Goal: Transaction & Acquisition: Purchase product/service

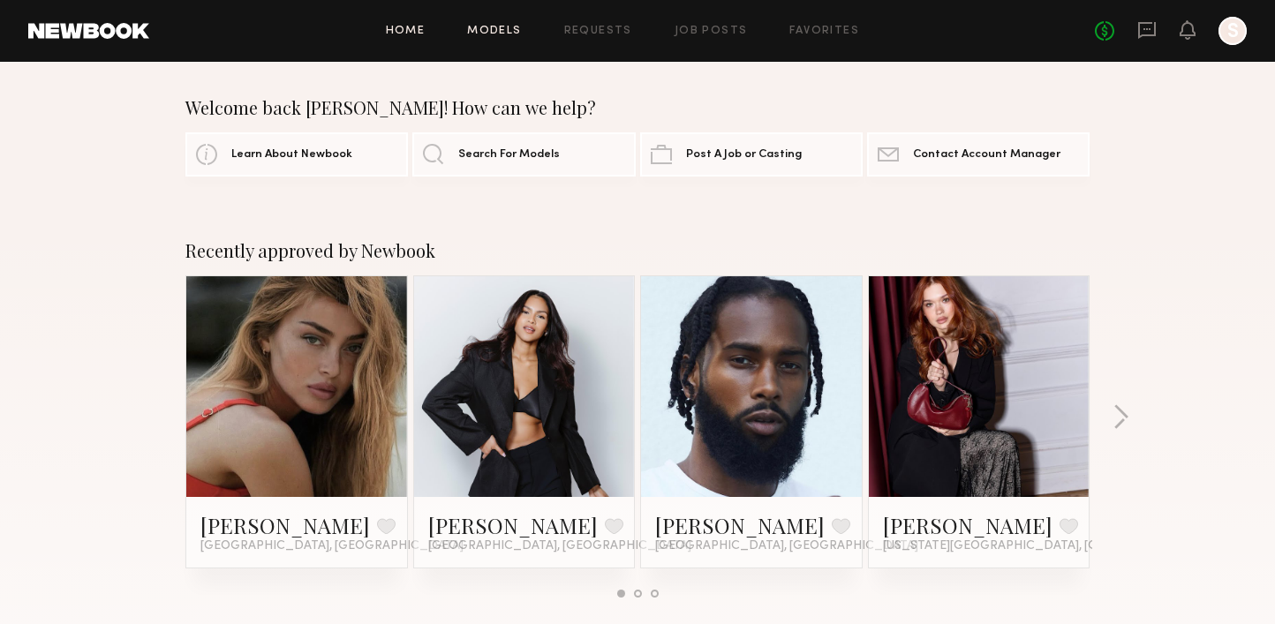
click at [486, 34] on link "Models" at bounding box center [494, 31] width 54 height 11
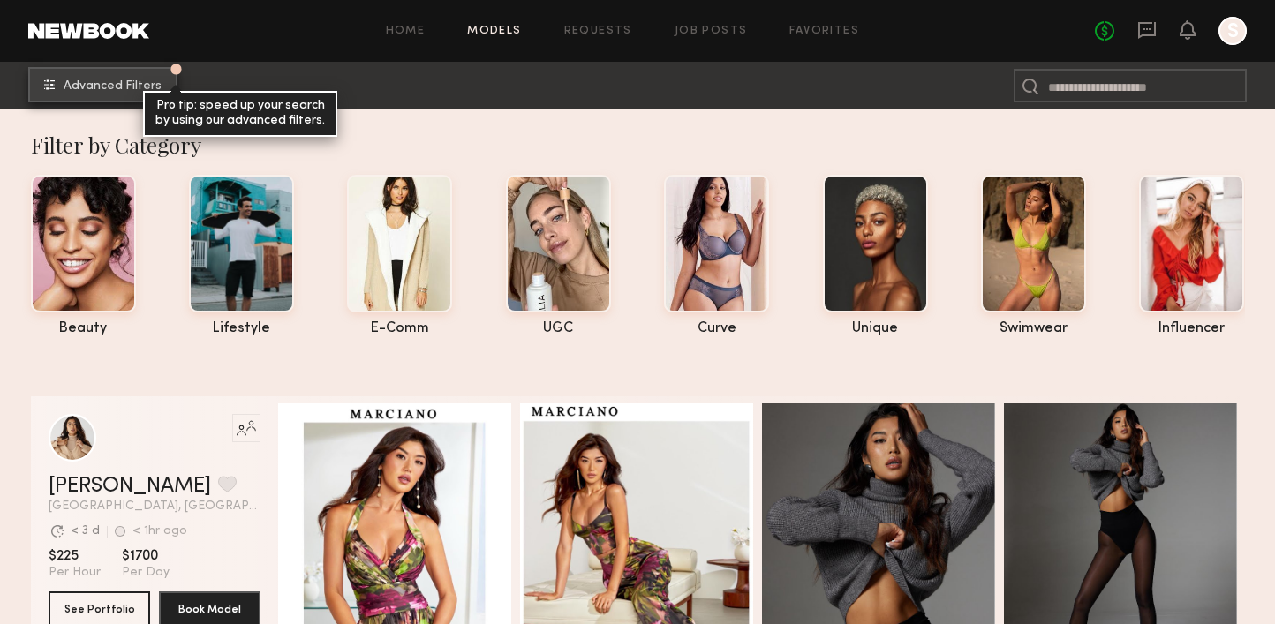
click at [138, 86] on span "Advanced Filters" at bounding box center [113, 86] width 98 height 12
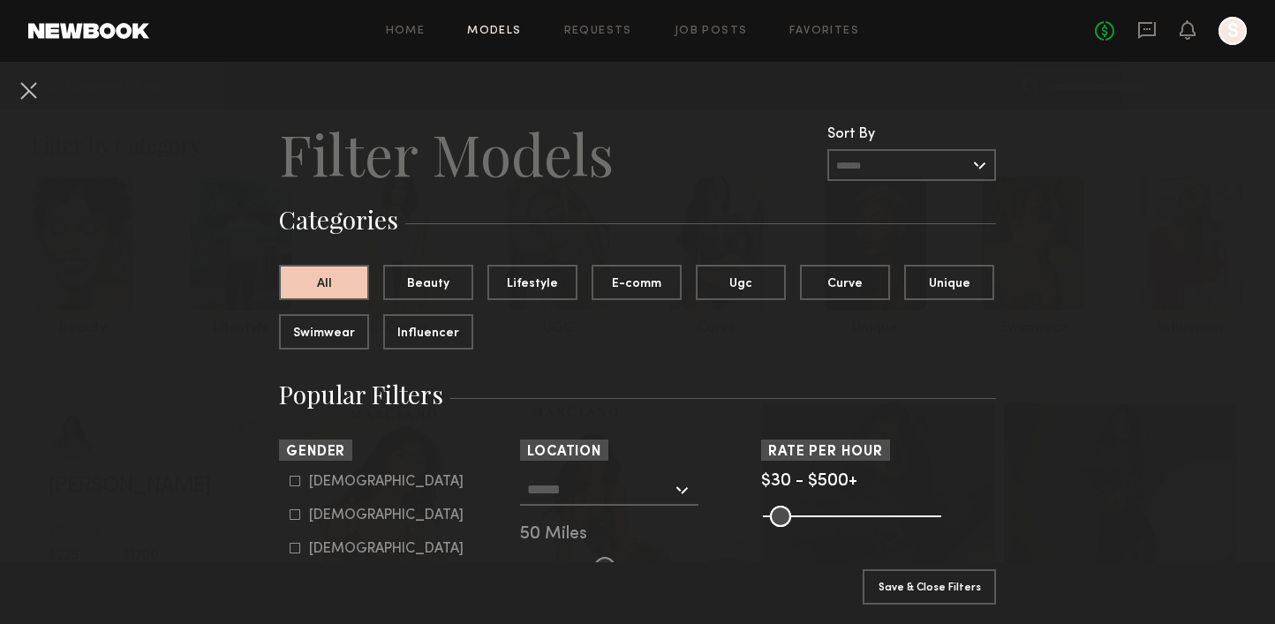
click at [342, 512] on div "Female" at bounding box center [386, 516] width 155 height 11
type input "**"
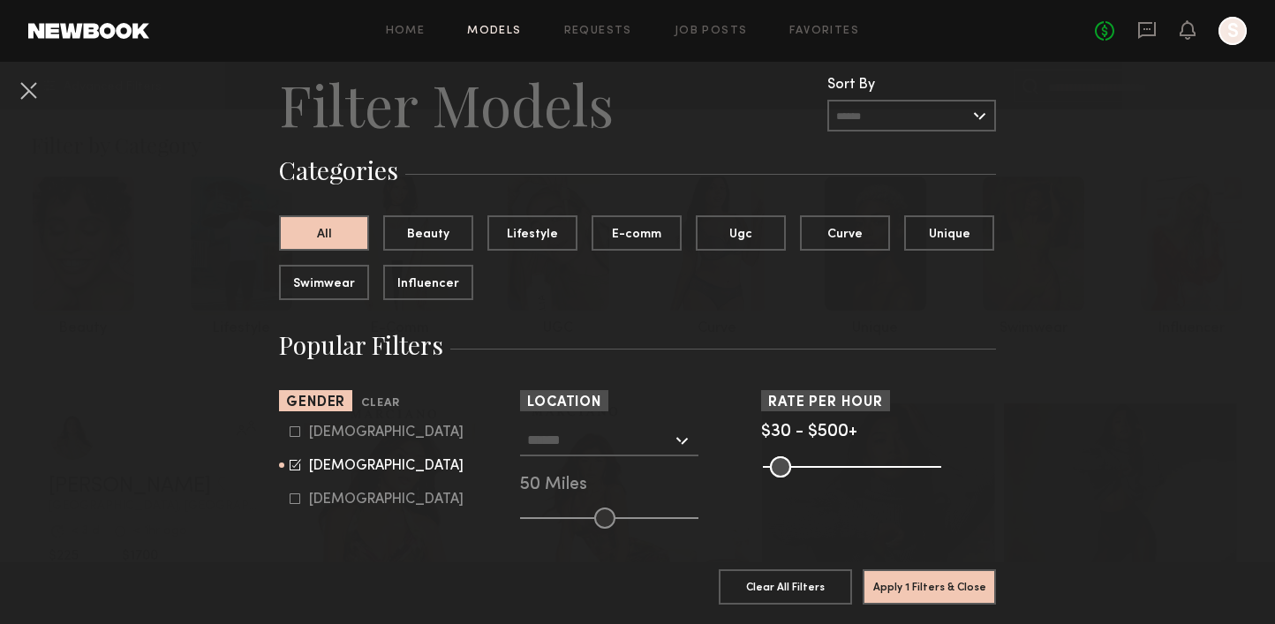
scroll to position [66, 0]
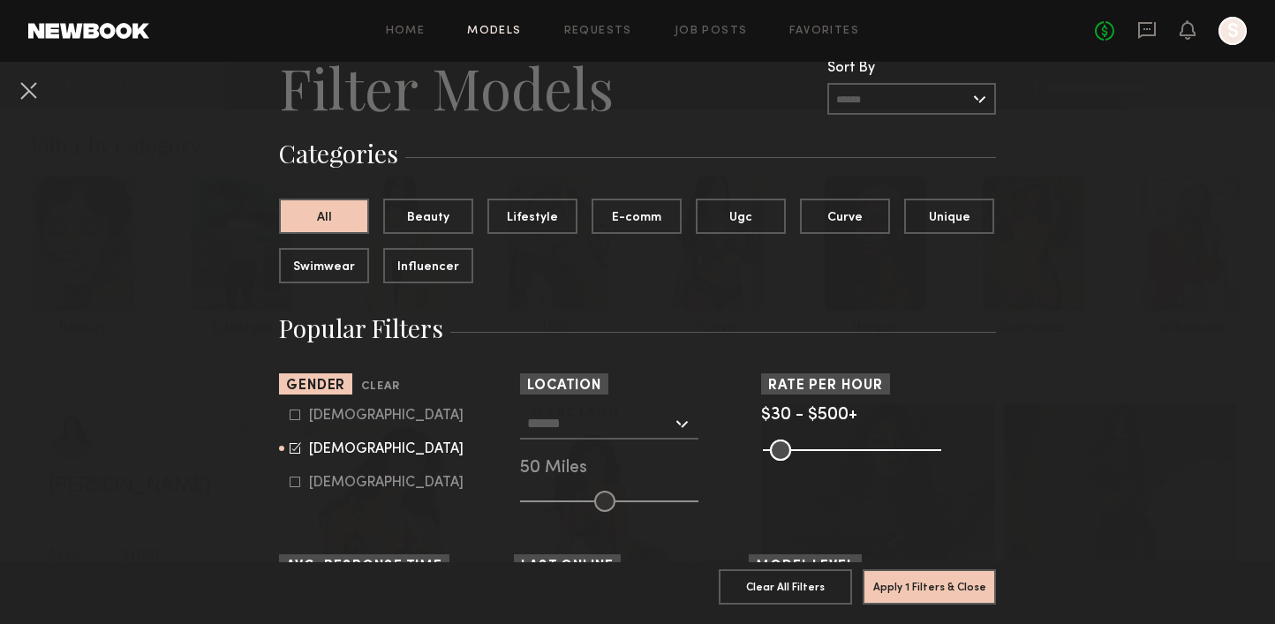
click at [675, 428] on div at bounding box center [609, 424] width 178 height 32
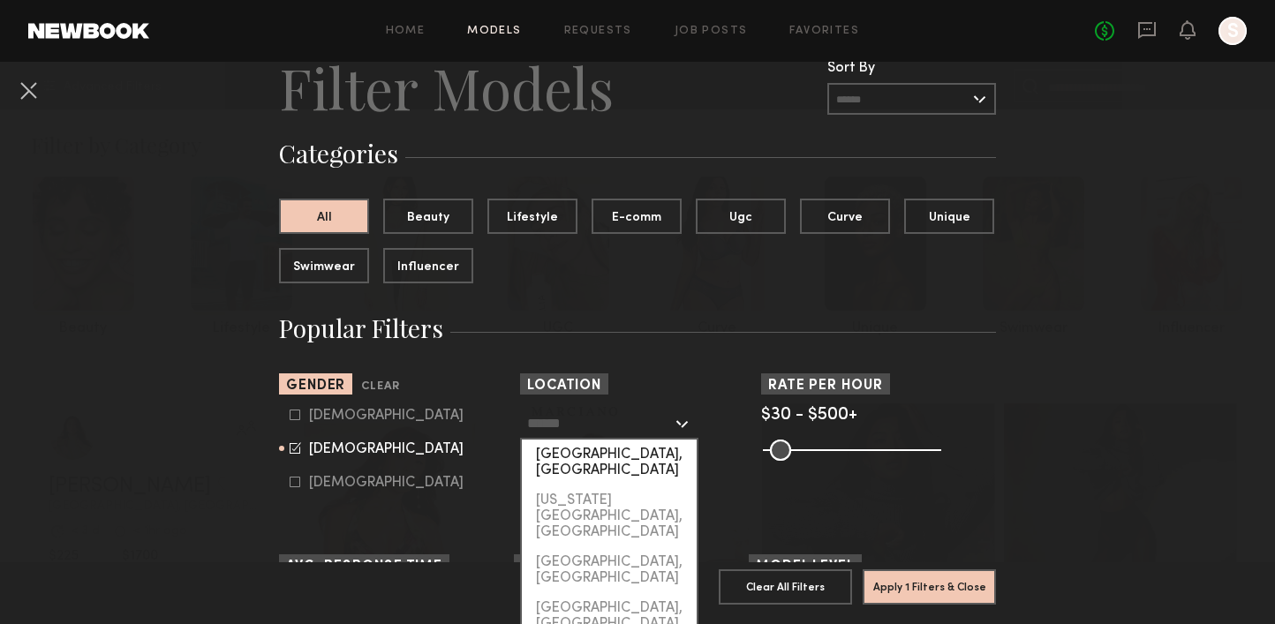
click at [629, 452] on div "[GEOGRAPHIC_DATA], [GEOGRAPHIC_DATA]" at bounding box center [609, 463] width 175 height 46
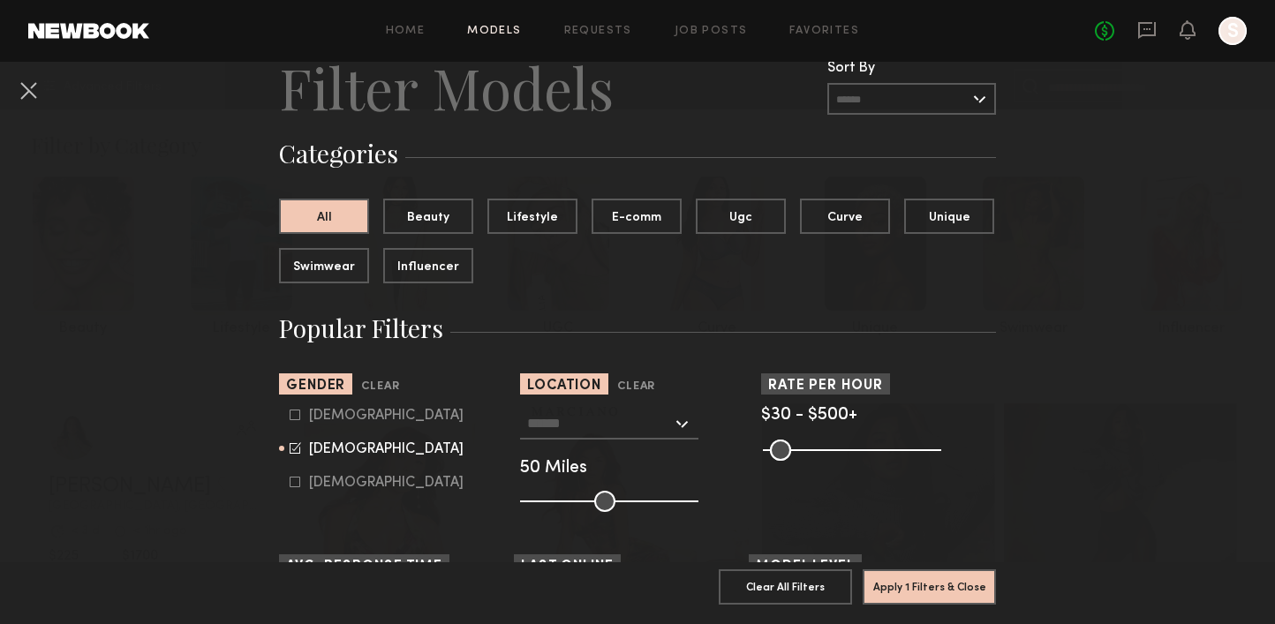
type input "**********"
drag, startPoint x: 603, startPoint y: 496, endPoint x: 522, endPoint y: 497, distance: 81.3
type input "*"
click at [522, 497] on input "range" at bounding box center [609, 501] width 178 height 21
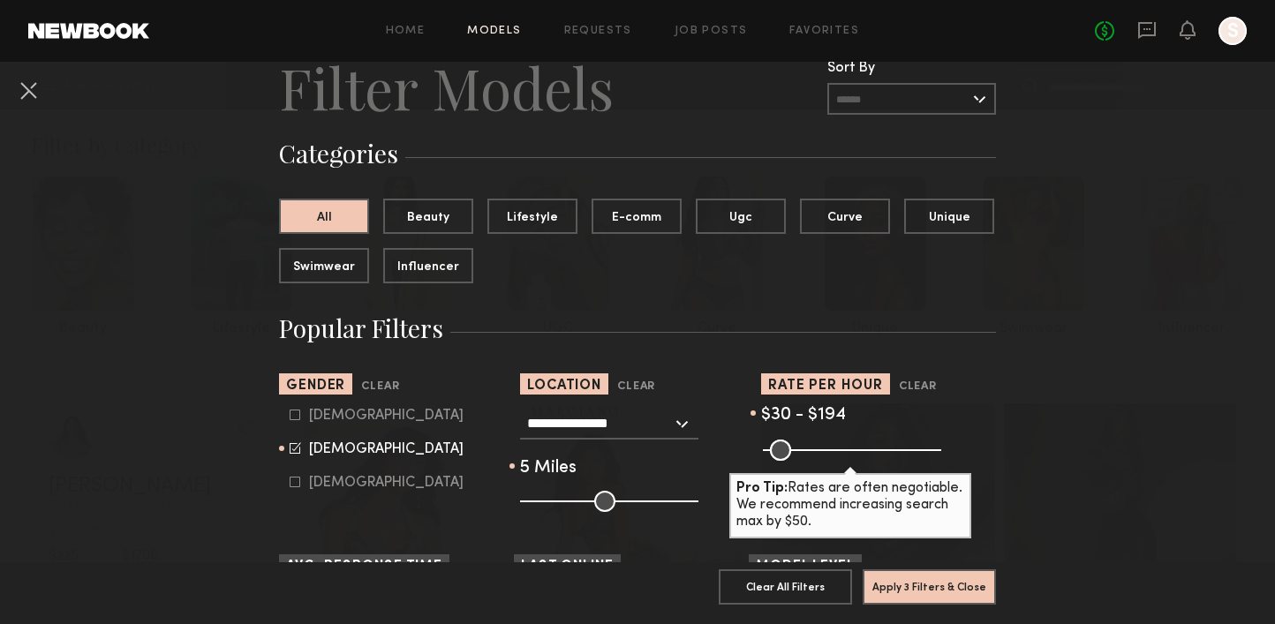
drag, startPoint x: 934, startPoint y: 450, endPoint x: 828, endPoint y: 446, distance: 106.1
click at [828, 446] on input "range" at bounding box center [852, 450] width 178 height 21
type input "***"
click at [832, 446] on input "range" at bounding box center [852, 450] width 178 height 21
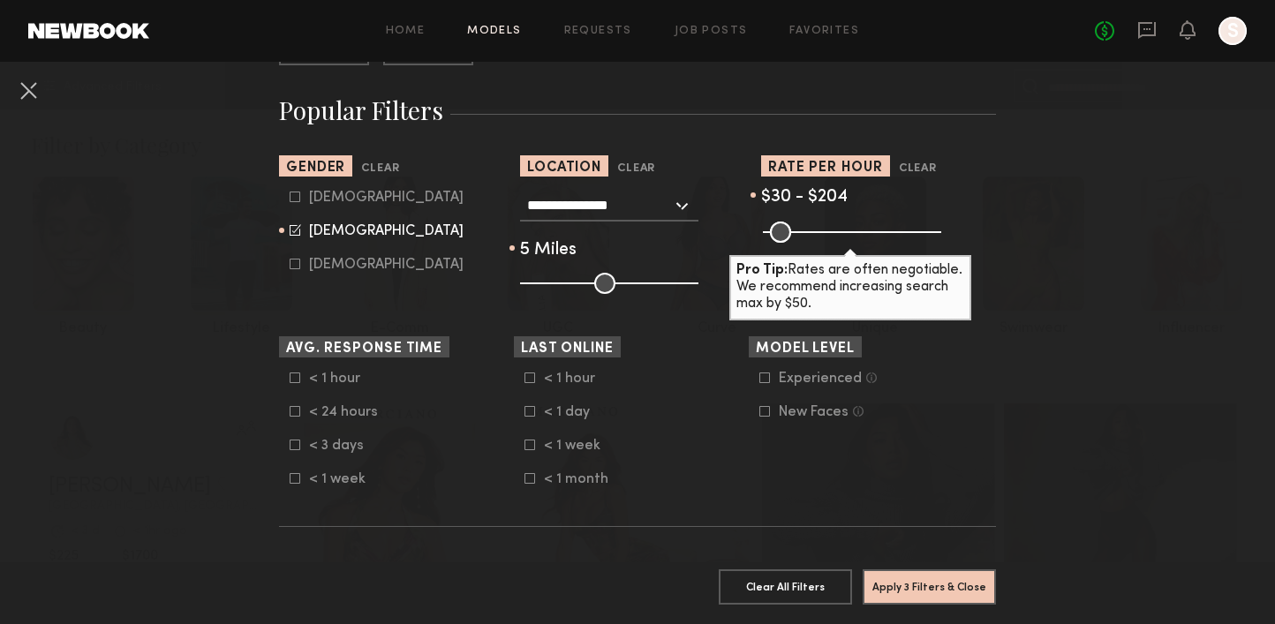
scroll to position [285, 0]
click at [765, 373] on icon at bounding box center [766, 378] width 10 height 10
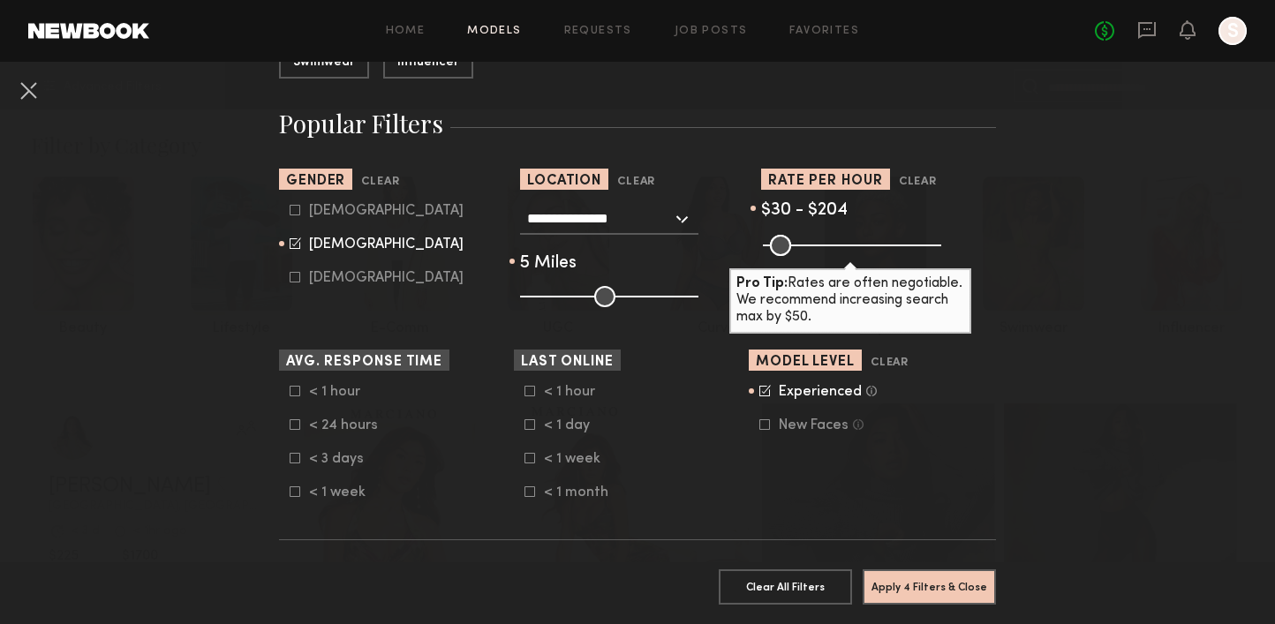
scroll to position [278, 0]
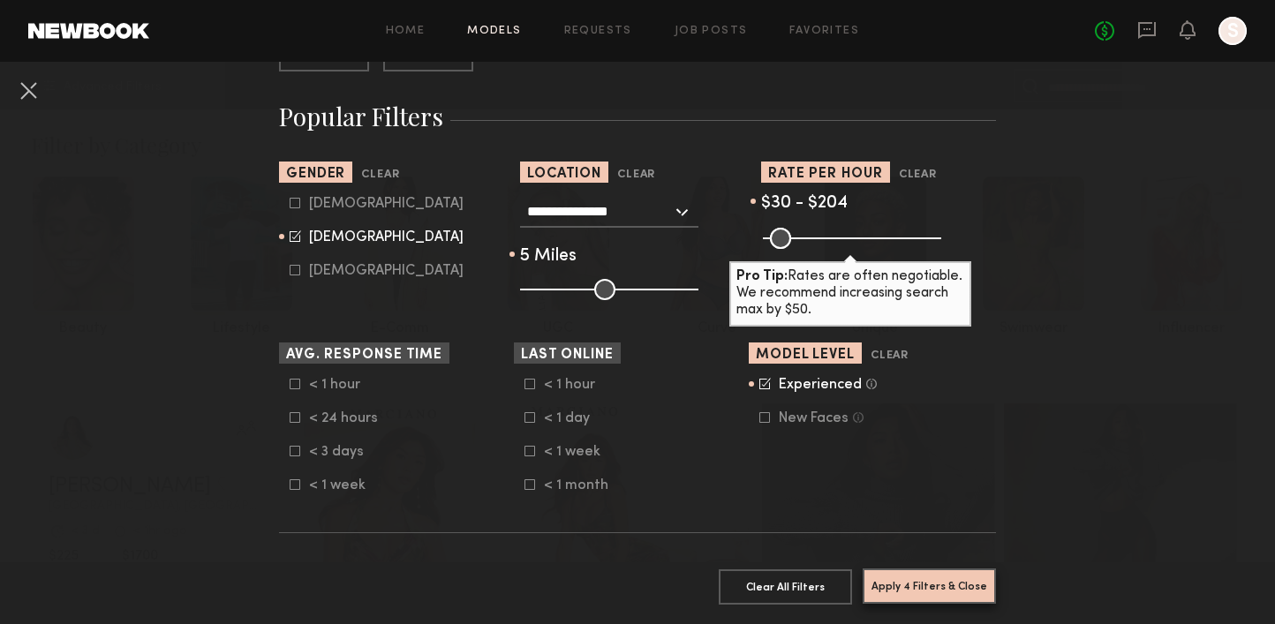
click at [918, 578] on button "Apply 4 Filters & Close" at bounding box center [929, 586] width 133 height 35
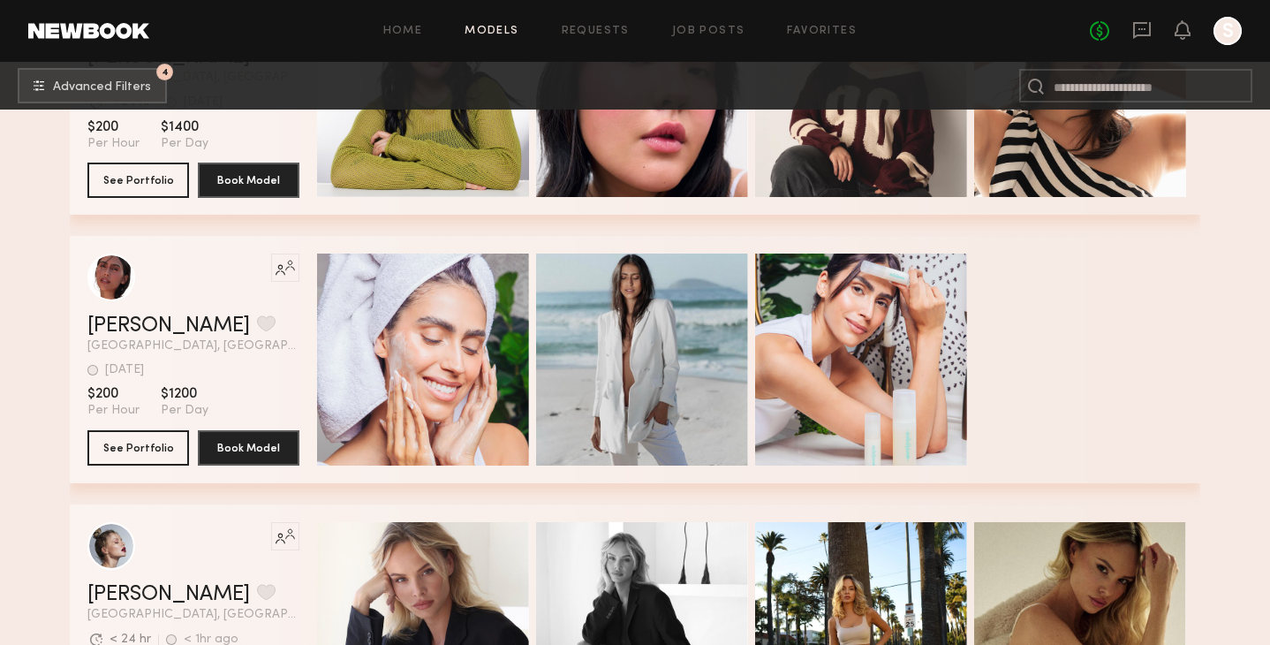
scroll to position [1616, 0]
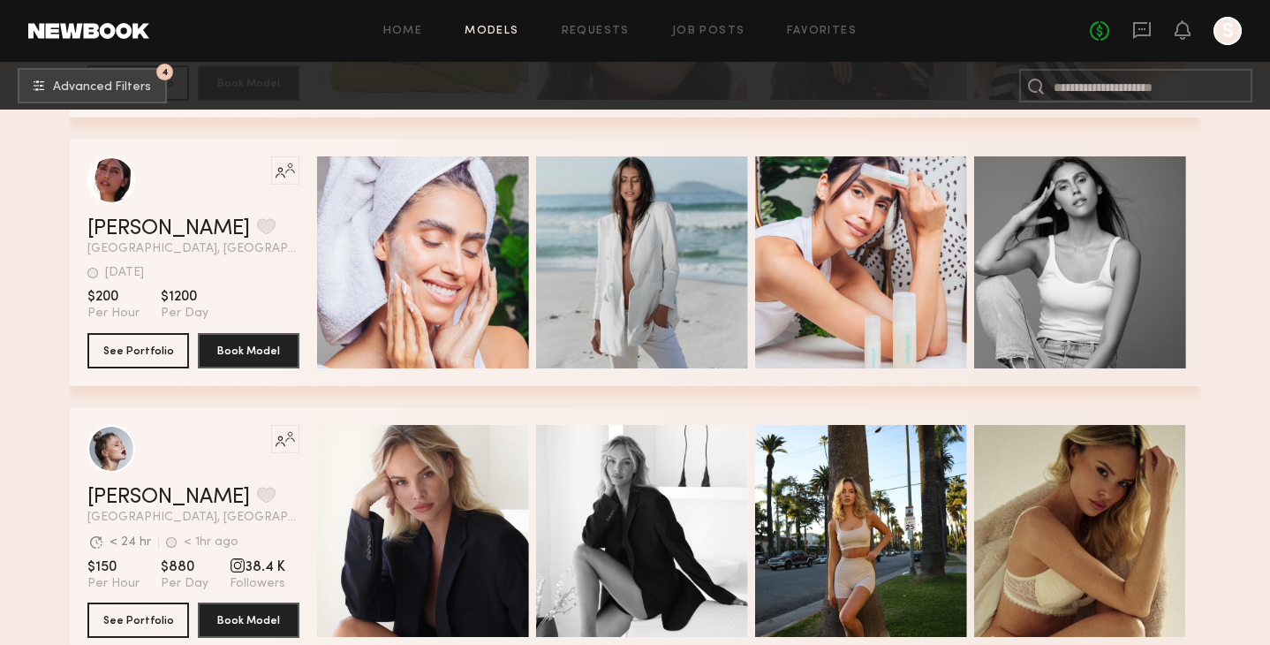
click at [1207, 185] on div "Filter by Category beauty lifestyle e-comm UGC curve unique swimwear influencer…" at bounding box center [635, 255] width 1215 height 3525
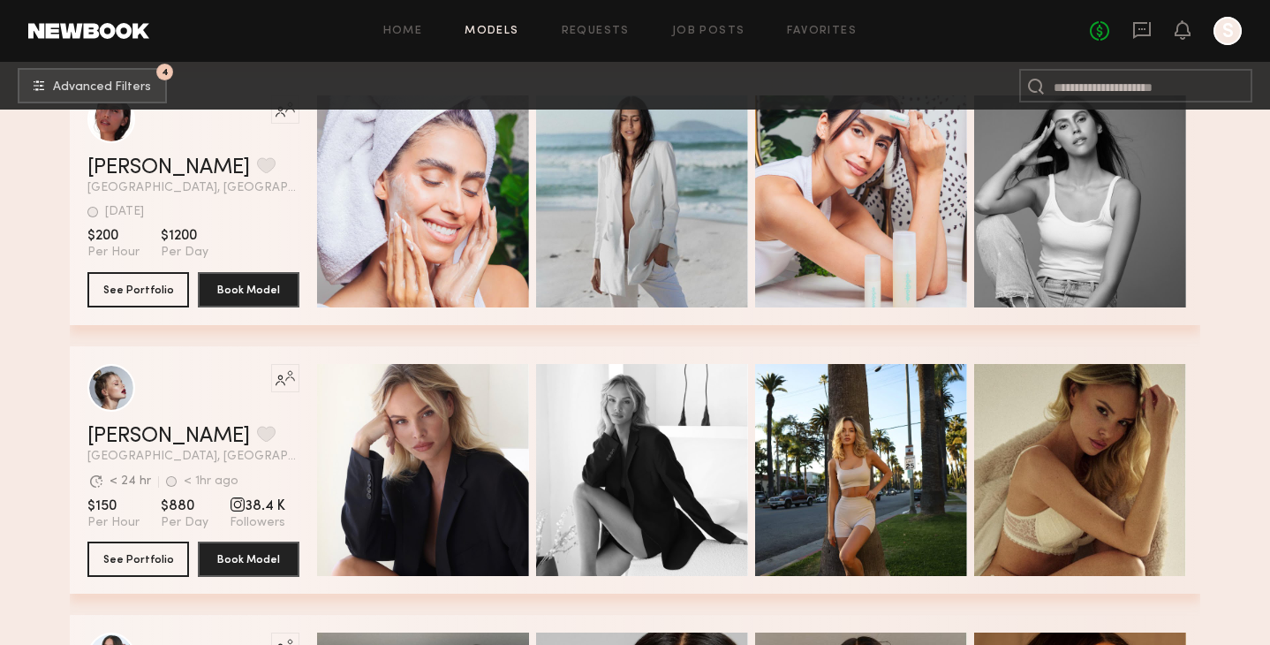
scroll to position [1684, 0]
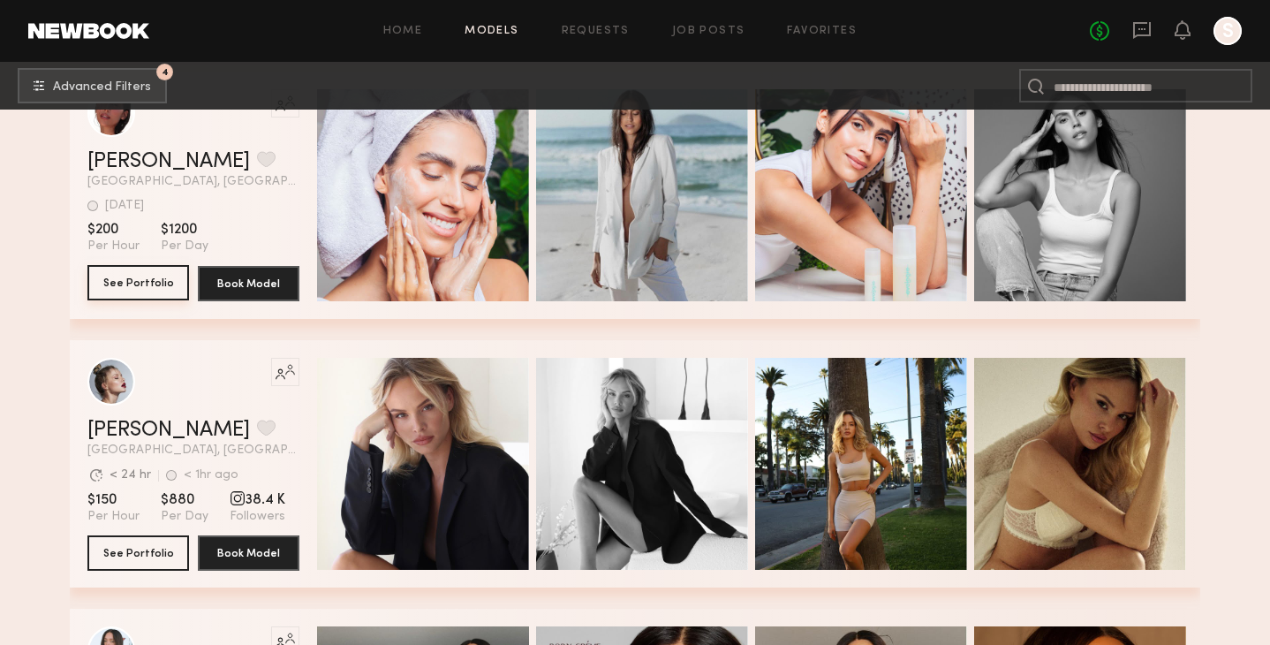
click at [157, 286] on button "See Portfolio" at bounding box center [138, 282] width 102 height 35
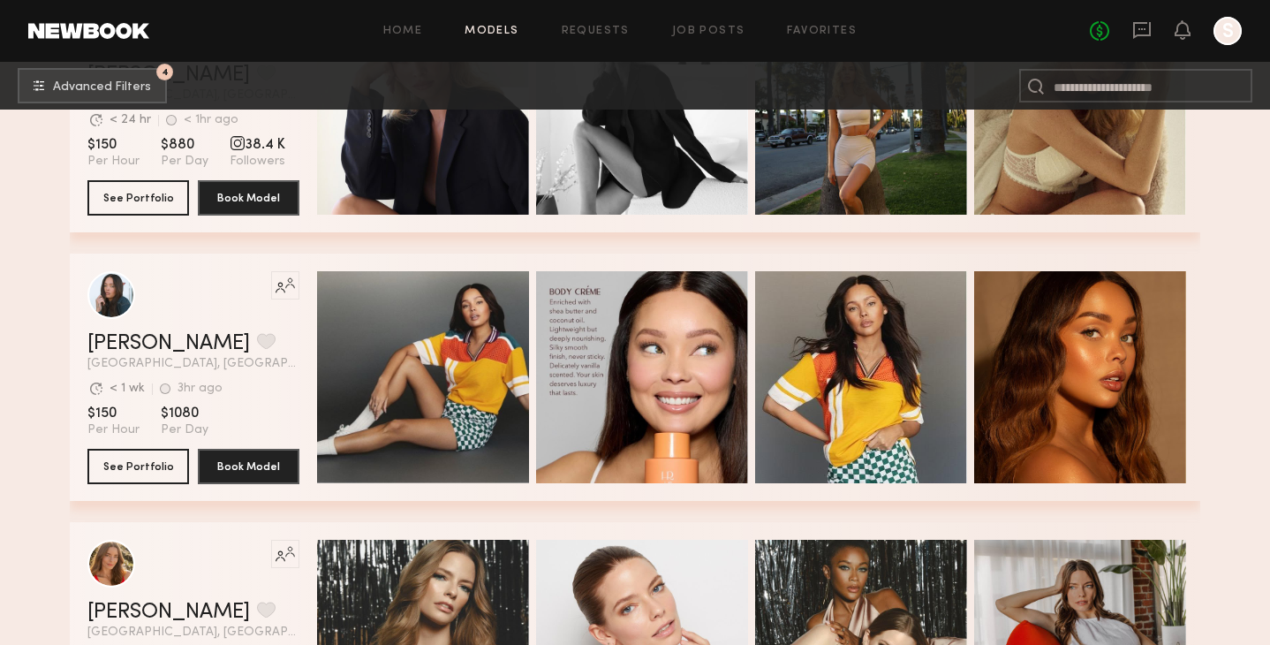
scroll to position [2047, 0]
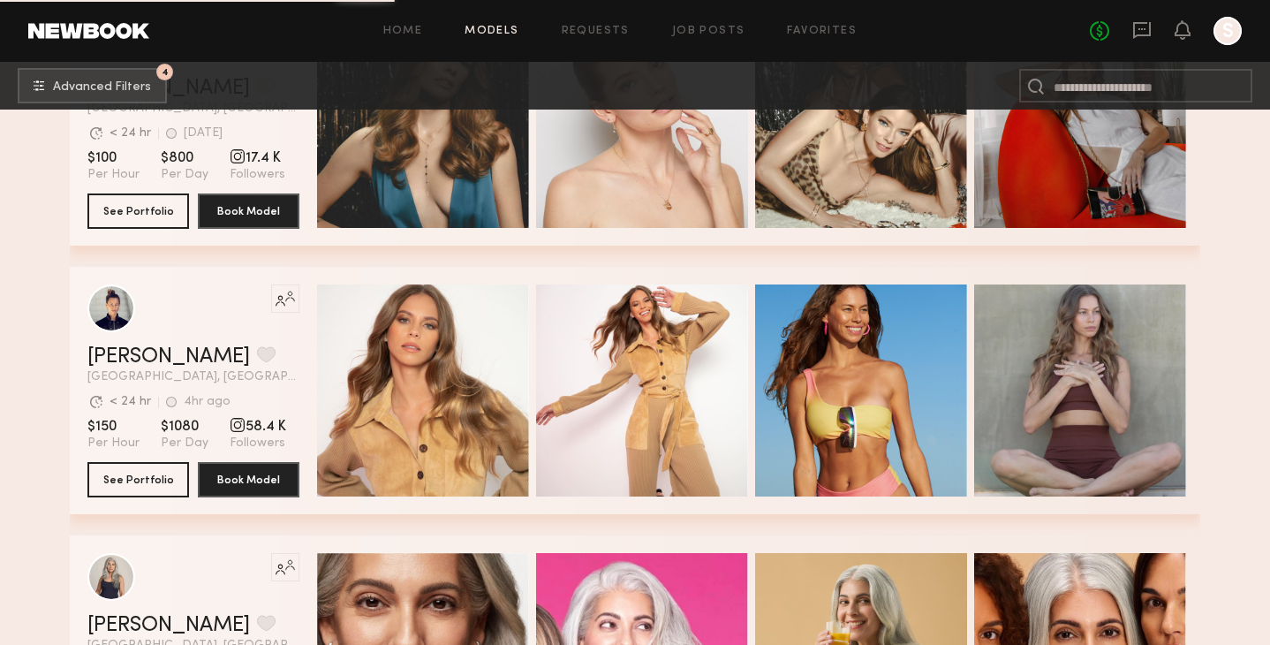
scroll to position [2564, 0]
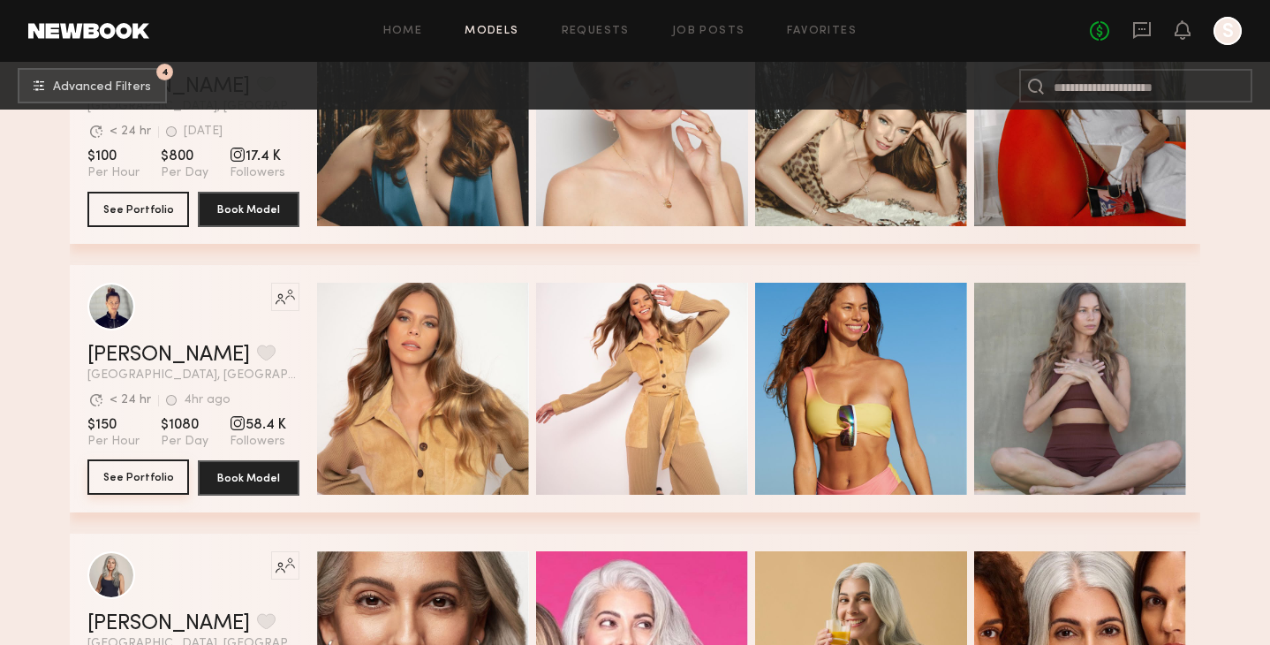
click at [128, 478] on button "See Portfolio" at bounding box center [138, 476] width 102 height 35
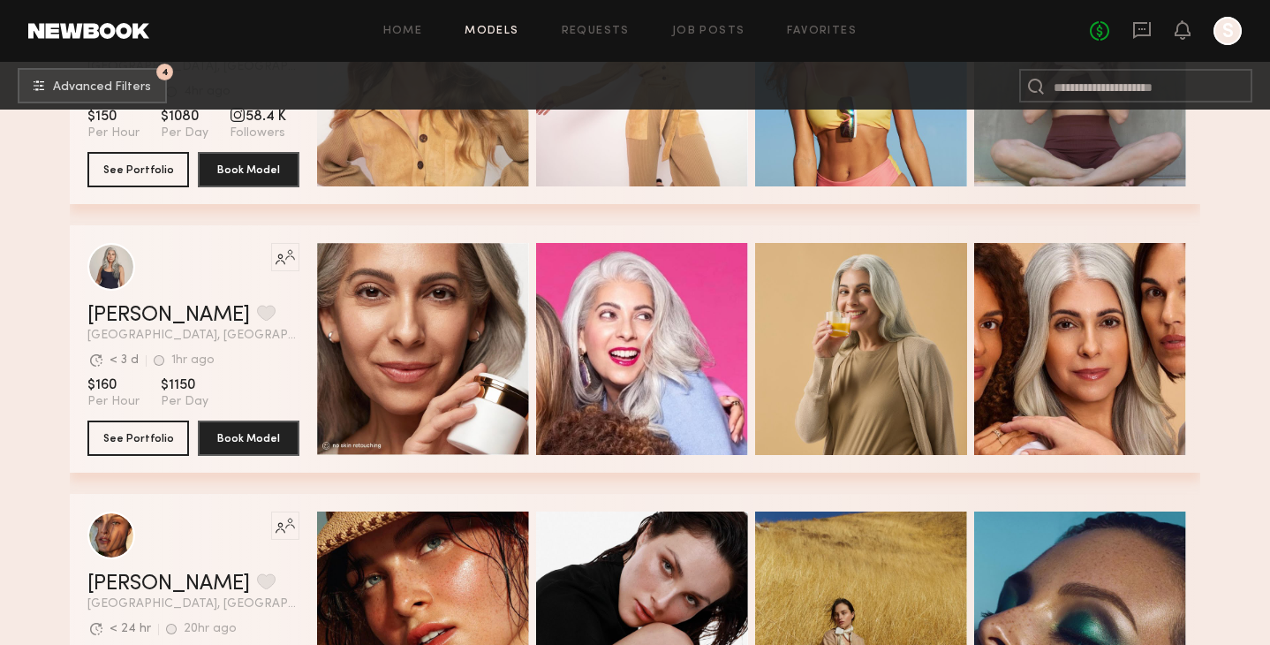
click at [1200, 318] on div "Like this model’s look? Tap to explore similar talent profiles. Renita G. Favor…" at bounding box center [635, 348] width 1131 height 247
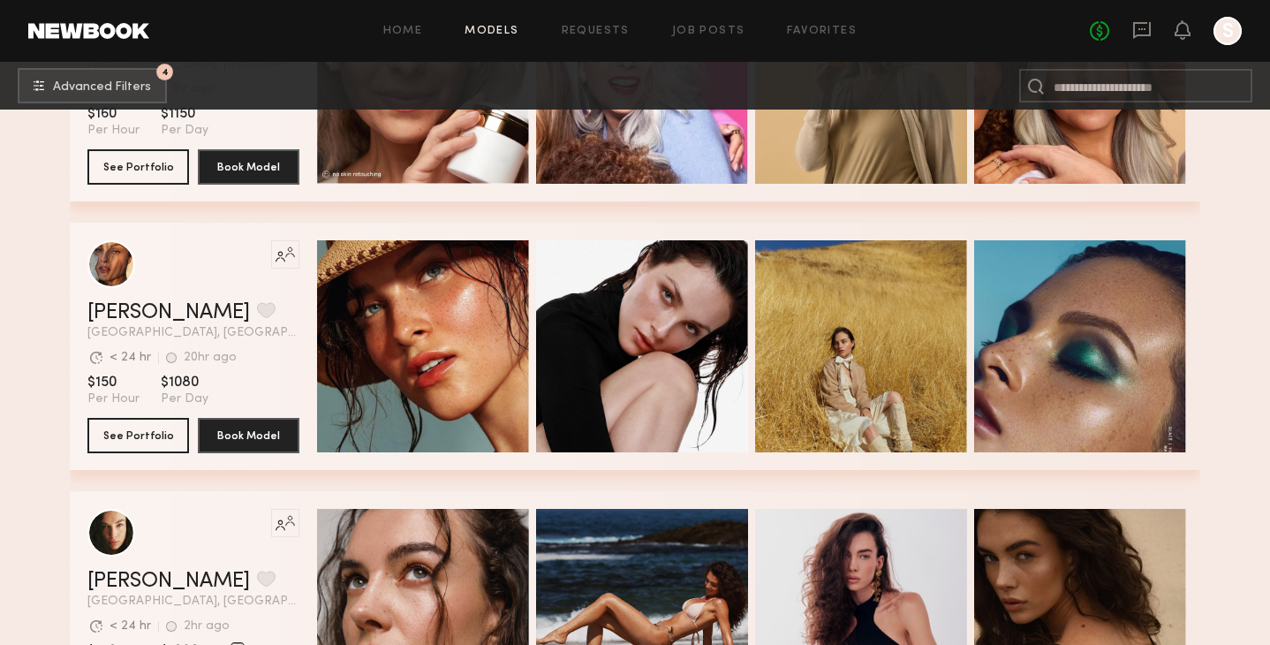
scroll to position [3155, 0]
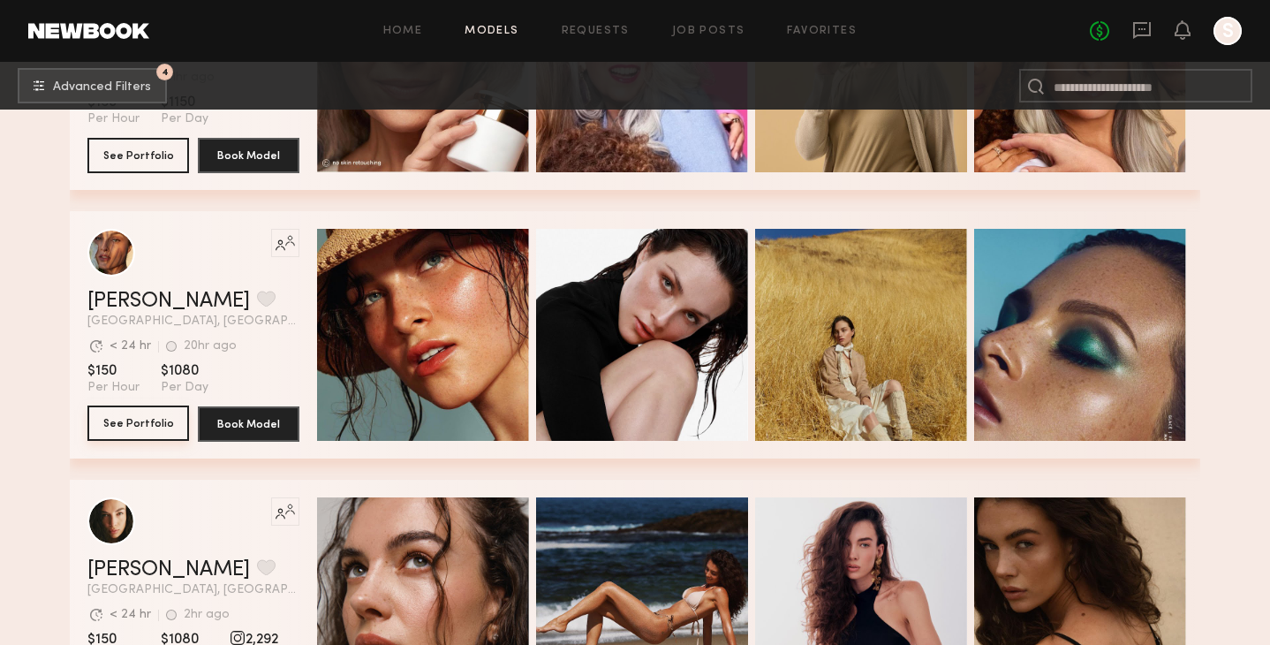
click at [150, 415] on button "See Portfolio" at bounding box center [138, 422] width 102 height 35
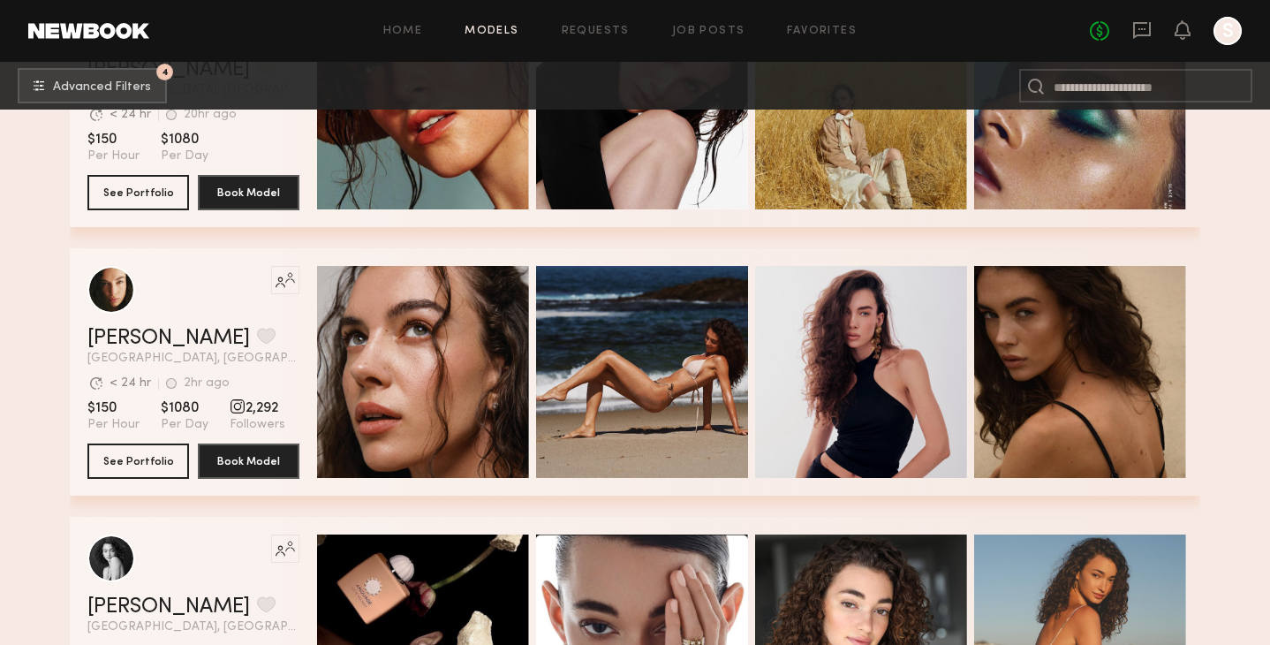
scroll to position [3419, 0]
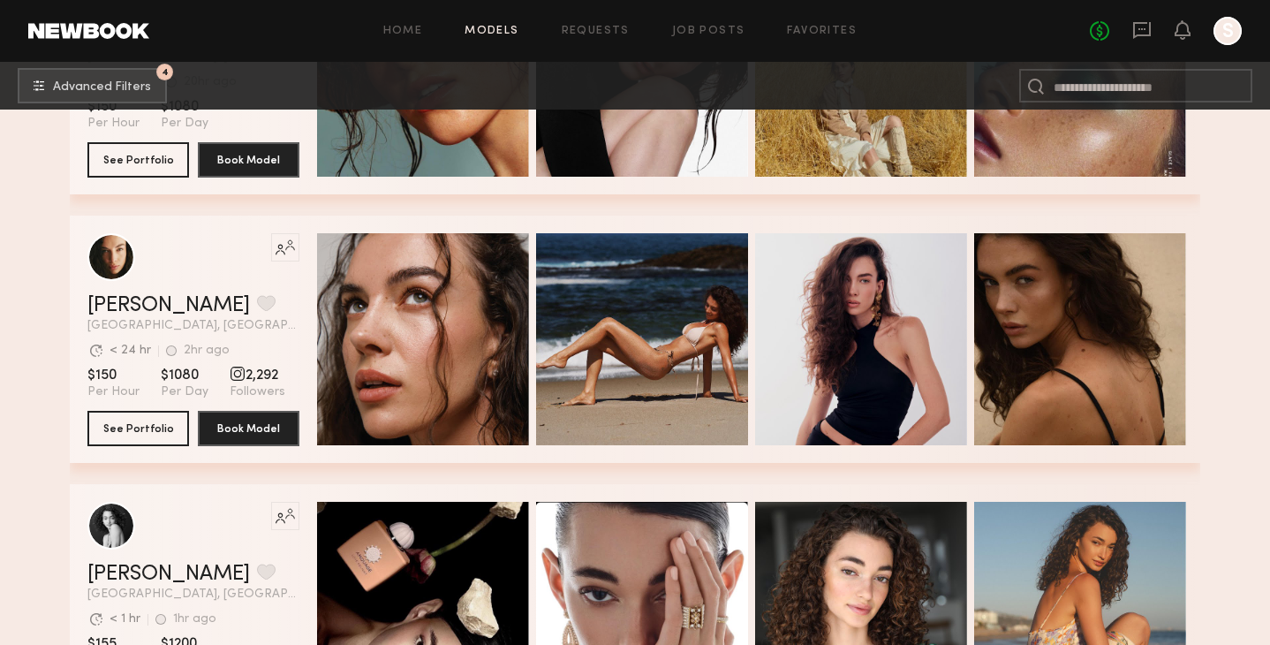
click at [1220, 295] on div "Filter by Category beauty lifestyle e-comm UGC curve unique swimwear influencer…" at bounding box center [635, 64] width 1215 height 6748
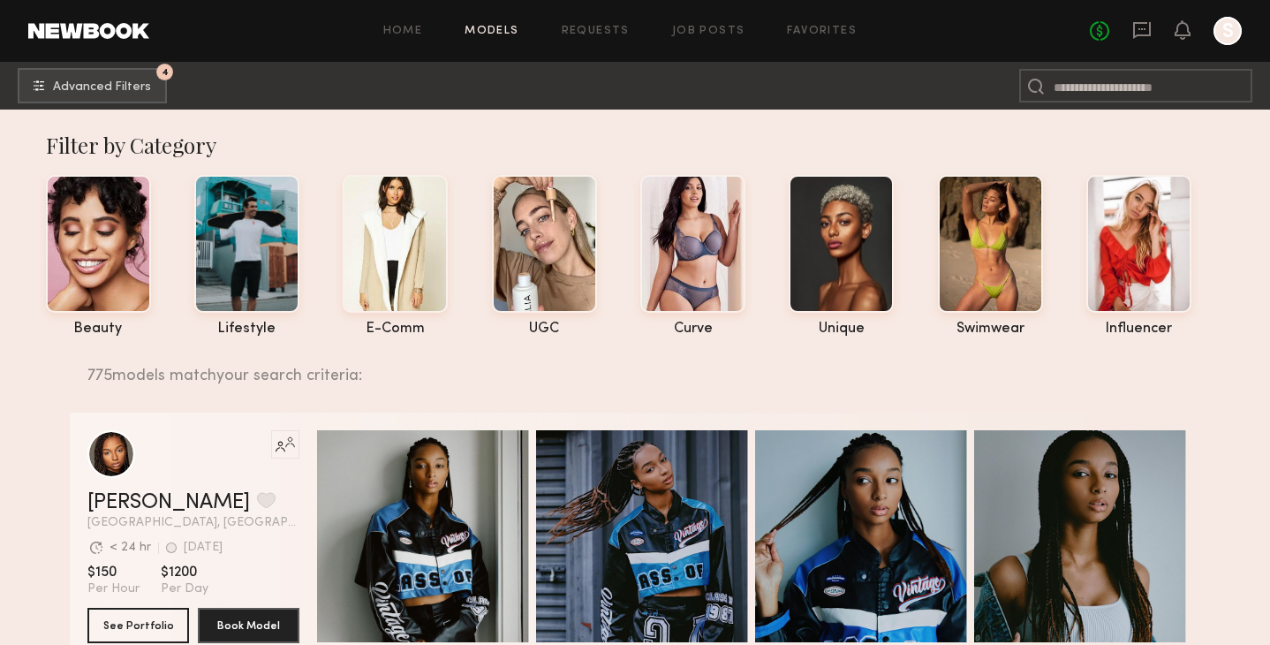
scroll to position [0, 0]
click at [122, 80] on span "Advanced Filters" at bounding box center [102, 86] width 98 height 12
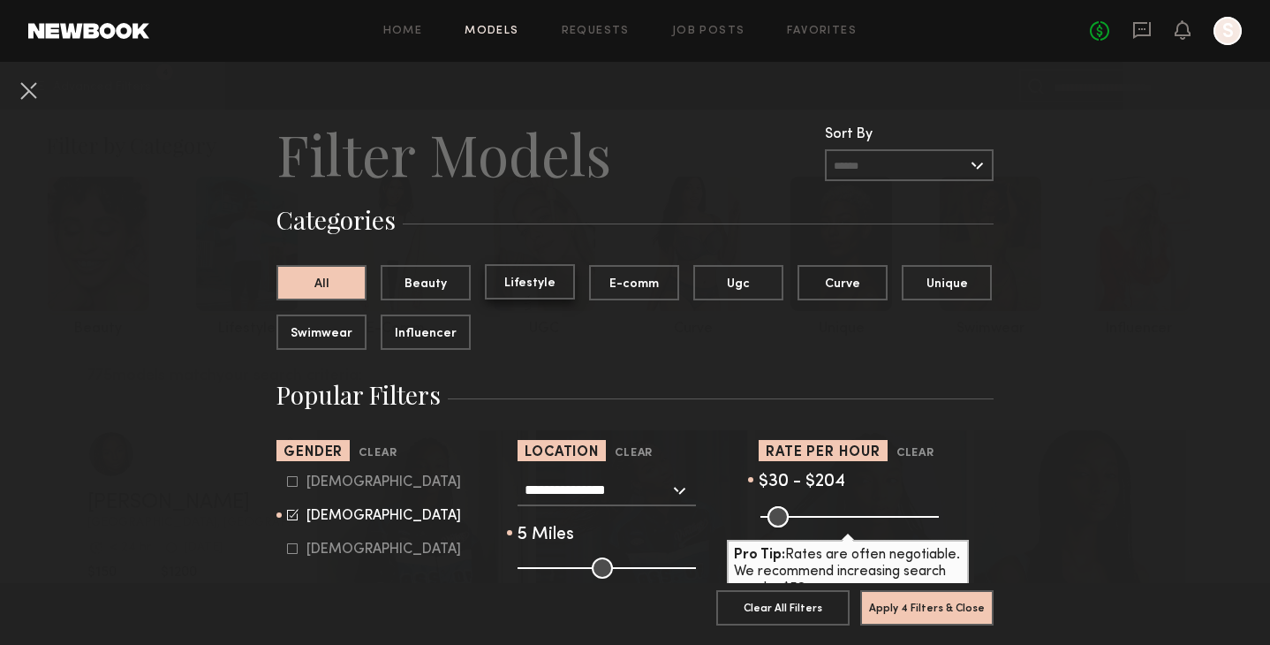
click at [549, 283] on button "Lifestyle" at bounding box center [530, 281] width 90 height 35
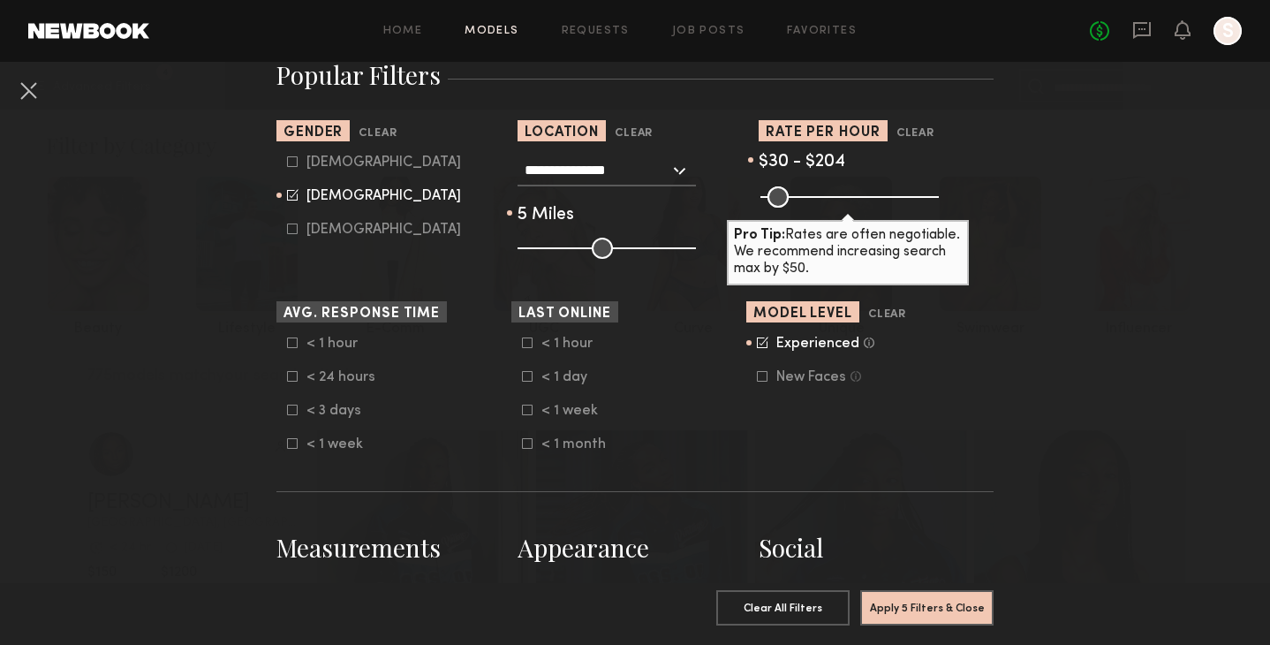
scroll to position [330, 0]
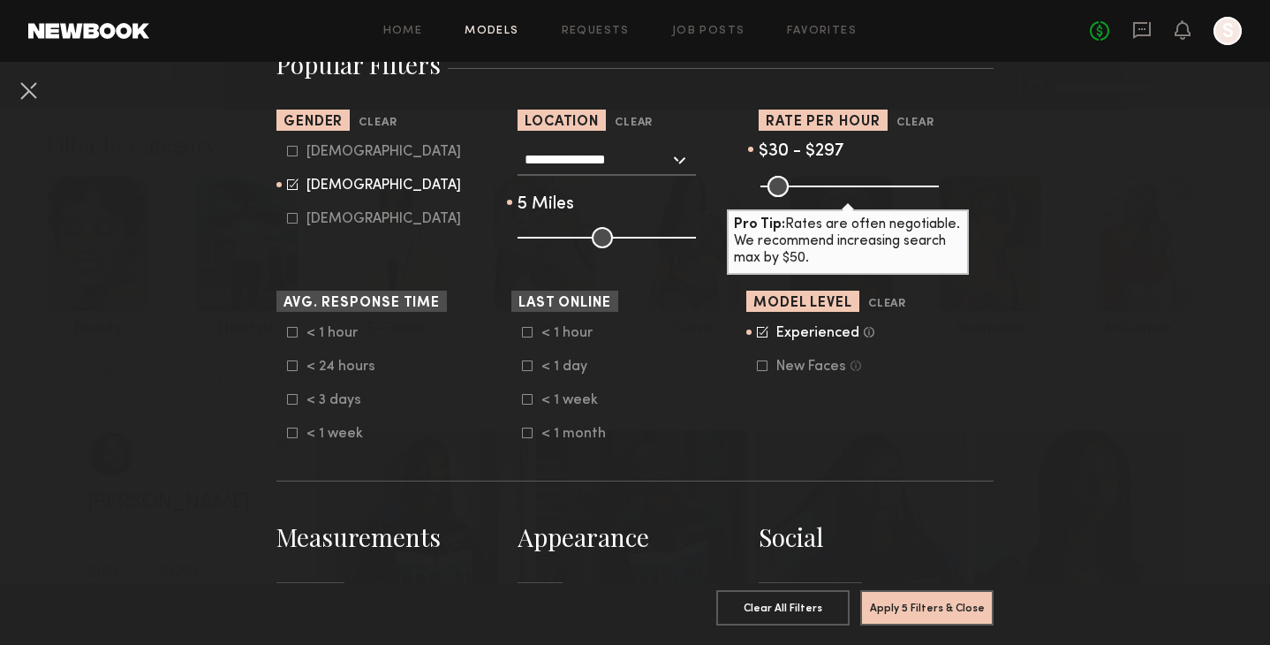
drag, startPoint x: 825, startPoint y: 185, endPoint x: 859, endPoint y: 180, distance: 34.7
type input "***"
click at [860, 180] on input "range" at bounding box center [850, 186] width 178 height 21
click at [897, 608] on button "Apply 5 Filters & Close" at bounding box center [926, 606] width 133 height 35
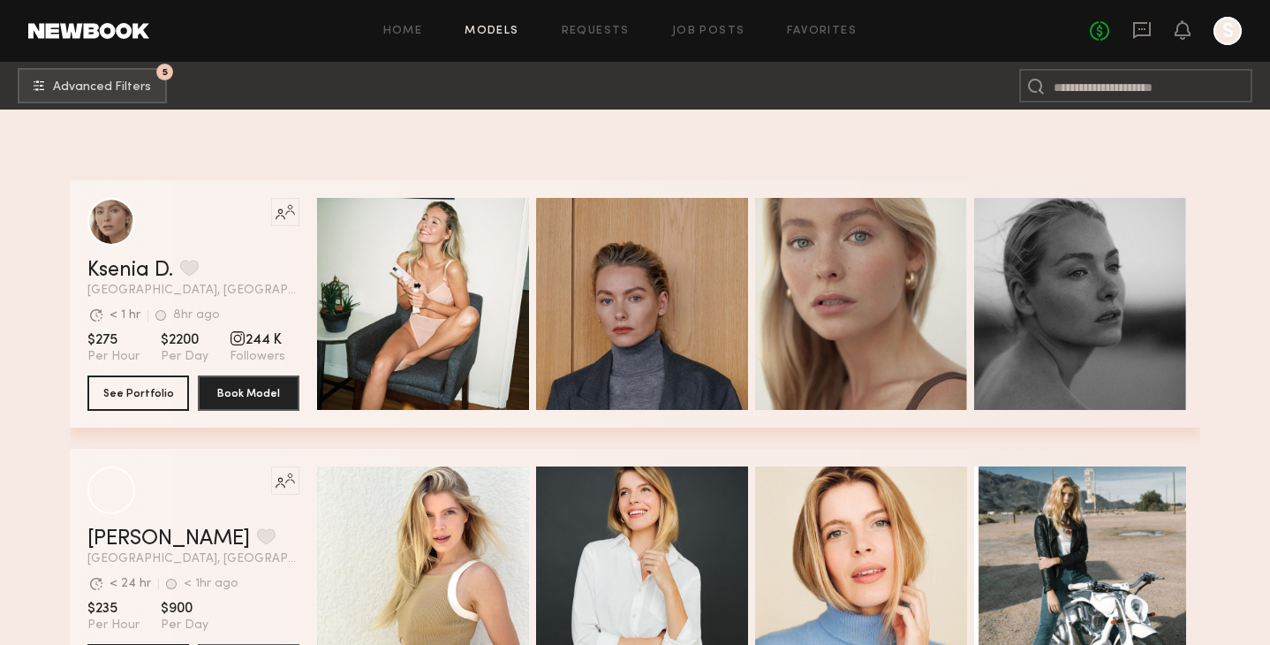
scroll to position [2155, 0]
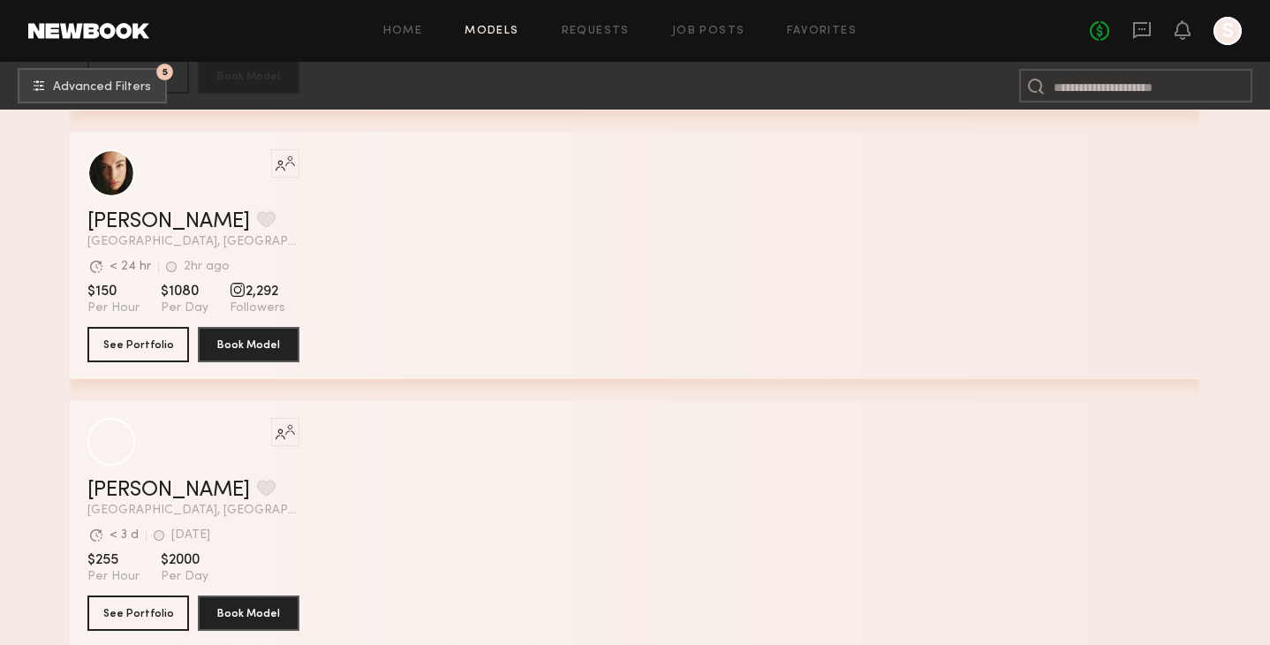
scroll to position [4578, 0]
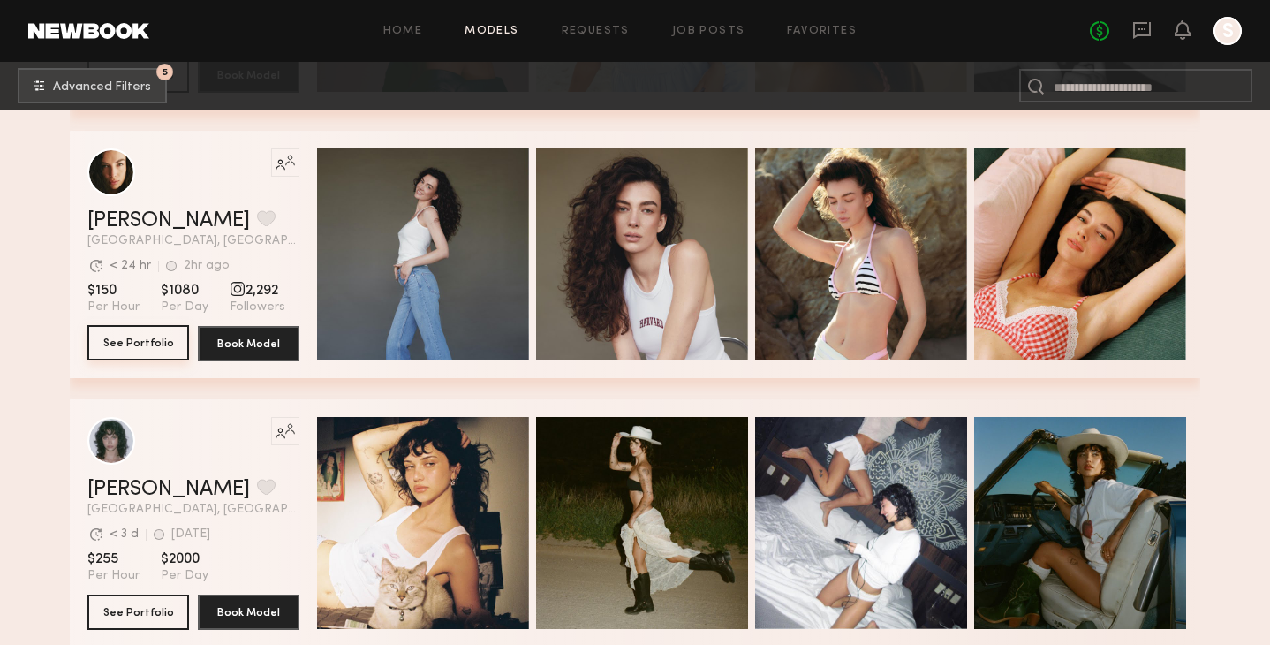
click at [147, 337] on button "See Portfolio" at bounding box center [138, 342] width 102 height 35
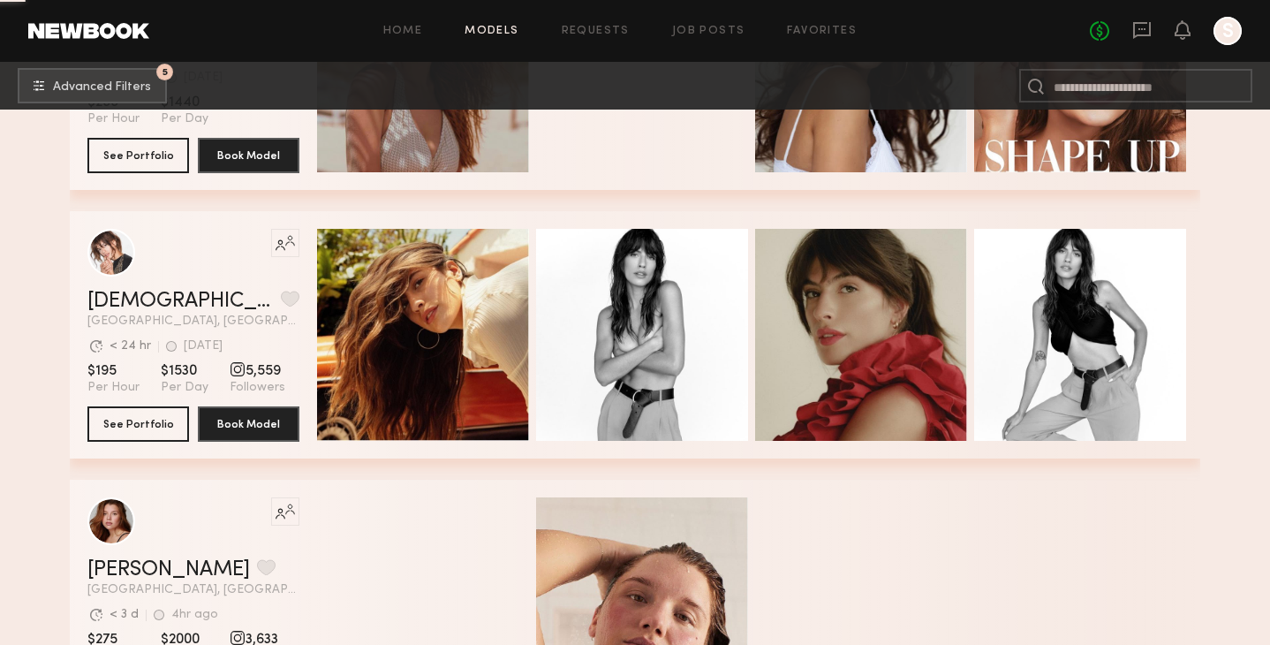
scroll to position [8795, 0]
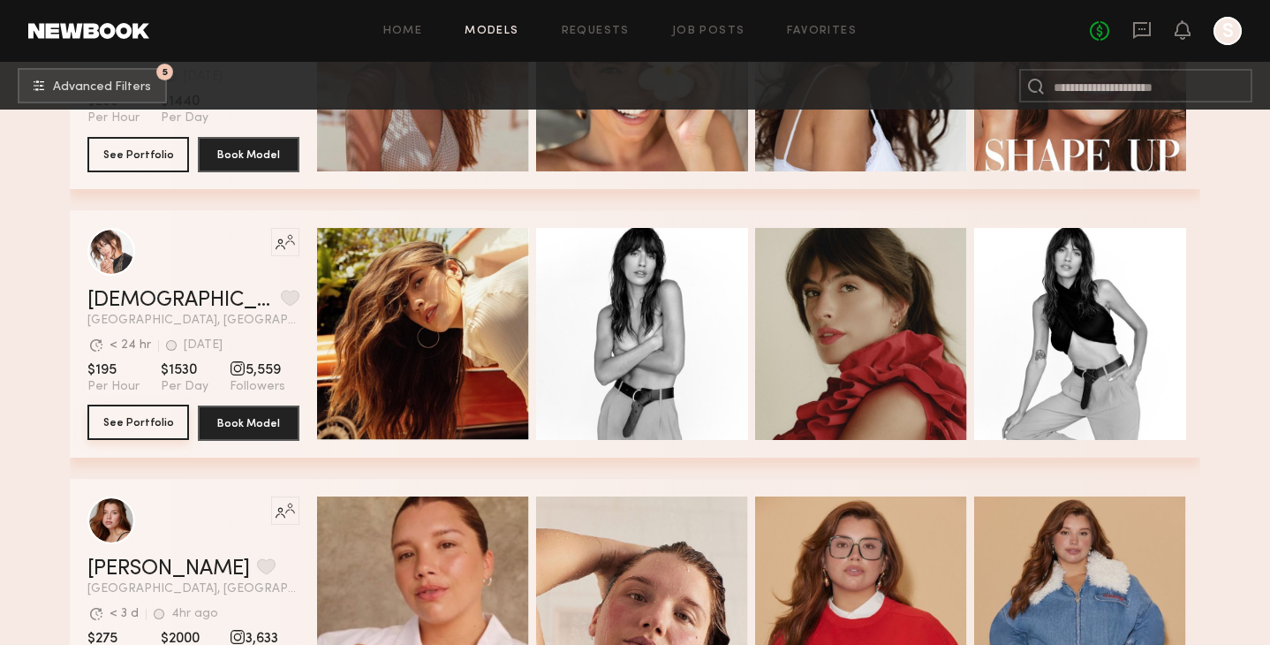
click at [159, 420] on button "See Portfolio" at bounding box center [138, 422] width 102 height 35
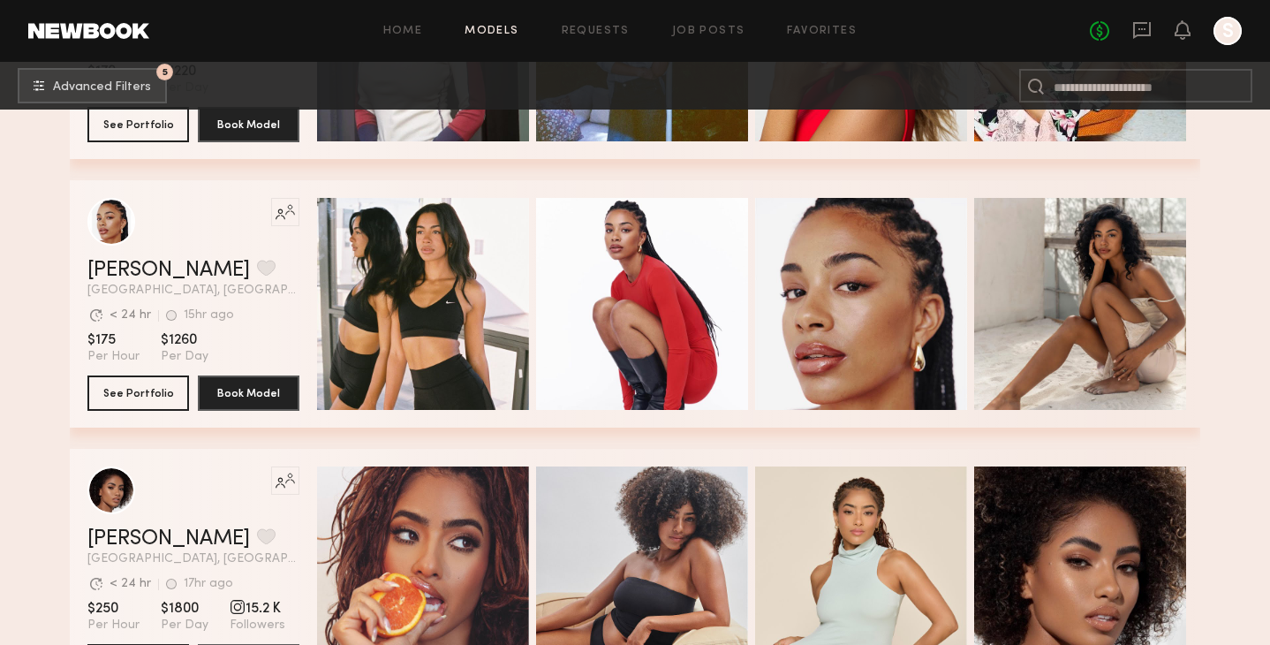
scroll to position [13409, 0]
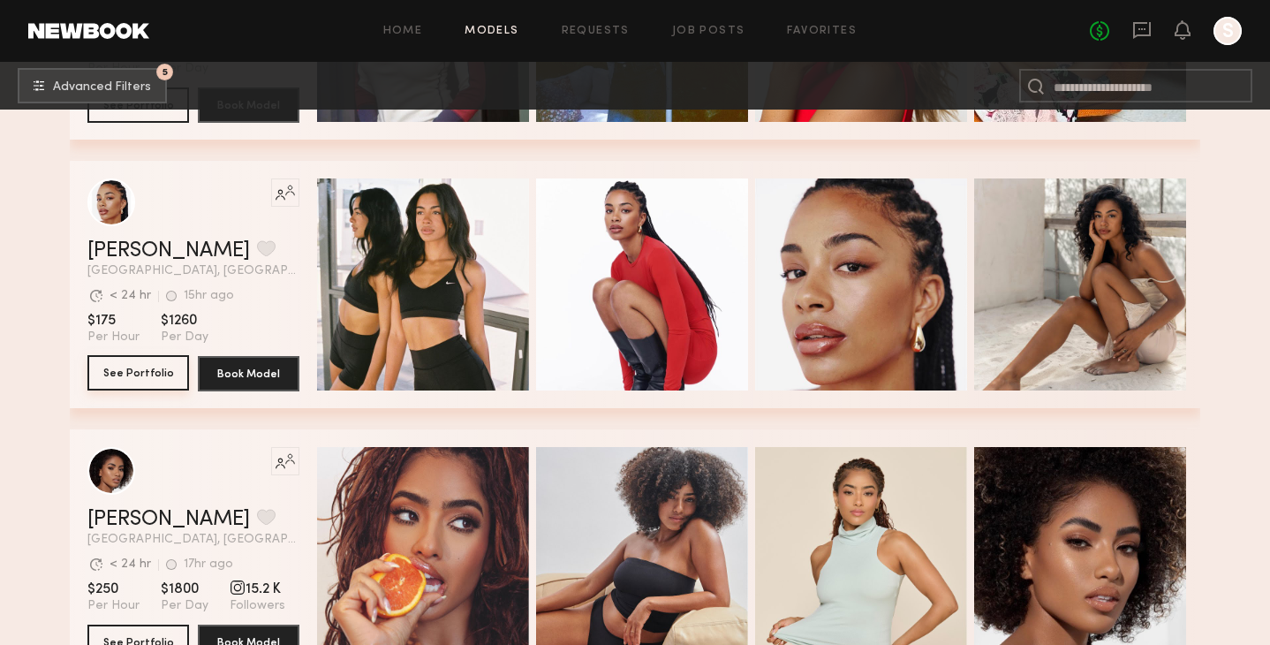
click at [129, 381] on button "See Portfolio" at bounding box center [138, 372] width 102 height 35
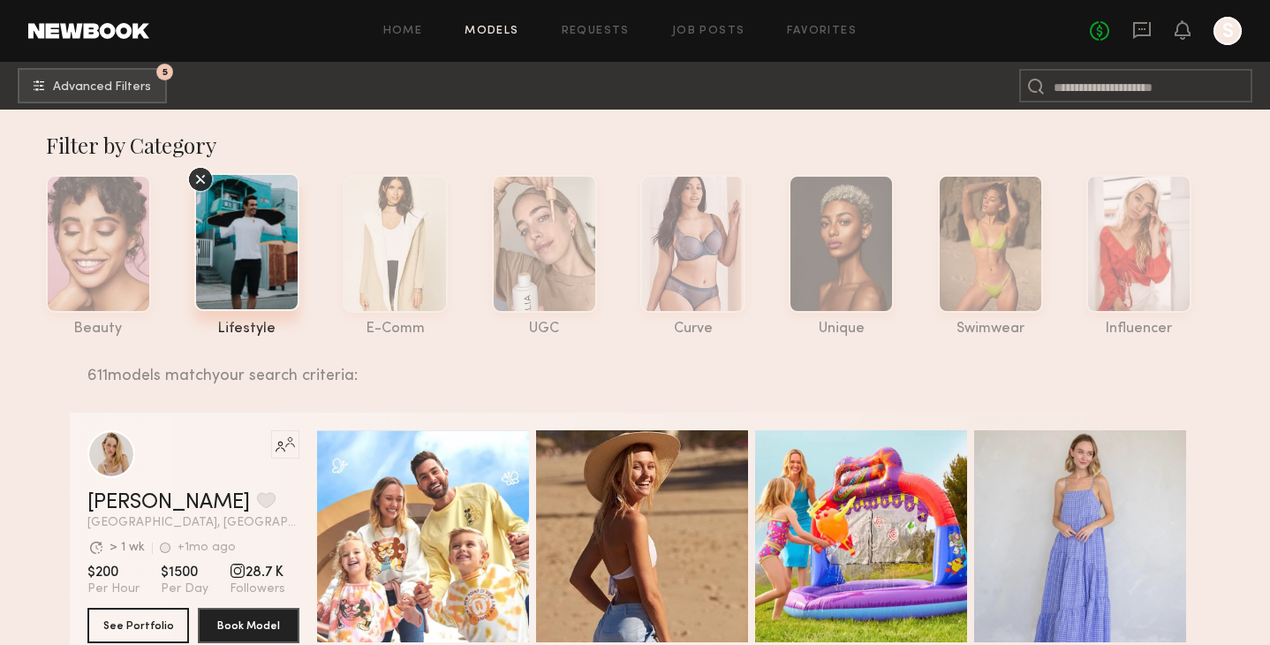
scroll to position [0, 0]
click at [131, 81] on span "Advanced Filters" at bounding box center [102, 86] width 98 height 12
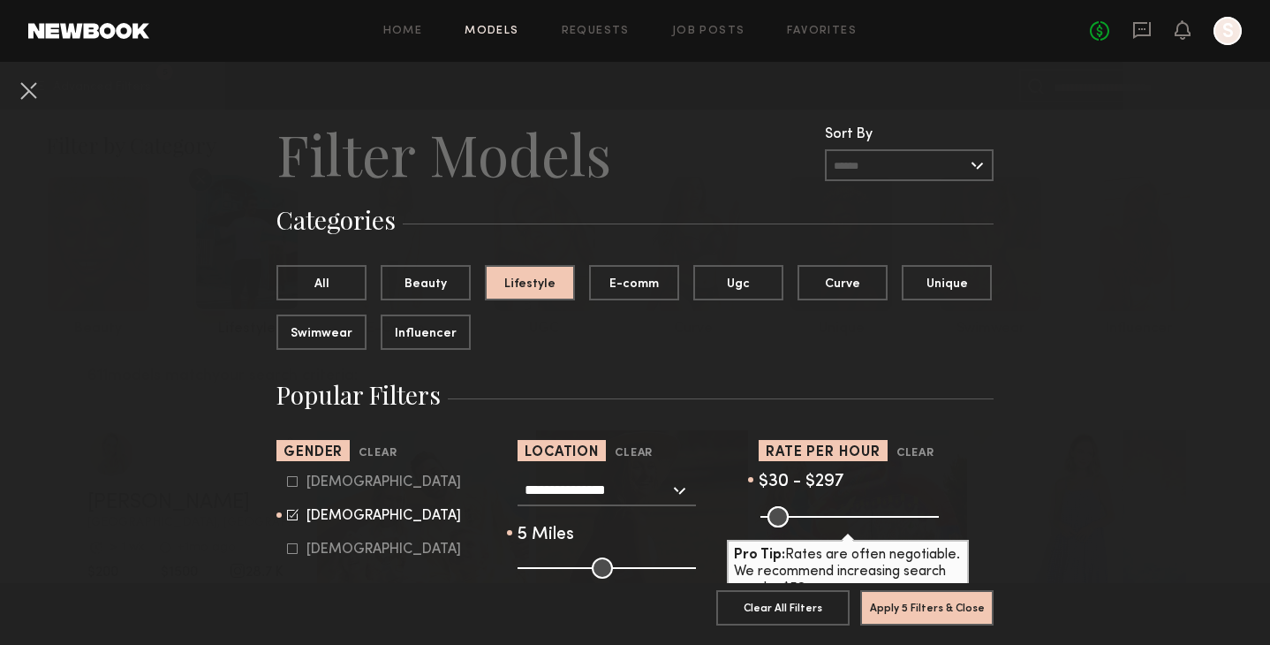
click at [958, 177] on input "text" at bounding box center [909, 165] width 169 height 32
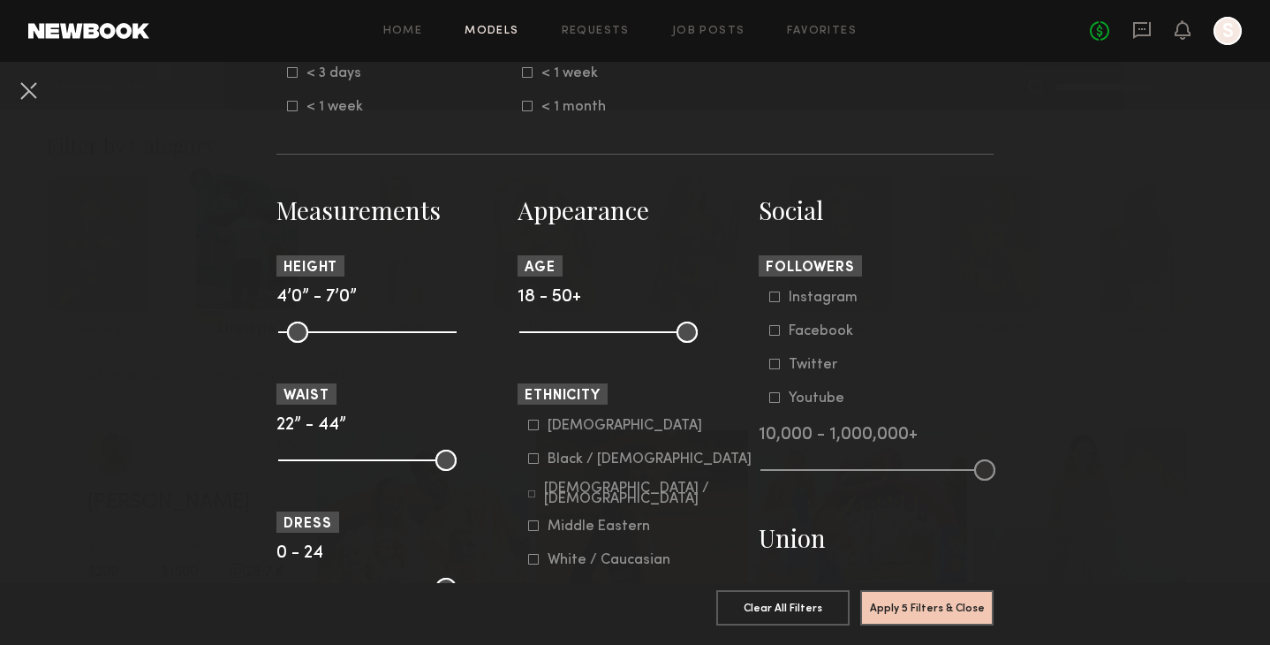
scroll to position [684, 0]
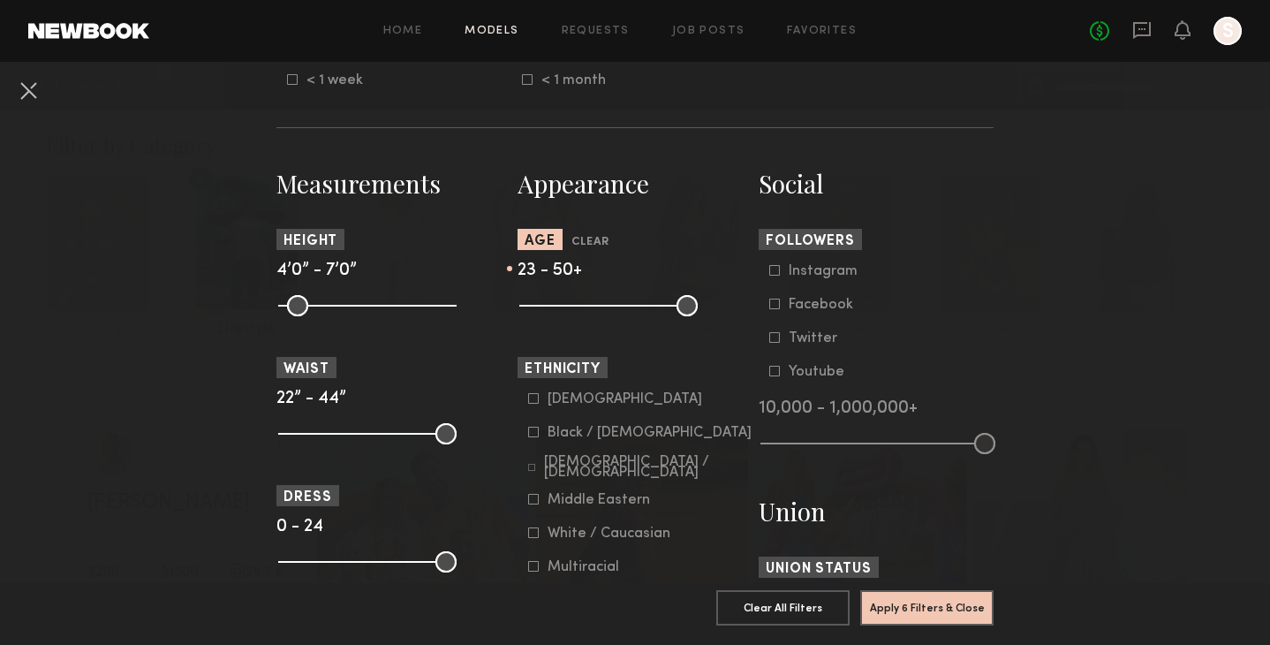
drag, startPoint x: 532, startPoint y: 298, endPoint x: 556, endPoint y: 299, distance: 23.9
click at [556, 299] on input "range" at bounding box center [608, 305] width 178 height 21
drag, startPoint x: 553, startPoint y: 302, endPoint x: 564, endPoint y: 302, distance: 10.6
type input "**"
click at [564, 302] on input "range" at bounding box center [608, 305] width 178 height 21
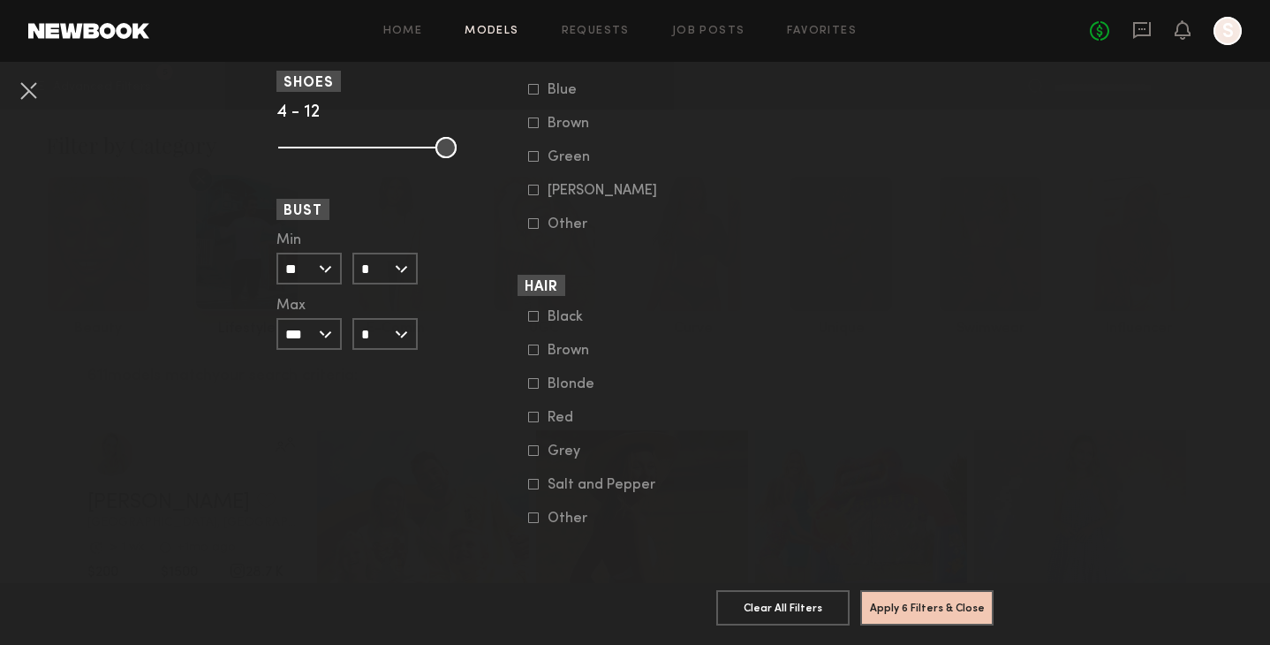
scroll to position [1354, 0]
click at [929, 607] on button "Apply 6 Filters & Close" at bounding box center [926, 606] width 133 height 35
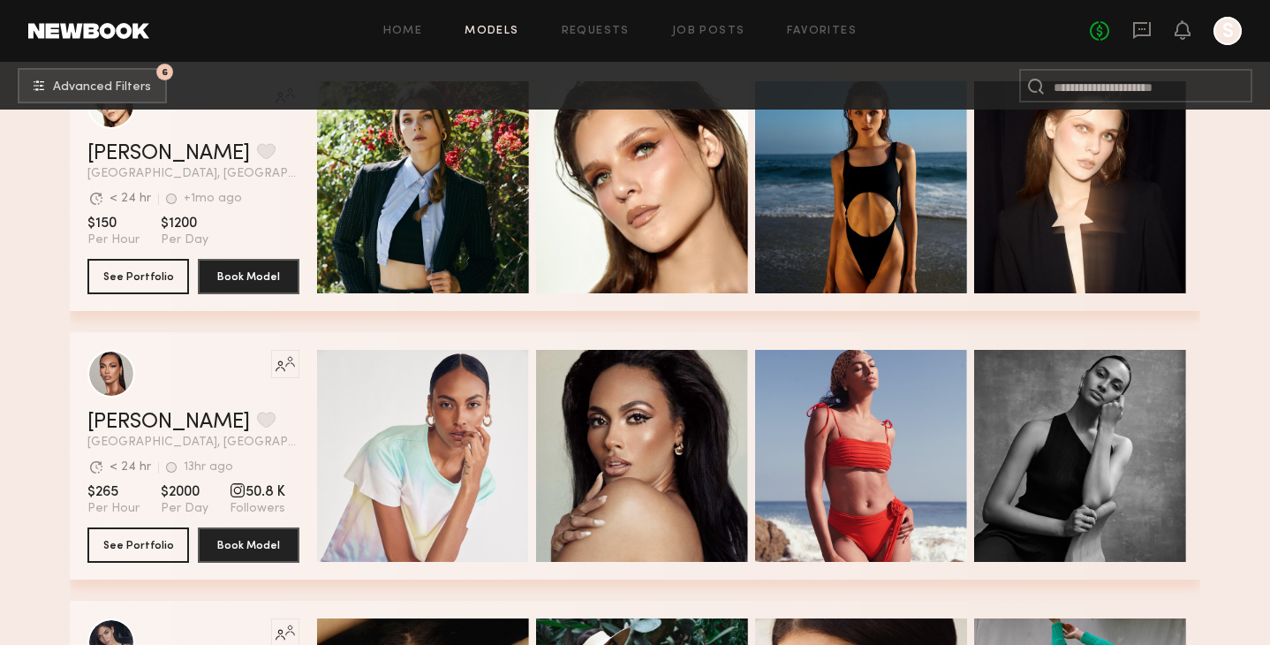
scroll to position [3648, 0]
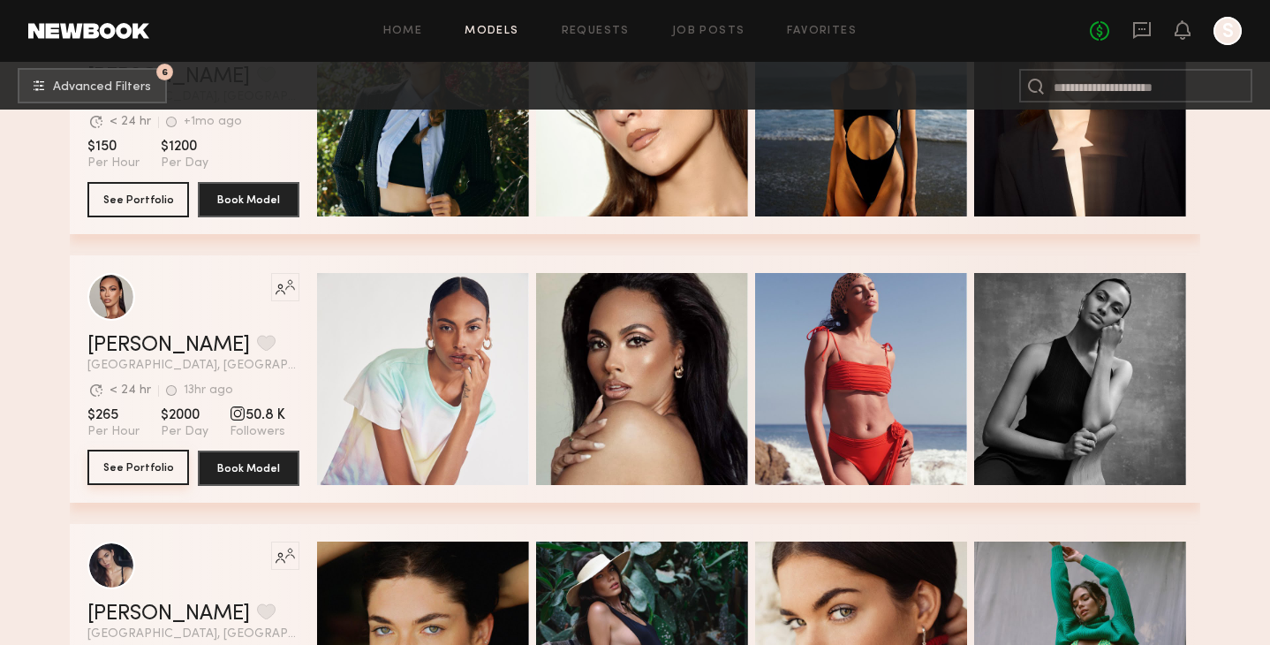
click at [158, 461] on button "See Portfolio" at bounding box center [138, 467] width 102 height 35
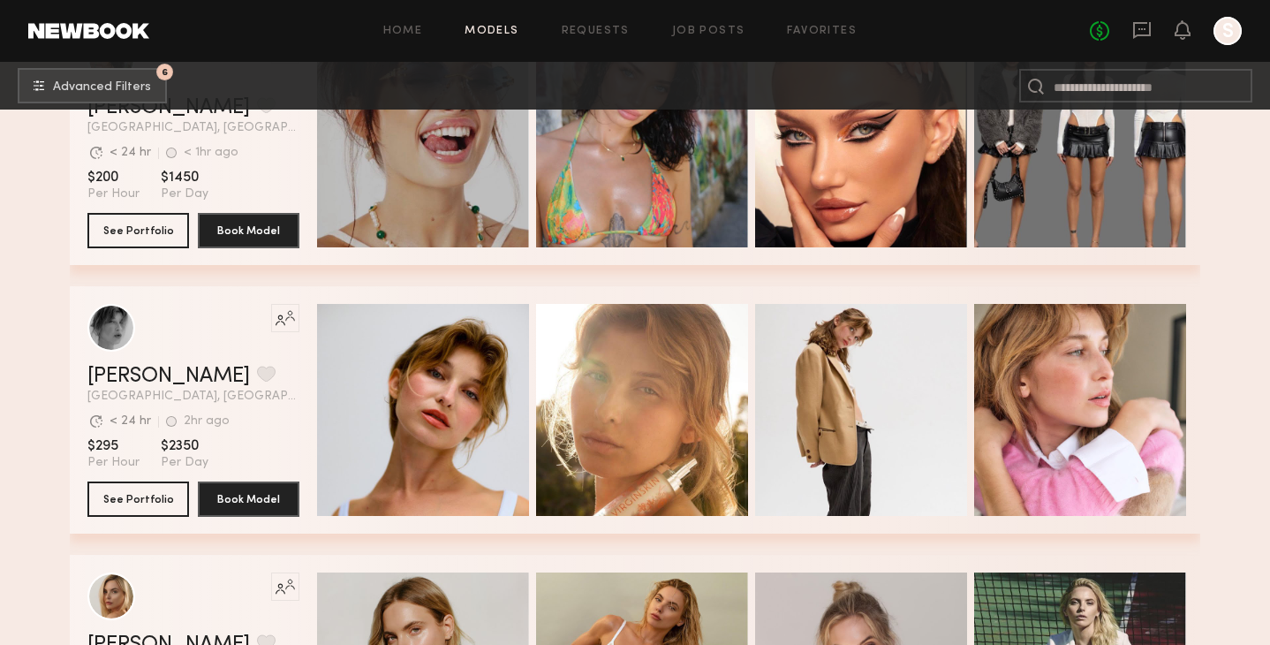
scroll to position [4964, 0]
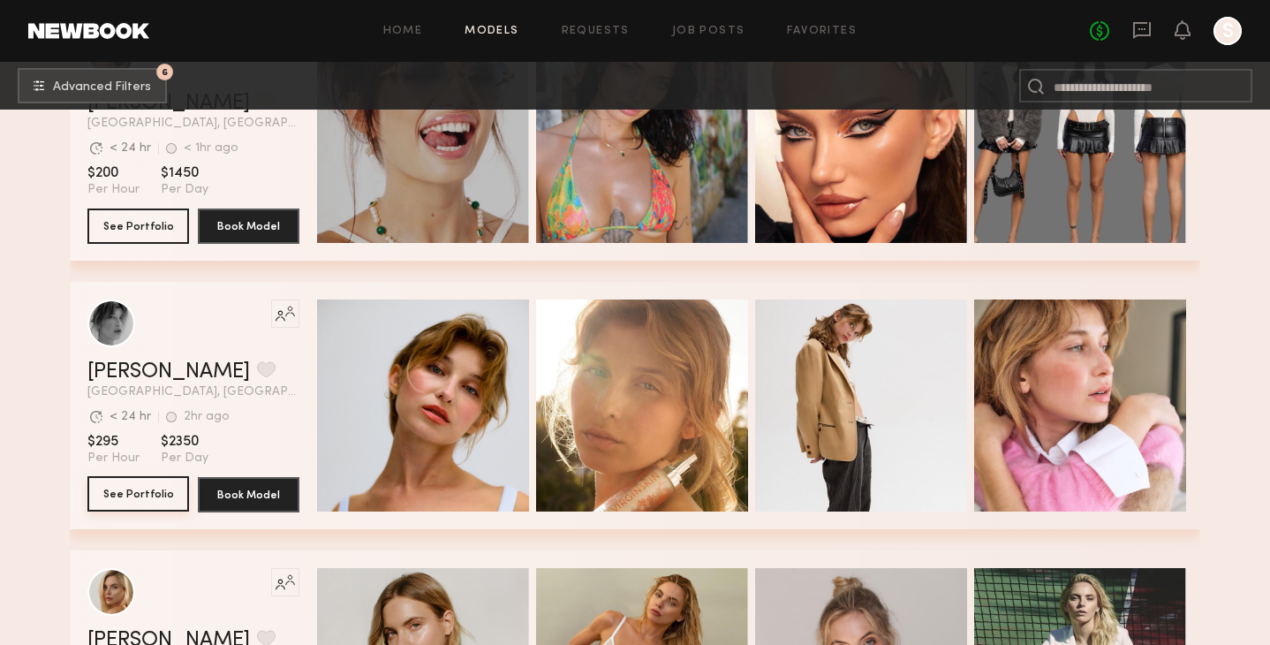
click at [142, 492] on button "See Portfolio" at bounding box center [138, 493] width 102 height 35
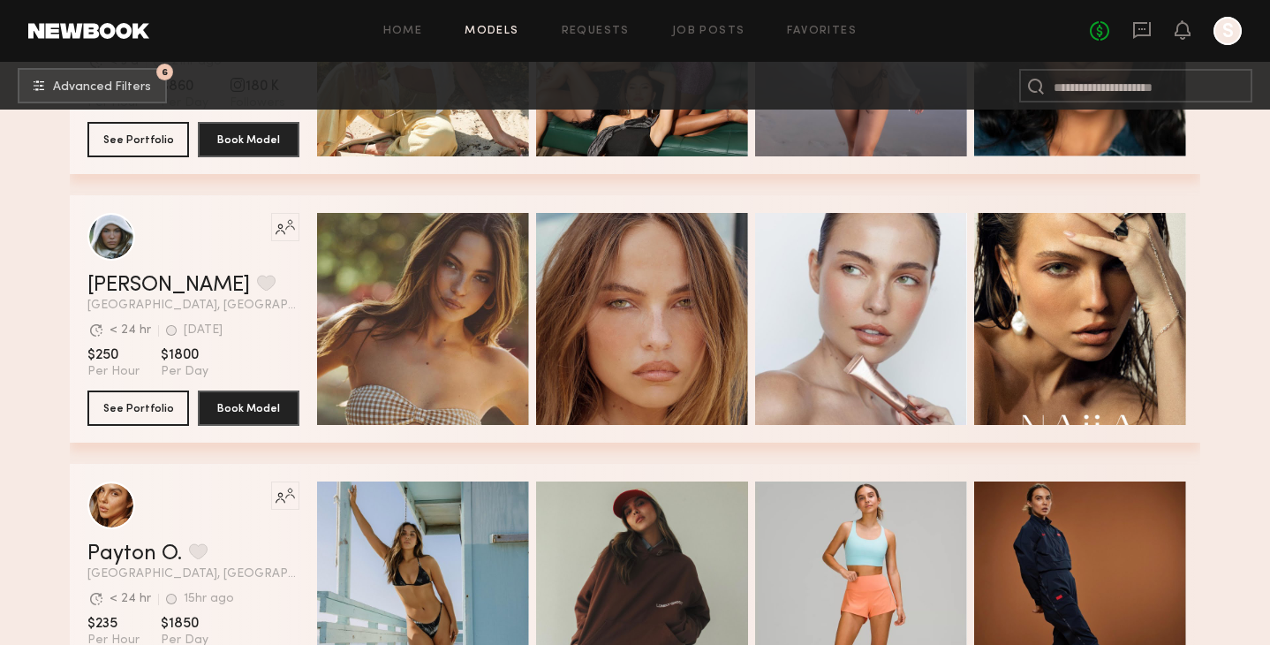
scroll to position [10155, 0]
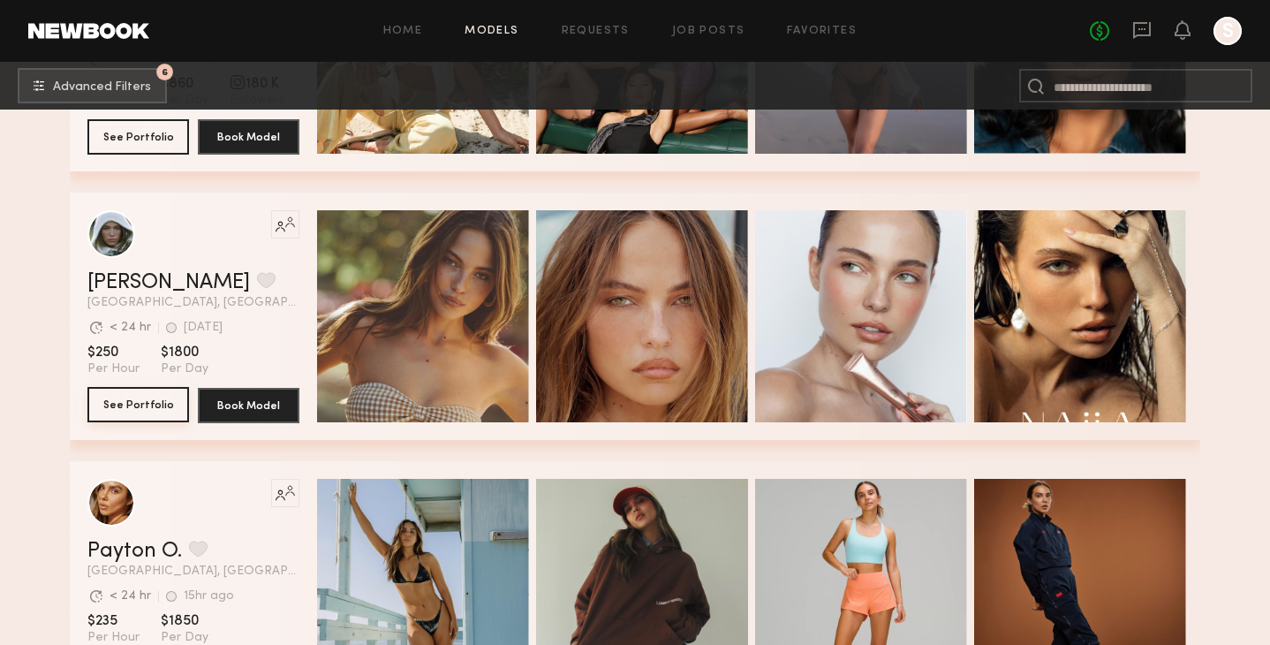
click at [149, 397] on button "See Portfolio" at bounding box center [138, 404] width 102 height 35
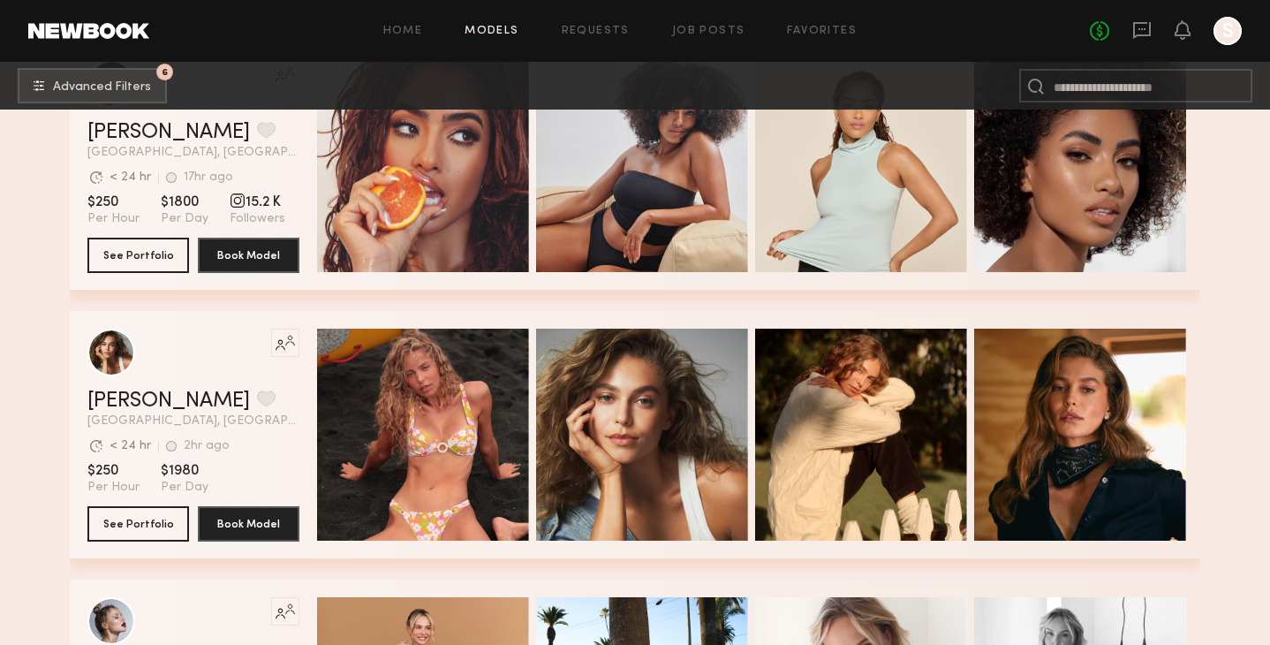
scroll to position [11335, 0]
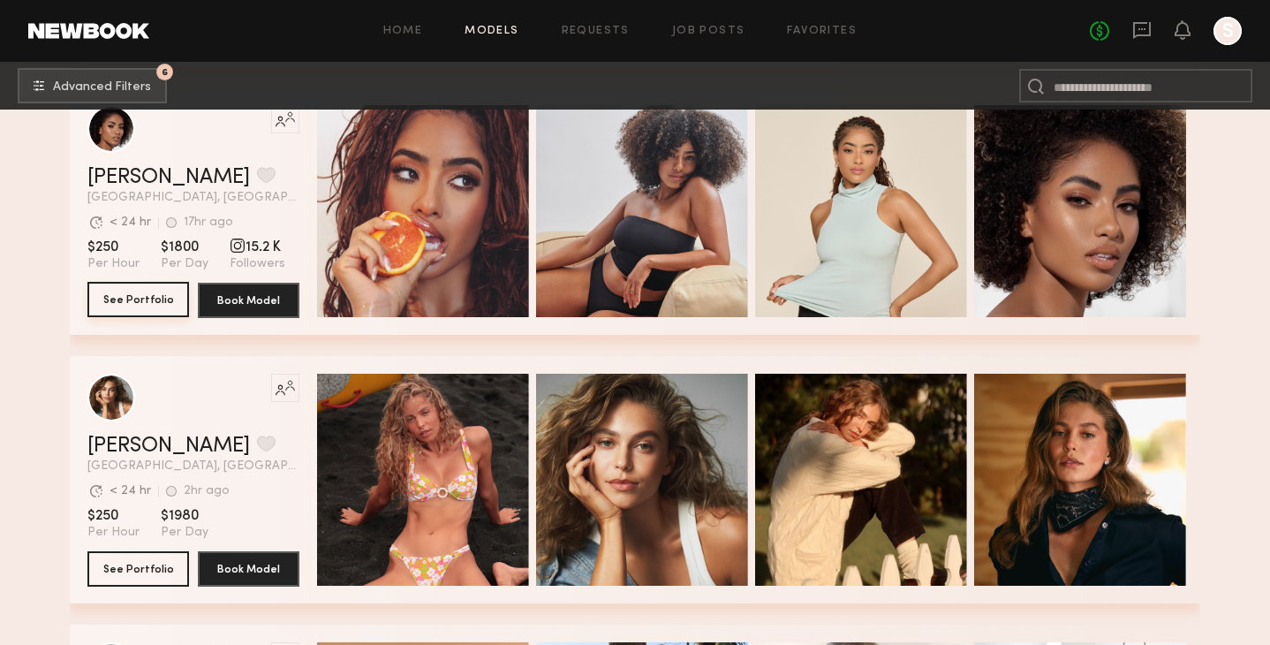
click at [142, 297] on button "See Portfolio" at bounding box center [138, 299] width 102 height 35
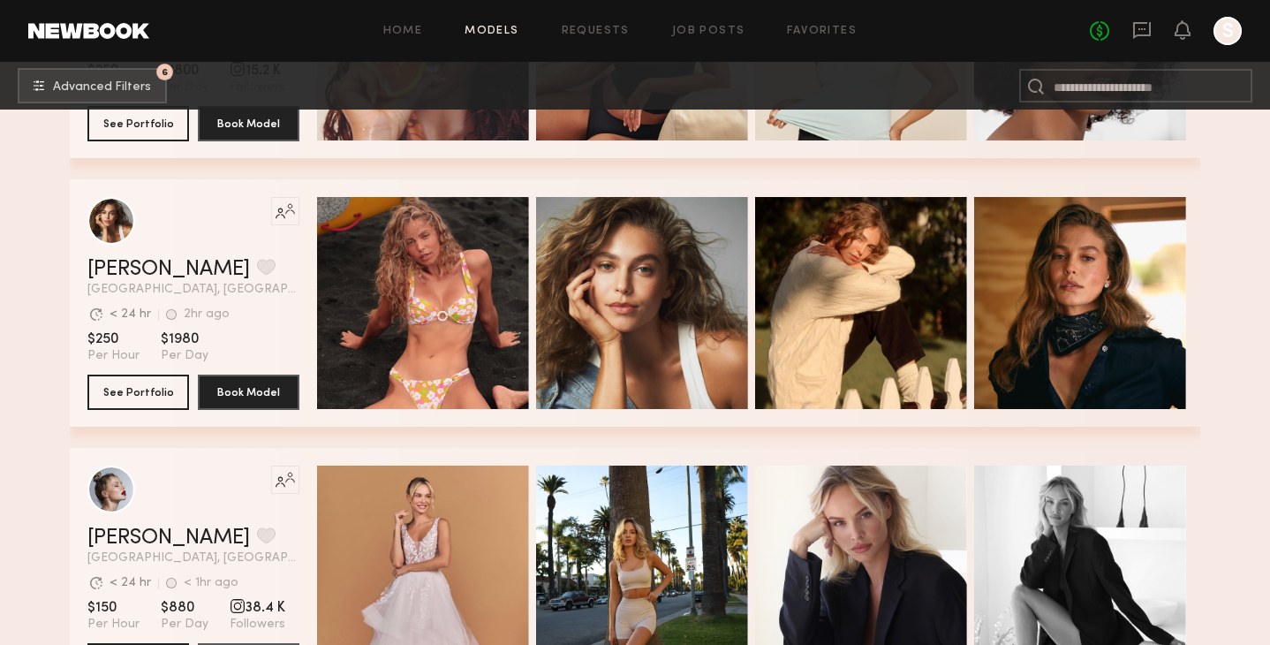
scroll to position [11520, 0]
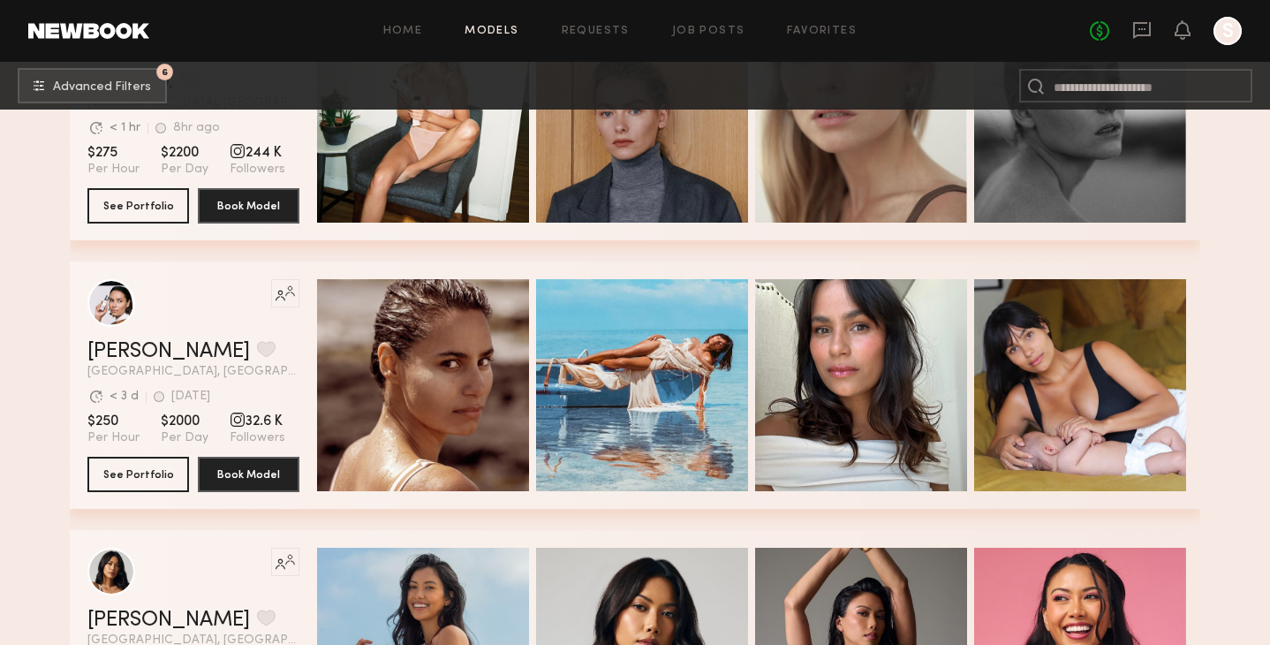
scroll to position [13591, 0]
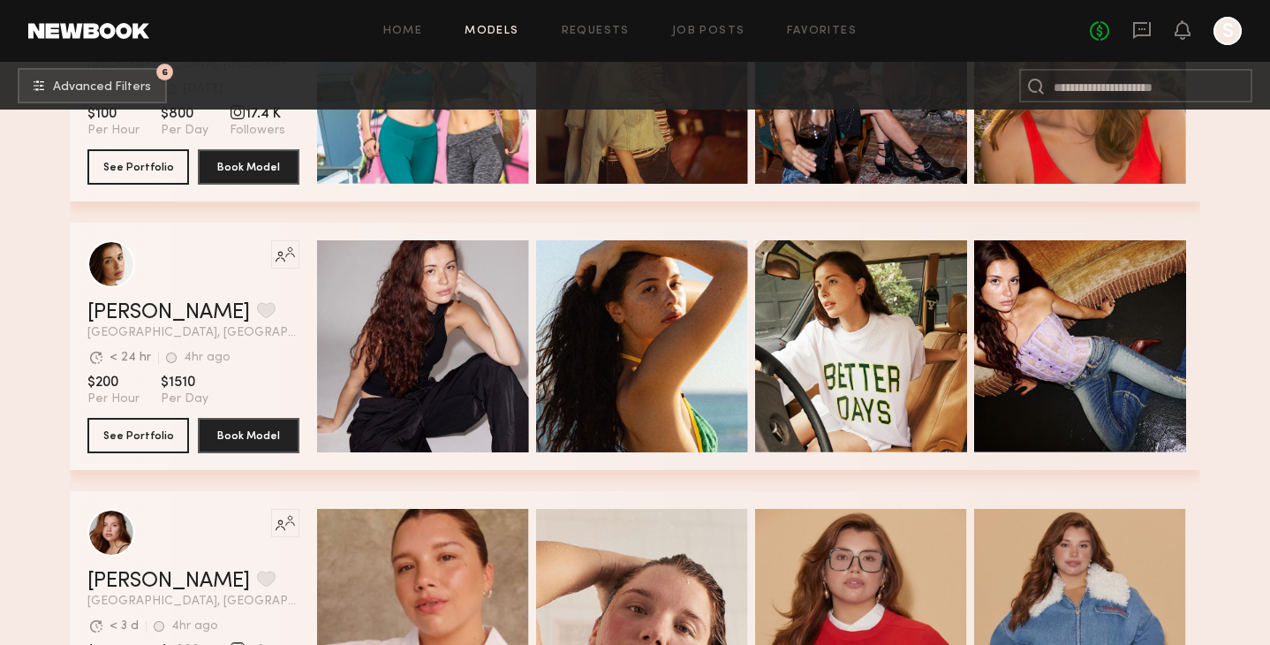
scroll to position [15521, 0]
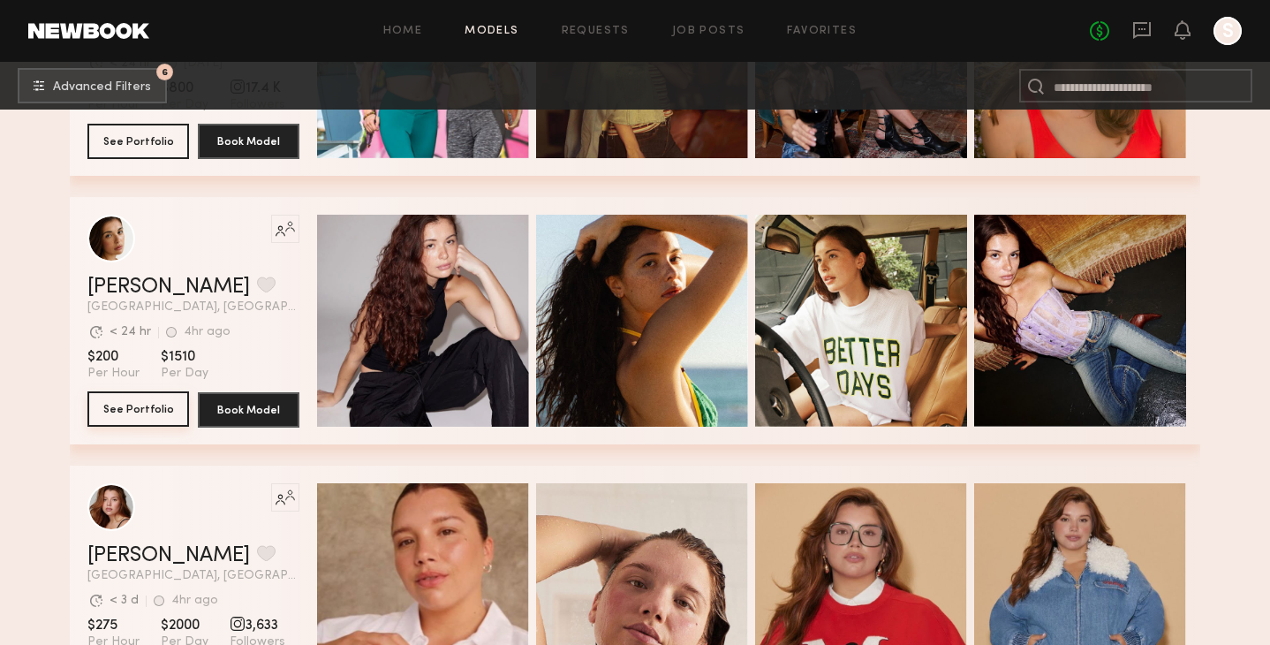
click at [127, 407] on button "See Portfolio" at bounding box center [138, 408] width 102 height 35
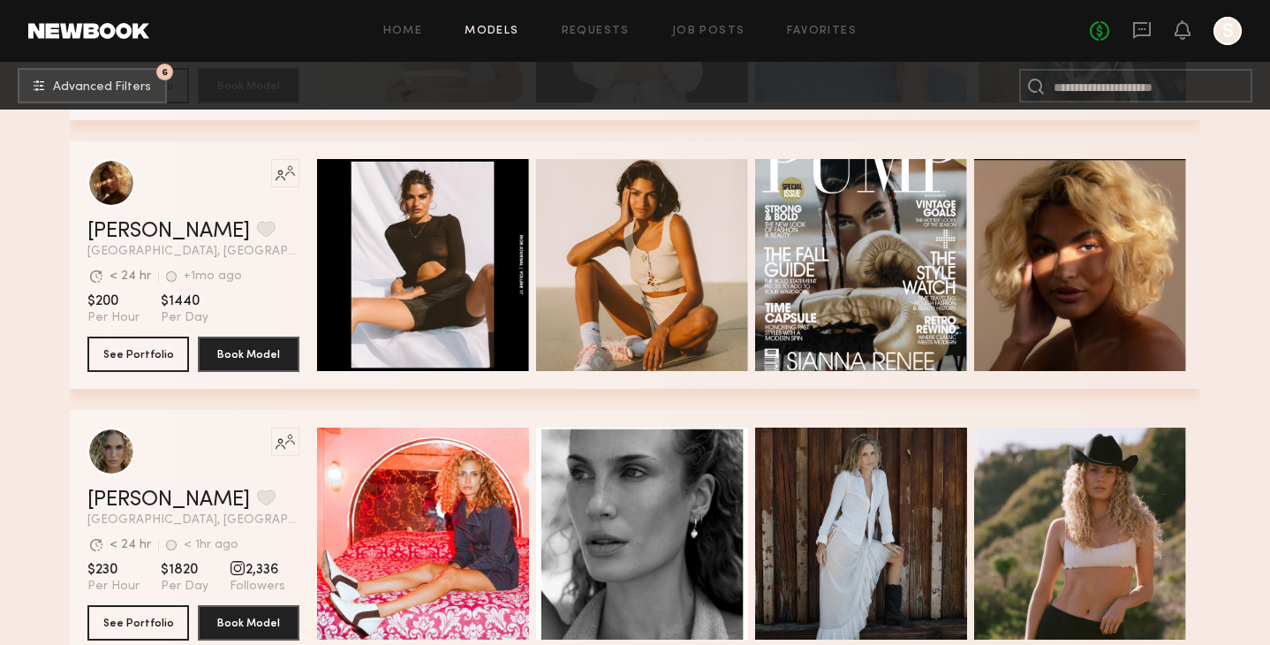
scroll to position [16927, 0]
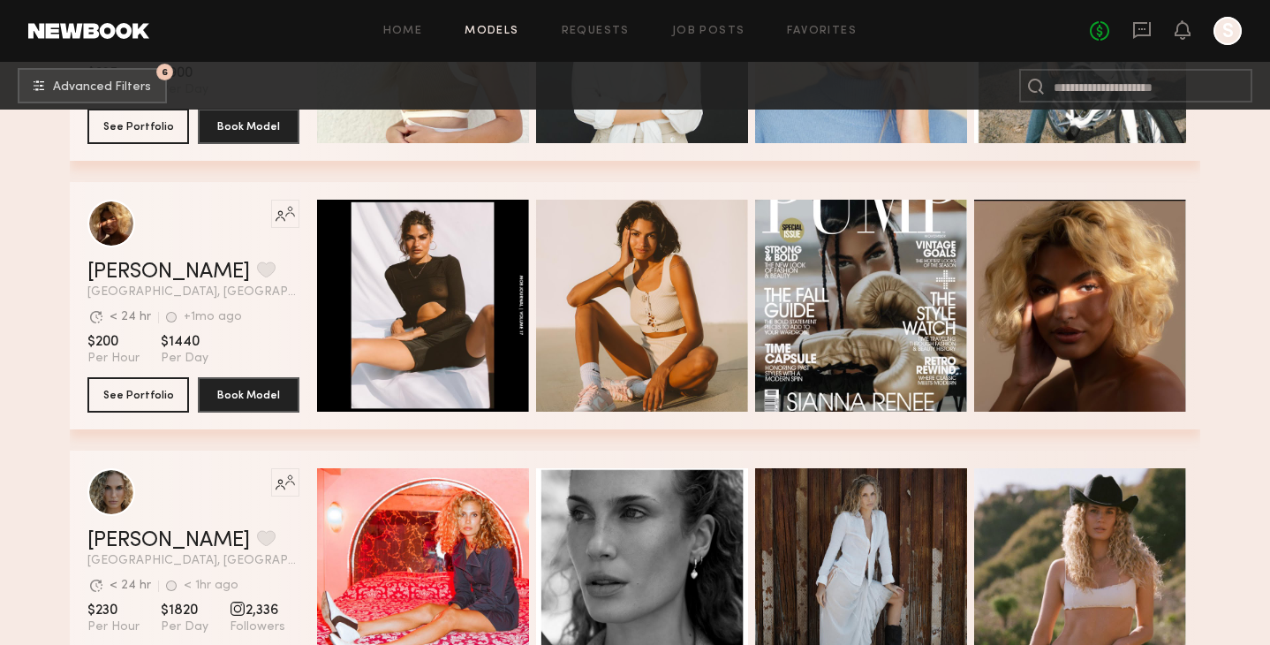
scroll to position [16875, 0]
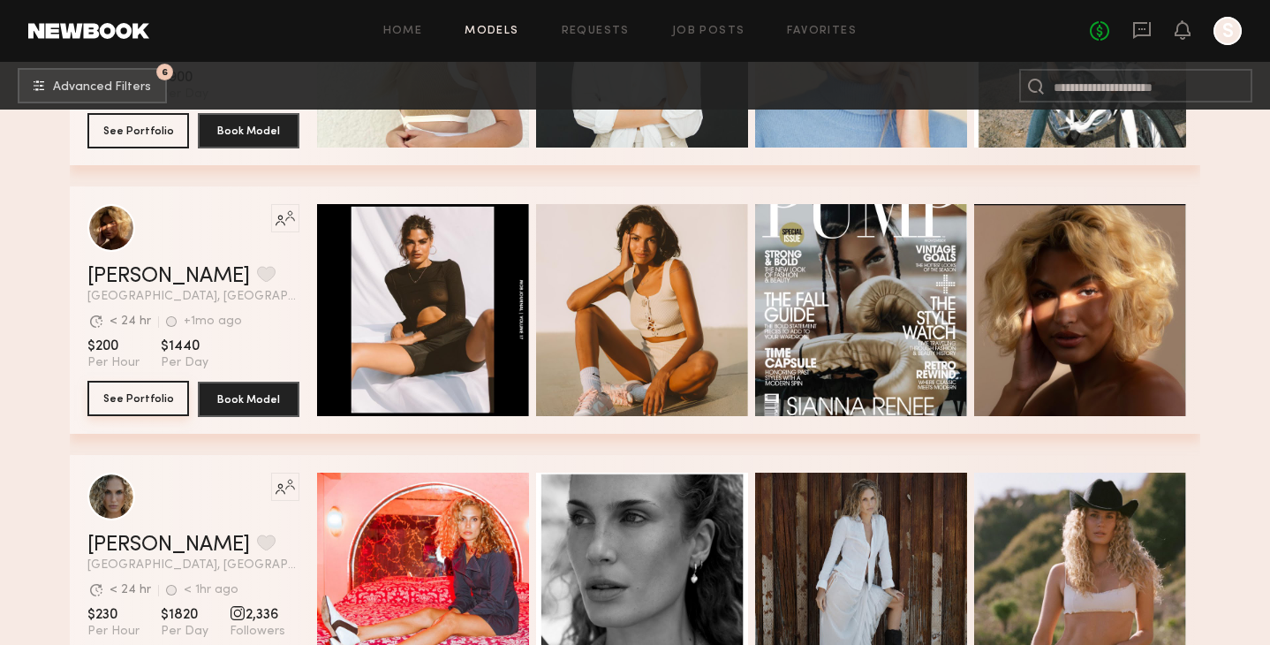
click at [147, 398] on button "See Portfolio" at bounding box center [138, 398] width 102 height 35
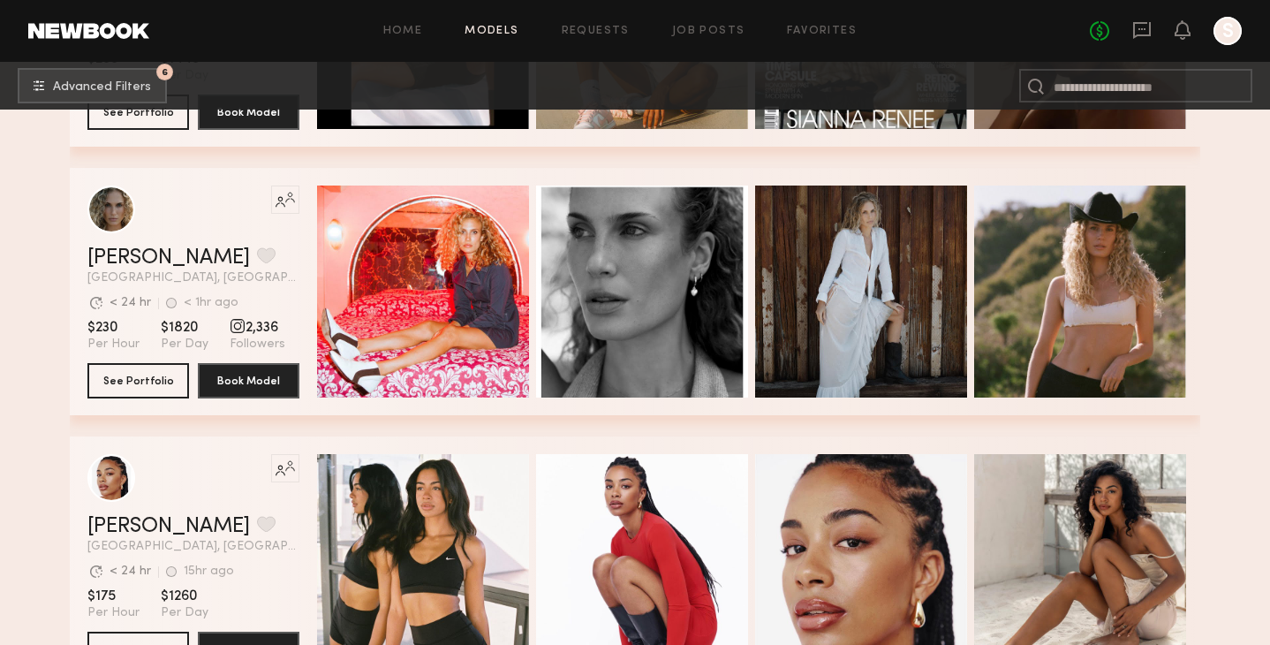
scroll to position [17187, 0]
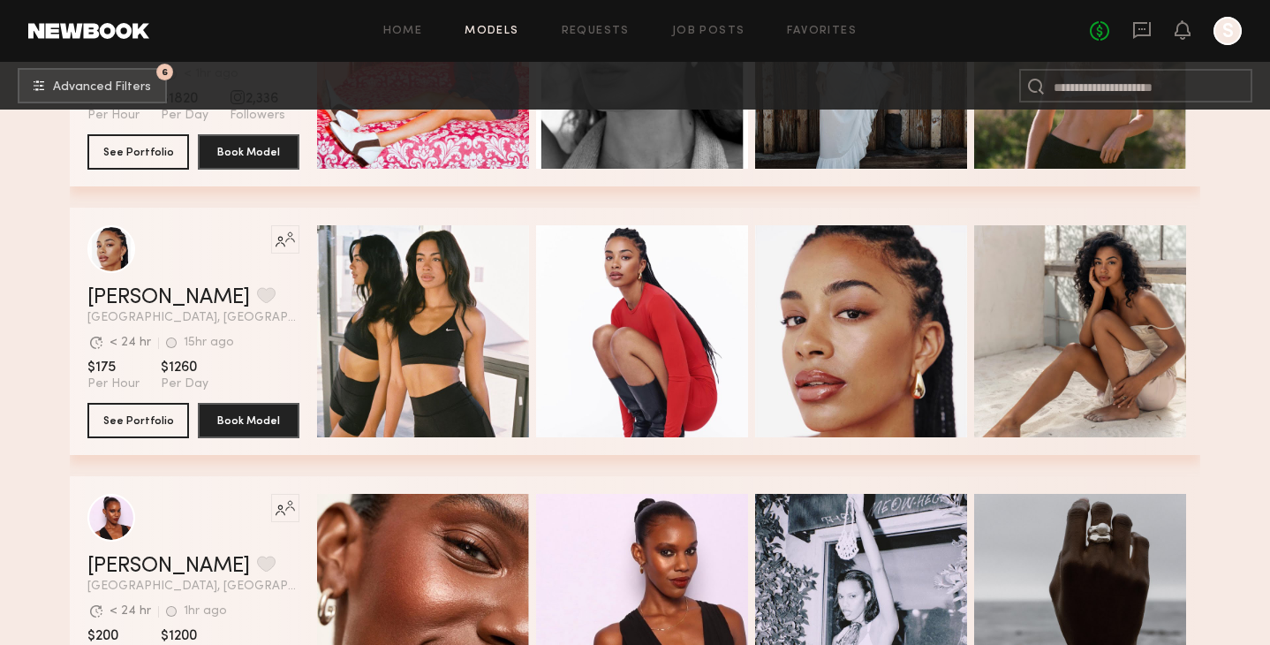
scroll to position [17389, 0]
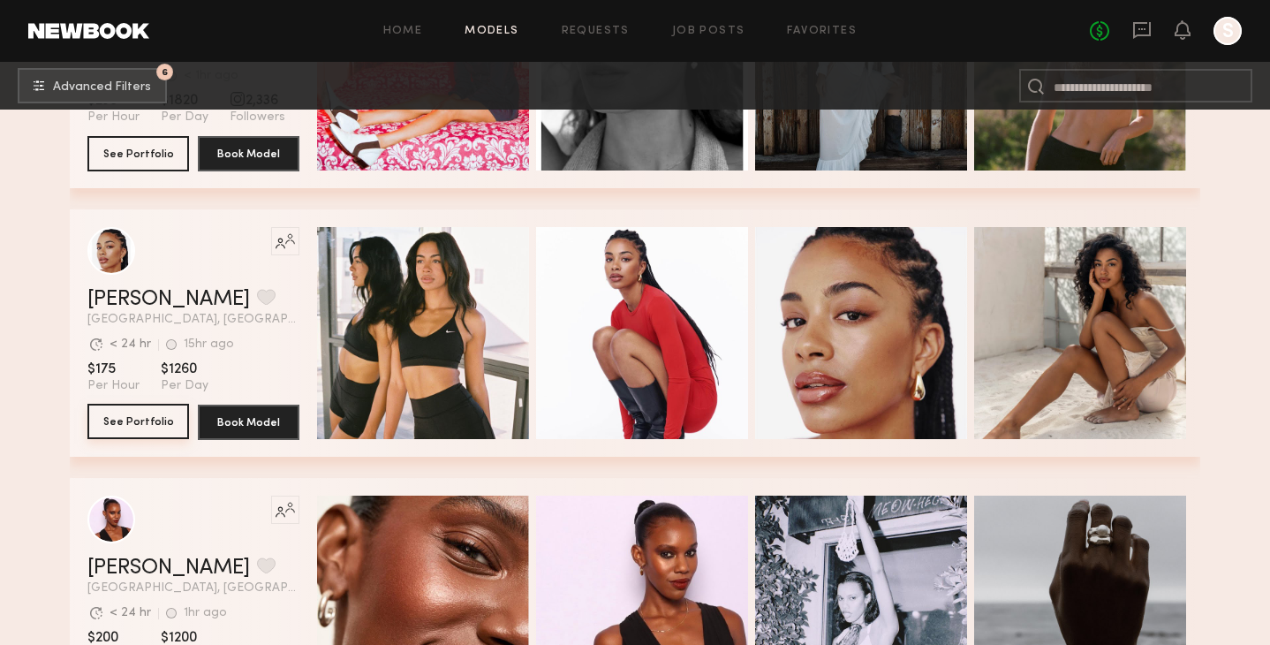
click at [136, 420] on button "See Portfolio" at bounding box center [138, 421] width 102 height 35
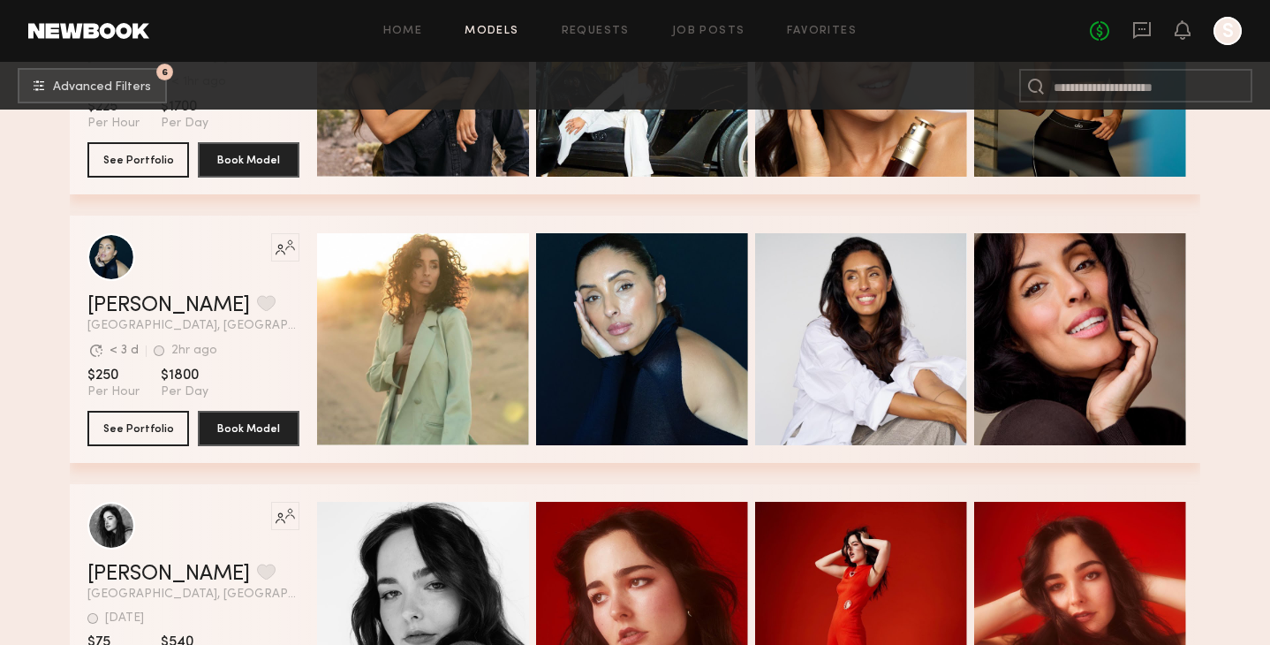
scroll to position [18192, 0]
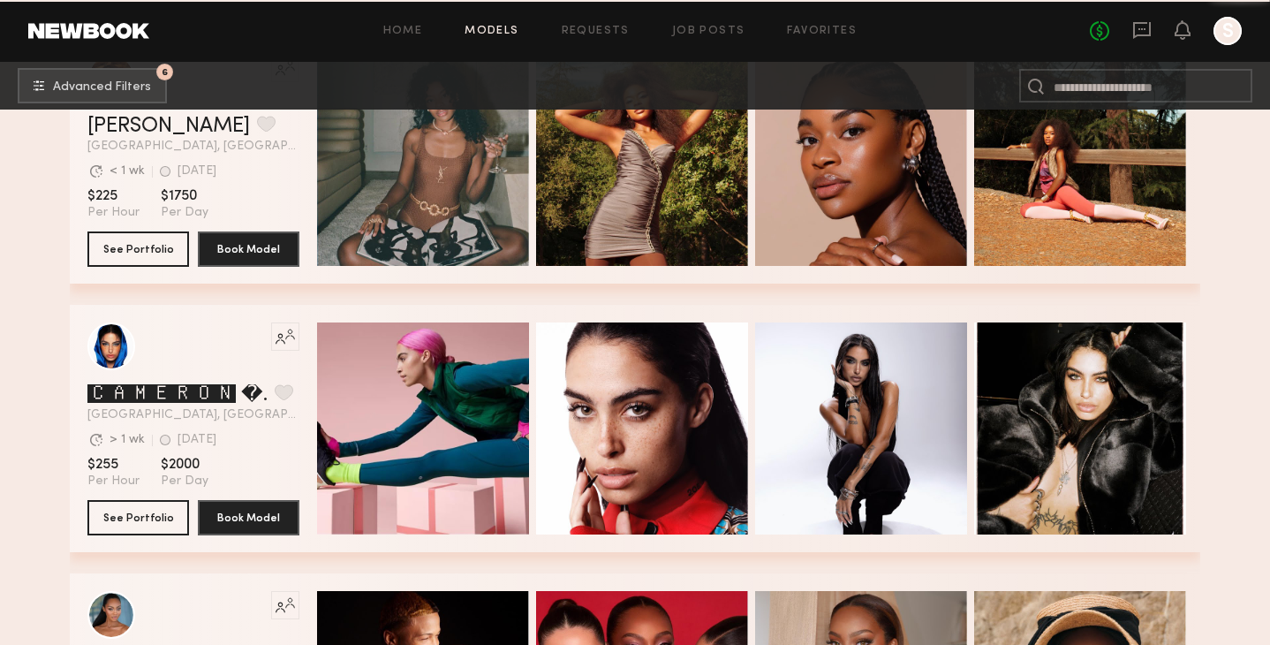
scroll to position [25695, 0]
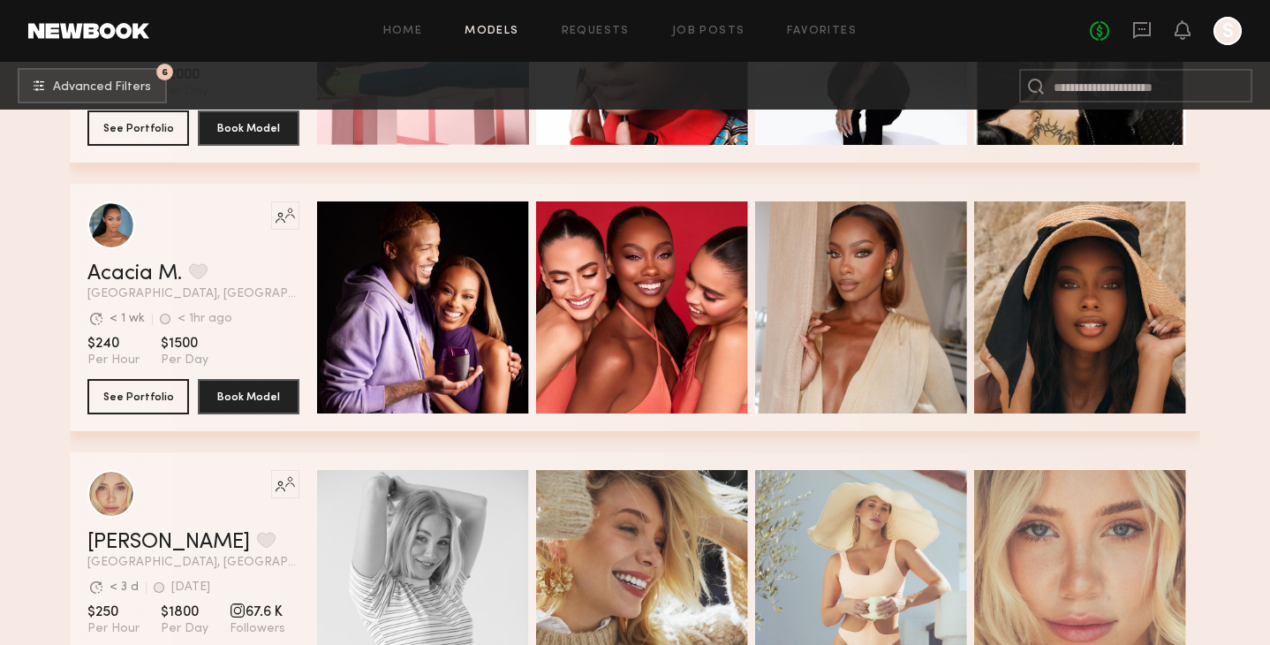
scroll to position [25747, 0]
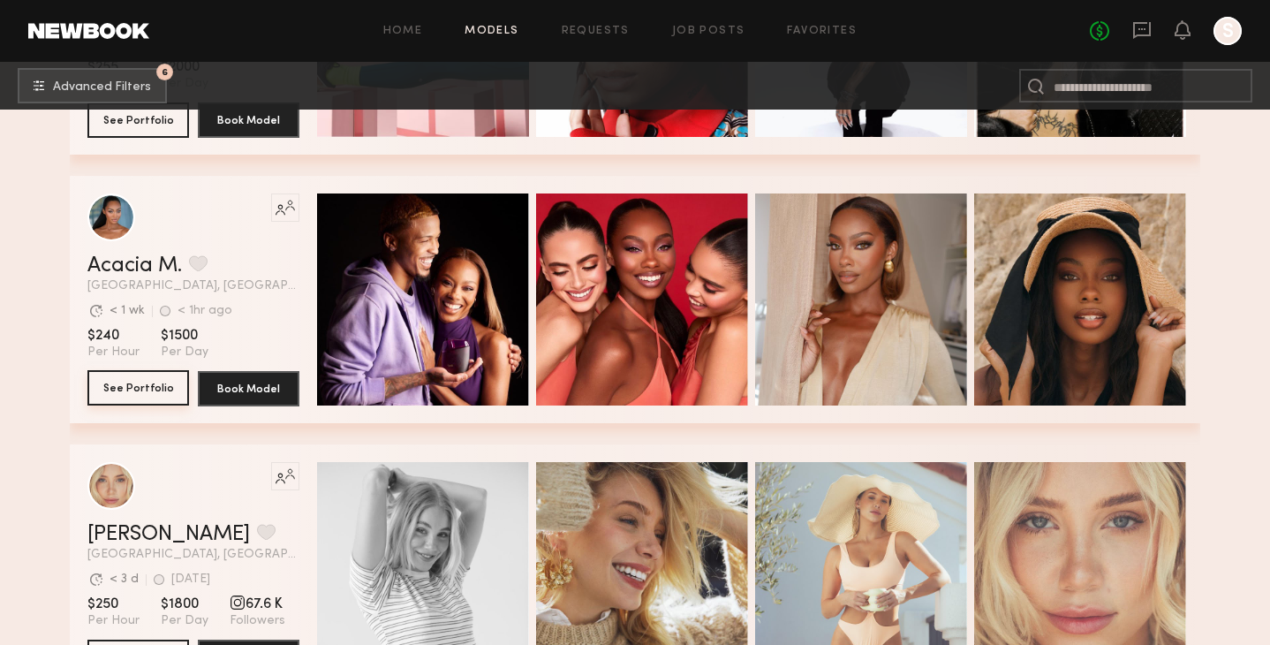
click at [145, 393] on button "See Portfolio" at bounding box center [138, 387] width 102 height 35
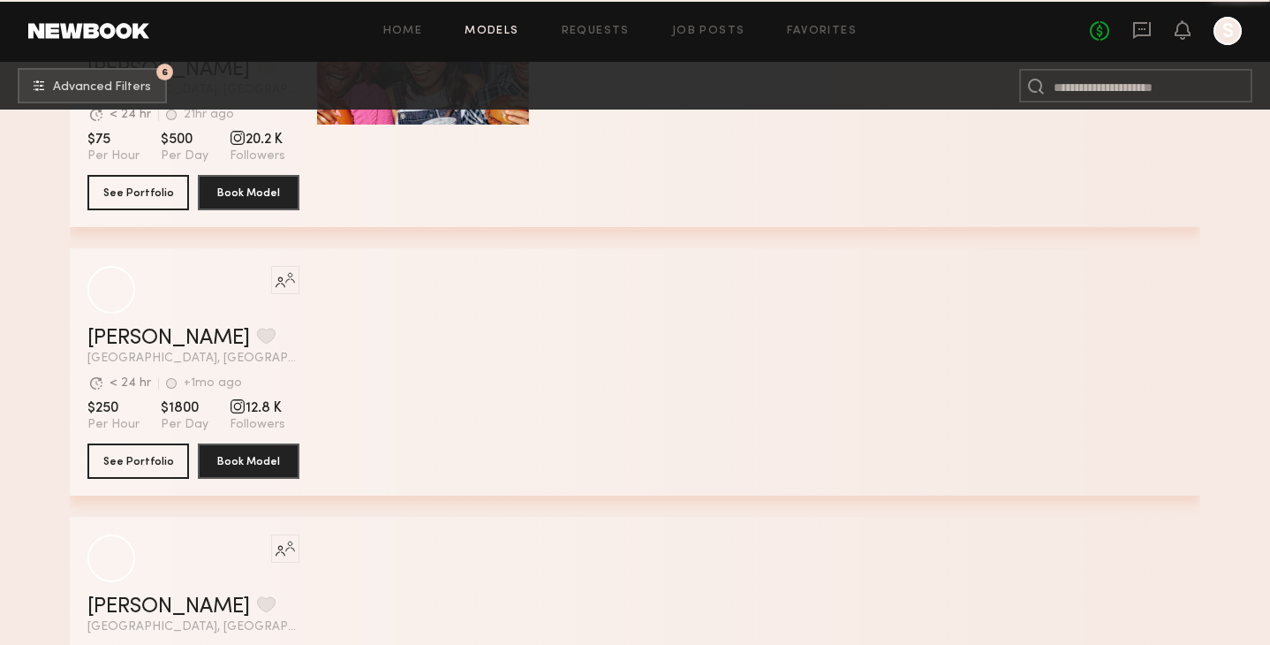
scroll to position [31350, 0]
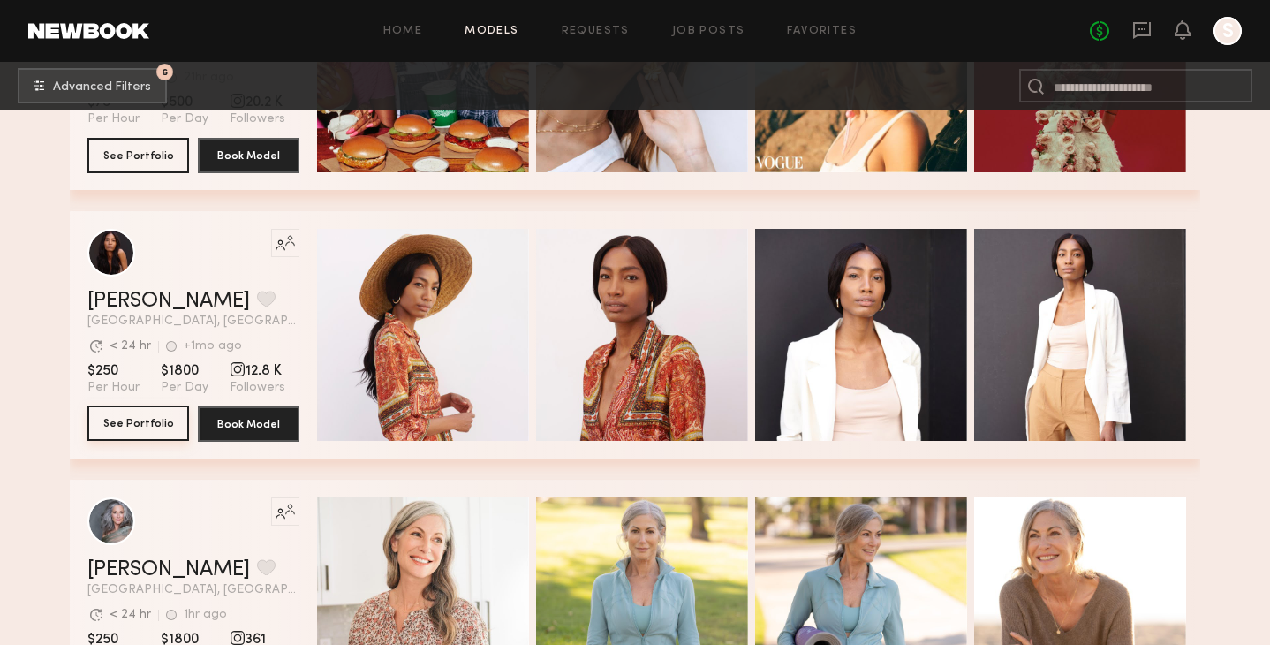
click at [106, 431] on button "See Portfolio" at bounding box center [138, 422] width 102 height 35
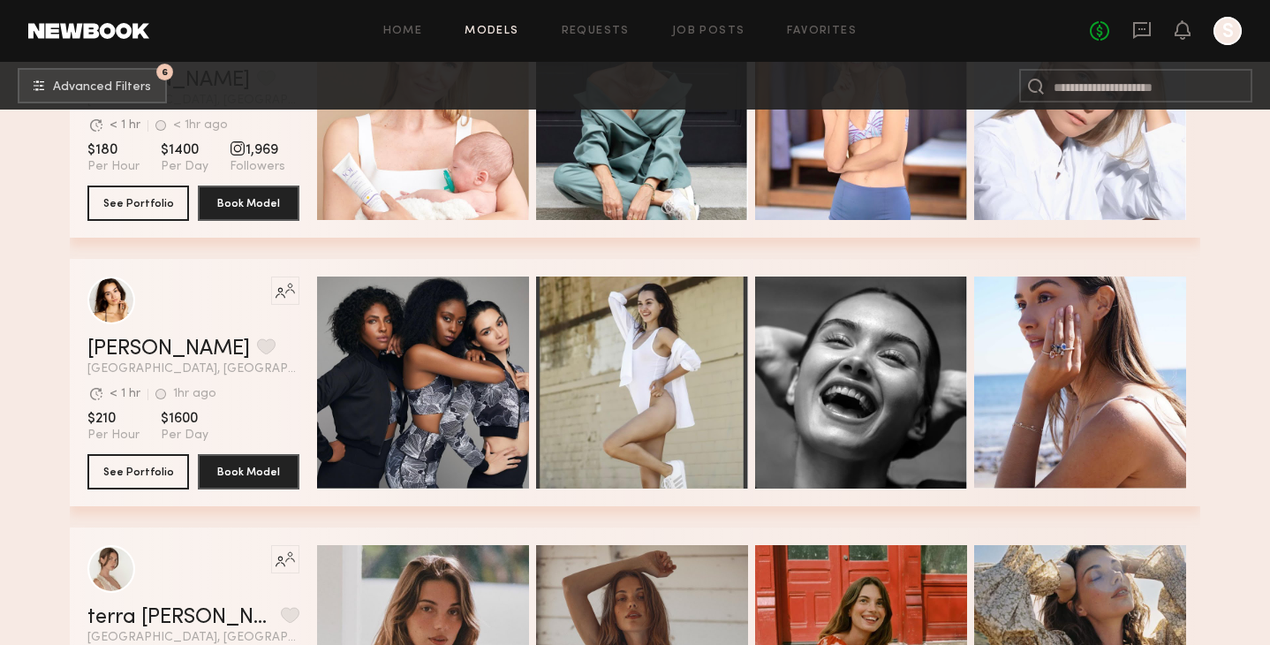
scroll to position [32110, 0]
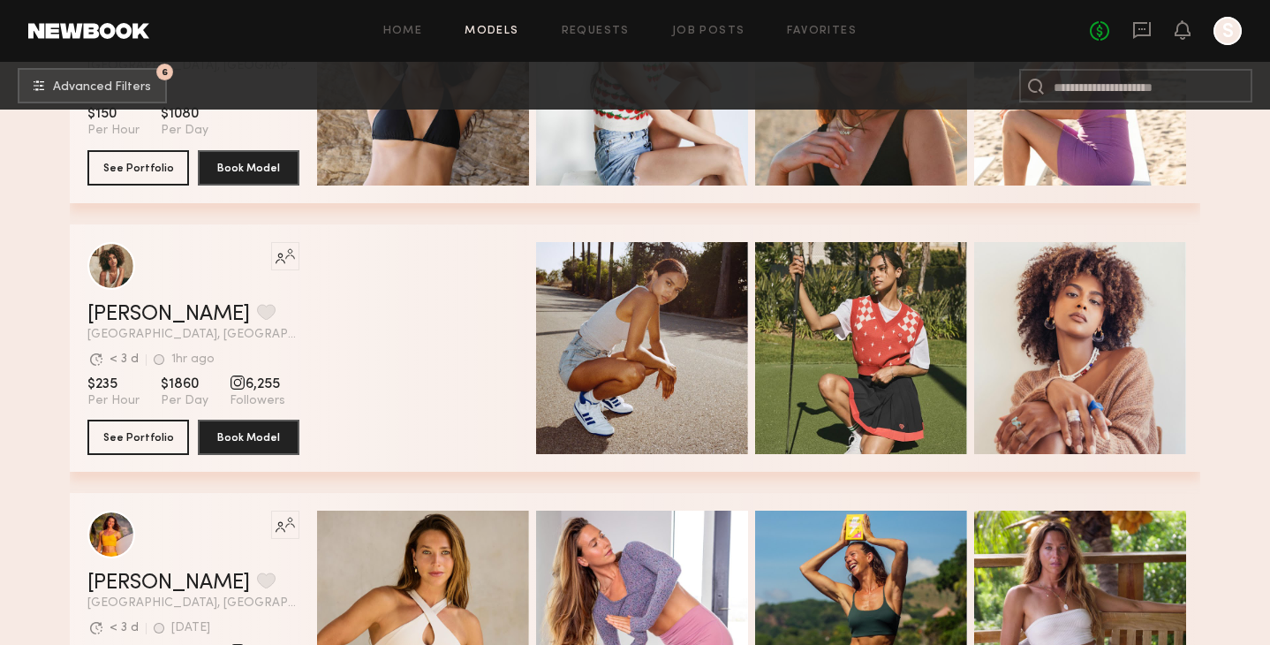
scroll to position [40469, 0]
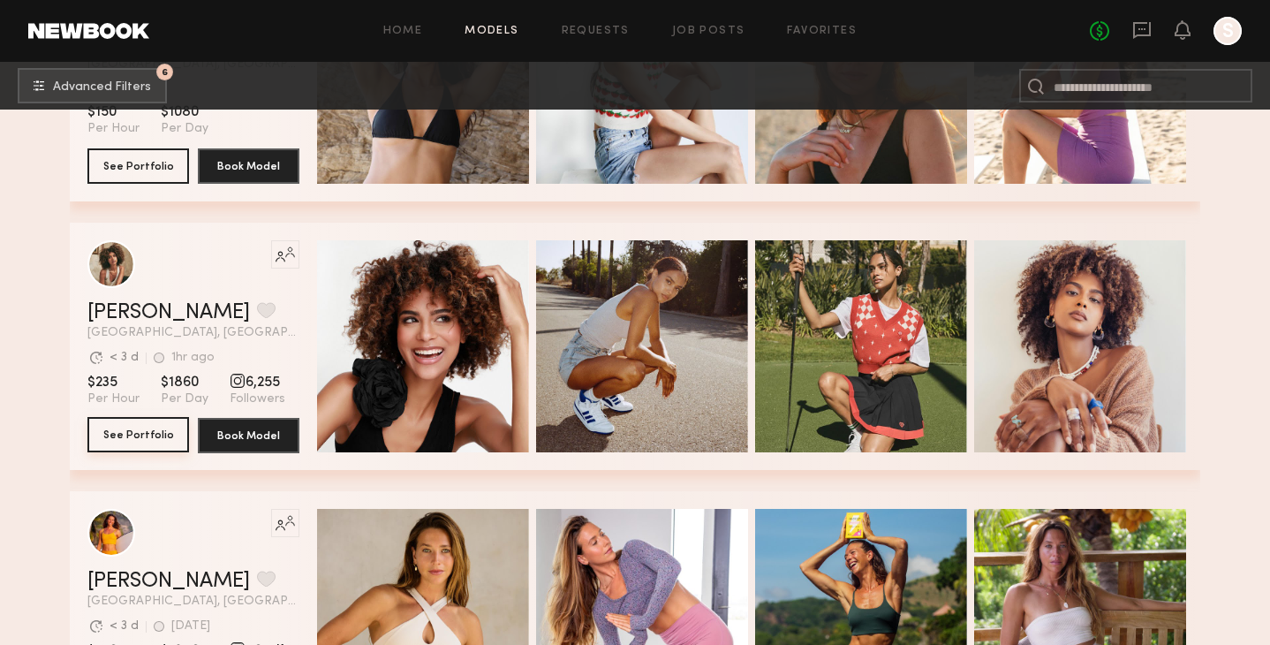
click at [150, 428] on button "See Portfolio" at bounding box center [138, 434] width 102 height 35
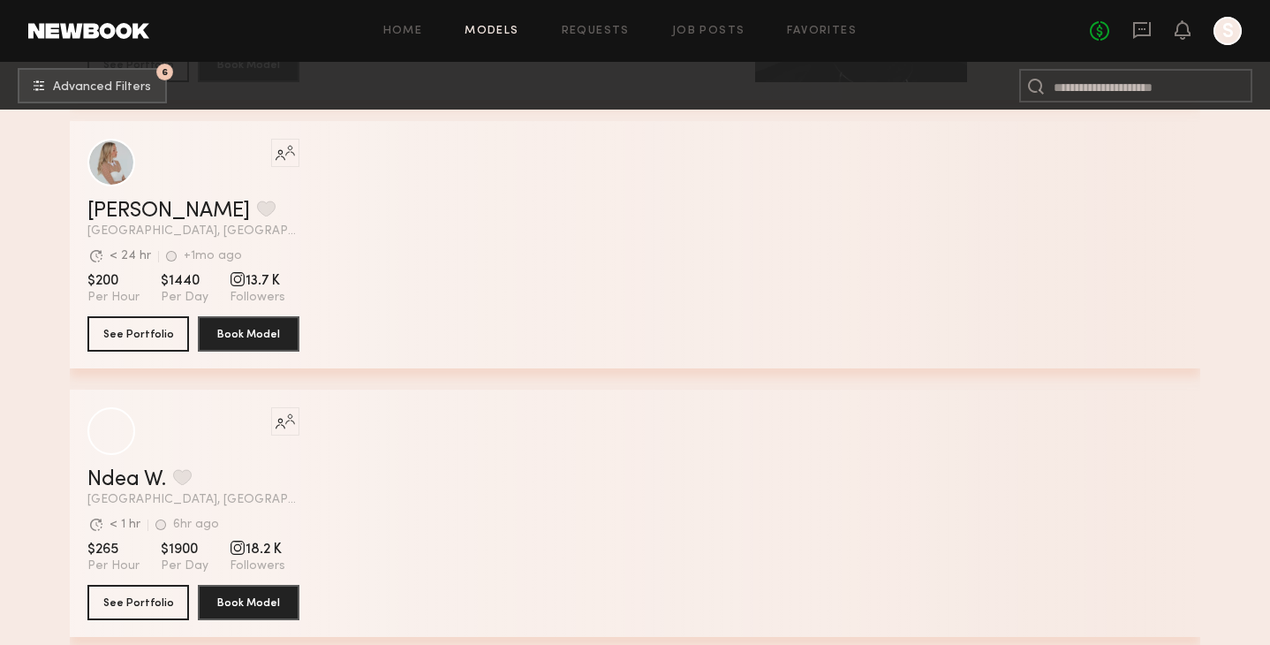
scroll to position [45268, 0]
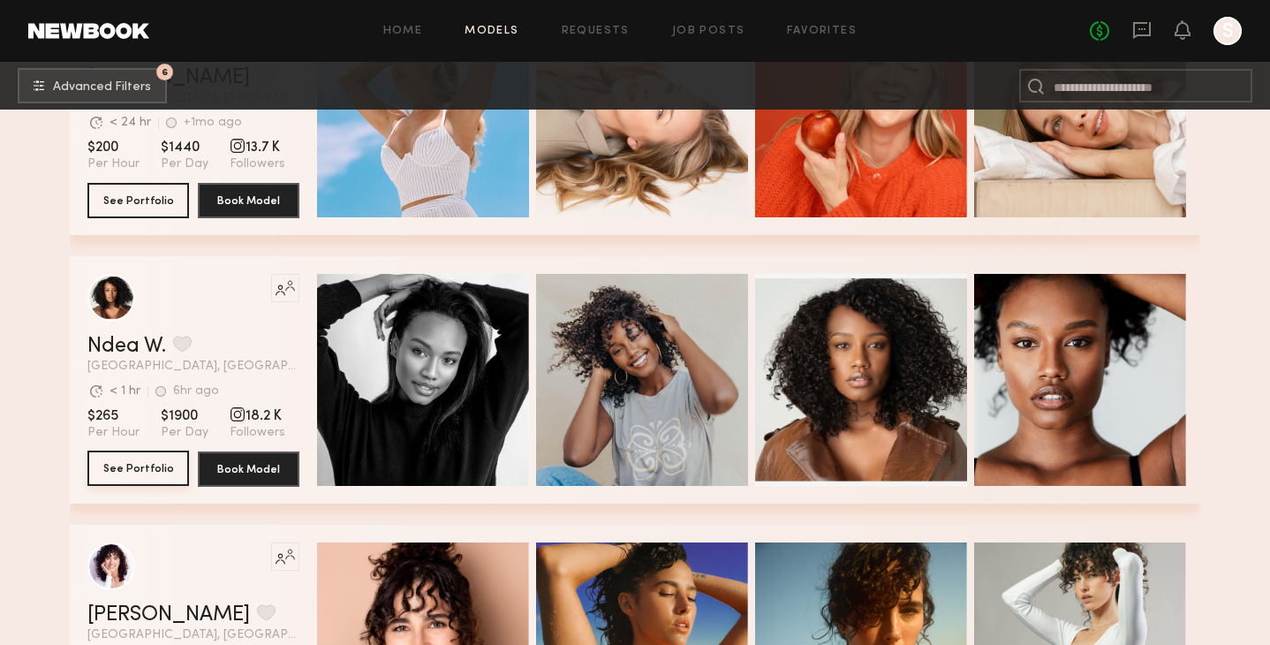
click at [151, 462] on button "See Portfolio" at bounding box center [138, 467] width 102 height 35
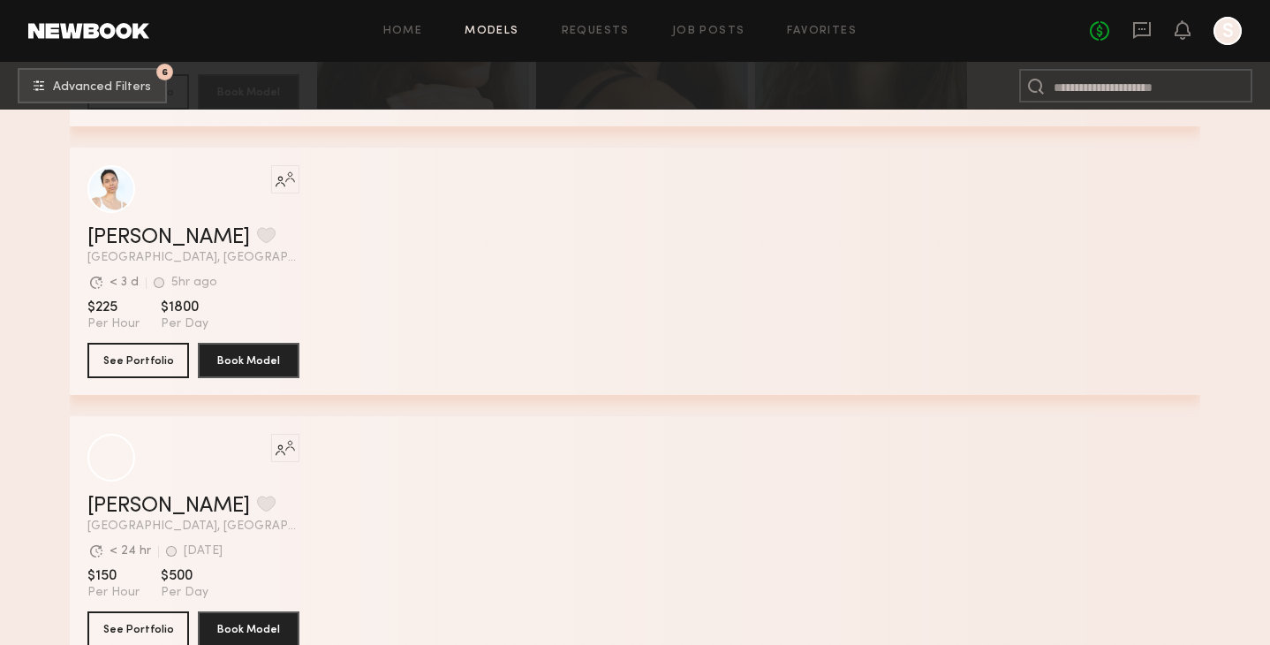
scroll to position [61232, 0]
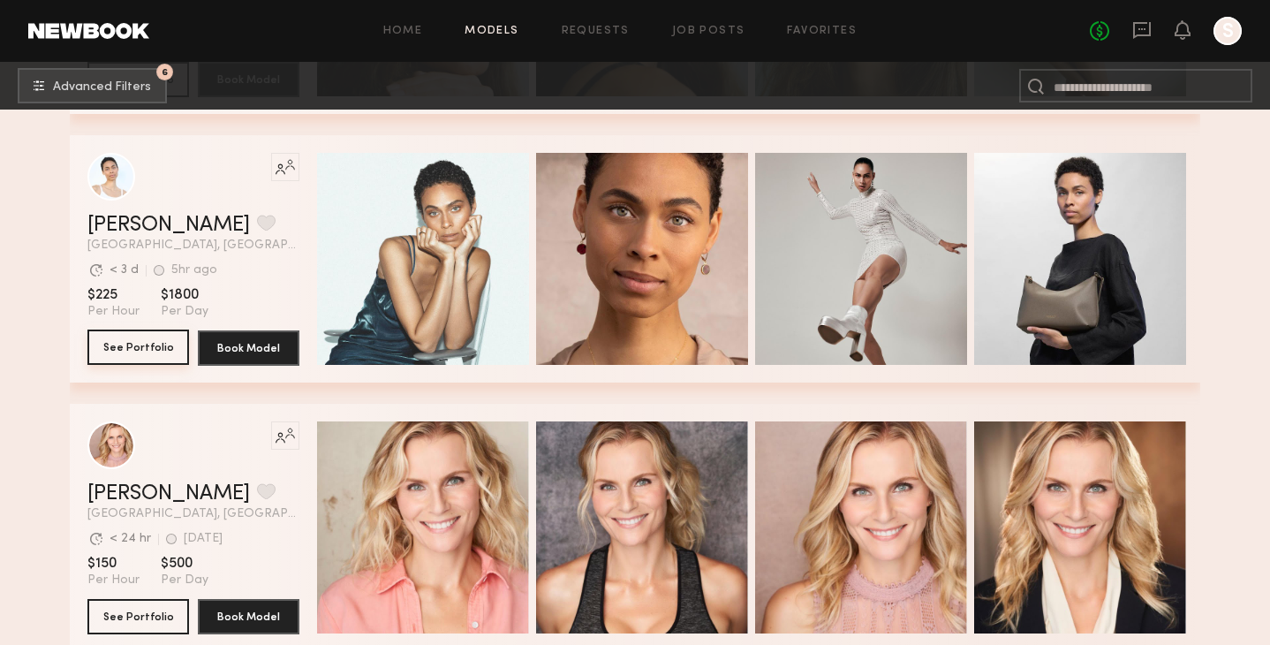
click at [132, 339] on button "See Portfolio" at bounding box center [138, 346] width 102 height 35
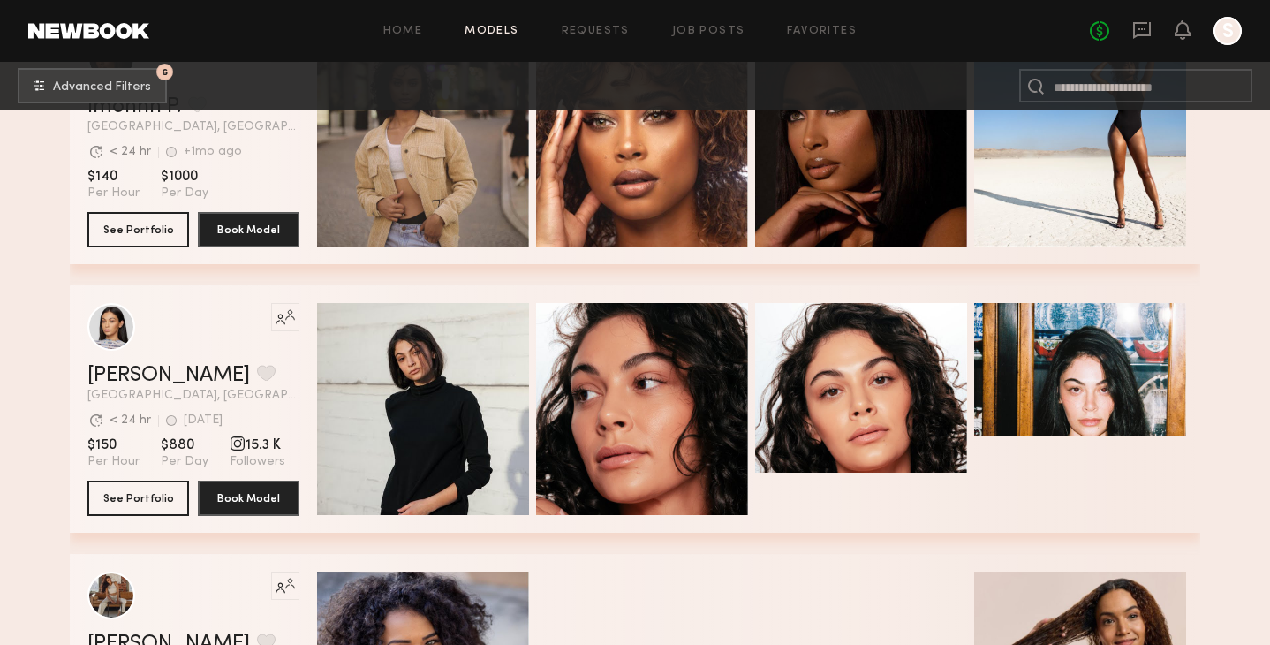
scroll to position [64575, 0]
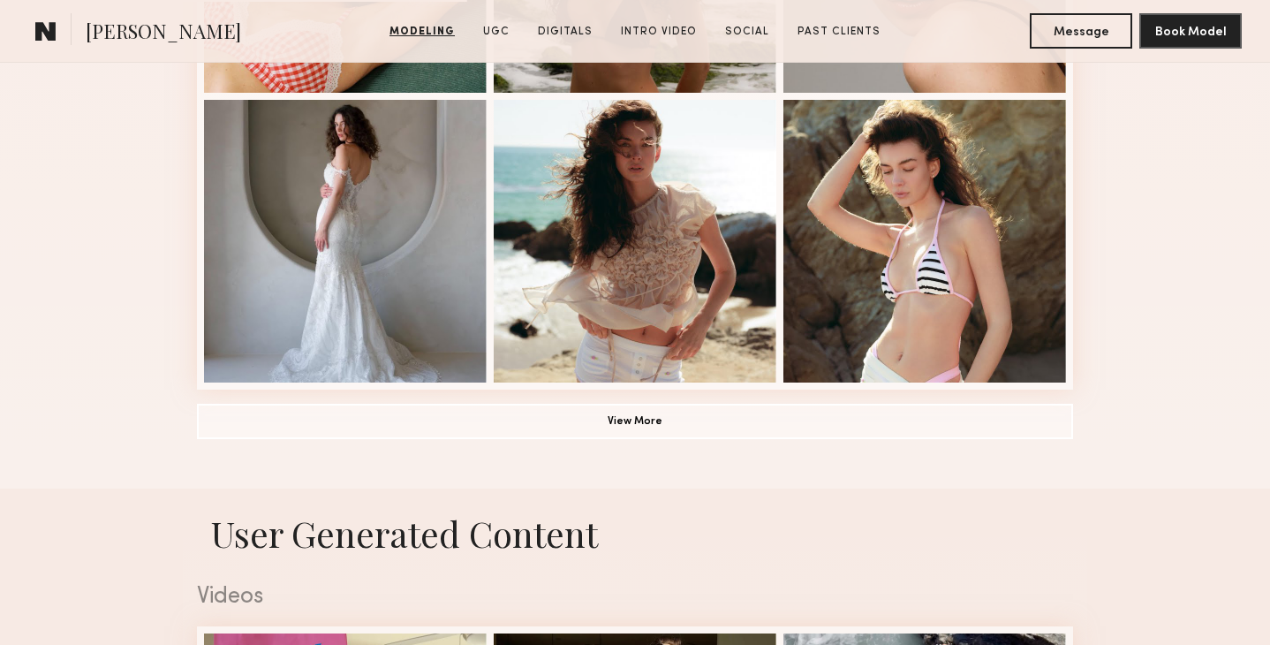
scroll to position [1299, 0]
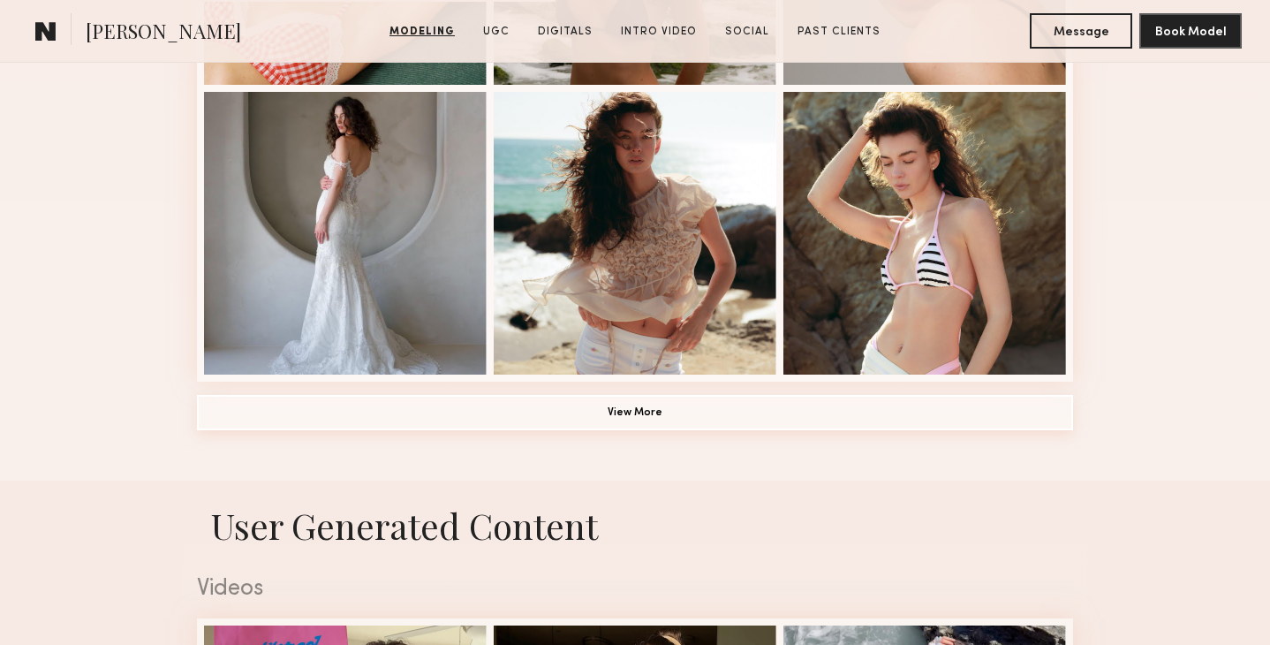
click at [648, 403] on button "View More" at bounding box center [635, 412] width 876 height 35
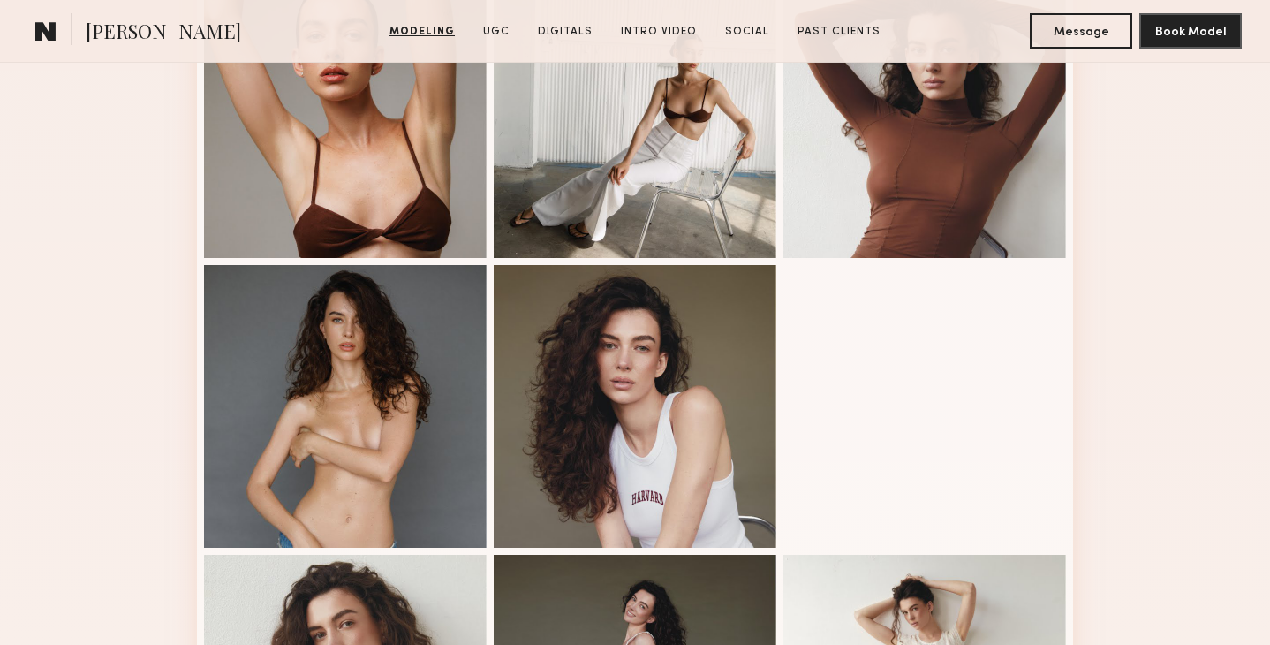
scroll to position [1707, 0]
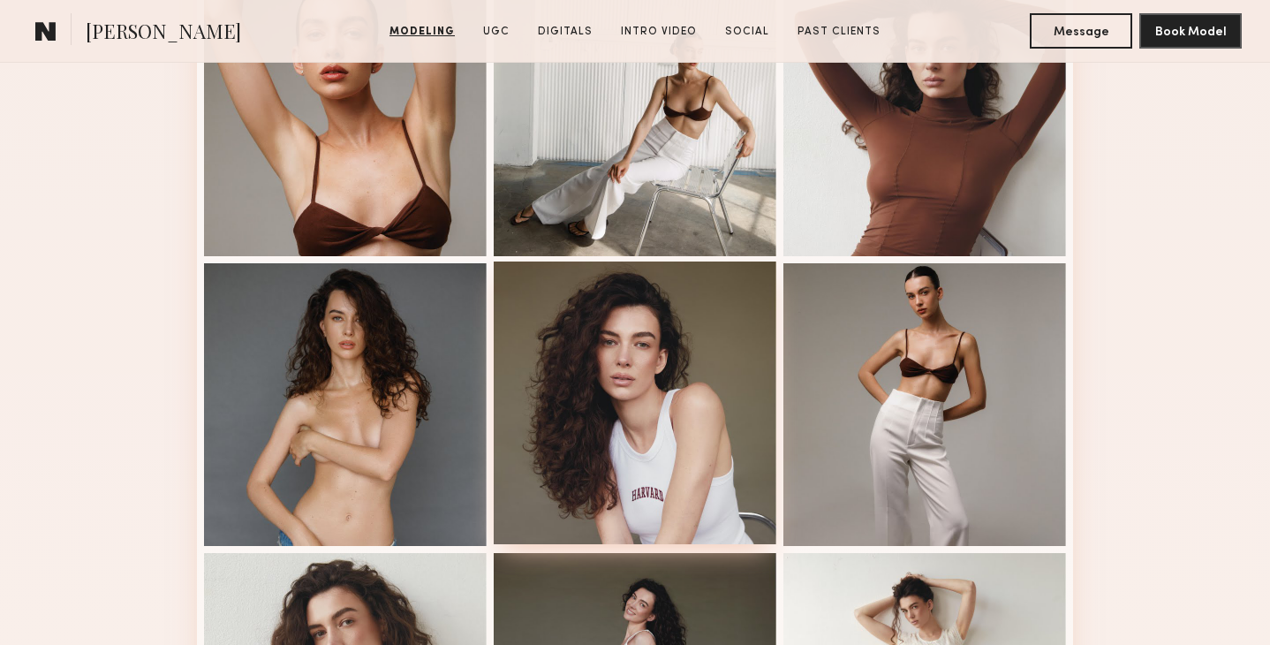
click at [655, 319] on div at bounding box center [635, 402] width 283 height 283
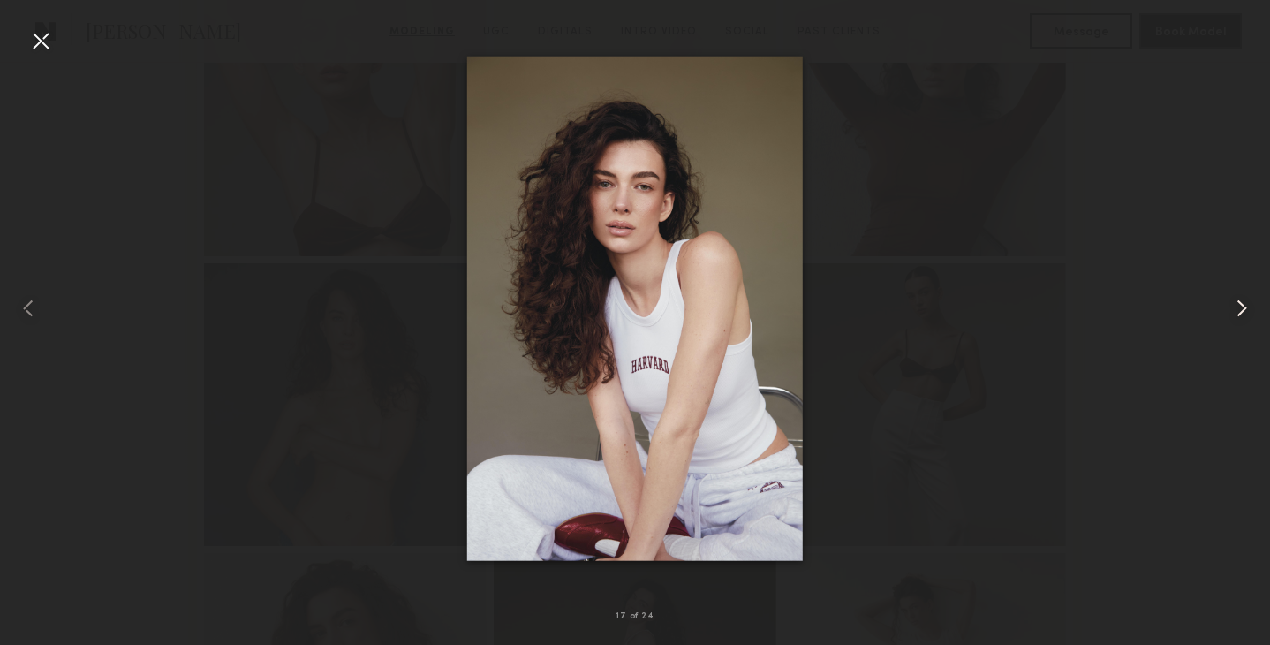
click at [1242, 314] on common-icon at bounding box center [1242, 308] width 28 height 28
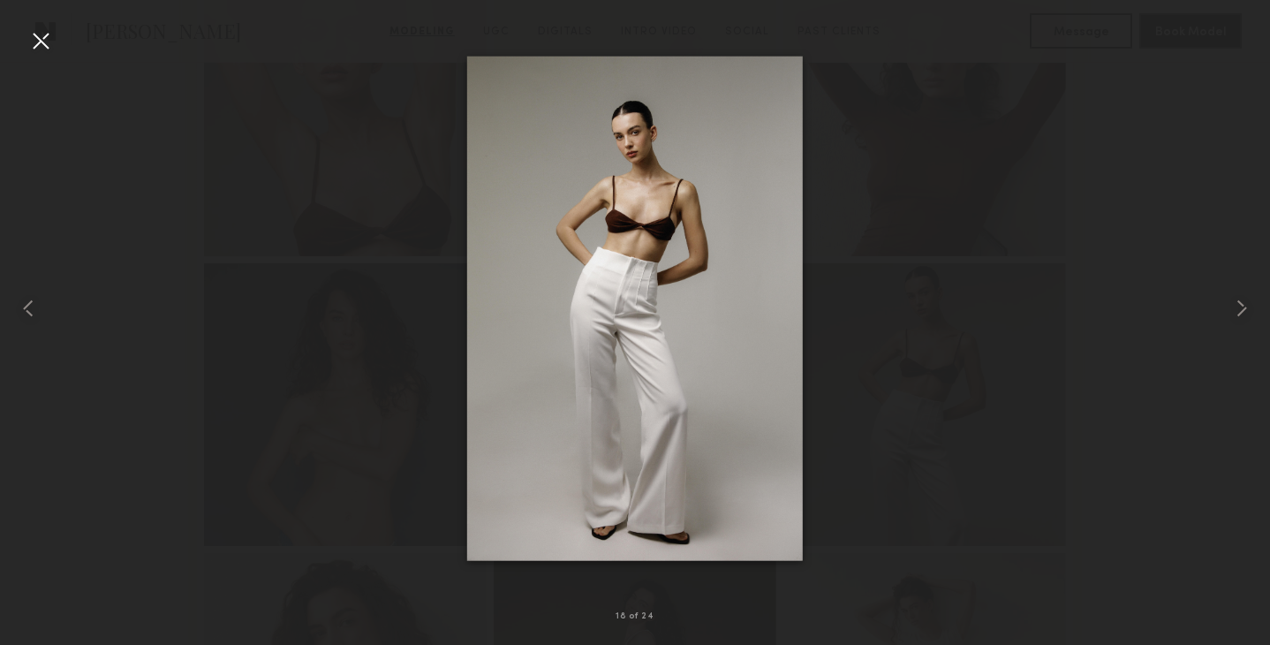
click at [42, 38] on div at bounding box center [40, 40] width 28 height 28
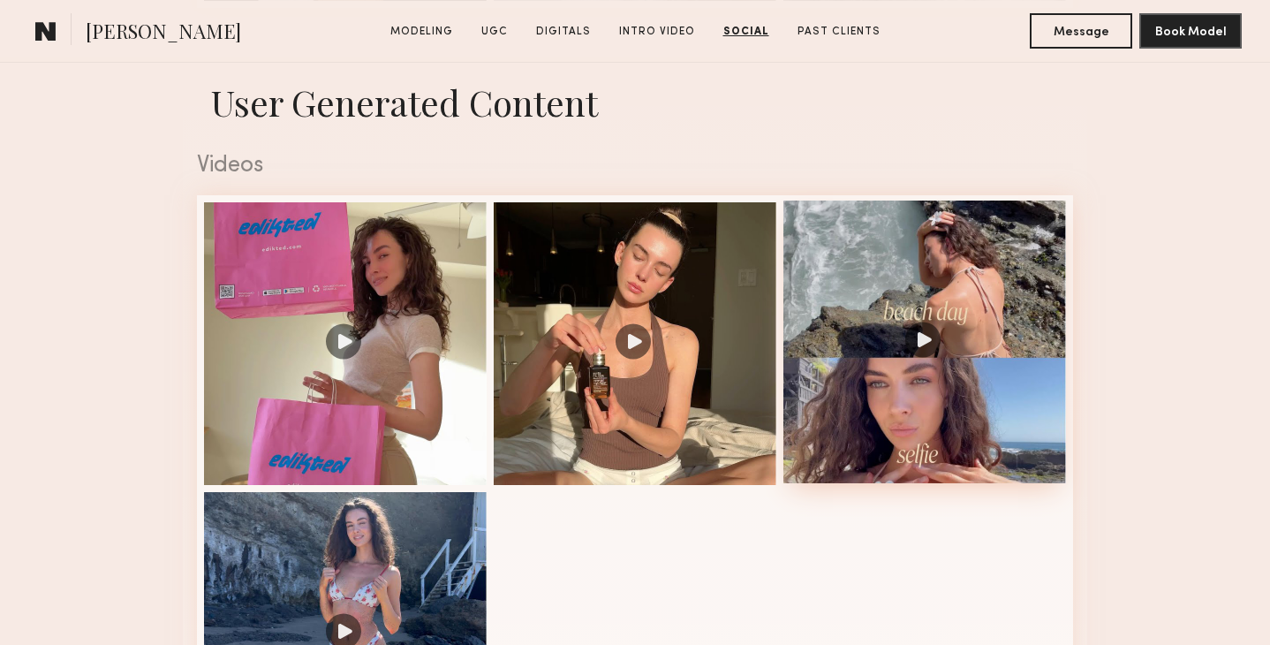
scroll to position [2749, 0]
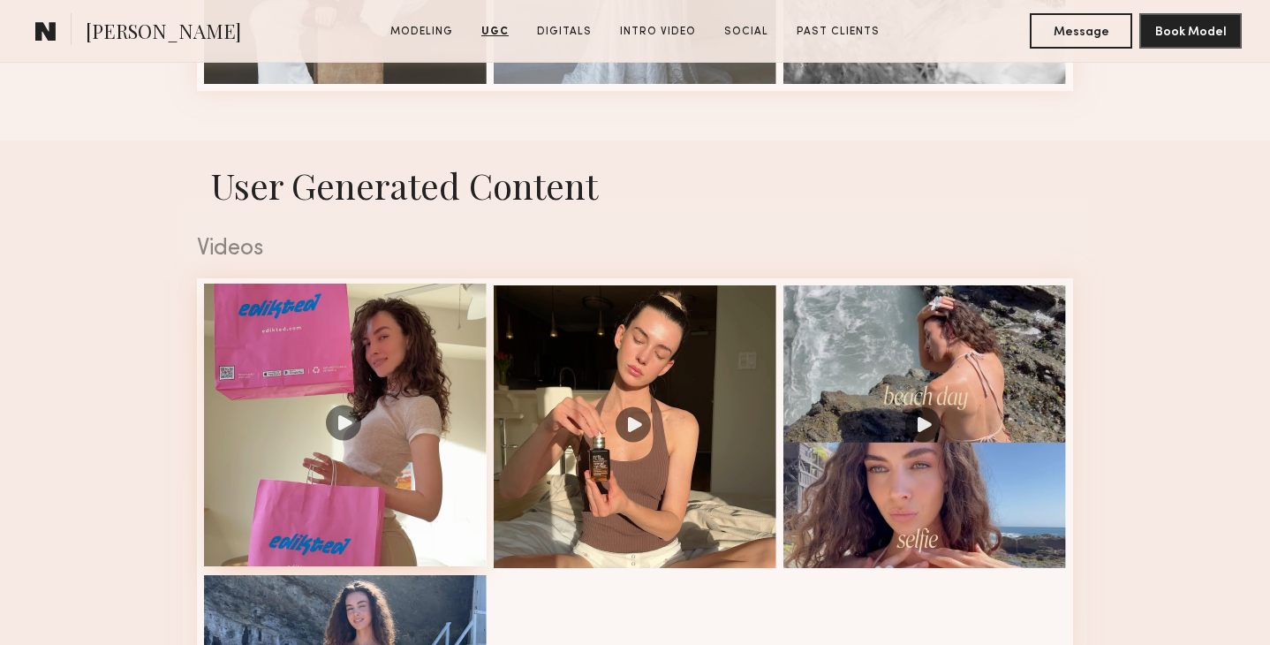
click at [350, 407] on div at bounding box center [345, 425] width 283 height 283
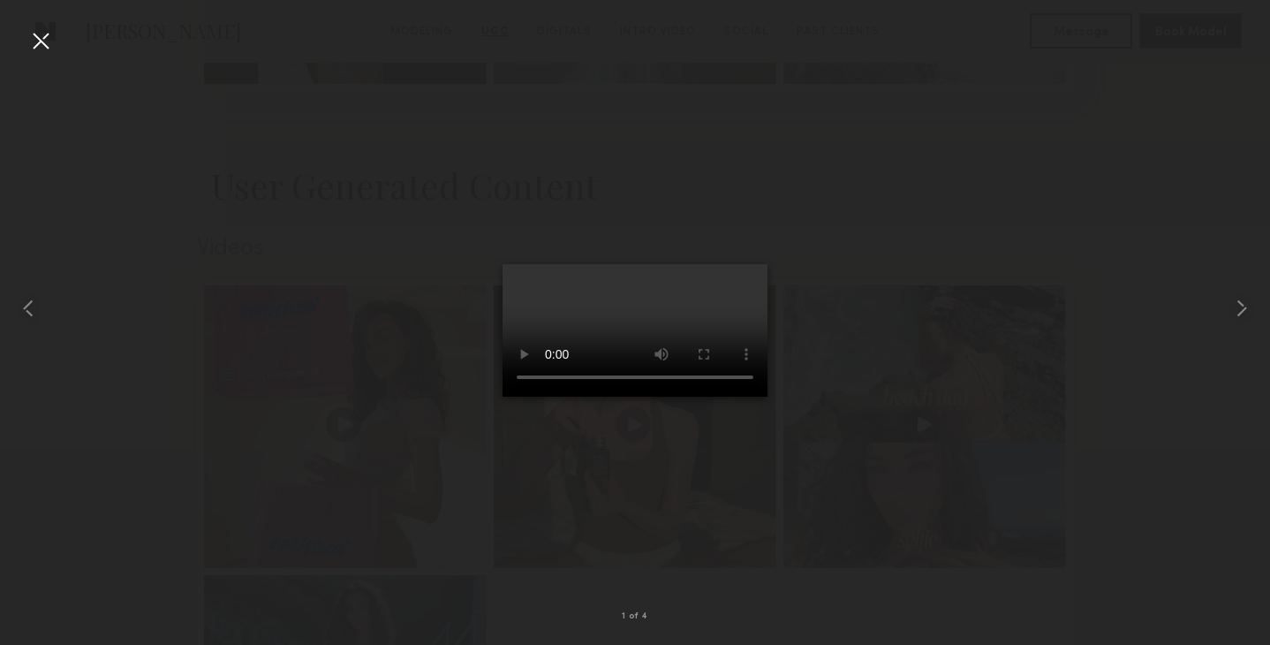
click at [515, 397] on video at bounding box center [635, 330] width 265 height 132
click at [1234, 309] on common-icon at bounding box center [1242, 308] width 28 height 28
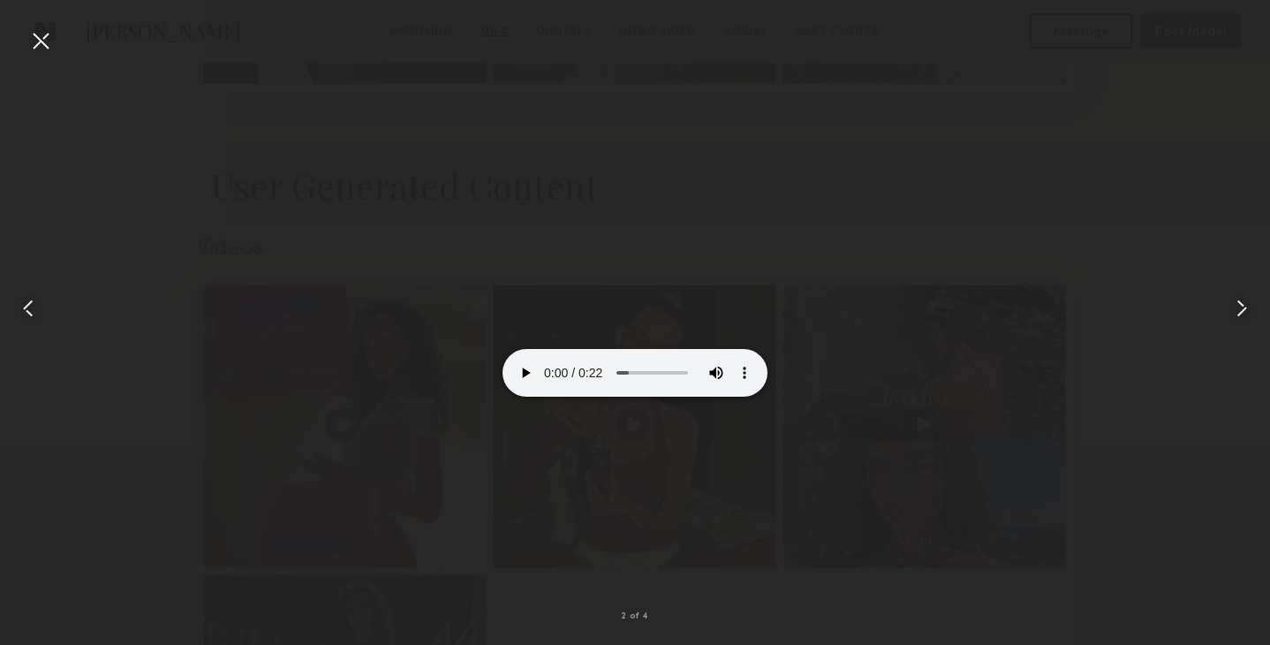
click at [665, 397] on video at bounding box center [635, 330] width 265 height 132
click at [37, 53] on div at bounding box center [40, 40] width 28 height 28
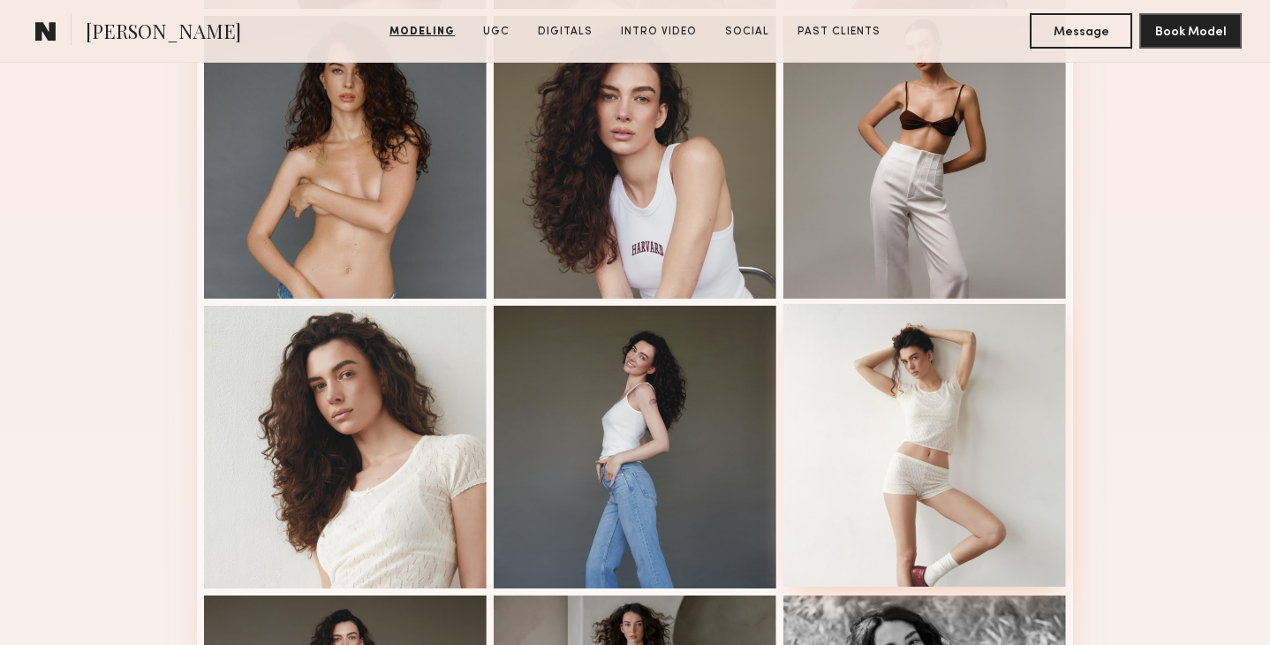
scroll to position [1938, 0]
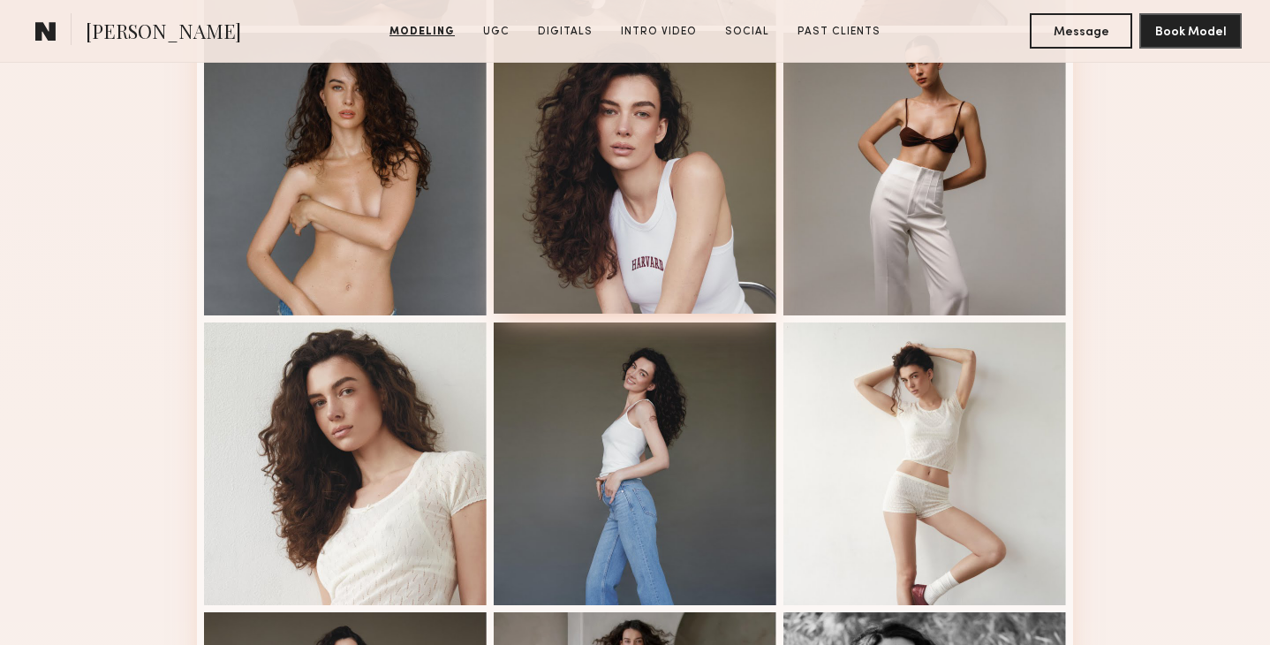
click at [701, 212] on div at bounding box center [635, 172] width 283 height 283
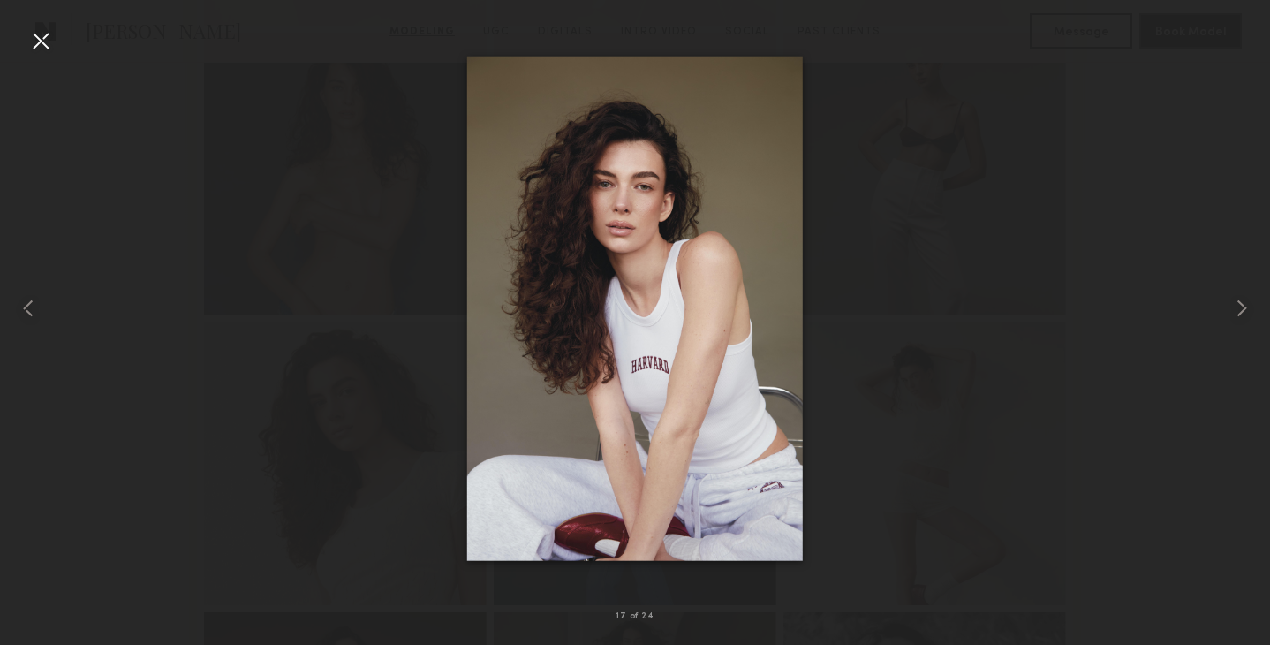
click at [44, 42] on div at bounding box center [40, 40] width 28 height 28
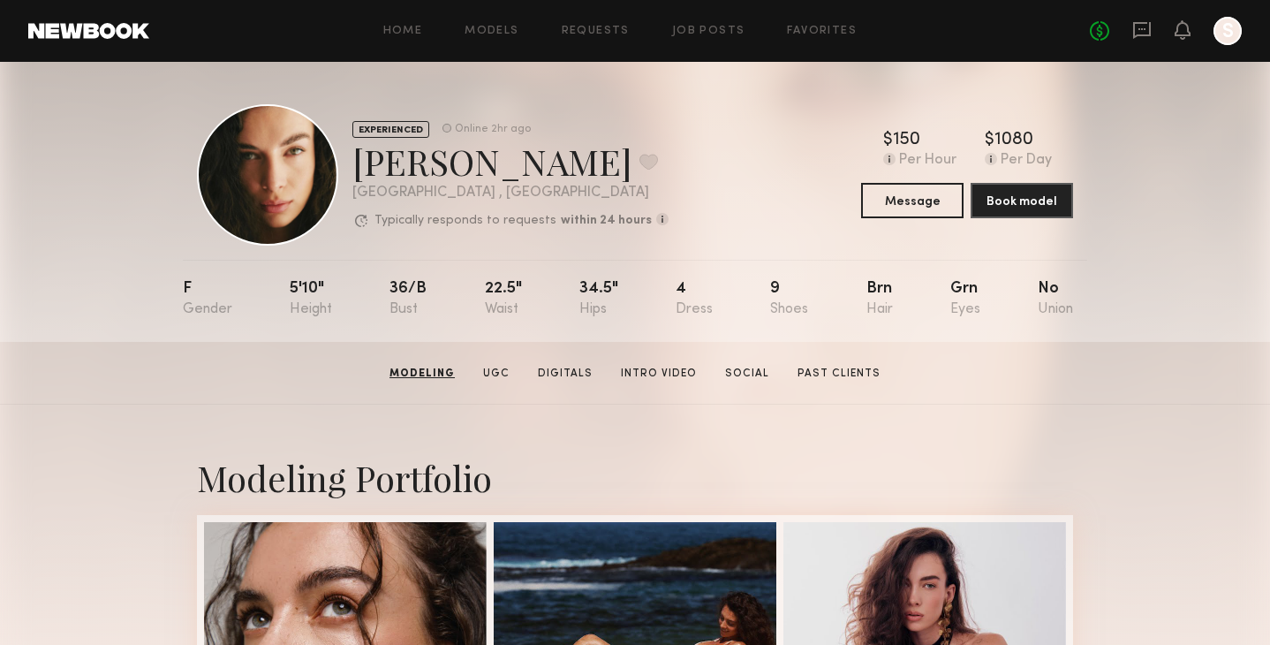
scroll to position [0, 0]
click at [640, 161] on button at bounding box center [649, 162] width 19 height 16
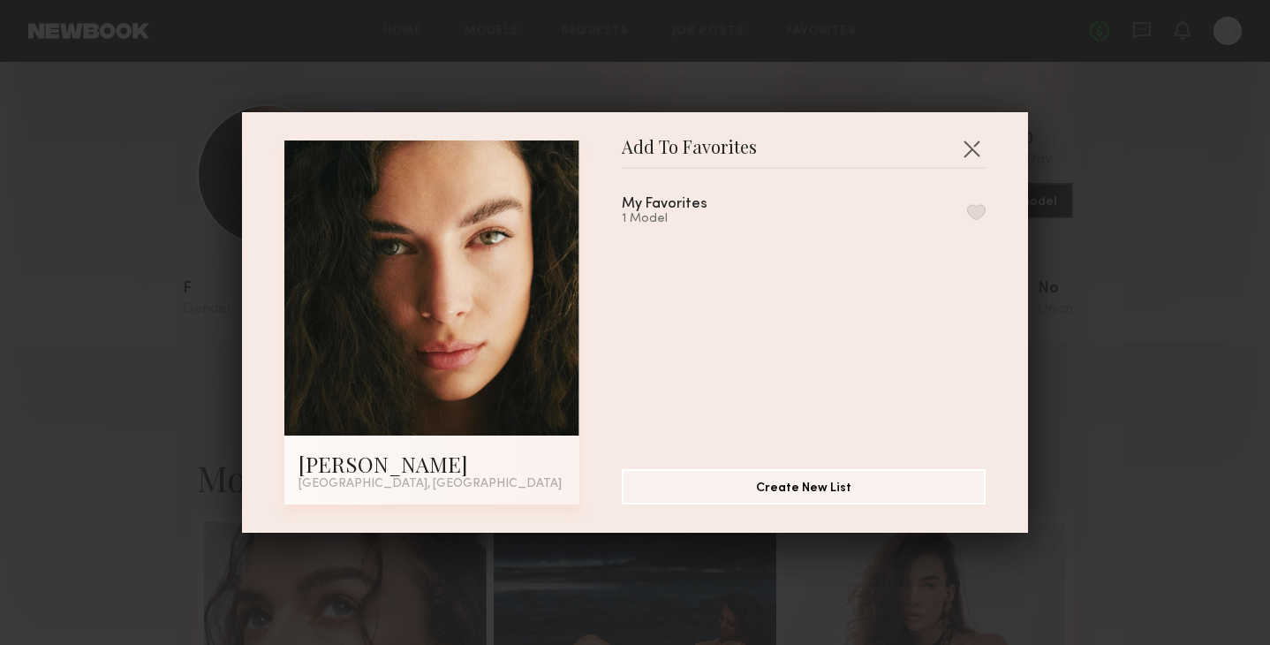
click at [969, 207] on button "button" at bounding box center [976, 212] width 19 height 16
click at [971, 149] on button "button" at bounding box center [972, 148] width 28 height 28
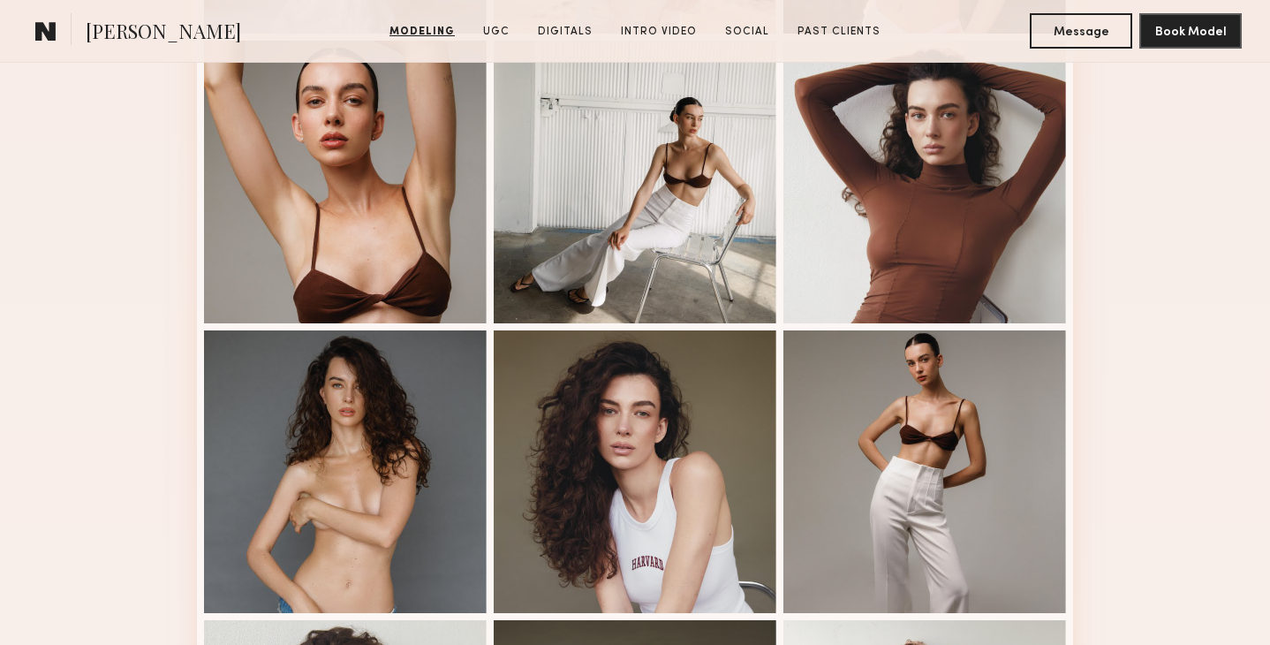
scroll to position [1640, 0]
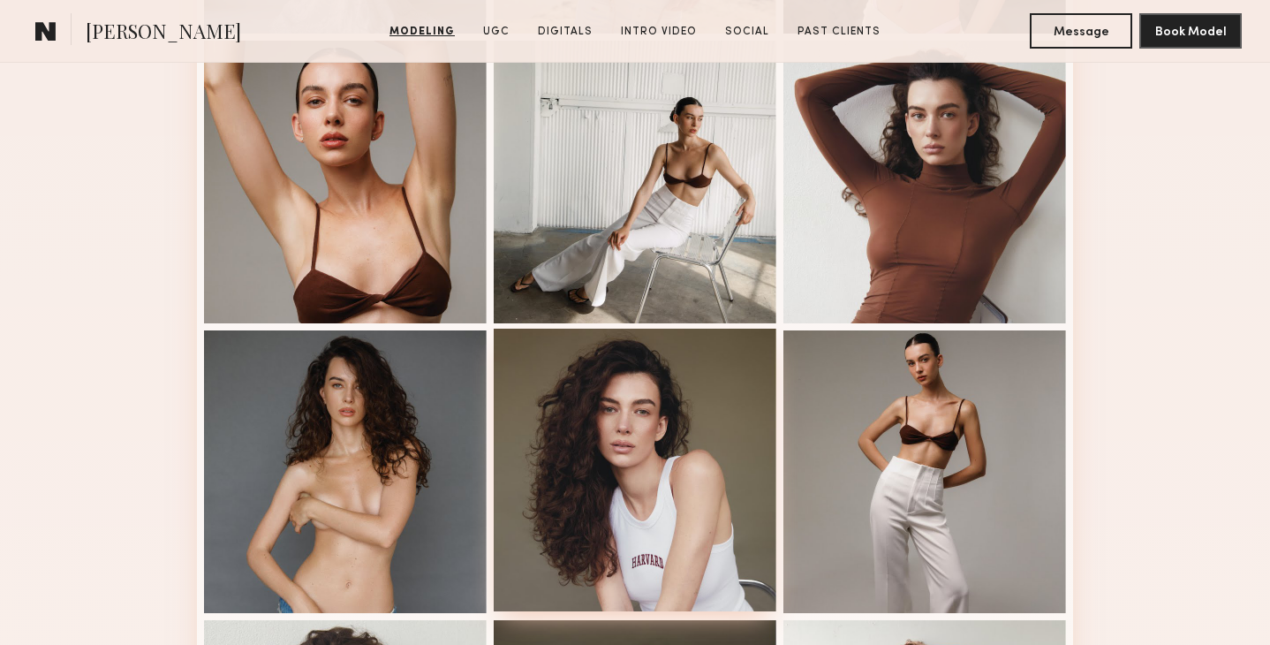
click at [685, 386] on div at bounding box center [635, 470] width 283 height 283
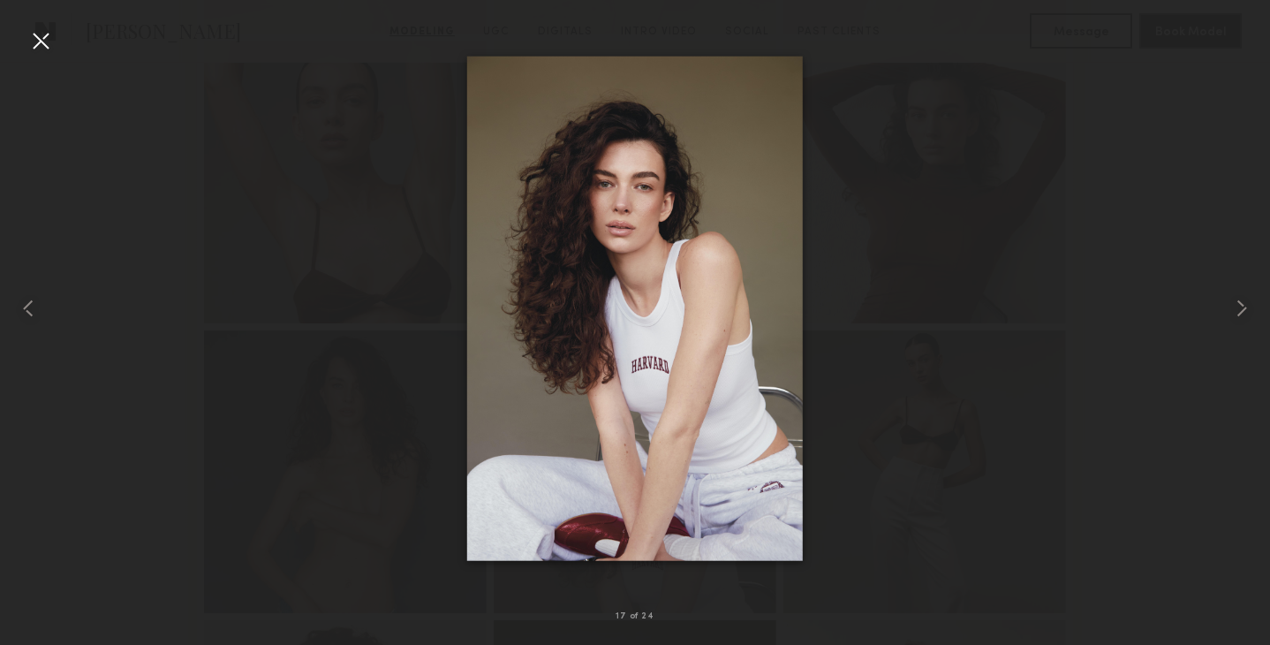
click at [980, 278] on div at bounding box center [635, 308] width 1270 height 560
click at [46, 37] on div at bounding box center [40, 40] width 28 height 28
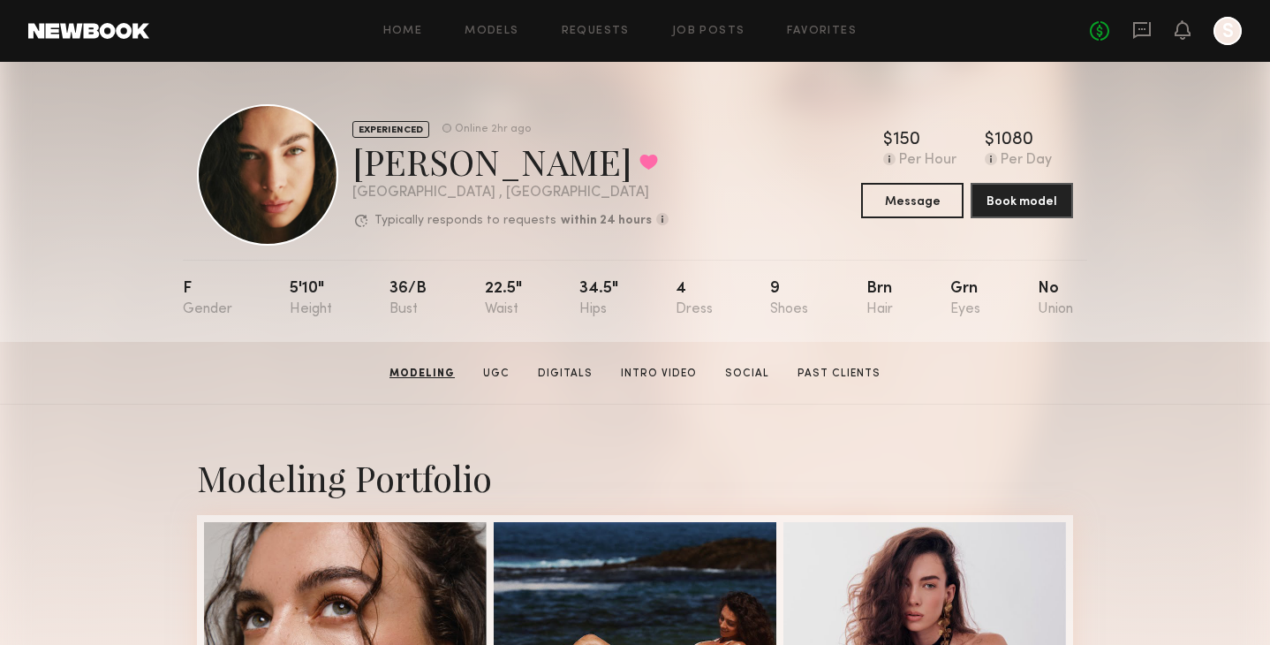
scroll to position [0, 0]
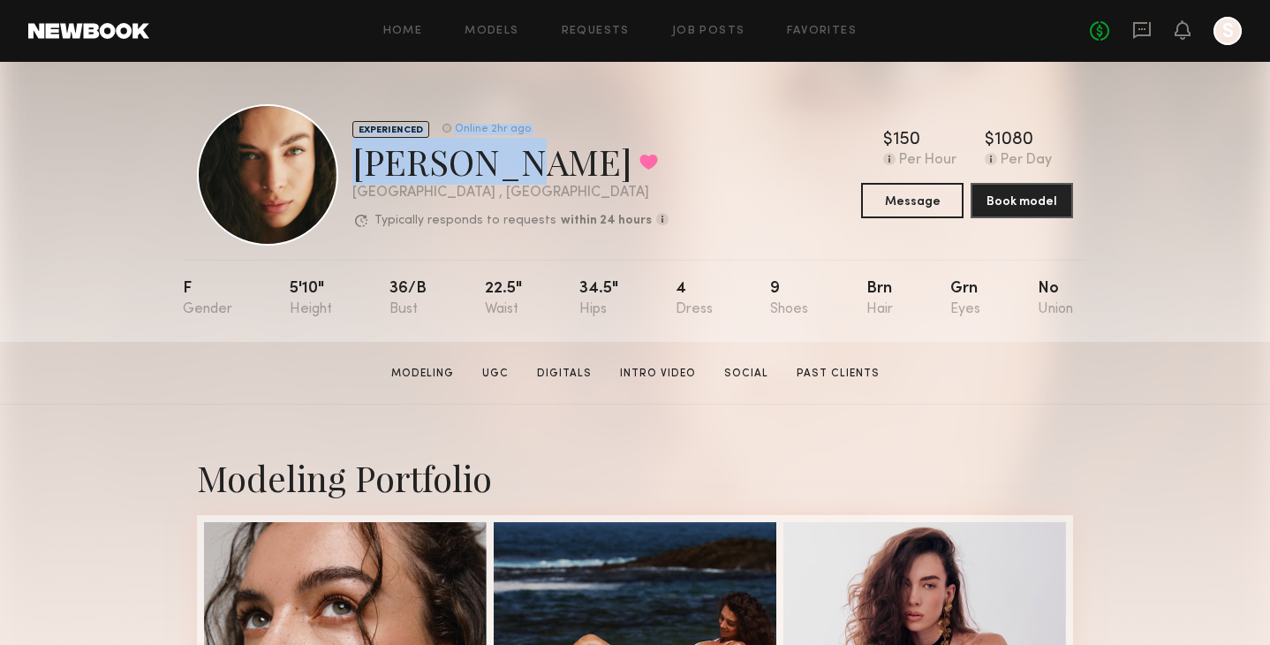
drag, startPoint x: 484, startPoint y: 161, endPoint x: 326, endPoint y: 162, distance: 158.1
click at [326, 162] on div "EXPERIENCED Online 2hr ago Uliana V. Favorited Los Angeles , CA Typically respo…" at bounding box center [433, 174] width 472 height 141
click at [471, 155] on div "Uliana V. Favorited" at bounding box center [510, 161] width 316 height 47
drag, startPoint x: 480, startPoint y: 157, endPoint x: 351, endPoint y: 159, distance: 129.0
click at [351, 159] on div "EXPERIENCED Online 2hr ago Uliana V. Favorited Los Angeles , CA Typically respo…" at bounding box center [433, 174] width 472 height 141
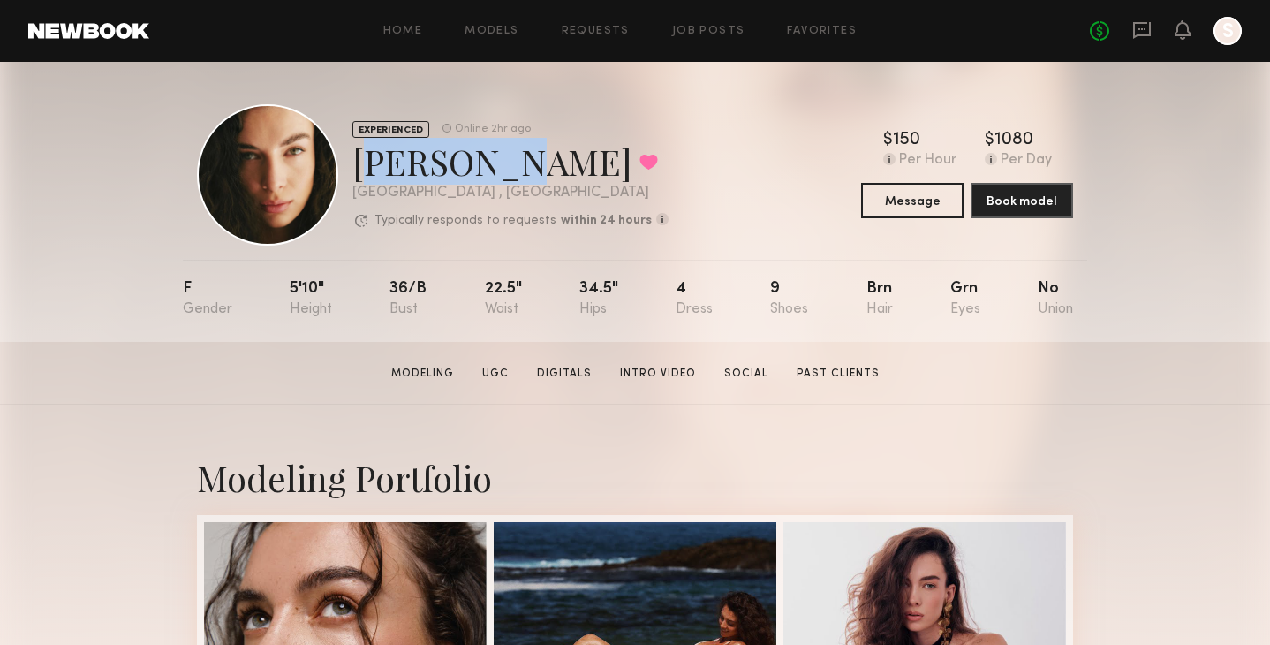
copy div "Uliana V"
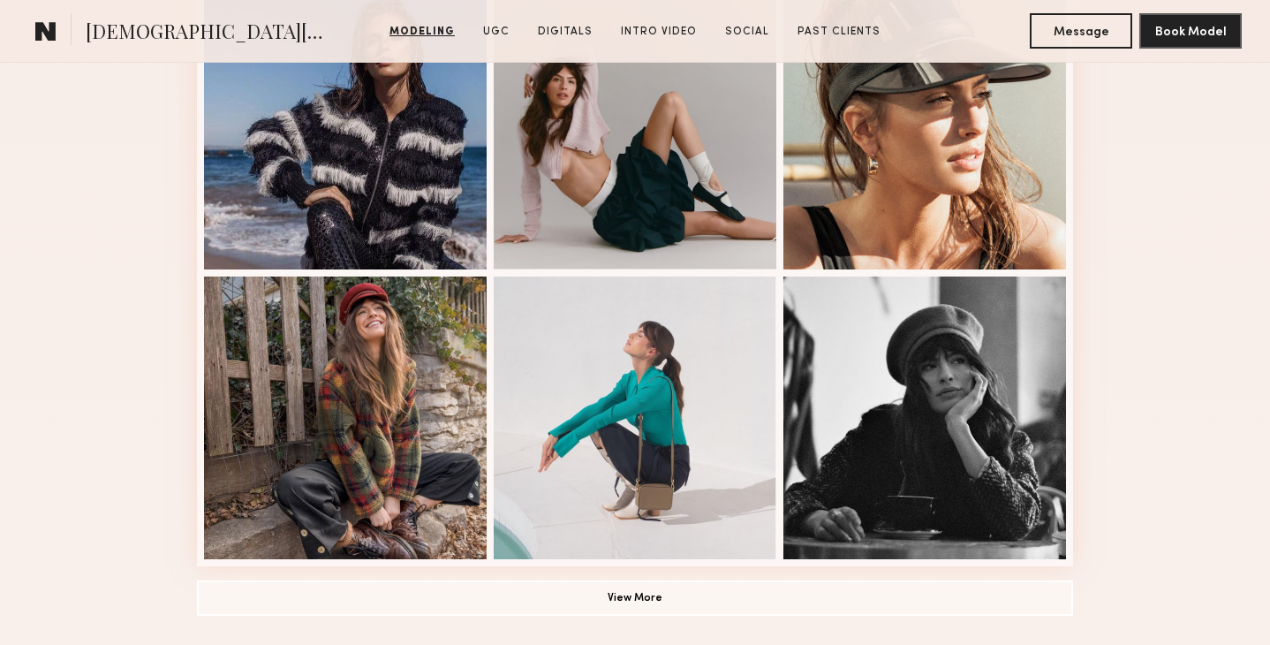
scroll to position [1180, 0]
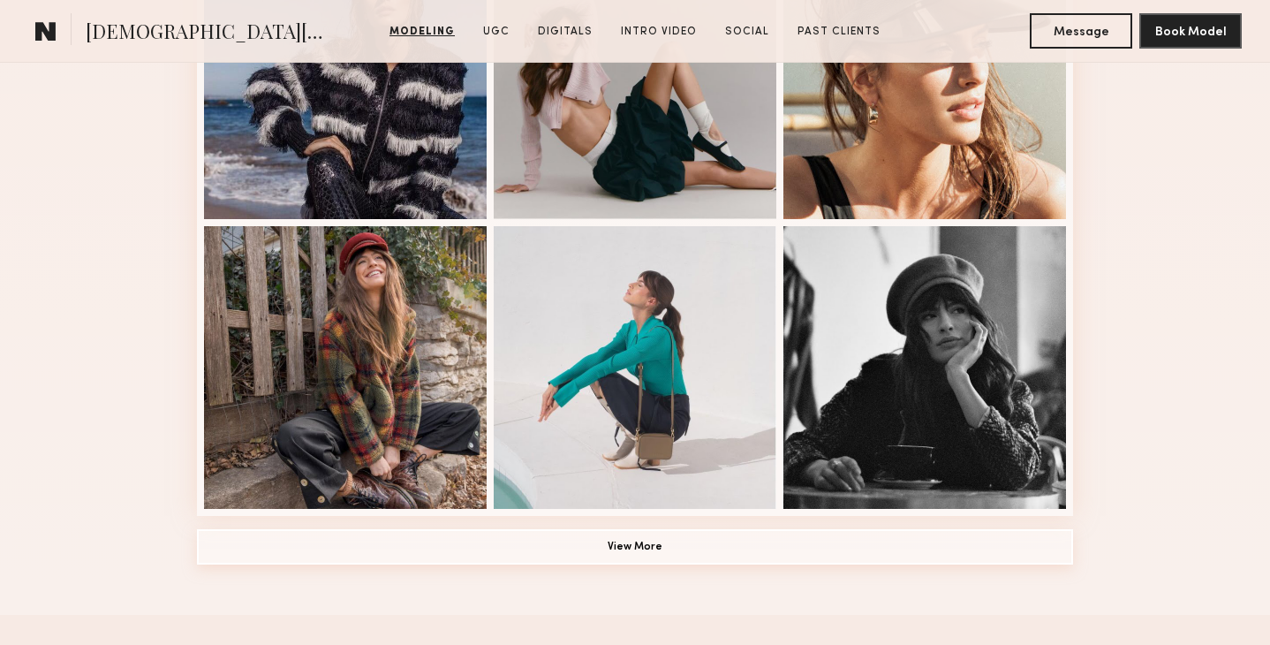
click at [623, 533] on button "View More" at bounding box center [635, 546] width 876 height 35
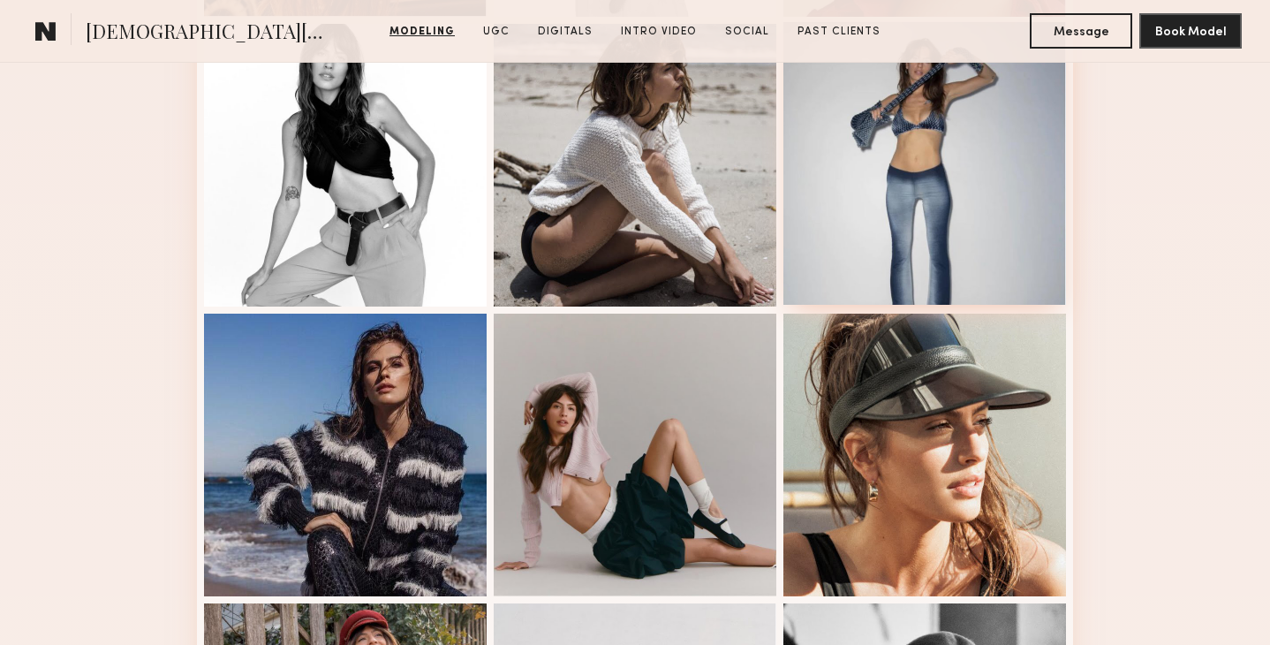
scroll to position [546, 0]
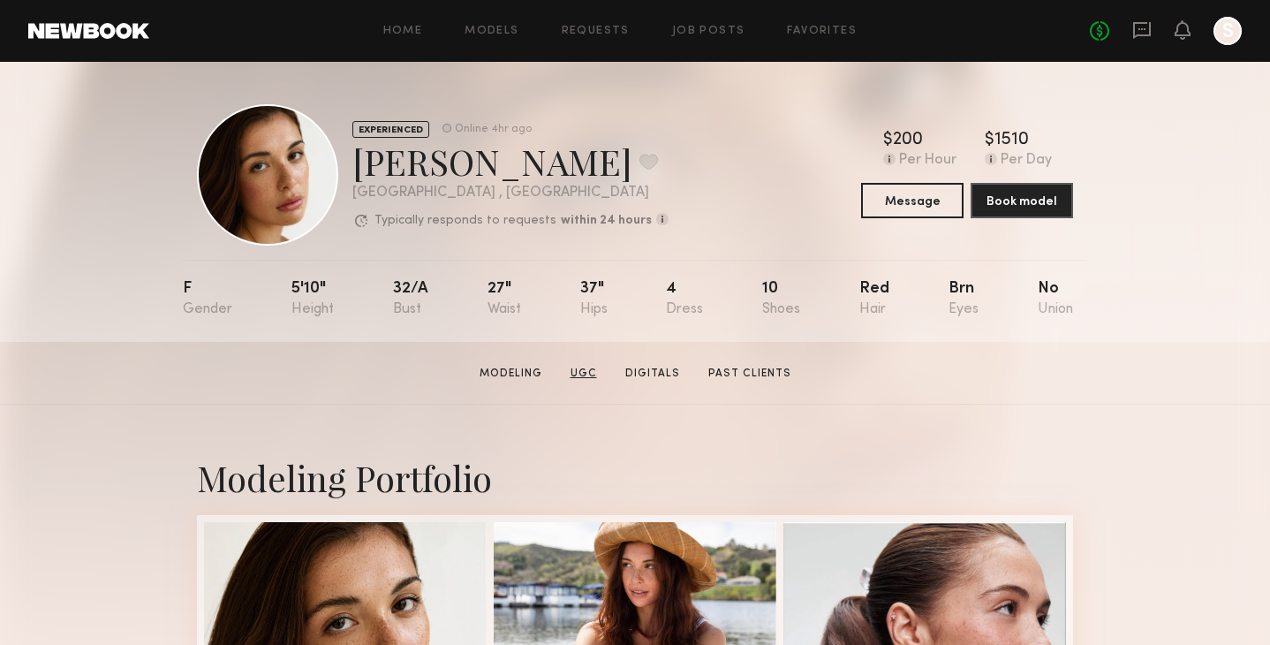
click at [593, 371] on link "UGC" at bounding box center [584, 374] width 41 height 16
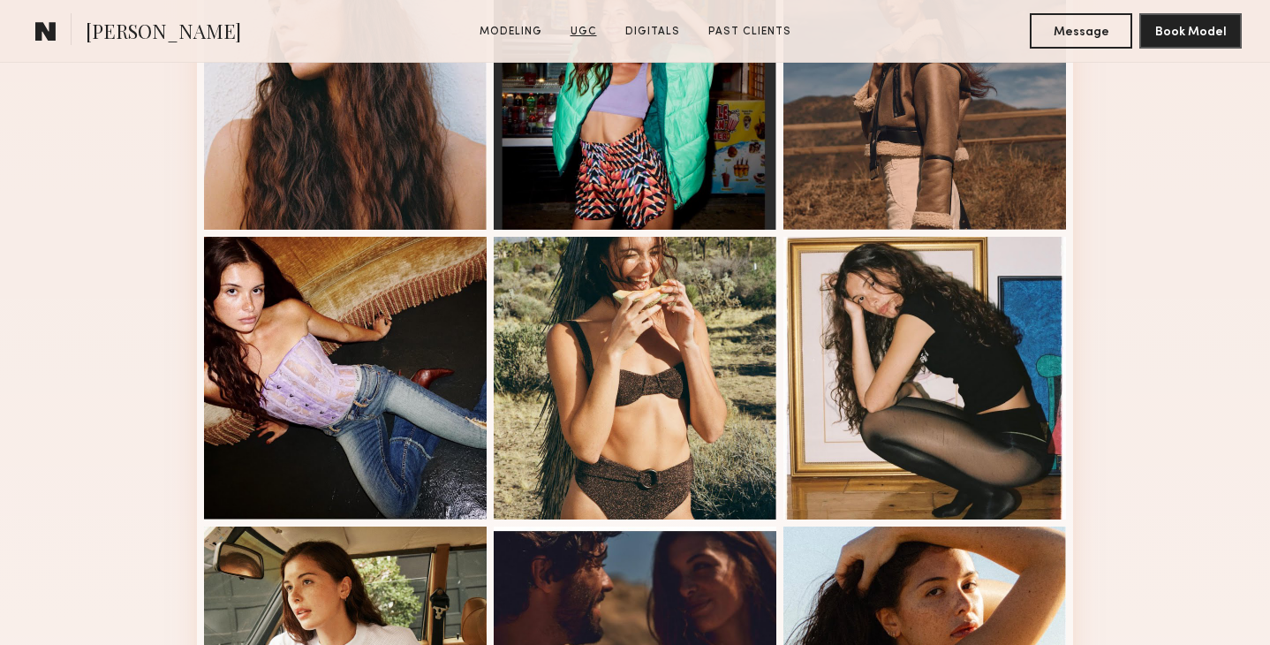
scroll to position [1674, 0]
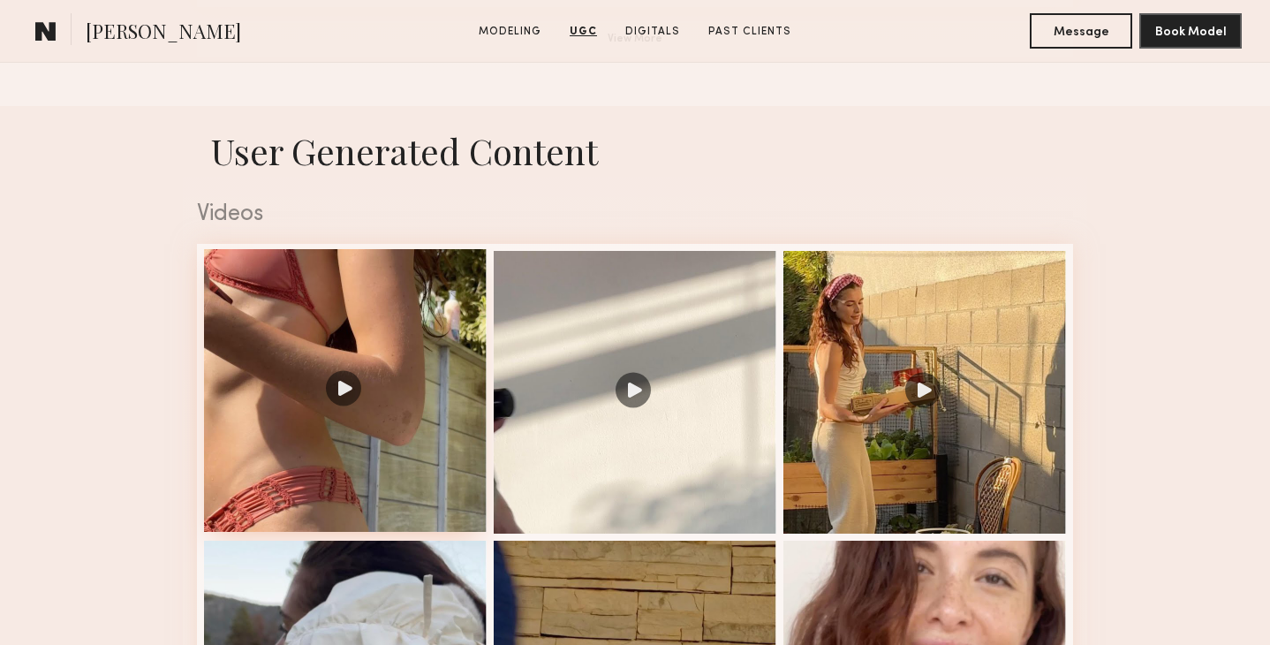
click at [343, 382] on div at bounding box center [345, 390] width 283 height 283
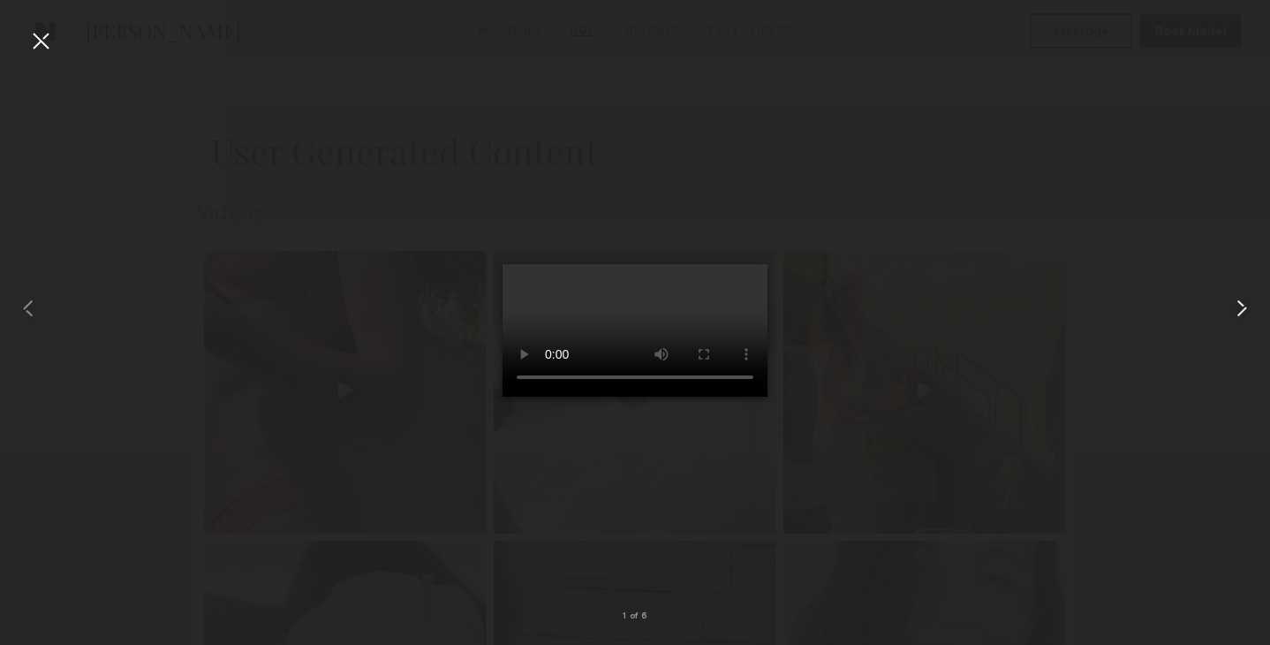
click at [1238, 307] on common-icon at bounding box center [1242, 308] width 28 height 28
click at [1236, 306] on common-icon at bounding box center [1242, 308] width 28 height 28
click at [1245, 307] on common-icon at bounding box center [1242, 308] width 28 height 28
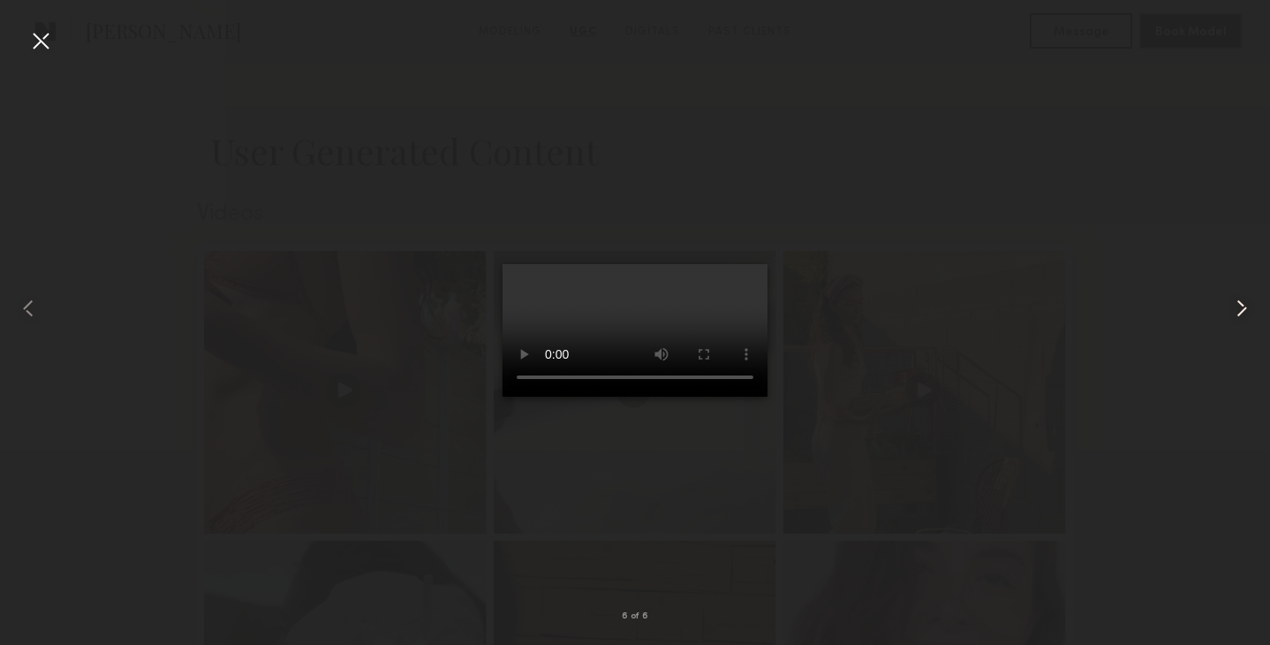
click at [1245, 307] on common-icon at bounding box center [1242, 308] width 28 height 28
click at [32, 44] on div at bounding box center [40, 40] width 28 height 28
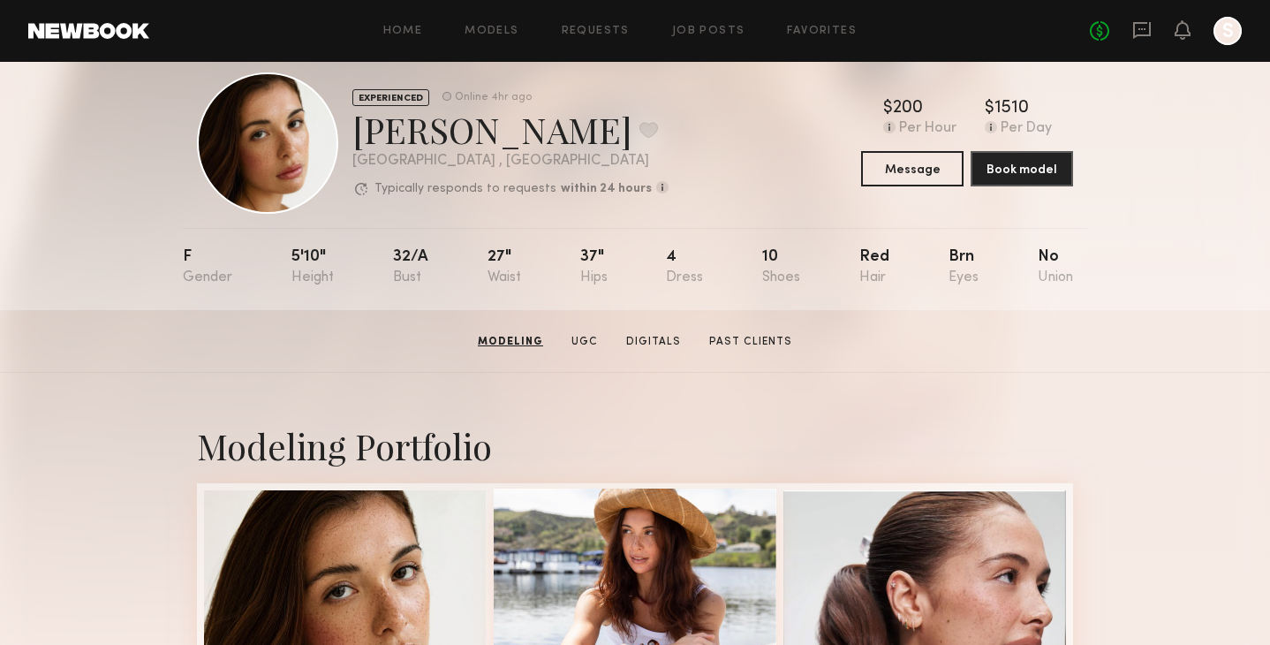
scroll to position [30, 0]
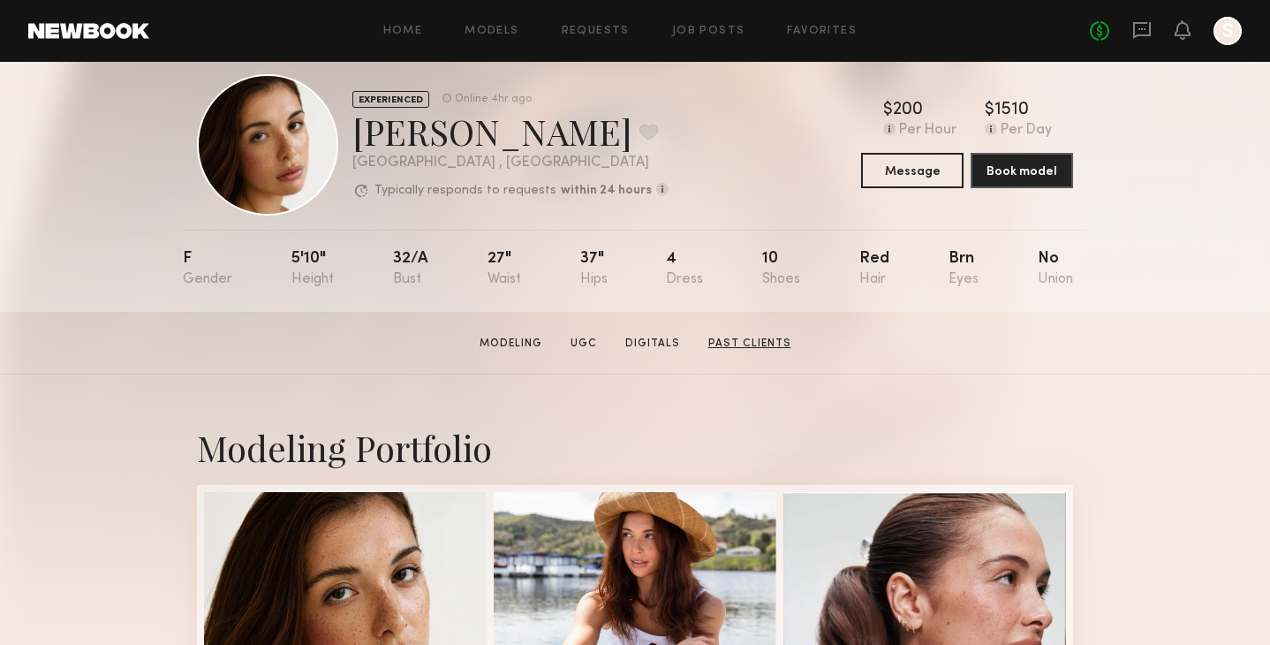
click at [723, 338] on link "Past Clients" at bounding box center [749, 344] width 97 height 16
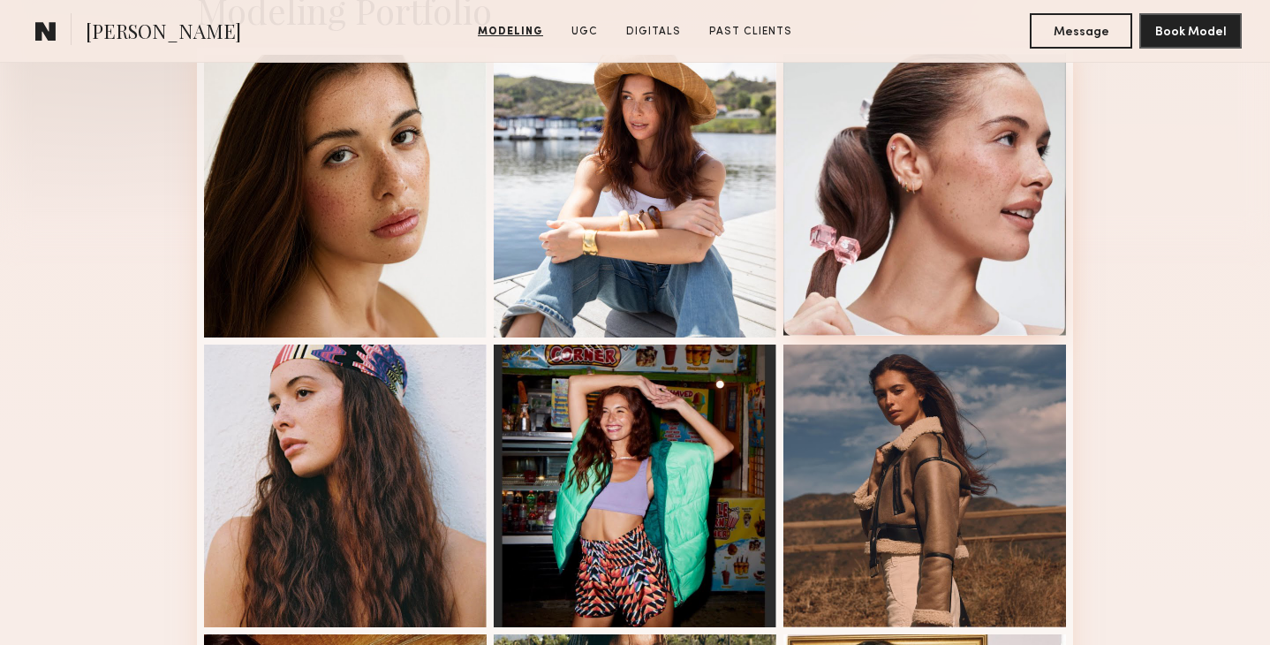
scroll to position [469, 0]
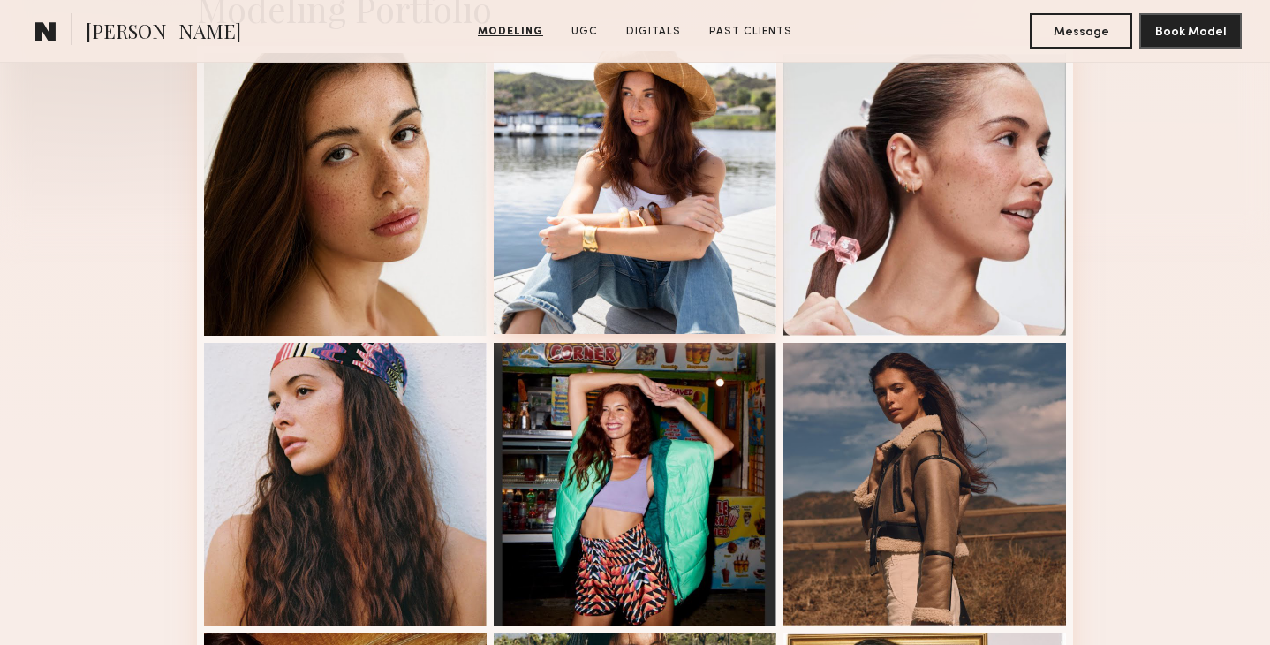
click at [700, 202] on div at bounding box center [635, 192] width 283 height 283
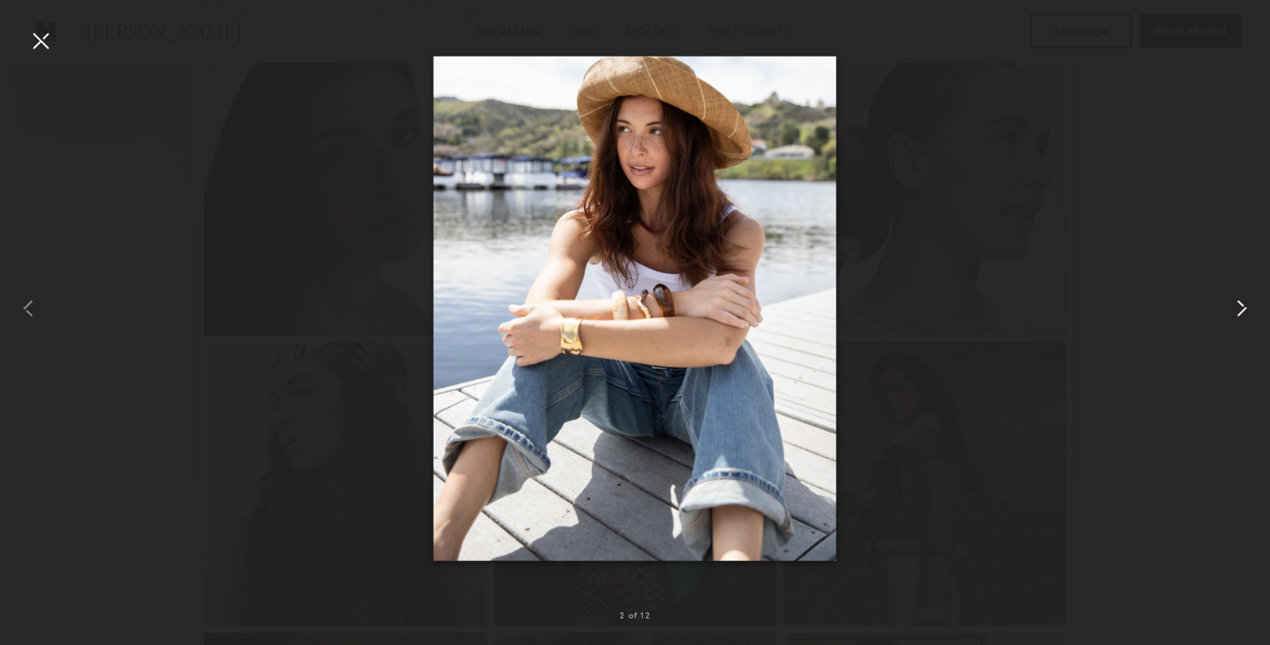
click at [1244, 301] on common-icon at bounding box center [1242, 308] width 28 height 28
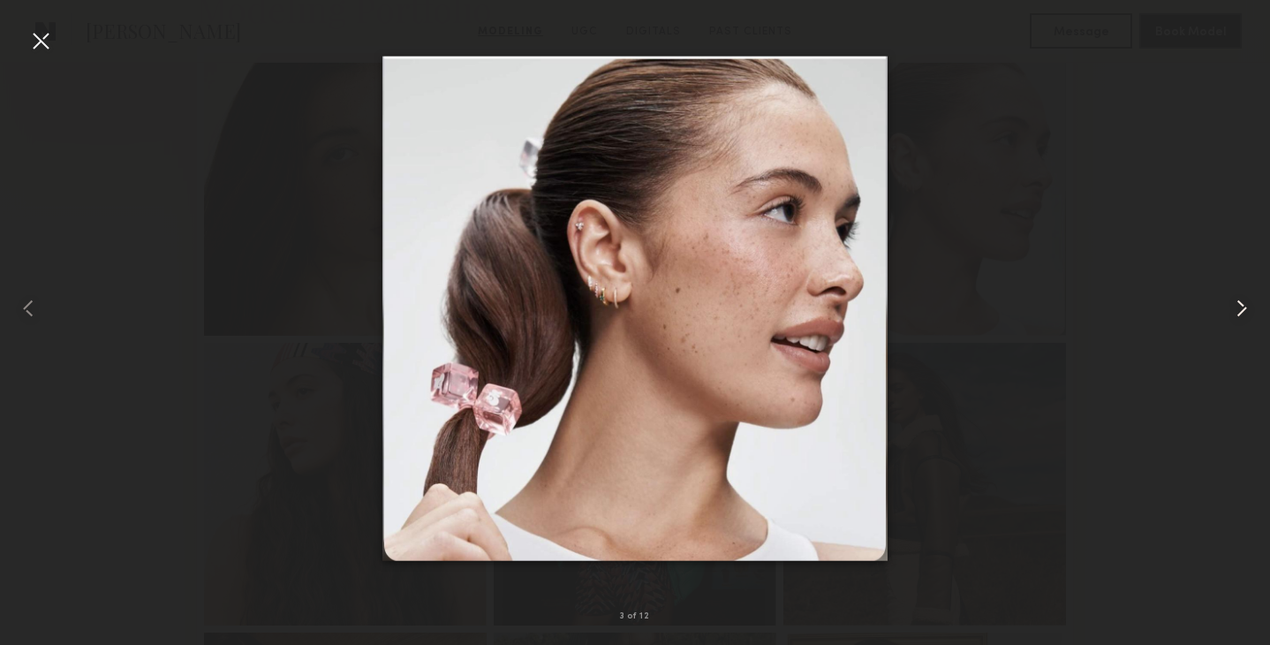
click at [1244, 301] on common-icon at bounding box center [1242, 308] width 28 height 28
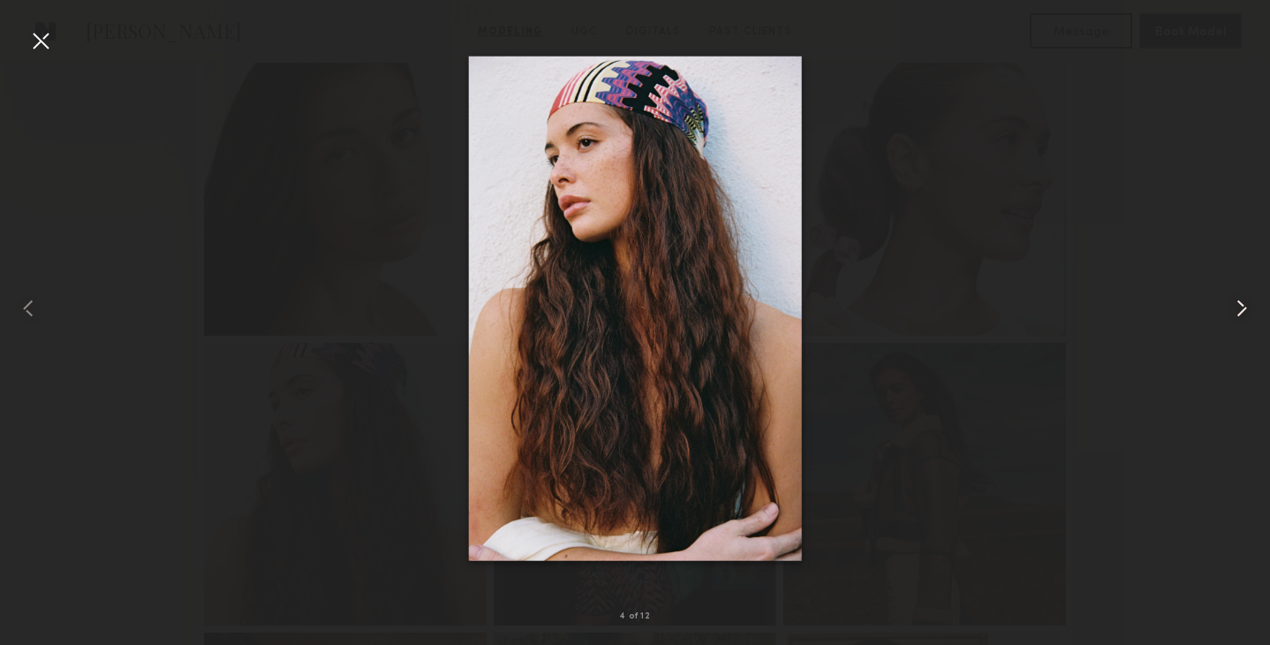
click at [1244, 301] on common-icon at bounding box center [1242, 308] width 28 height 28
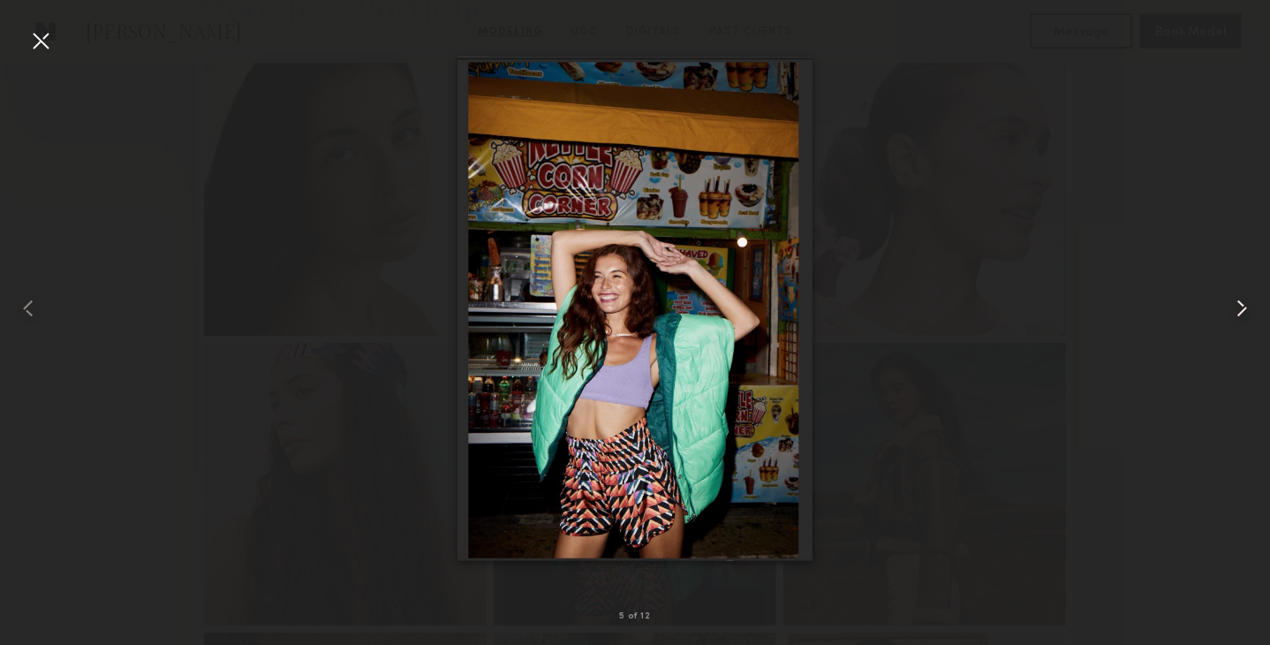
click at [1244, 301] on common-icon at bounding box center [1242, 308] width 28 height 28
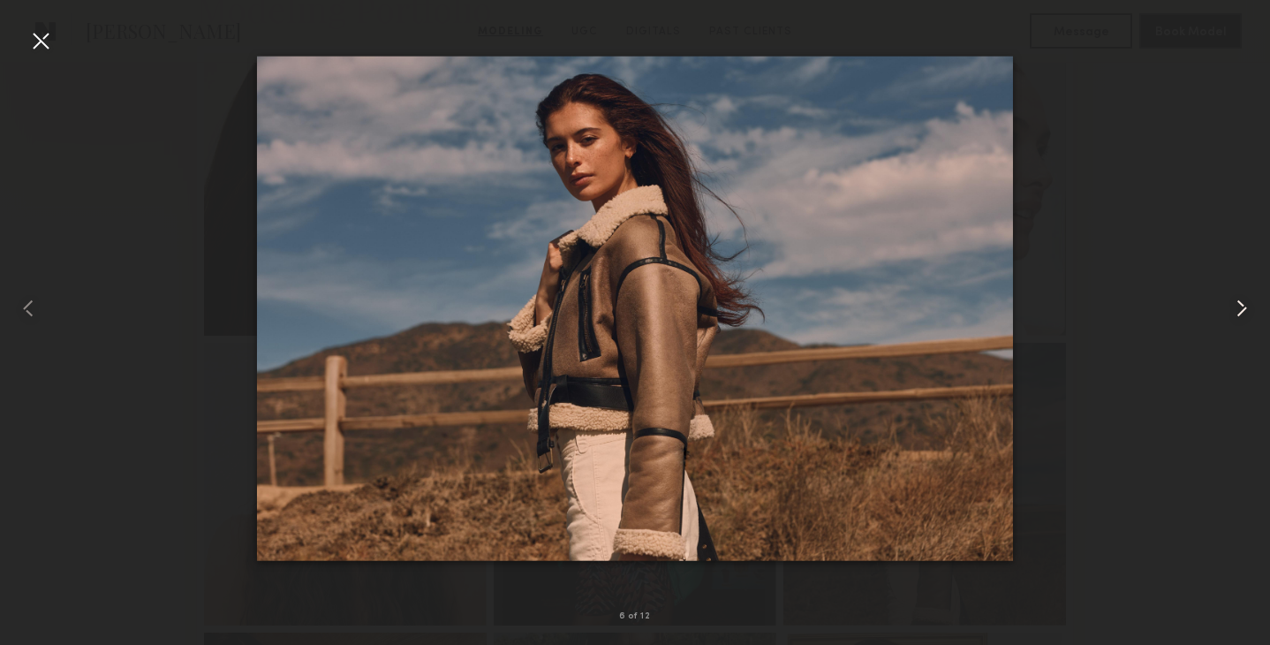
click at [1244, 301] on common-icon at bounding box center [1242, 308] width 28 height 28
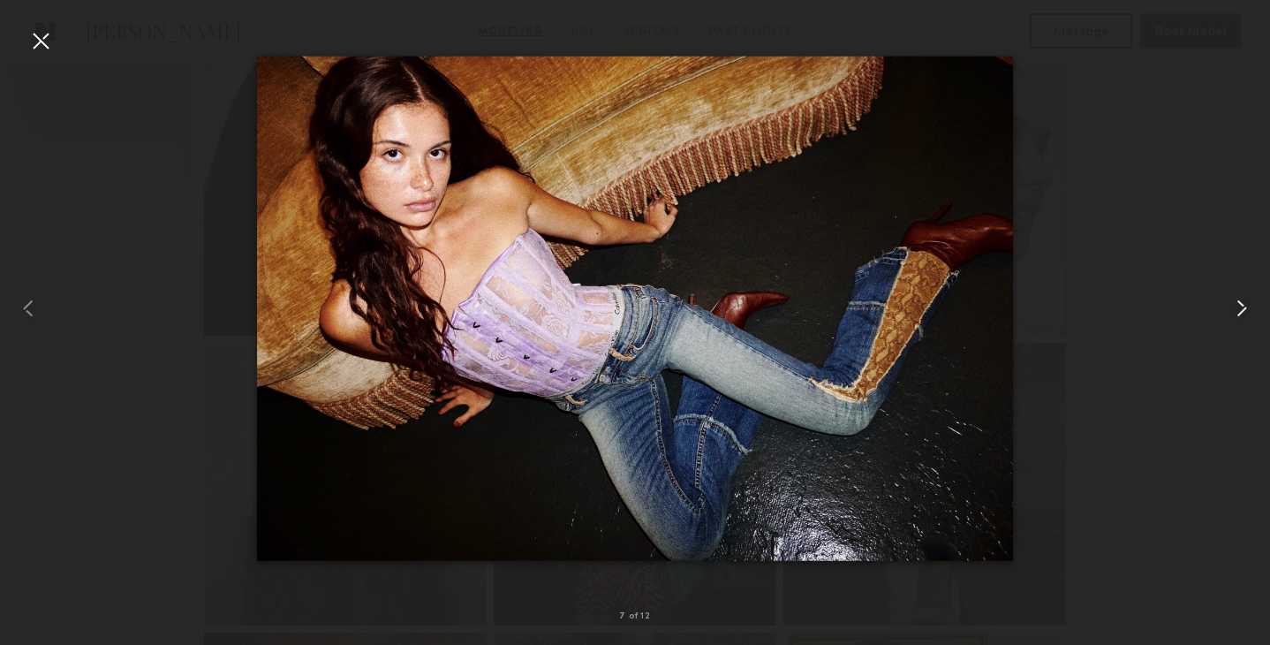
click at [1244, 301] on common-icon at bounding box center [1242, 308] width 28 height 28
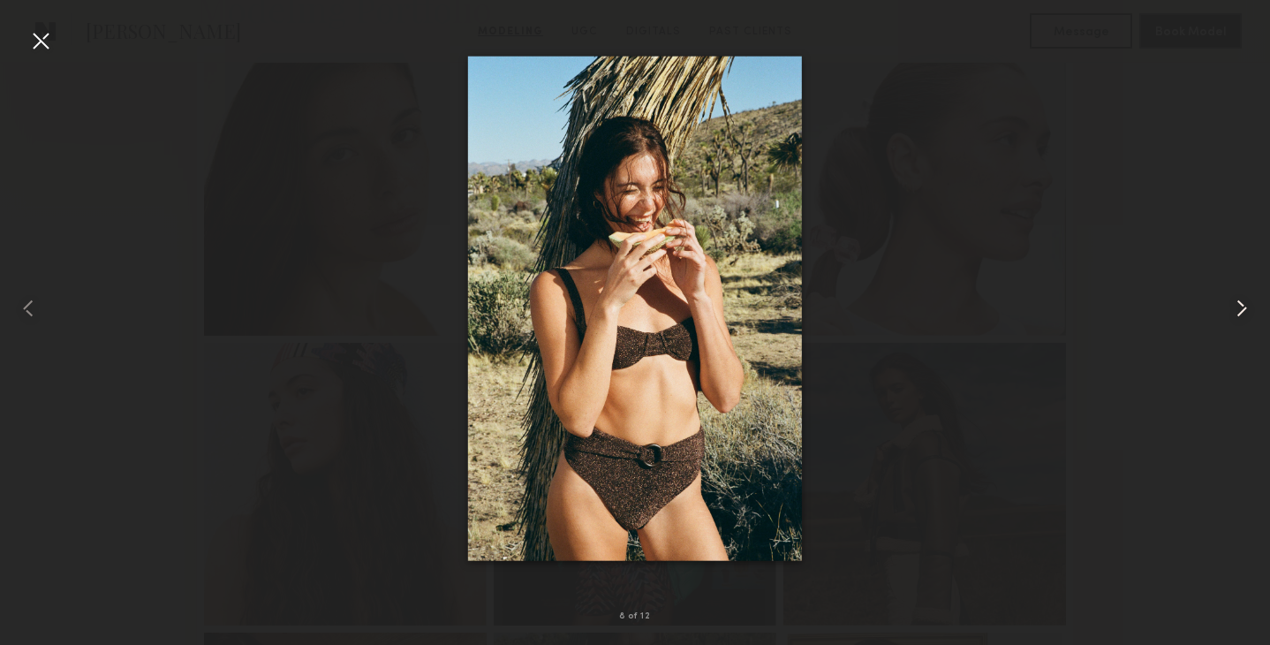
click at [1244, 301] on common-icon at bounding box center [1242, 308] width 28 height 28
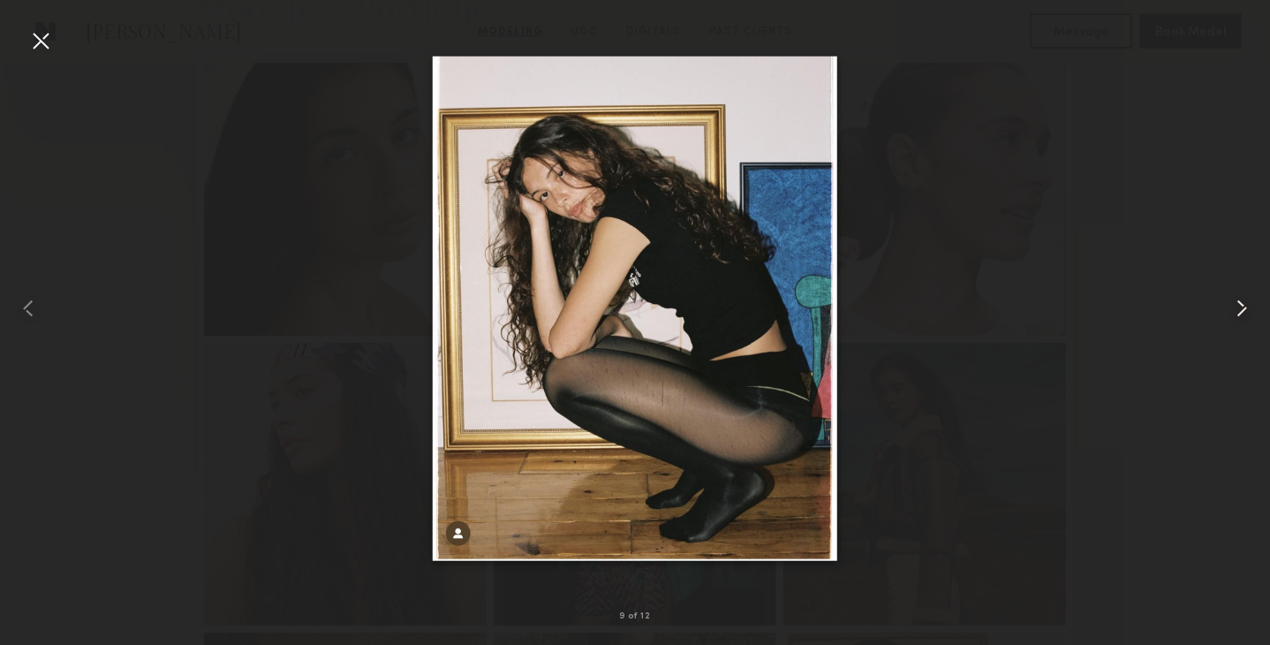
click at [1244, 301] on common-icon at bounding box center [1242, 308] width 28 height 28
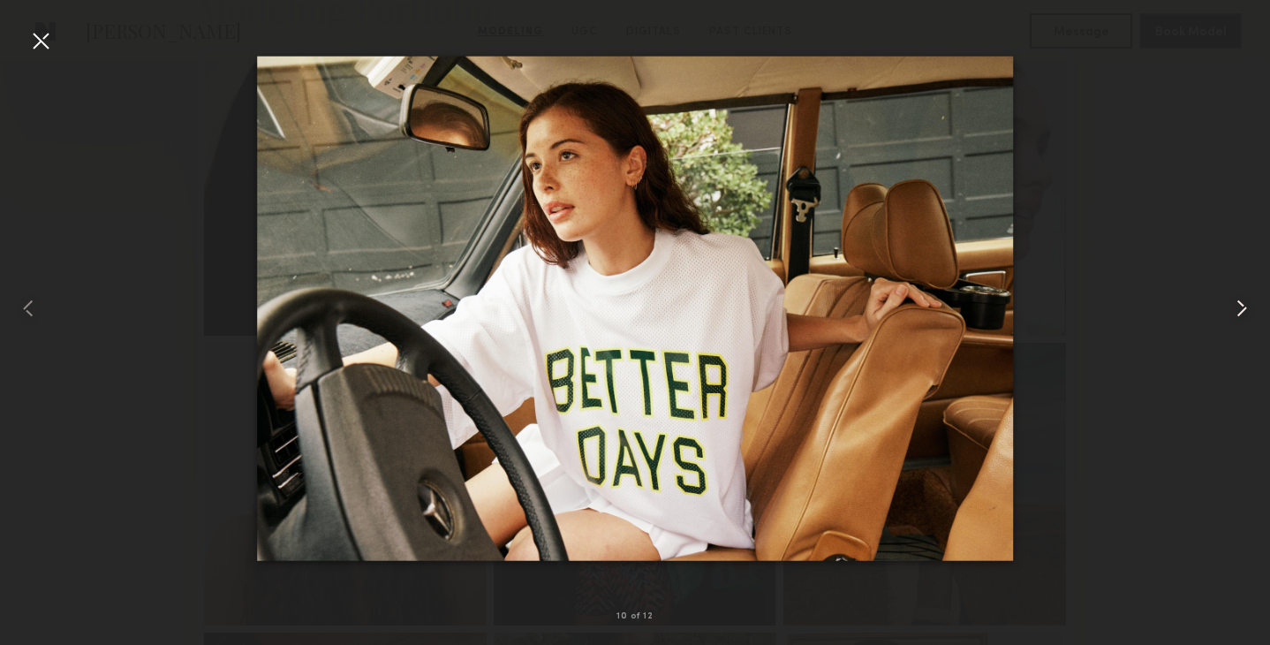
click at [1244, 301] on common-icon at bounding box center [1242, 308] width 28 height 28
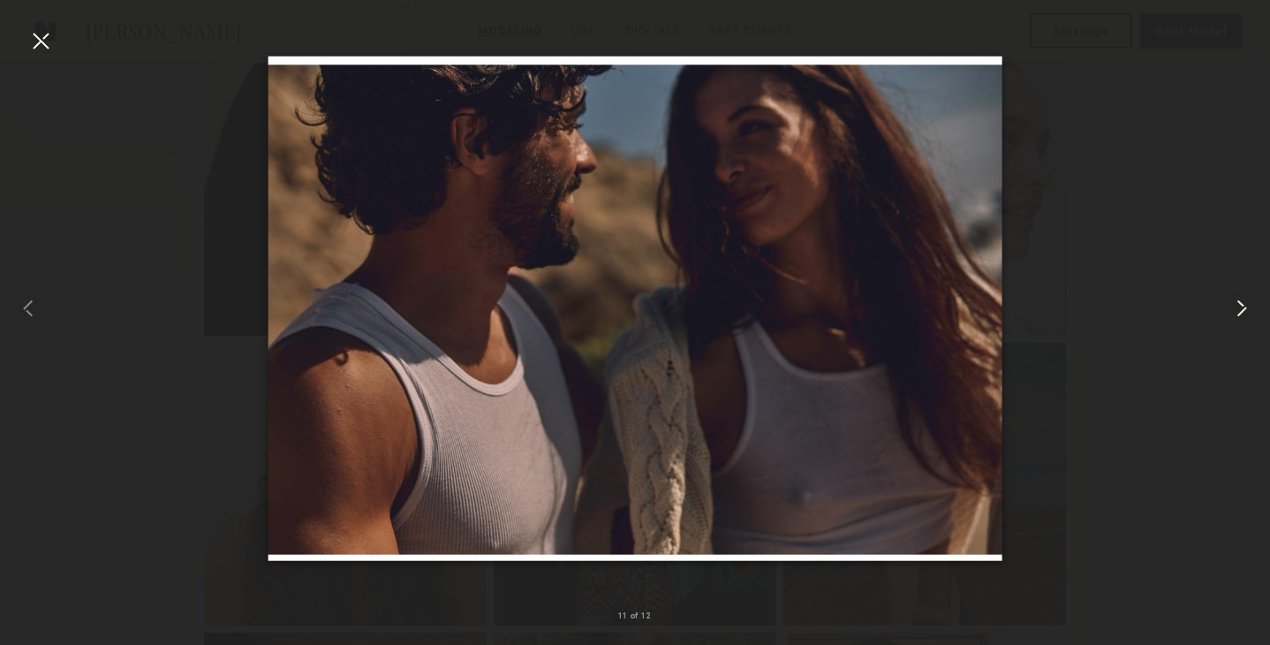
click at [1244, 301] on common-icon at bounding box center [1242, 308] width 28 height 28
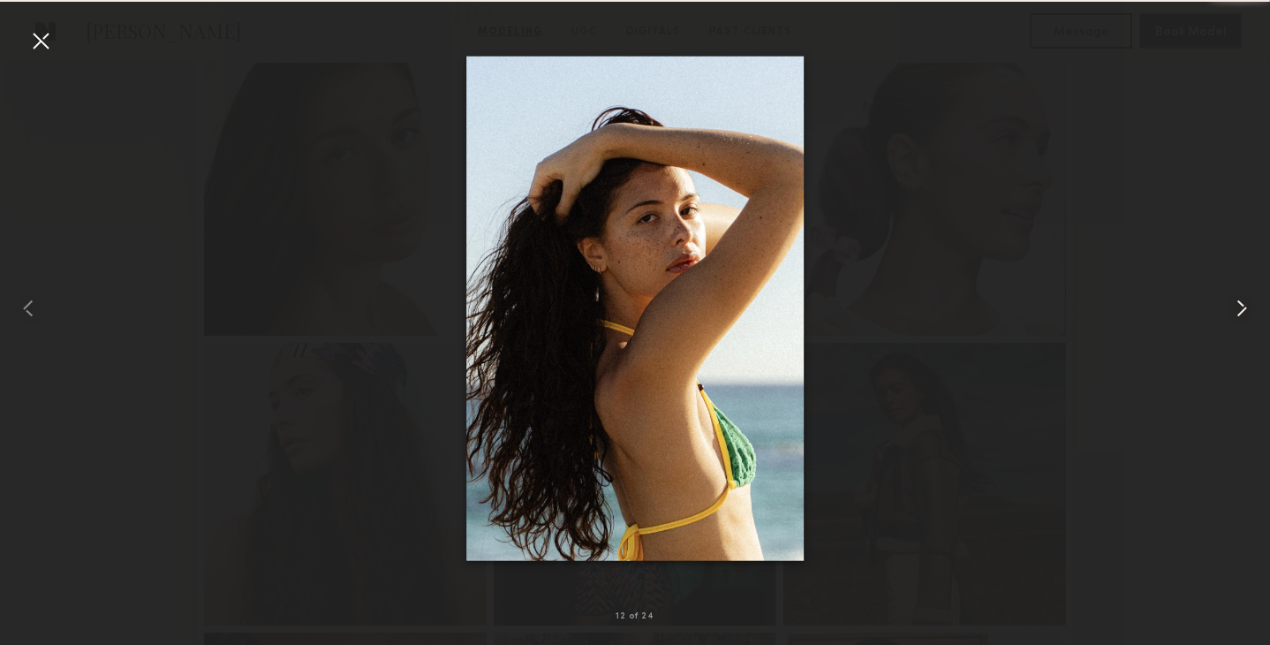
click at [1244, 301] on common-icon at bounding box center [1242, 308] width 28 height 28
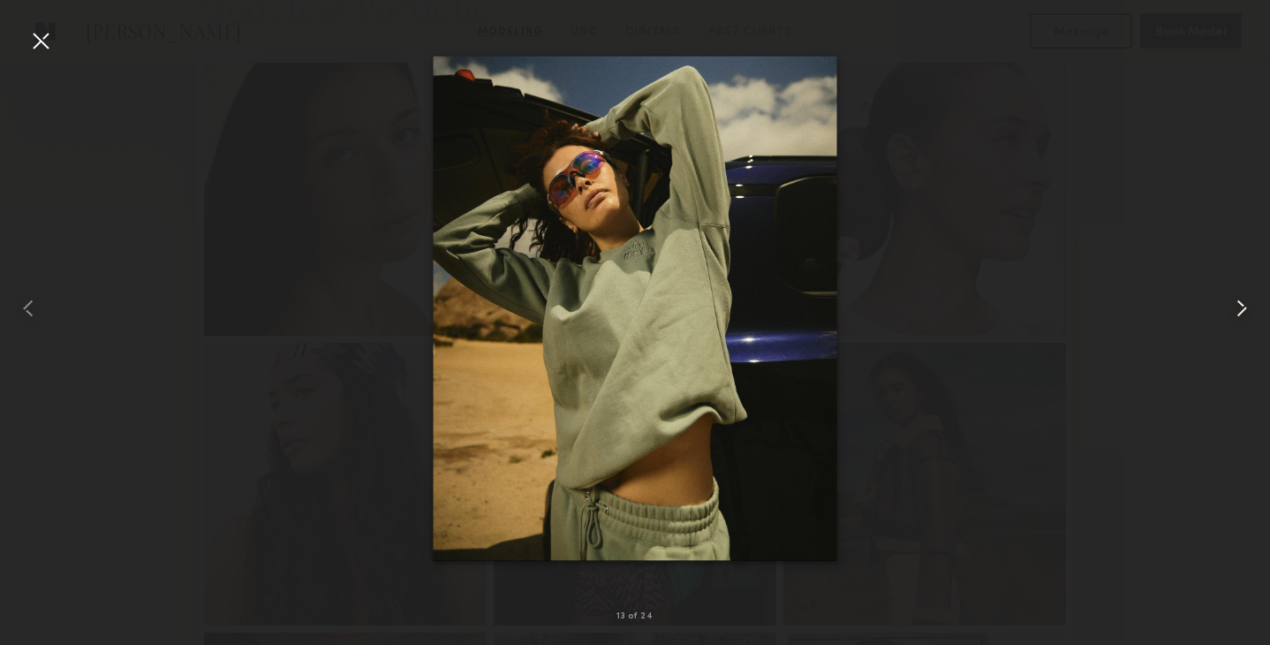
click at [1244, 301] on common-icon at bounding box center [1242, 308] width 28 height 28
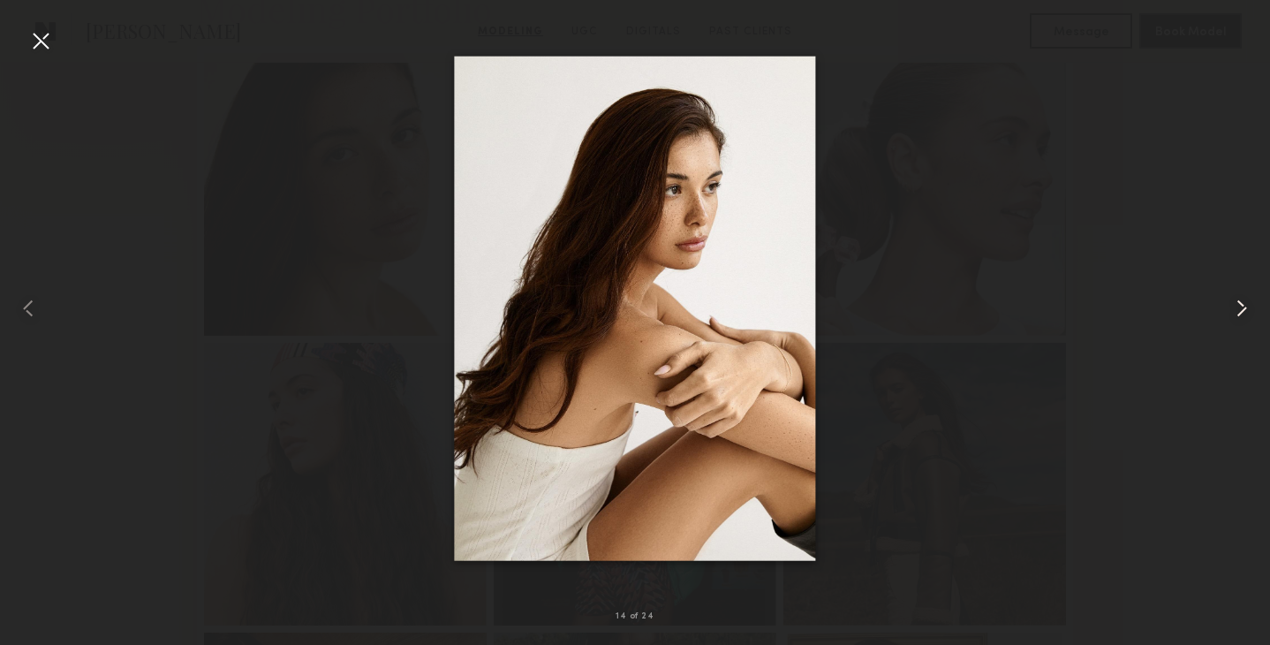
click at [1244, 301] on common-icon at bounding box center [1242, 308] width 28 height 28
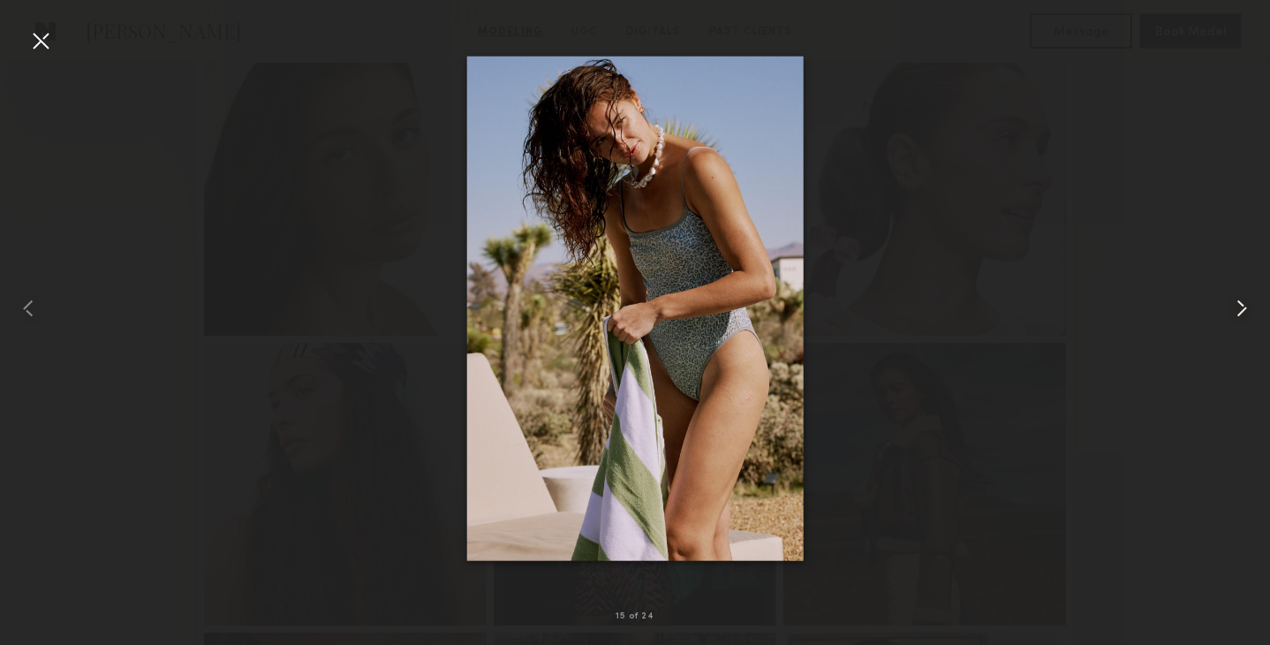
click at [1244, 301] on common-icon at bounding box center [1242, 308] width 28 height 28
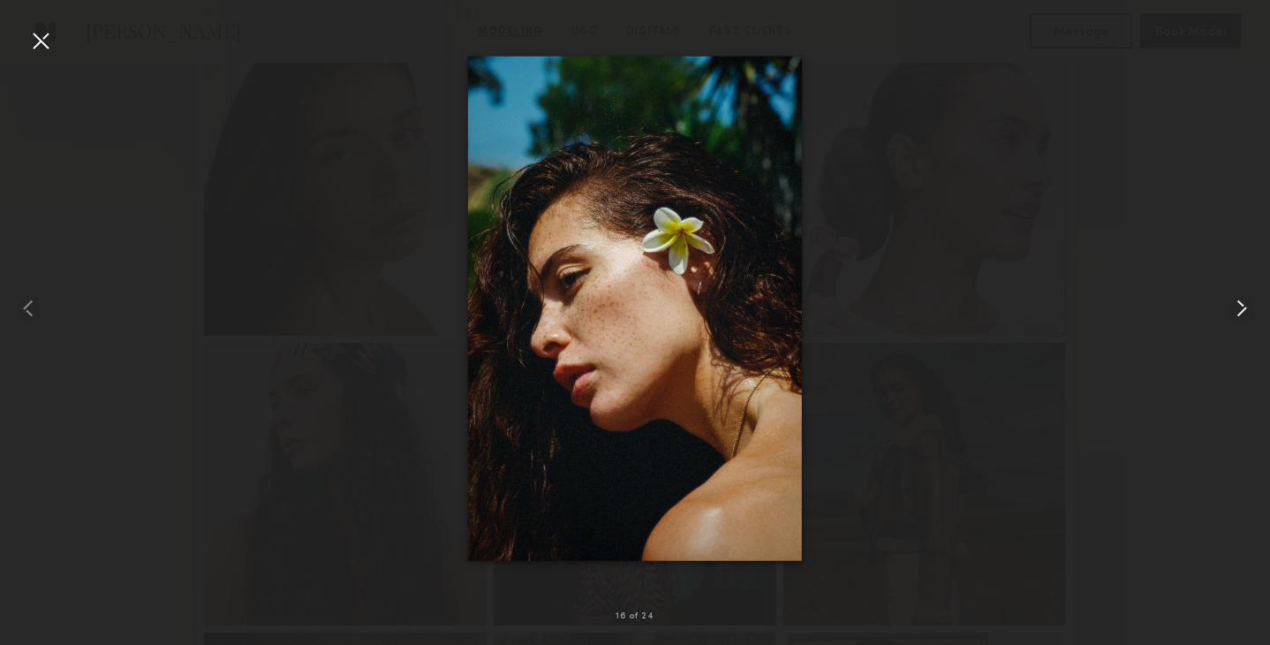
click at [1244, 301] on common-icon at bounding box center [1242, 308] width 28 height 28
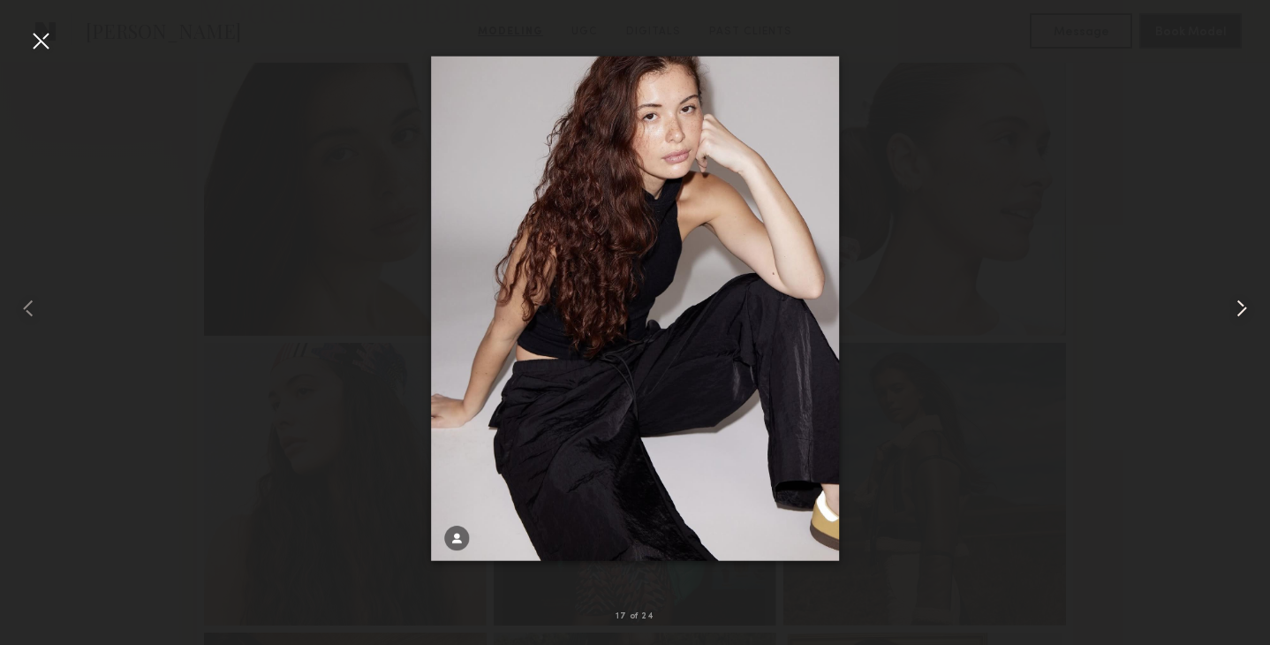
click at [1244, 301] on common-icon at bounding box center [1242, 308] width 28 height 28
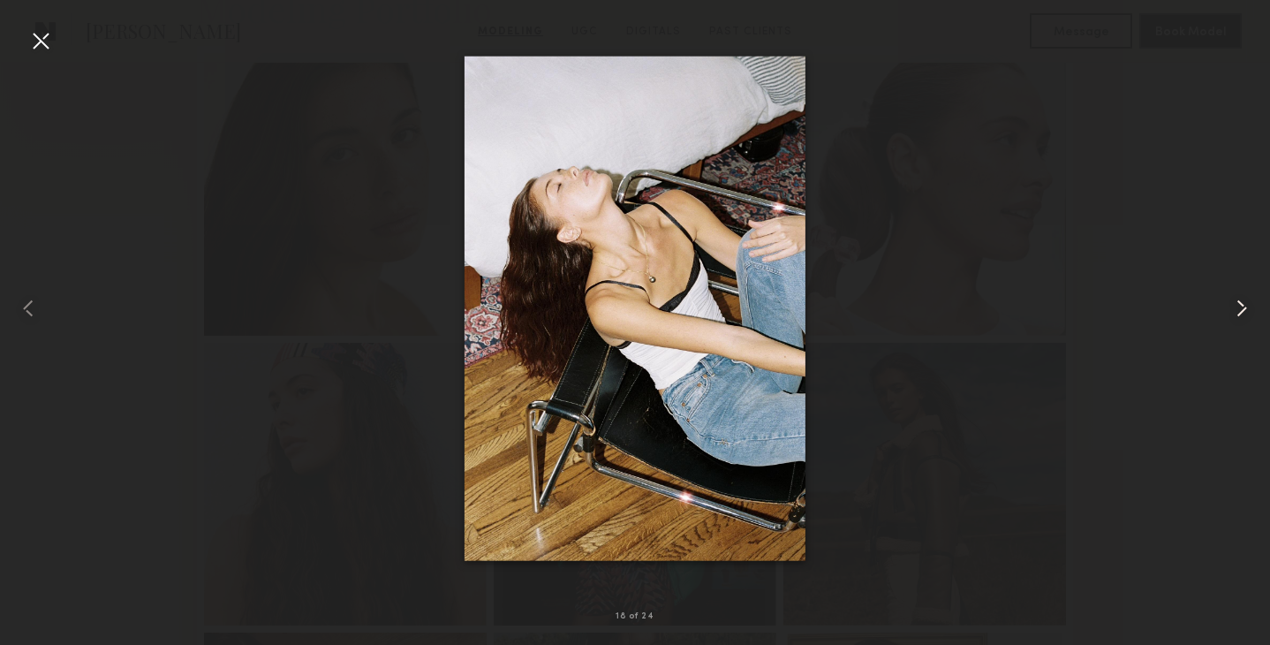
click at [1244, 301] on common-icon at bounding box center [1242, 308] width 28 height 28
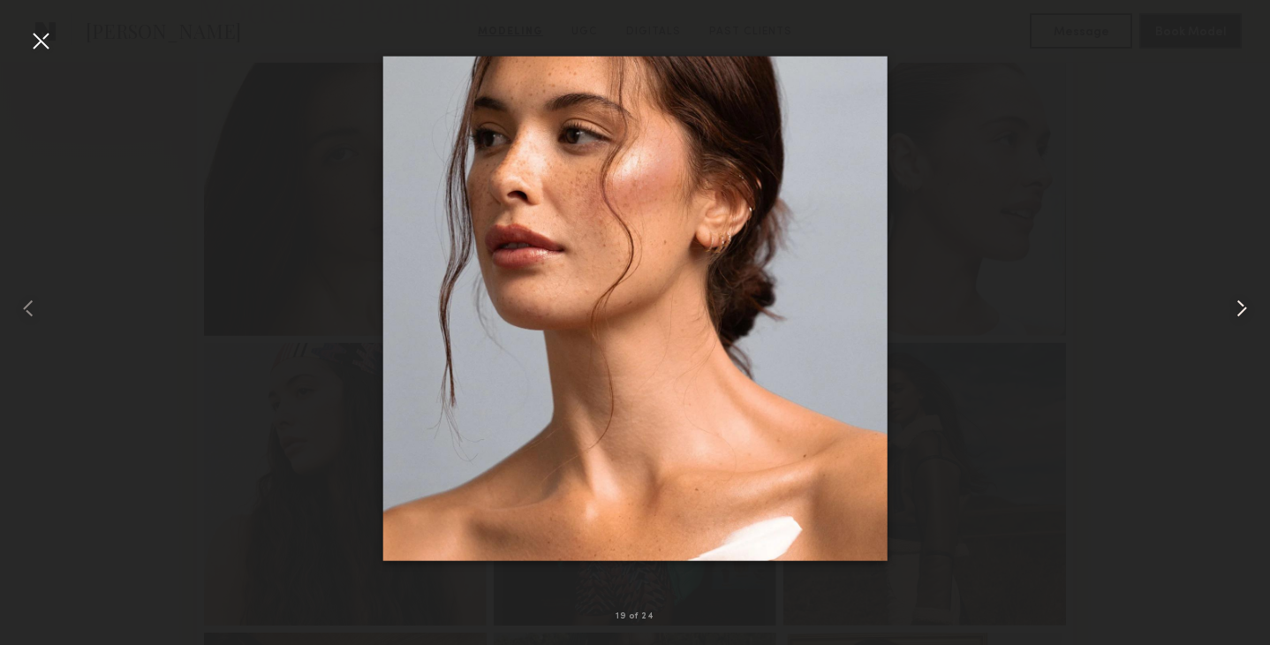
click at [1244, 301] on common-icon at bounding box center [1242, 308] width 28 height 28
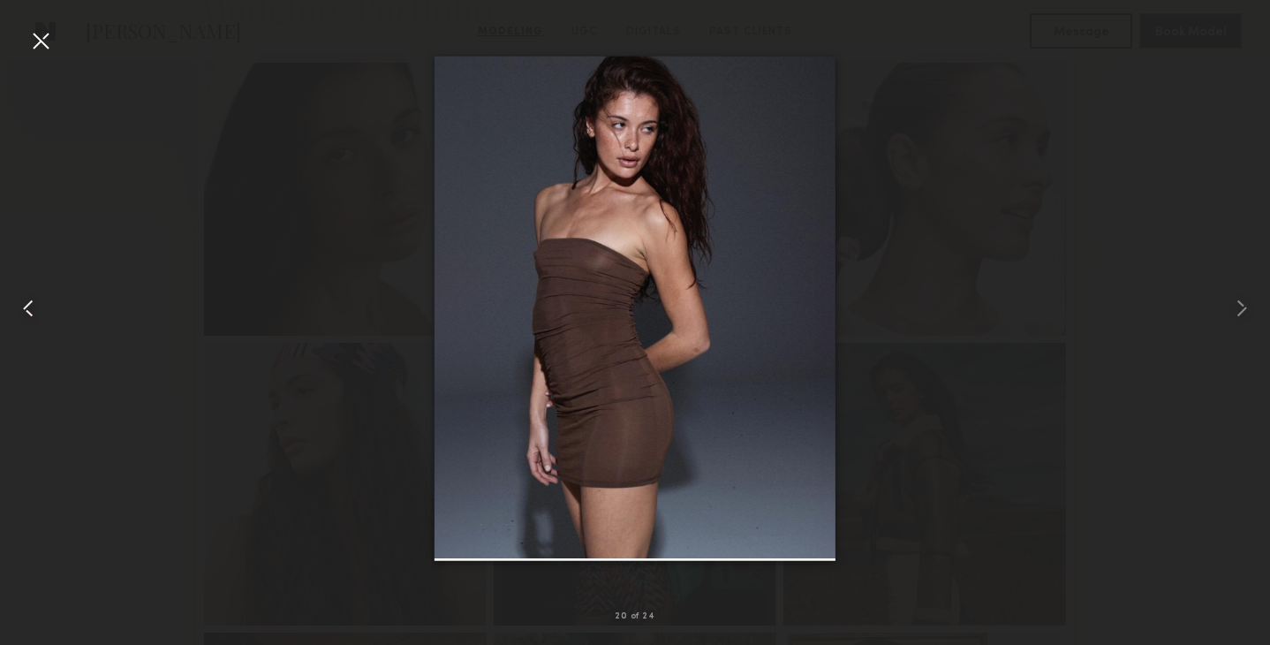
click at [23, 305] on common-icon at bounding box center [28, 308] width 28 height 28
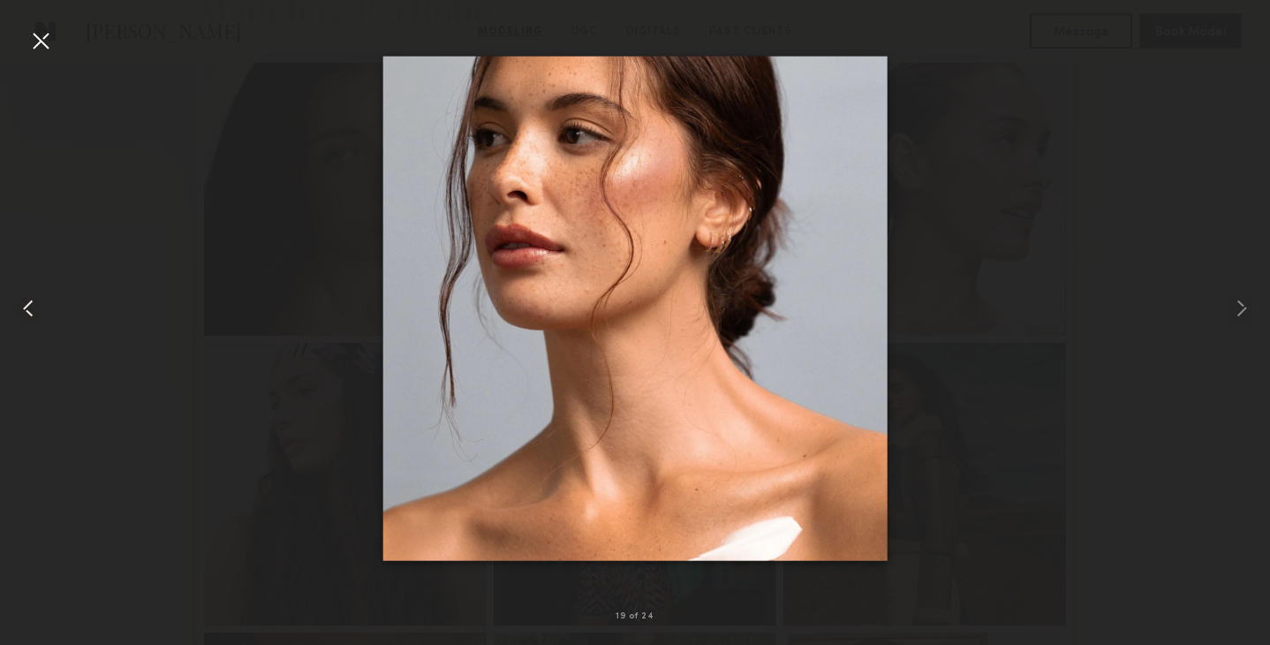
click at [23, 305] on common-icon at bounding box center [28, 308] width 28 height 28
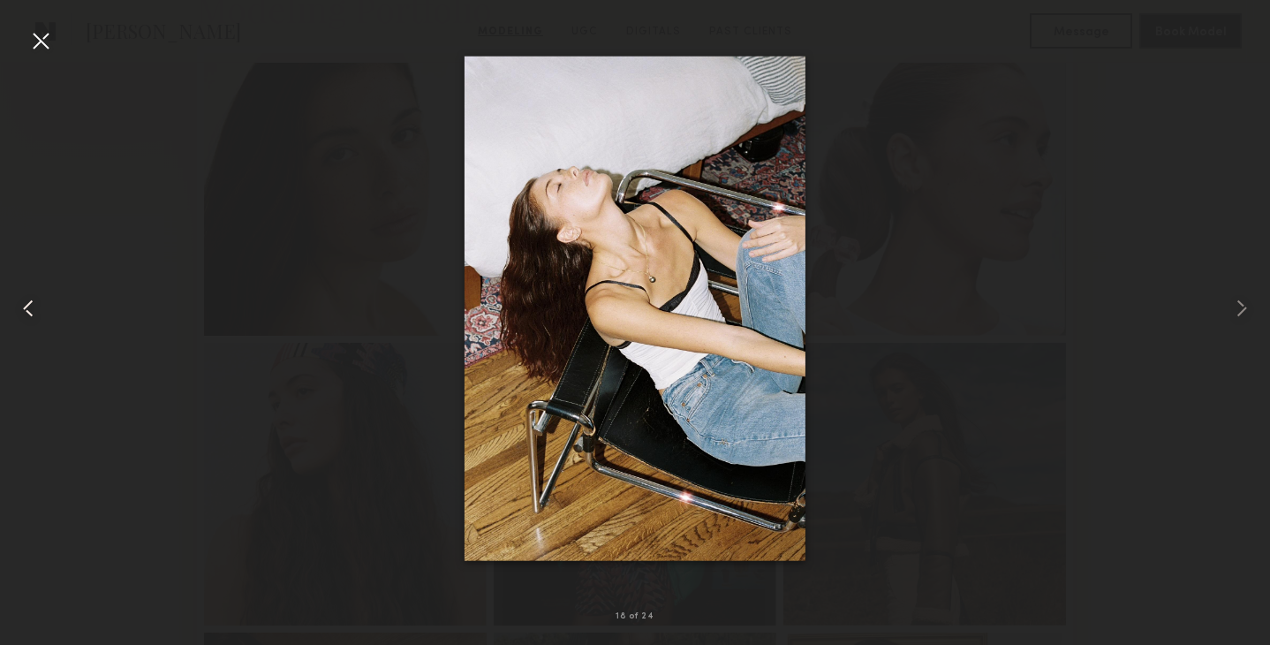
click at [23, 305] on common-icon at bounding box center [28, 308] width 28 height 28
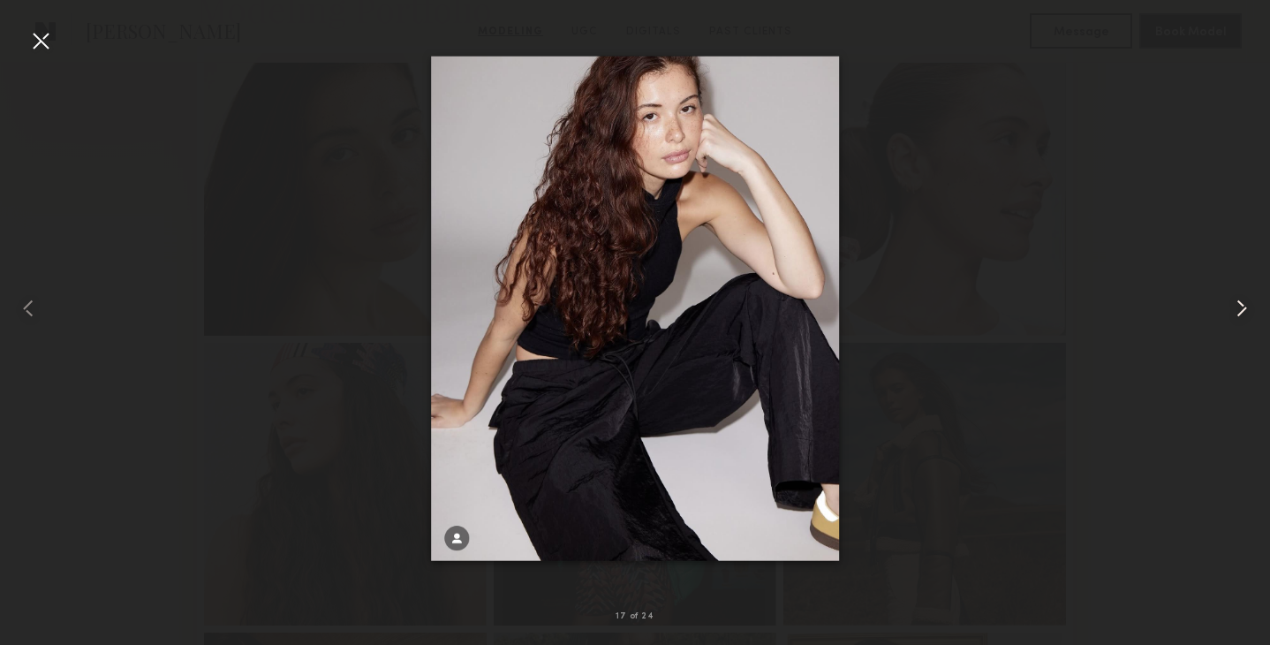
click at [1234, 306] on common-icon at bounding box center [1242, 308] width 28 height 28
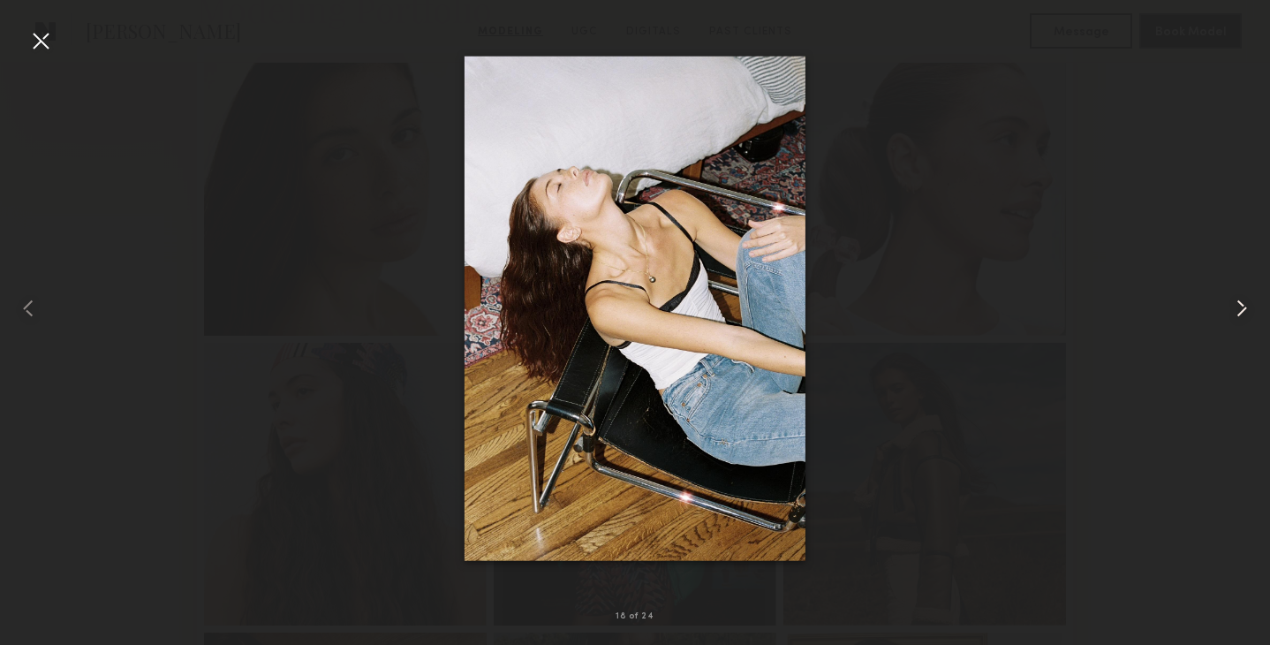
click at [1234, 306] on common-icon at bounding box center [1242, 308] width 28 height 28
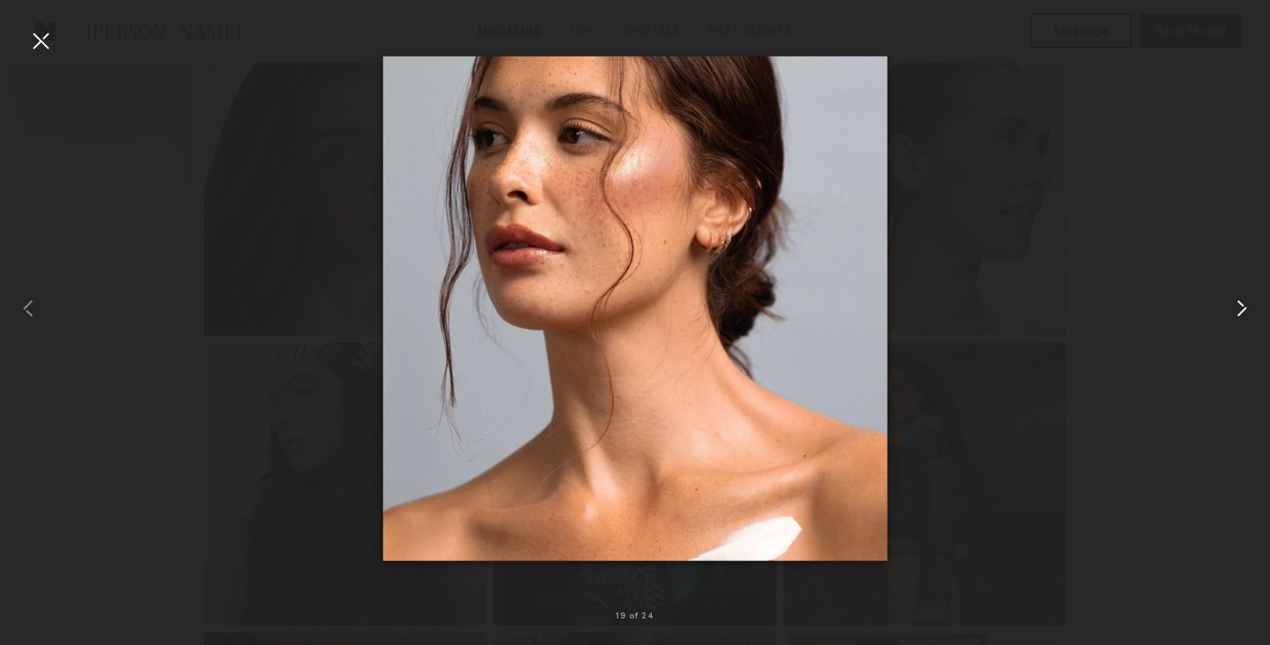
click at [1234, 306] on common-icon at bounding box center [1242, 308] width 28 height 28
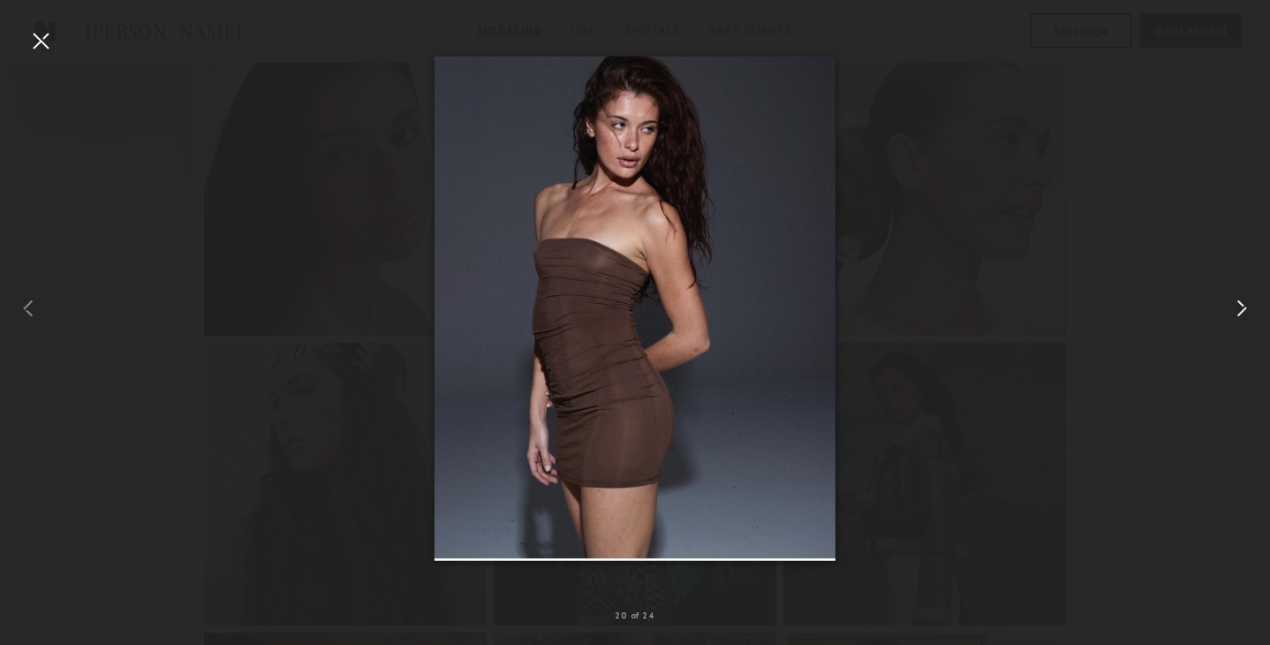
click at [1234, 306] on common-icon at bounding box center [1242, 308] width 28 height 28
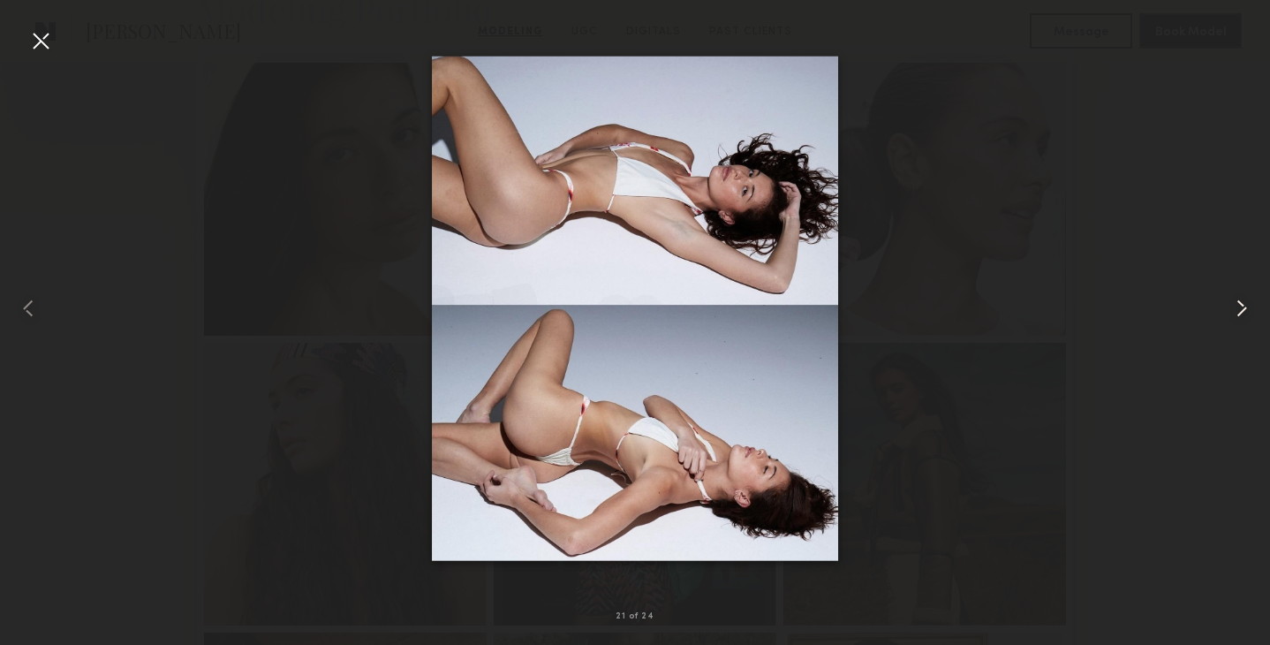
click at [1234, 306] on common-icon at bounding box center [1242, 308] width 28 height 28
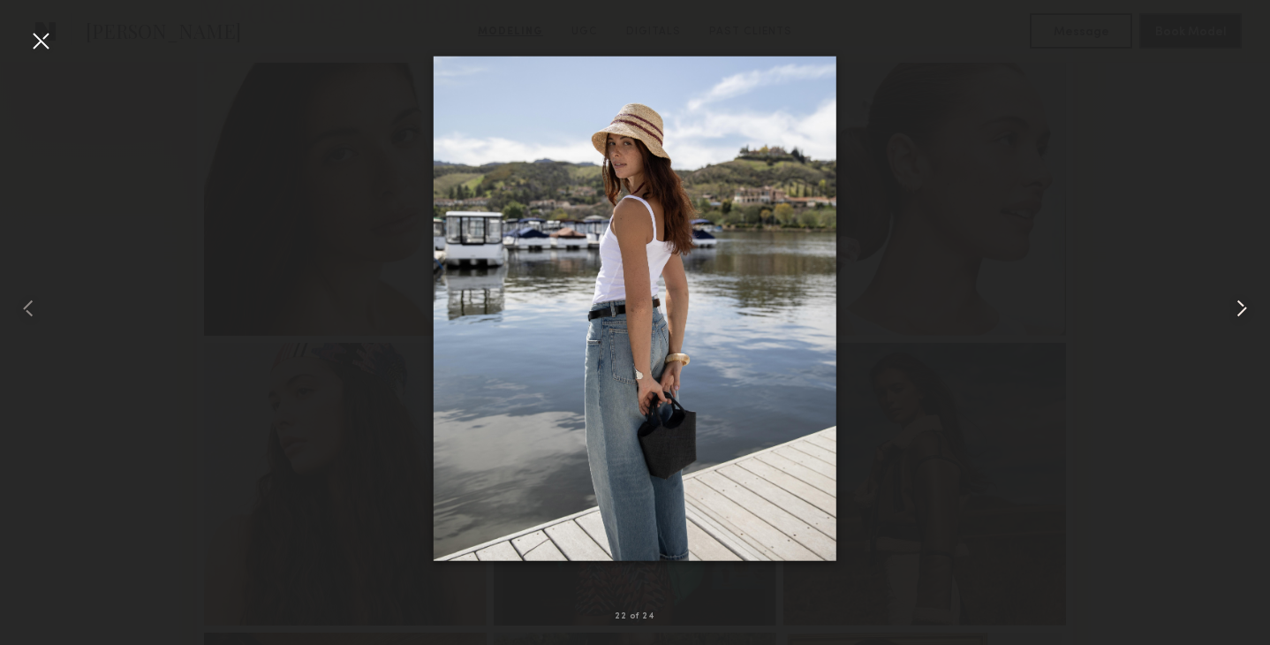
click at [1234, 306] on common-icon at bounding box center [1242, 308] width 28 height 28
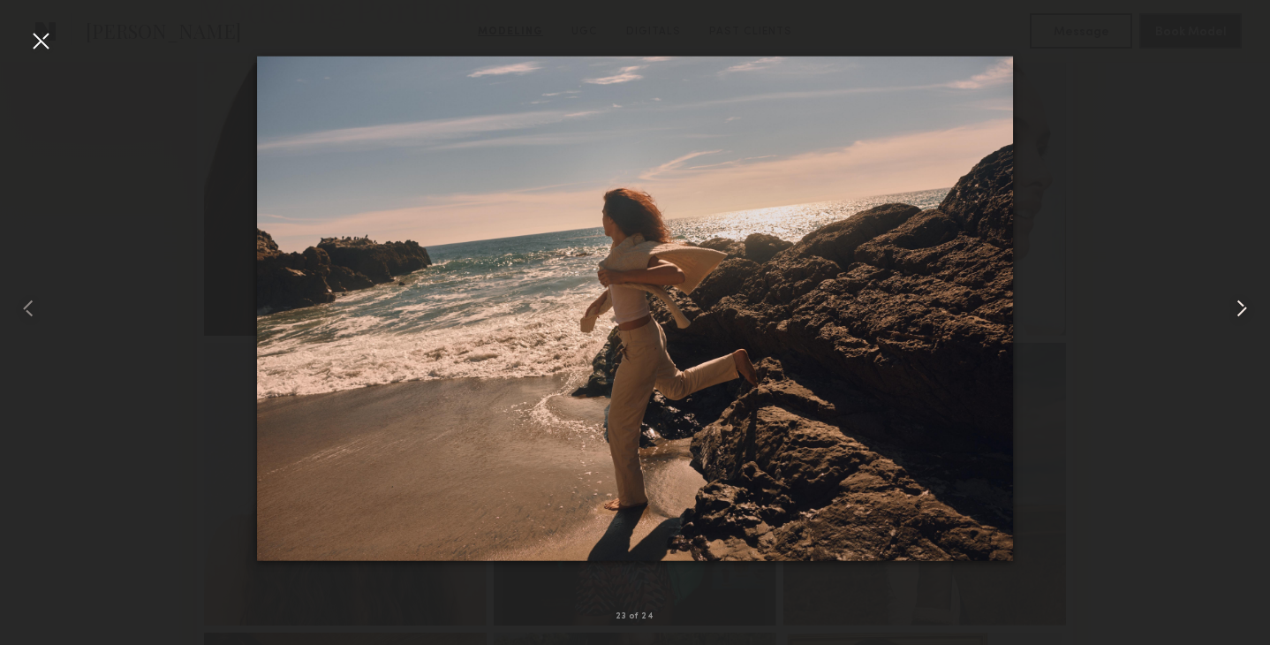
click at [1234, 306] on common-icon at bounding box center [1242, 308] width 28 height 28
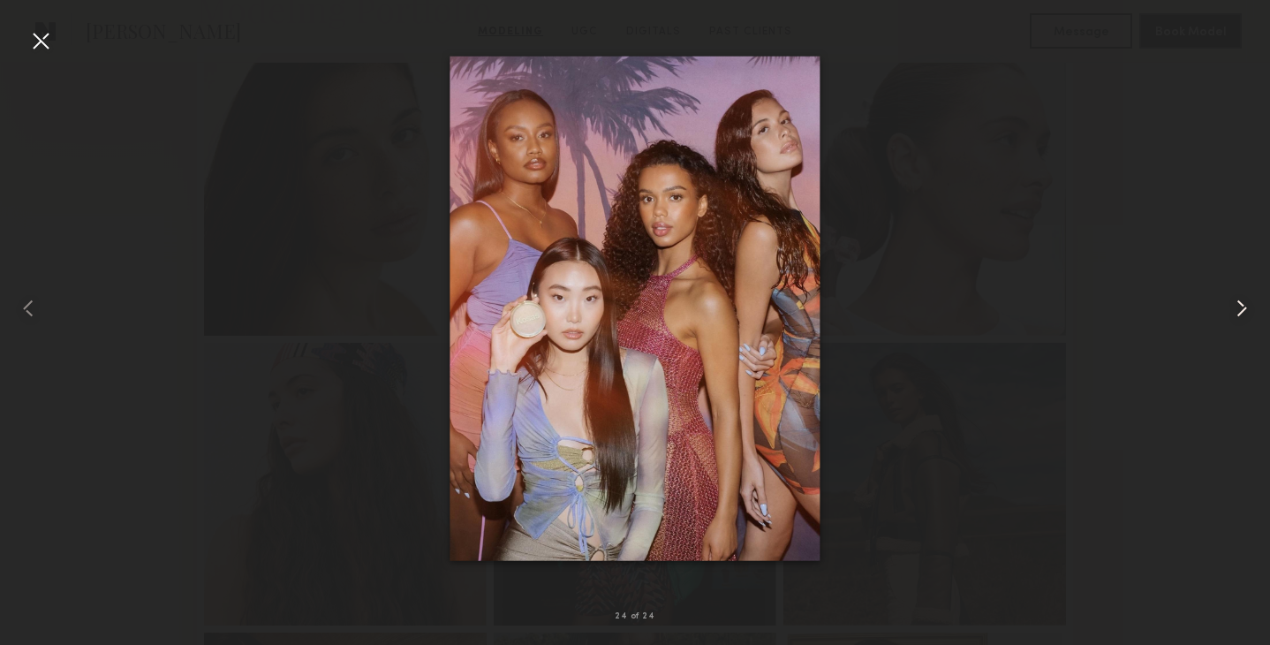
click at [1234, 306] on common-icon at bounding box center [1242, 308] width 28 height 28
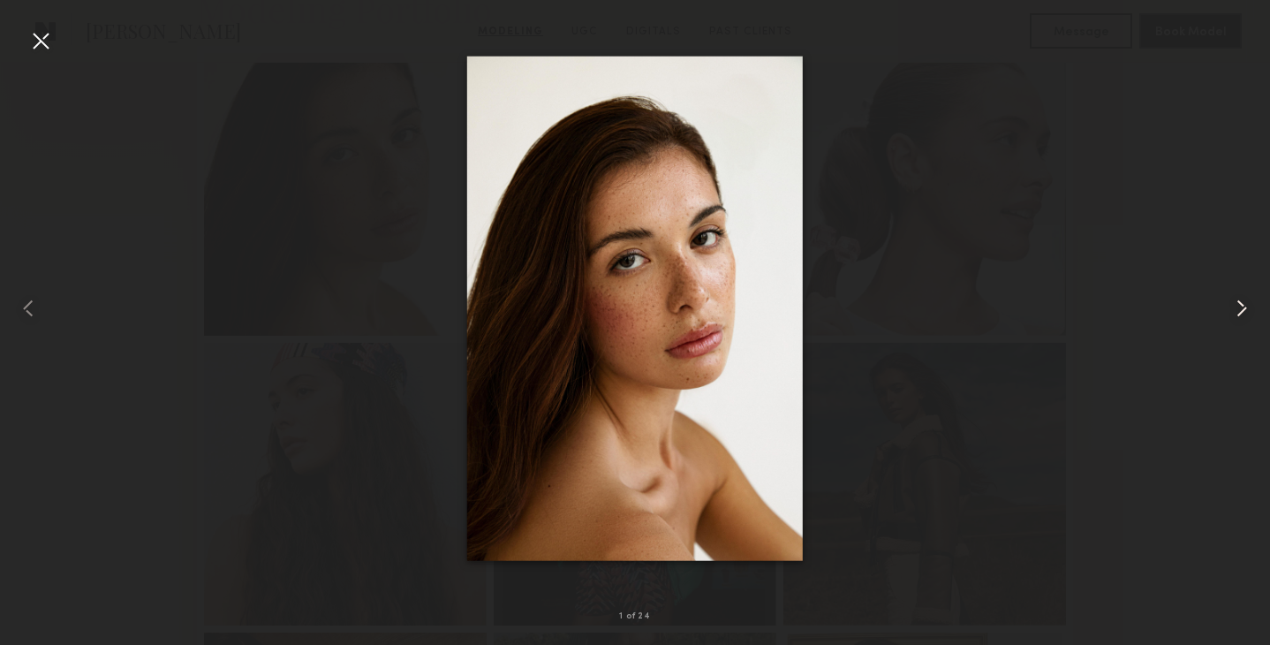
click at [1234, 306] on common-icon at bounding box center [1242, 308] width 28 height 28
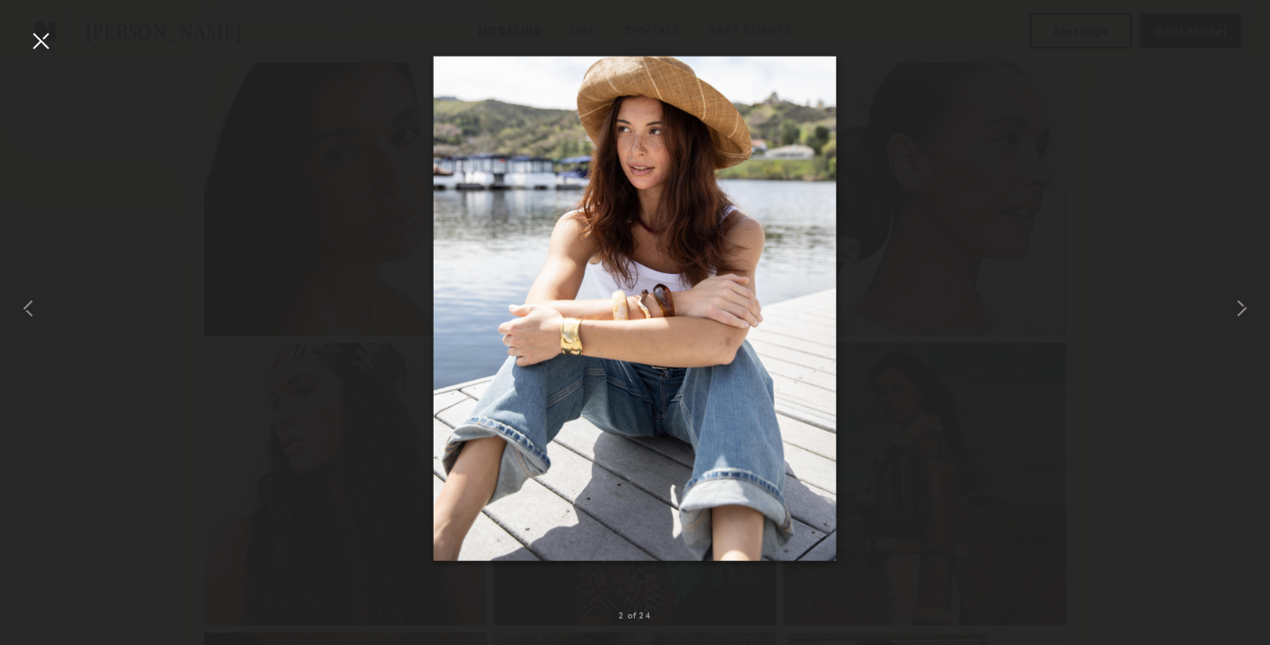
click at [39, 48] on div at bounding box center [40, 40] width 28 height 28
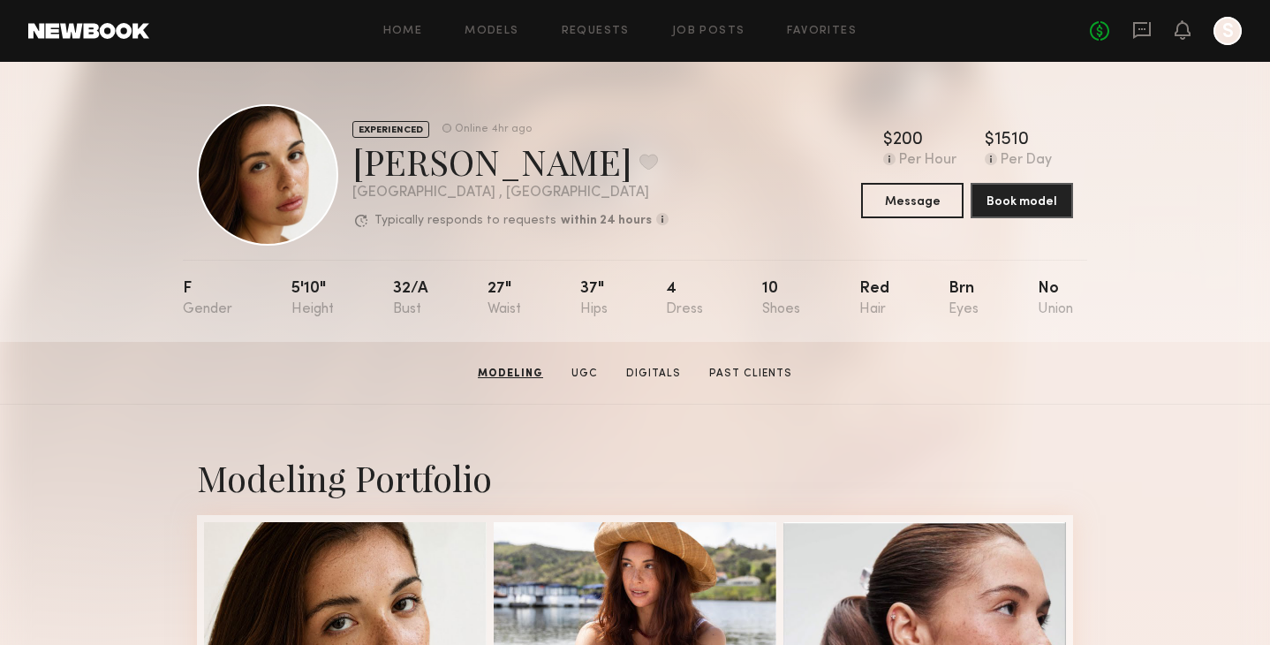
scroll to position [0, 0]
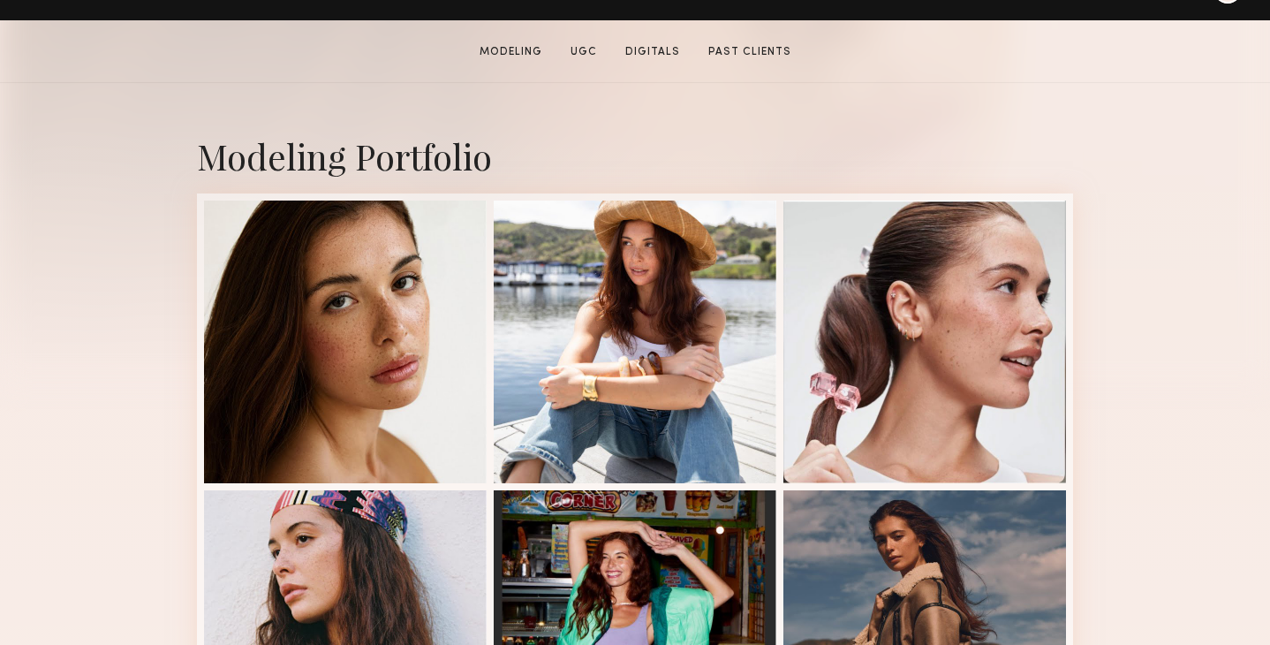
scroll to position [354, 0]
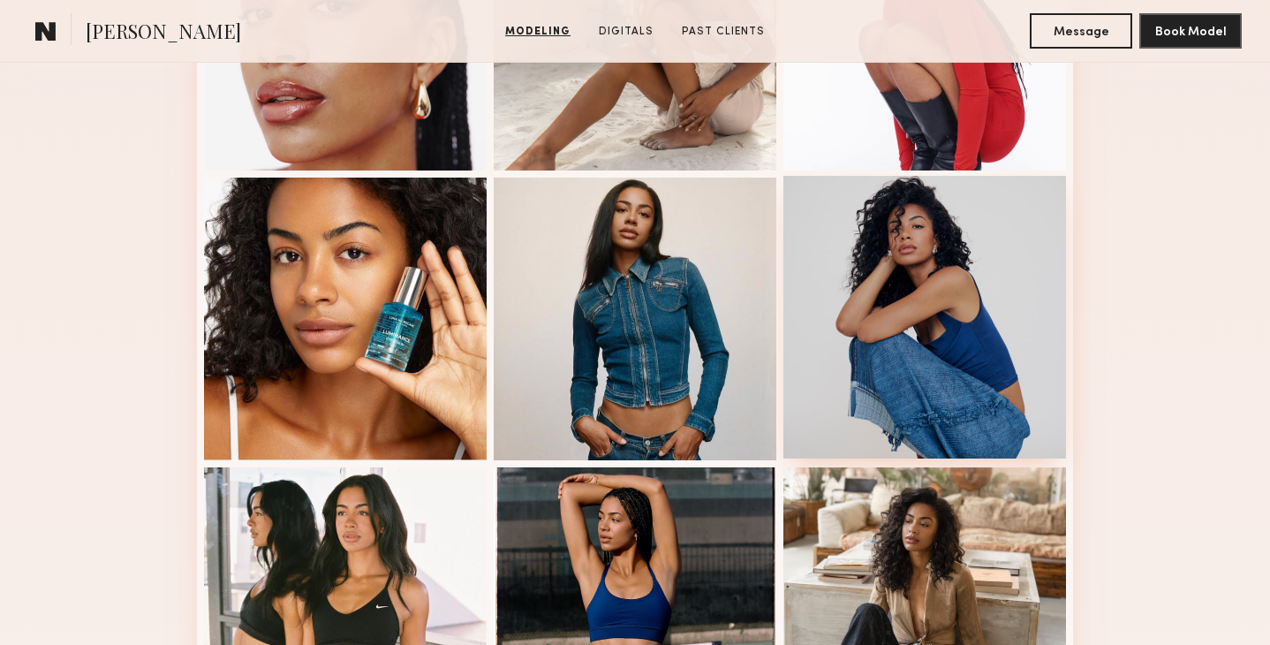
scroll to position [645, 0]
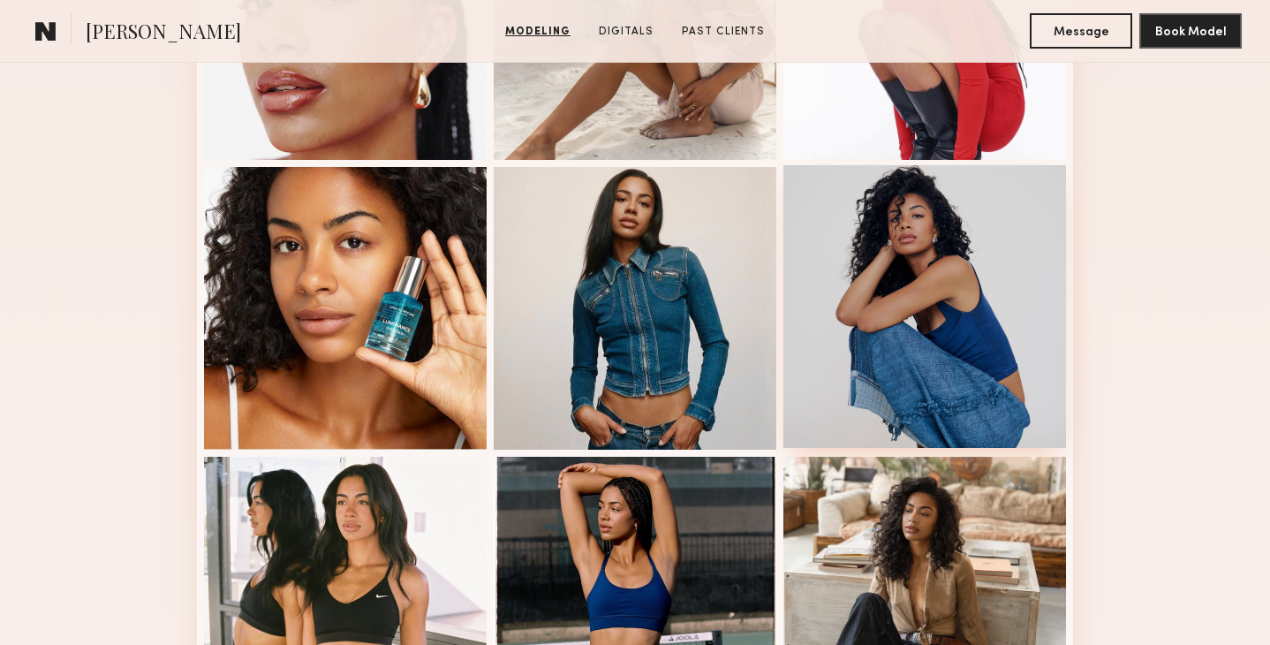
click at [889, 293] on div at bounding box center [924, 306] width 283 height 283
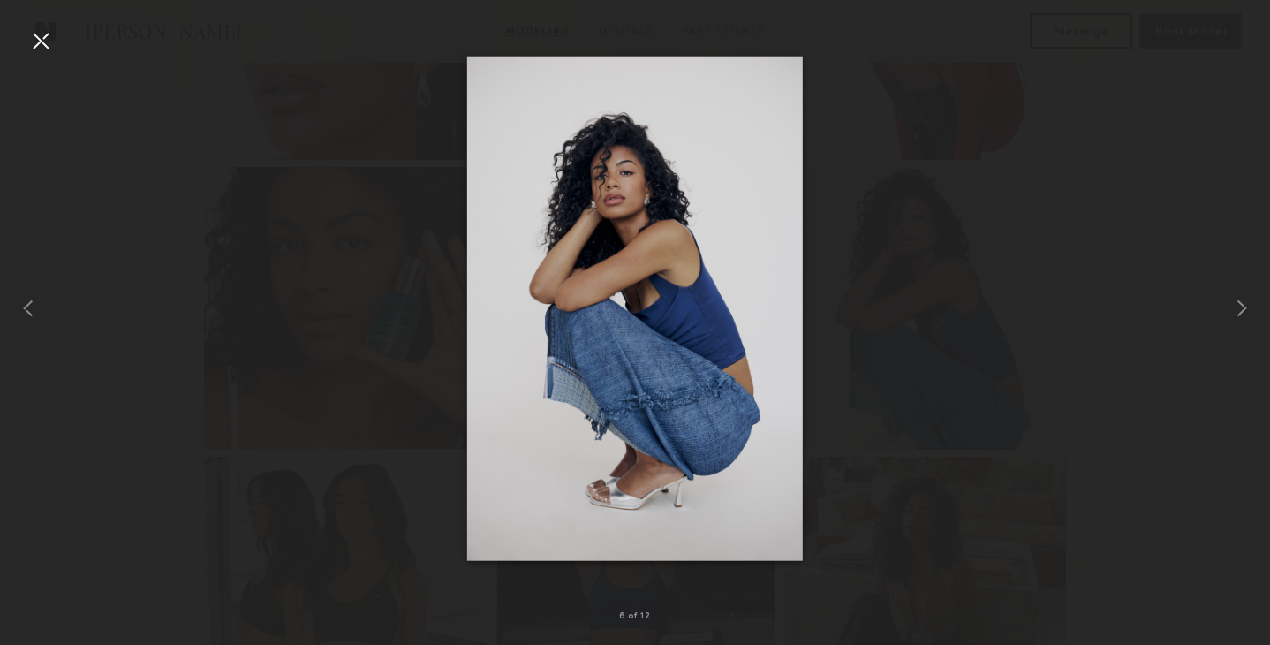
click at [47, 44] on div at bounding box center [40, 40] width 28 height 28
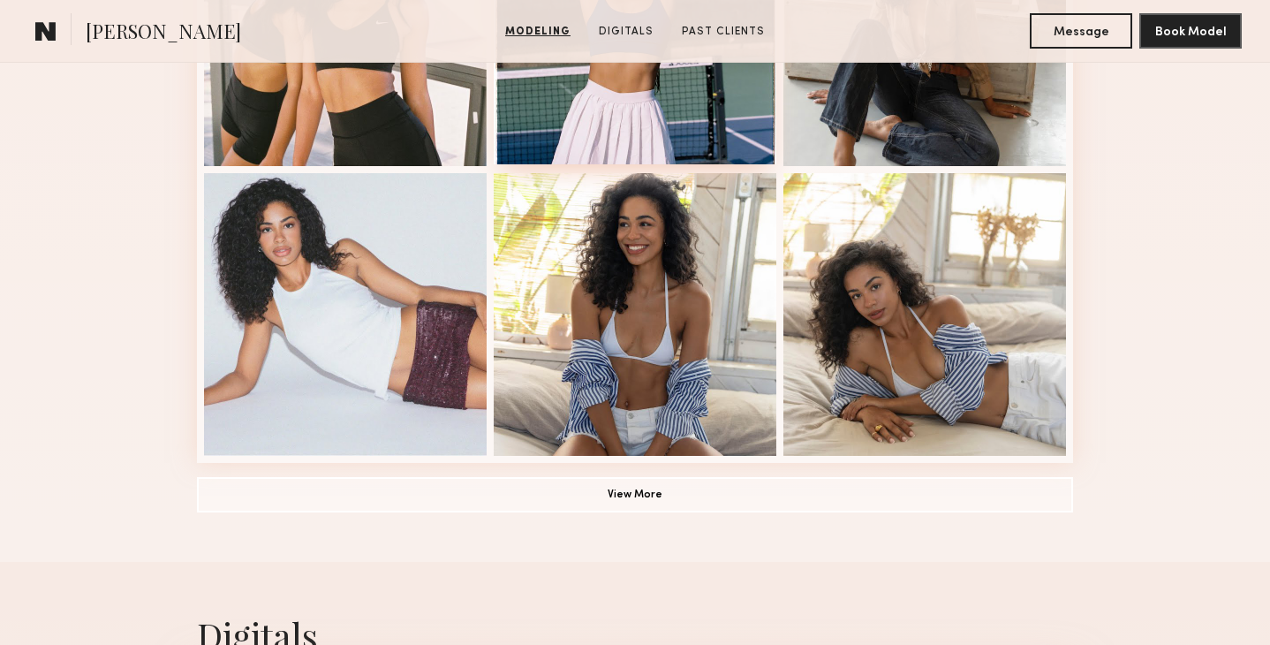
scroll to position [1265, 0]
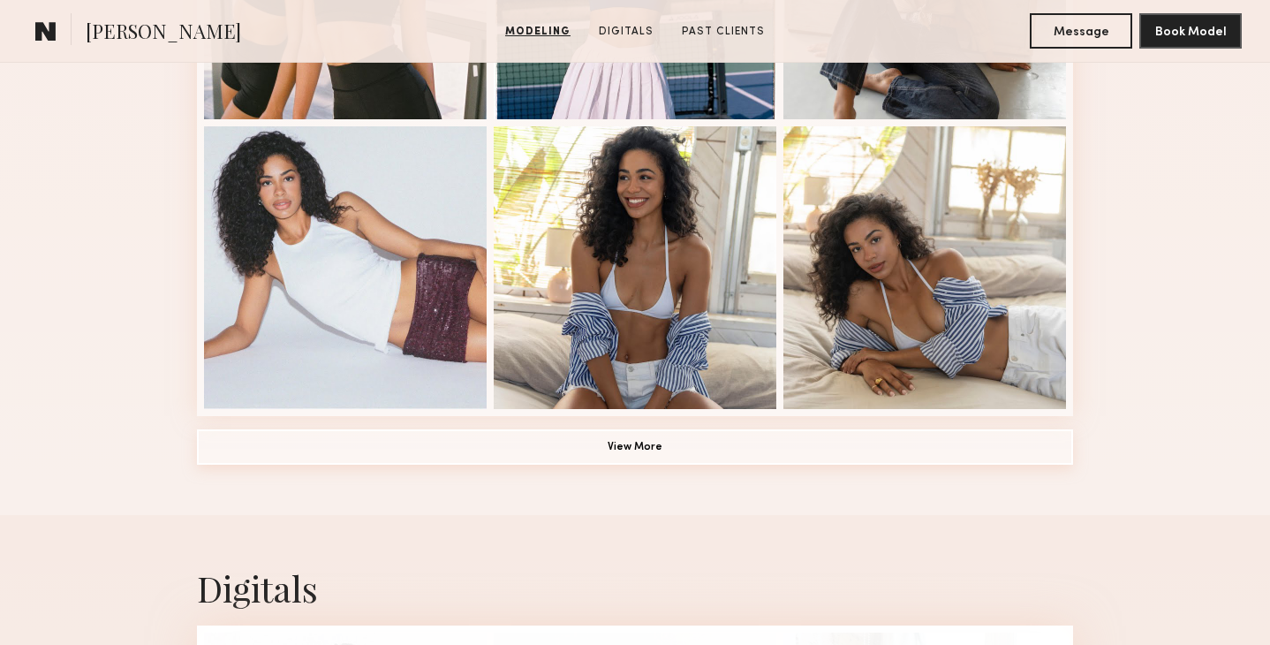
click at [622, 440] on button "View More" at bounding box center [635, 446] width 876 height 35
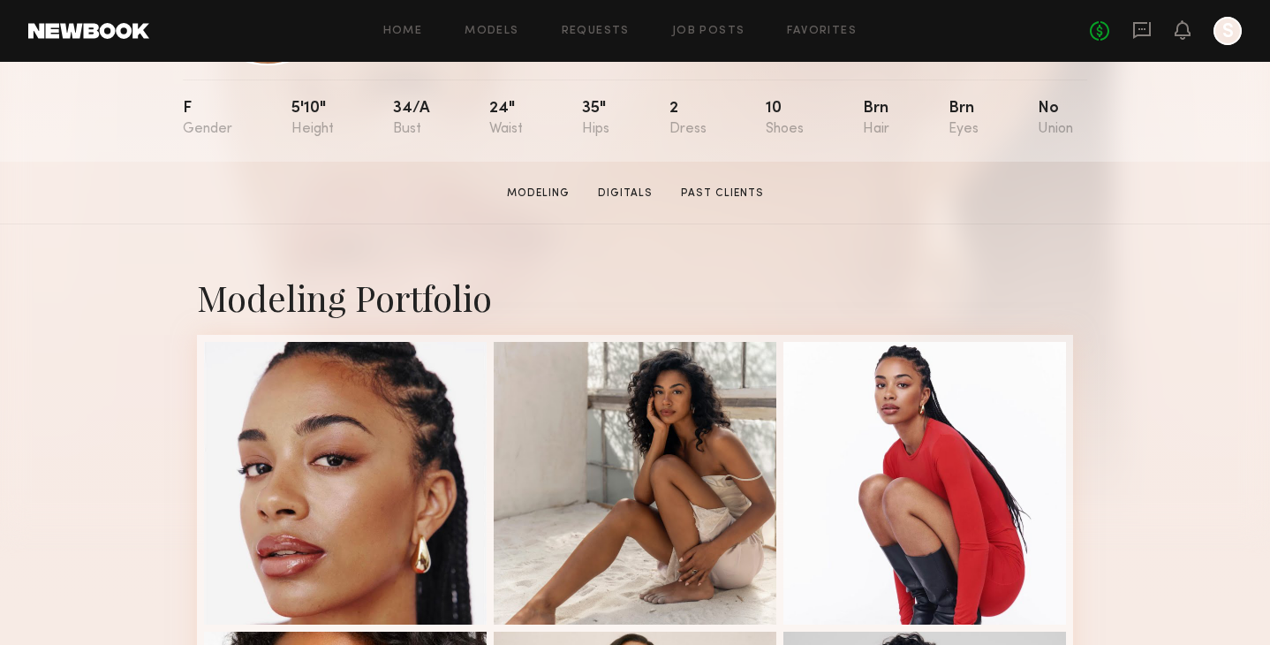
scroll to position [190, 0]
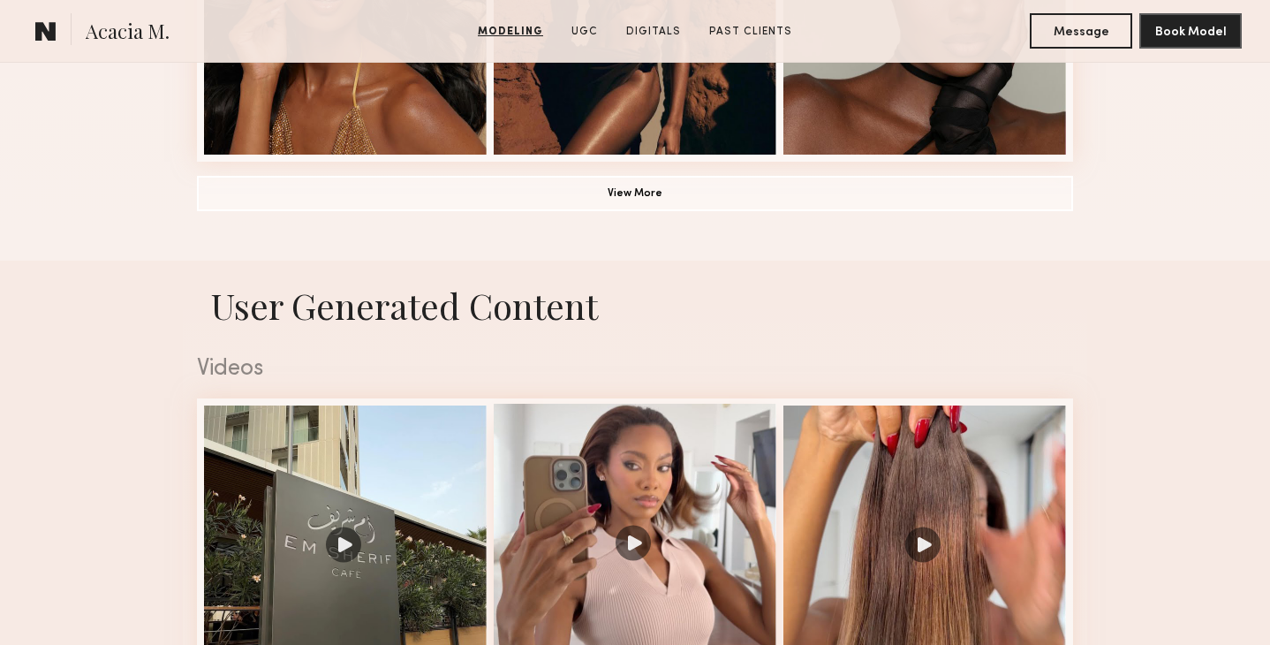
scroll to position [1495, 0]
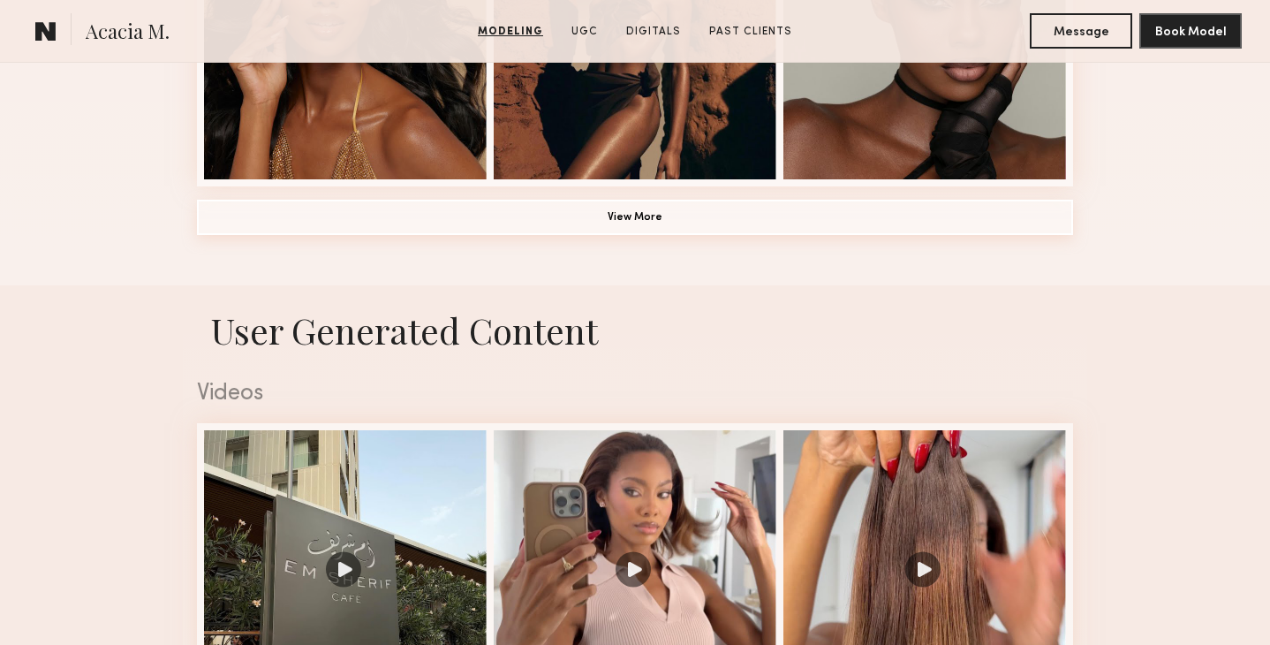
click at [667, 215] on button "View More" at bounding box center [635, 217] width 876 height 35
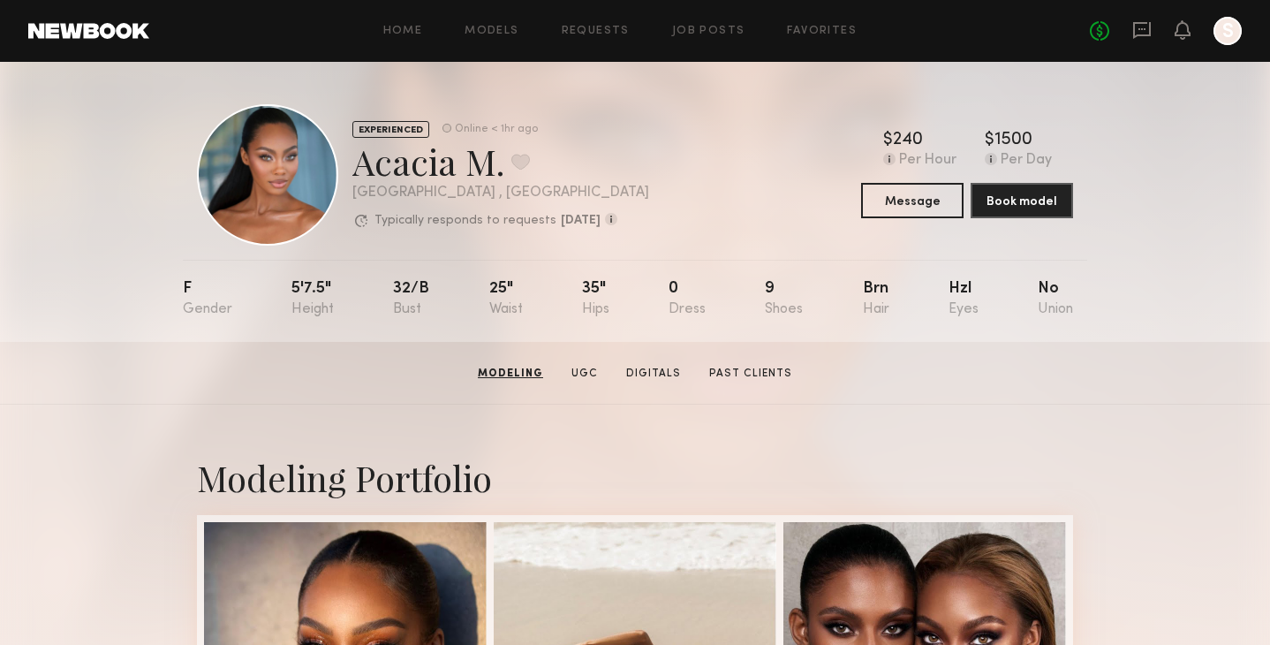
scroll to position [0, 0]
click at [521, 164] on button at bounding box center [520, 162] width 19 height 16
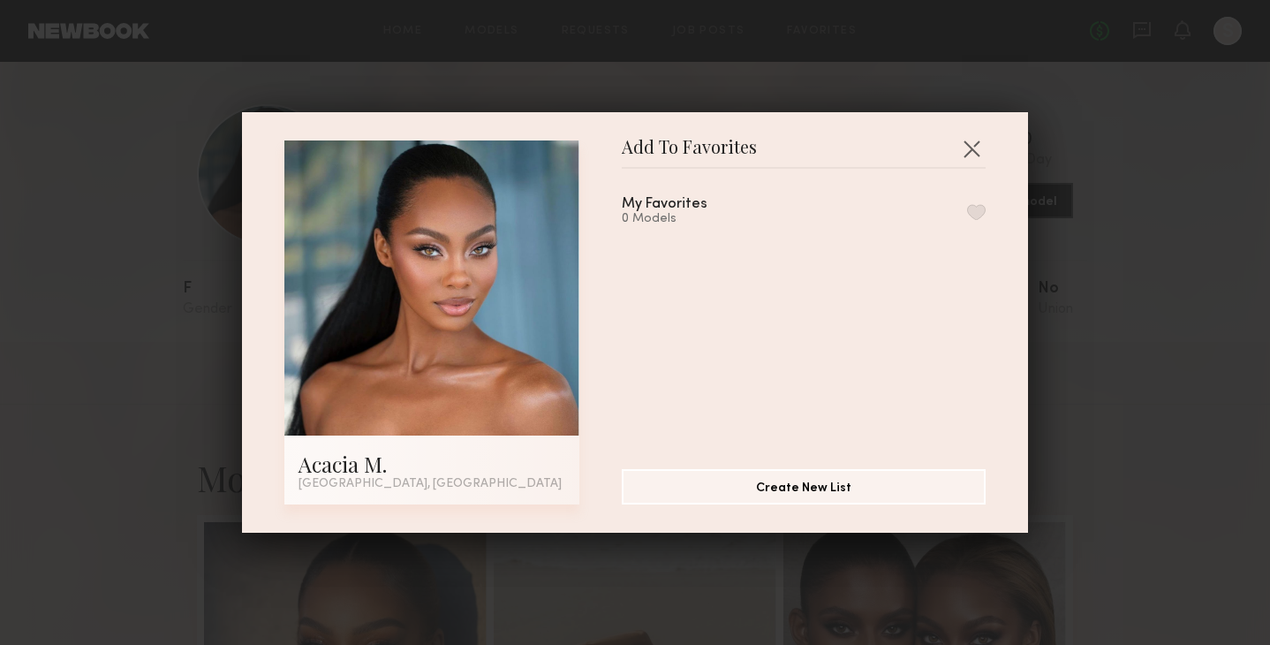
click at [978, 215] on button "button" at bounding box center [976, 212] width 19 height 16
click at [973, 140] on button "button" at bounding box center [972, 148] width 28 height 28
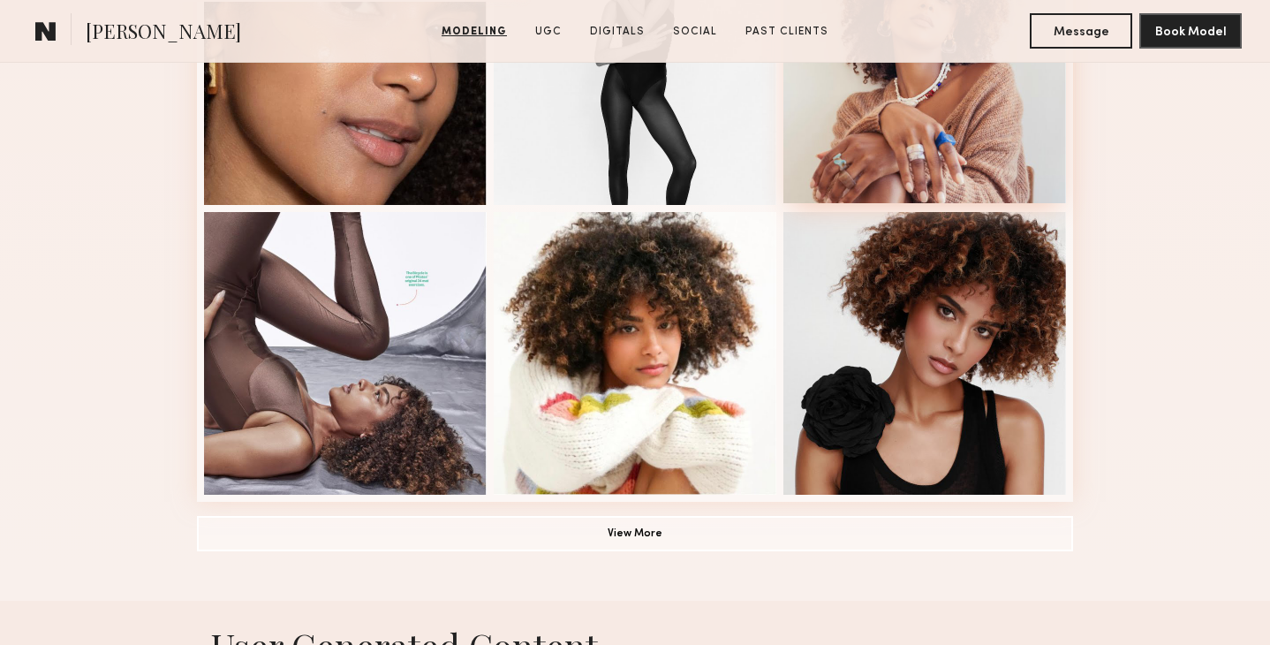
scroll to position [1189, 0]
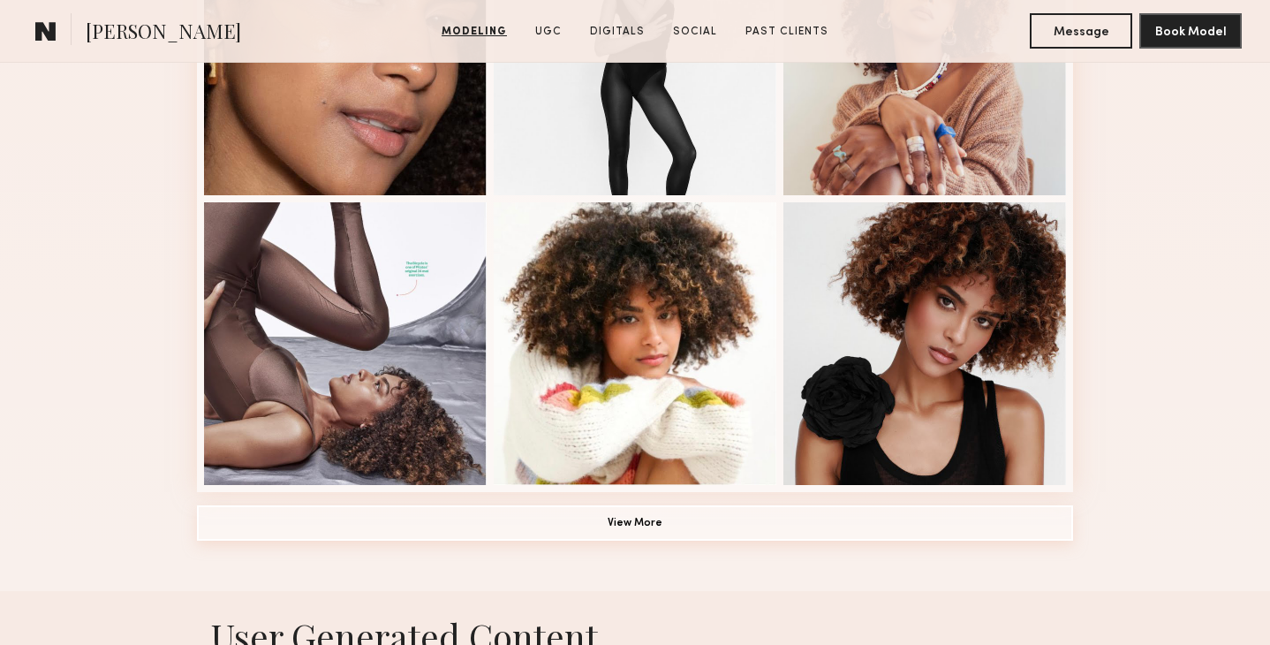
click at [715, 520] on button "View More" at bounding box center [635, 522] width 876 height 35
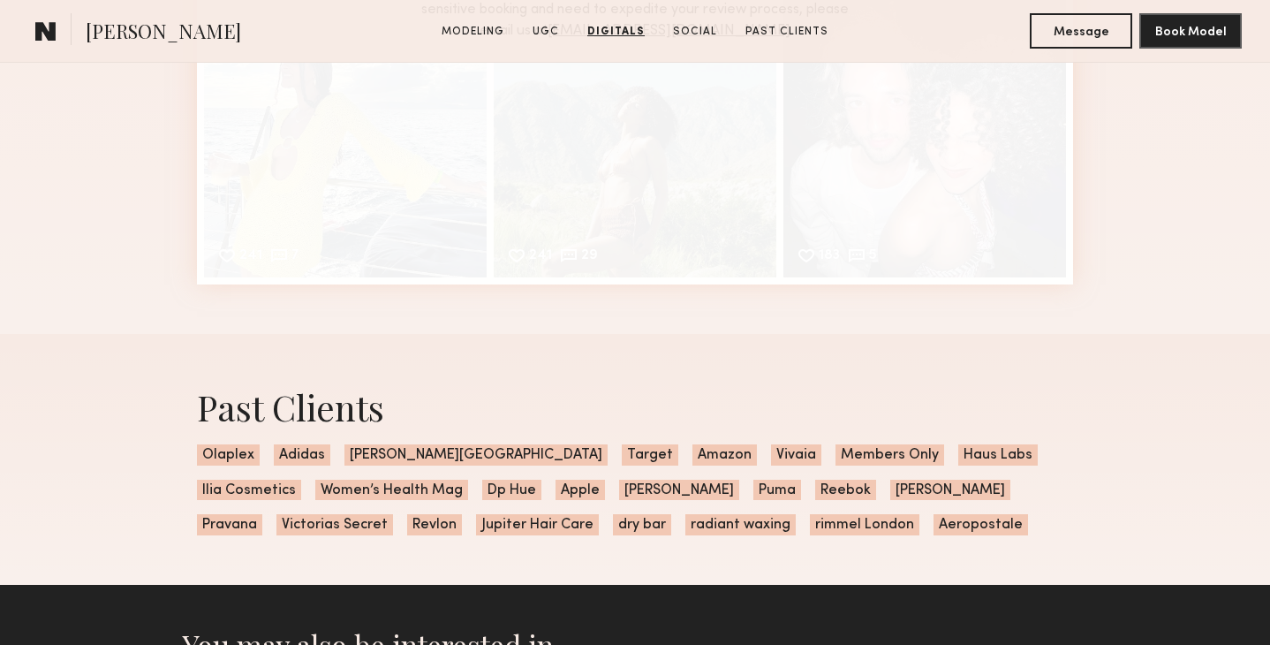
scroll to position [6095, 0]
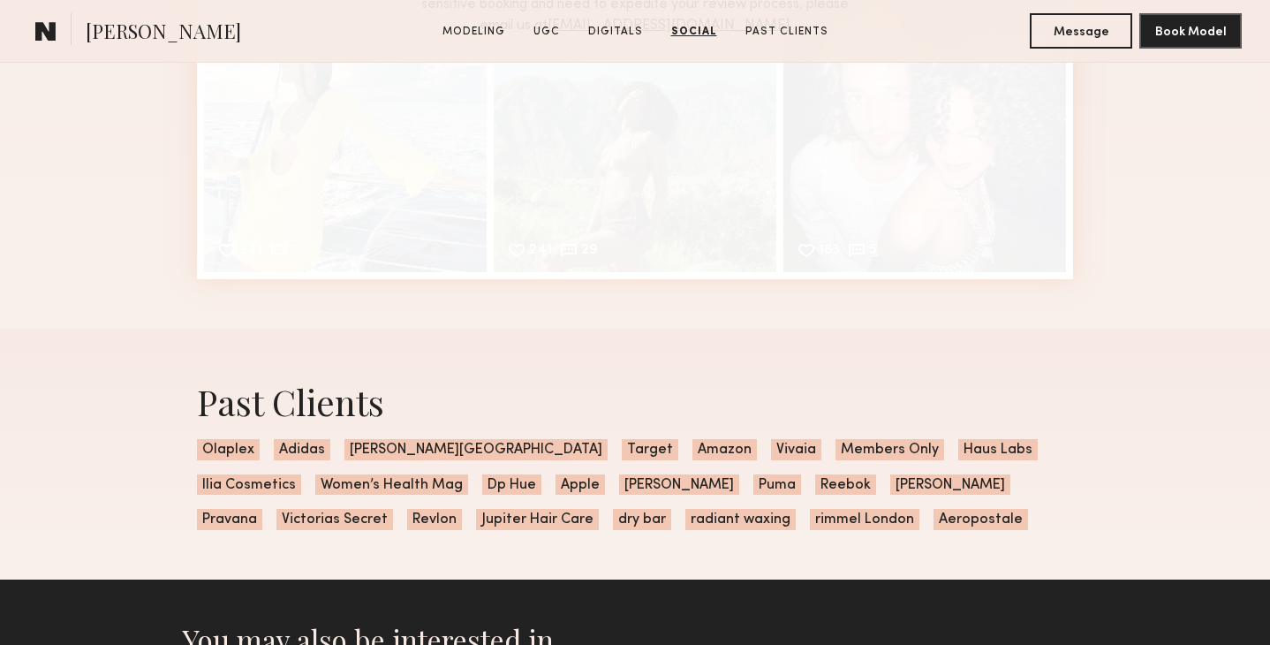
click at [330, 481] on span "Women’s Health Mag" at bounding box center [391, 484] width 153 height 21
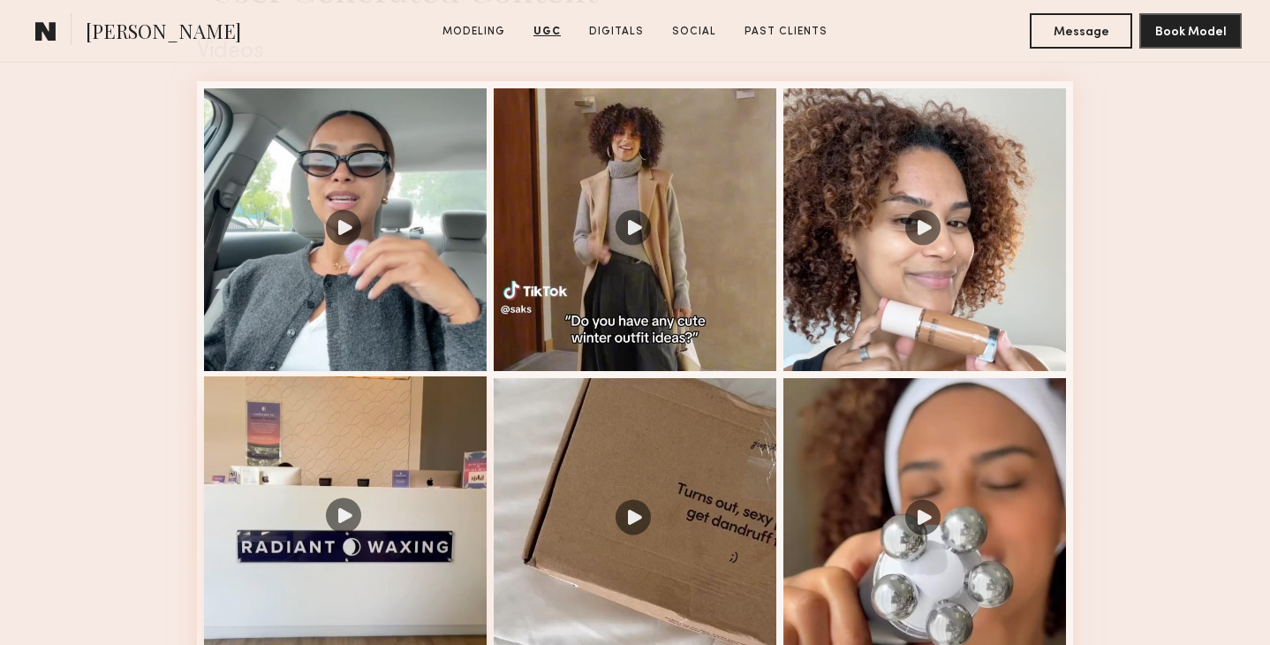
scroll to position [2948, 0]
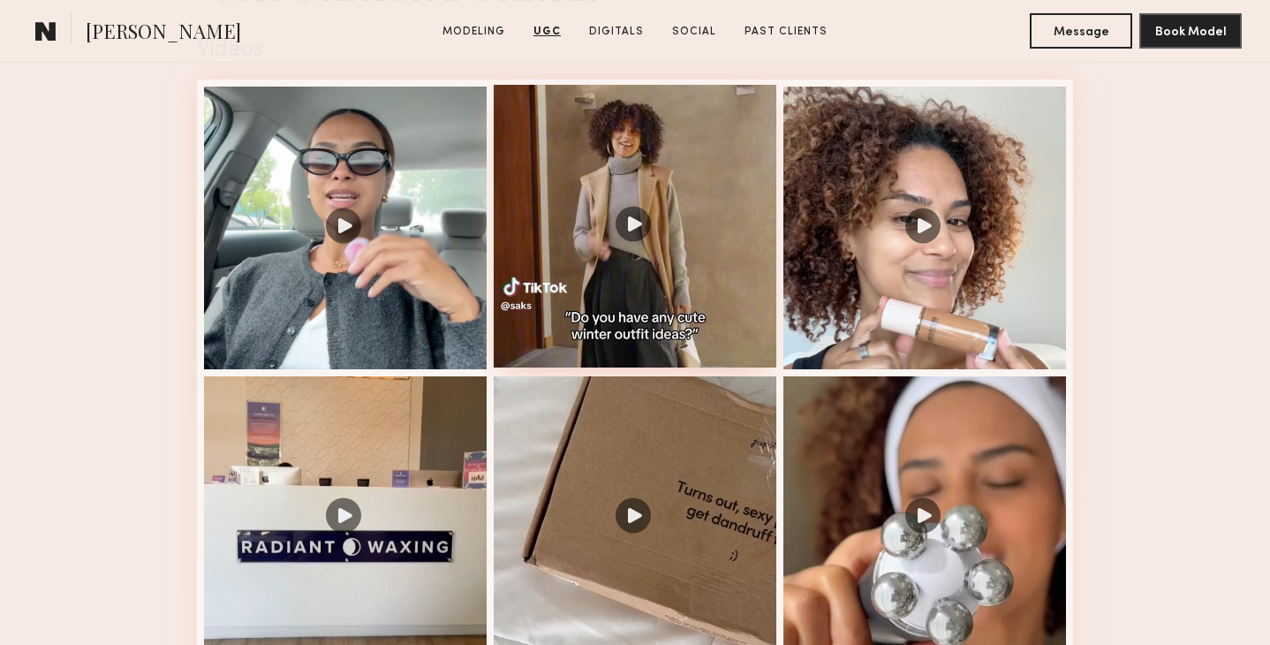
click at [594, 309] on div at bounding box center [635, 226] width 283 height 283
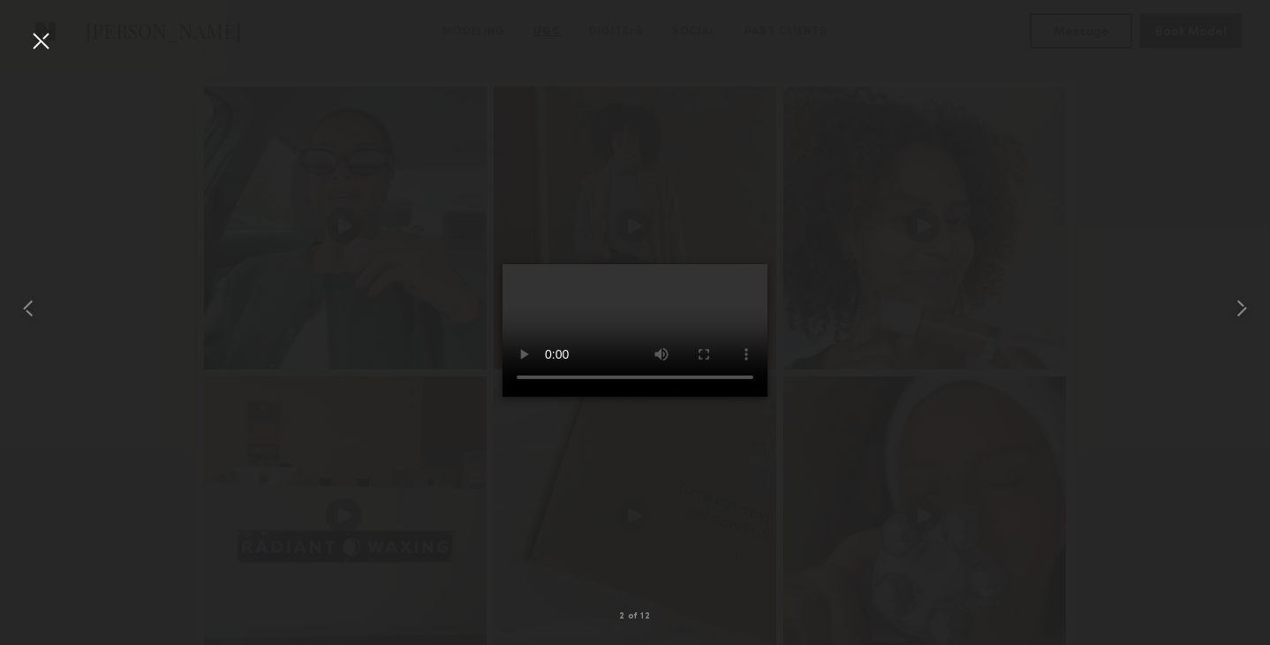
click at [33, 39] on div at bounding box center [40, 40] width 28 height 28
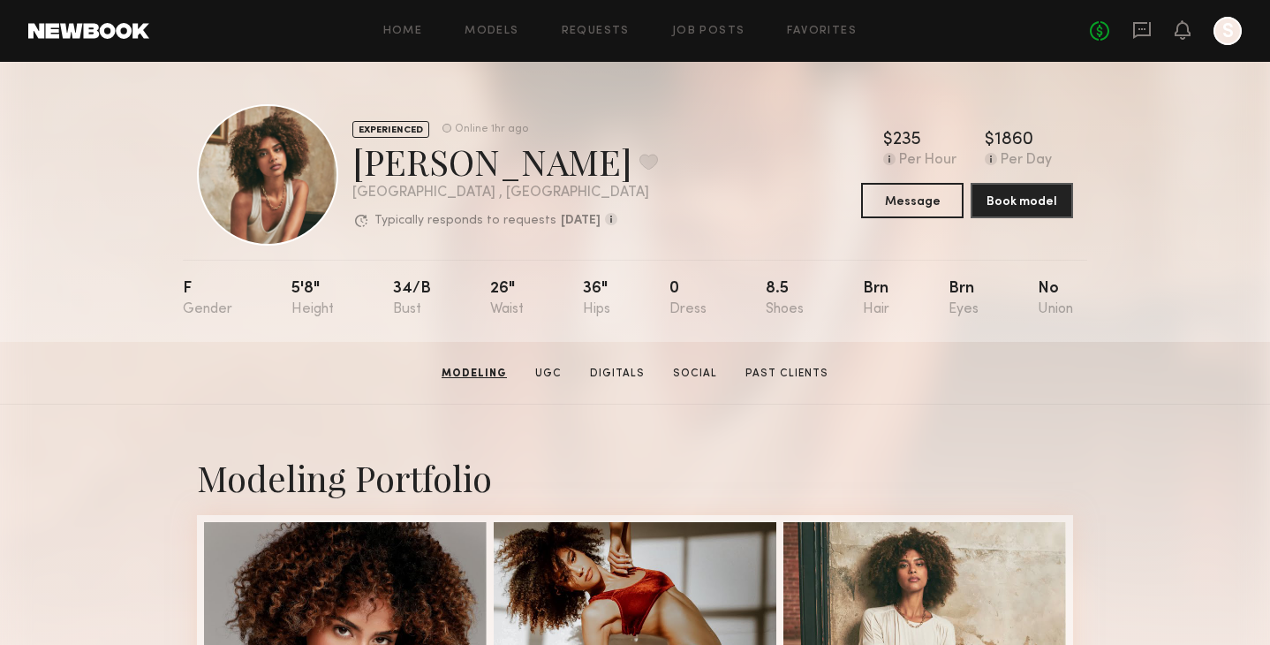
scroll to position [0, 0]
click at [640, 162] on button at bounding box center [649, 162] width 19 height 16
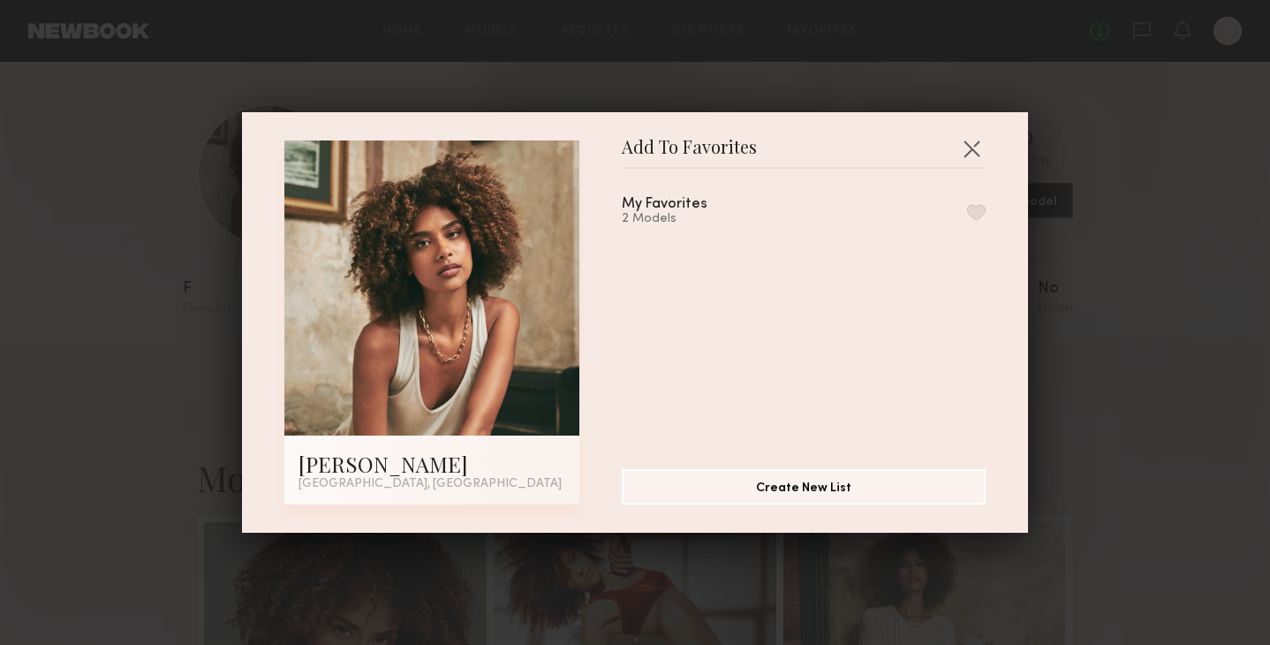
click at [976, 212] on button "button" at bounding box center [976, 212] width 19 height 16
click at [966, 149] on button "button" at bounding box center [972, 148] width 28 height 28
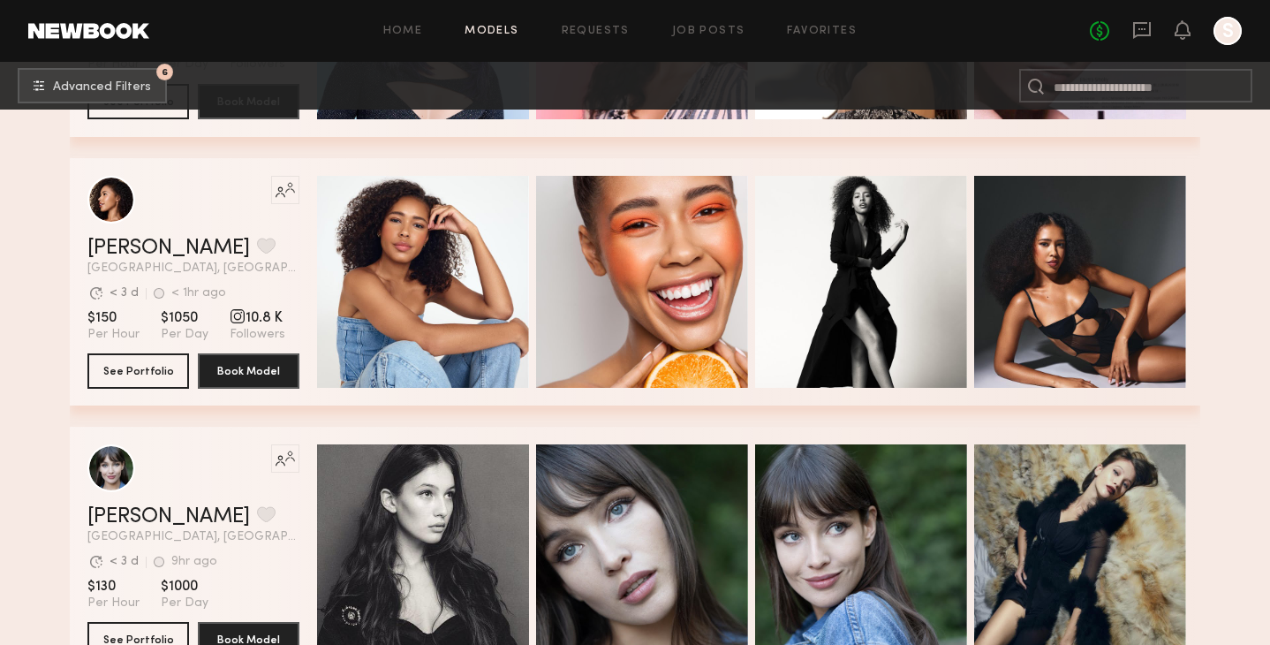
scroll to position [63892, 0]
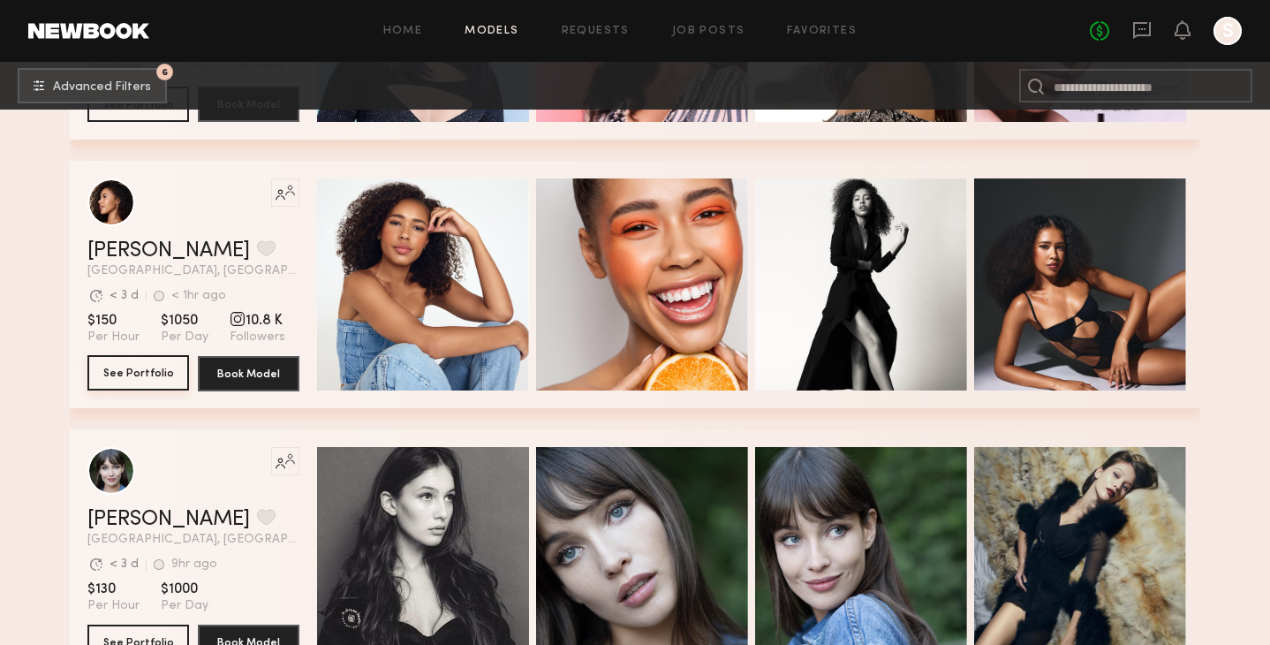
click at [149, 370] on button "See Portfolio" at bounding box center [138, 372] width 102 height 35
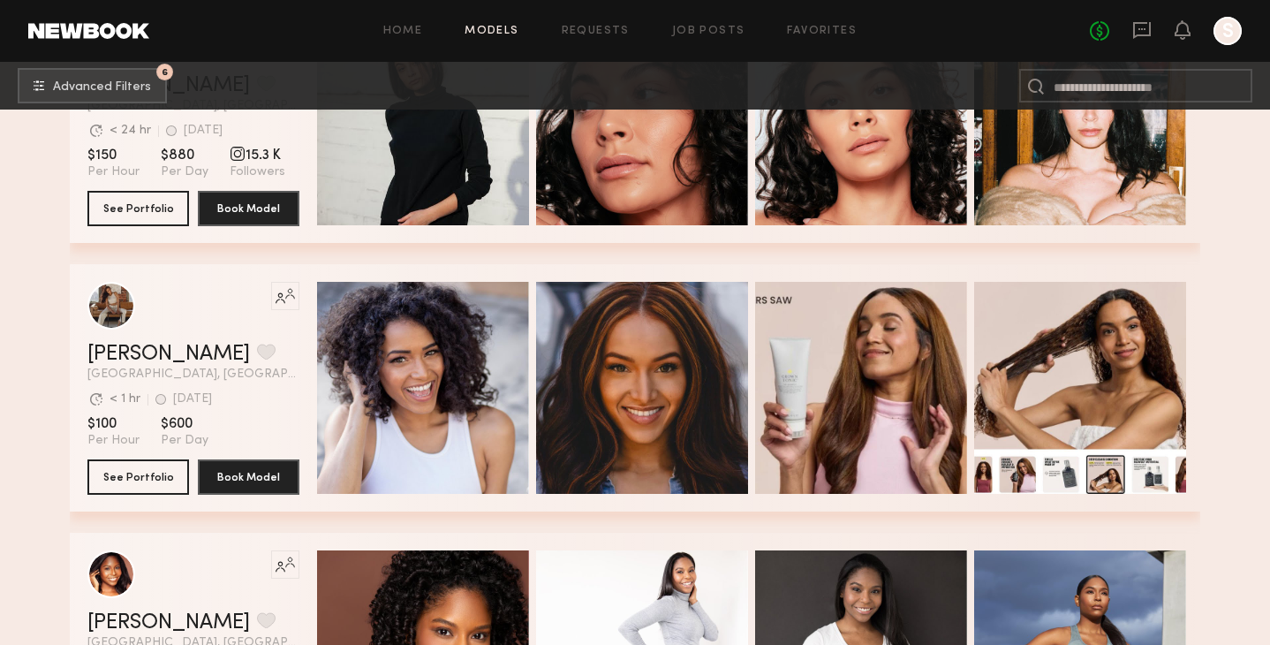
scroll to position [64921, 0]
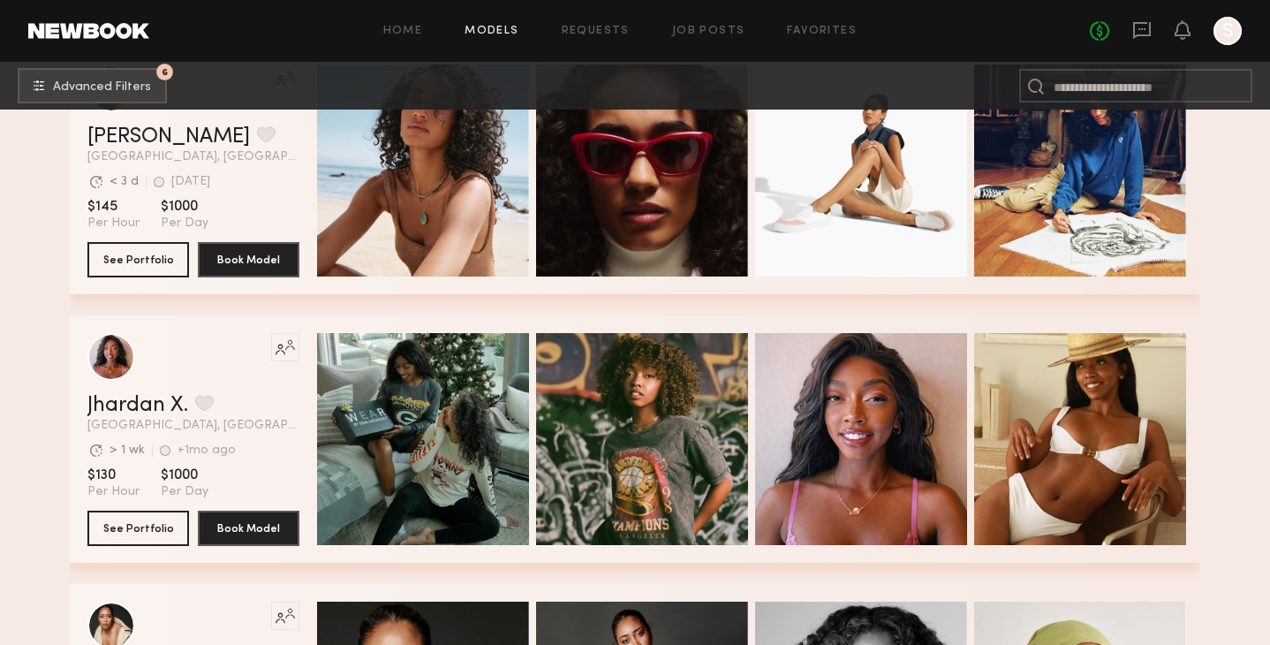
scroll to position [65824, 0]
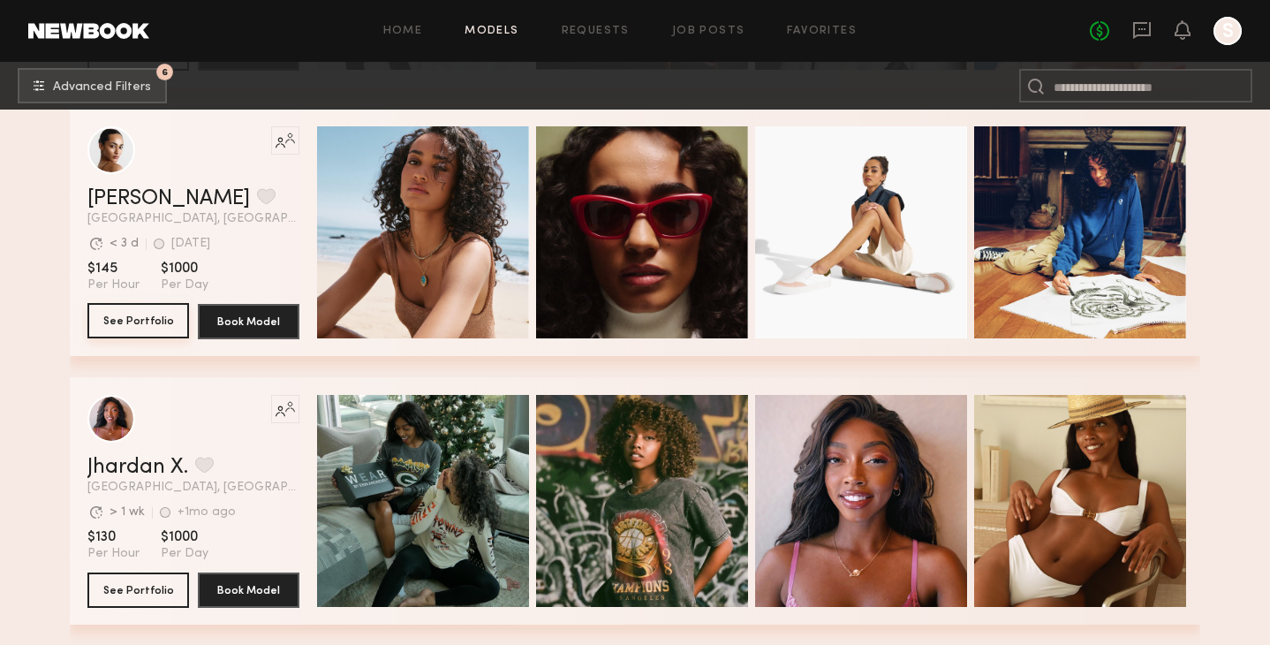
click at [127, 323] on button "See Portfolio" at bounding box center [138, 320] width 102 height 35
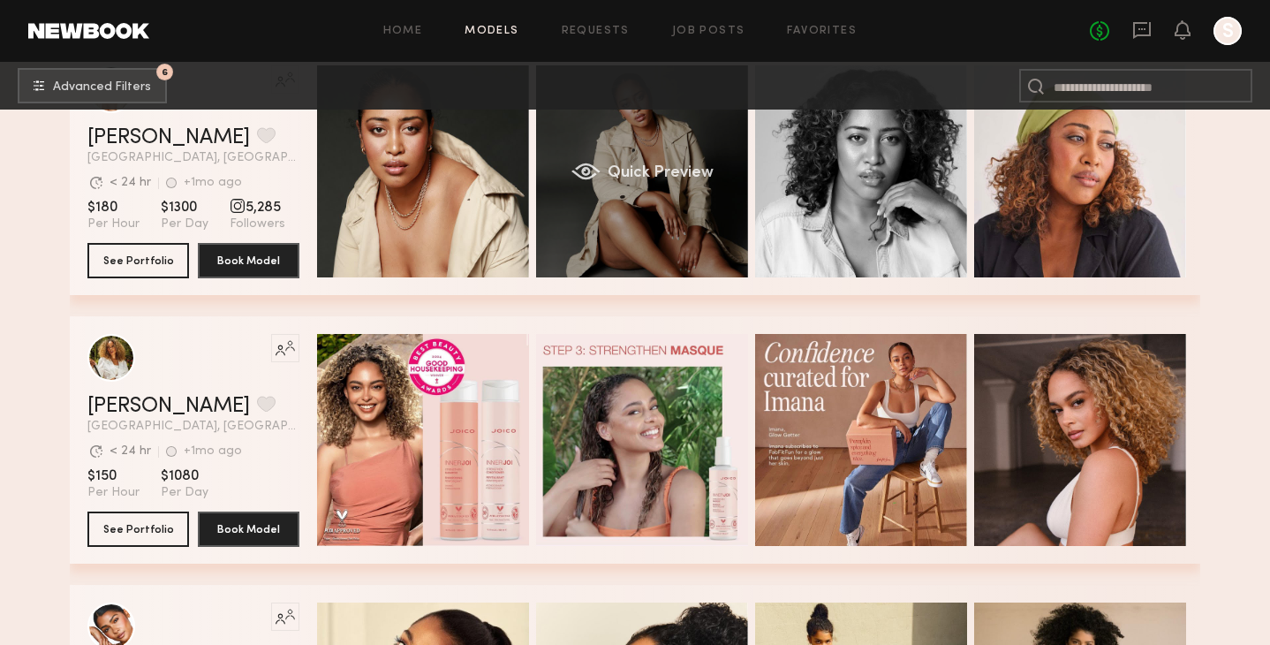
scroll to position [66462, 0]
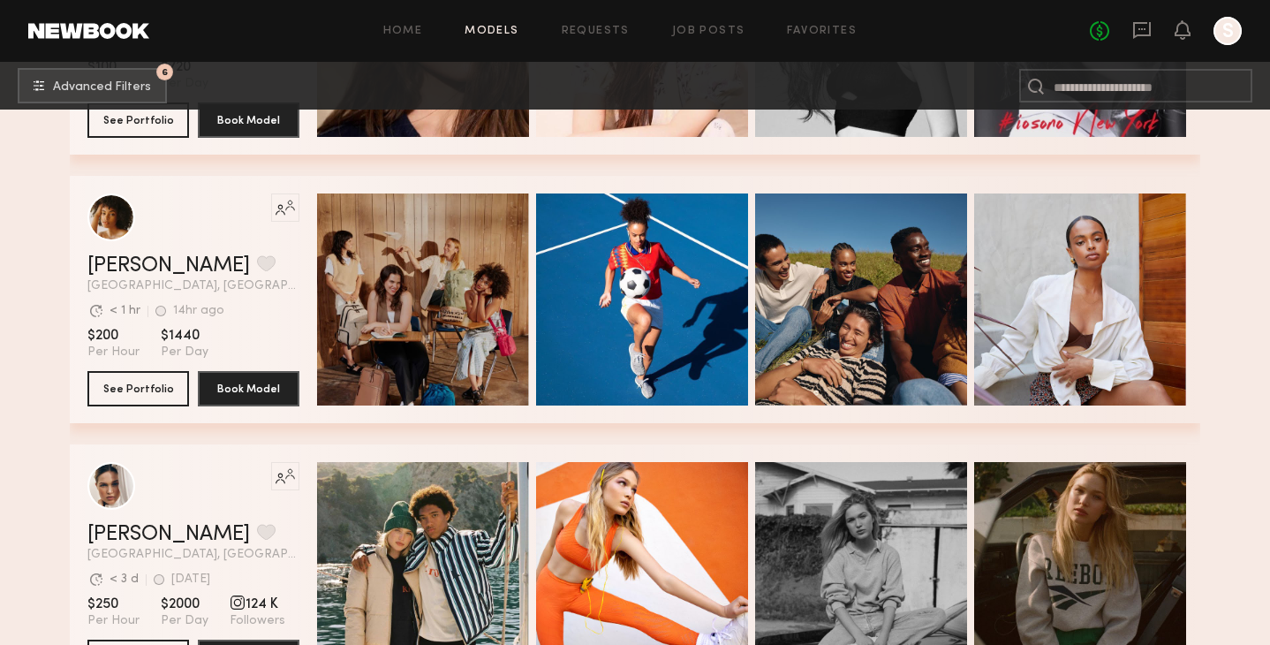
scroll to position [68195, 0]
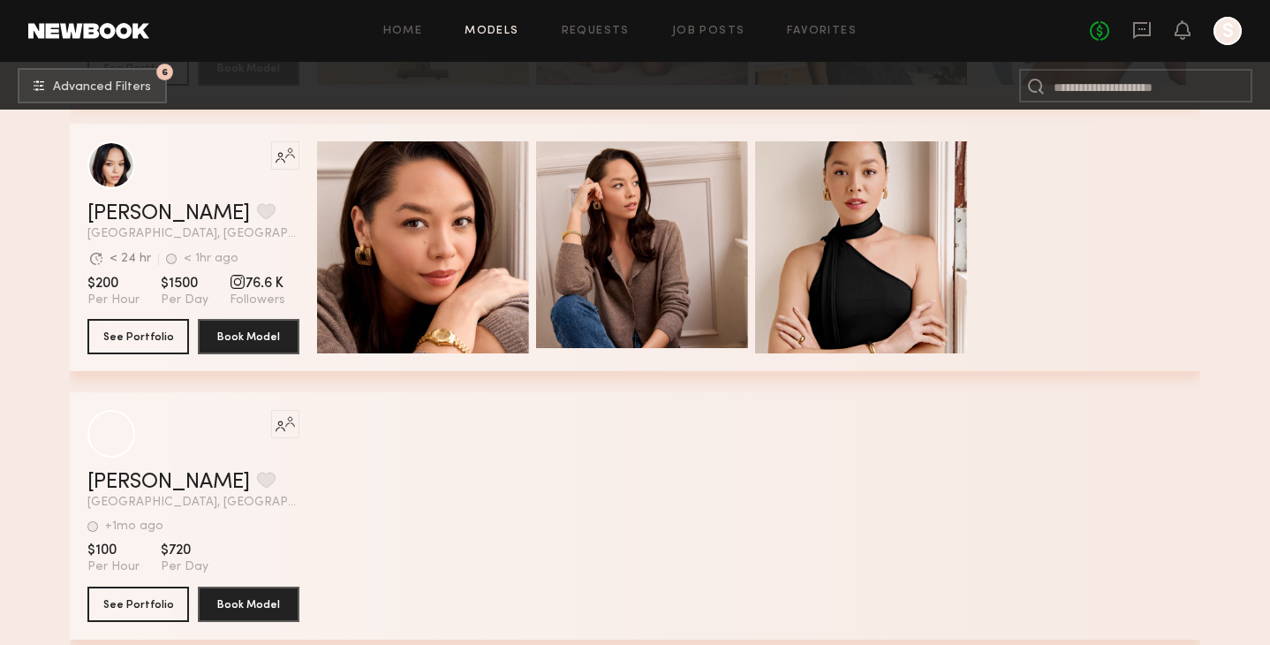
scroll to position [73598, 0]
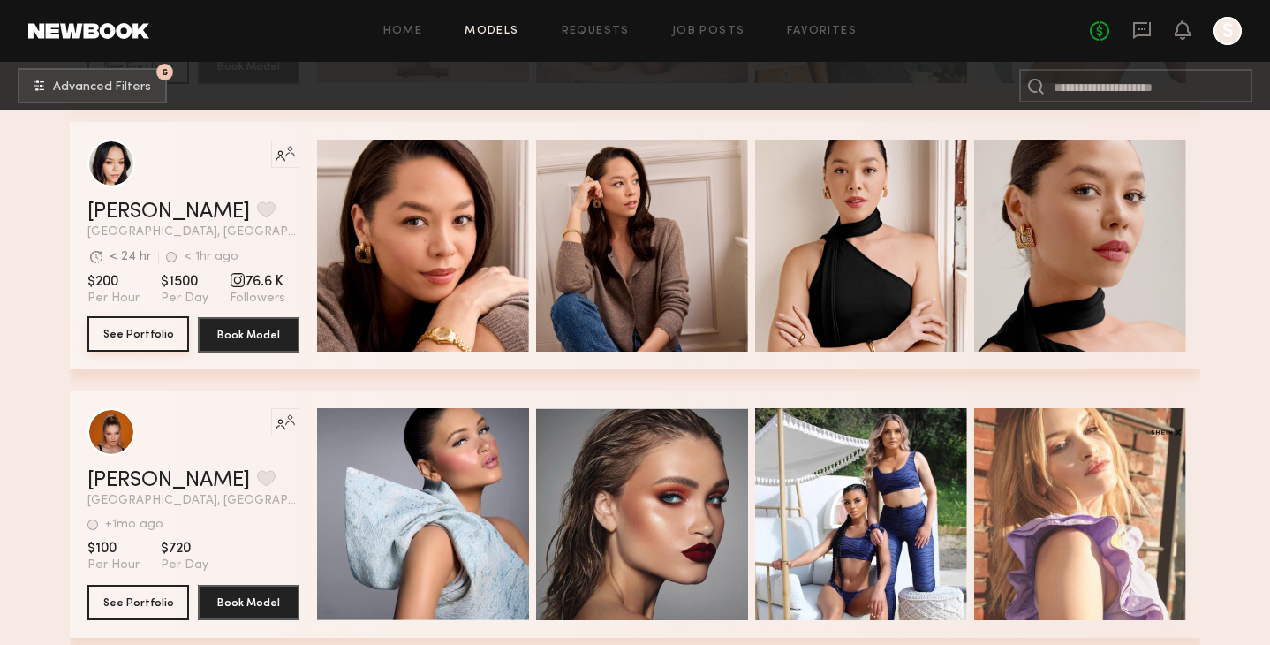
click at [129, 326] on button "See Portfolio" at bounding box center [138, 333] width 102 height 35
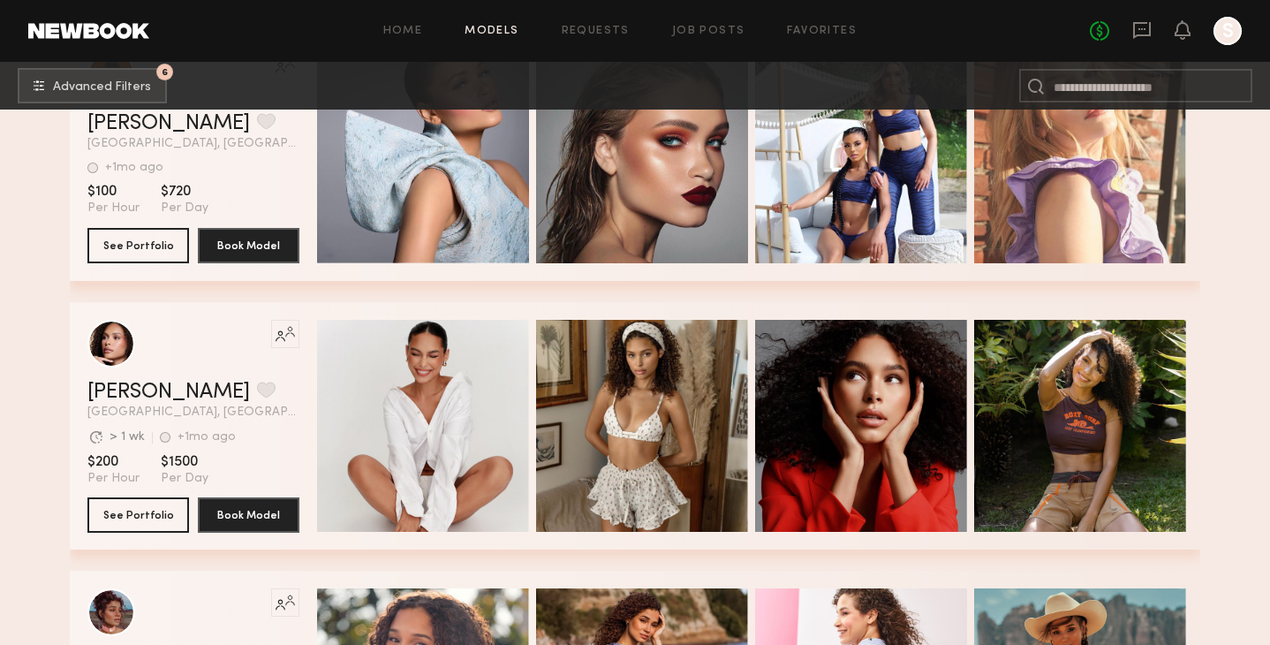
scroll to position [73995, 0]
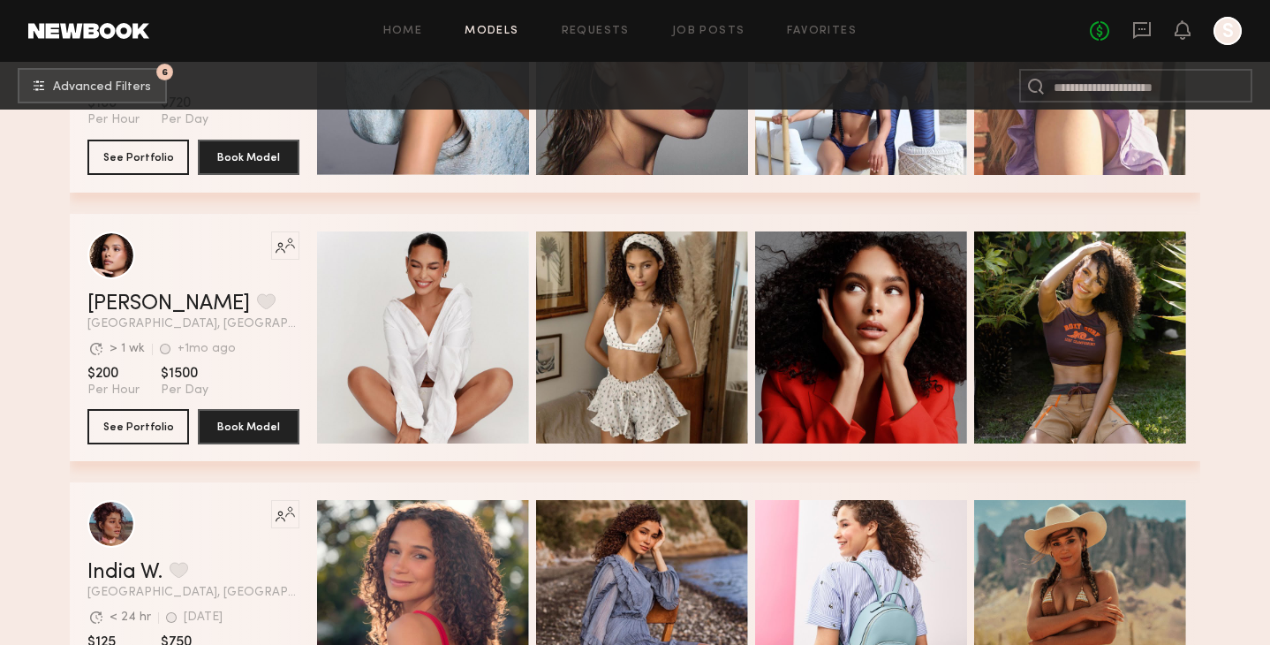
scroll to position [74044, 0]
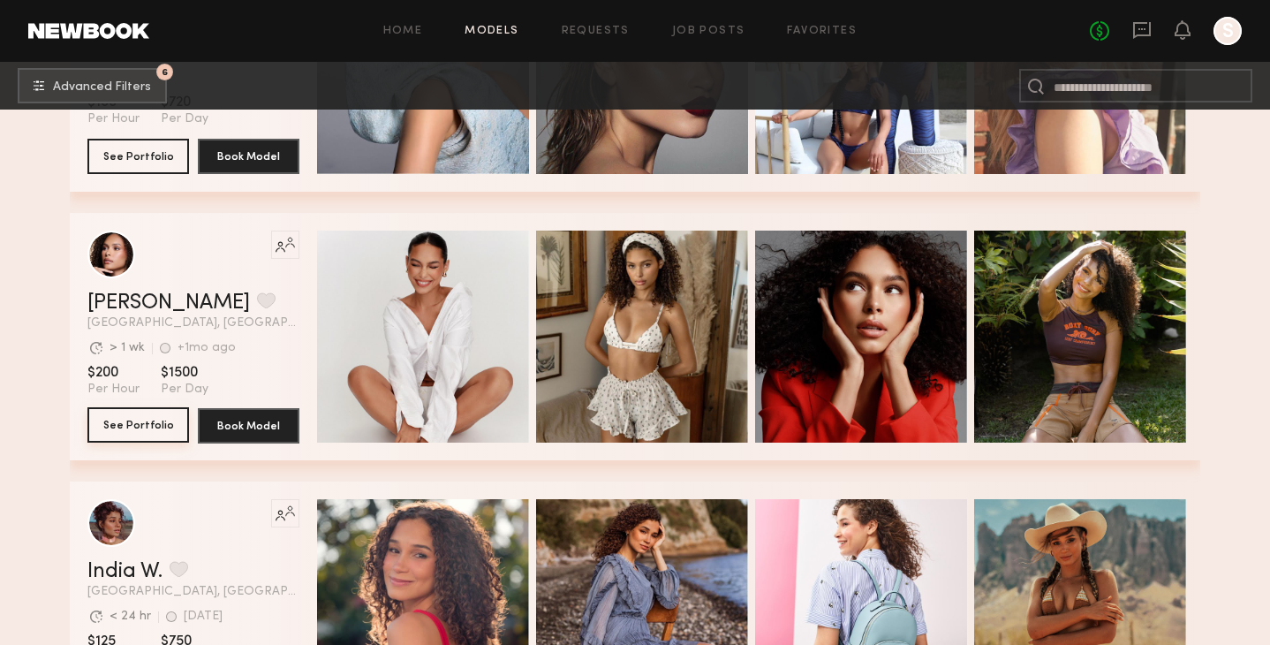
click at [135, 431] on button "See Portfolio" at bounding box center [138, 424] width 102 height 35
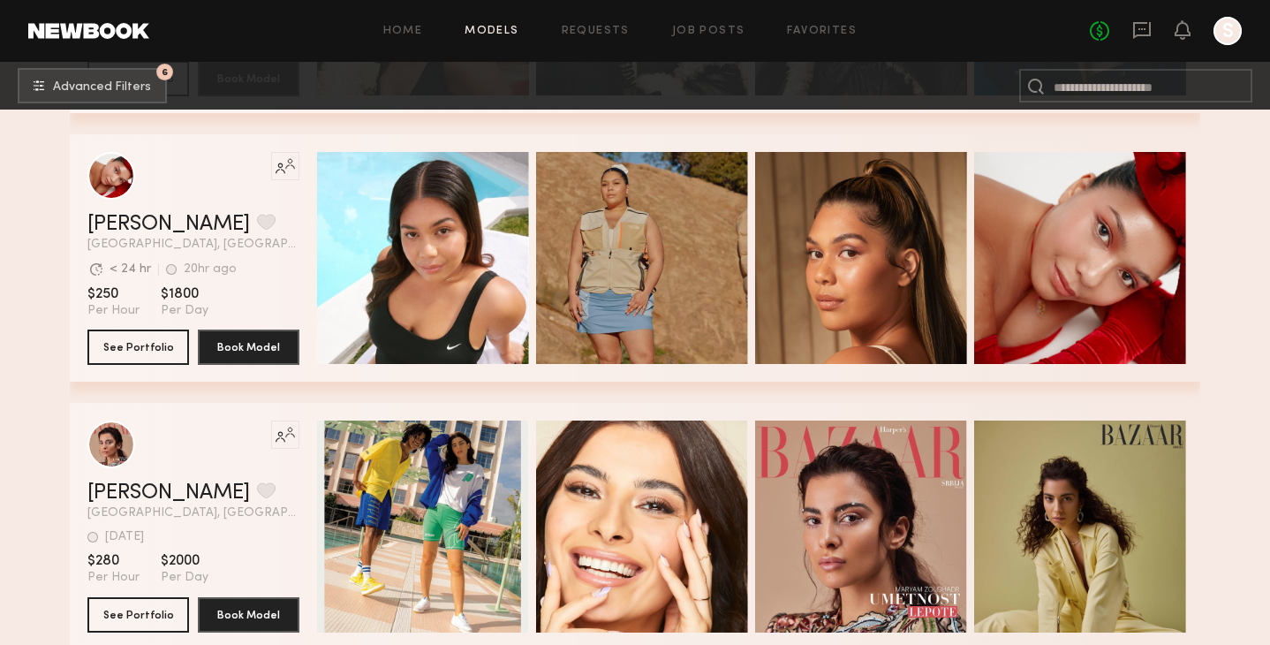
scroll to position [75734, 0]
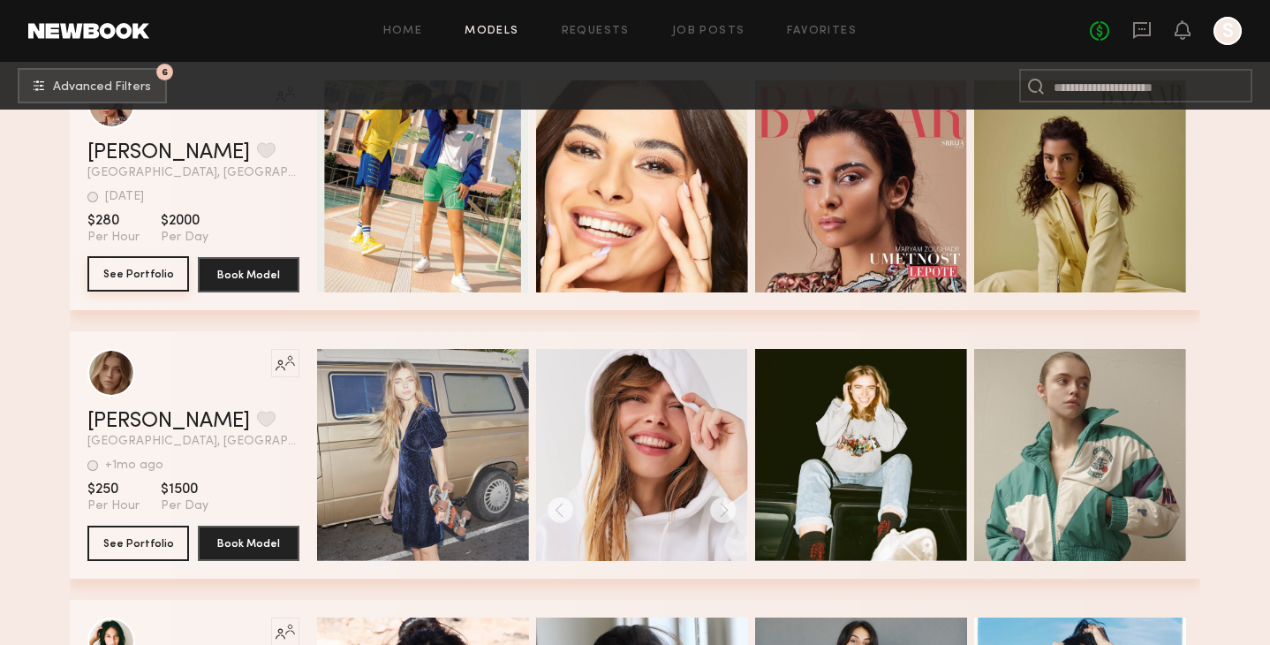
scroll to position [76080, 0]
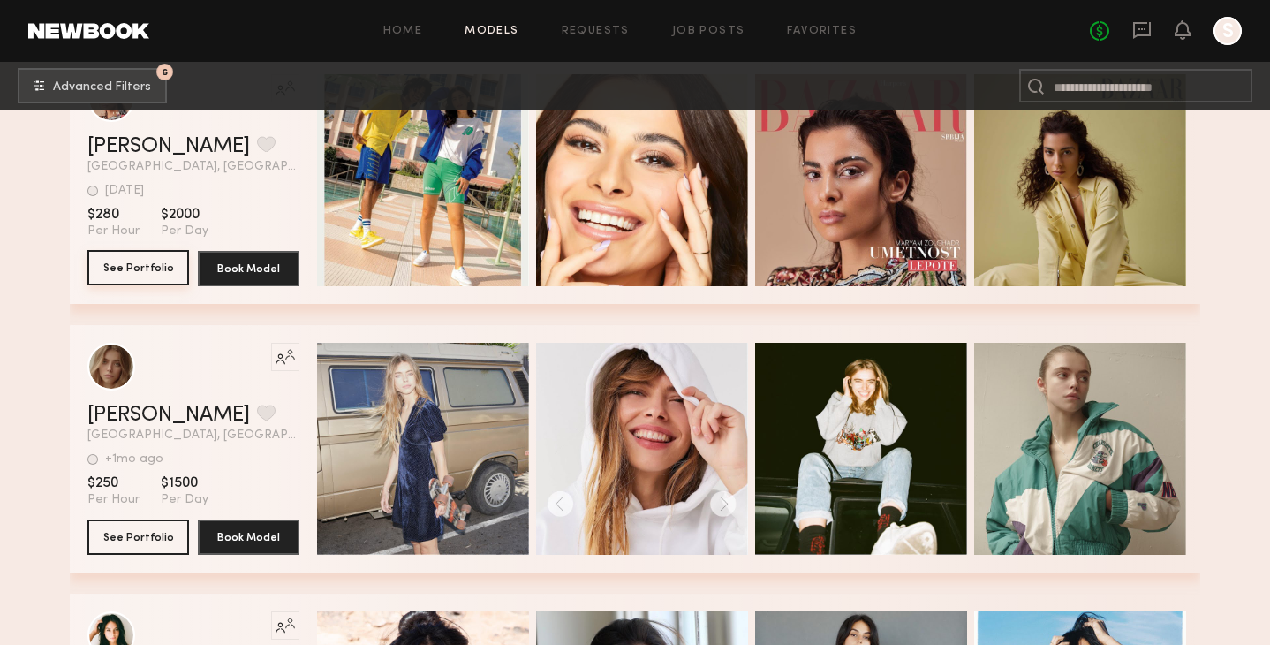
click at [132, 268] on button "See Portfolio" at bounding box center [138, 267] width 102 height 35
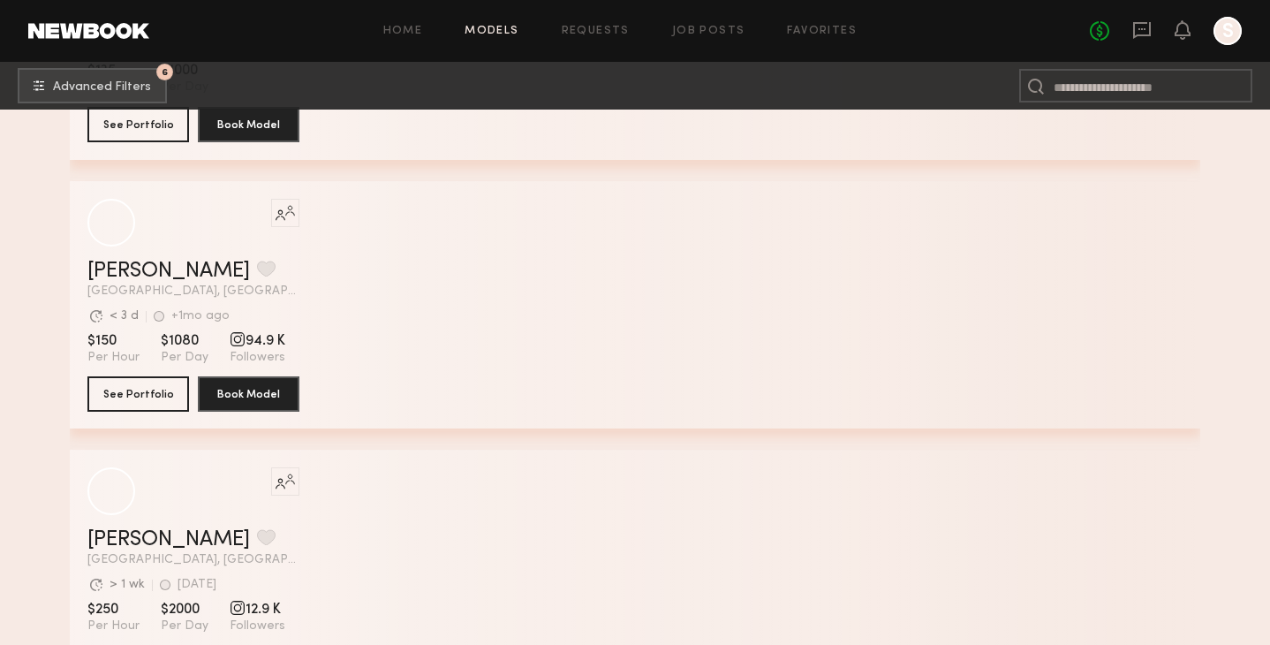
scroll to position [90993, 0]
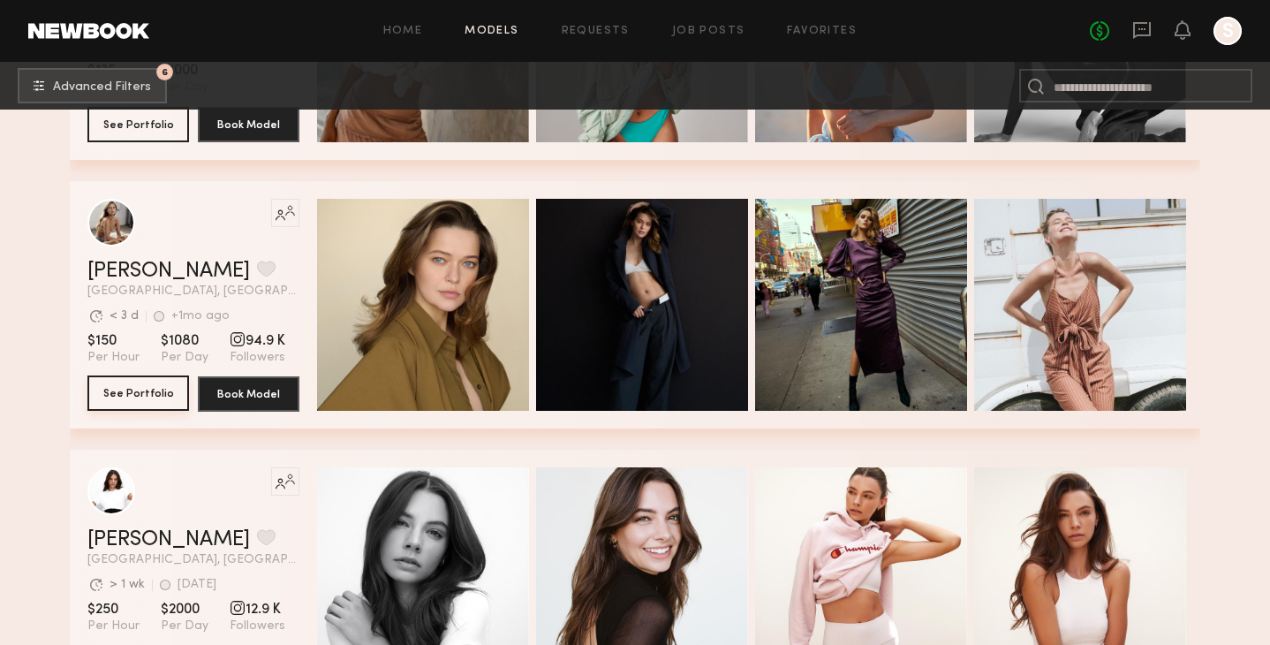
click at [149, 384] on button "See Portfolio" at bounding box center [138, 392] width 102 height 35
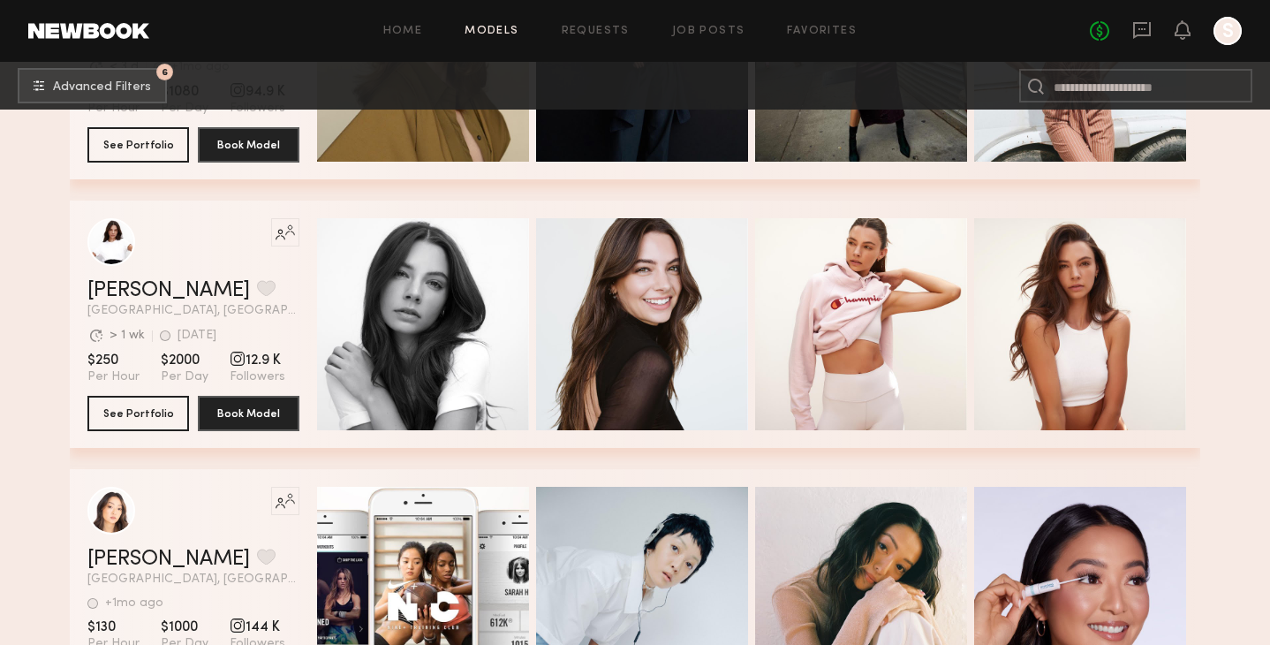
scroll to position [91244, 0]
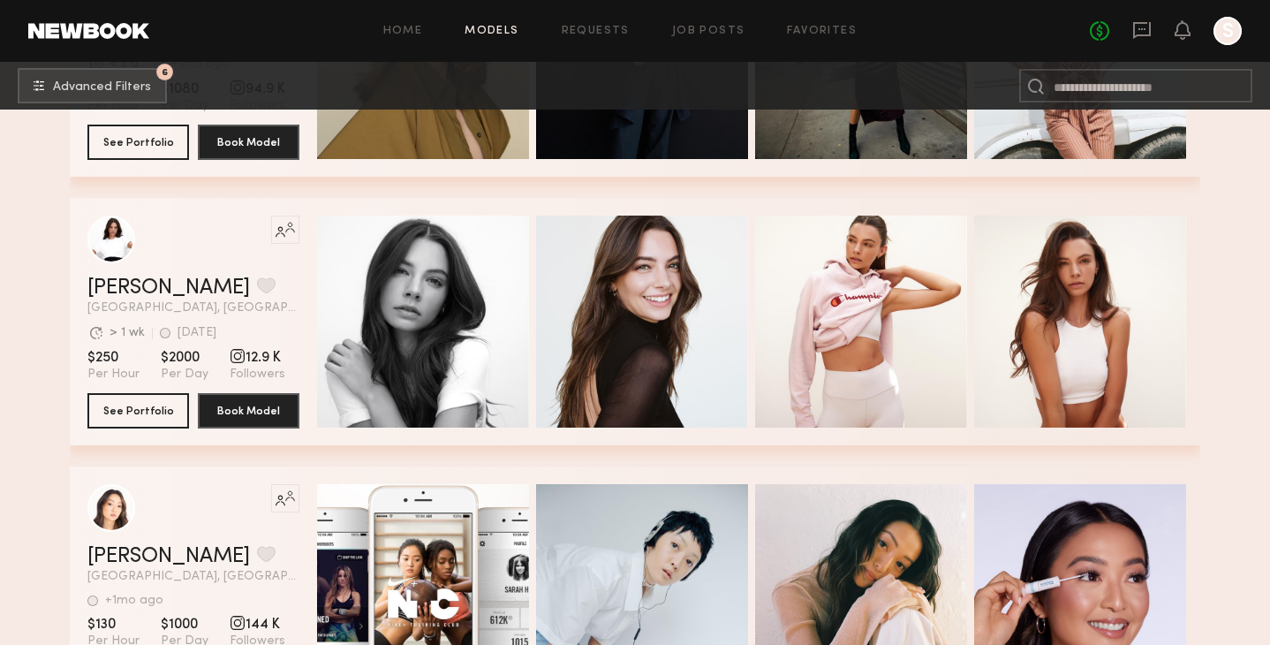
click at [1193, 238] on div "Like this model’s look? Tap to explore similar talent profiles. Annelise B. Fav…" at bounding box center [635, 321] width 1131 height 247
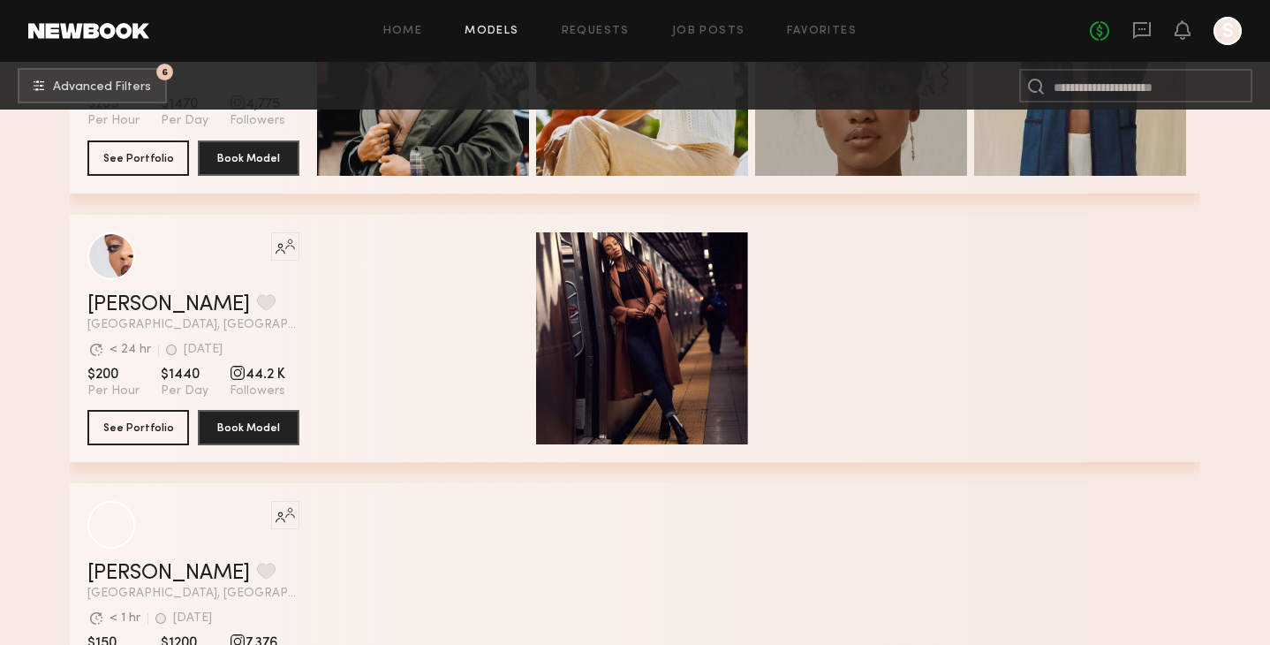
scroll to position [93648, 0]
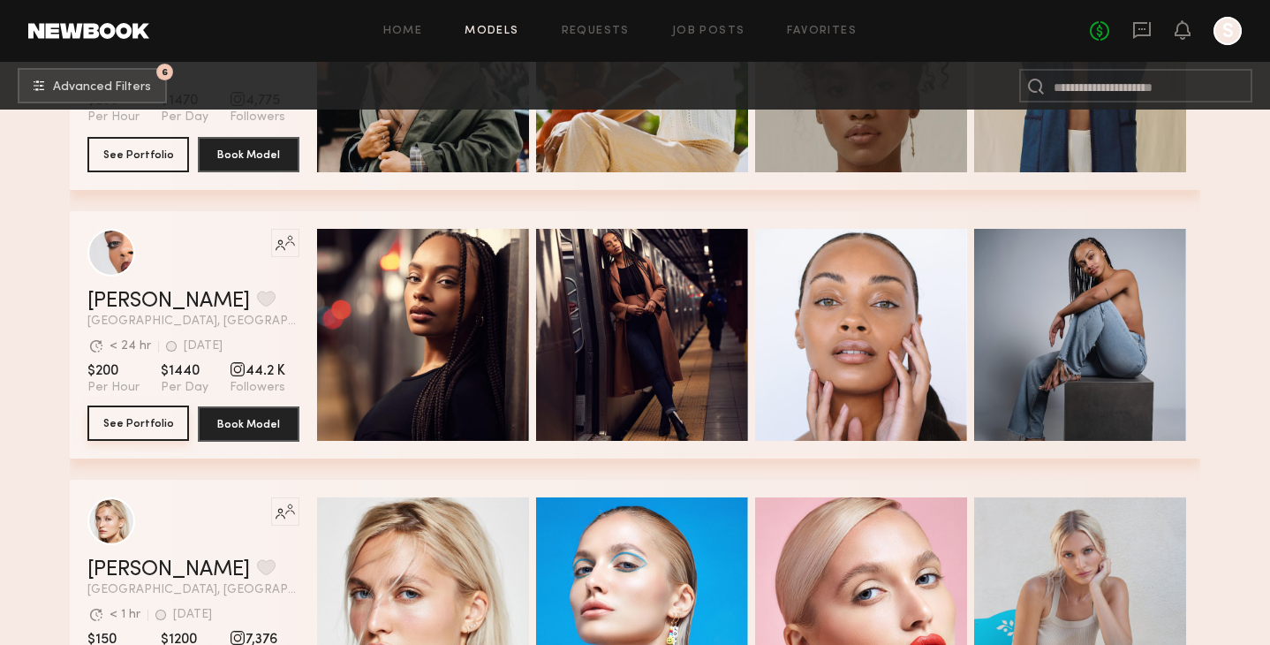
click at [136, 421] on button "See Portfolio" at bounding box center [138, 422] width 102 height 35
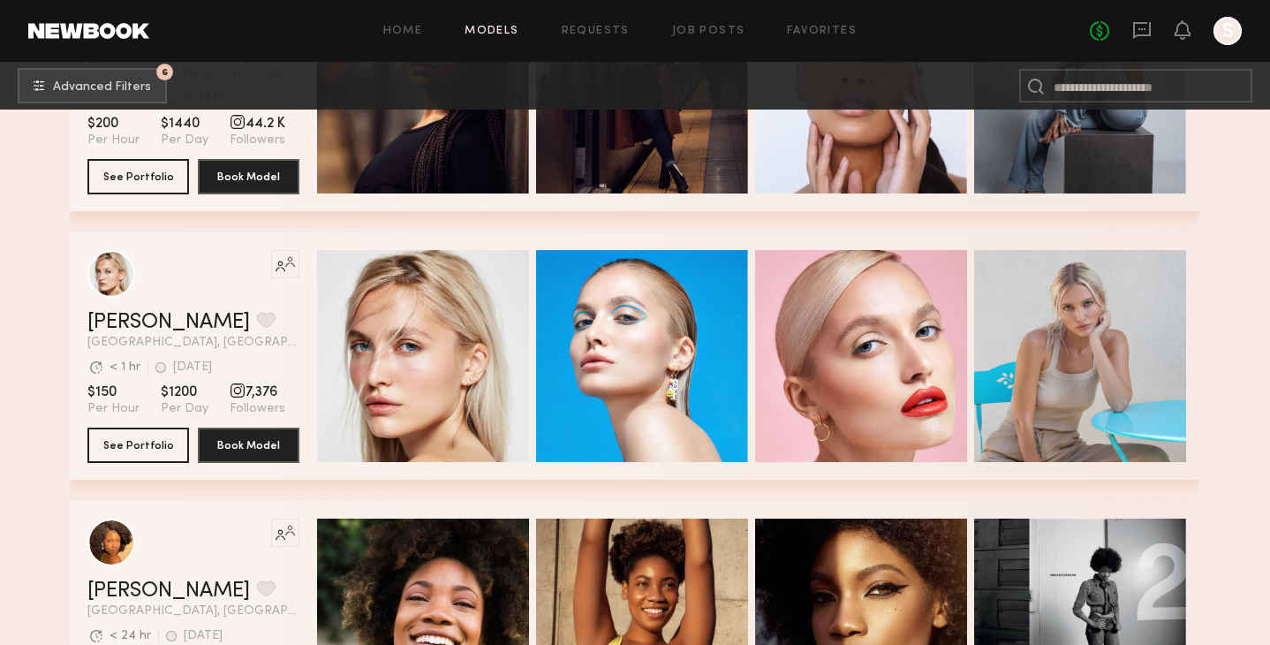
scroll to position [94185, 0]
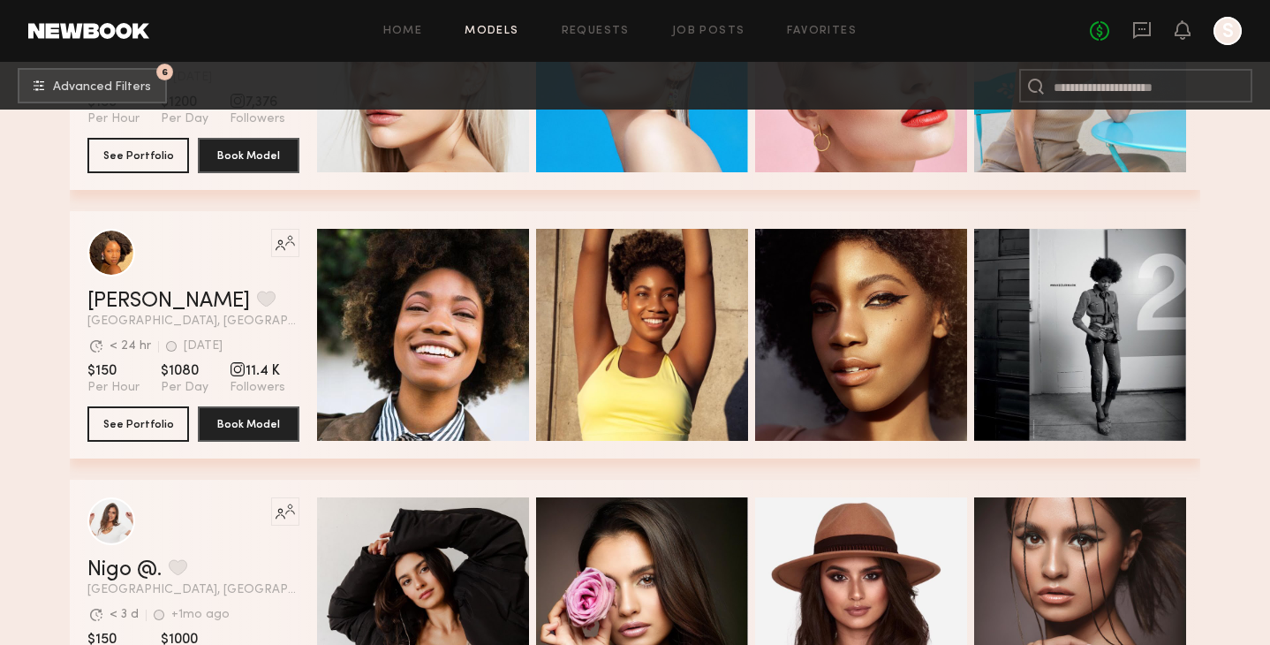
click at [1195, 205] on div "Like this model’s look? Tap to explore similar talent profiles. Valeriya P. Fav…" at bounding box center [635, 77] width 1131 height 269
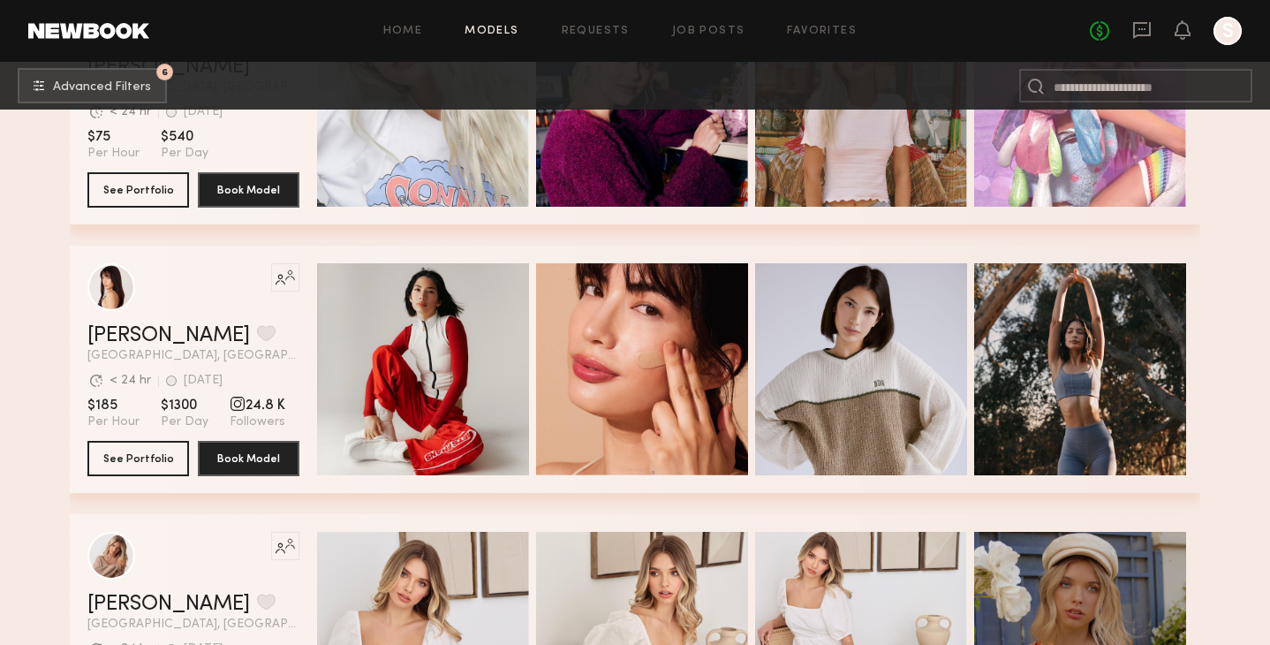
scroll to position [98180, 0]
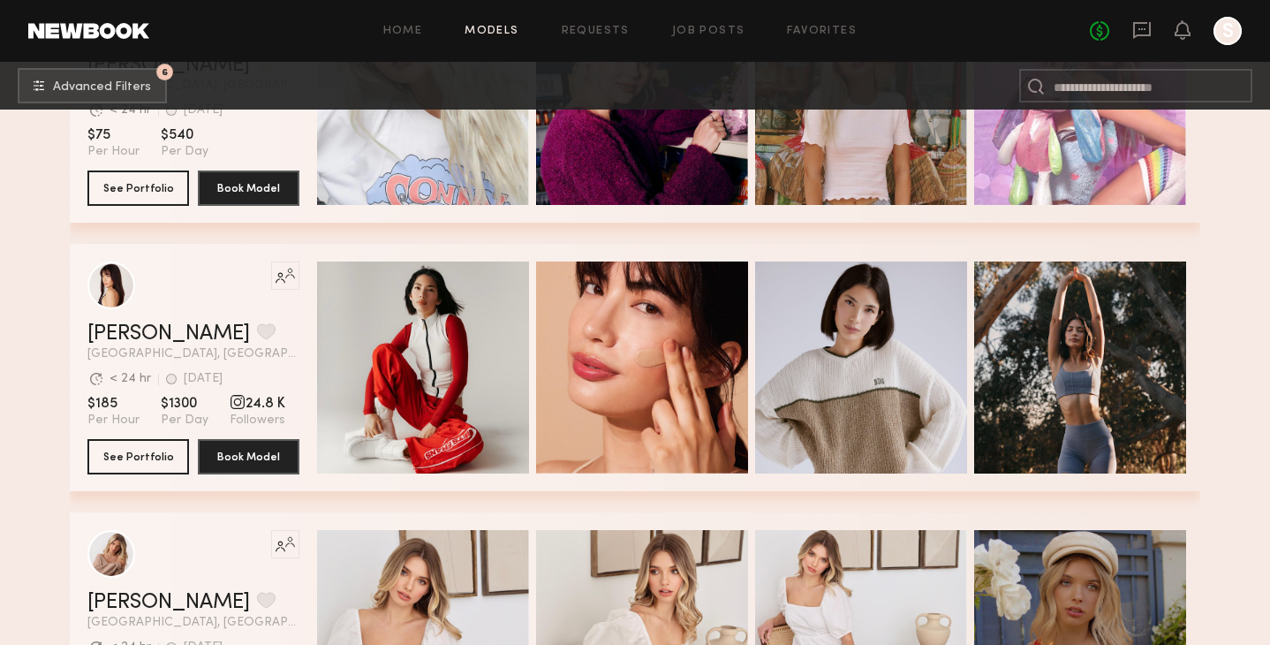
click at [127, 452] on button "See Portfolio" at bounding box center [138, 455] width 102 height 35
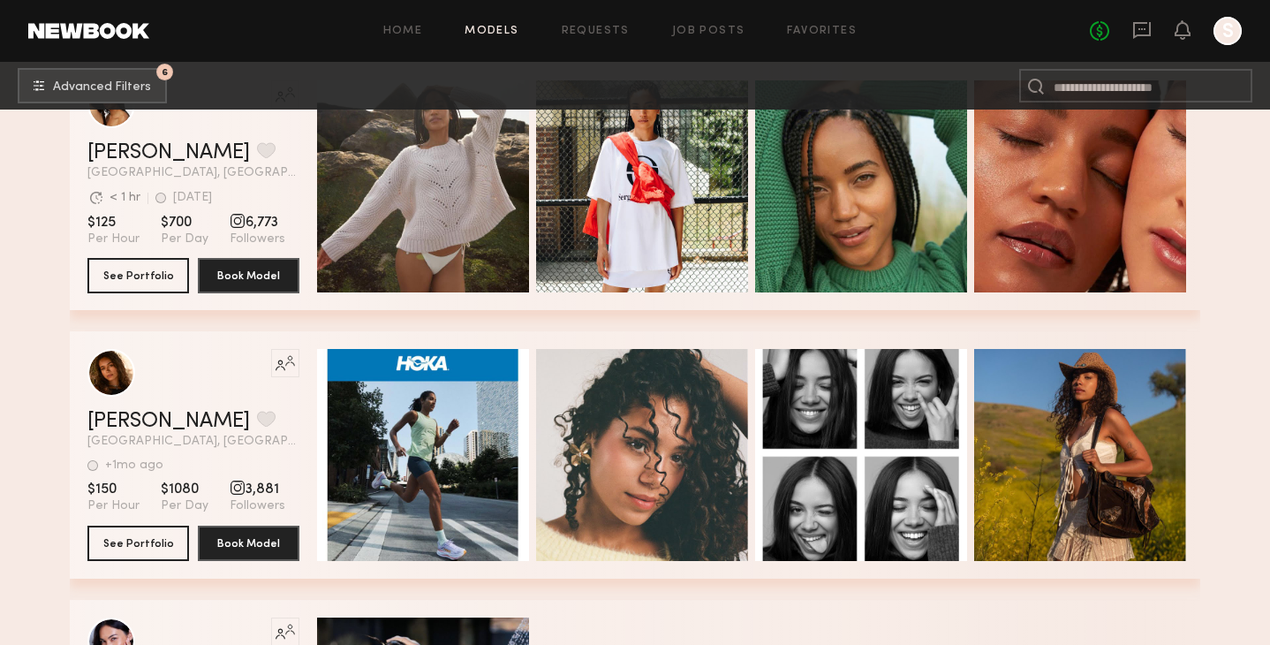
scroll to position [99750, 0]
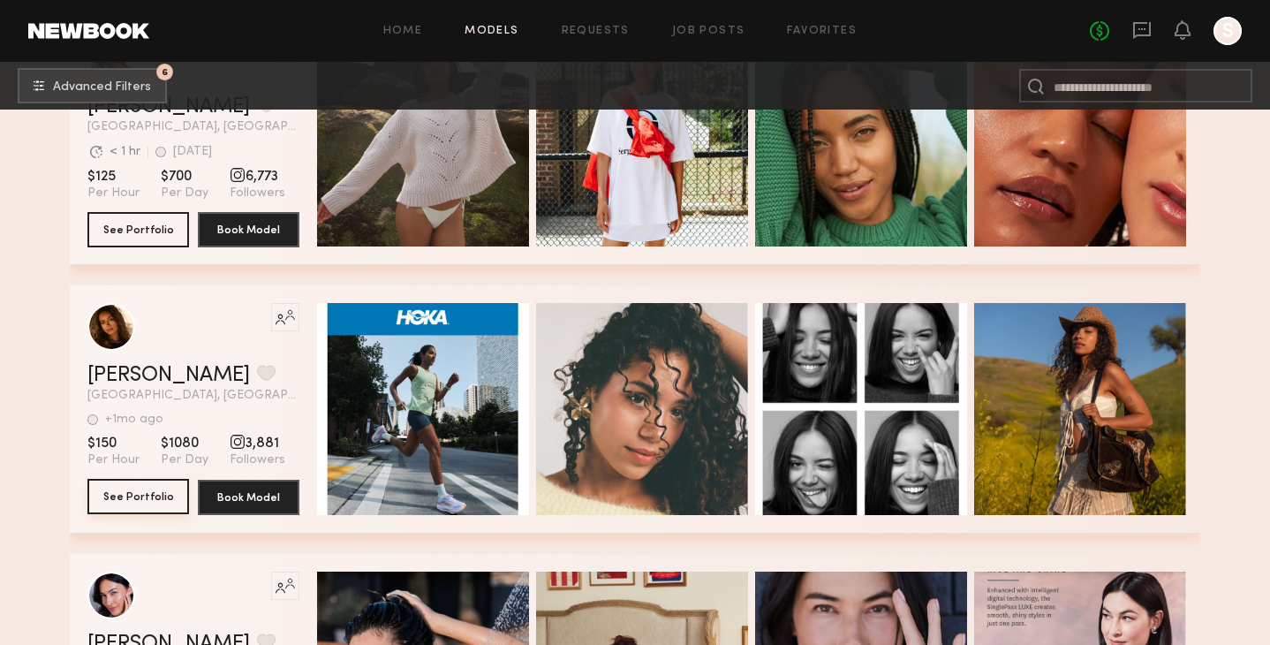
click at [155, 488] on button "See Portfolio" at bounding box center [138, 496] width 102 height 35
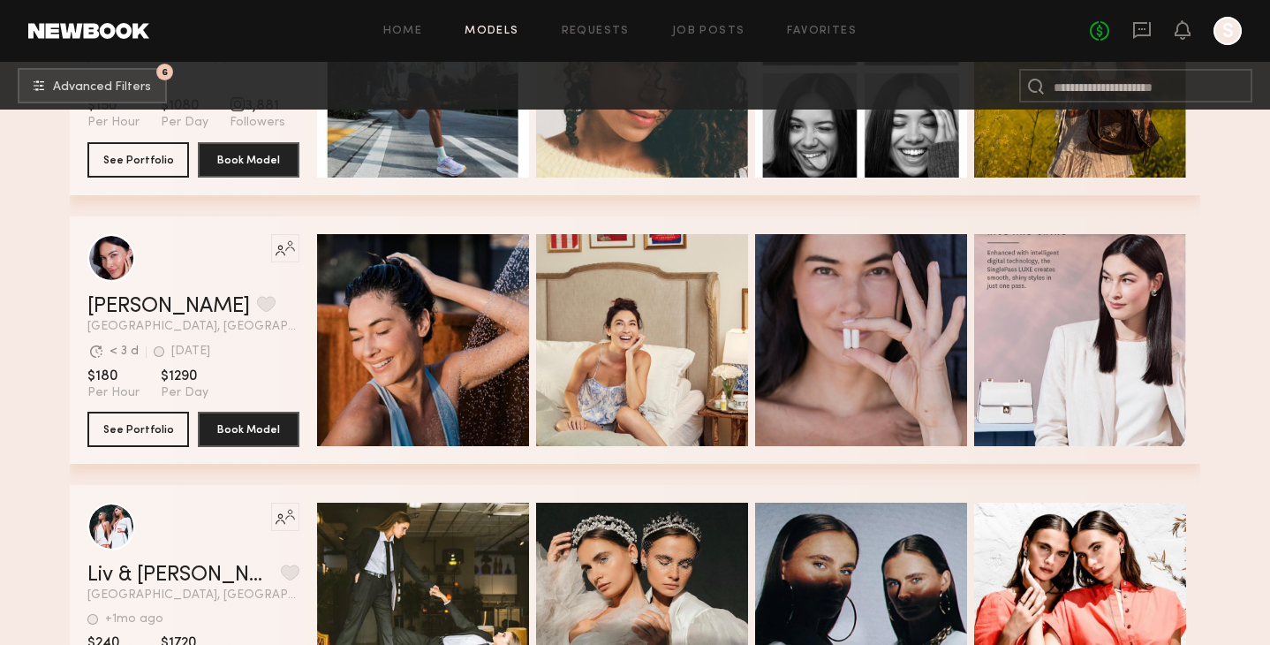
scroll to position [100094, 0]
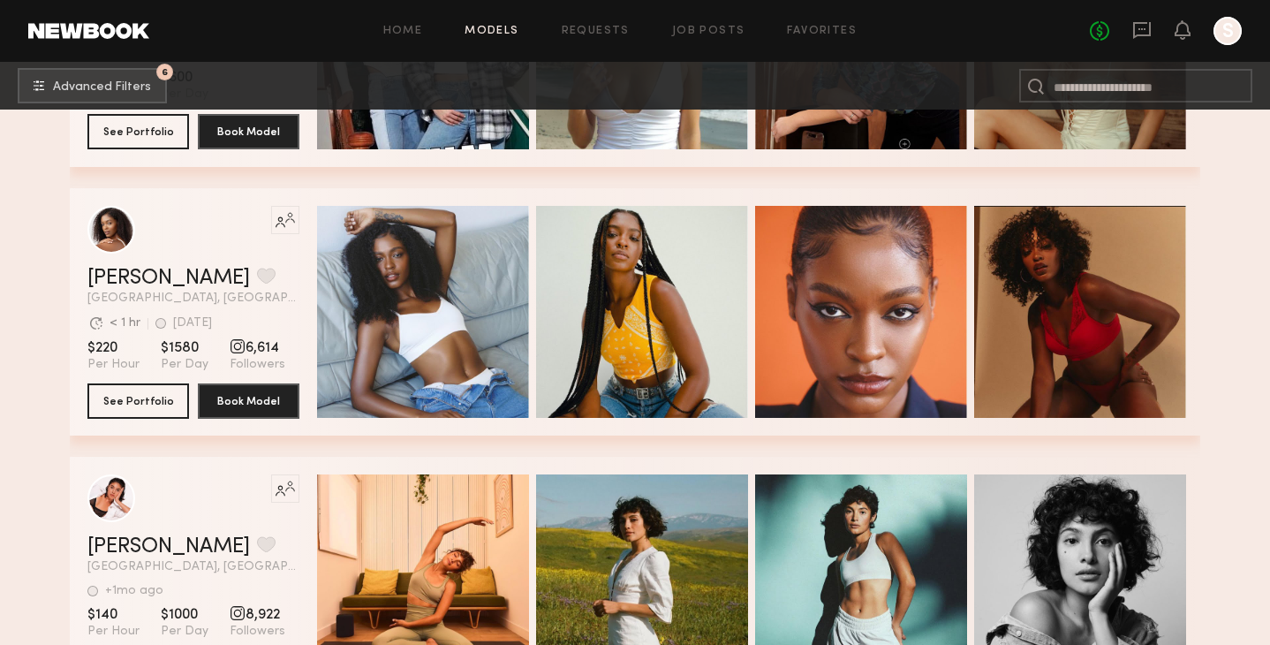
scroll to position [101997, 0]
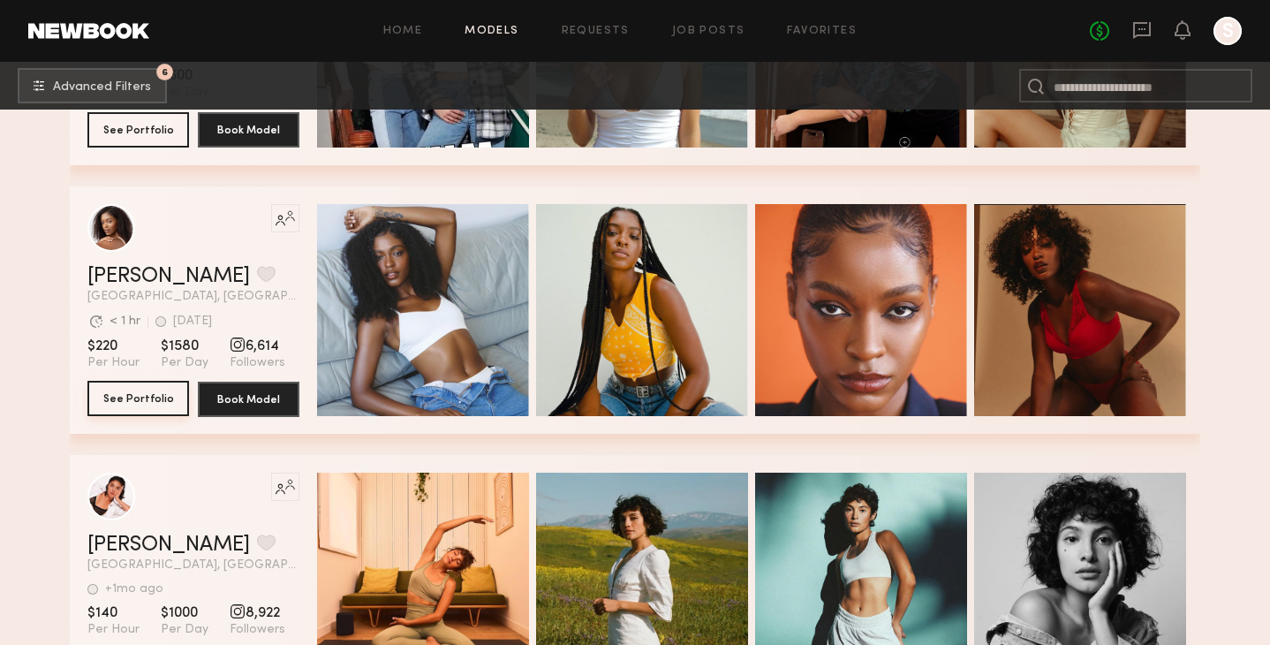
click at [155, 394] on button "See Portfolio" at bounding box center [138, 398] width 102 height 35
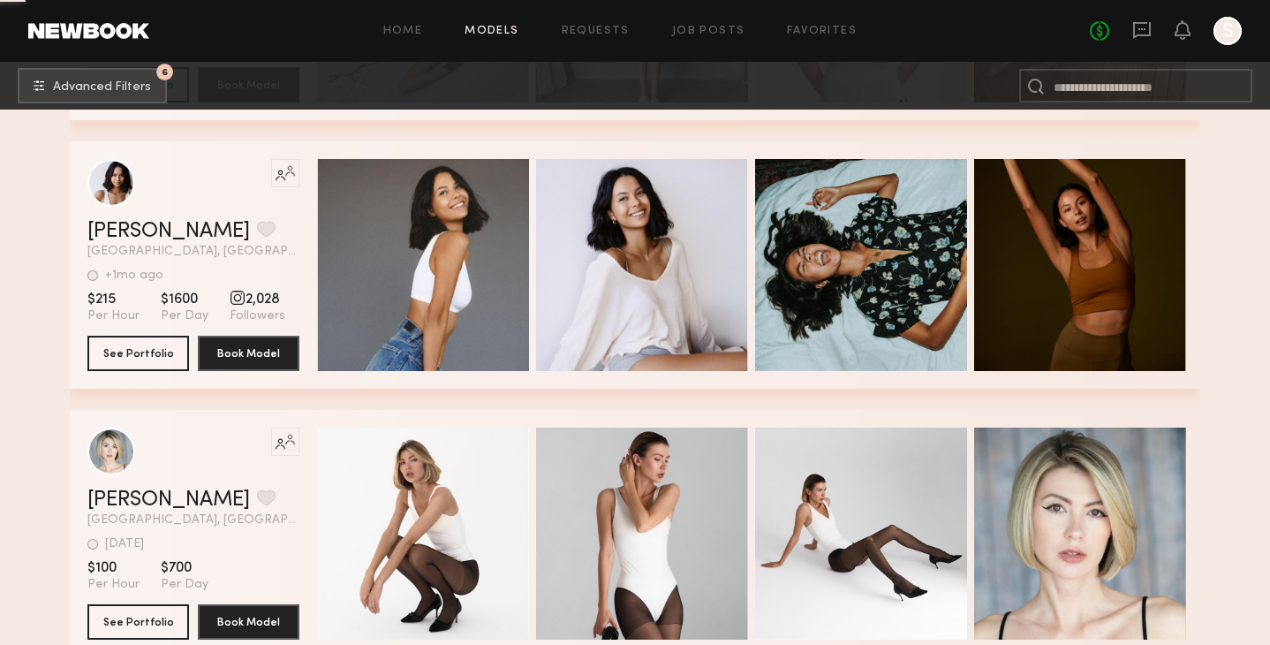
scroll to position [105263, 0]
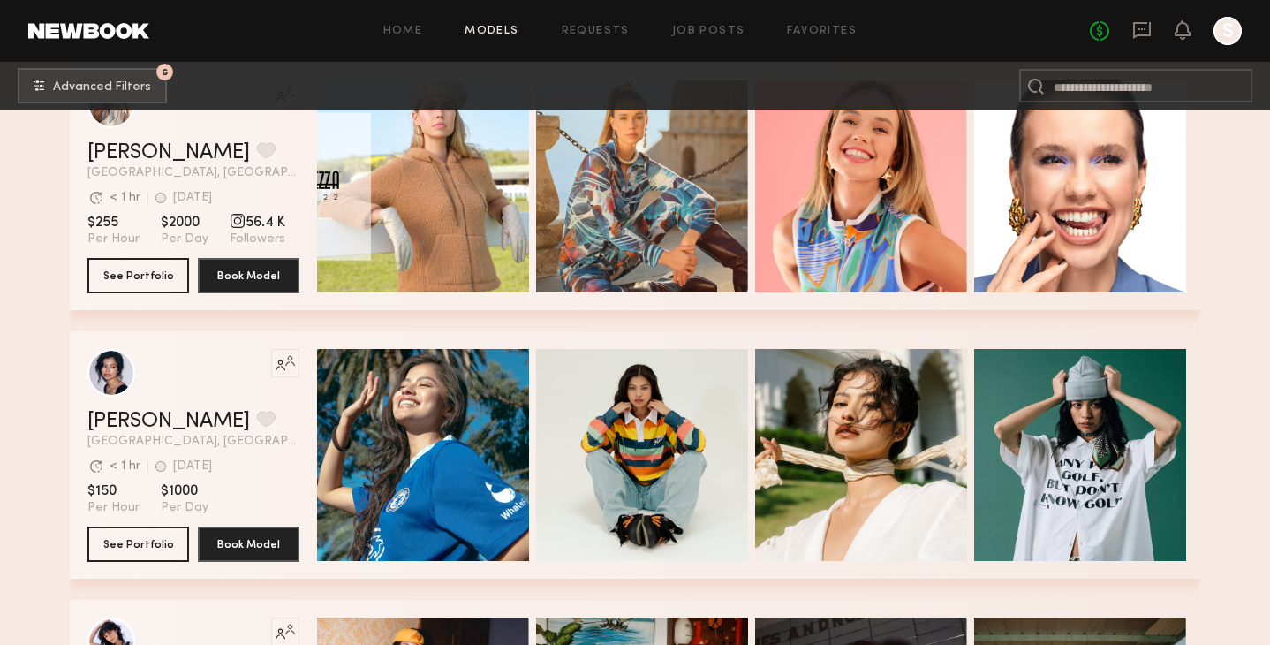
scroll to position [106392, 0]
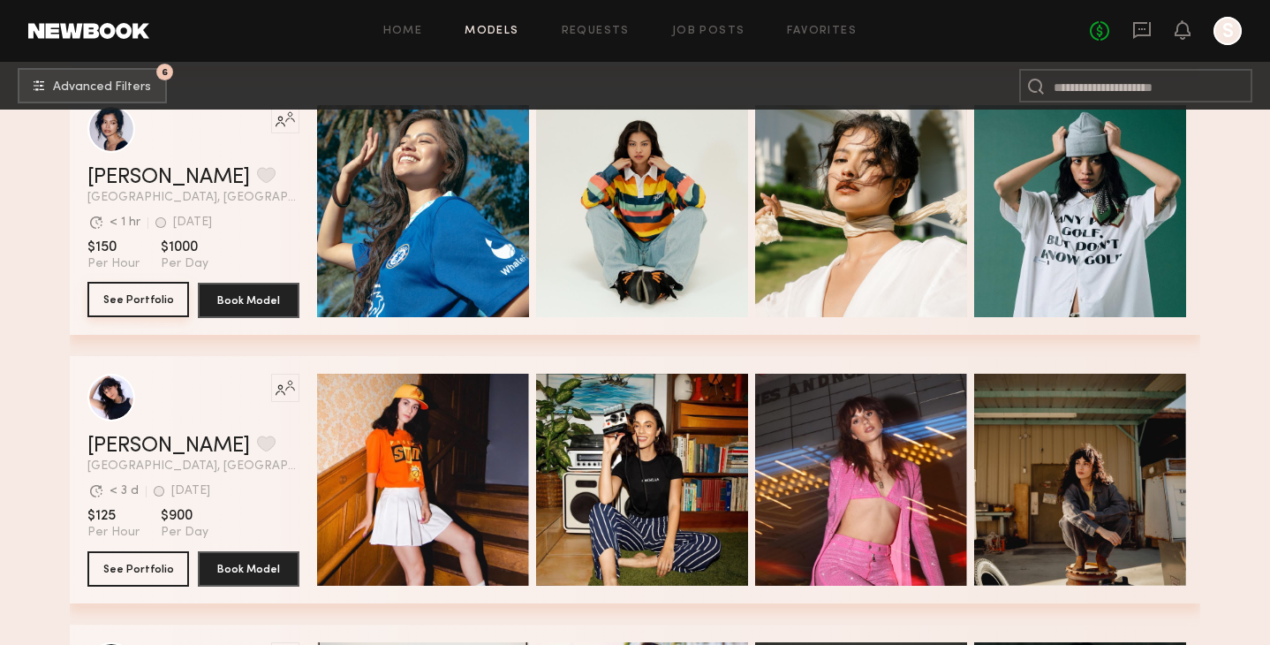
click at [125, 299] on button "See Portfolio" at bounding box center [138, 299] width 102 height 35
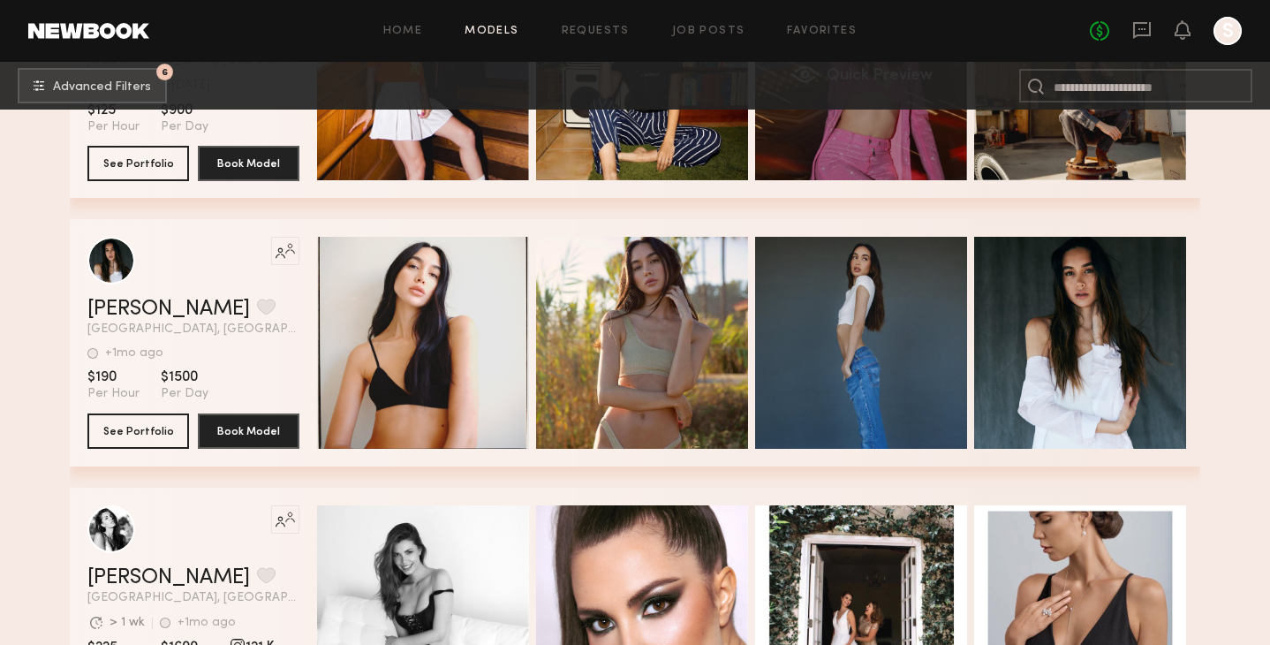
scroll to position [106810, 0]
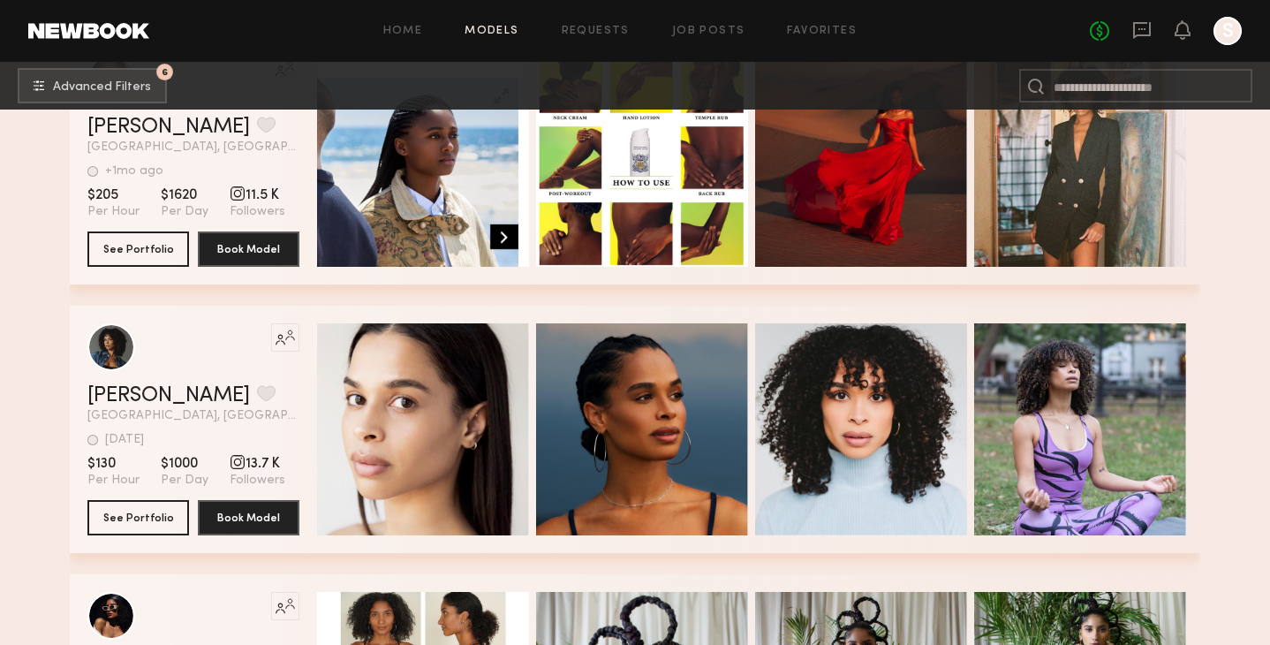
scroll to position [107816, 0]
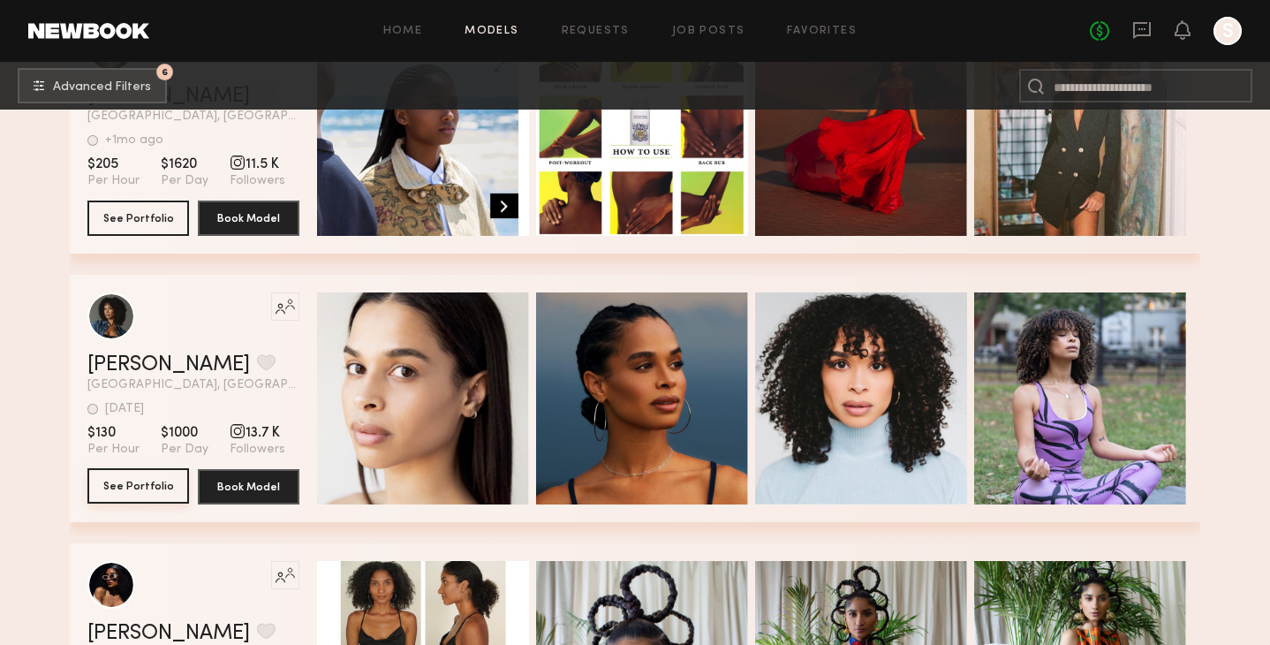
click at [134, 474] on button "See Portfolio" at bounding box center [138, 485] width 102 height 35
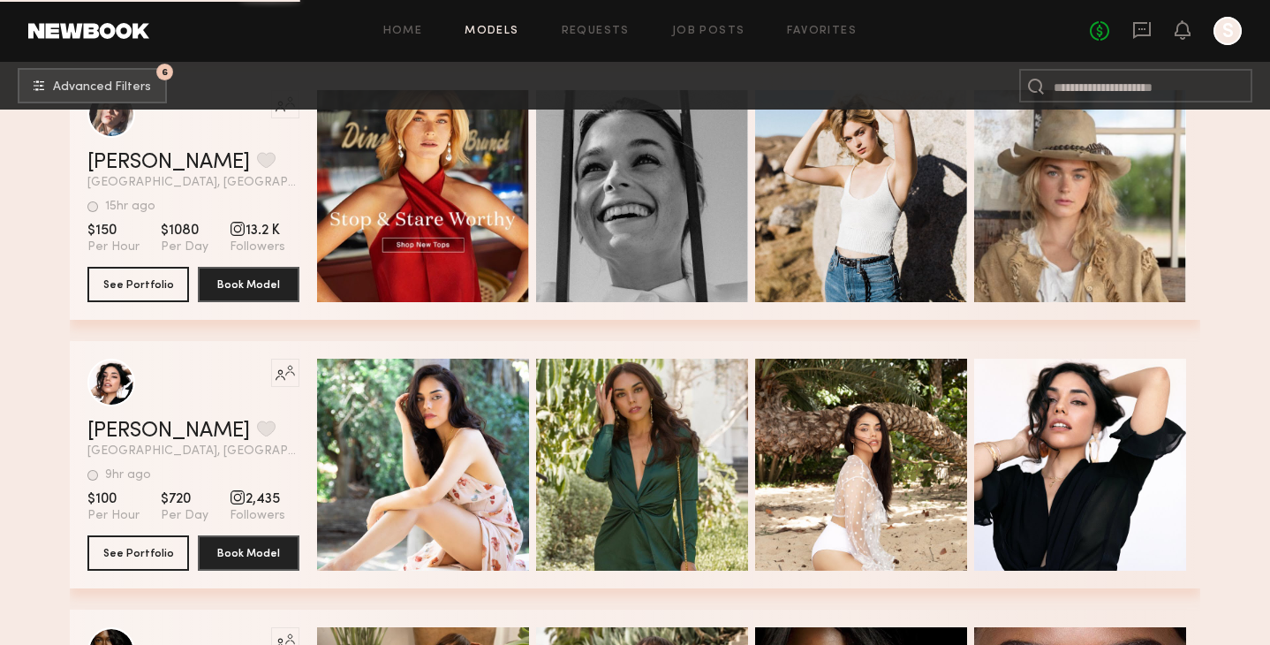
scroll to position [108858, 0]
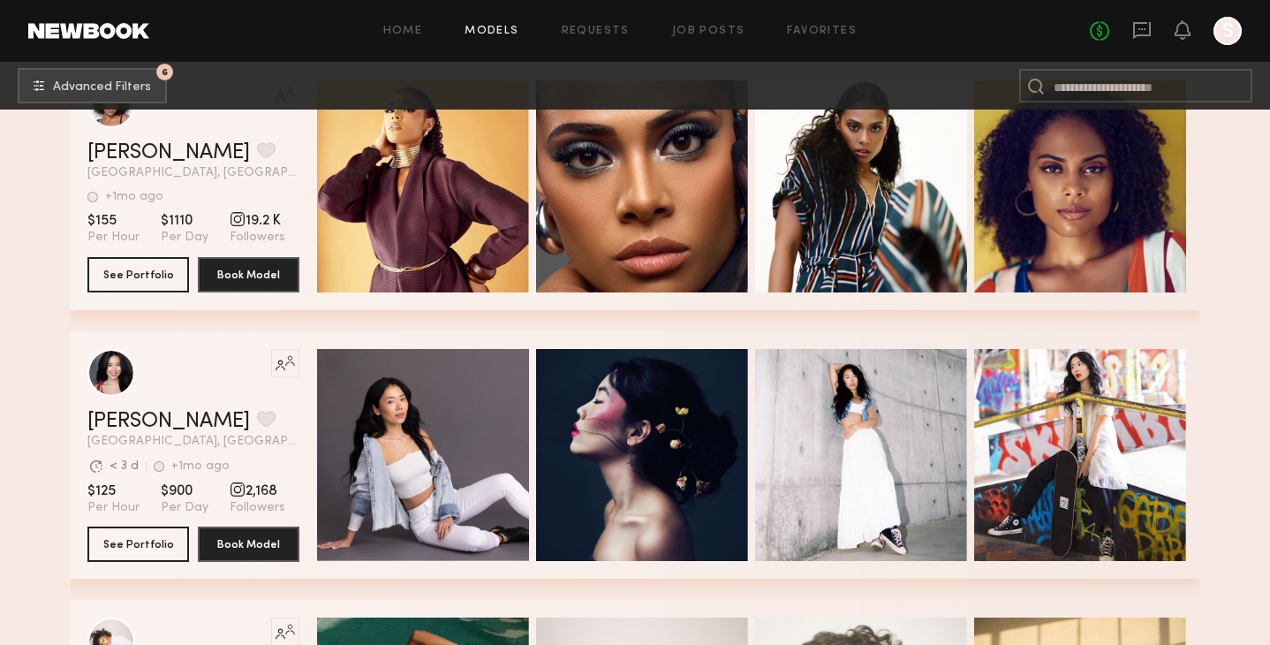
scroll to position [116172, 0]
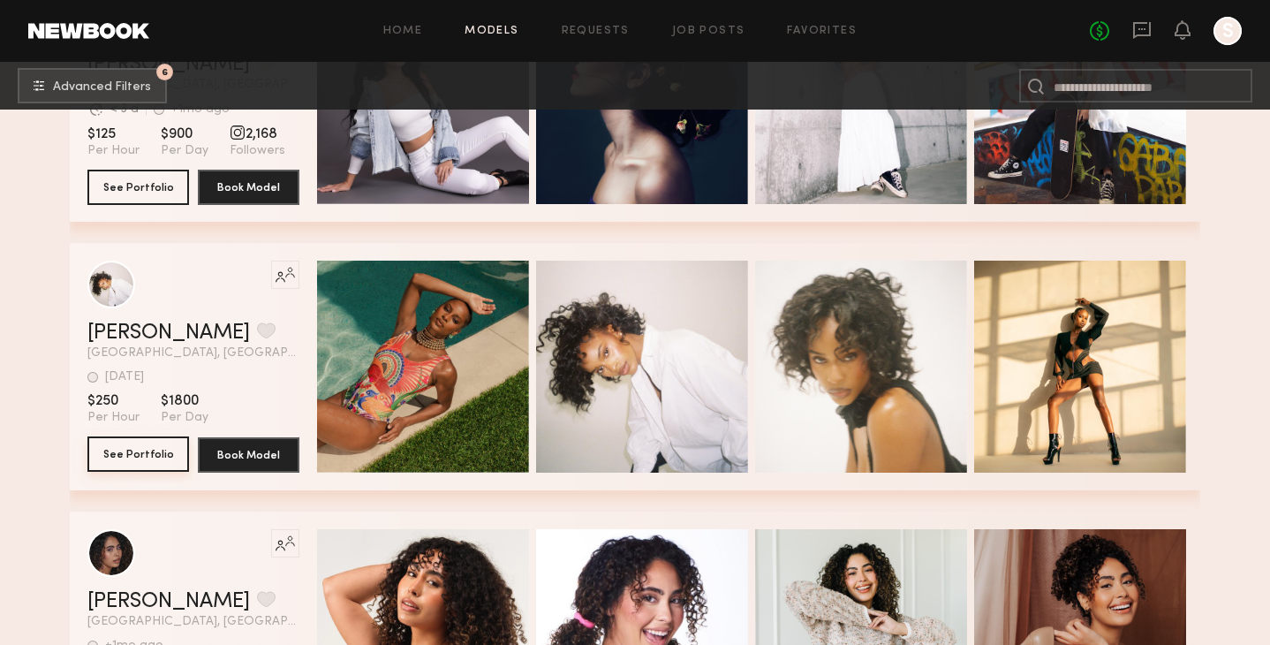
click at [132, 455] on button "See Portfolio" at bounding box center [138, 453] width 102 height 35
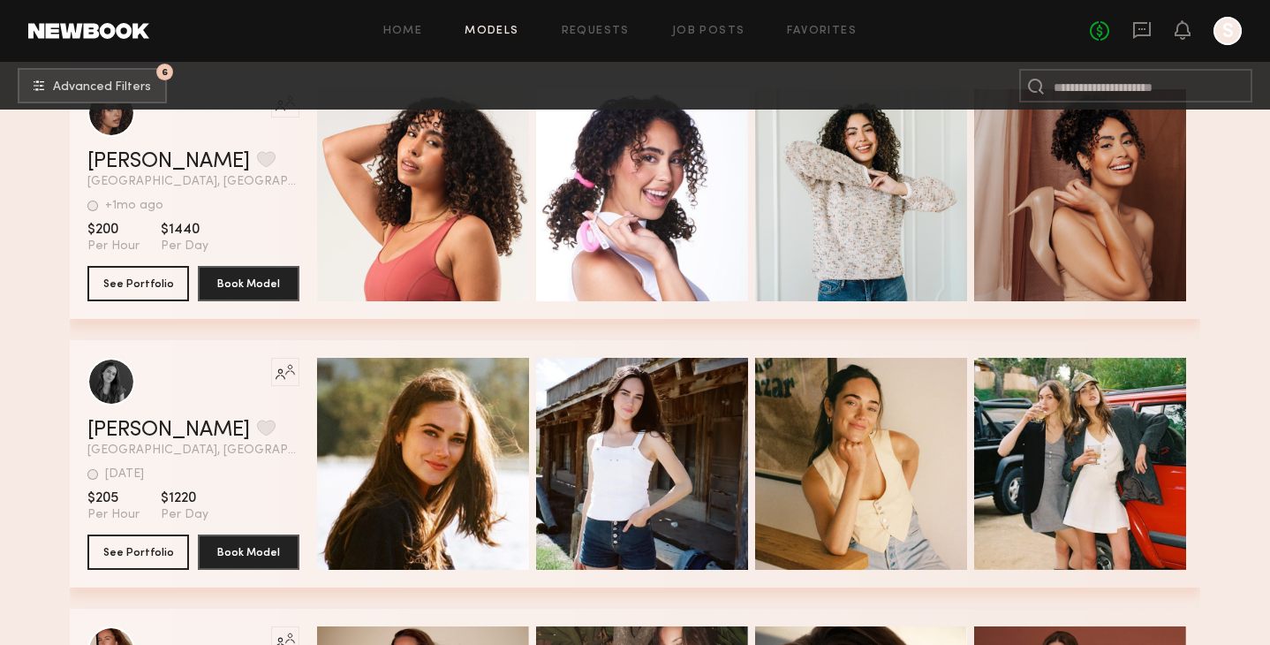
scroll to position [116617, 0]
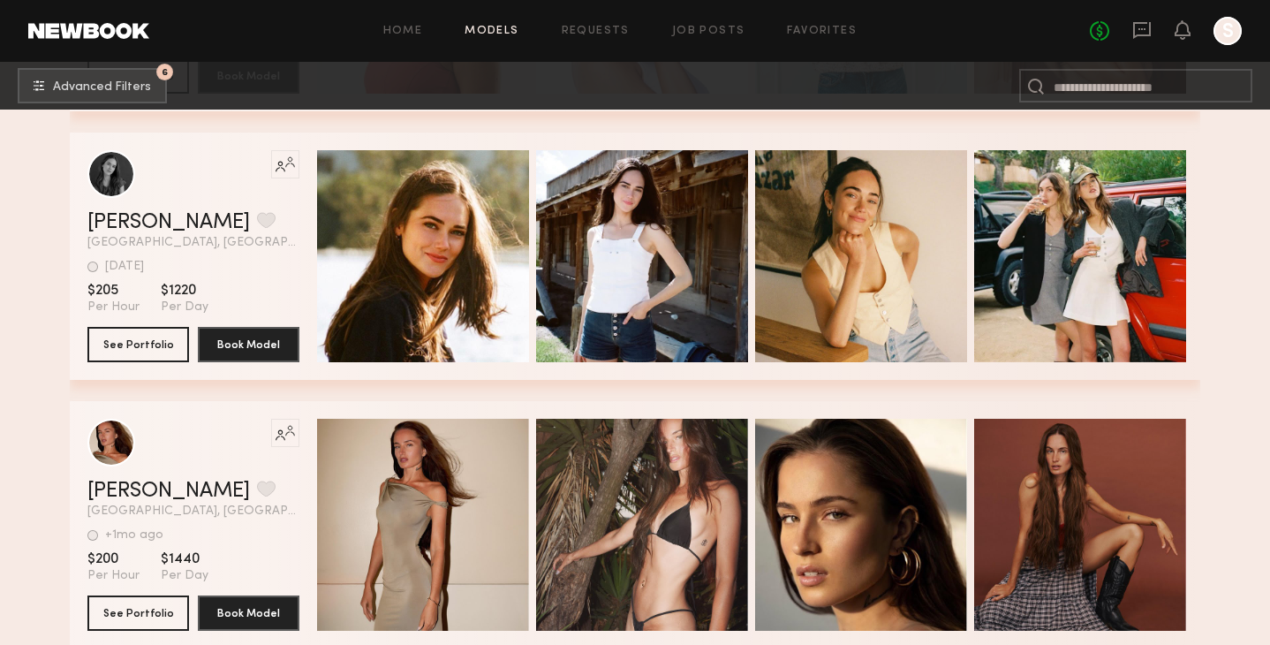
scroll to position [116821, 0]
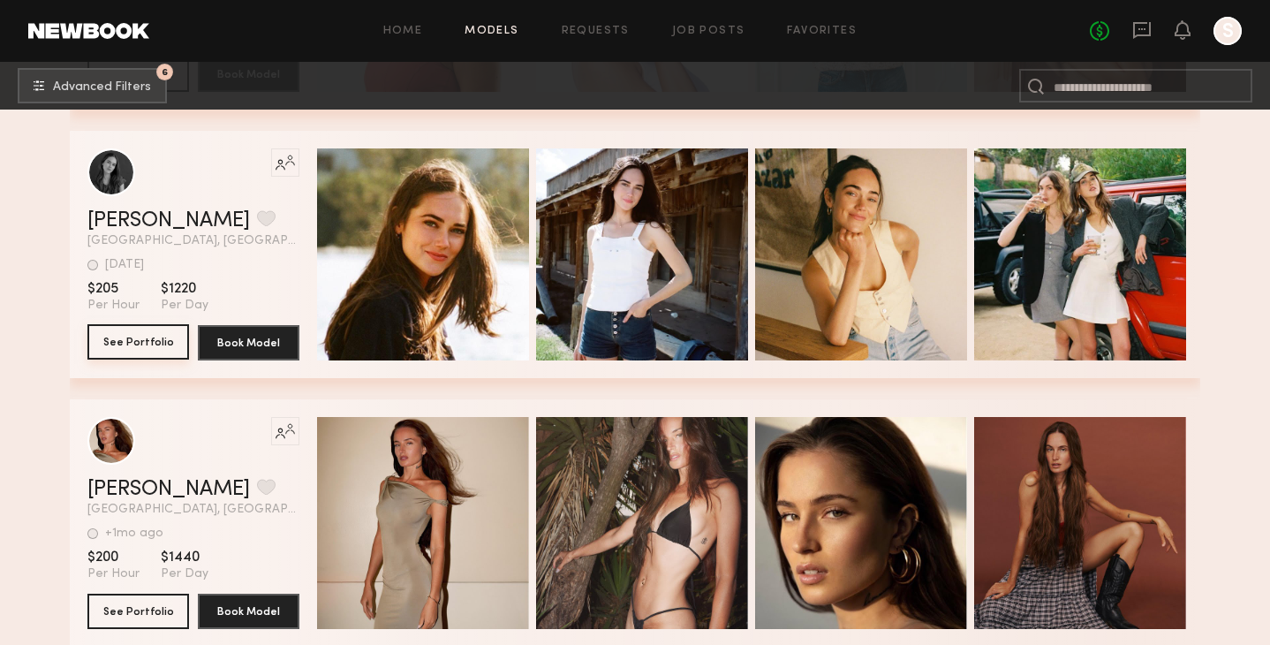
click at [129, 341] on button "See Portfolio" at bounding box center [138, 341] width 102 height 35
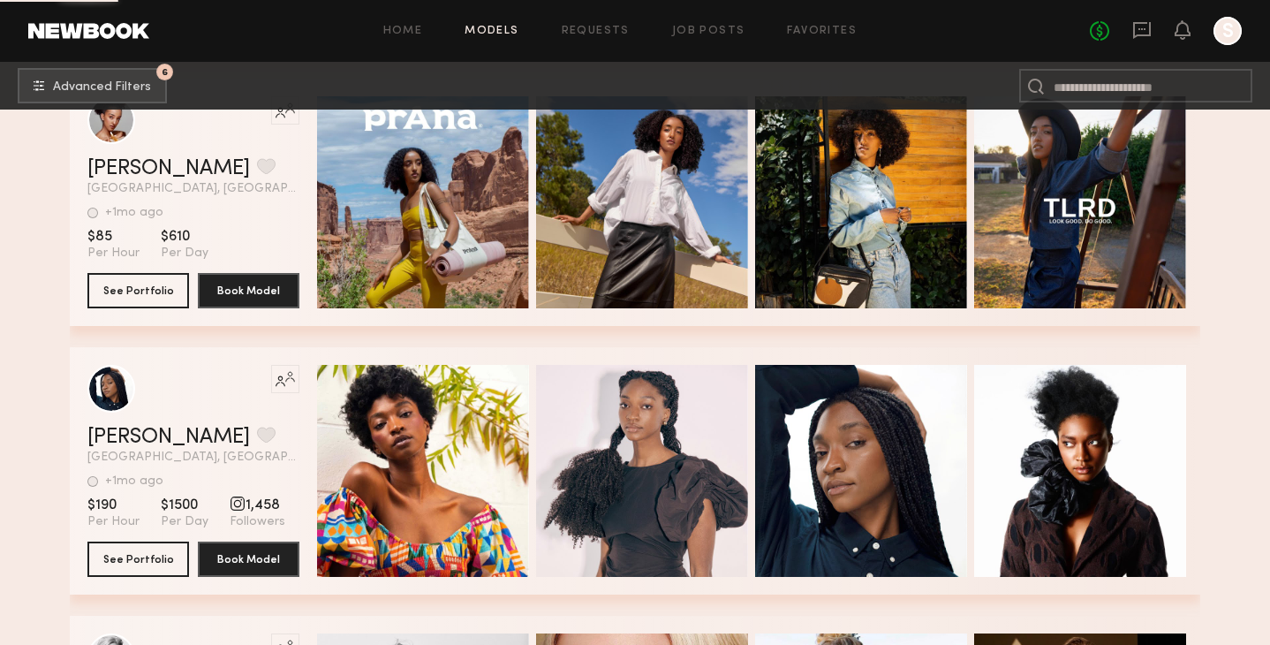
scroll to position [118216, 0]
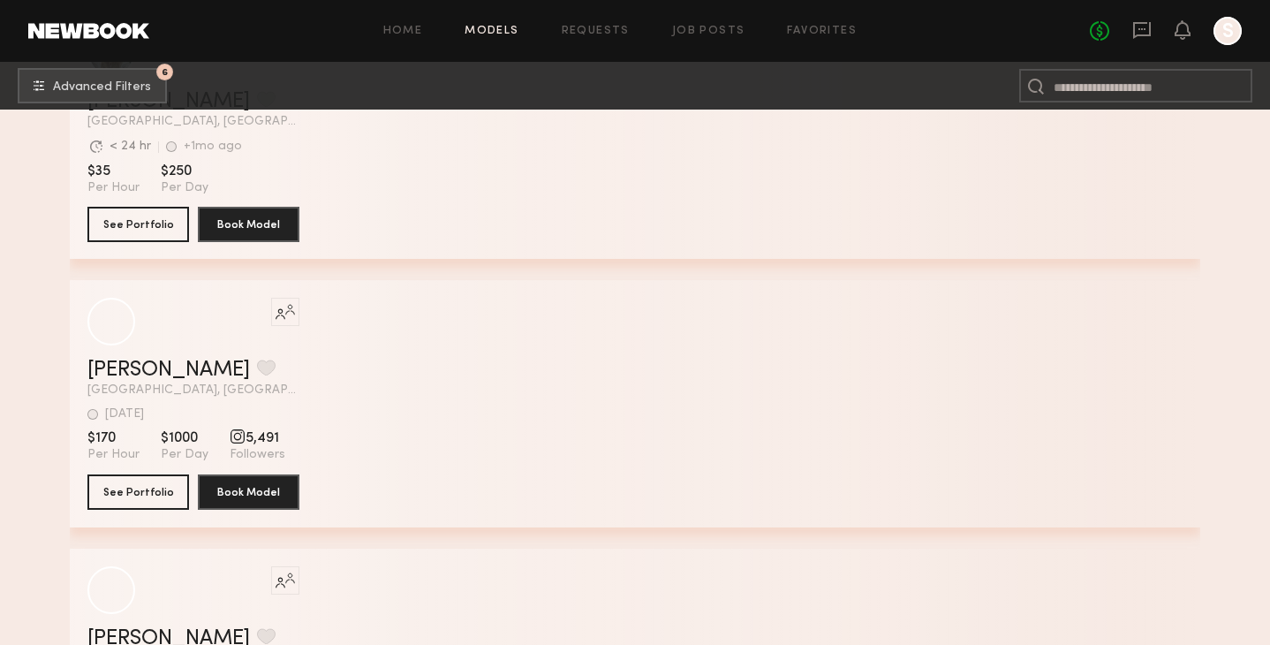
scroll to position [121321, 0]
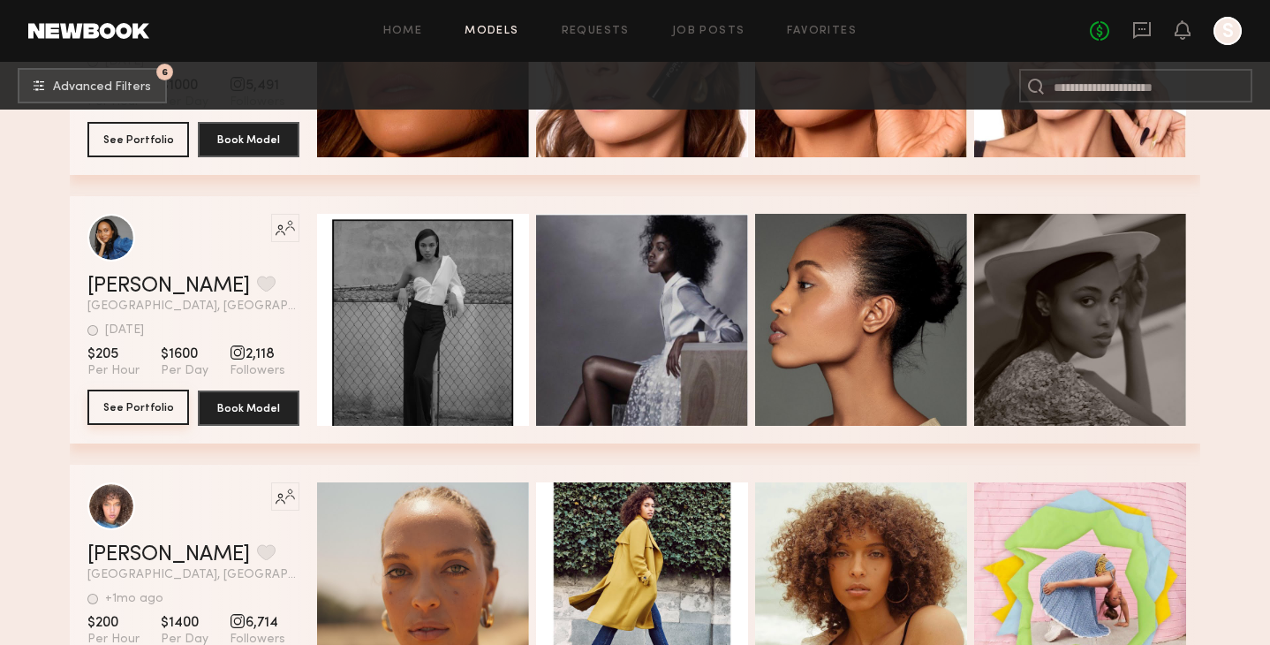
click at [154, 412] on button "See Portfolio" at bounding box center [138, 407] width 102 height 35
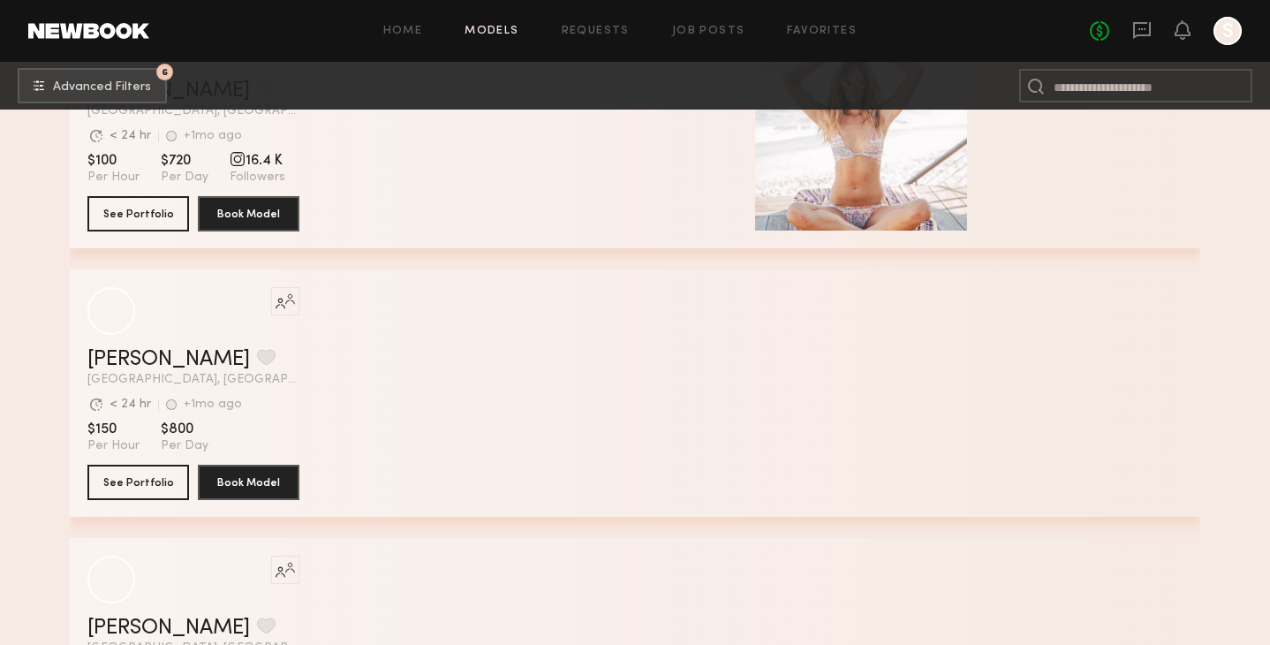
scroll to position [123163, 0]
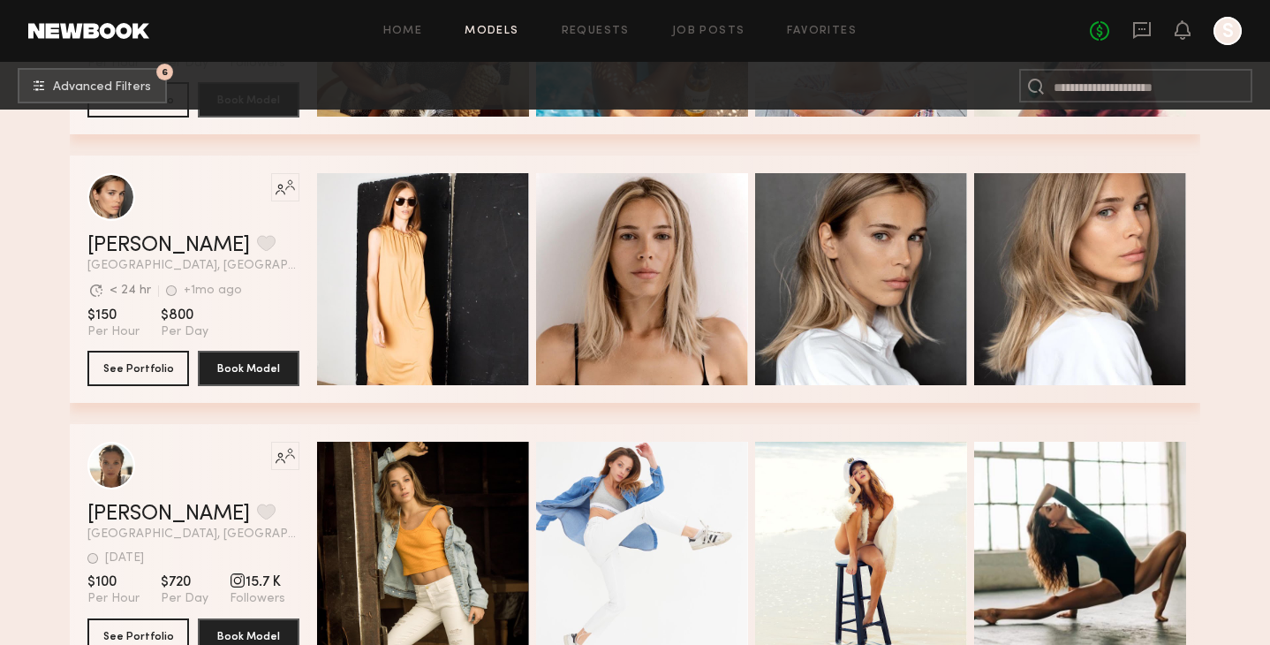
scroll to position [123277, 0]
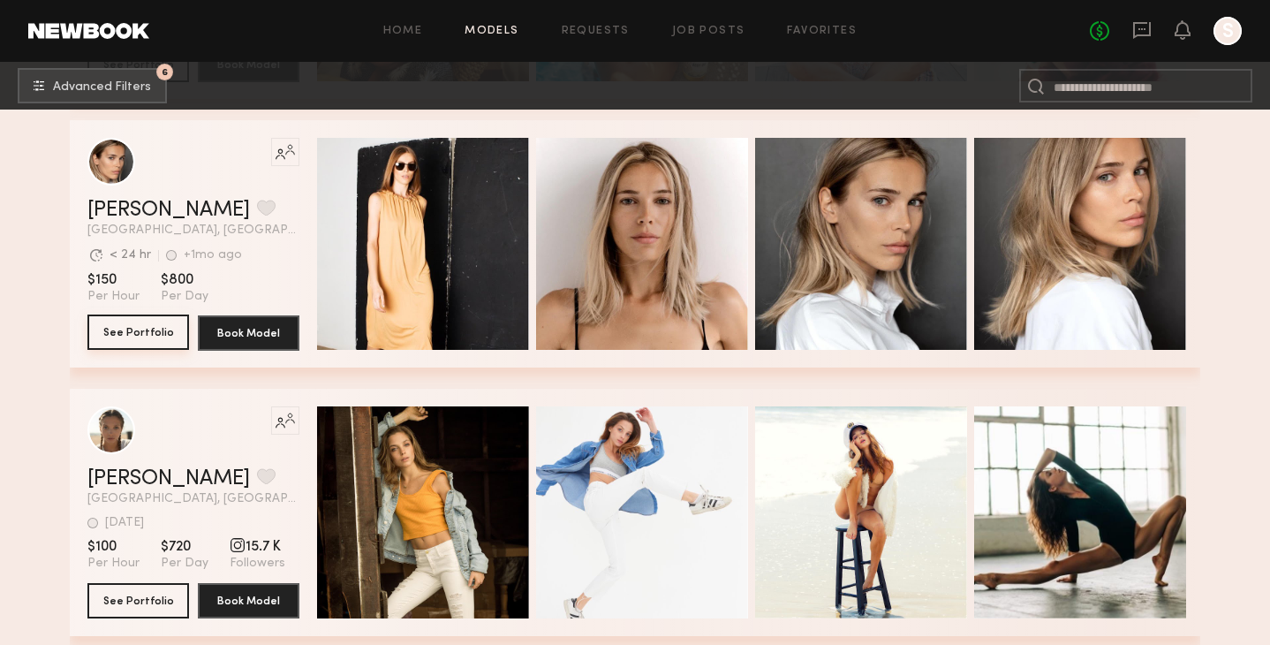
click at [146, 338] on button "See Portfolio" at bounding box center [138, 331] width 102 height 35
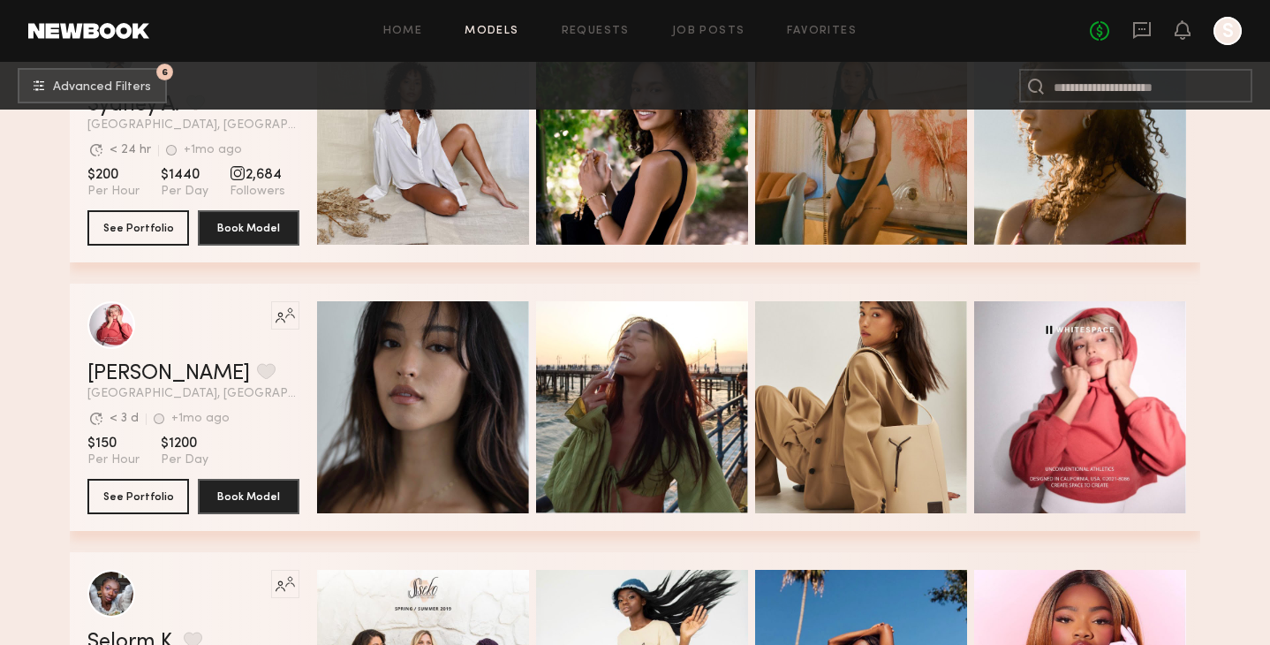
scroll to position [124245, 0]
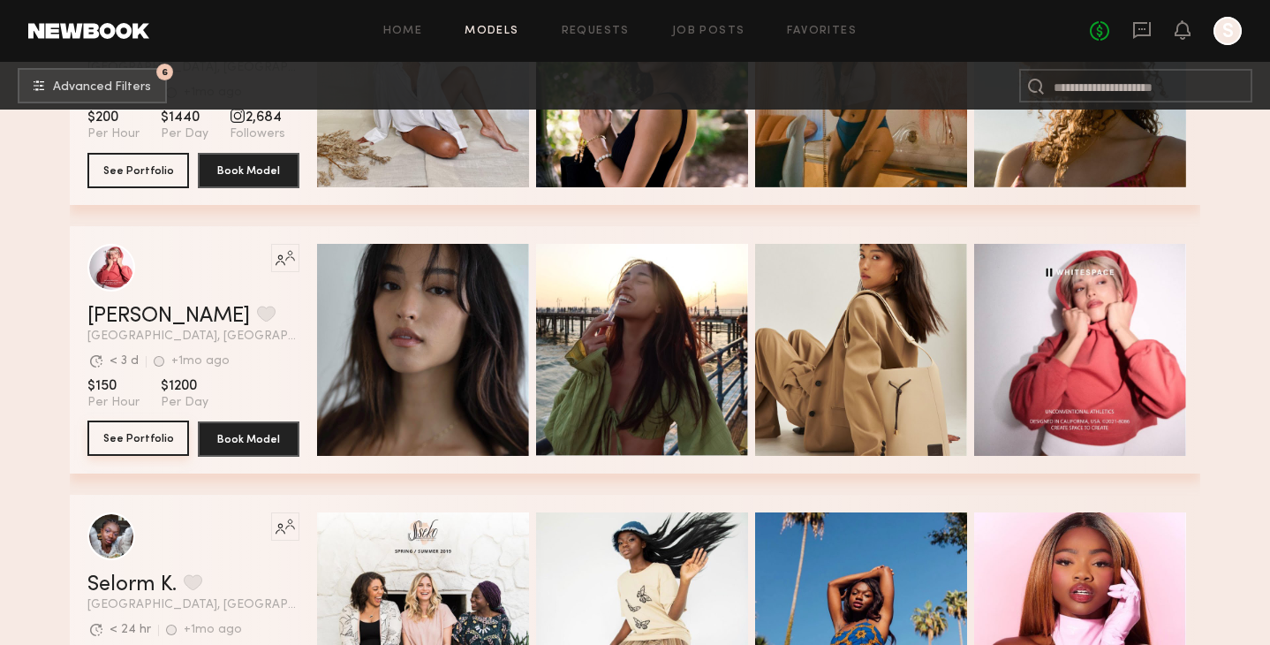
click at [136, 435] on button "See Portfolio" at bounding box center [138, 437] width 102 height 35
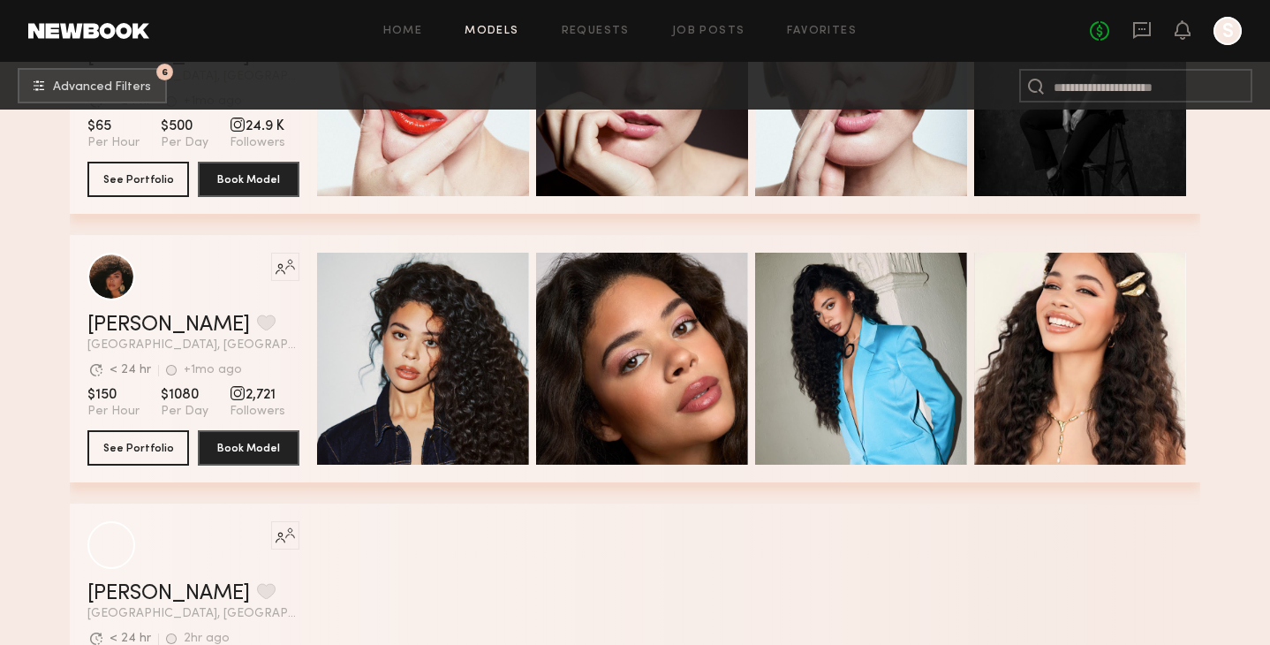
scroll to position [125579, 0]
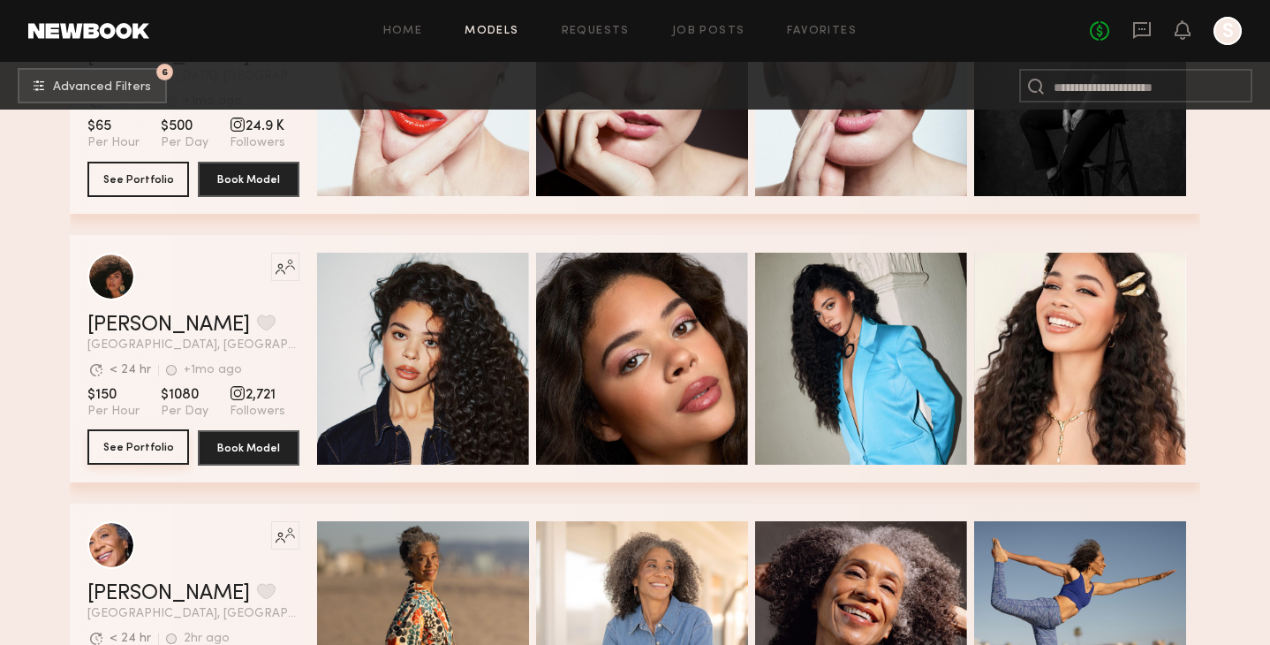
click at [138, 451] on button "See Portfolio" at bounding box center [138, 446] width 102 height 35
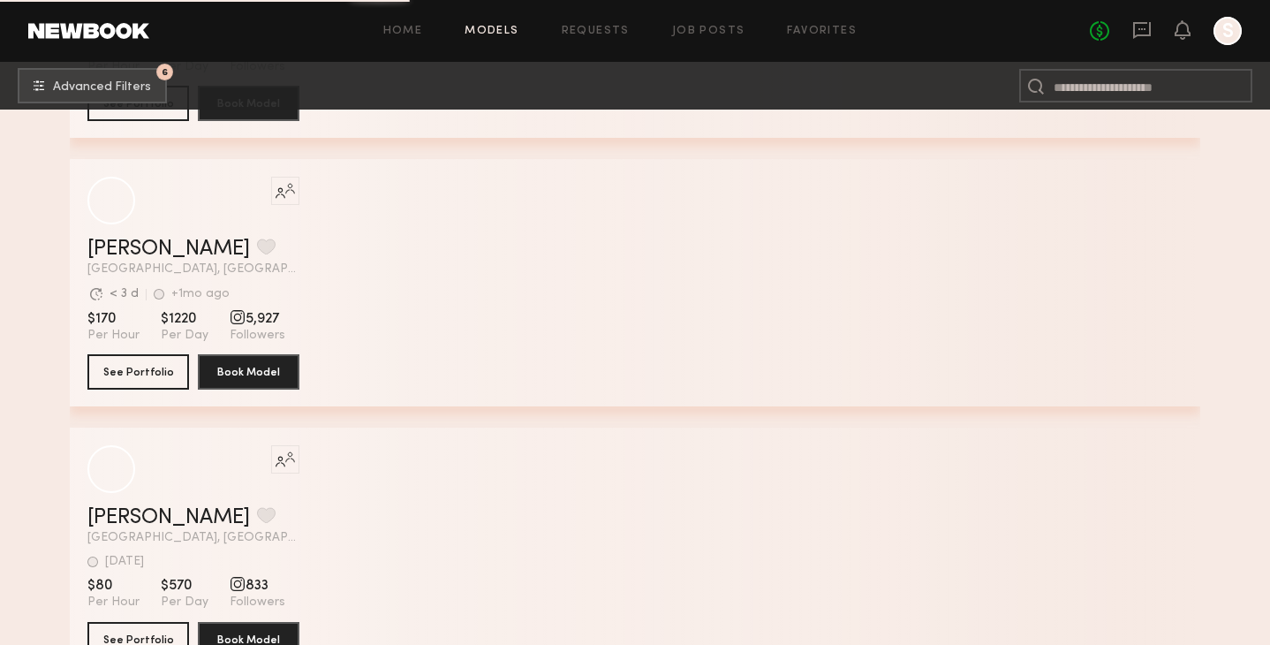
scroll to position [134832, 0]
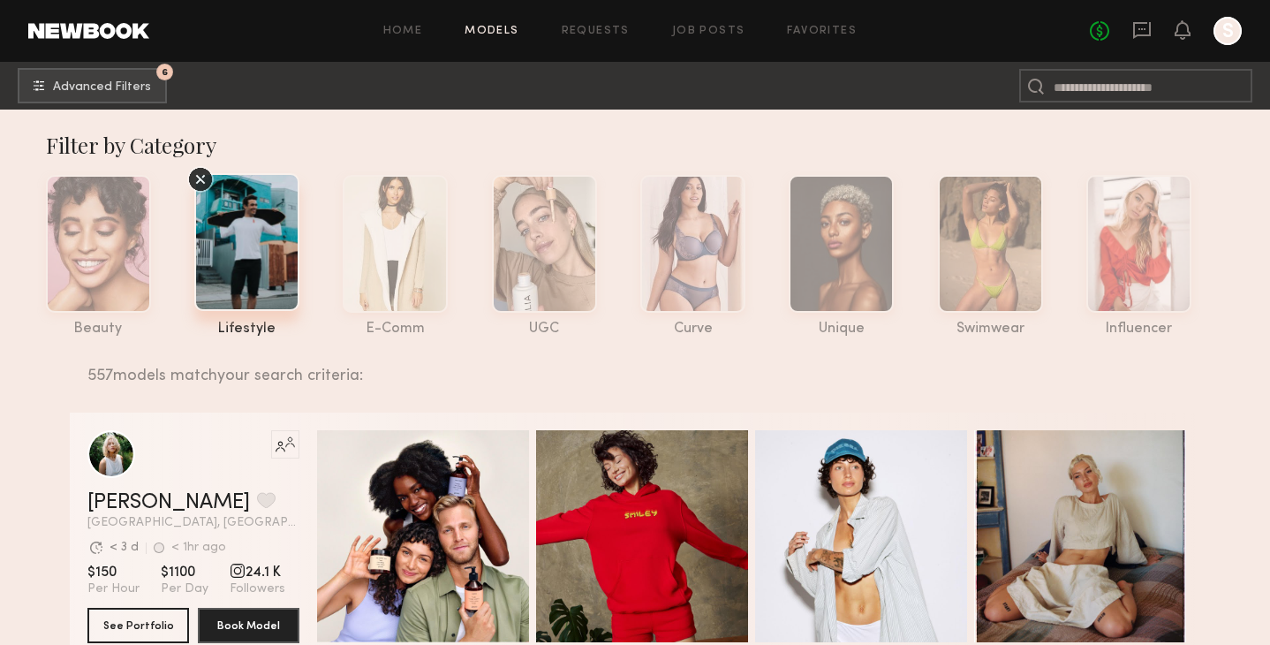
scroll to position [0, 0]
click at [92, 85] on span "Advanced Filters" at bounding box center [102, 86] width 98 height 12
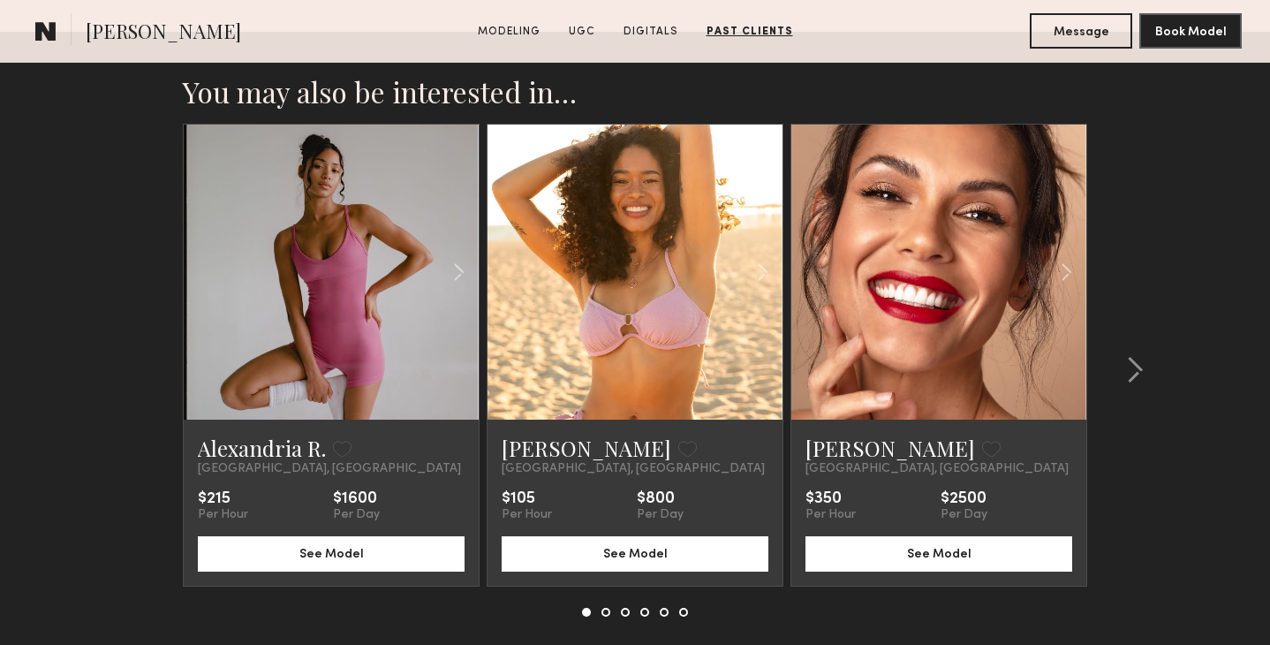
scroll to position [2886, 0]
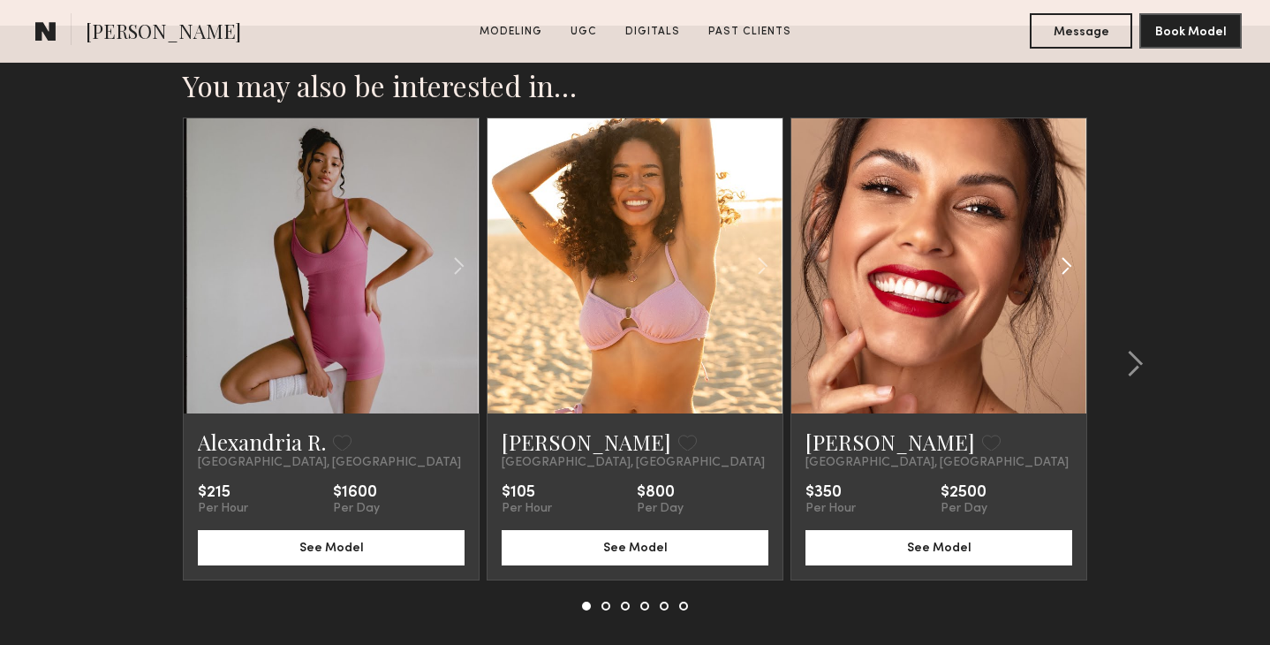
click at [1065, 253] on common-icon at bounding box center [1067, 266] width 26 height 34
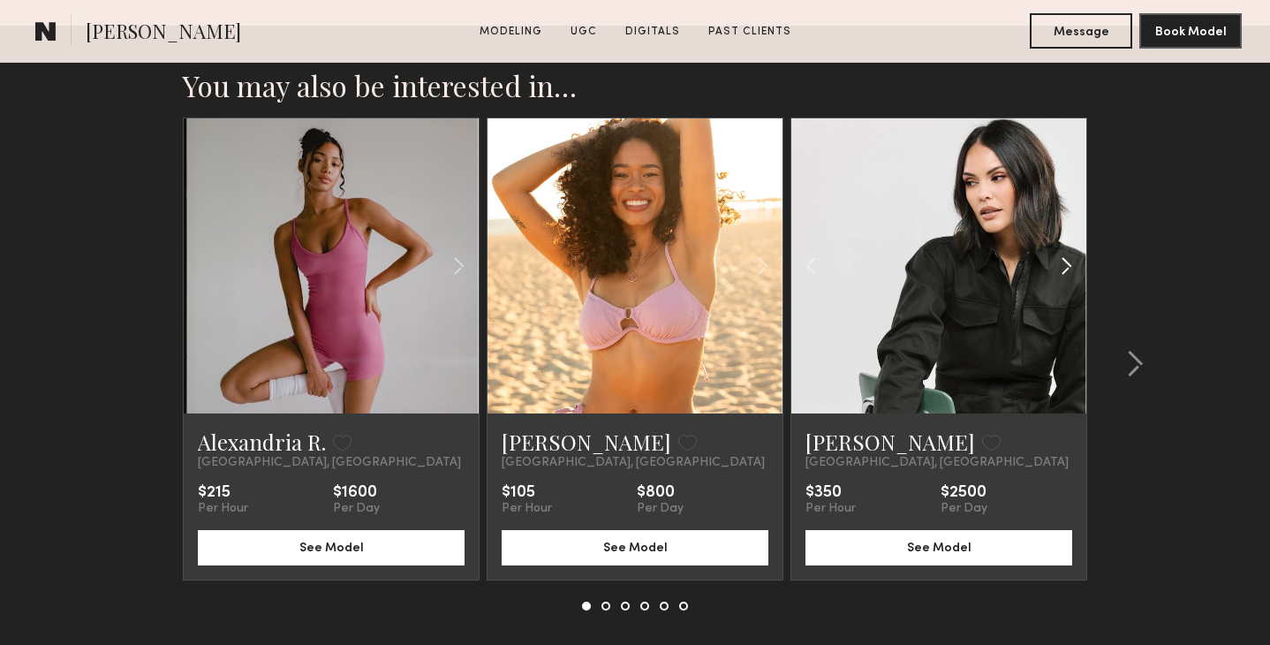
click at [1065, 253] on common-icon at bounding box center [1067, 266] width 26 height 34
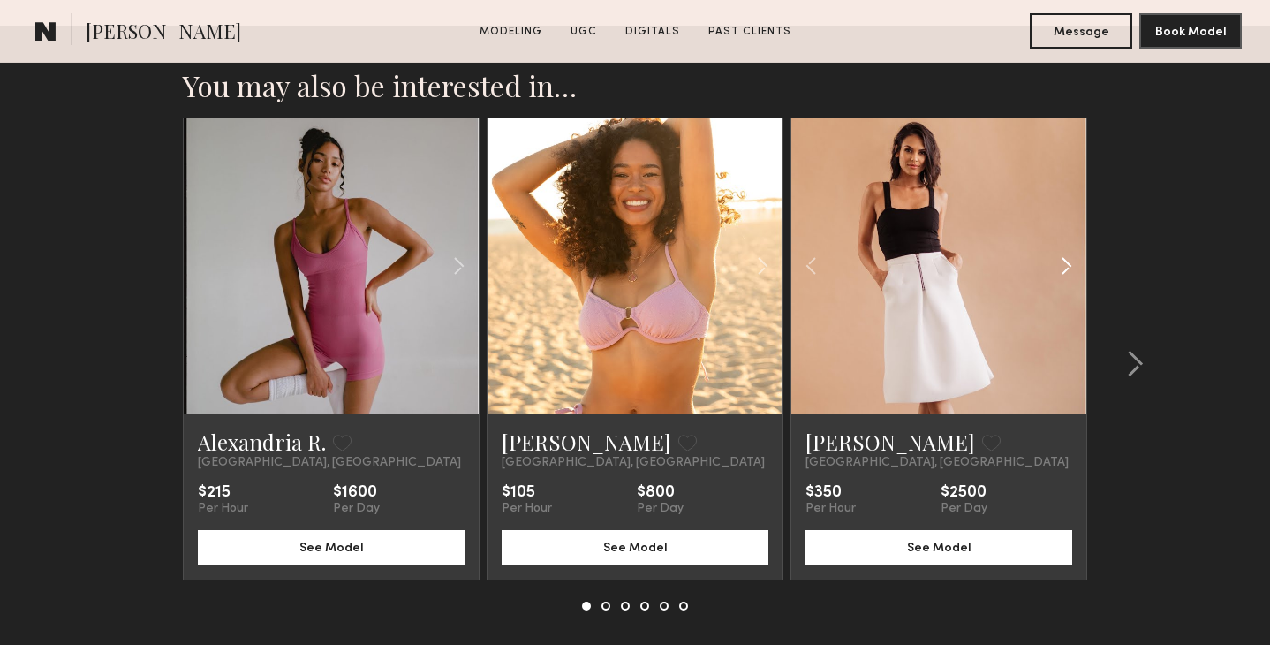
click at [1065, 253] on common-icon at bounding box center [1067, 266] width 26 height 34
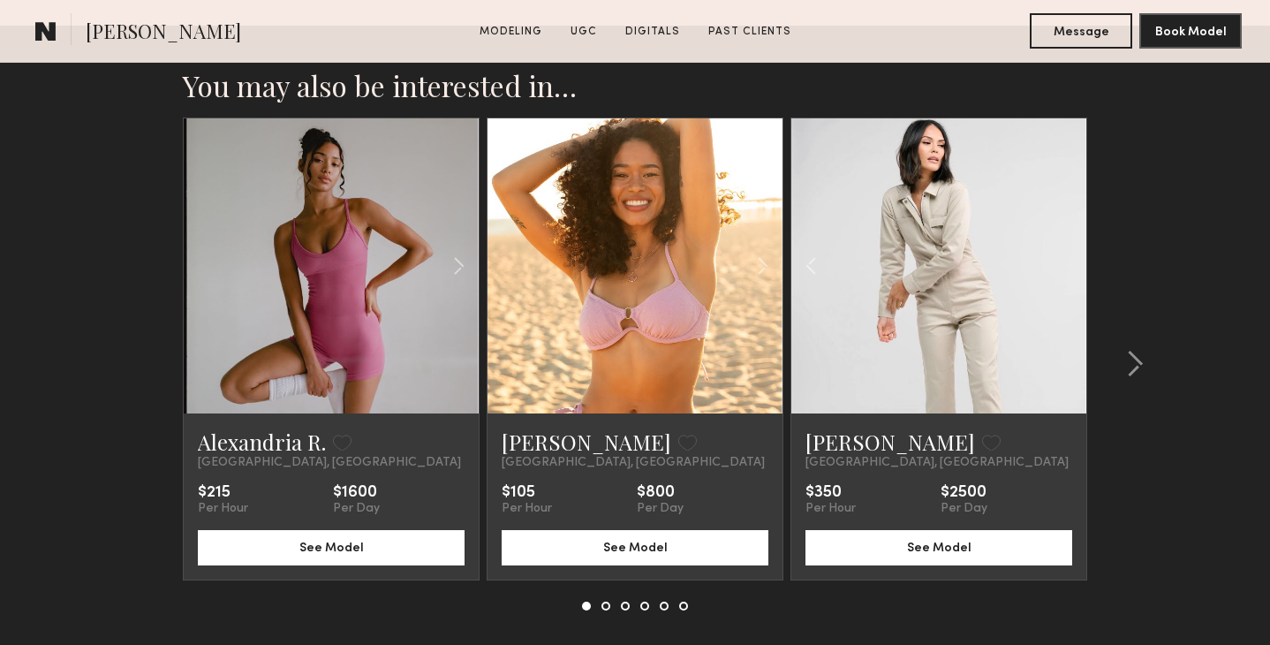
click at [1065, 253] on div at bounding box center [938, 265] width 295 height 295
click at [762, 265] on common-icon at bounding box center [763, 266] width 26 height 34
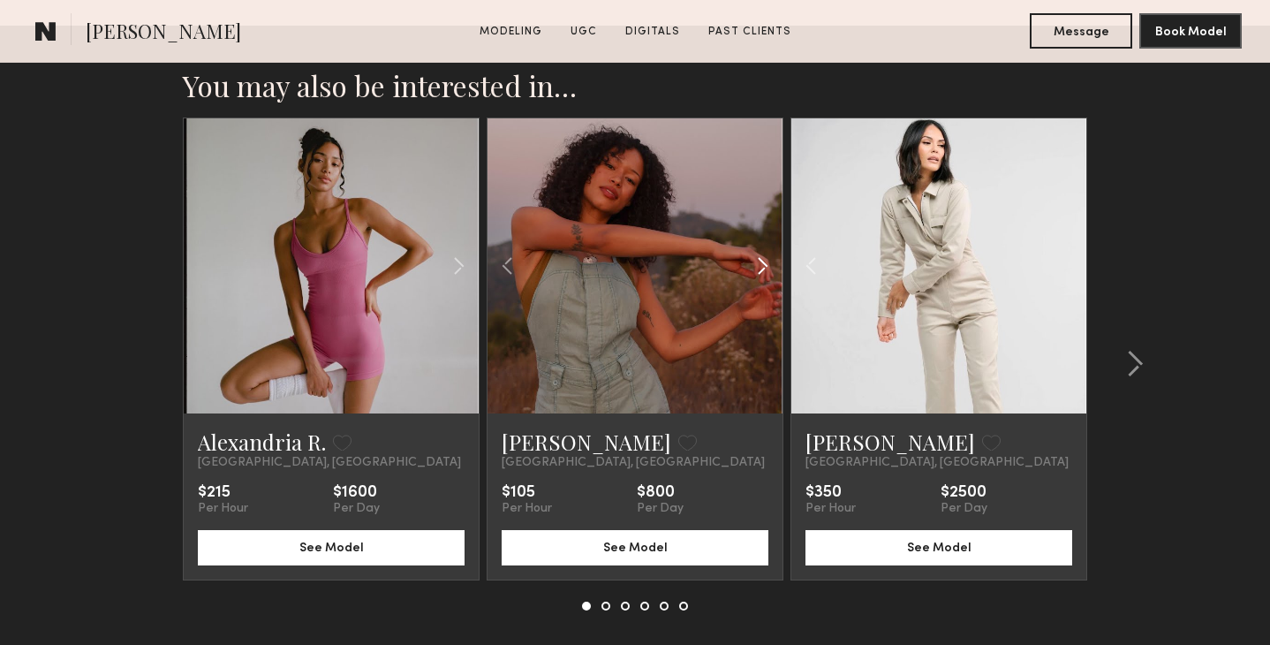
click at [762, 265] on common-icon at bounding box center [763, 266] width 26 height 34
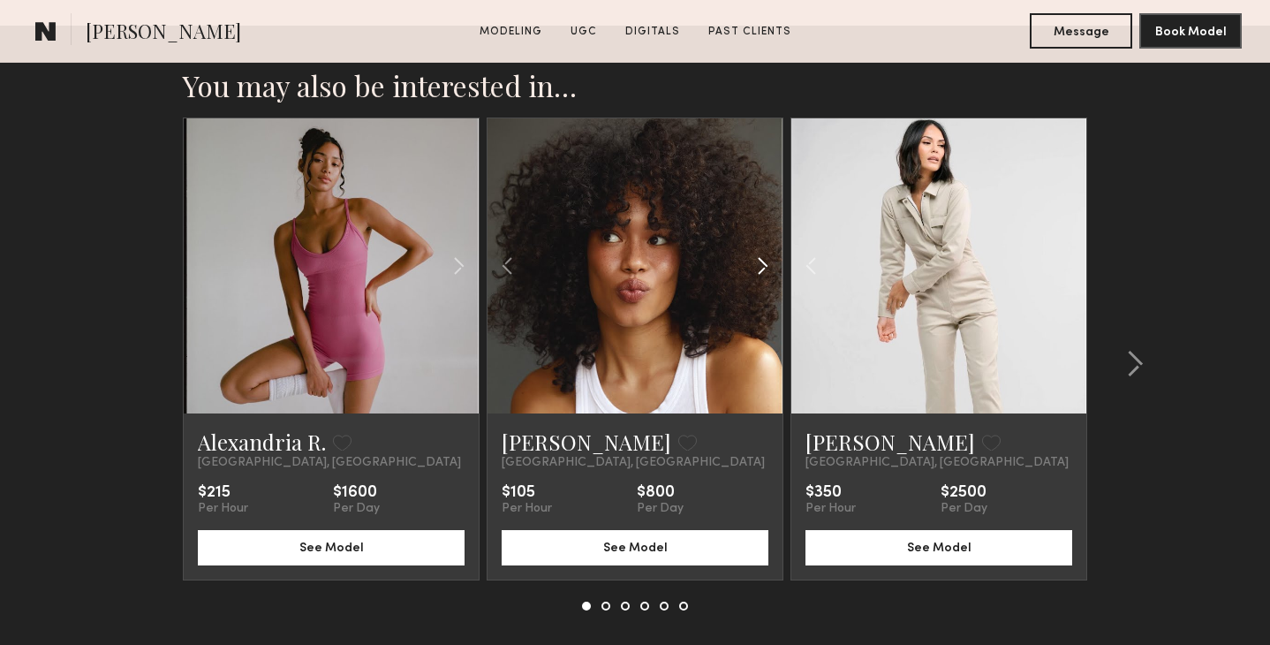
click at [762, 265] on common-icon at bounding box center [763, 266] width 26 height 34
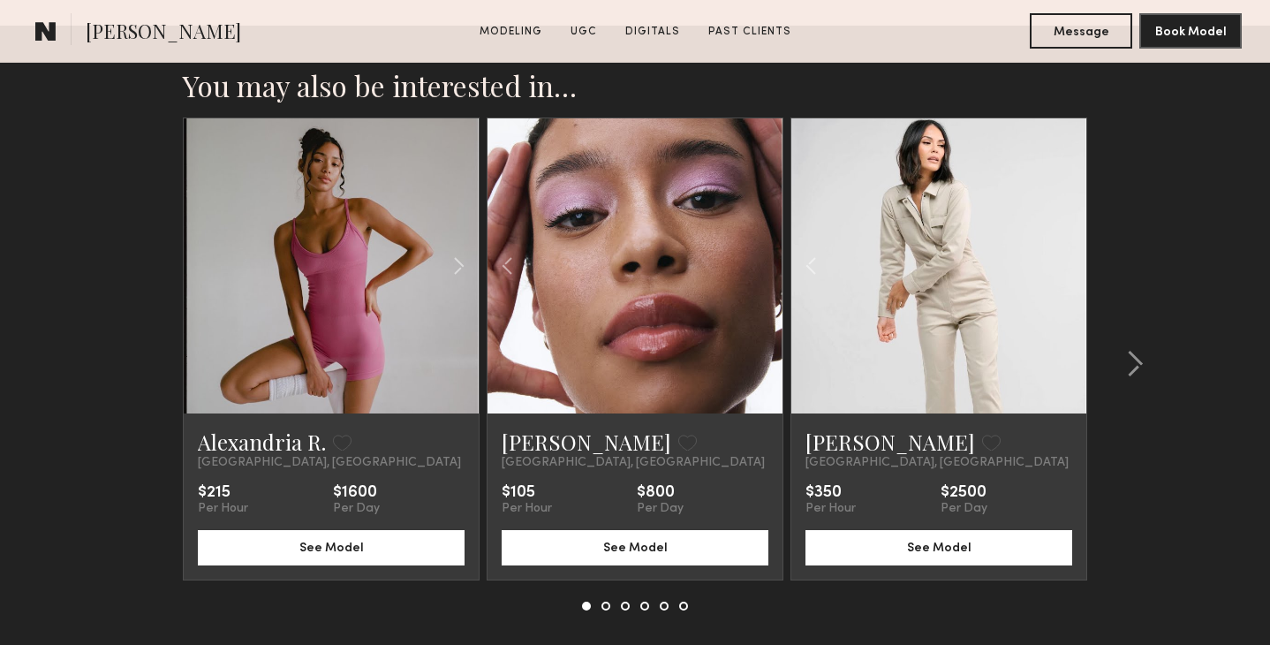
click at [762, 265] on div at bounding box center [635, 265] width 295 height 295
click at [458, 265] on common-icon at bounding box center [459, 266] width 26 height 34
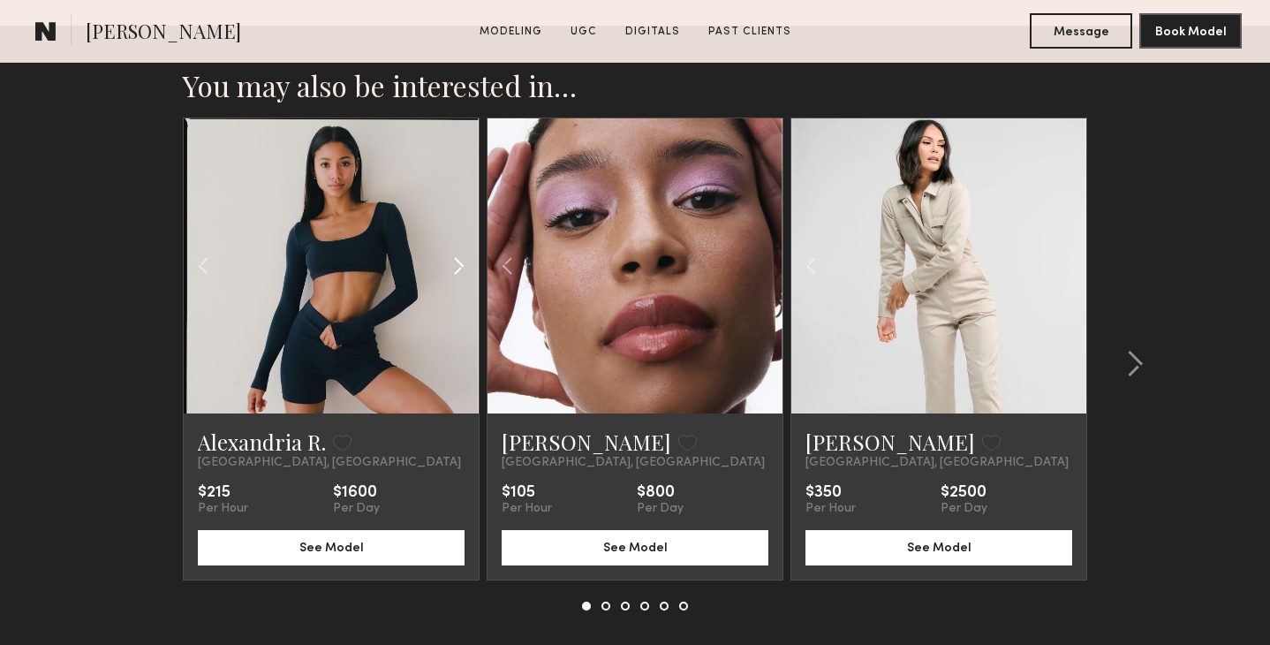
click at [458, 265] on common-icon at bounding box center [459, 266] width 26 height 34
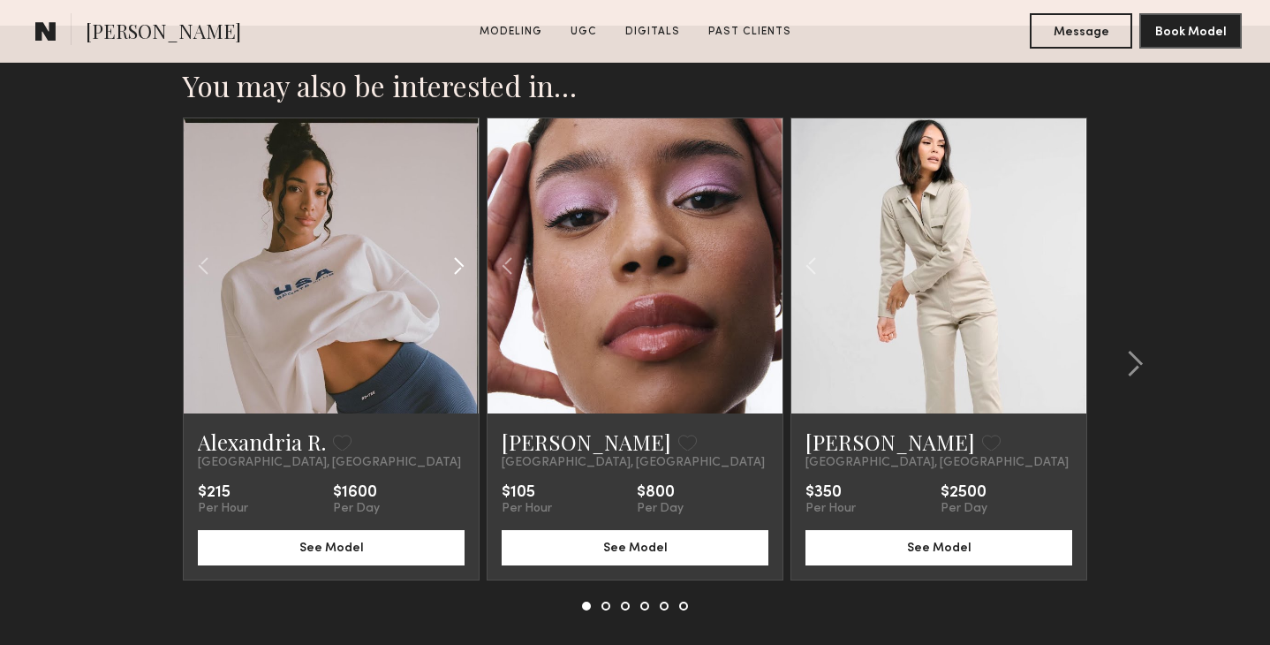
click at [458, 265] on common-icon at bounding box center [459, 266] width 26 height 34
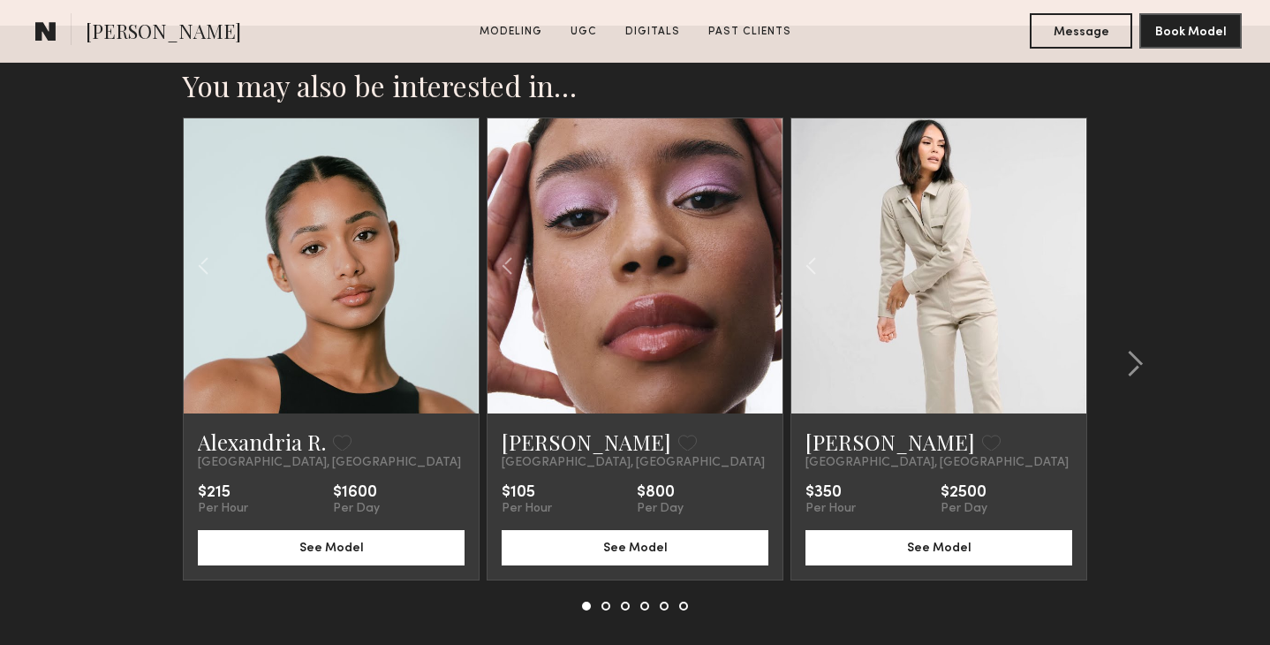
click at [458, 265] on div at bounding box center [331, 265] width 295 height 295
click at [204, 261] on common-icon at bounding box center [204, 266] width 26 height 34
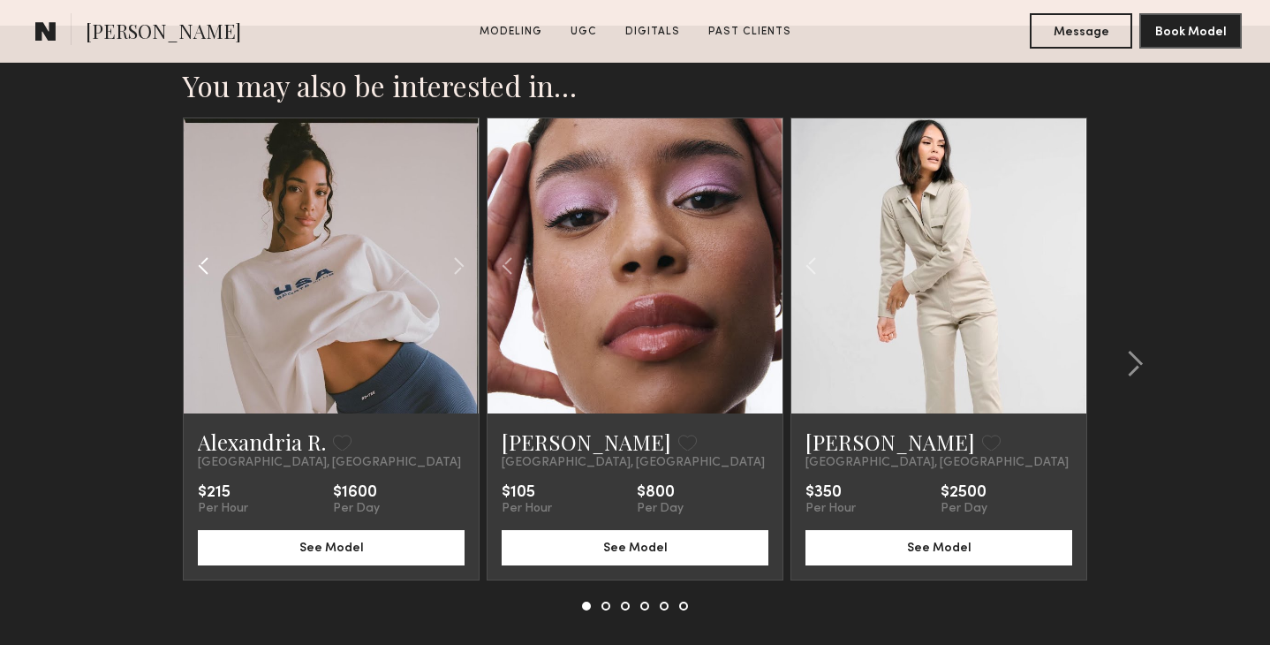
click at [204, 261] on common-icon at bounding box center [204, 266] width 26 height 34
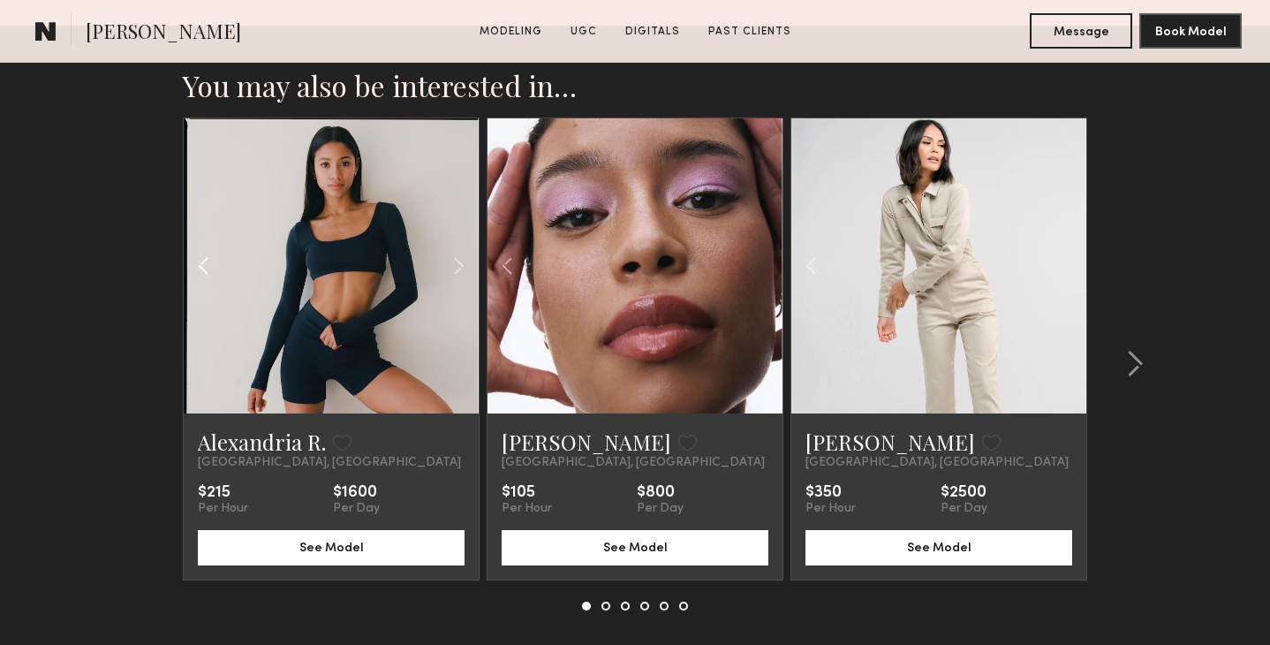
click at [204, 261] on common-icon at bounding box center [204, 266] width 26 height 34
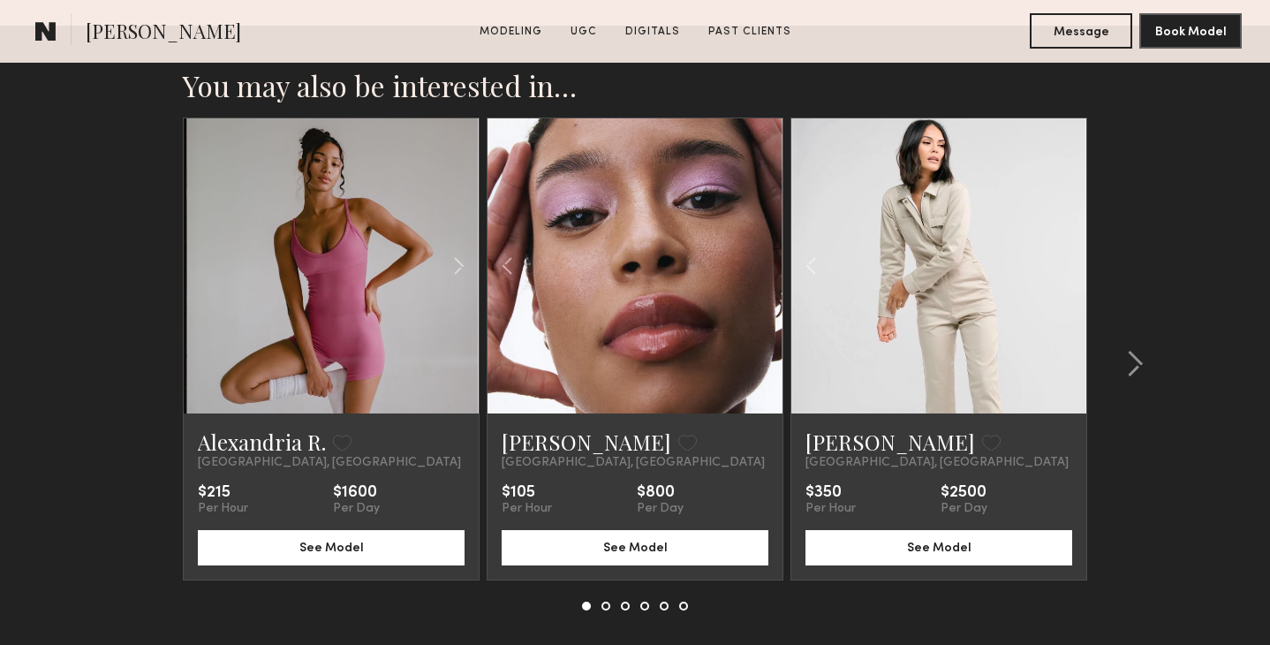
click at [204, 261] on div at bounding box center [331, 265] width 295 height 295
click at [1136, 354] on common-icon at bounding box center [1135, 364] width 18 height 28
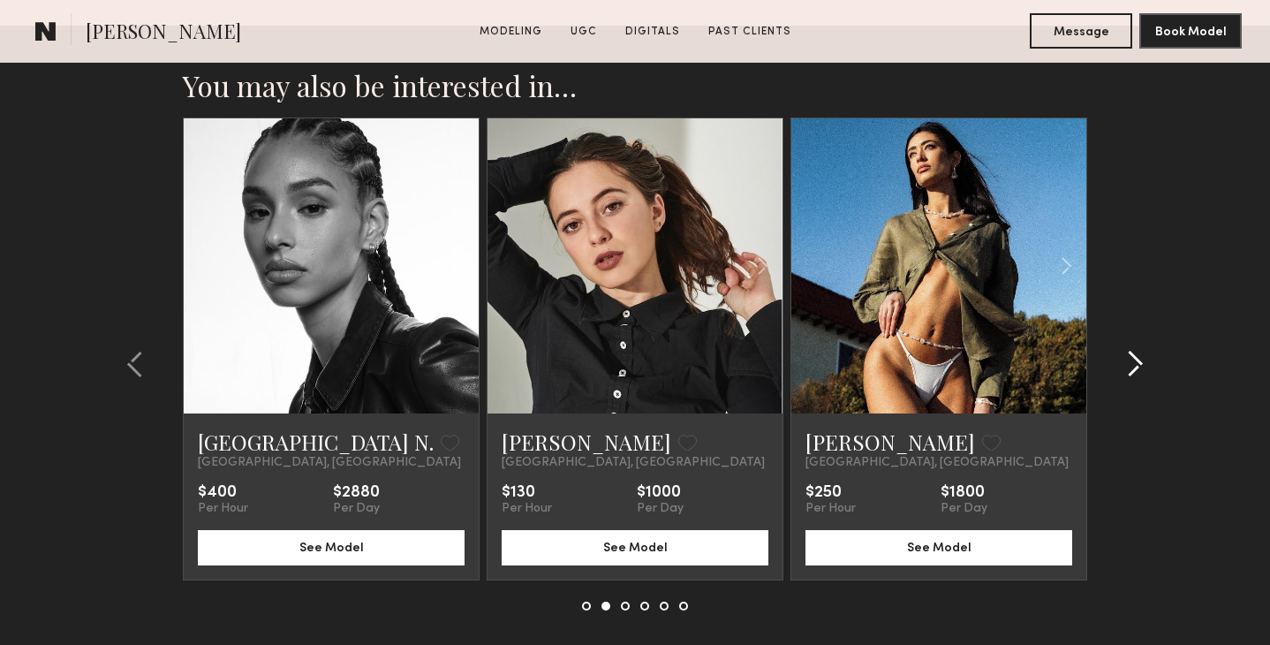
click at [1136, 354] on common-icon at bounding box center [1135, 364] width 18 height 28
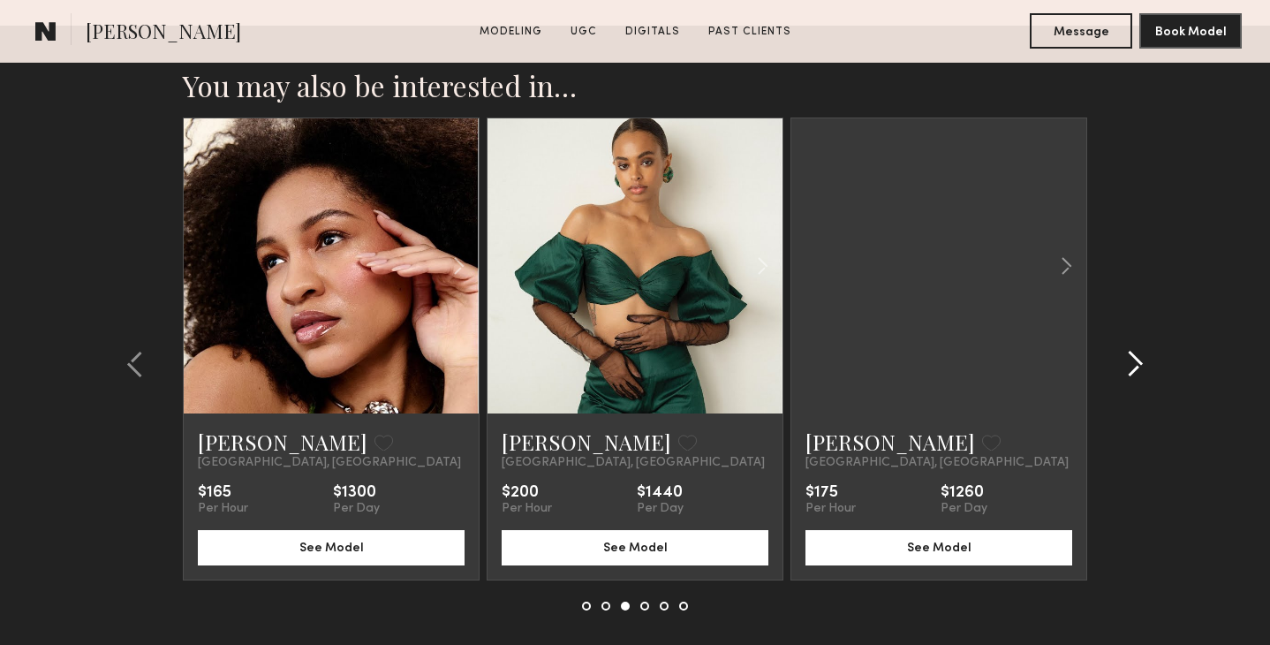
click at [1136, 354] on common-icon at bounding box center [1135, 364] width 18 height 28
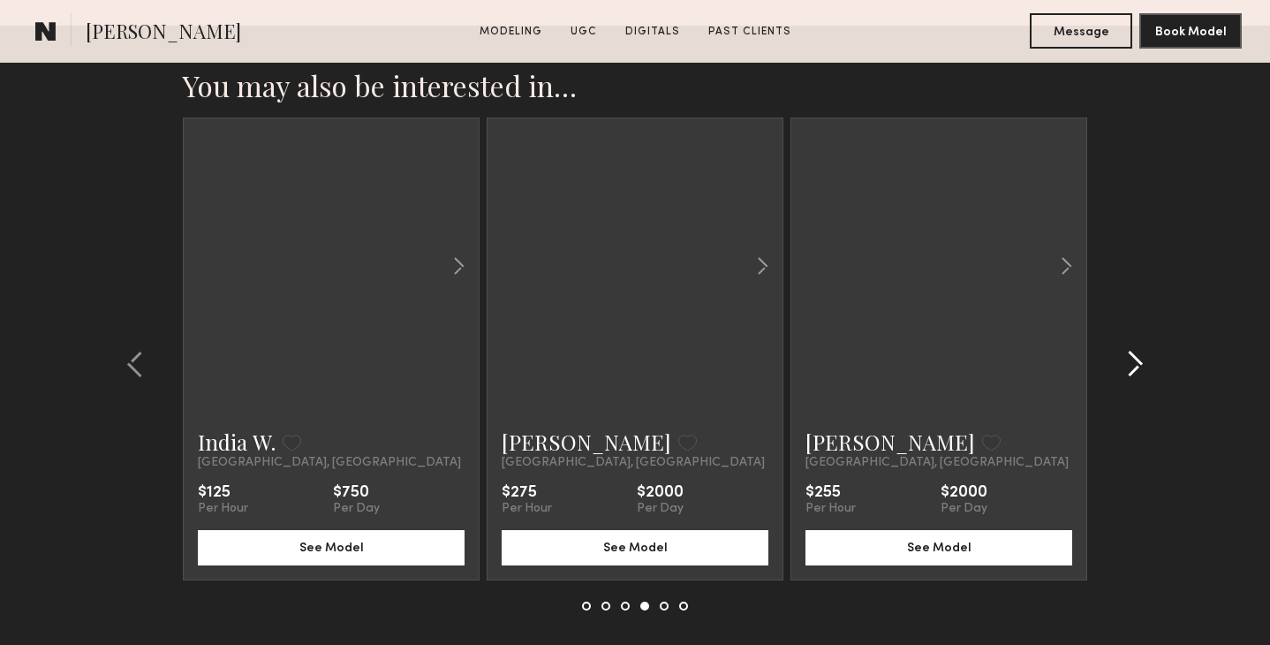
click at [1136, 354] on common-icon at bounding box center [1135, 364] width 18 height 28
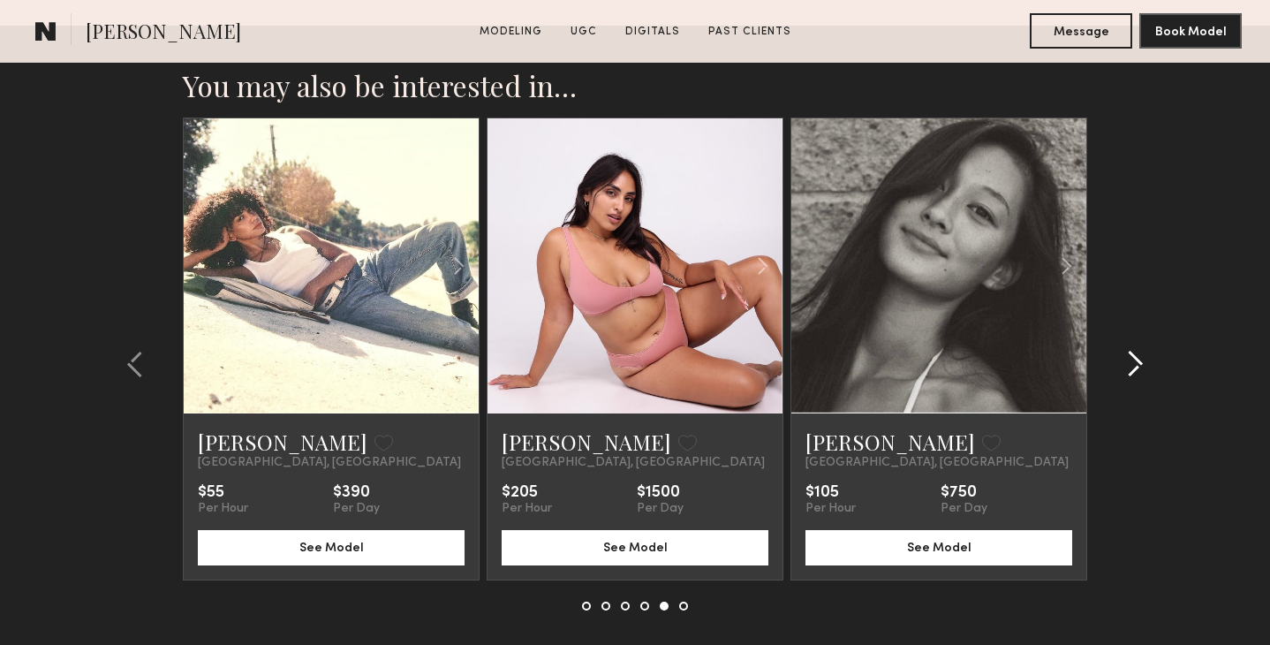
click at [1136, 354] on common-icon at bounding box center [1135, 364] width 18 height 28
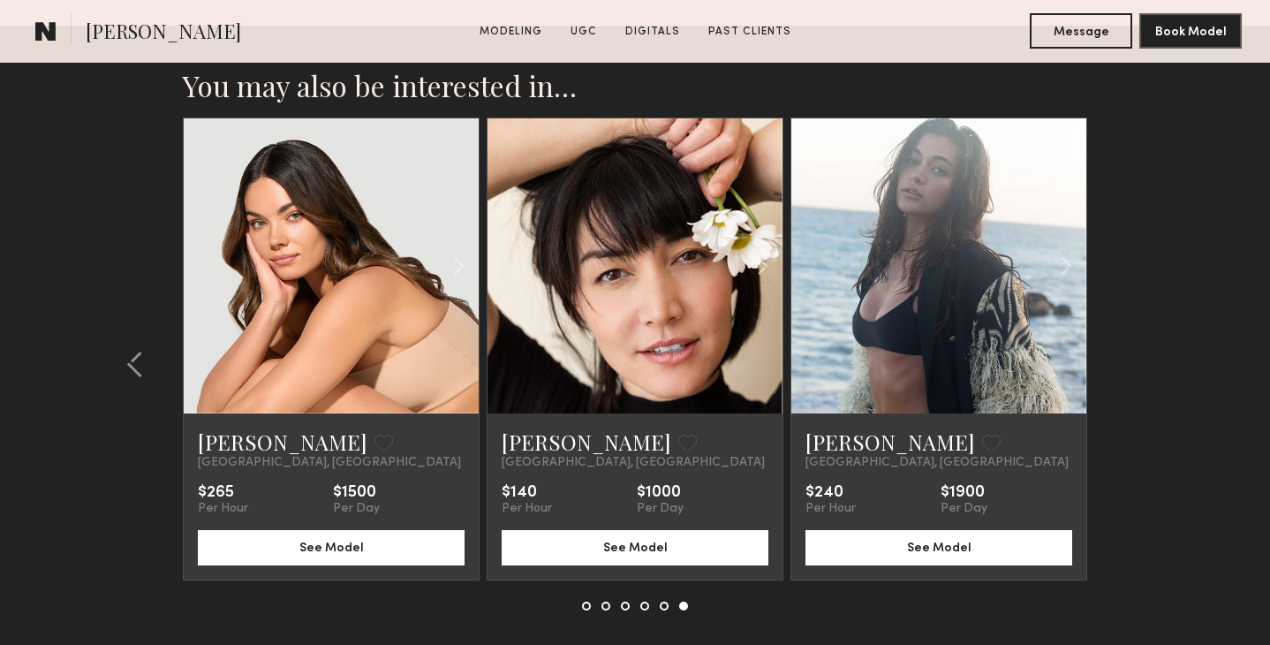
click at [1136, 354] on section "You may also be interested in… Alexandria R. Favorite Los Angeles, CA $215 Per …" at bounding box center [635, 383] width 1270 height 715
click at [132, 363] on common-icon at bounding box center [135, 364] width 18 height 28
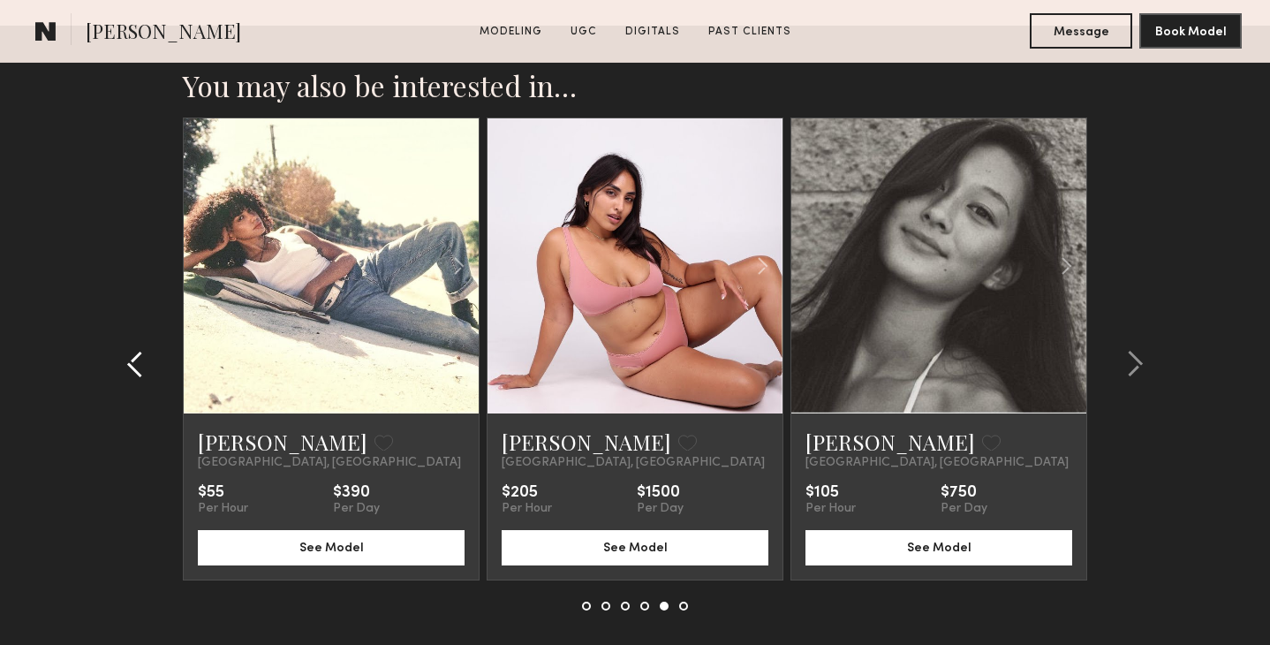
click at [132, 363] on common-icon at bounding box center [135, 364] width 18 height 28
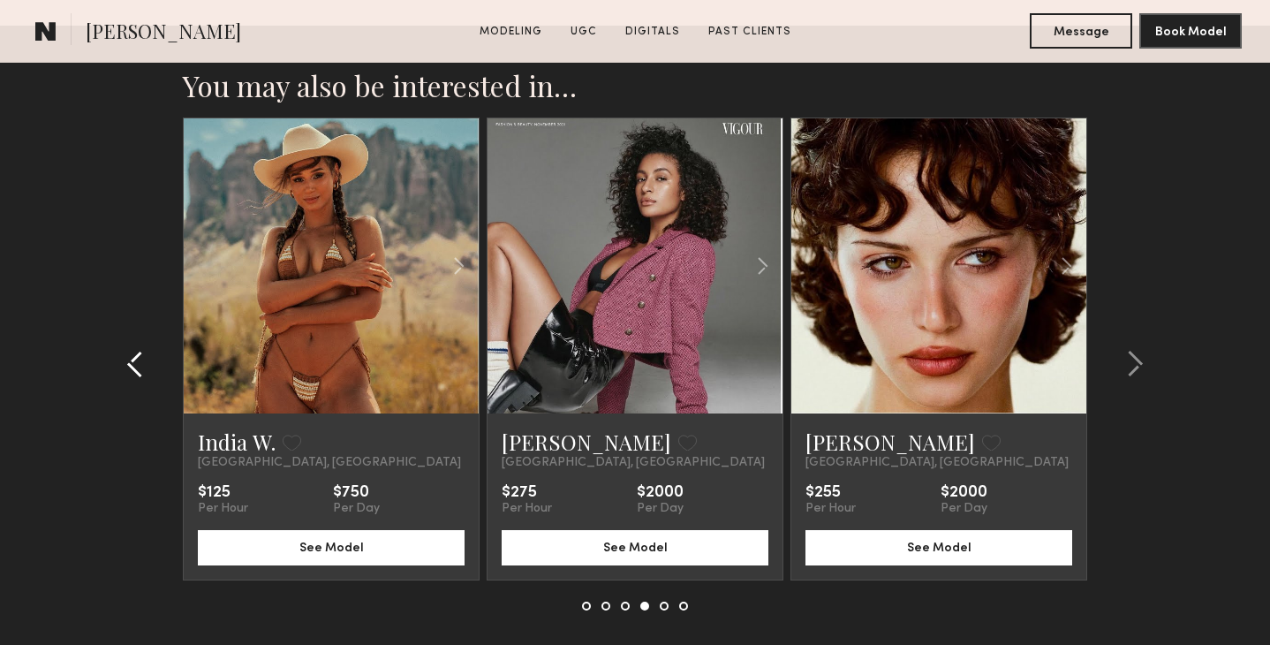
click at [132, 363] on common-icon at bounding box center [135, 364] width 18 height 28
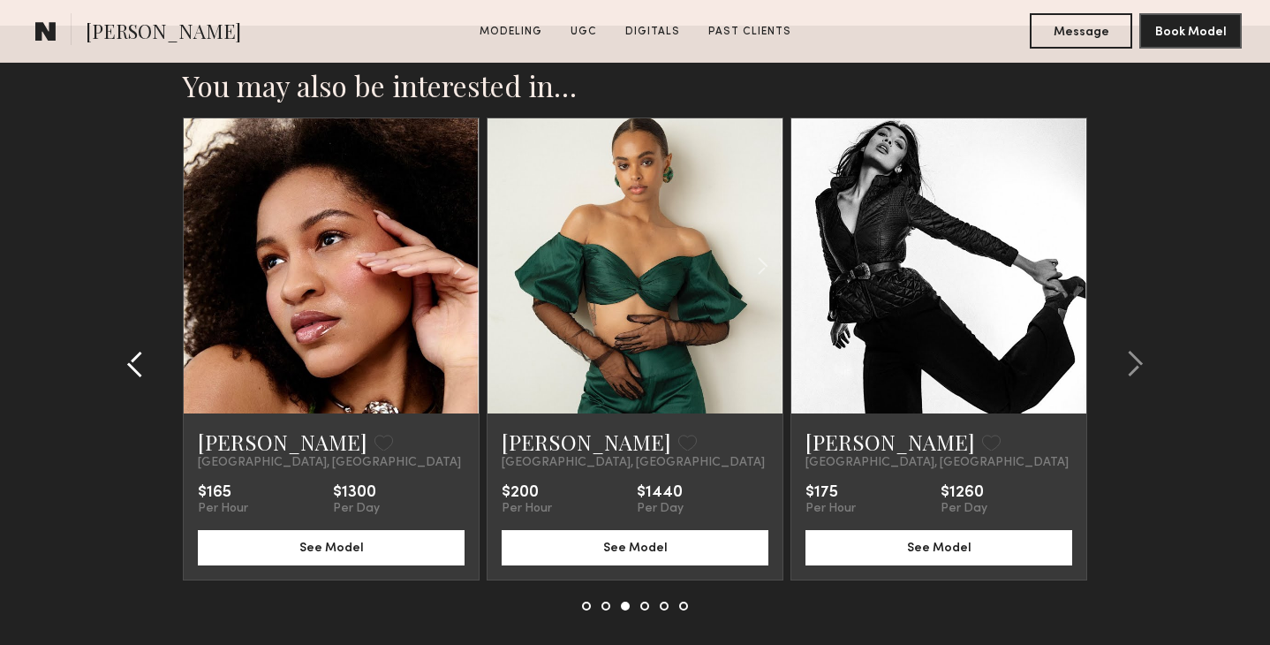
click at [132, 363] on common-icon at bounding box center [135, 364] width 18 height 28
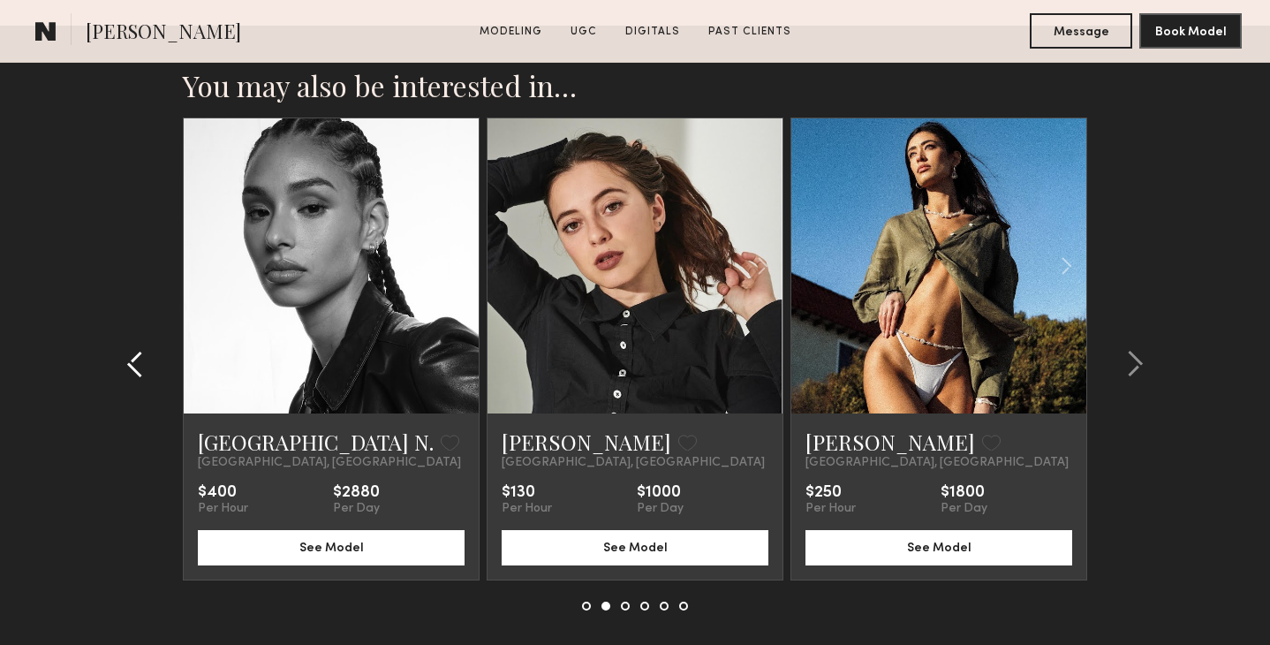
click at [132, 363] on common-icon at bounding box center [135, 364] width 18 height 28
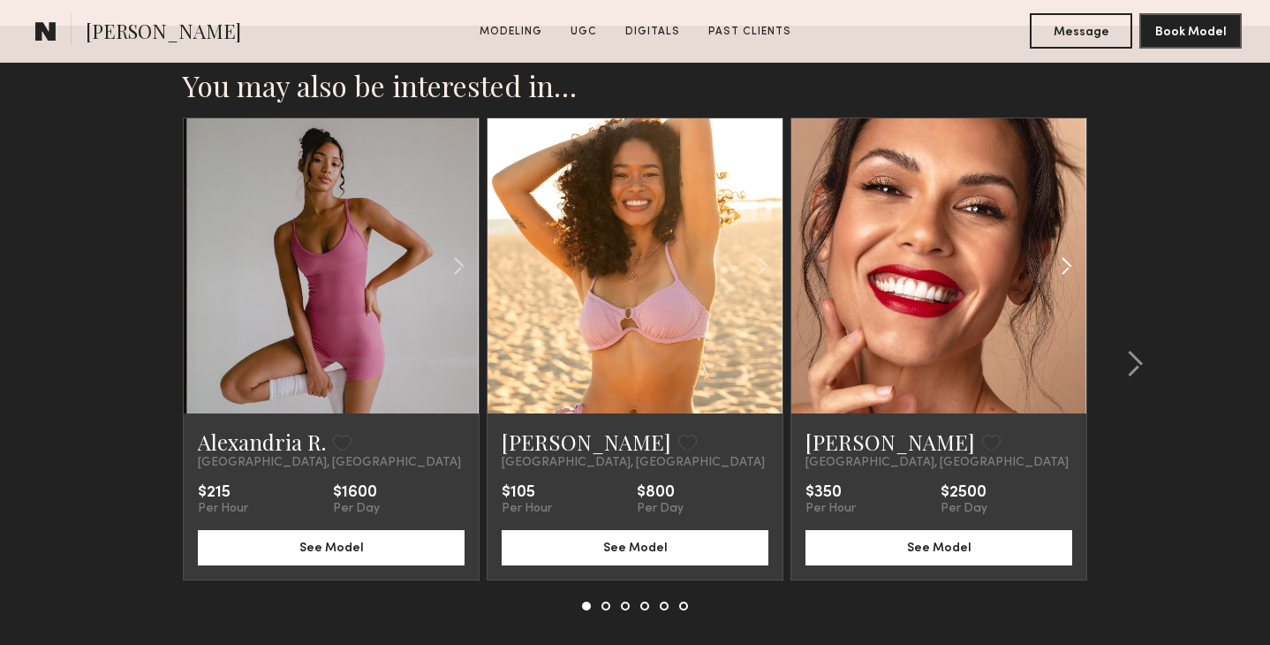
click at [1063, 258] on common-icon at bounding box center [1067, 266] width 26 height 34
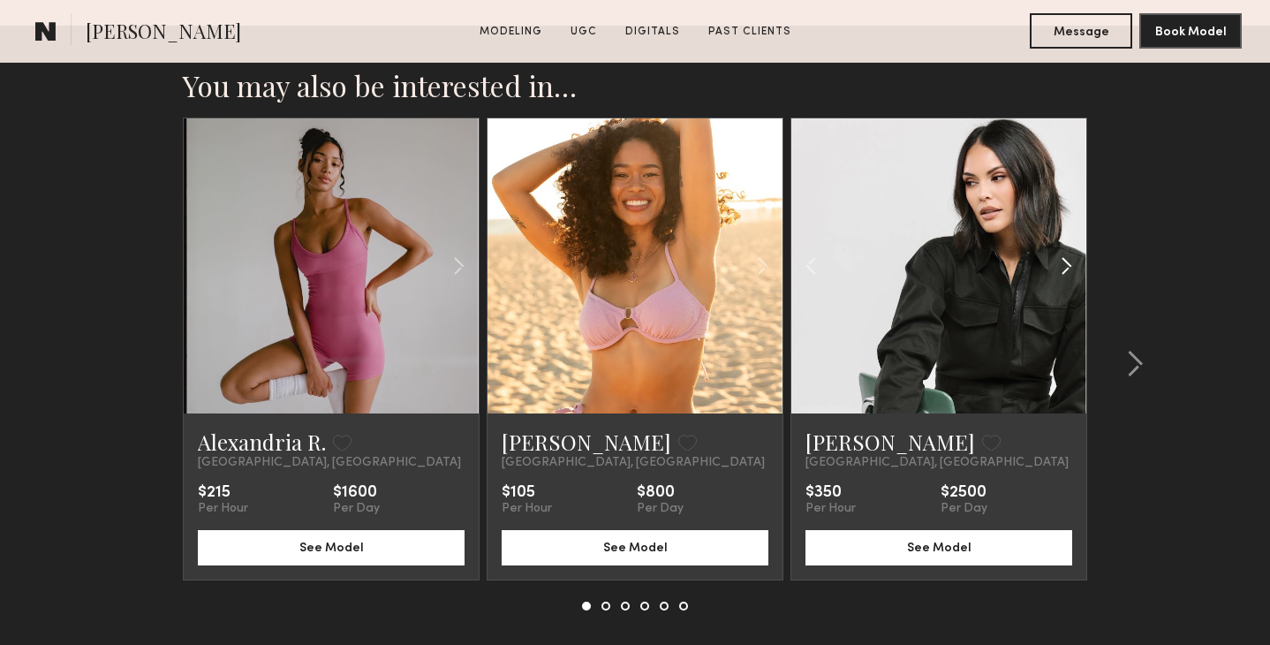
click at [1063, 258] on common-icon at bounding box center [1067, 266] width 26 height 34
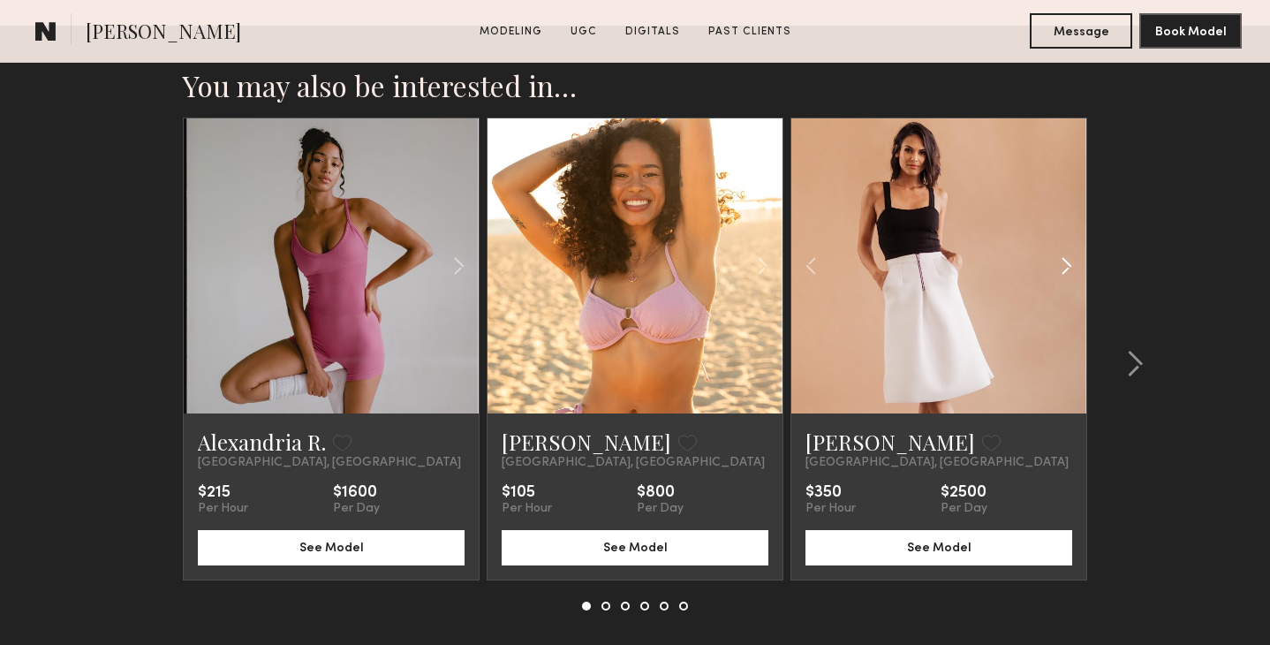
click at [1063, 258] on common-icon at bounding box center [1067, 266] width 26 height 34
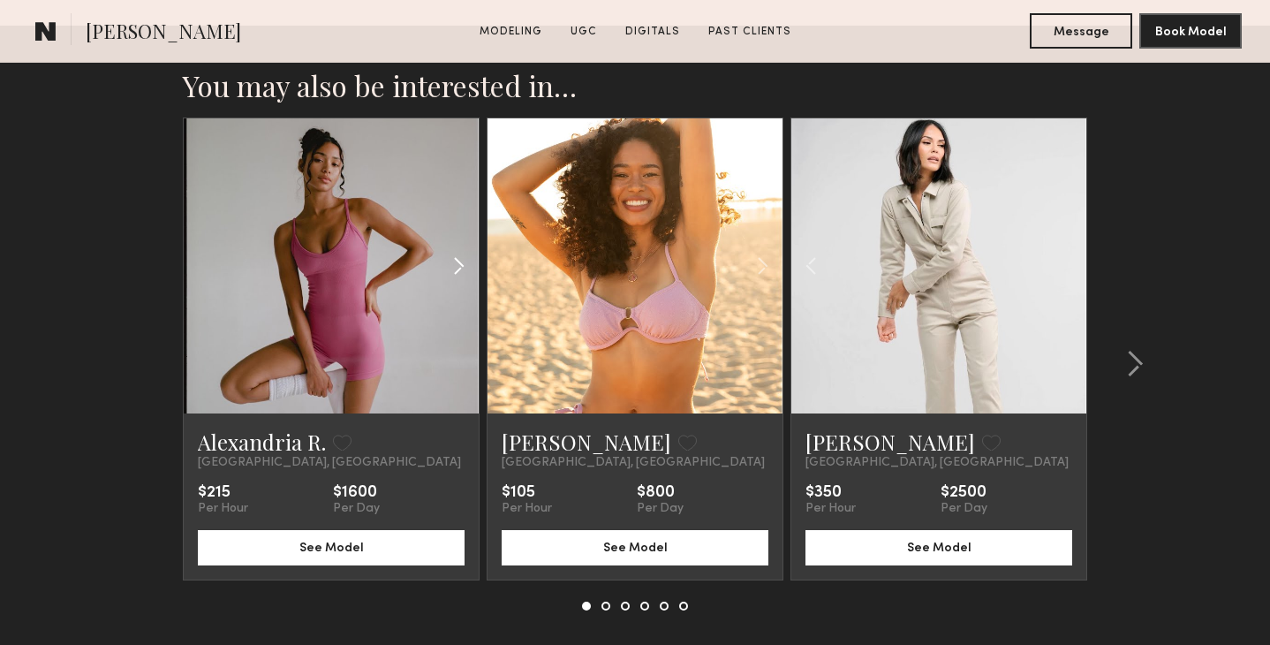
click at [450, 262] on common-icon at bounding box center [459, 266] width 26 height 34
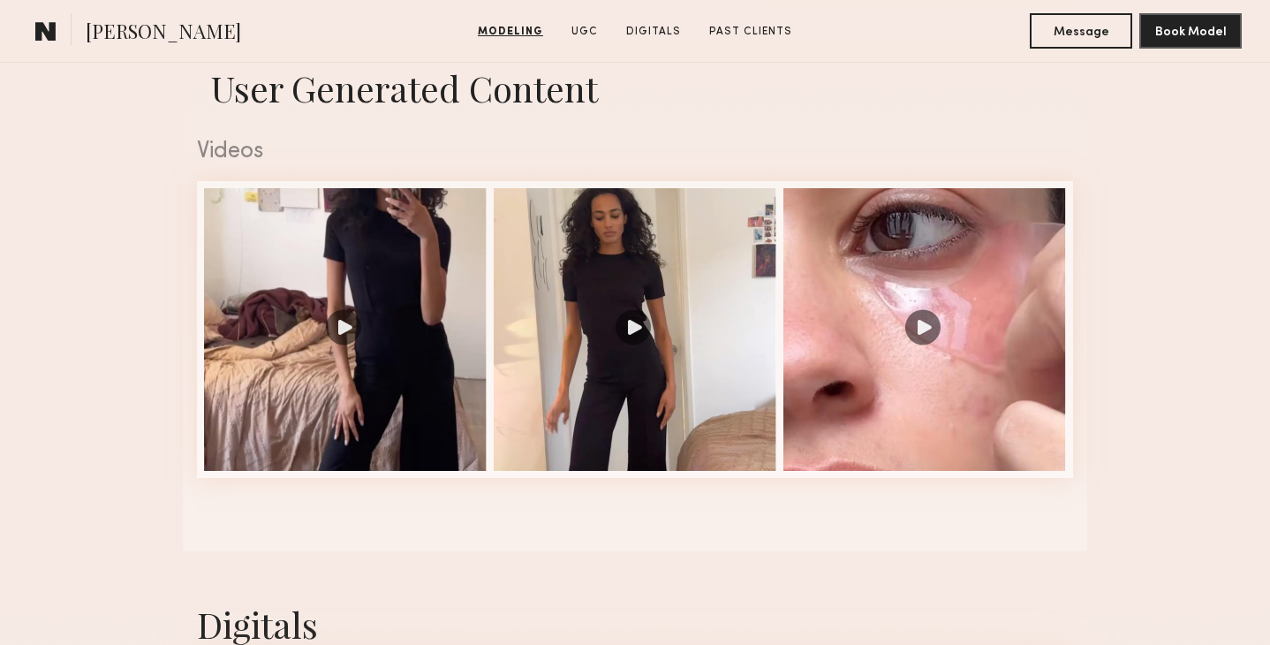
scroll to position [1401, 0]
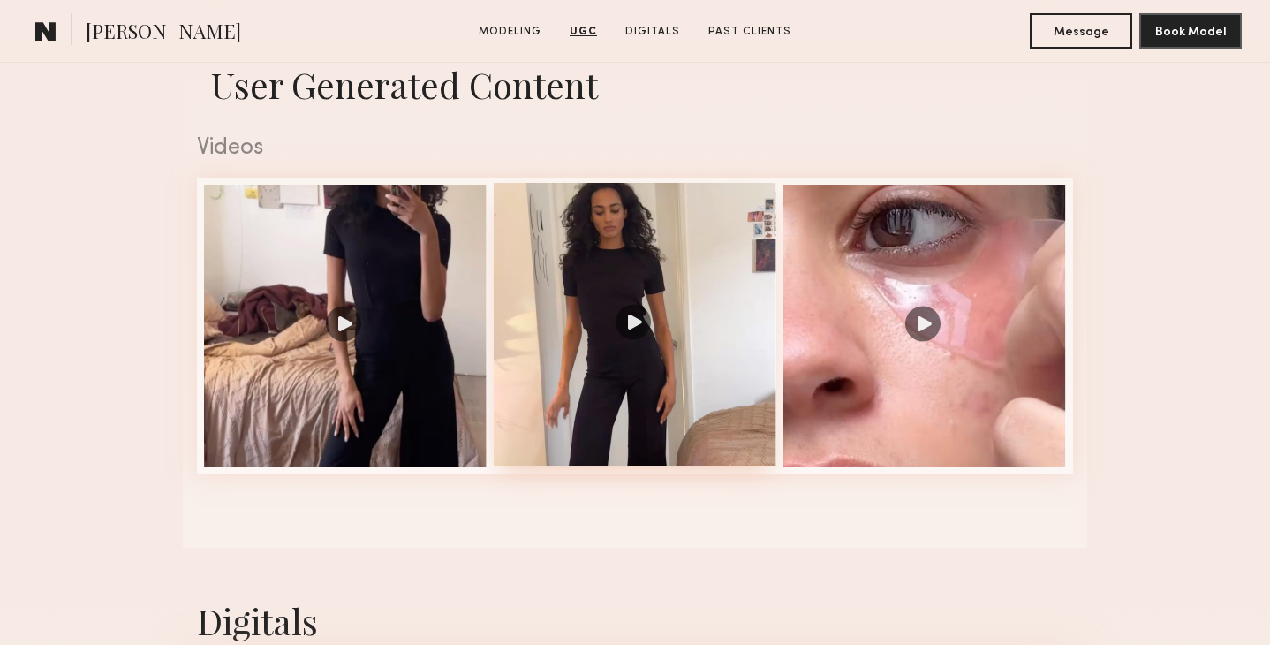
click at [694, 241] on div at bounding box center [635, 324] width 283 height 283
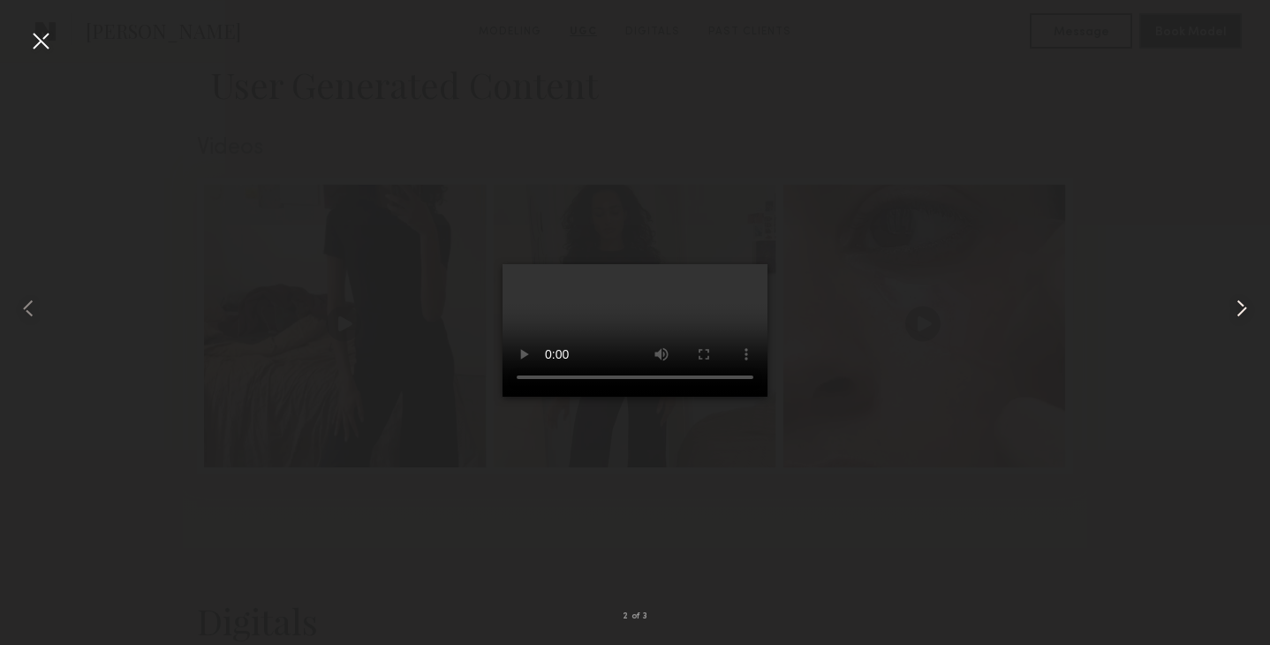
click at [1239, 309] on common-icon at bounding box center [1242, 308] width 28 height 28
click at [34, 46] on div at bounding box center [40, 40] width 28 height 28
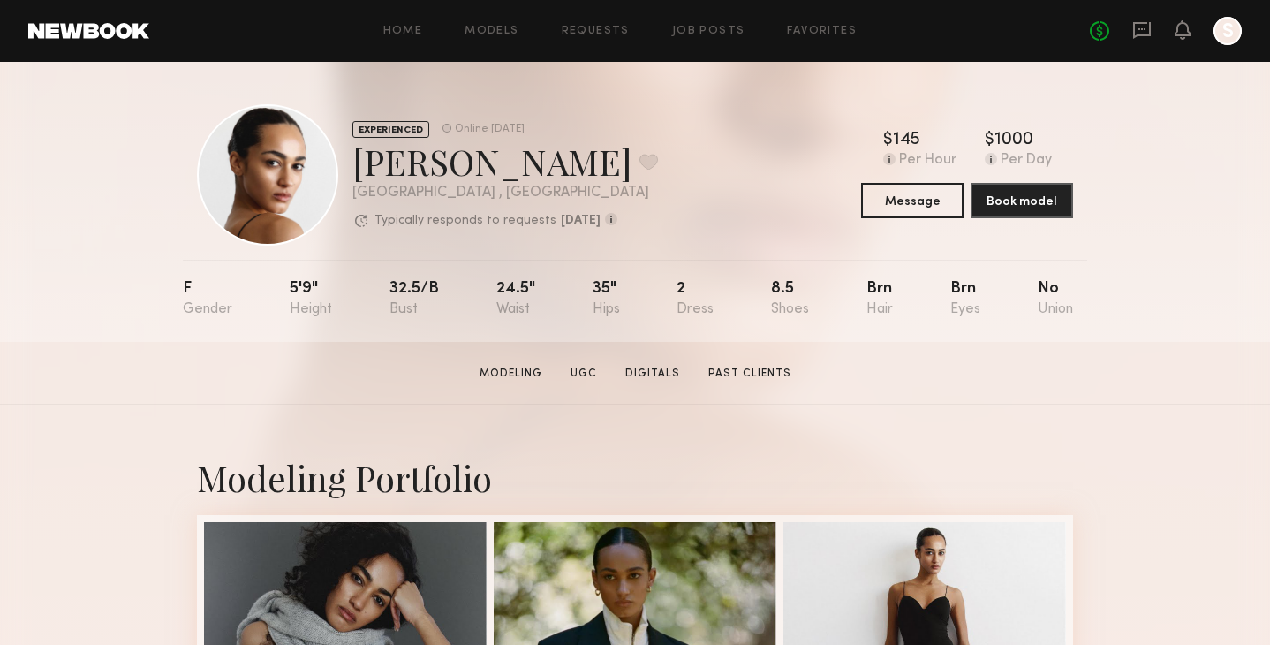
scroll to position [0, 0]
click at [663, 371] on link "Digitals" at bounding box center [652, 374] width 69 height 16
click at [512, 369] on link "Modeling" at bounding box center [509, 374] width 77 height 16
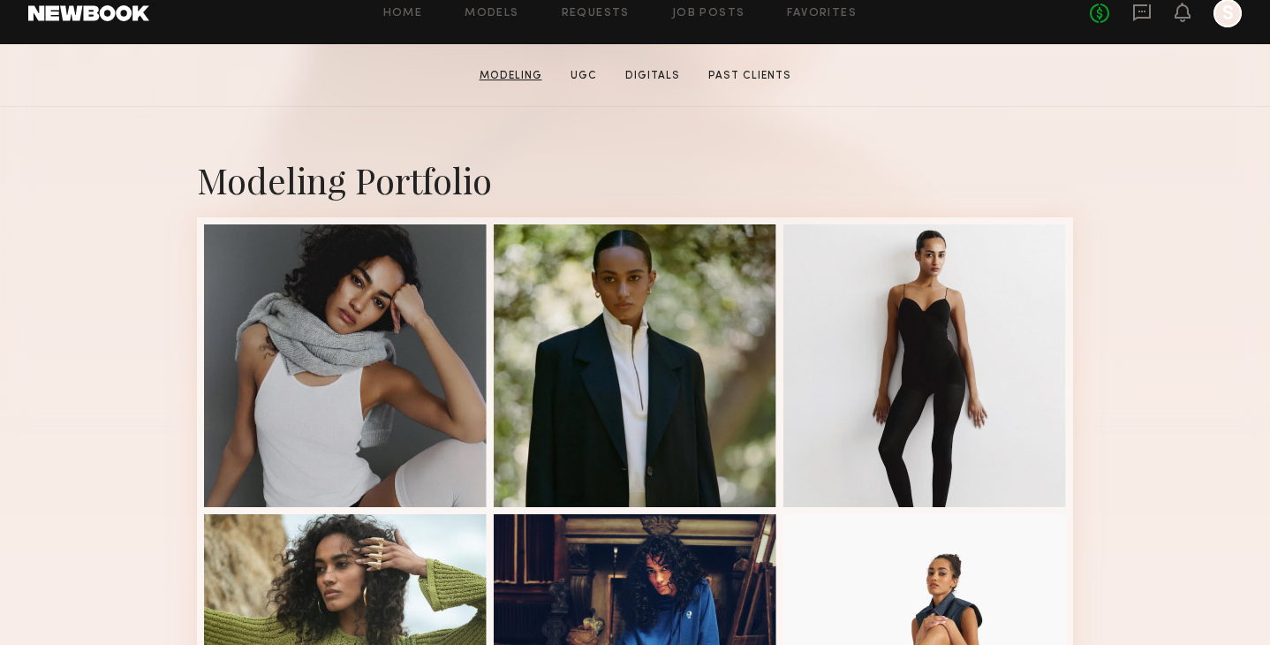
scroll to position [299, 0]
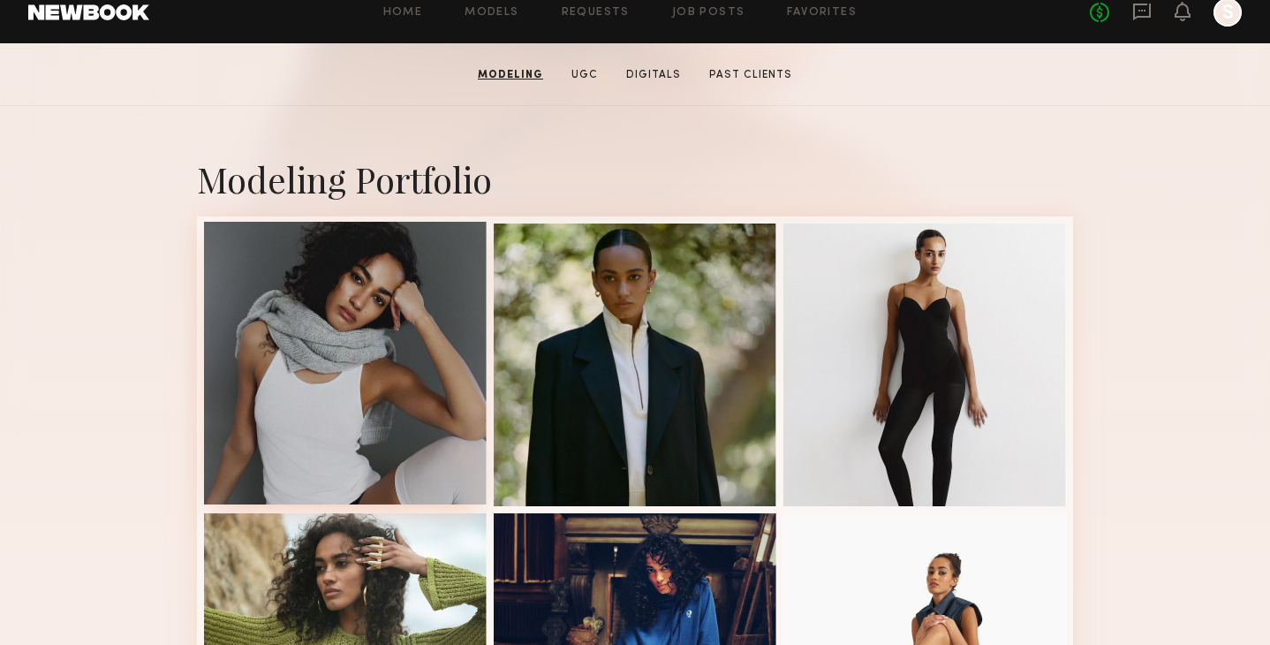
click at [419, 327] on div at bounding box center [345, 363] width 283 height 283
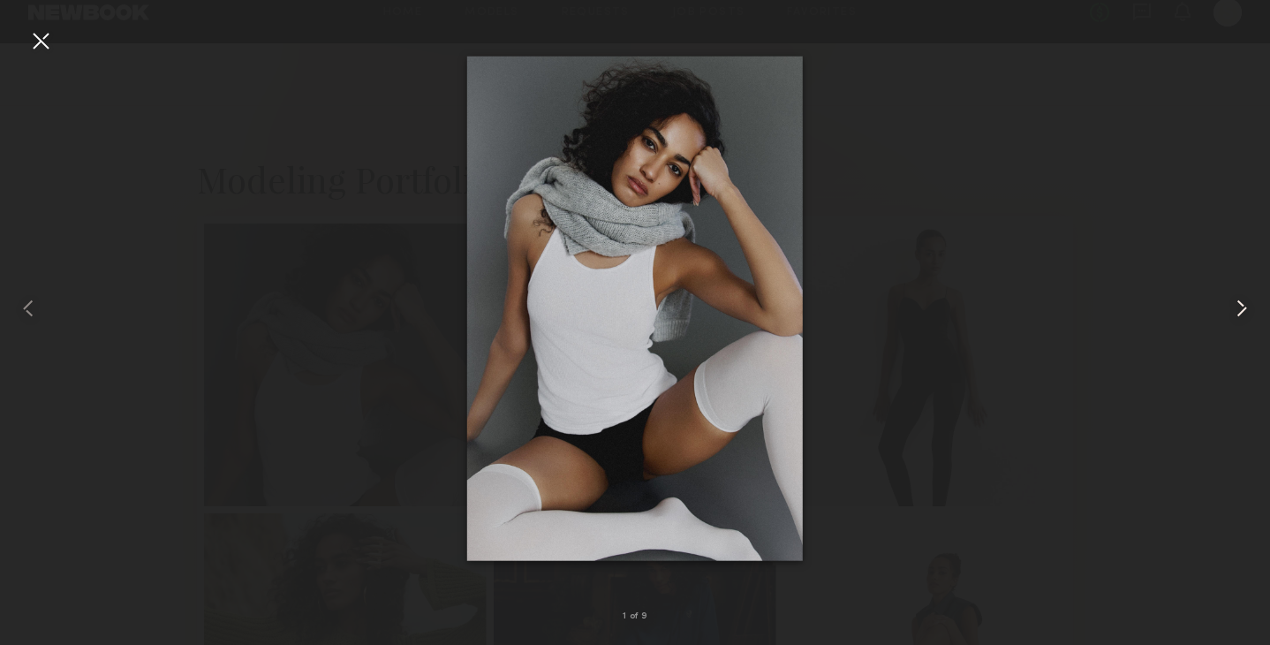
click at [1237, 307] on common-icon at bounding box center [1242, 308] width 28 height 28
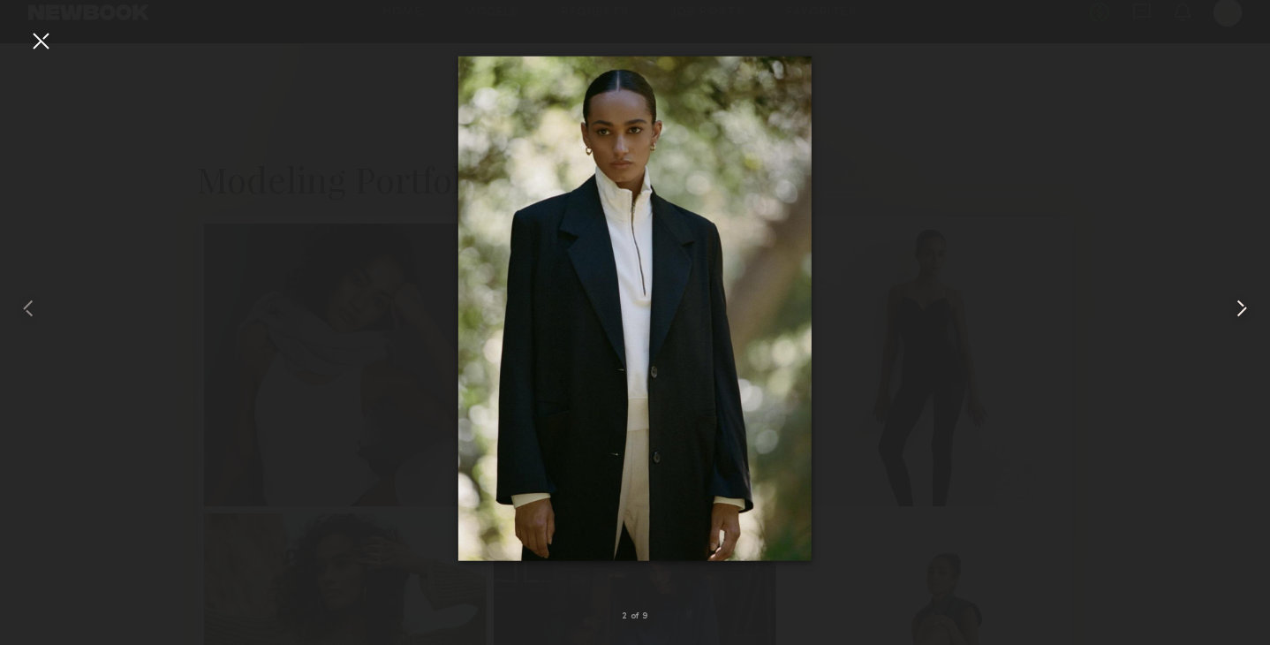
click at [1237, 307] on common-icon at bounding box center [1242, 308] width 28 height 28
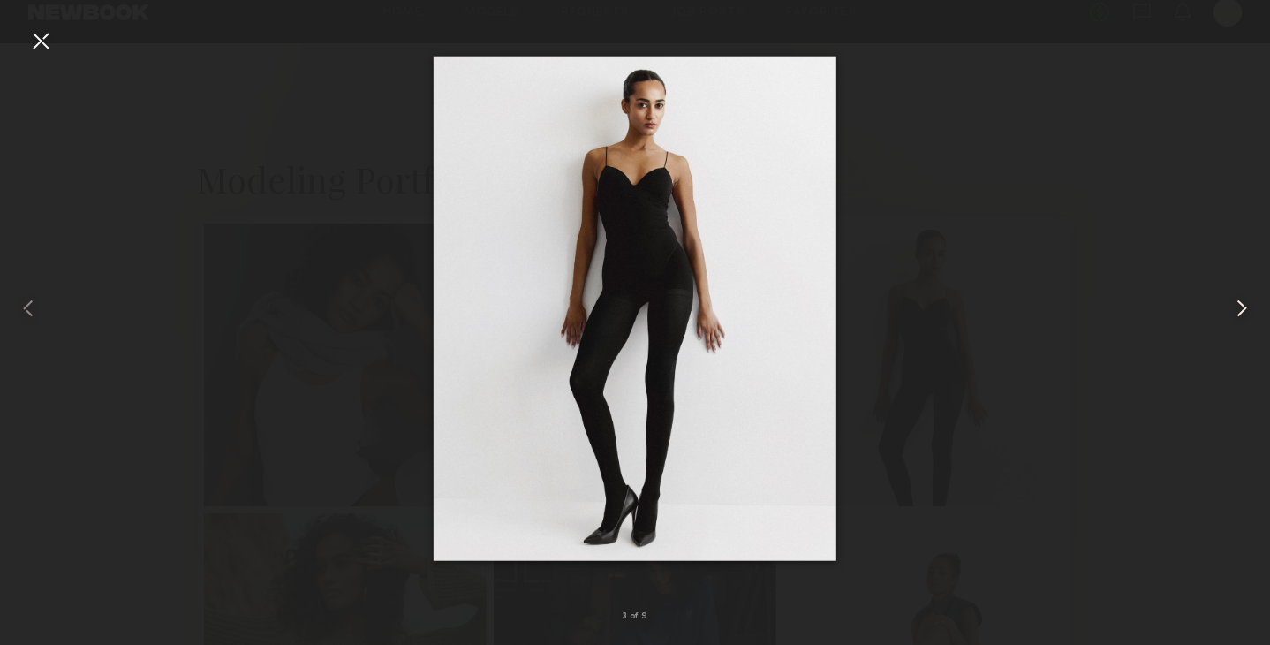
click at [1237, 307] on common-icon at bounding box center [1242, 308] width 28 height 28
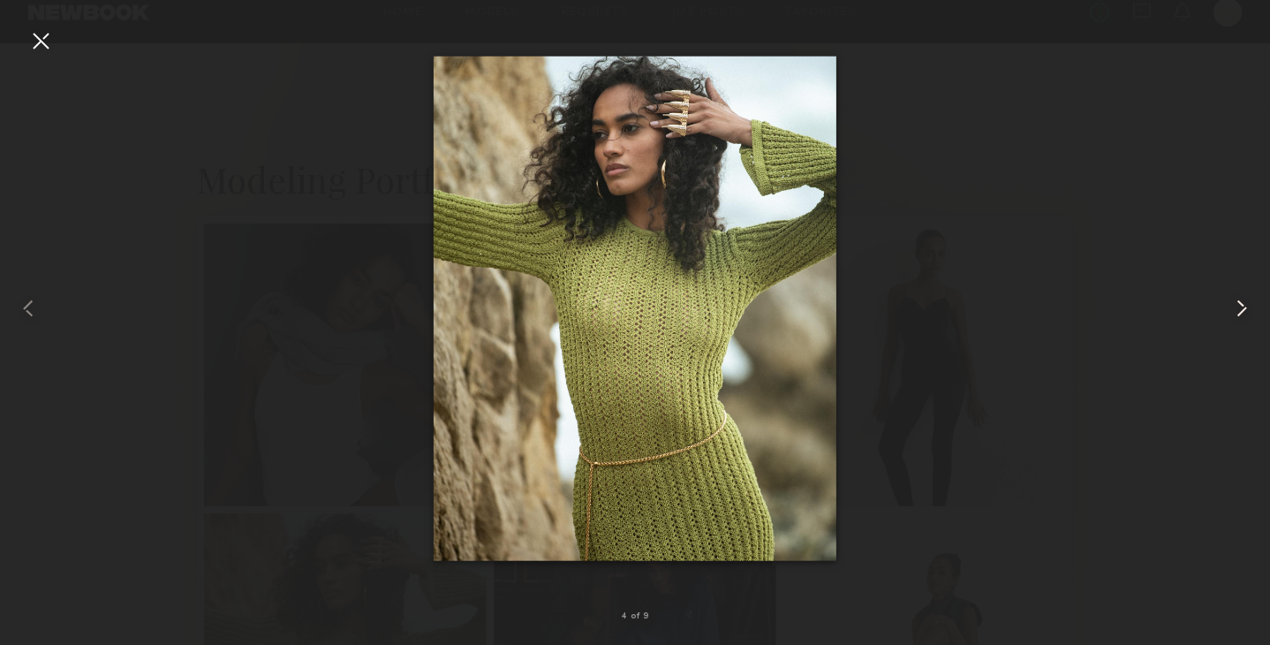
click at [1237, 307] on common-icon at bounding box center [1242, 308] width 28 height 28
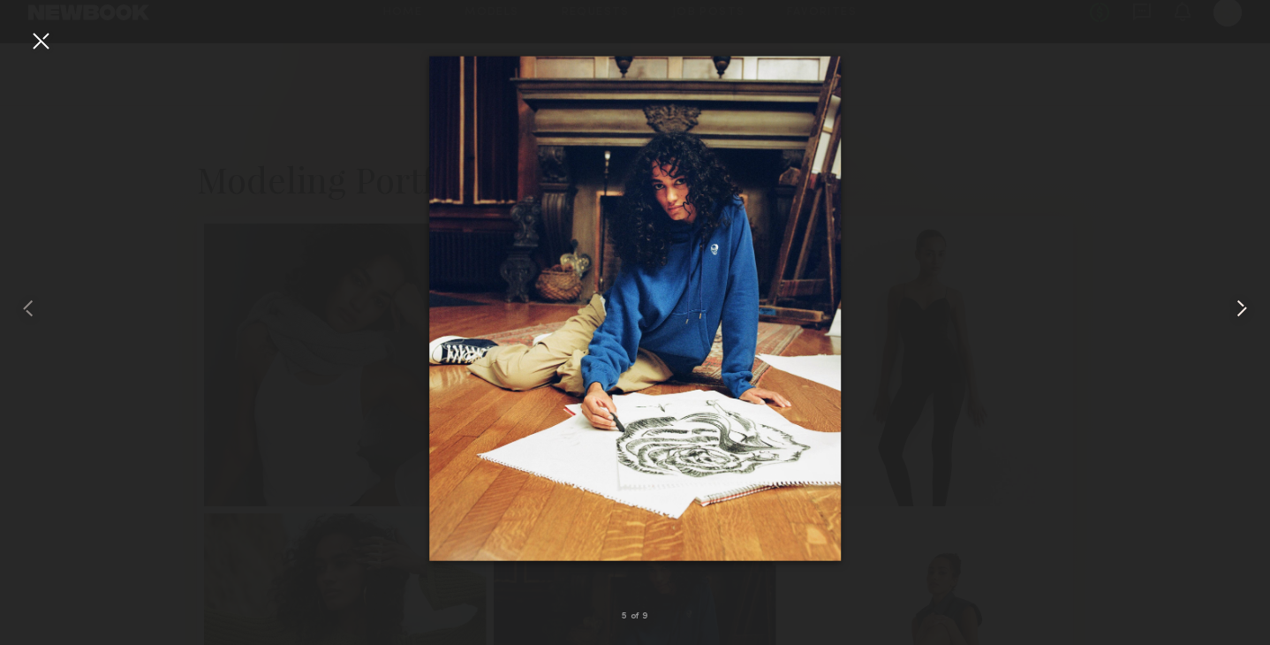
click at [1237, 307] on common-icon at bounding box center [1242, 308] width 28 height 28
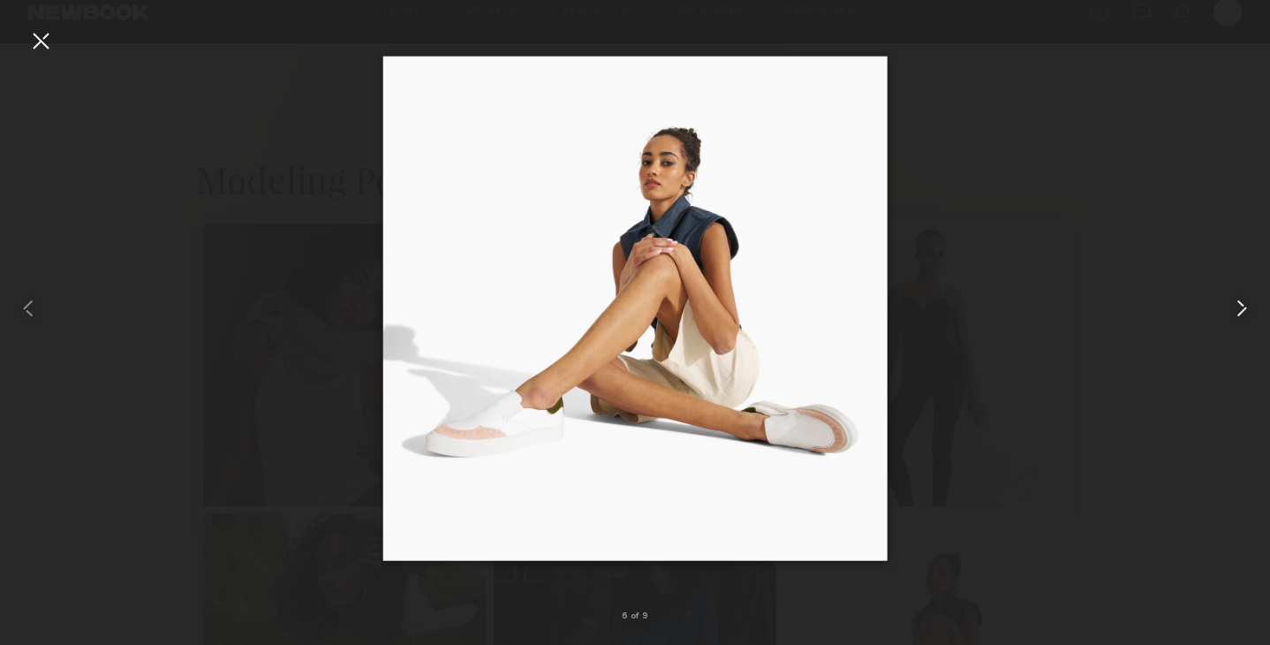
click at [1237, 307] on common-icon at bounding box center [1242, 308] width 28 height 28
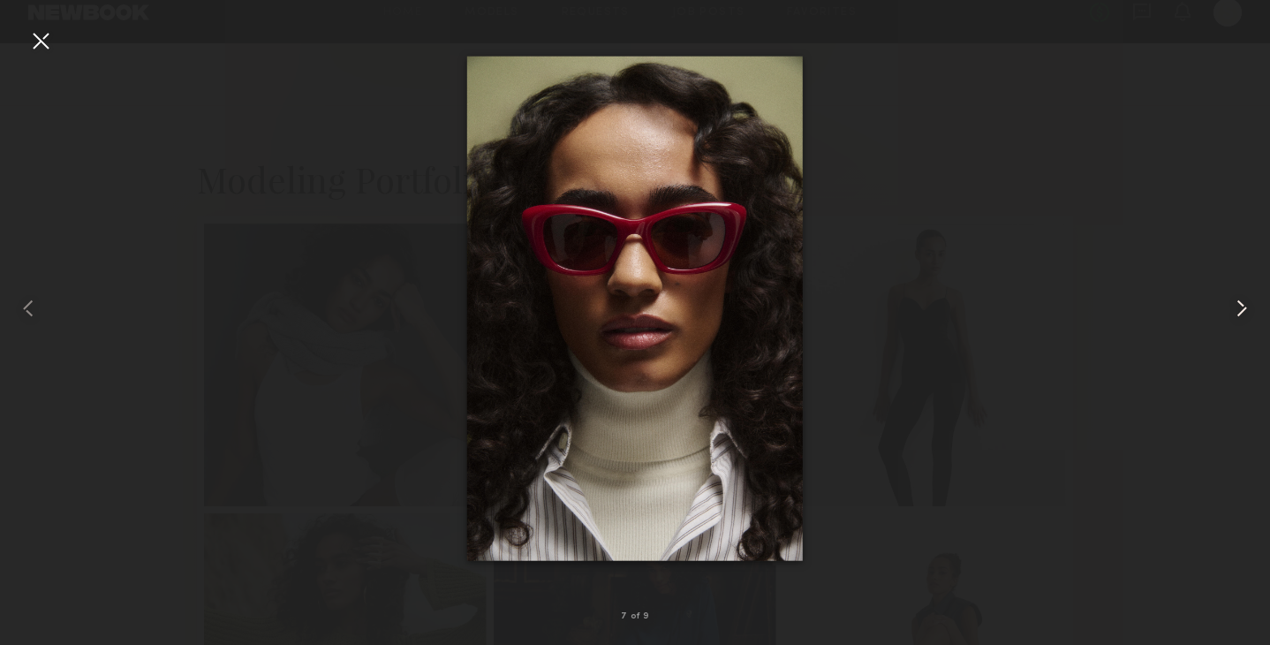
click at [1237, 307] on common-icon at bounding box center [1242, 308] width 28 height 28
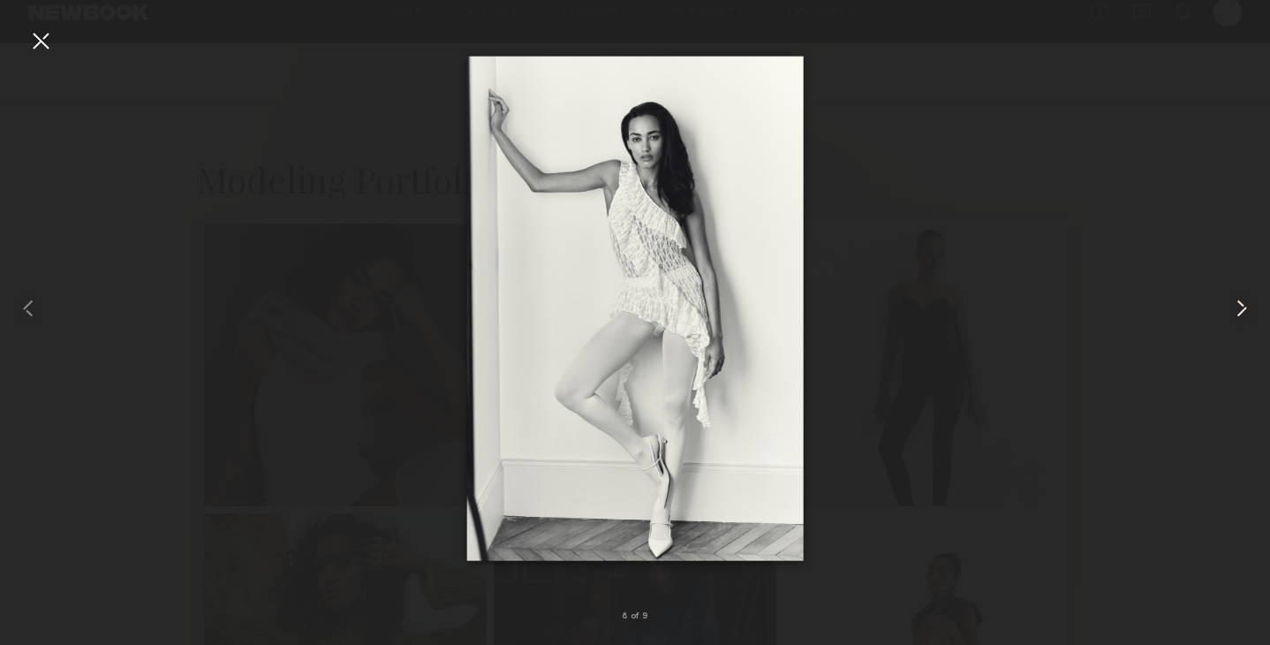
click at [1237, 307] on common-icon at bounding box center [1242, 308] width 28 height 28
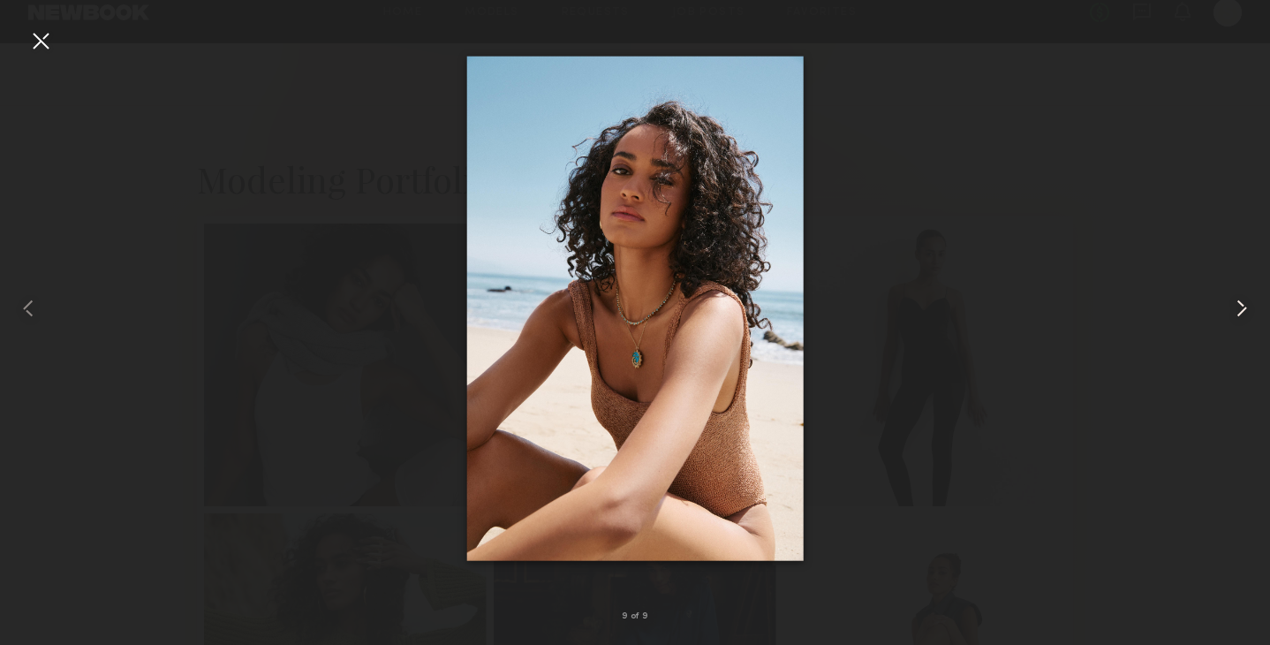
click at [1237, 307] on common-icon at bounding box center [1242, 308] width 28 height 28
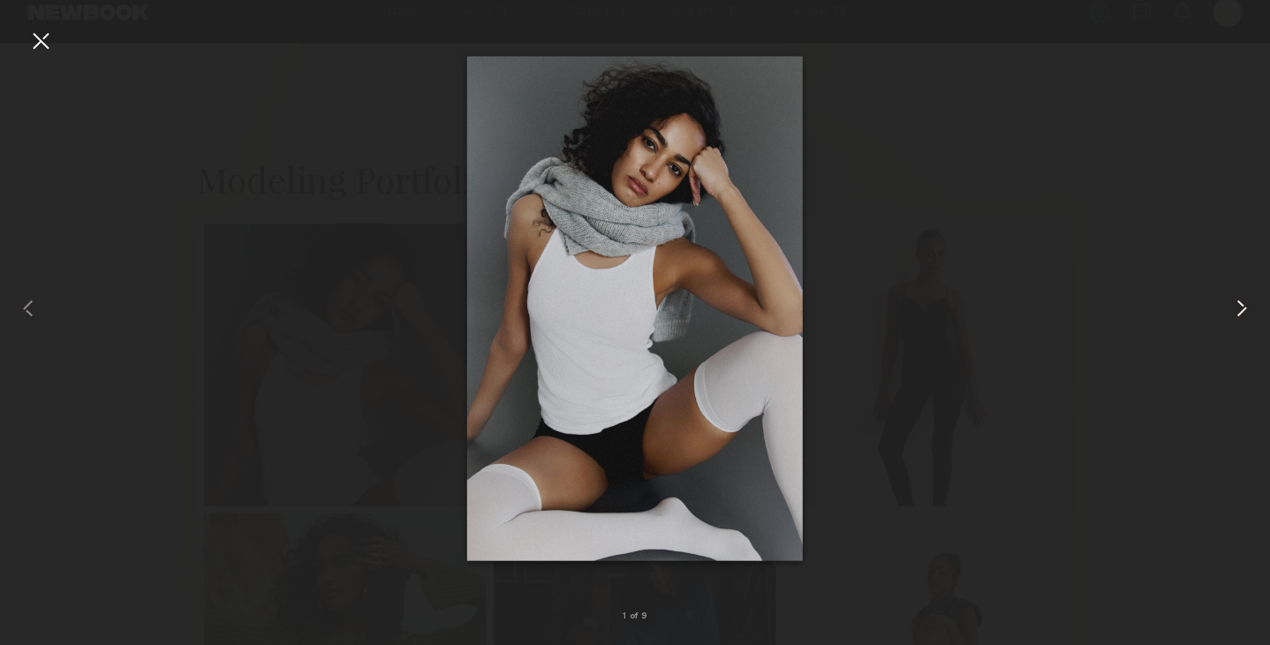
click at [1237, 307] on common-icon at bounding box center [1242, 308] width 28 height 28
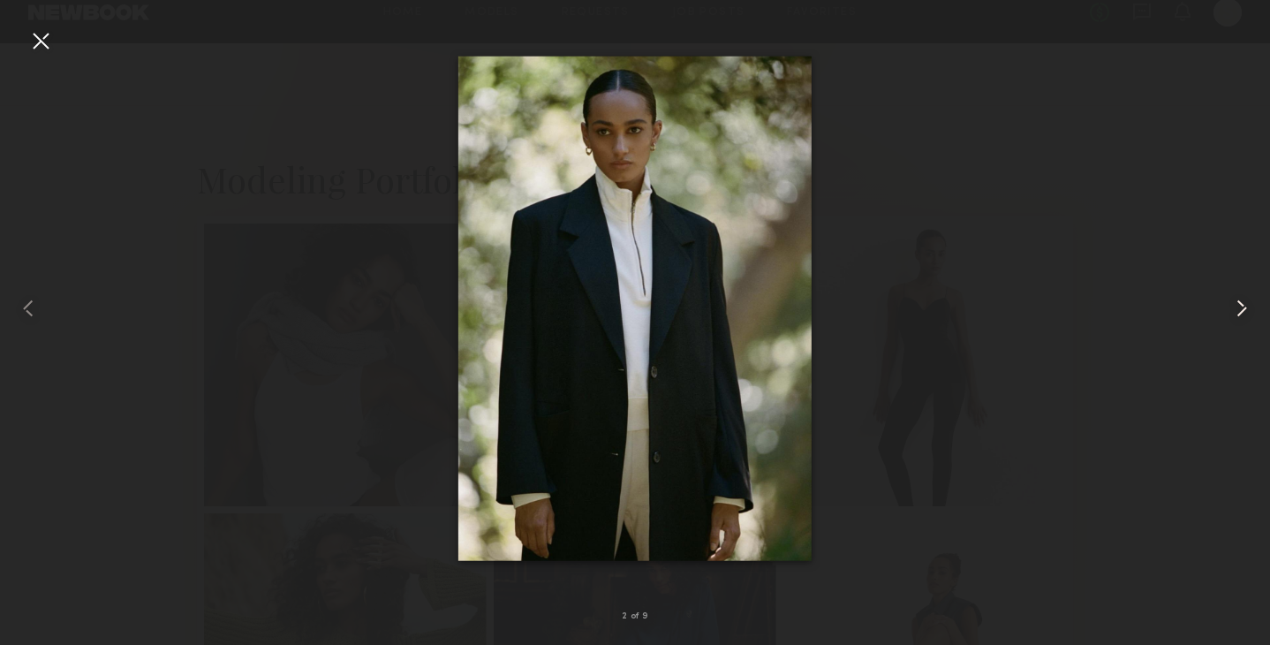
click at [1249, 310] on common-icon at bounding box center [1242, 308] width 28 height 28
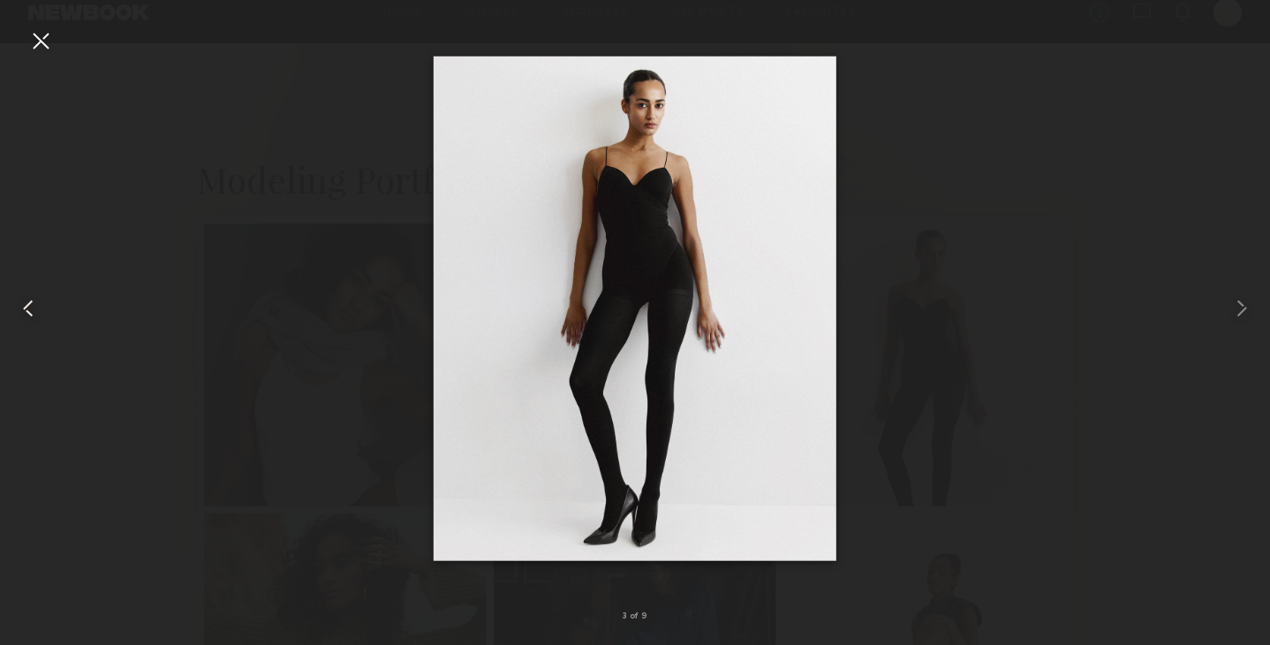
click at [26, 299] on common-icon at bounding box center [28, 308] width 28 height 28
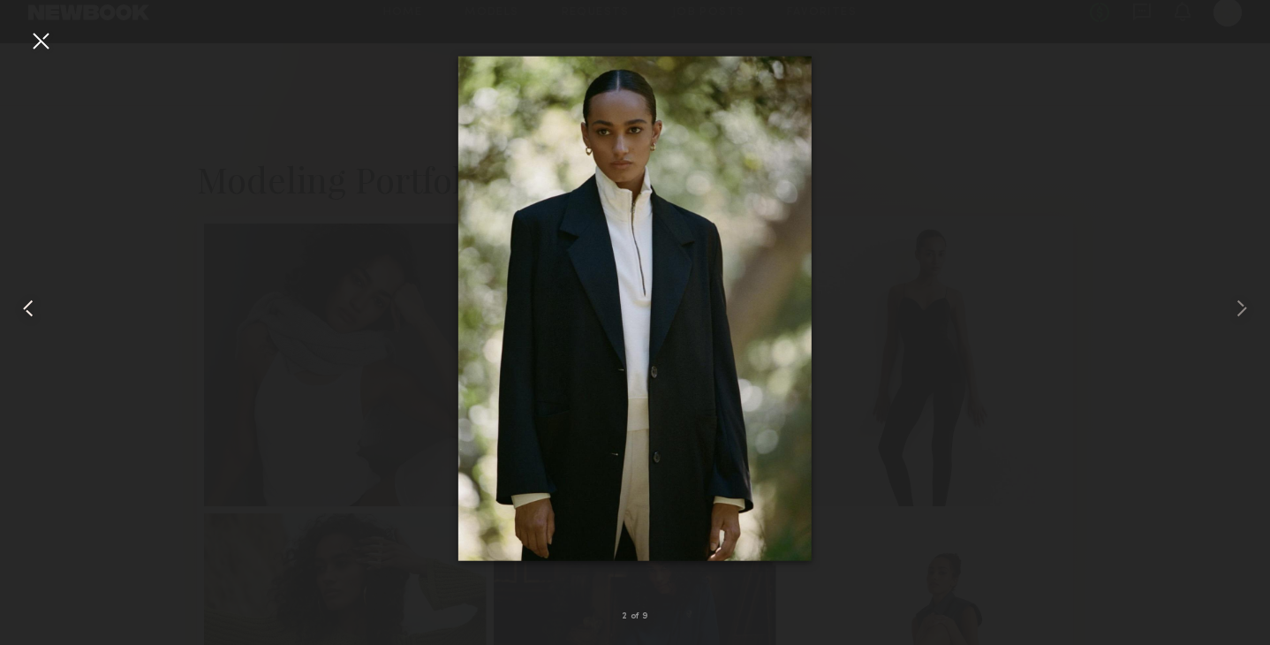
click at [26, 299] on common-icon at bounding box center [28, 308] width 28 height 28
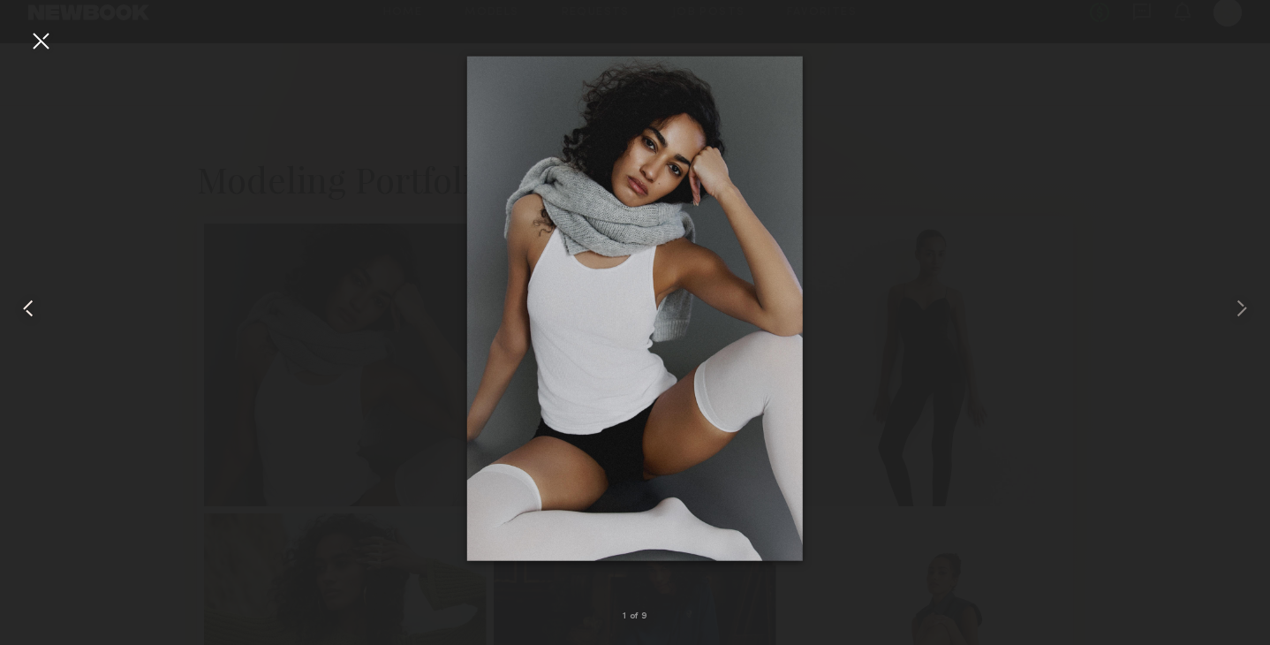
click at [26, 299] on common-icon at bounding box center [28, 308] width 28 height 28
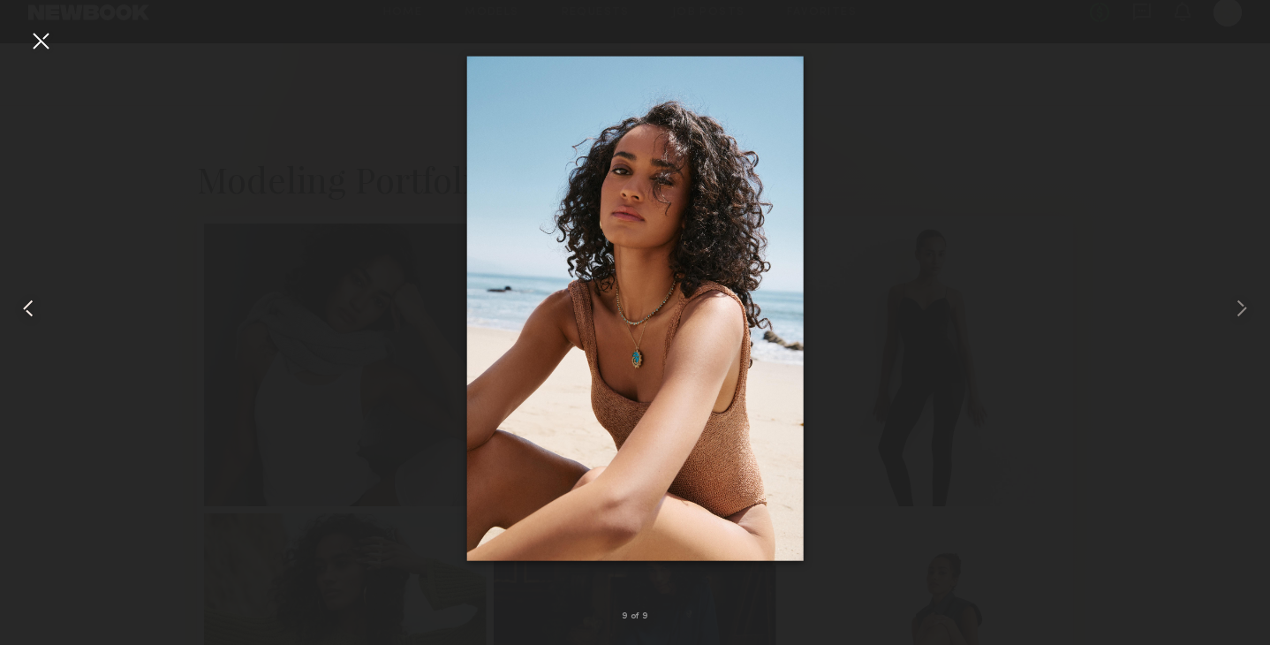
click at [26, 299] on common-icon at bounding box center [28, 308] width 28 height 28
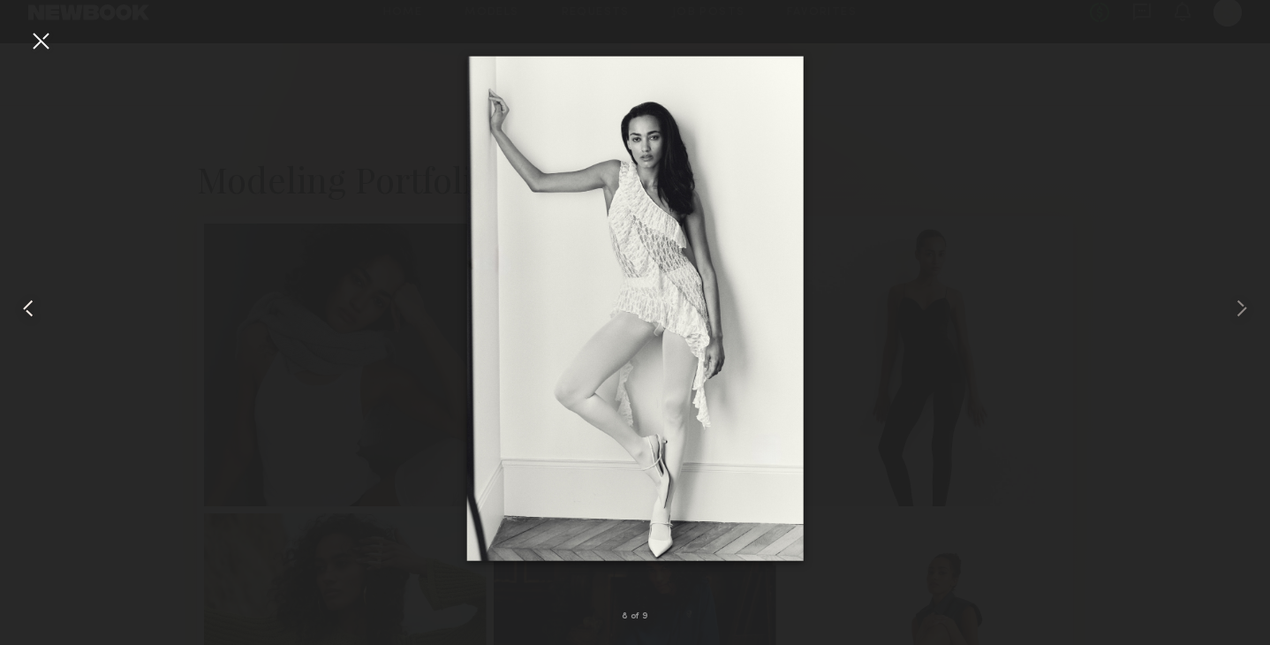
click at [26, 299] on common-icon at bounding box center [28, 308] width 28 height 28
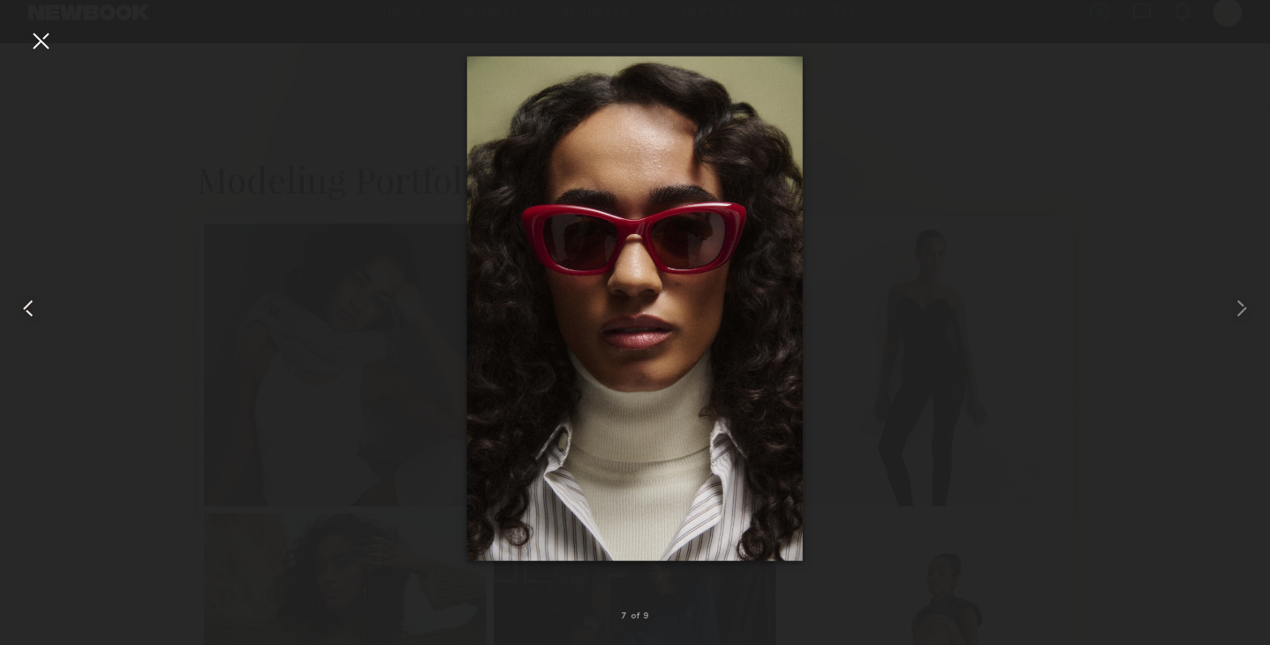
click at [26, 299] on common-icon at bounding box center [28, 308] width 28 height 28
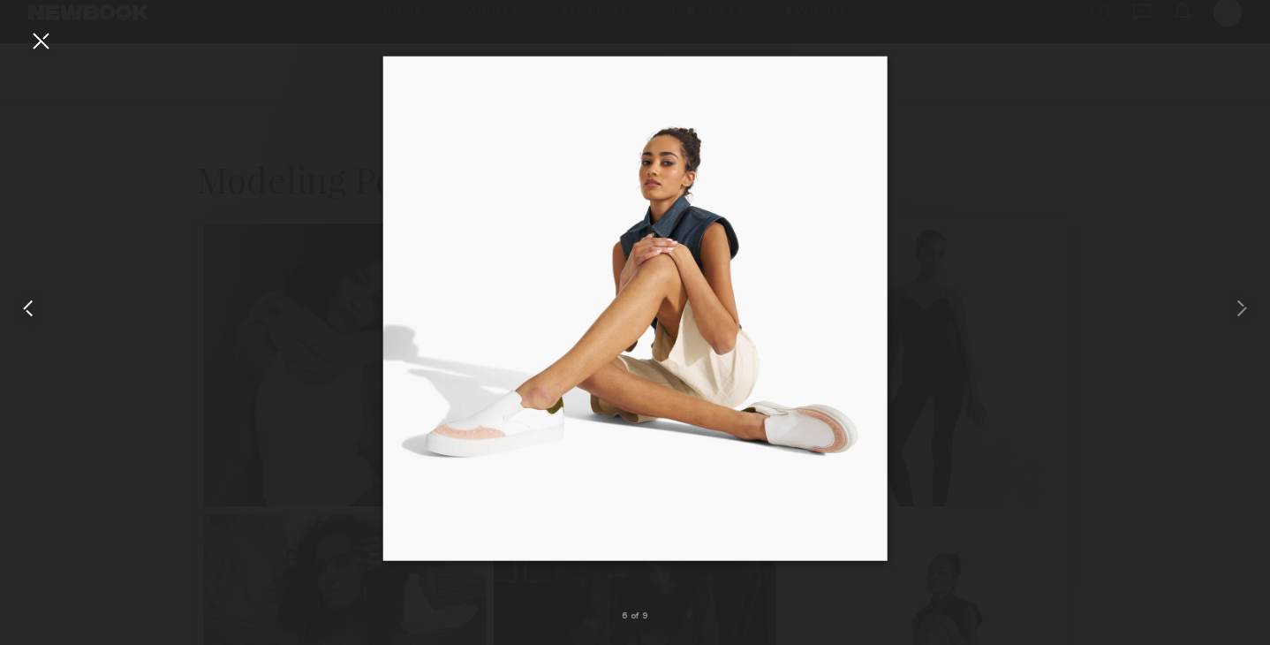
click at [26, 299] on common-icon at bounding box center [28, 308] width 28 height 28
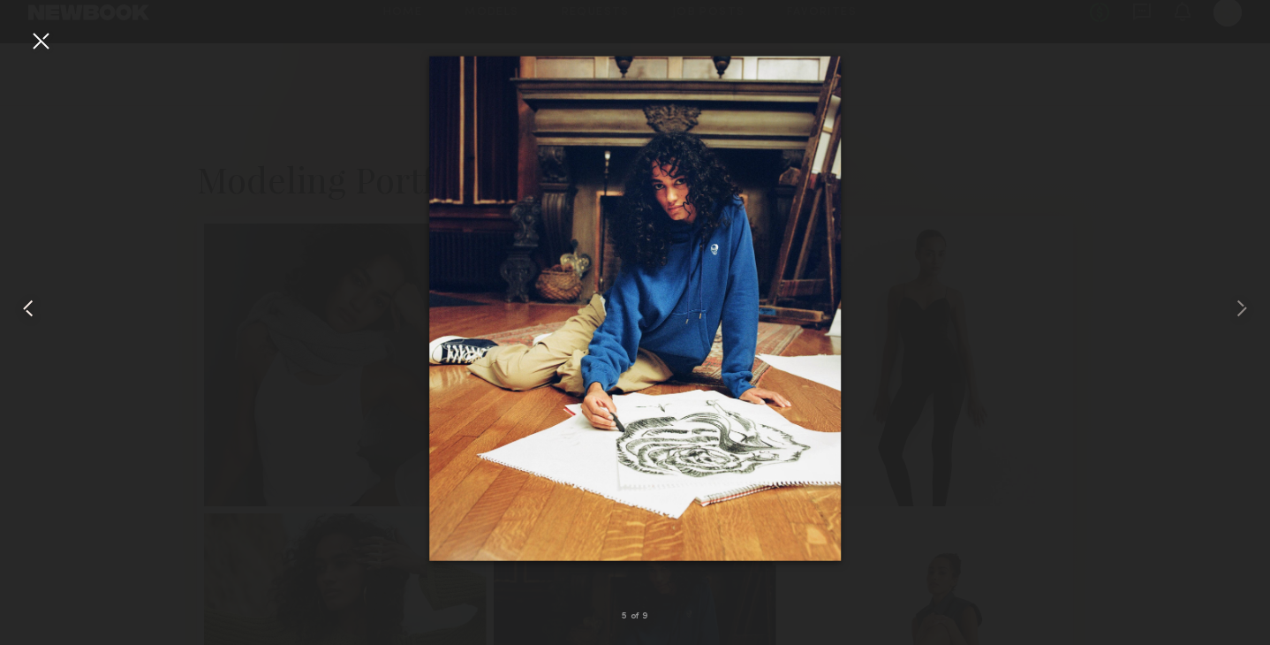
click at [26, 299] on common-icon at bounding box center [28, 308] width 28 height 28
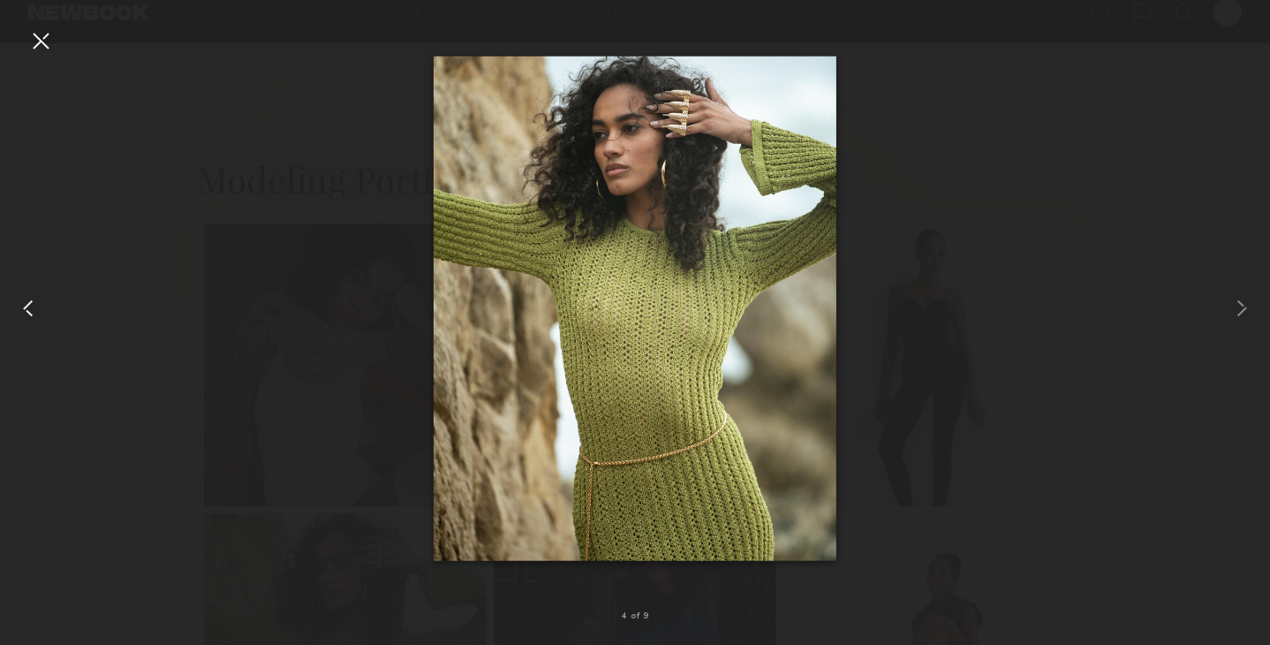
click at [26, 299] on common-icon at bounding box center [28, 308] width 28 height 28
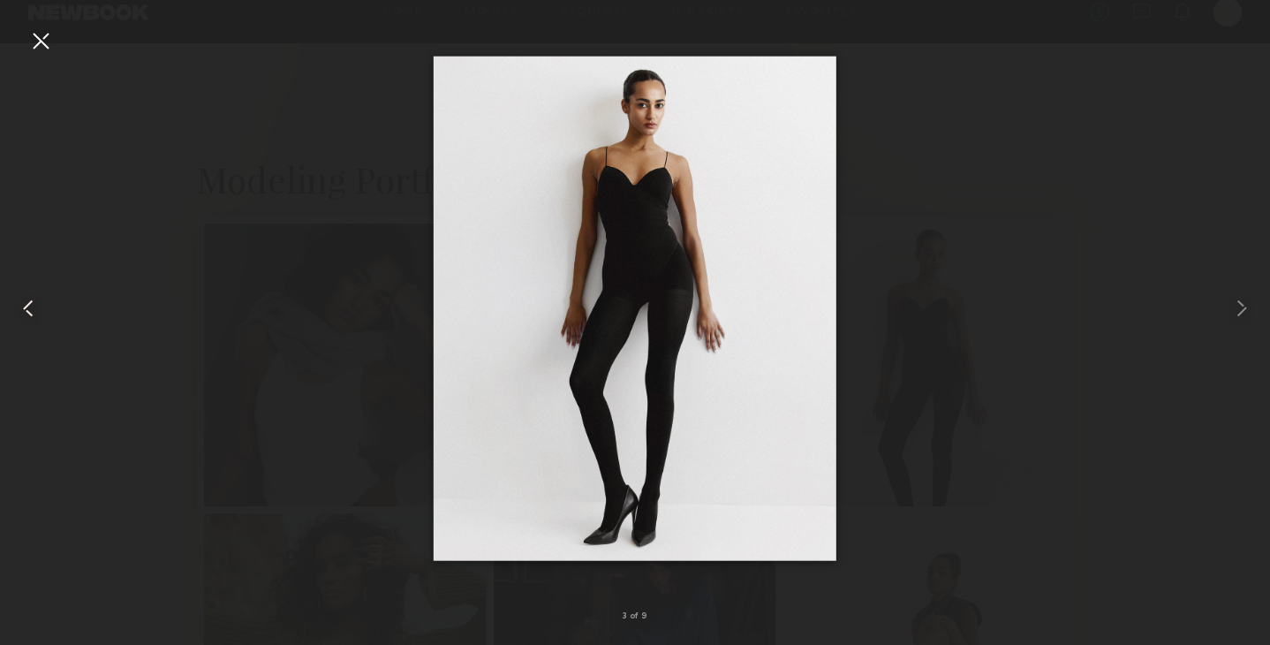
click at [26, 299] on common-icon at bounding box center [28, 308] width 28 height 28
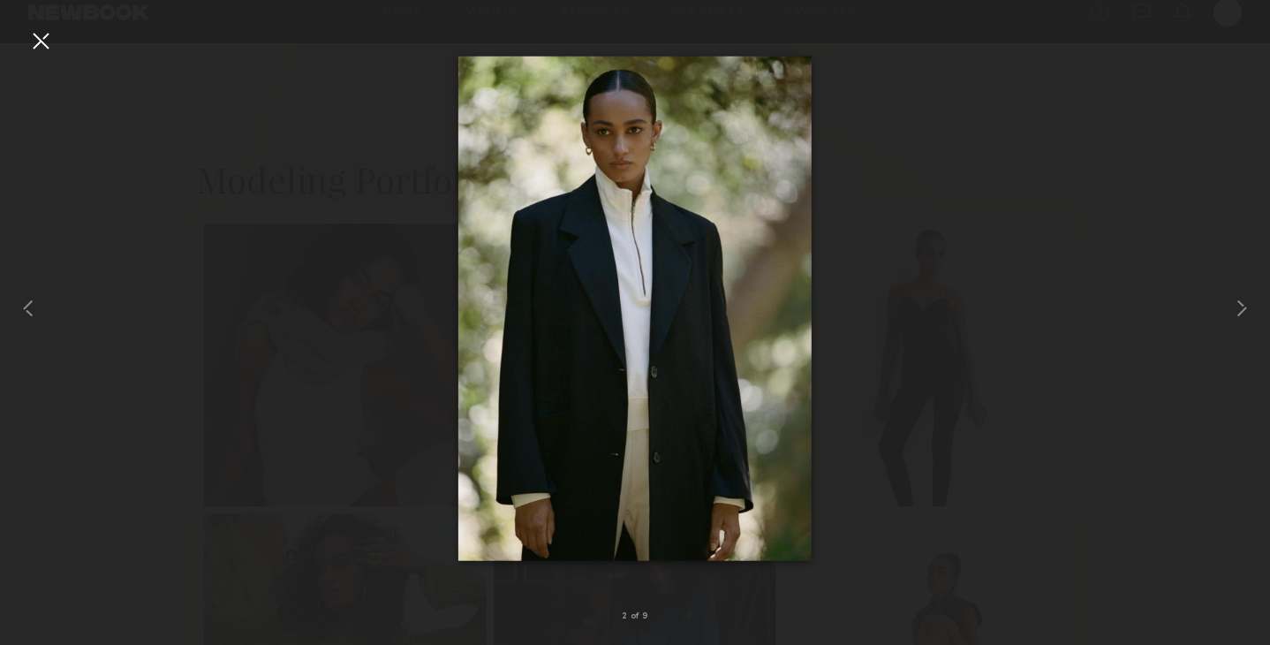
click at [34, 44] on div at bounding box center [40, 40] width 28 height 28
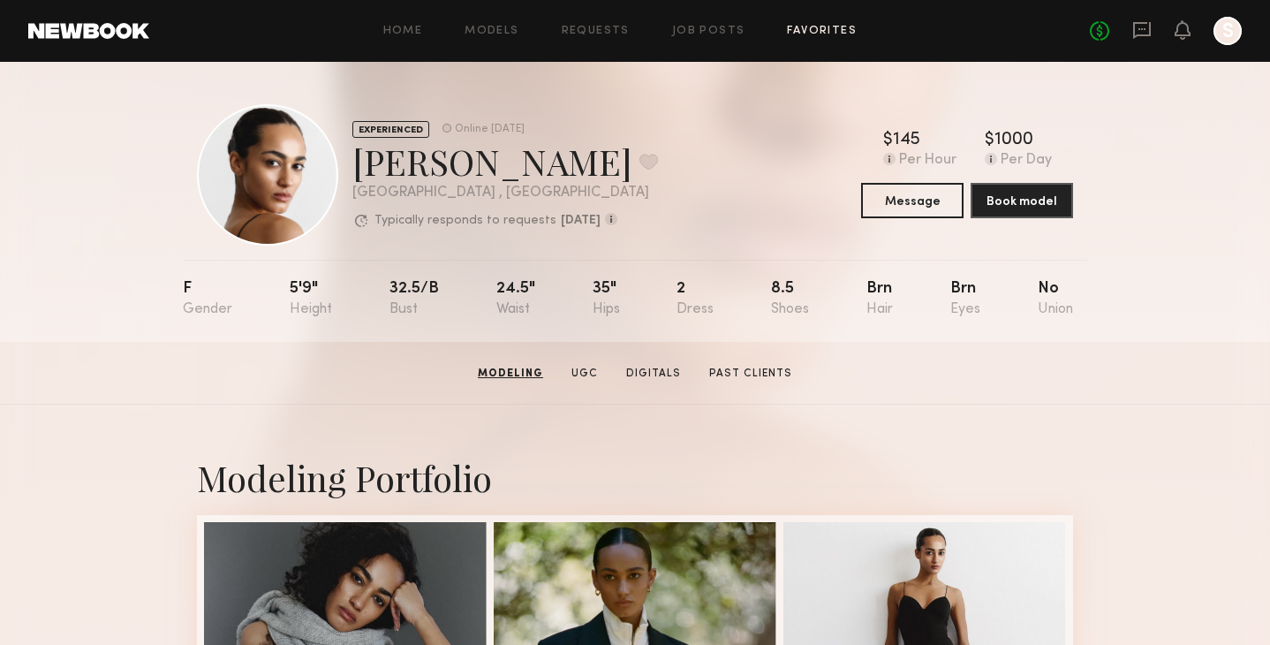
scroll to position [0, 0]
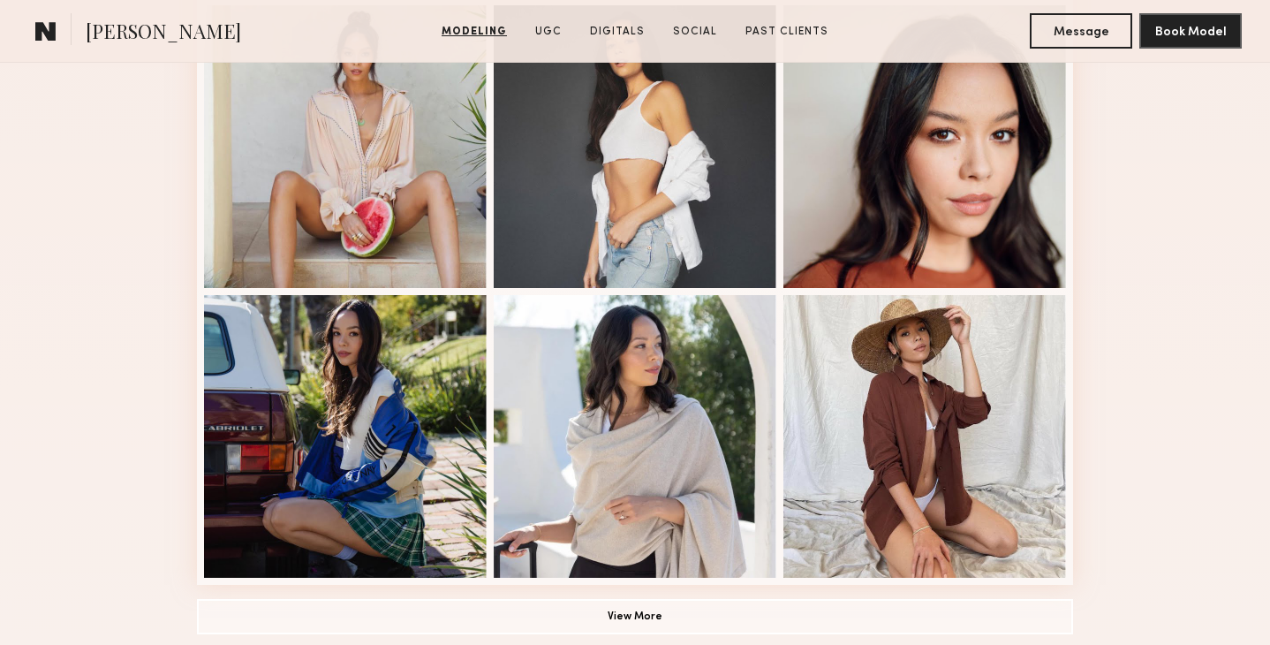
scroll to position [1137, 0]
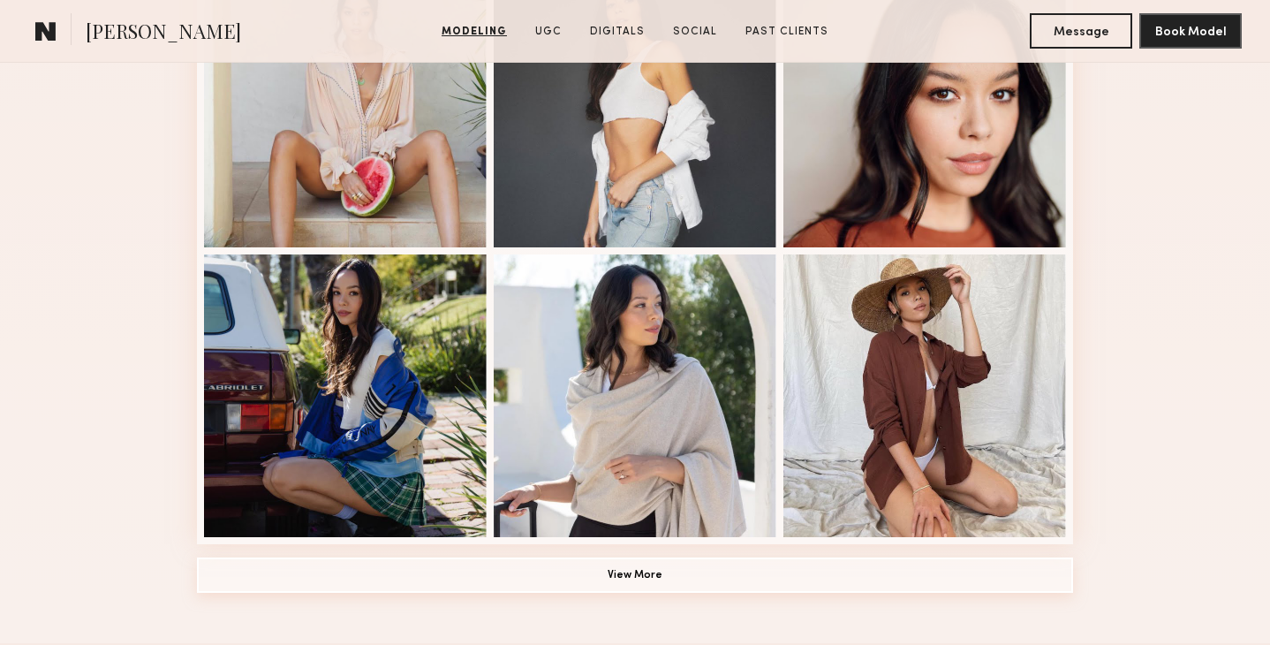
click at [677, 569] on button "View More" at bounding box center [635, 574] width 876 height 35
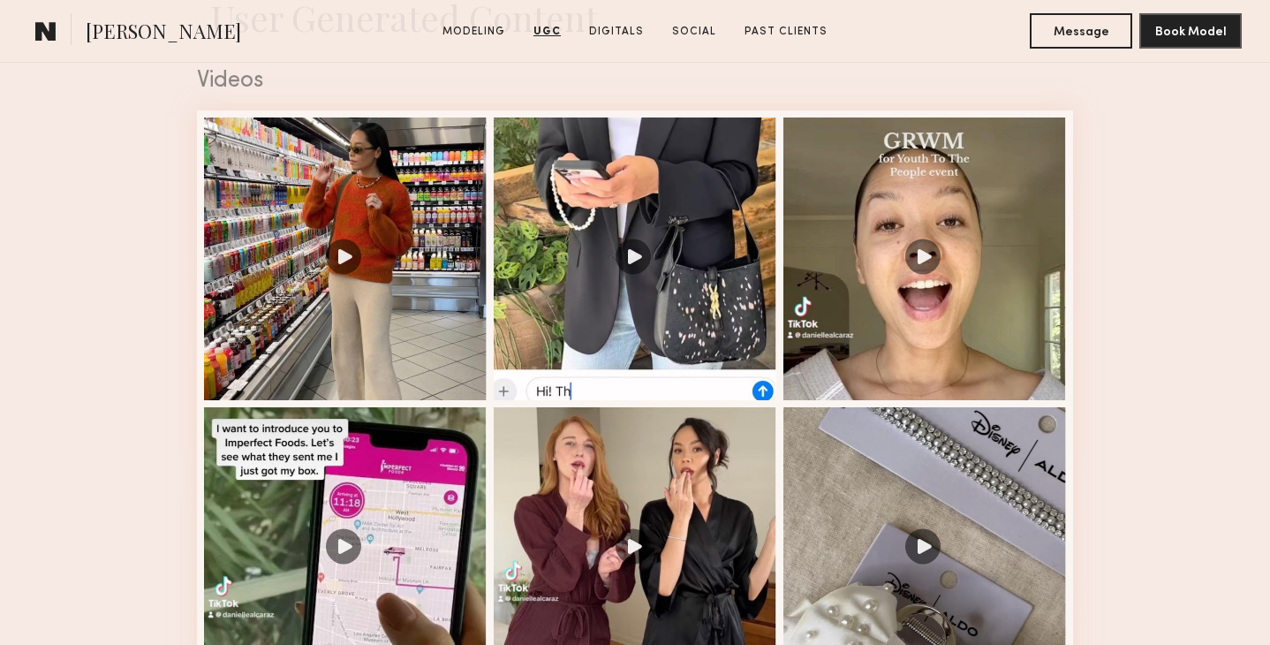
scroll to position [2838, 0]
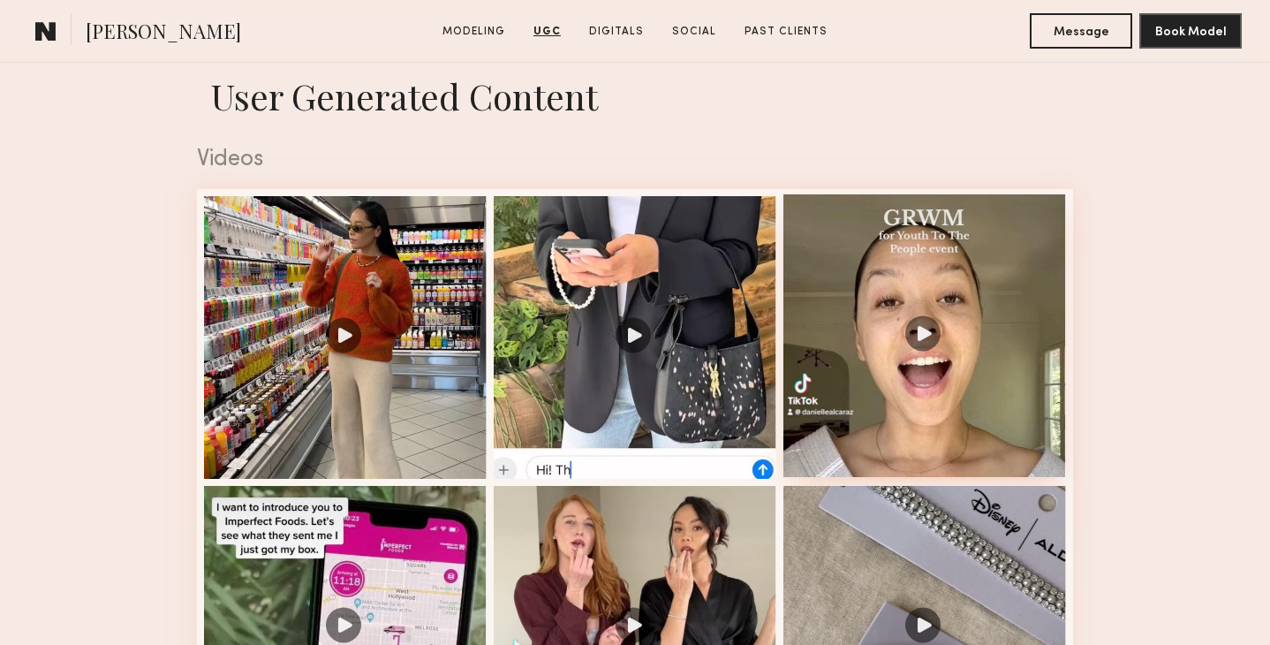
click at [995, 287] on div at bounding box center [924, 335] width 283 height 283
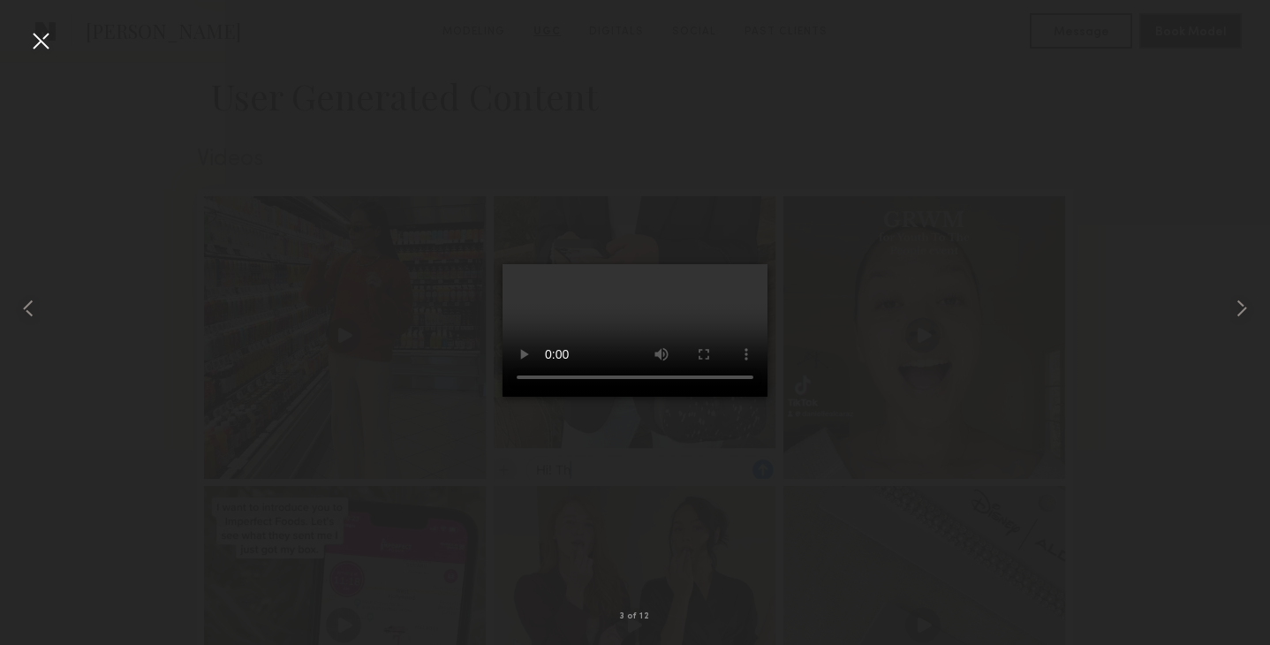
click at [607, 397] on video at bounding box center [635, 330] width 265 height 132
click at [627, 397] on video at bounding box center [635, 330] width 265 height 132
click at [969, 329] on div at bounding box center [635, 308] width 1270 height 560
click at [41, 34] on div at bounding box center [40, 40] width 28 height 28
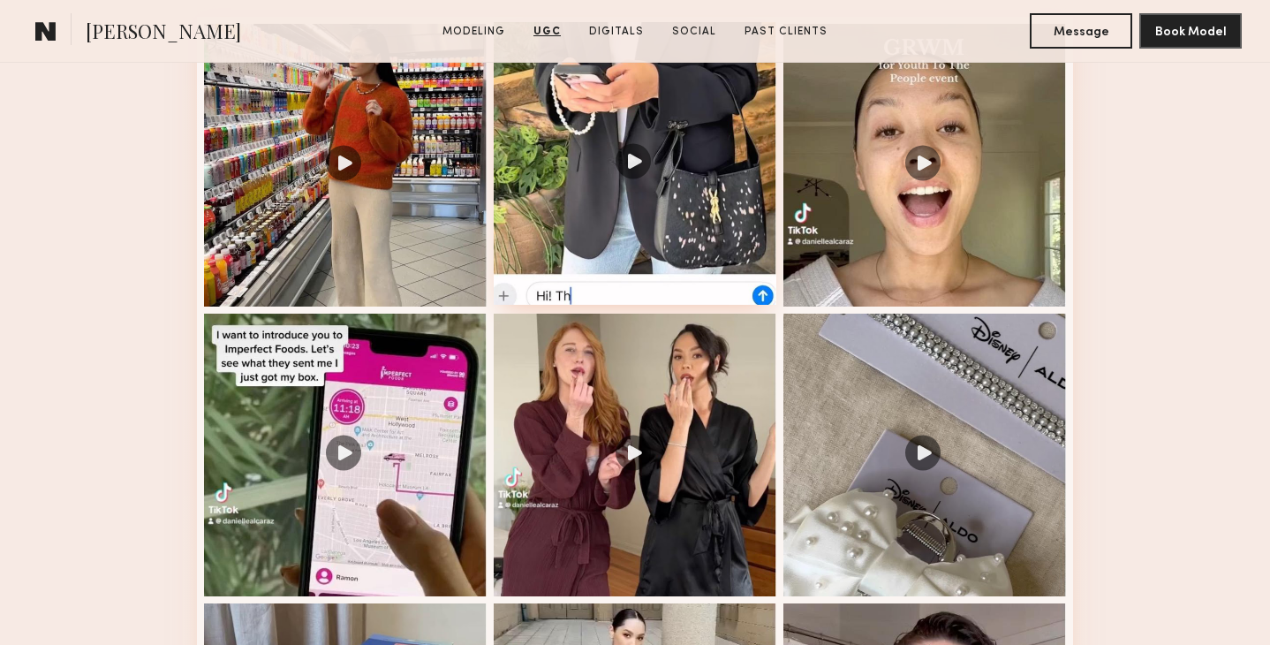
scroll to position [3074, 0]
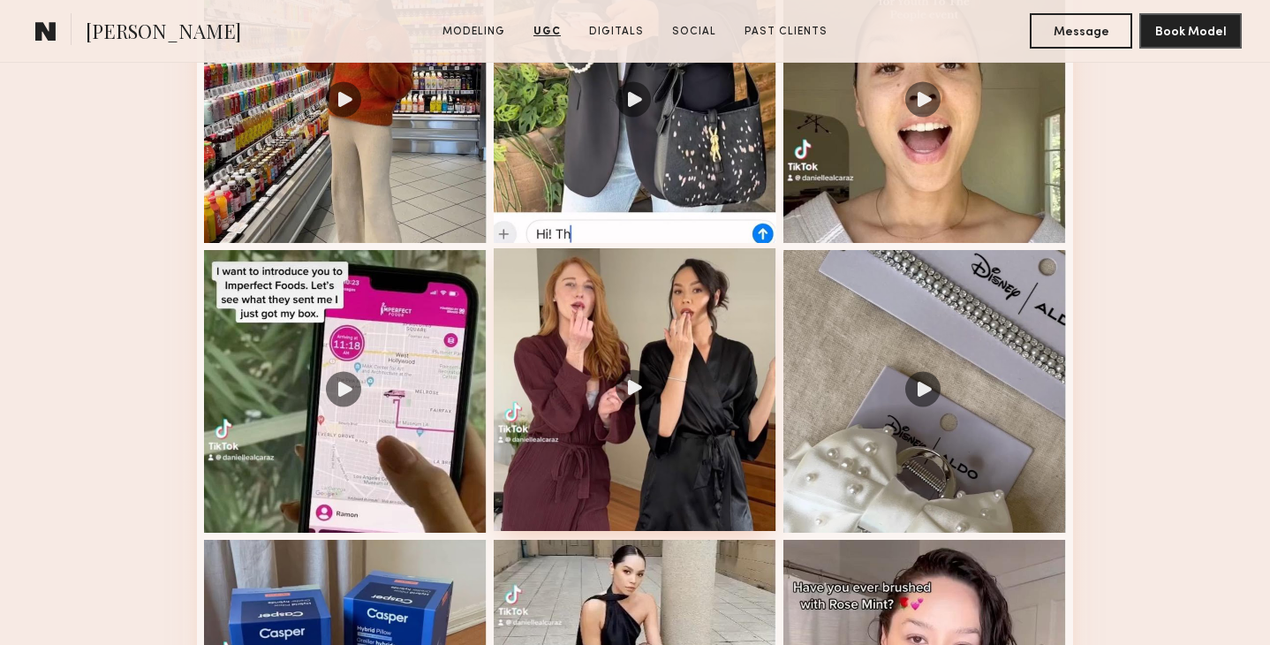
click at [567, 287] on div at bounding box center [635, 389] width 283 height 283
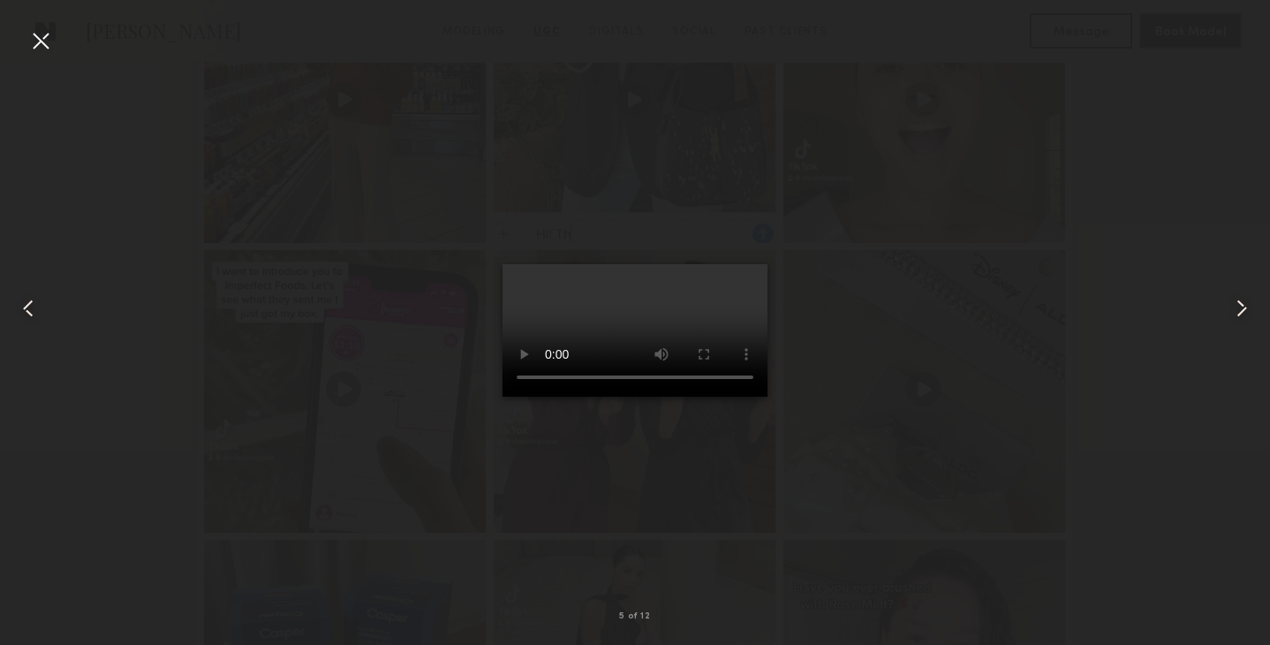
click at [47, 37] on div at bounding box center [40, 40] width 28 height 28
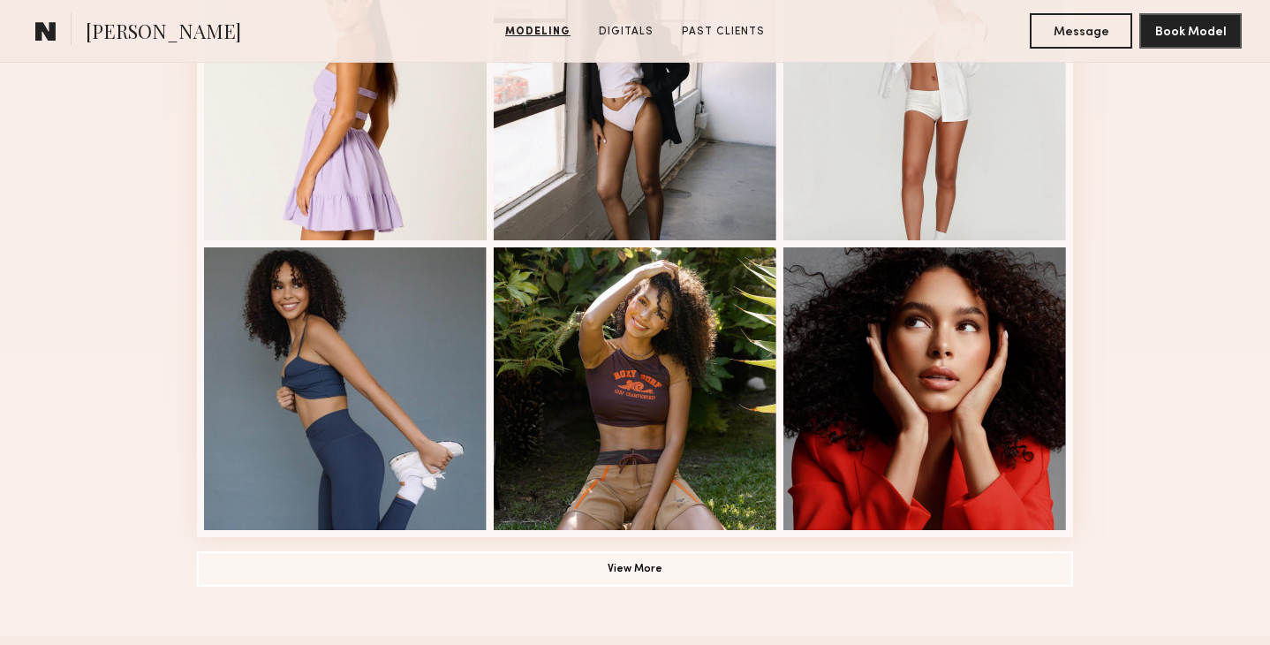
scroll to position [1151, 0]
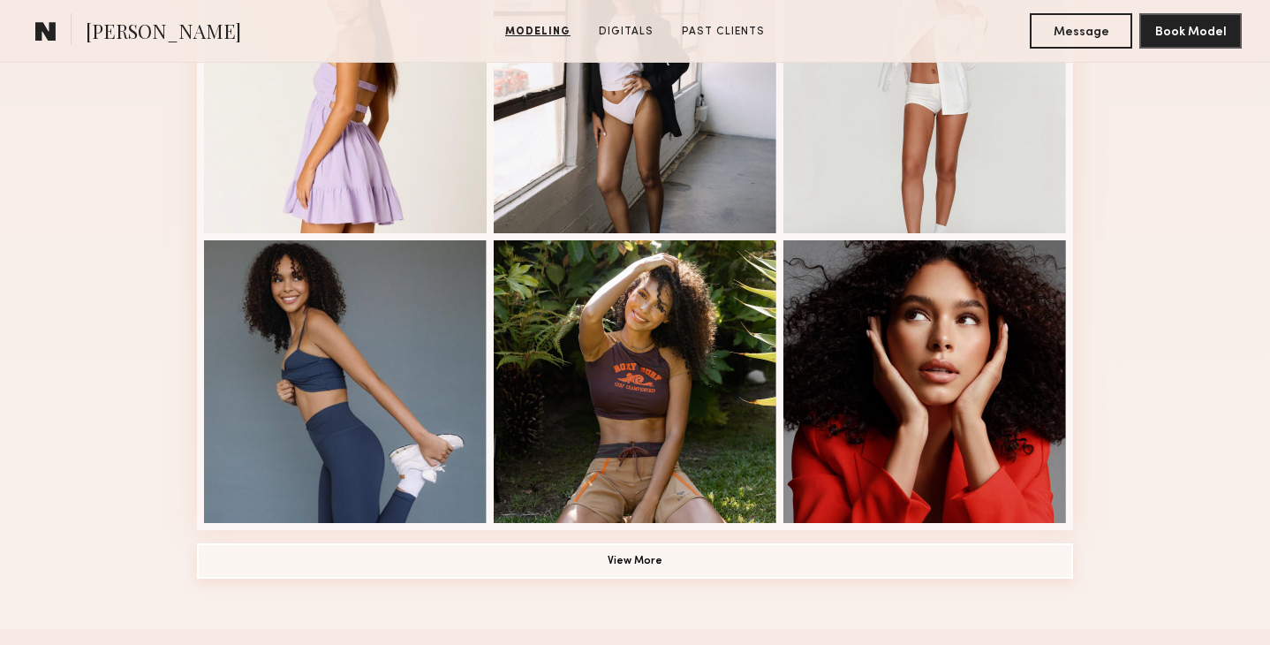
click at [638, 564] on button "View More" at bounding box center [635, 560] width 876 height 35
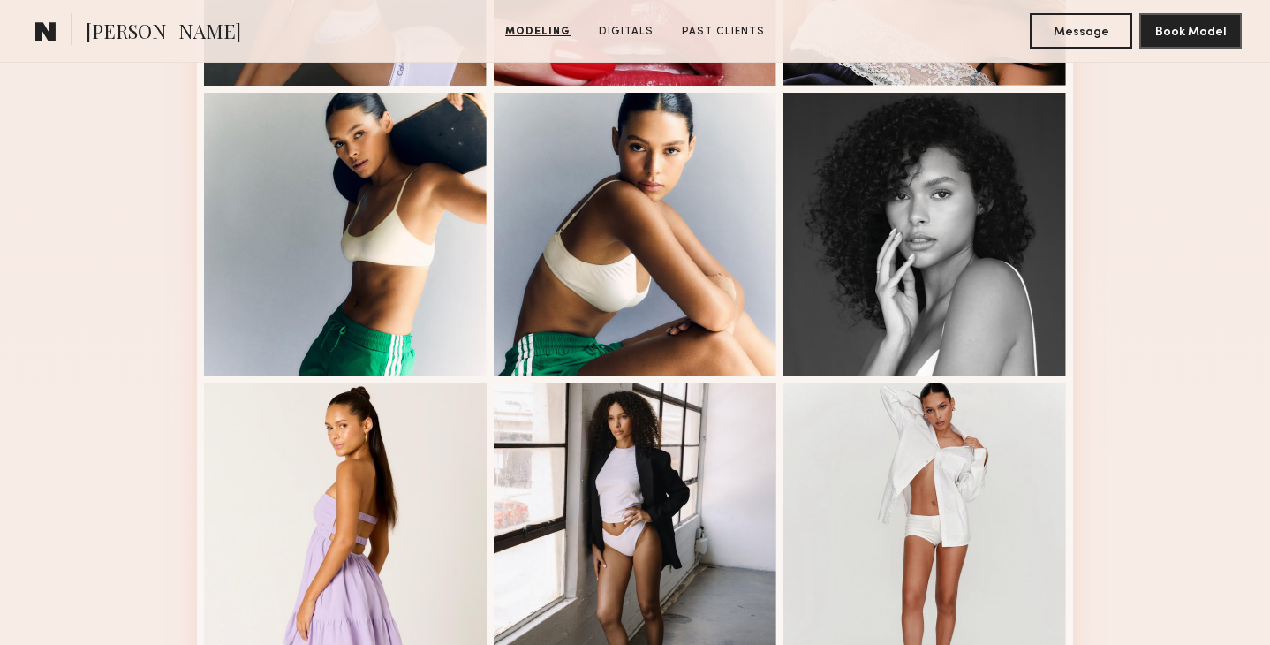
scroll to position [723, 0]
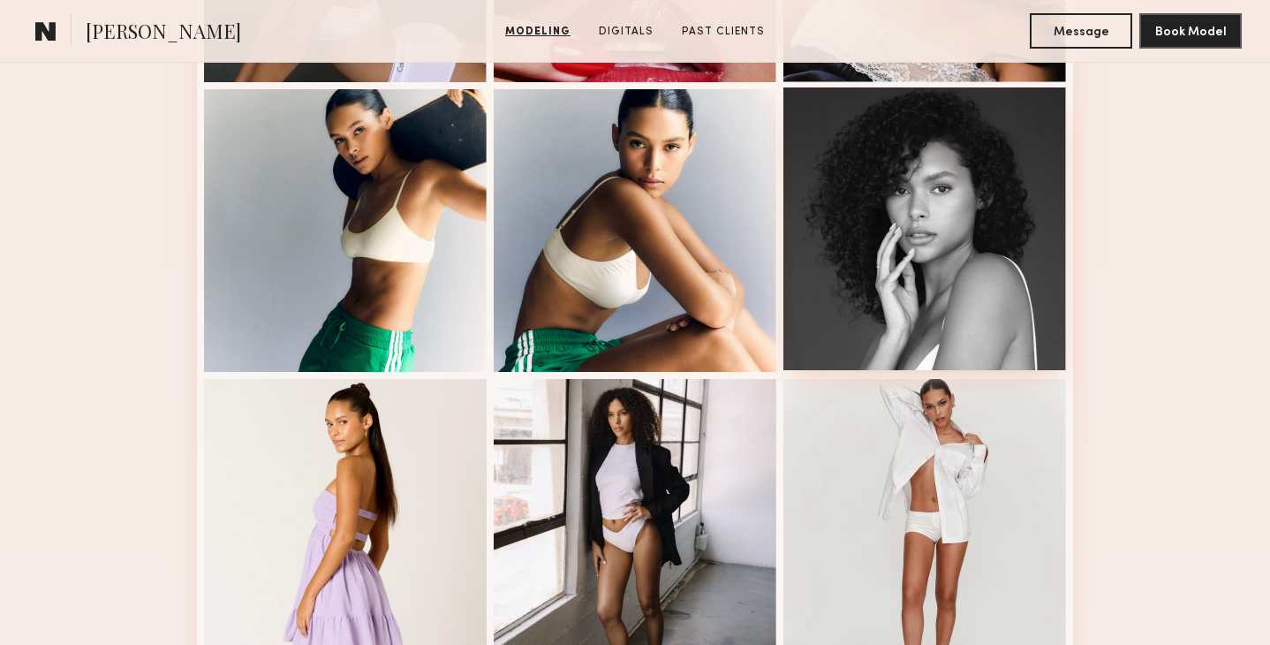
click at [995, 175] on div at bounding box center [924, 228] width 283 height 283
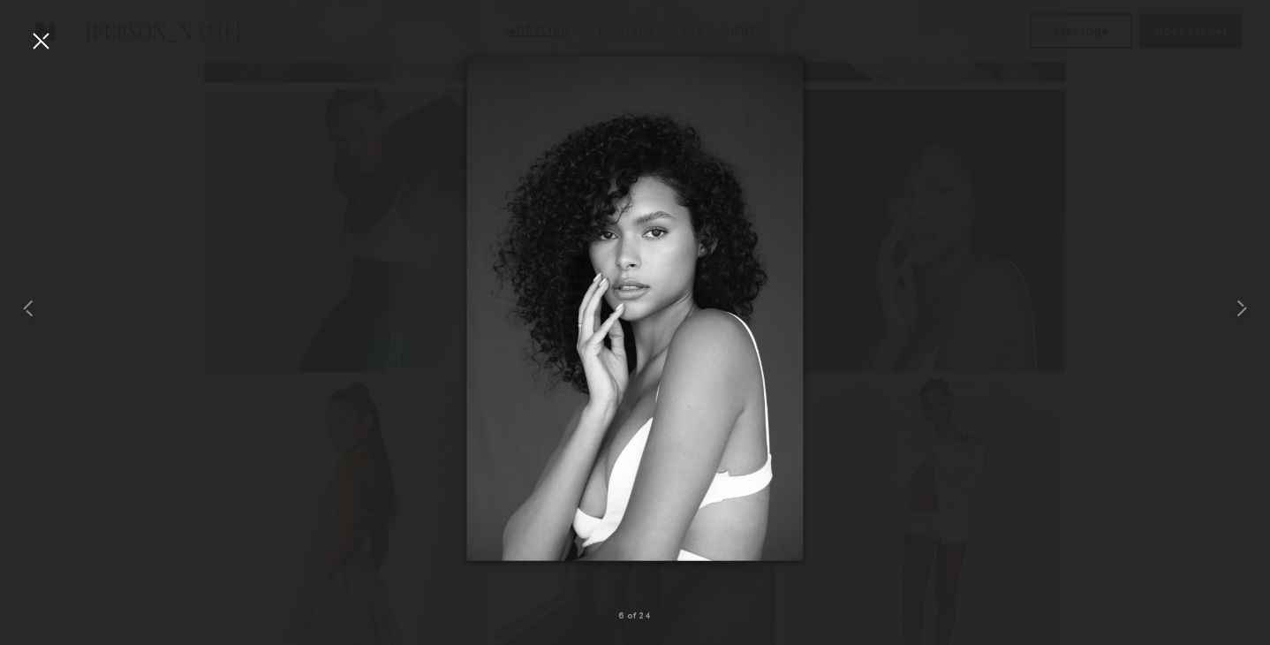
click at [35, 41] on div at bounding box center [40, 40] width 28 height 28
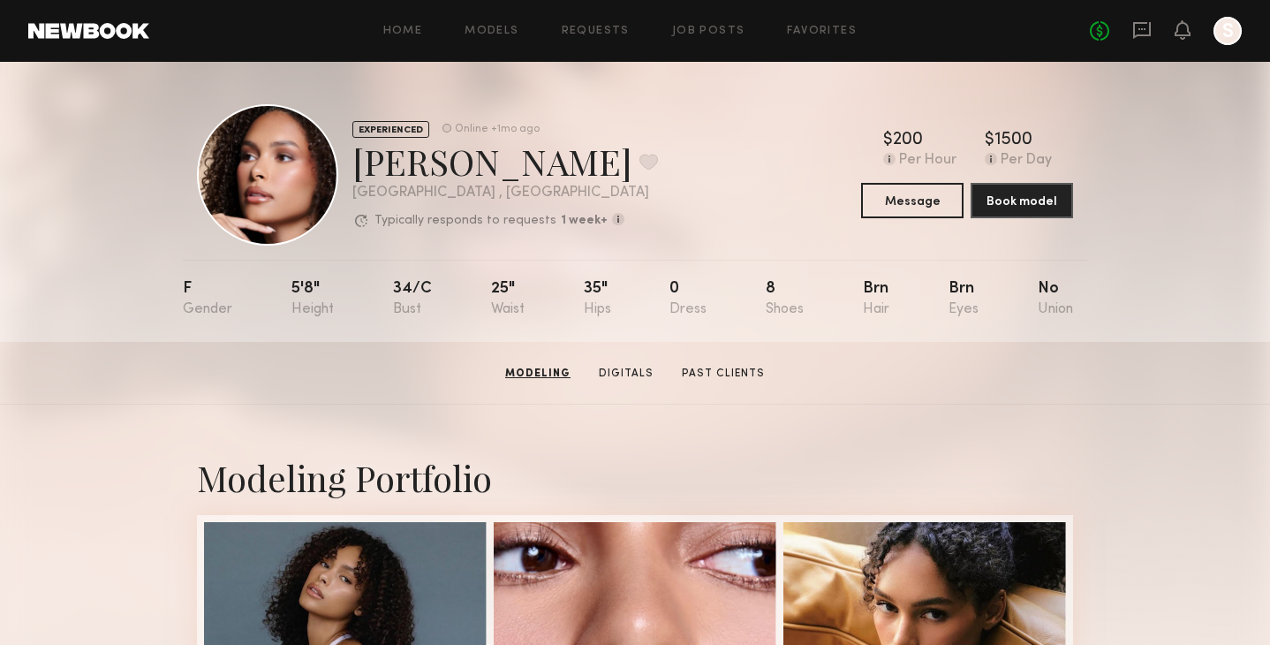
scroll to position [0, 0]
click at [640, 159] on button at bounding box center [649, 162] width 19 height 16
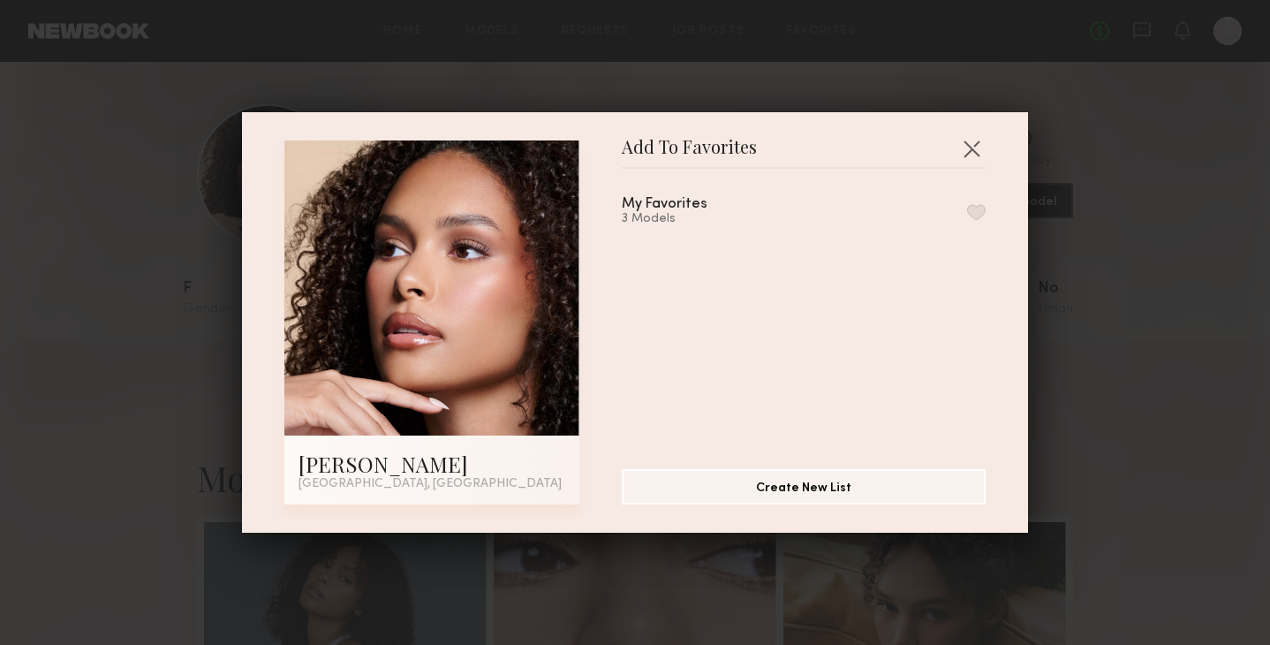
click at [975, 213] on button "button" at bounding box center [976, 212] width 19 height 16
click at [970, 146] on button "button" at bounding box center [972, 148] width 28 height 28
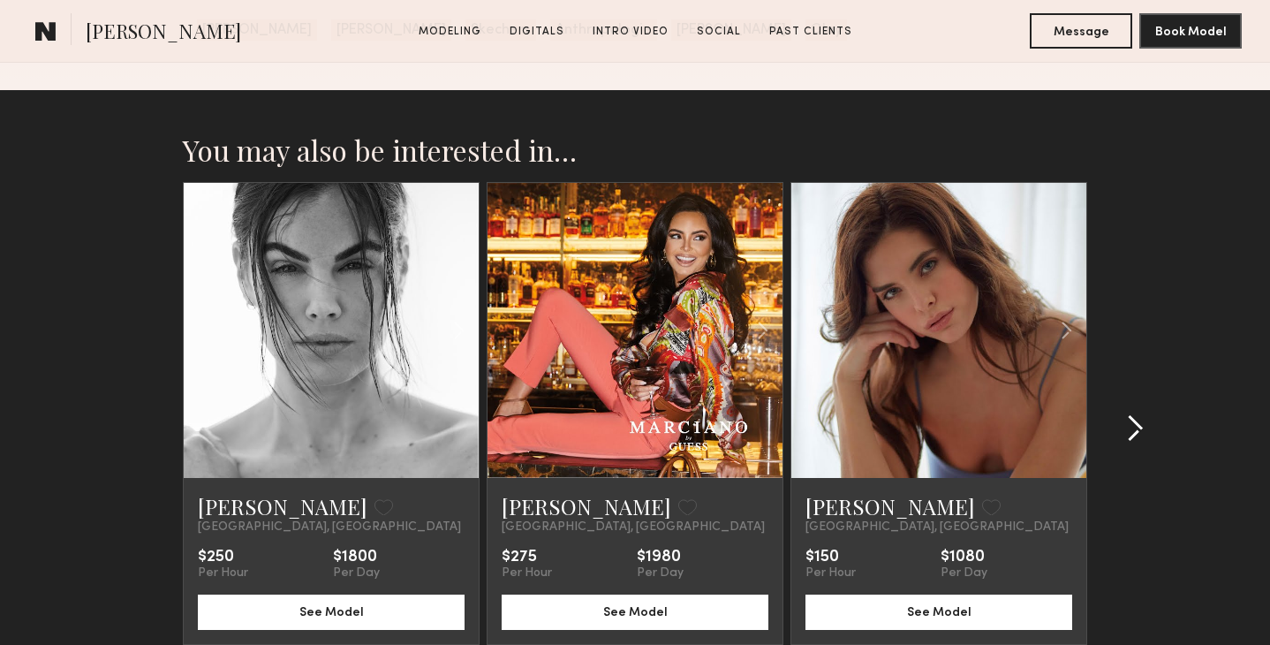
scroll to position [3387, 0]
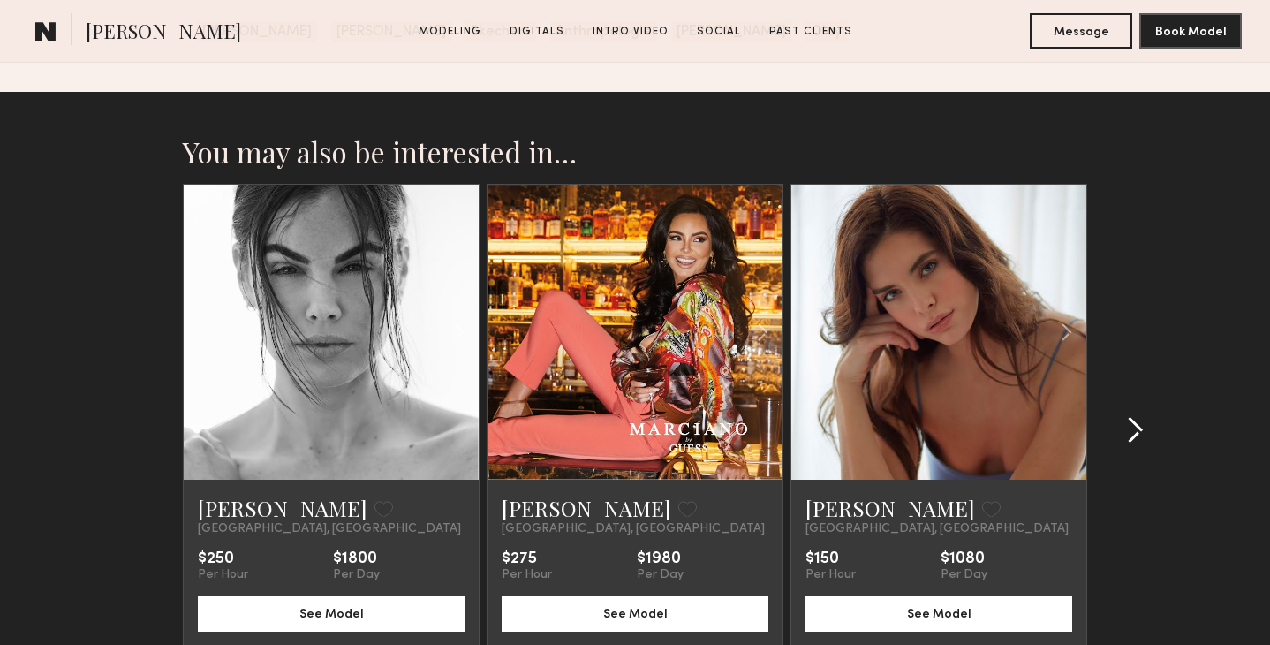
click at [1125, 416] on button at bounding box center [1130, 430] width 28 height 28
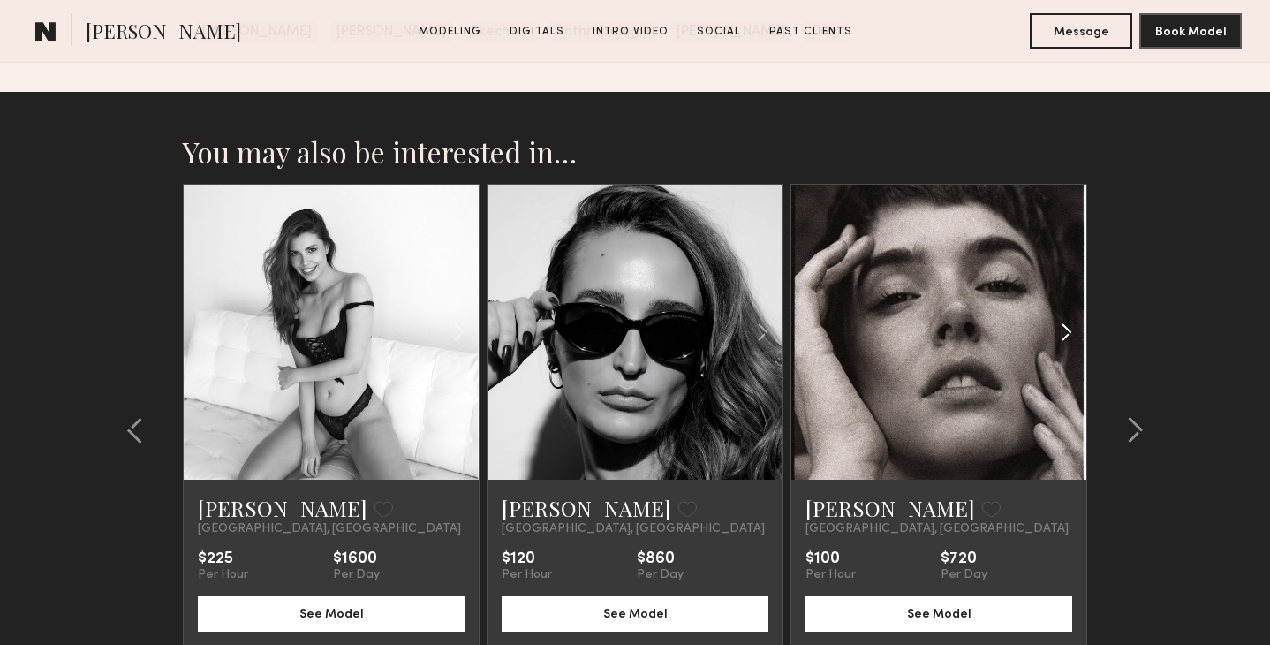
click at [1065, 323] on common-icon at bounding box center [1067, 332] width 26 height 34
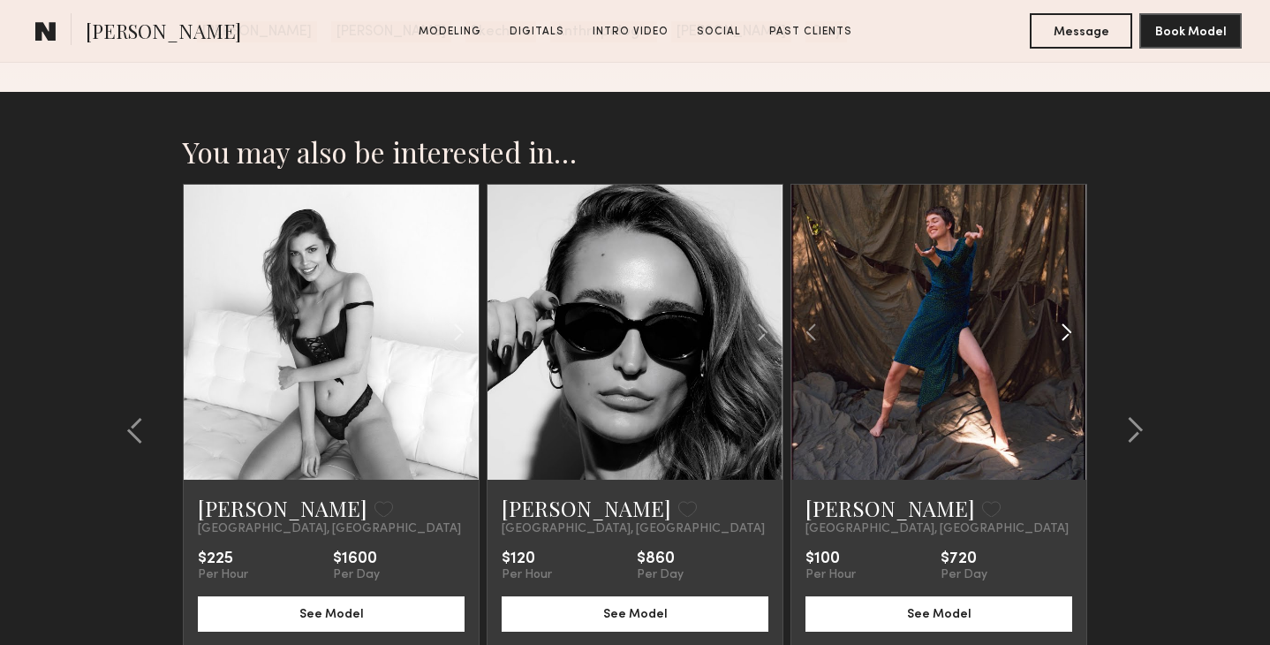
click at [1065, 323] on common-icon at bounding box center [1067, 332] width 26 height 34
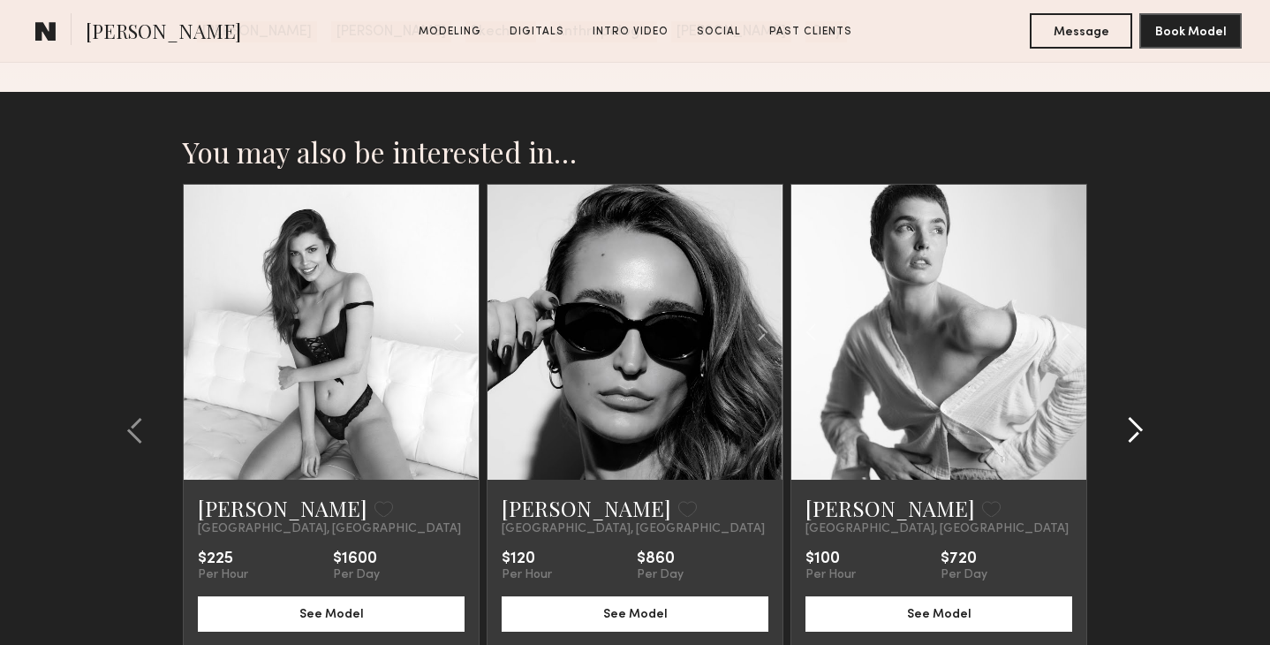
click at [1132, 434] on common-icon at bounding box center [1135, 430] width 18 height 28
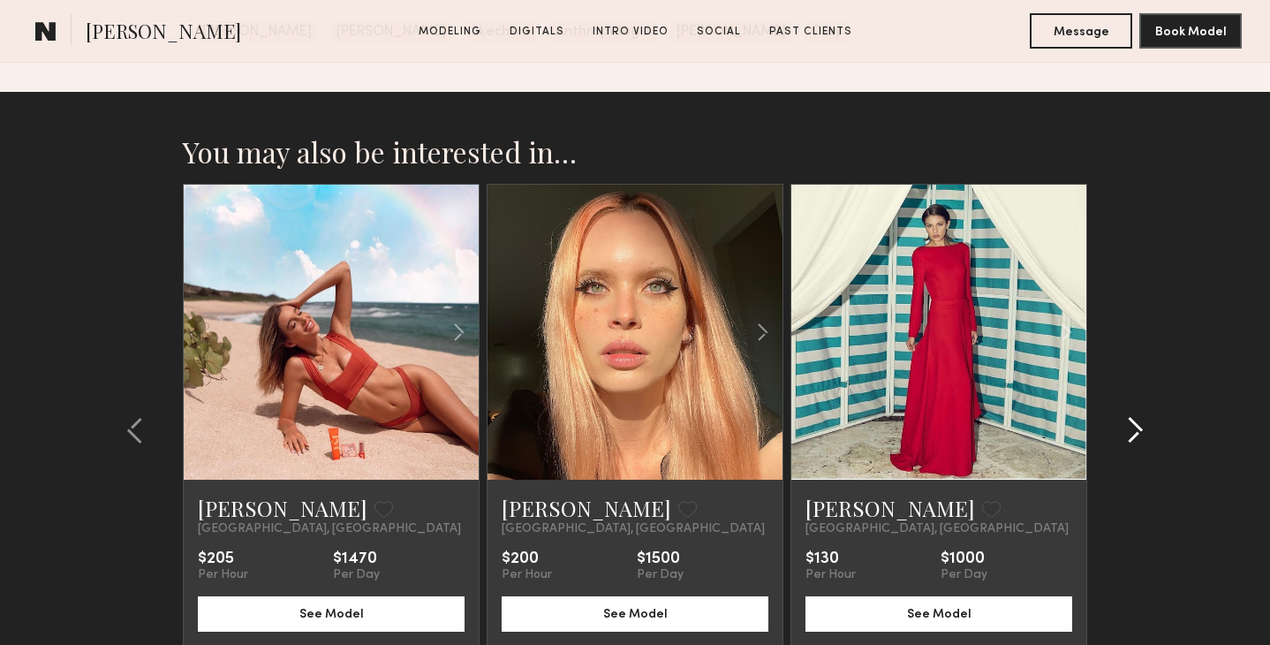
click at [1132, 434] on common-icon at bounding box center [1135, 430] width 18 height 28
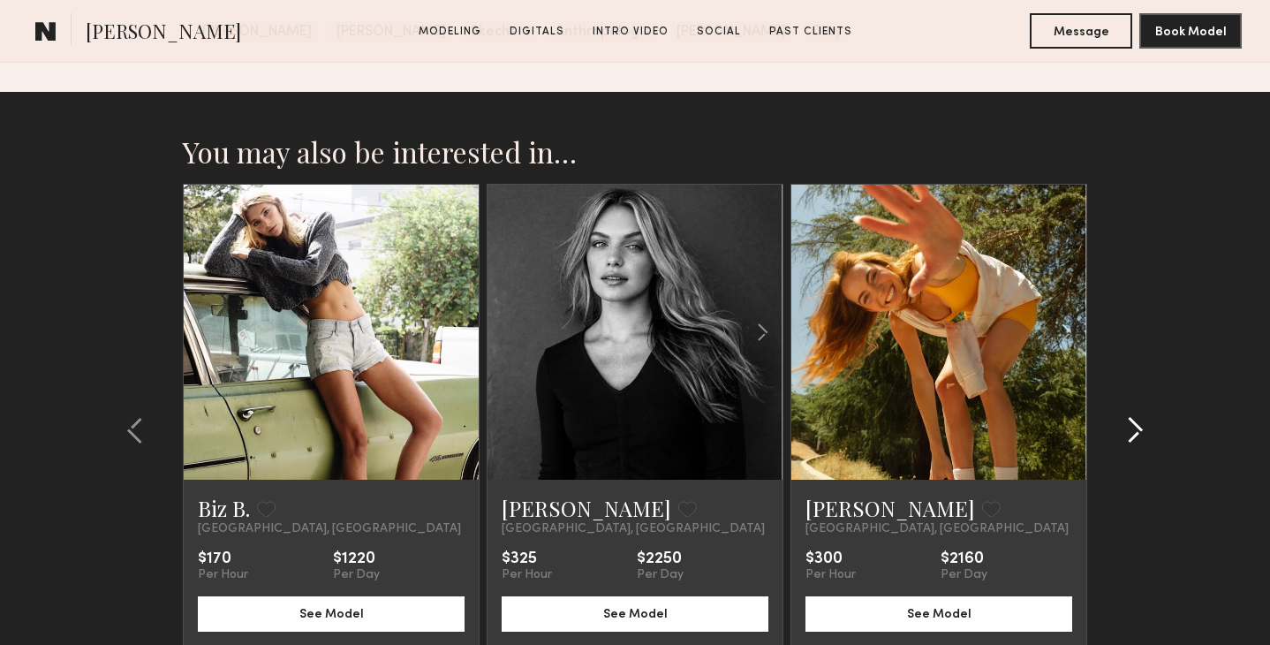
click at [1132, 434] on common-icon at bounding box center [1135, 430] width 18 height 28
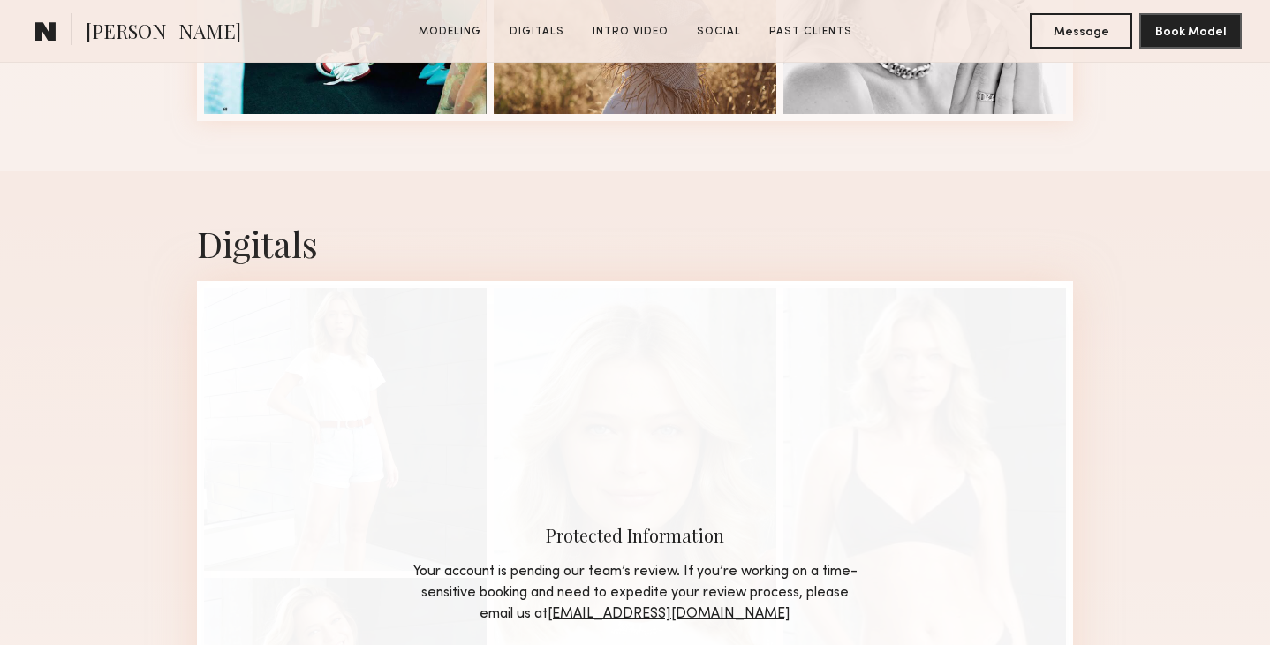
scroll to position [1129, 0]
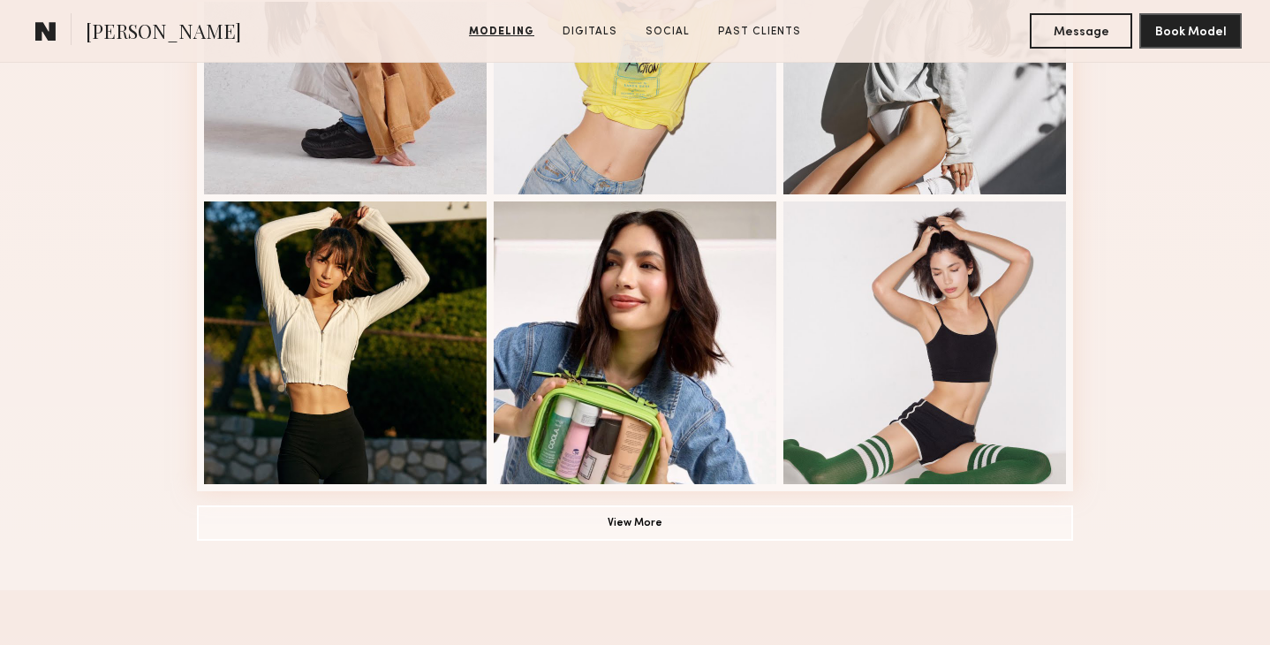
scroll to position [1254, 0]
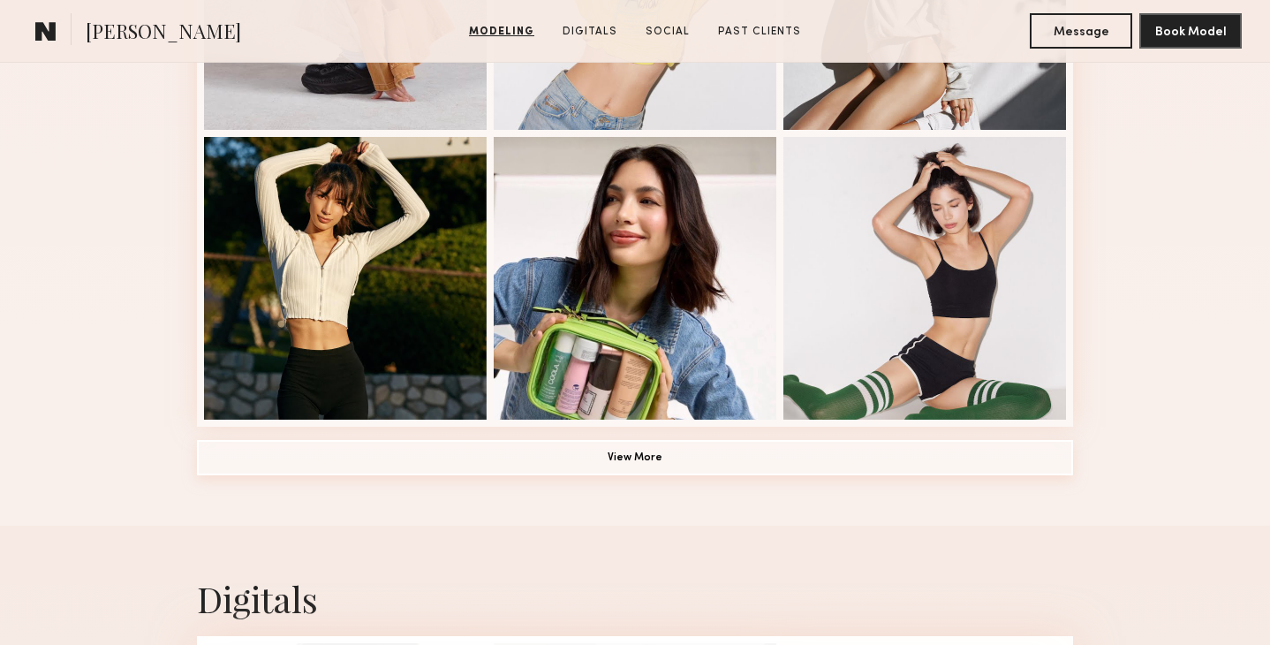
click at [736, 458] on button "View More" at bounding box center [635, 457] width 876 height 35
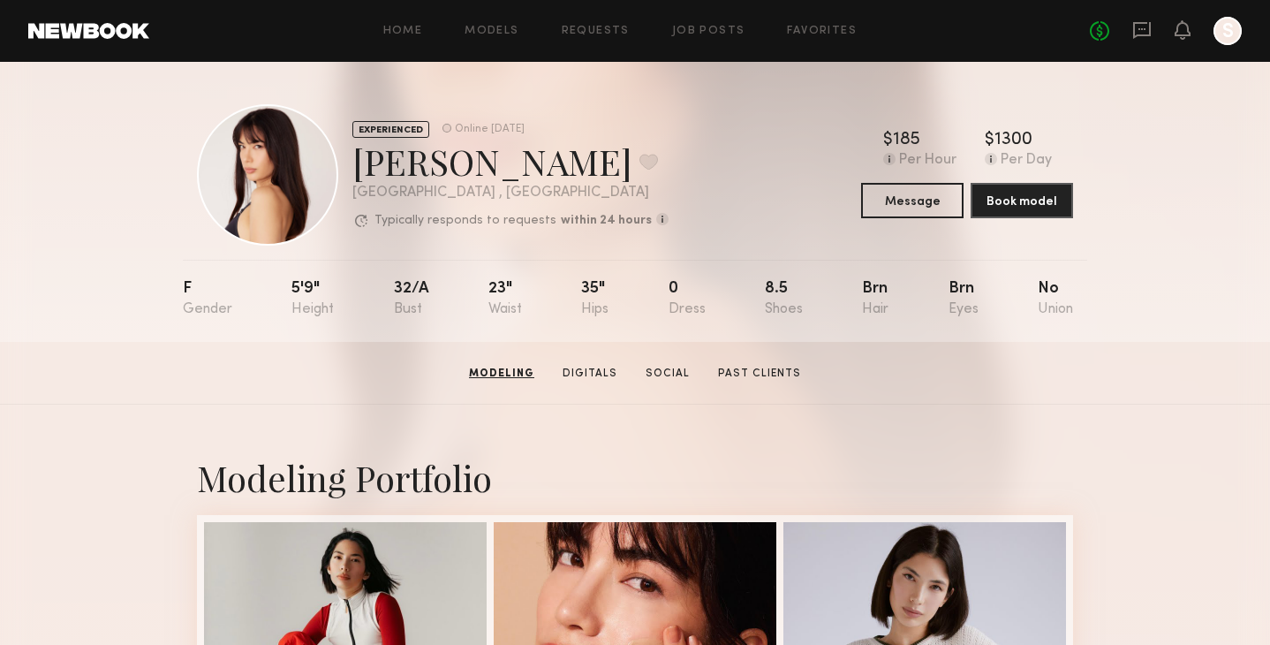
scroll to position [0, 0]
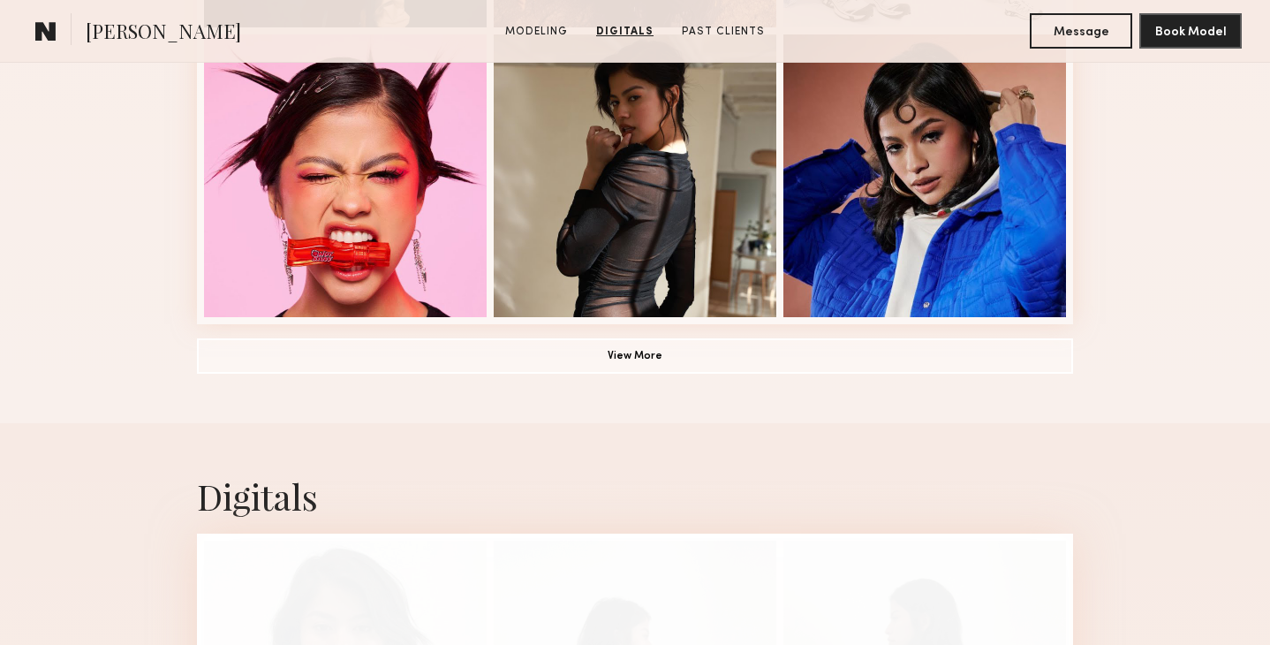
scroll to position [1340, 0]
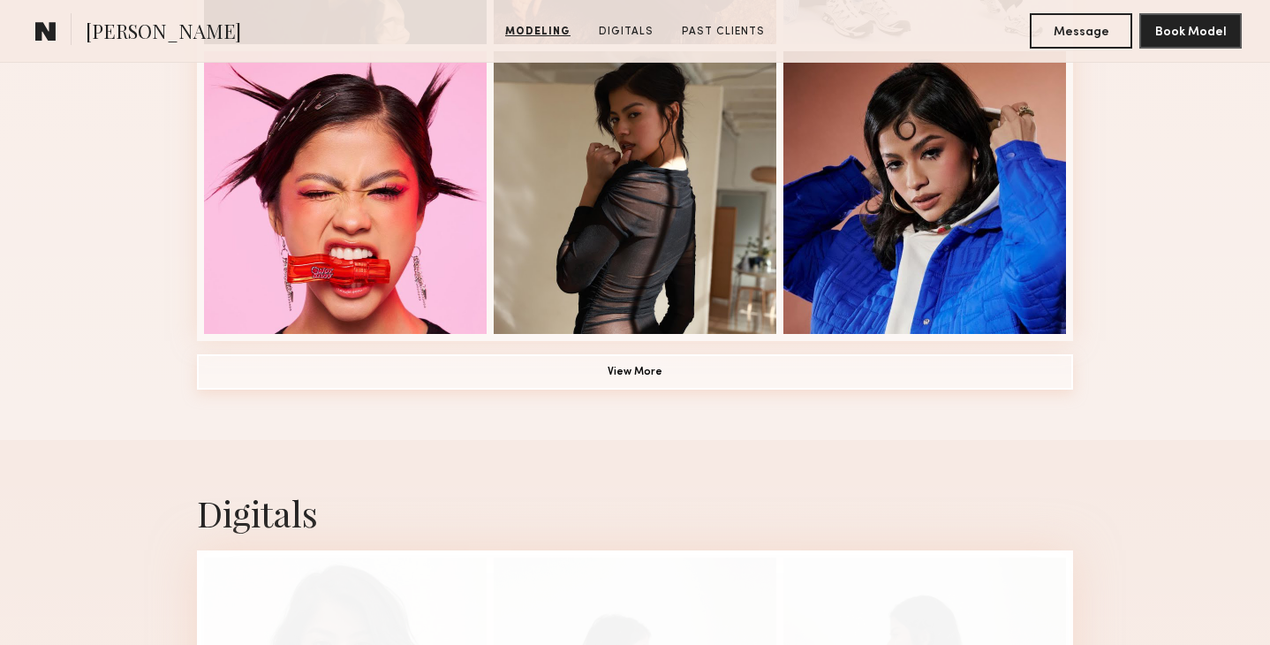
click at [692, 365] on button "View More" at bounding box center [635, 371] width 876 height 35
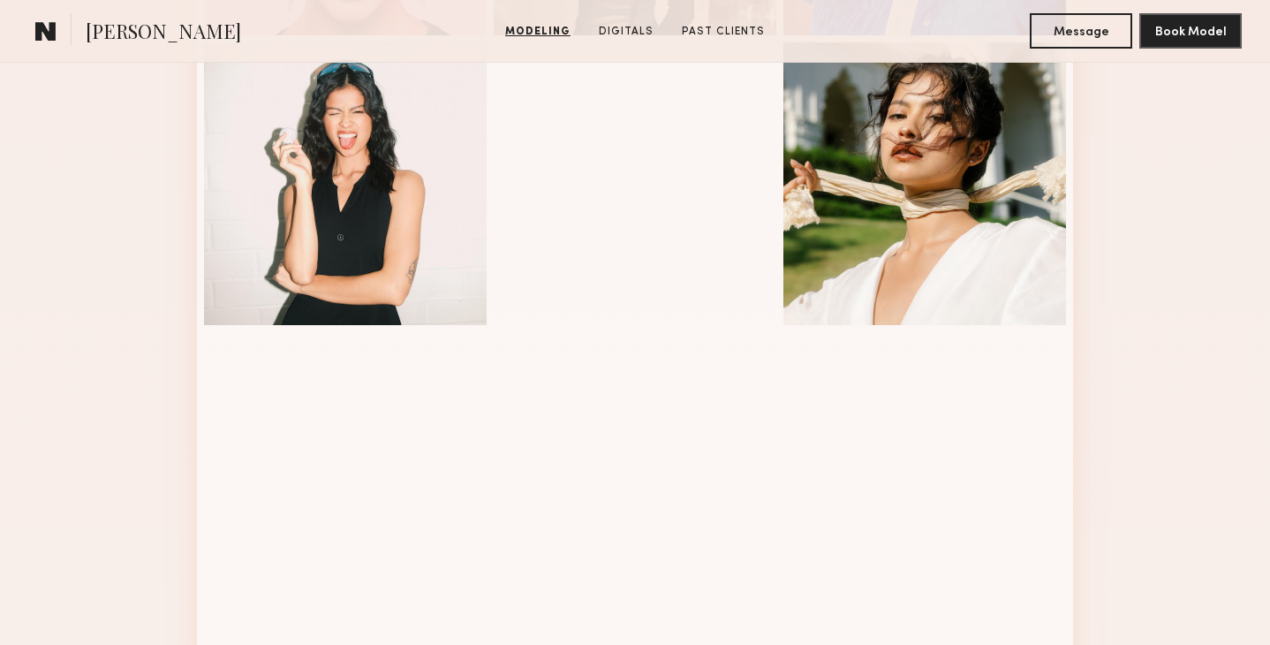
scroll to position [1642, 0]
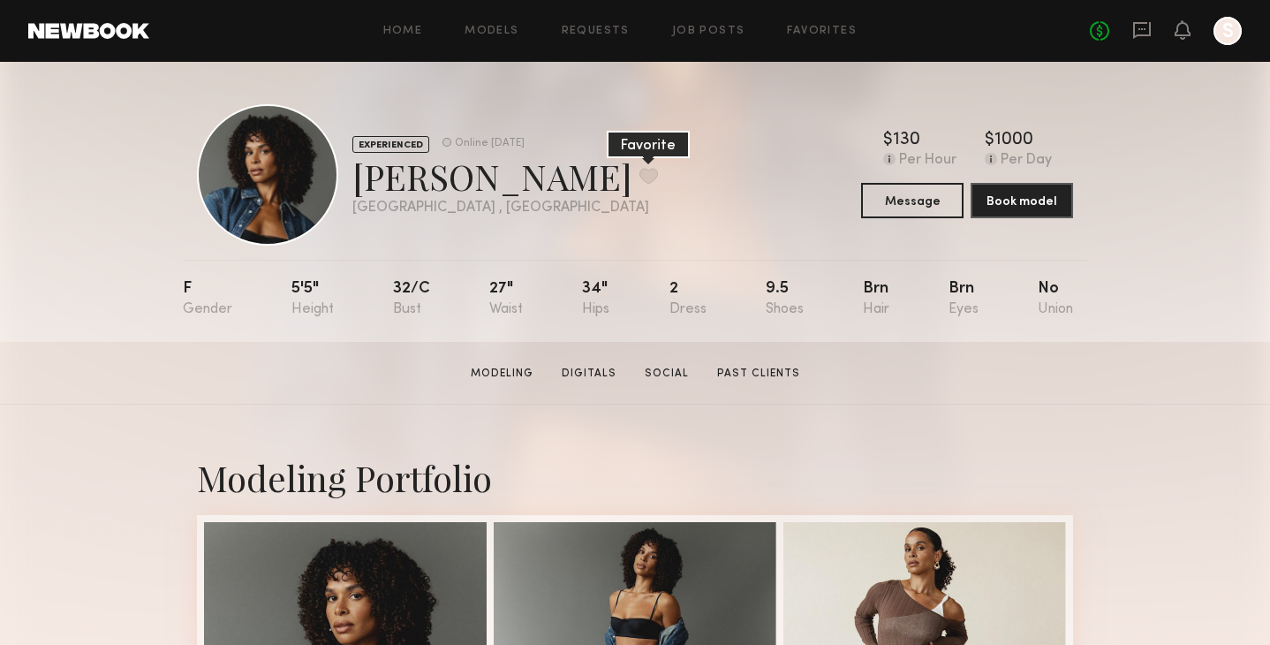
click at [640, 172] on button at bounding box center [649, 176] width 19 height 16
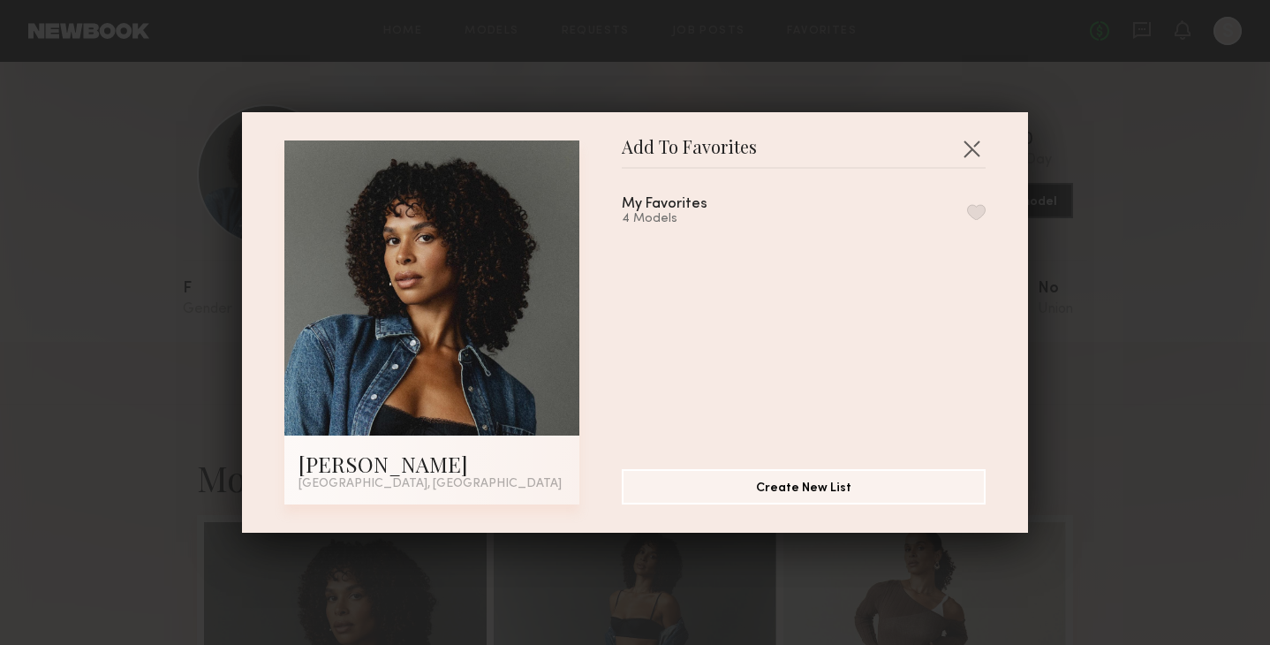
click at [978, 212] on button "button" at bounding box center [976, 212] width 19 height 16
click at [976, 143] on button "button" at bounding box center [972, 148] width 28 height 28
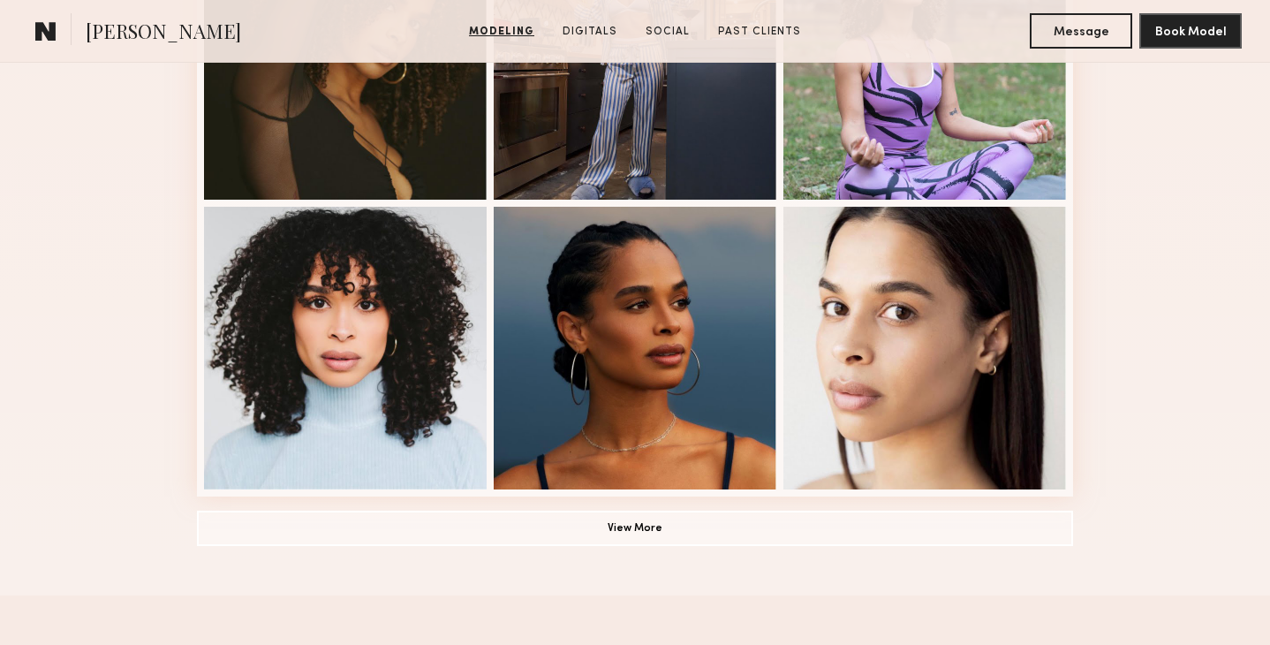
scroll to position [1189, 0]
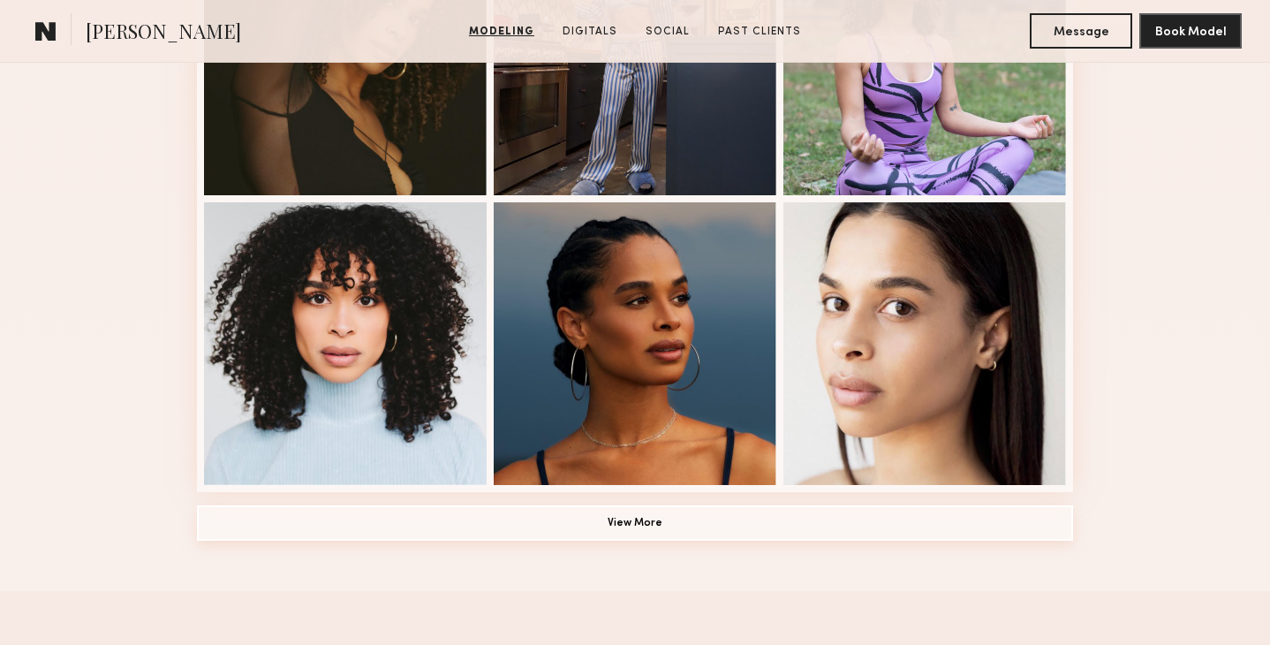
click at [798, 530] on button "View More" at bounding box center [635, 522] width 876 height 35
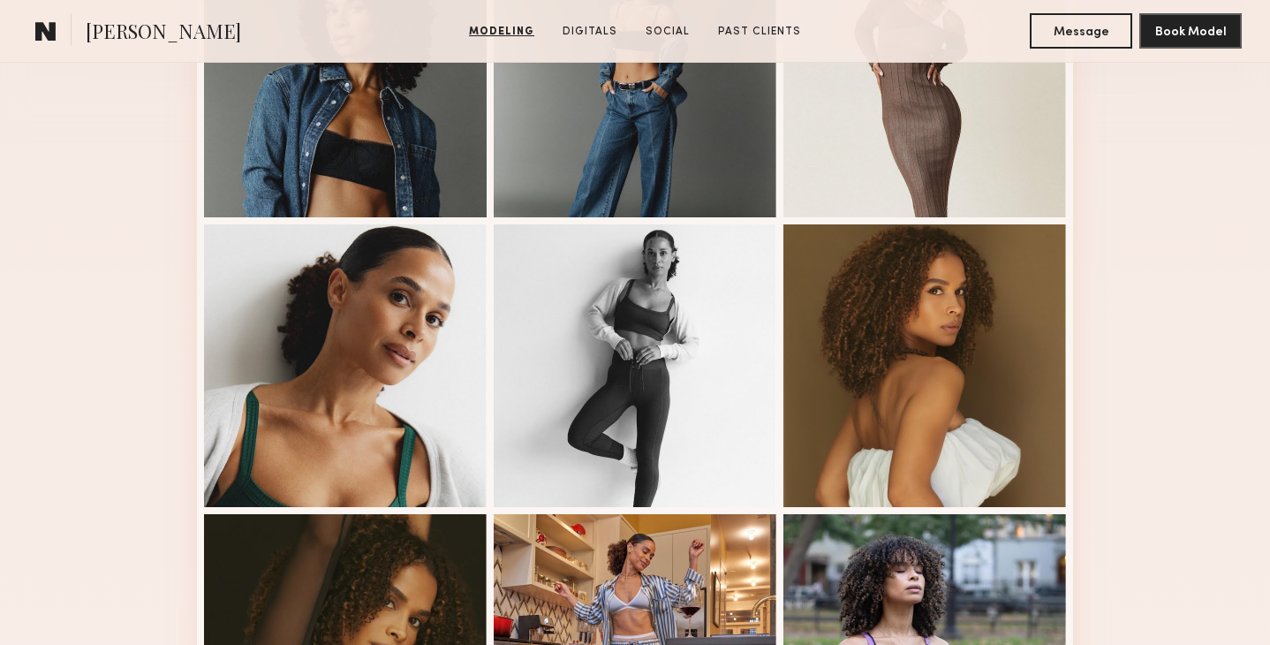
scroll to position [368, 0]
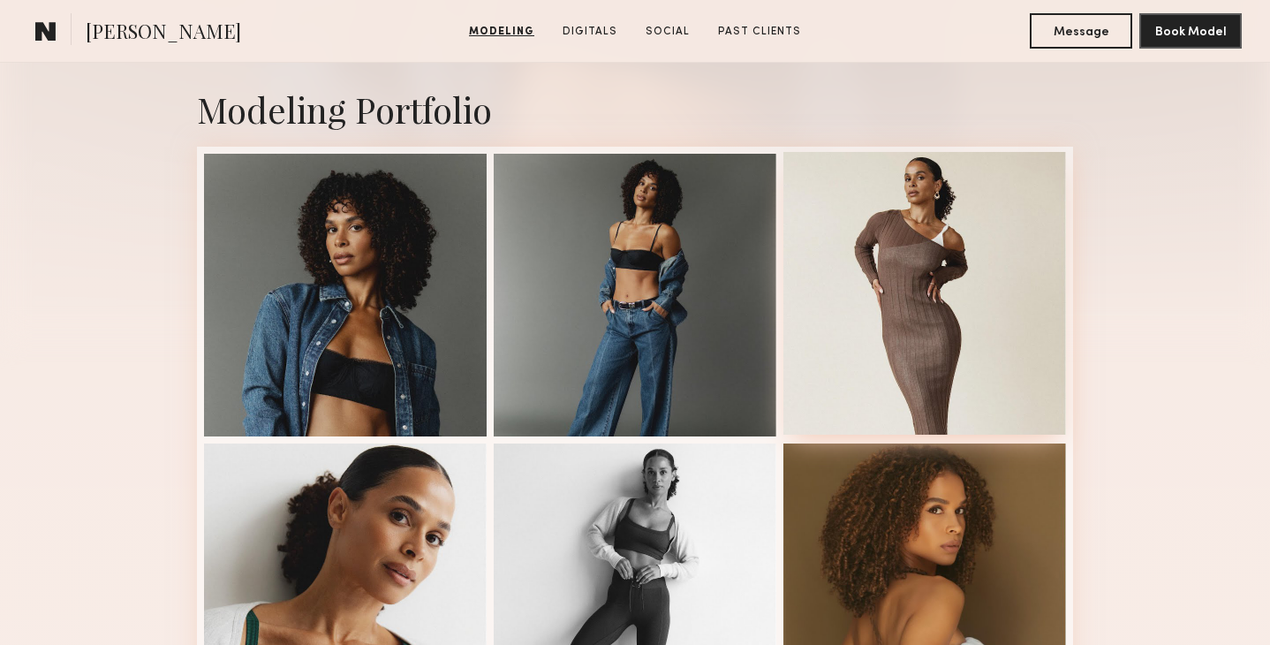
click at [975, 262] on div at bounding box center [924, 293] width 283 height 283
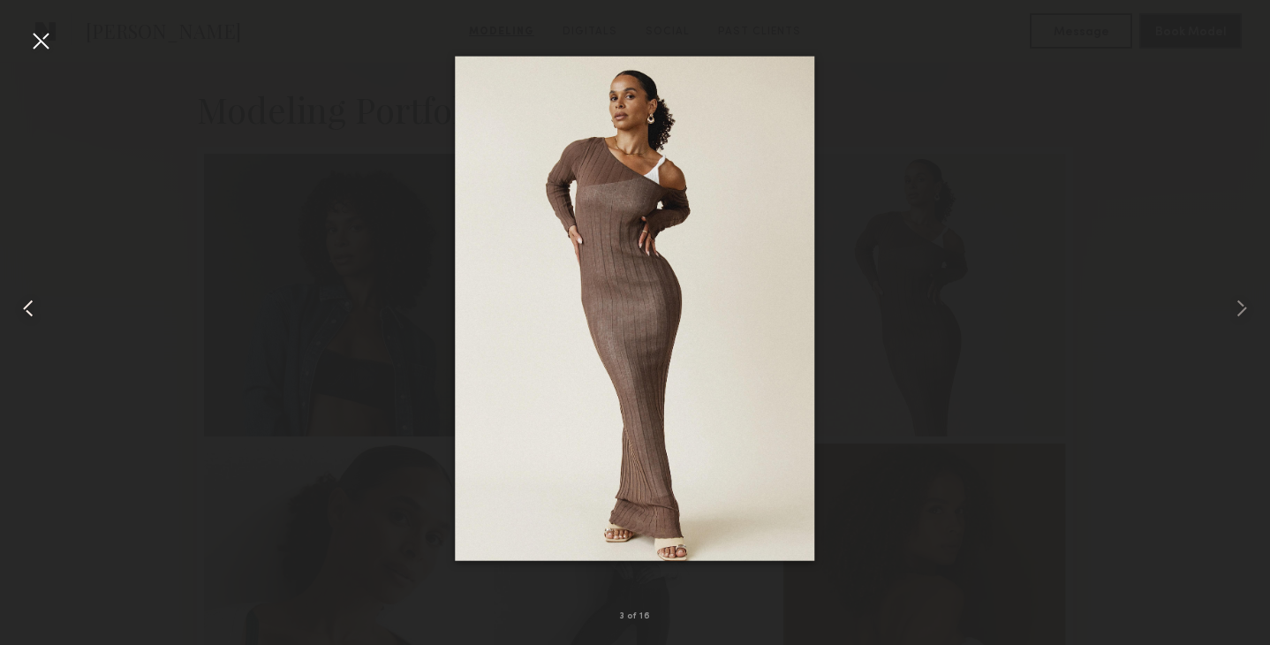
click at [33, 306] on common-icon at bounding box center [28, 308] width 28 height 28
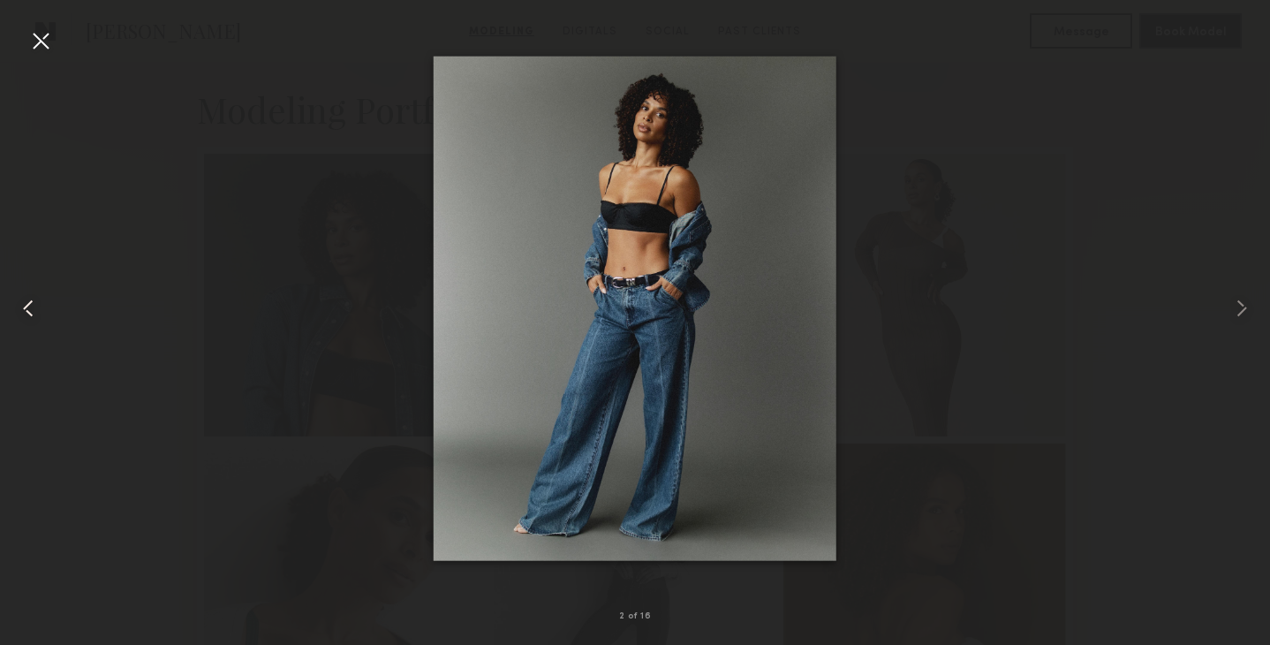
click at [33, 306] on common-icon at bounding box center [28, 308] width 28 height 28
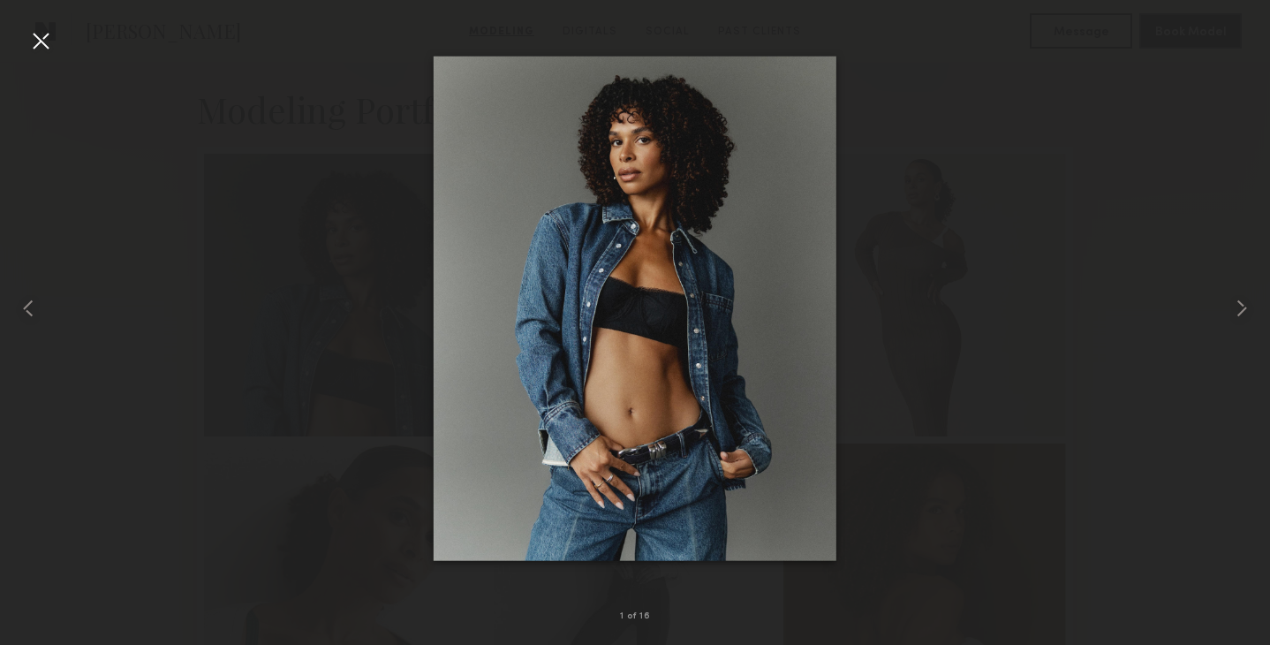
click at [33, 44] on div at bounding box center [40, 40] width 28 height 28
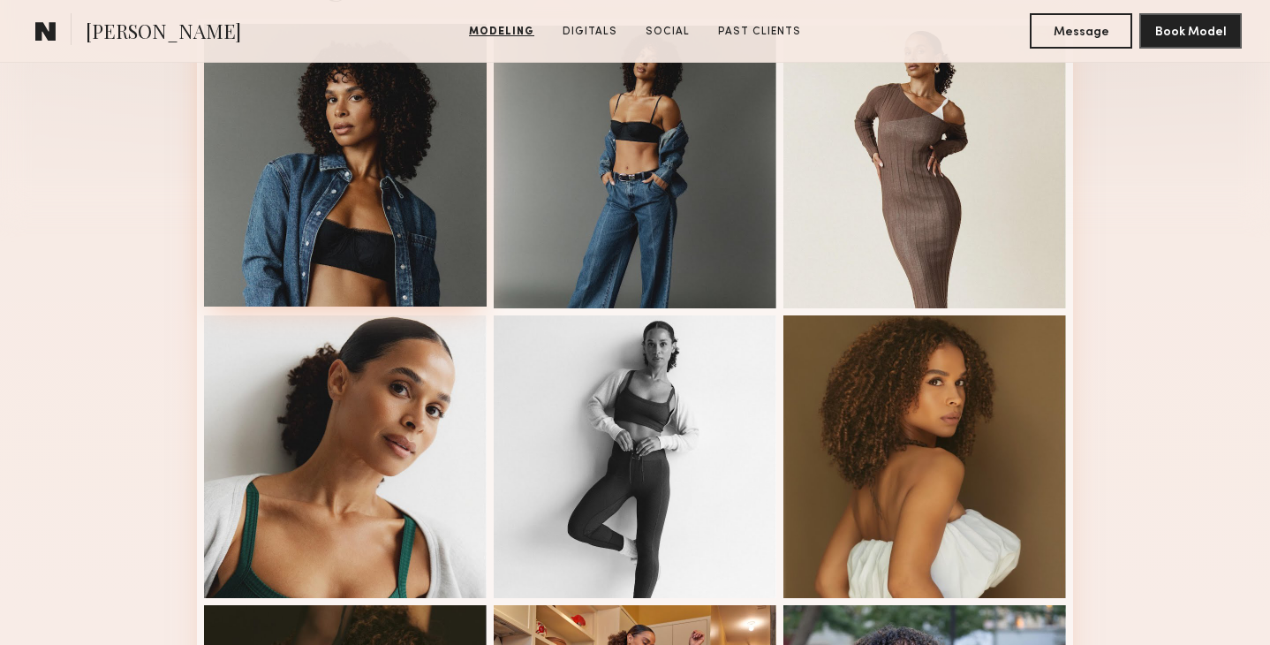
scroll to position [498, 0]
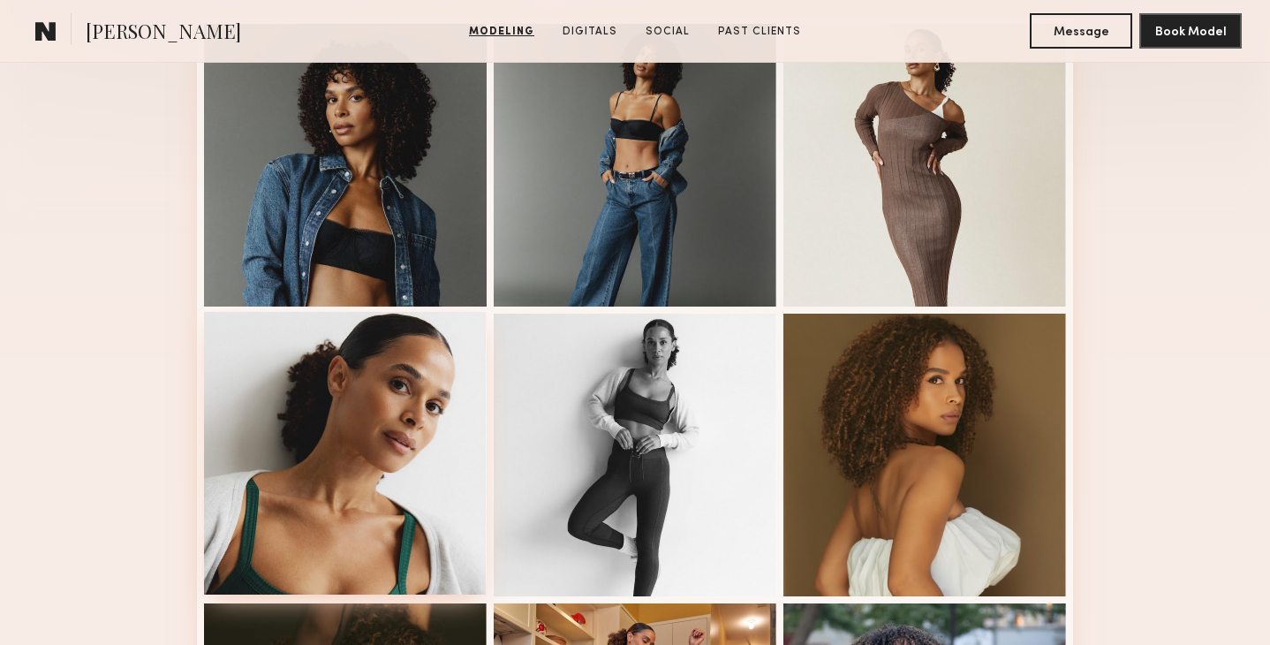
click at [290, 420] on div at bounding box center [345, 453] width 283 height 283
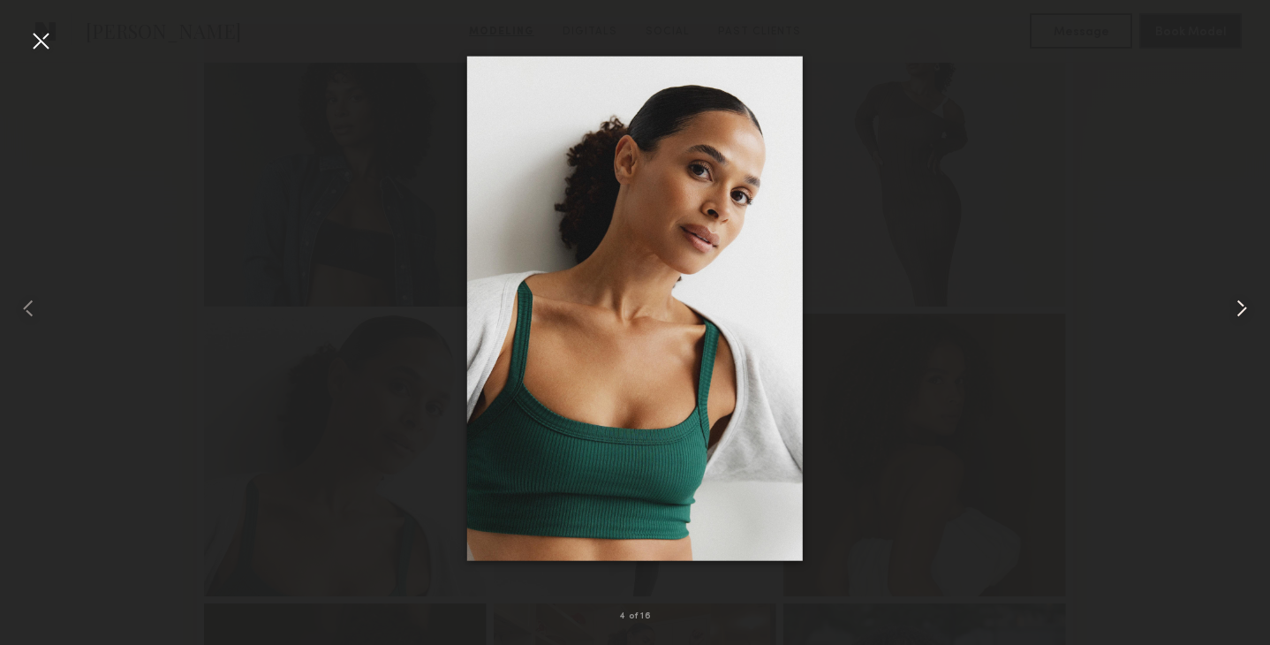
click at [1237, 304] on common-icon at bounding box center [1242, 308] width 28 height 28
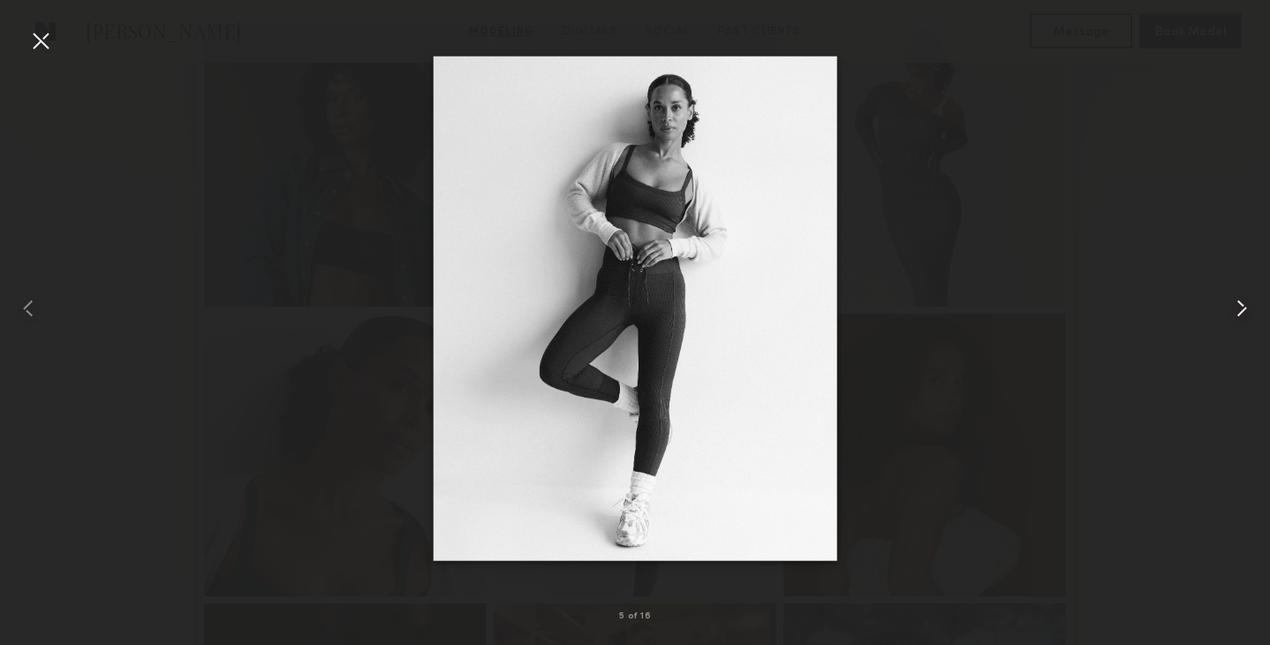
click at [1237, 304] on common-icon at bounding box center [1242, 308] width 28 height 28
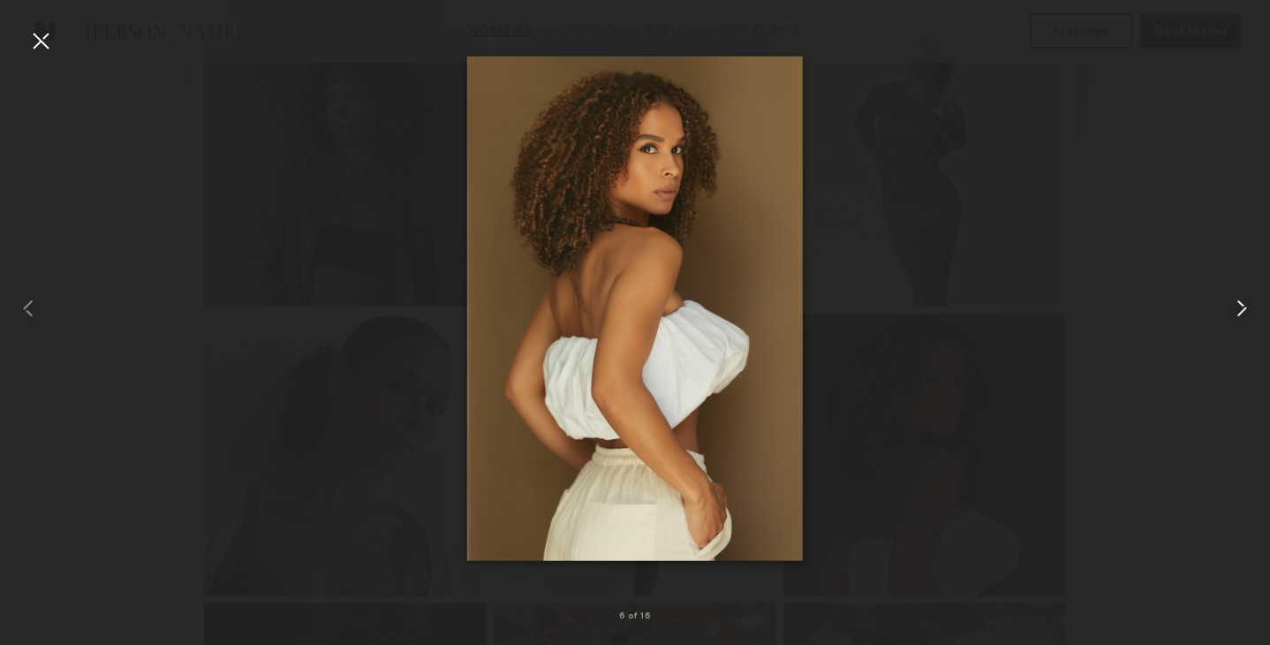
click at [1237, 304] on common-icon at bounding box center [1242, 308] width 28 height 28
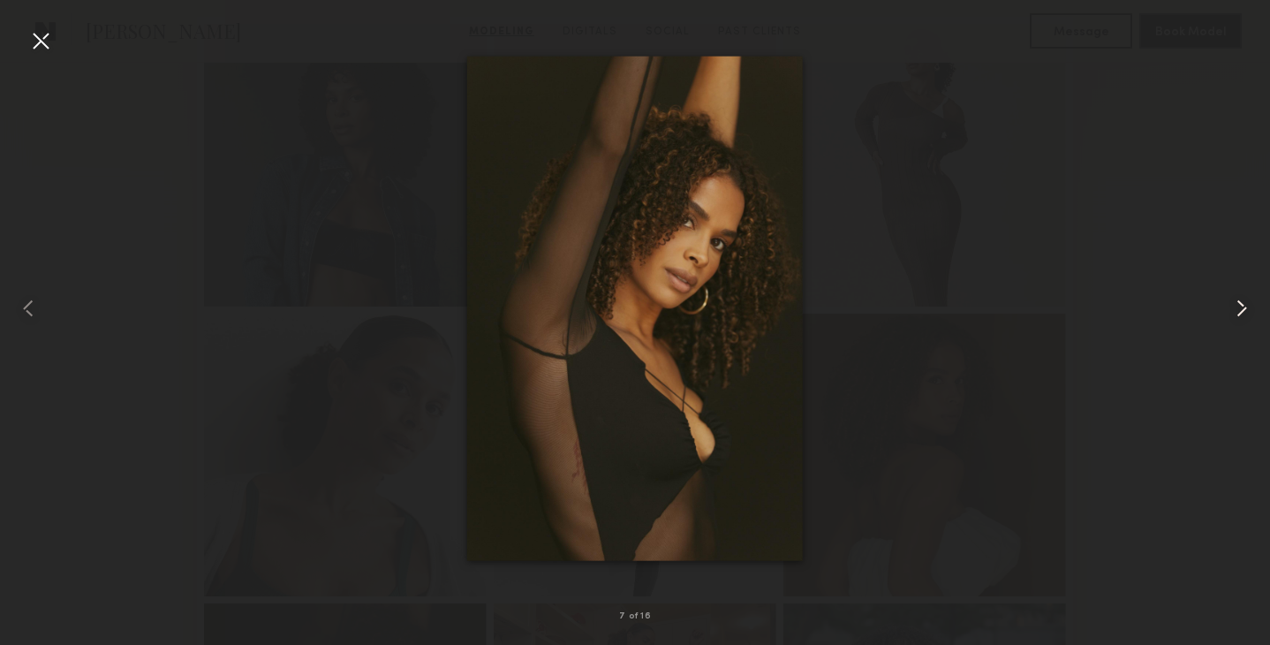
click at [1237, 304] on common-icon at bounding box center [1242, 308] width 28 height 28
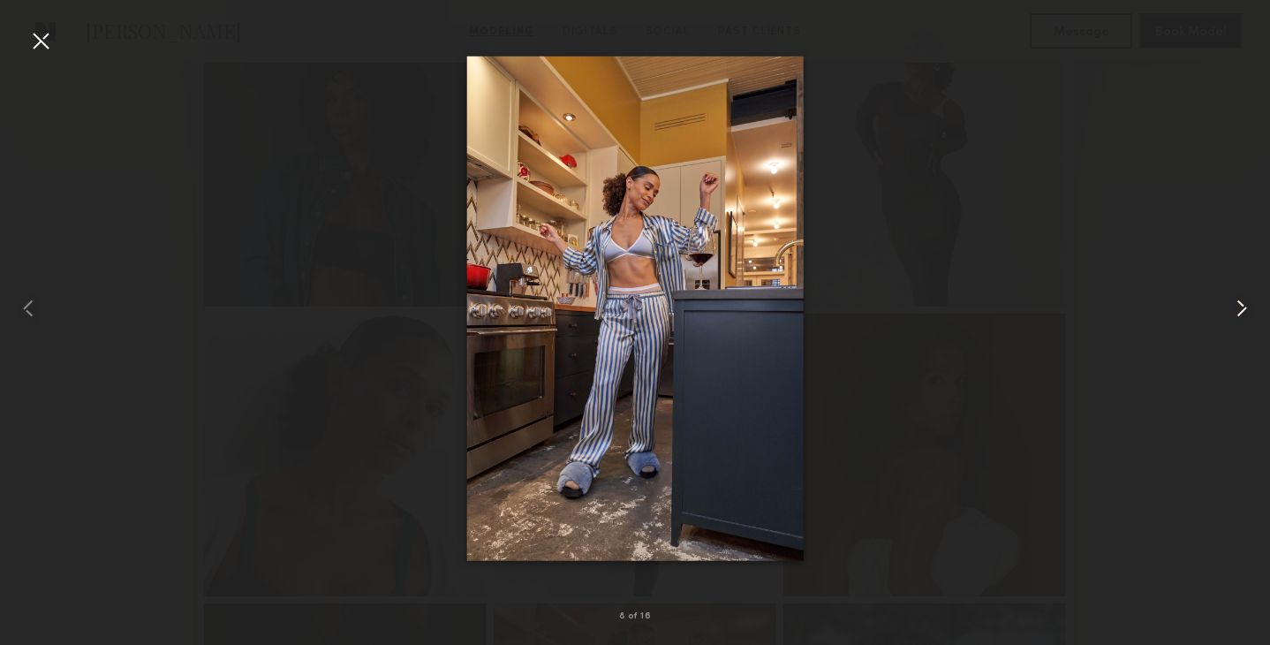
click at [1237, 304] on common-icon at bounding box center [1242, 308] width 28 height 28
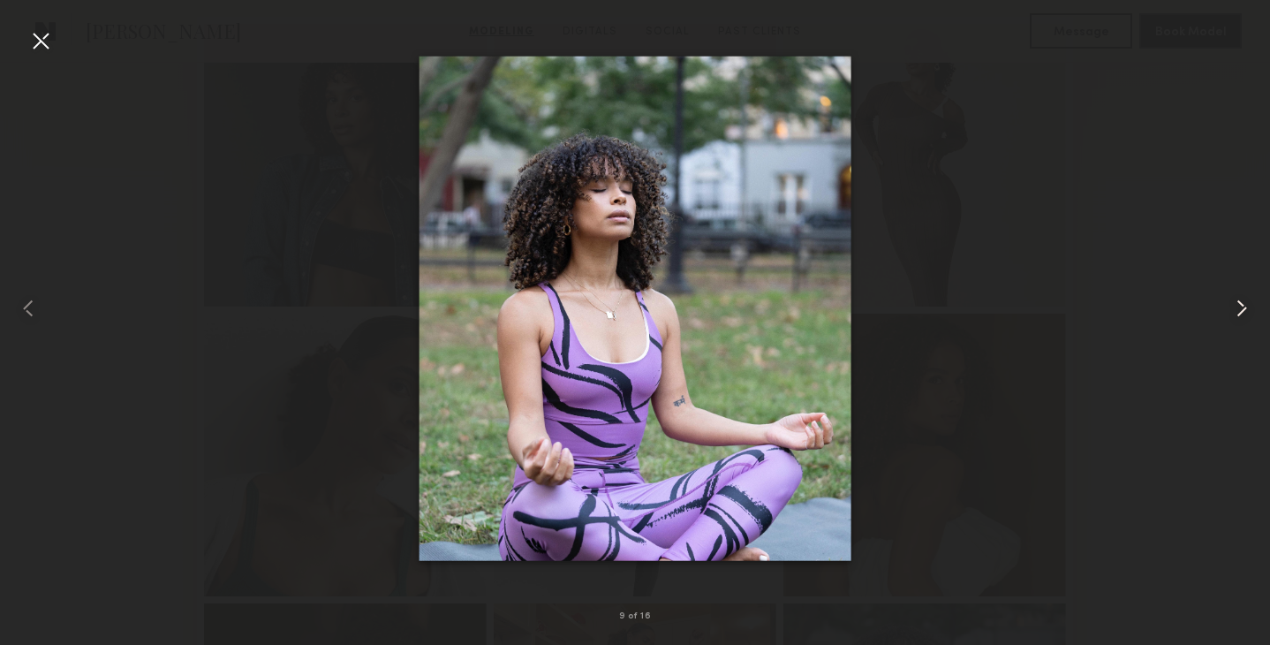
click at [1237, 304] on common-icon at bounding box center [1242, 308] width 28 height 28
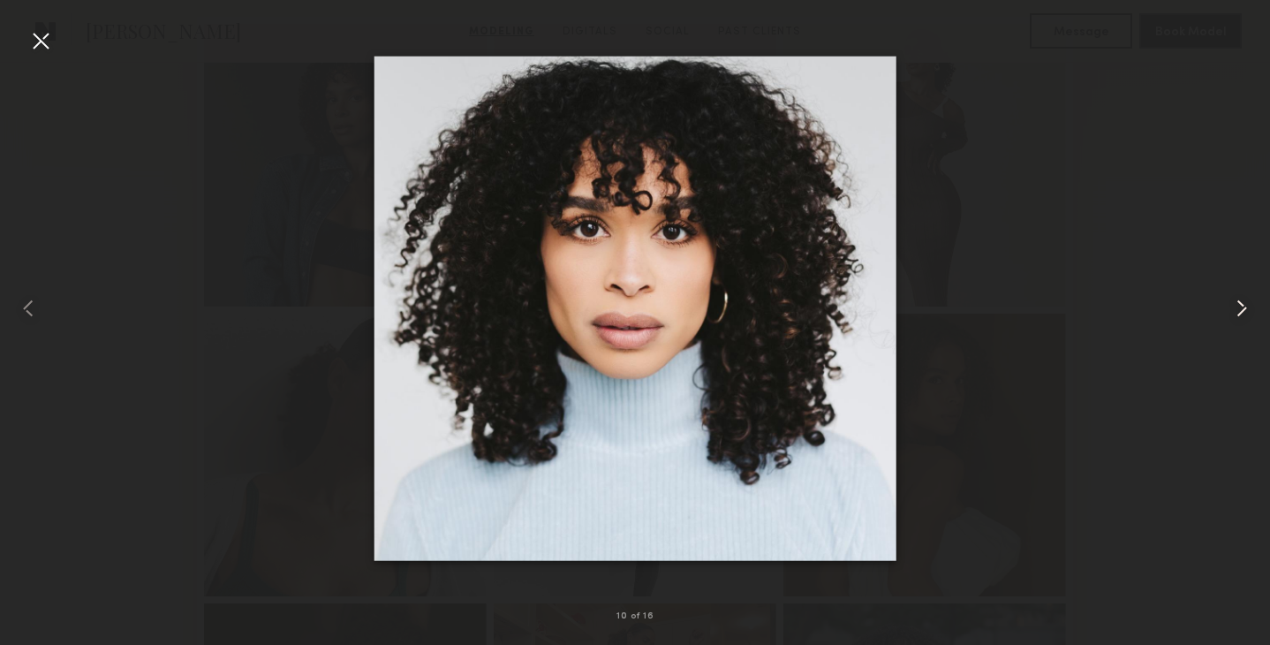
click at [1237, 304] on common-icon at bounding box center [1242, 308] width 28 height 28
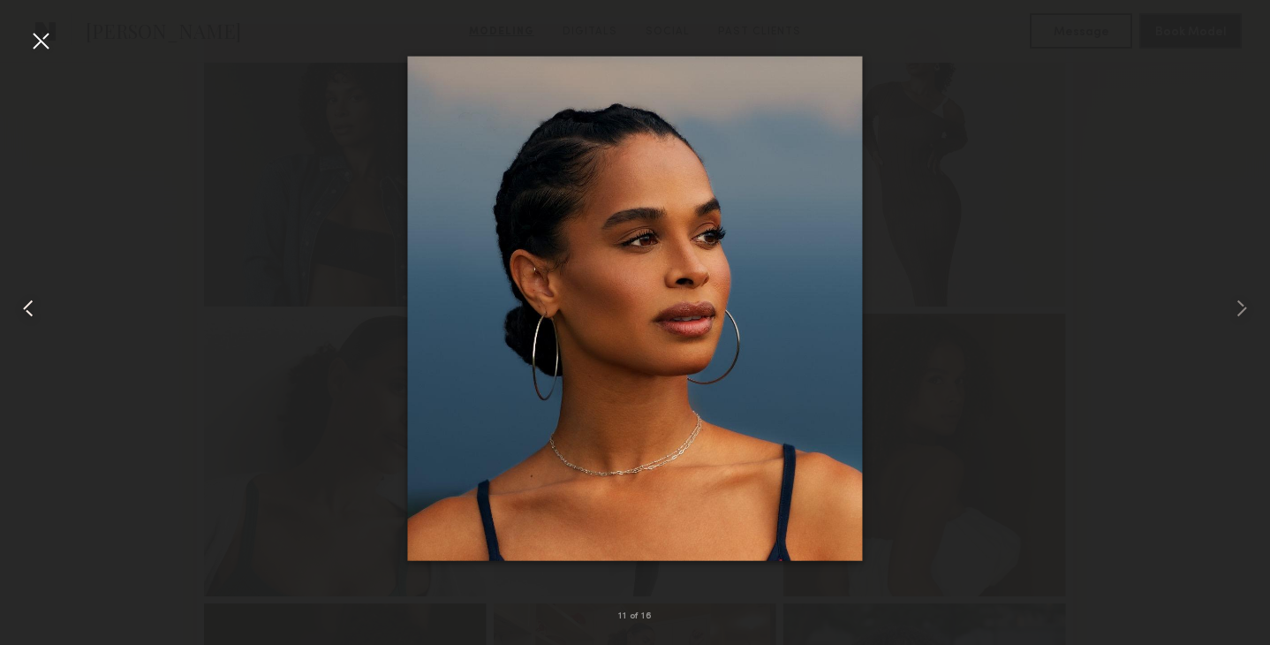
click at [20, 310] on common-icon at bounding box center [28, 308] width 28 height 28
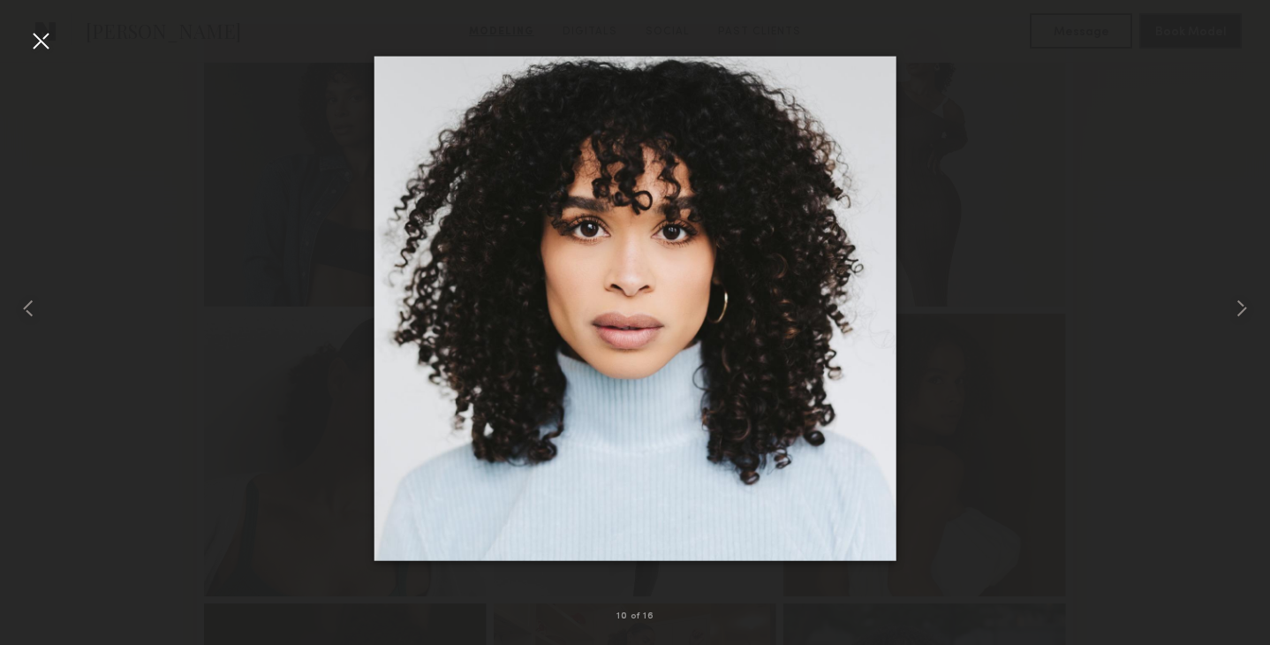
click at [44, 42] on div at bounding box center [40, 40] width 28 height 28
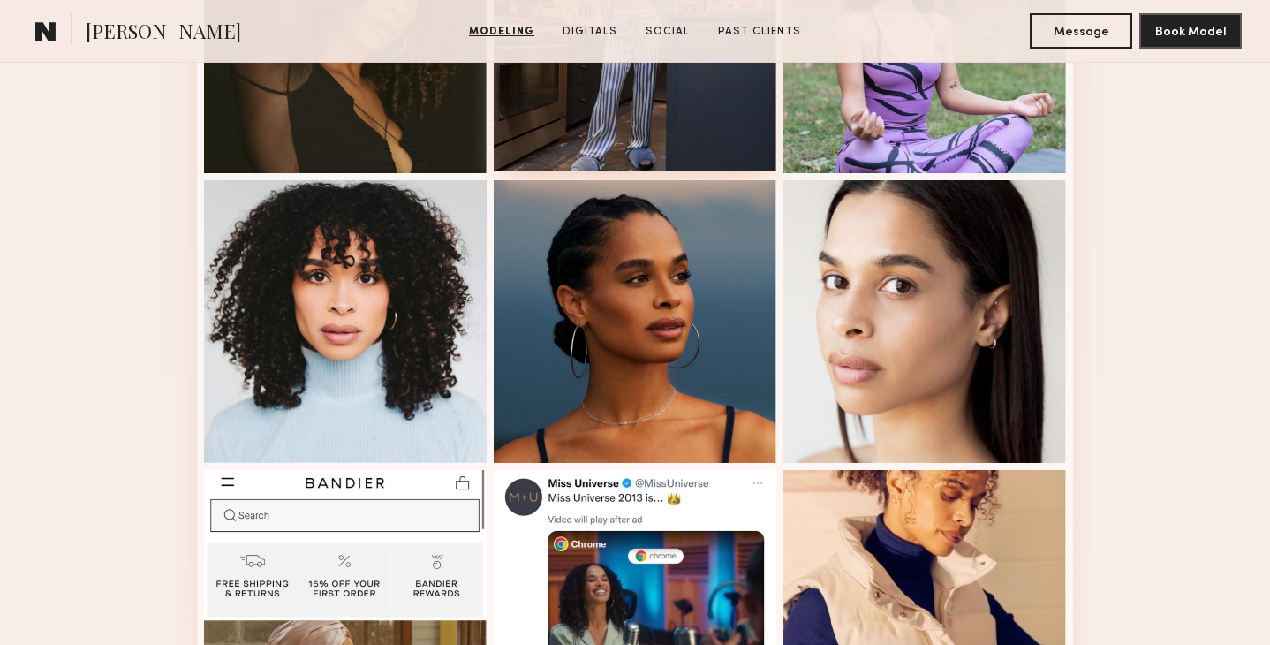
scroll to position [1223, 0]
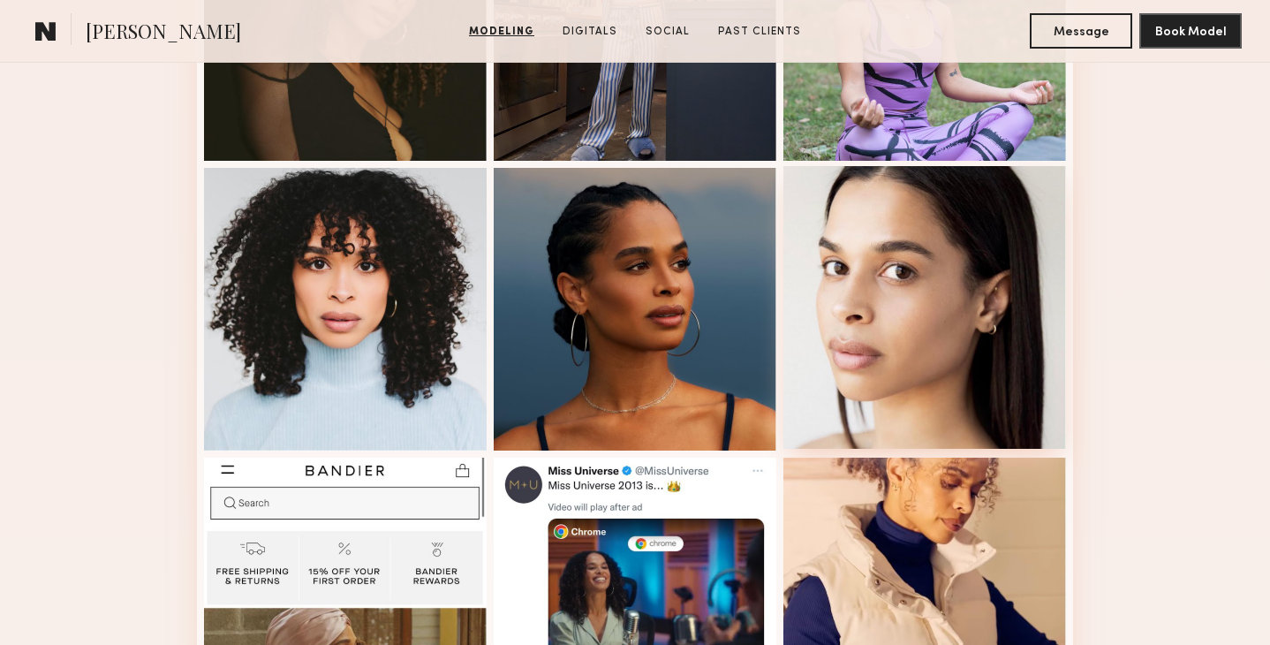
click at [912, 242] on div at bounding box center [924, 307] width 283 height 283
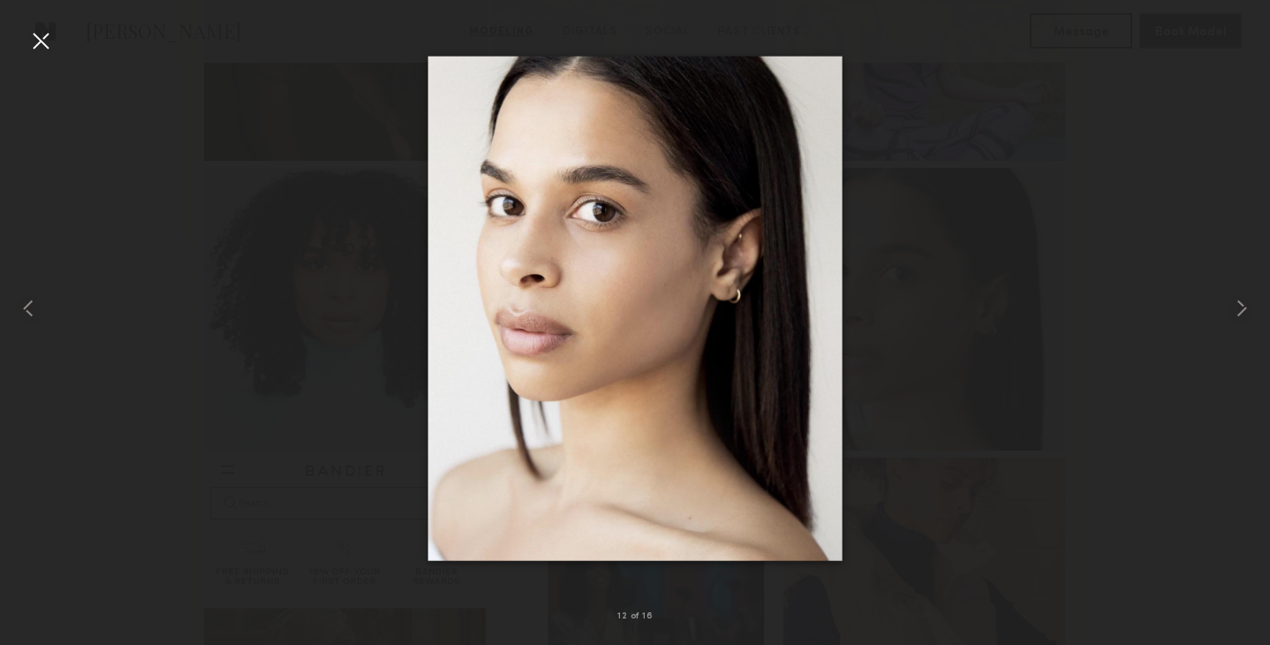
click at [40, 31] on div at bounding box center [40, 40] width 28 height 28
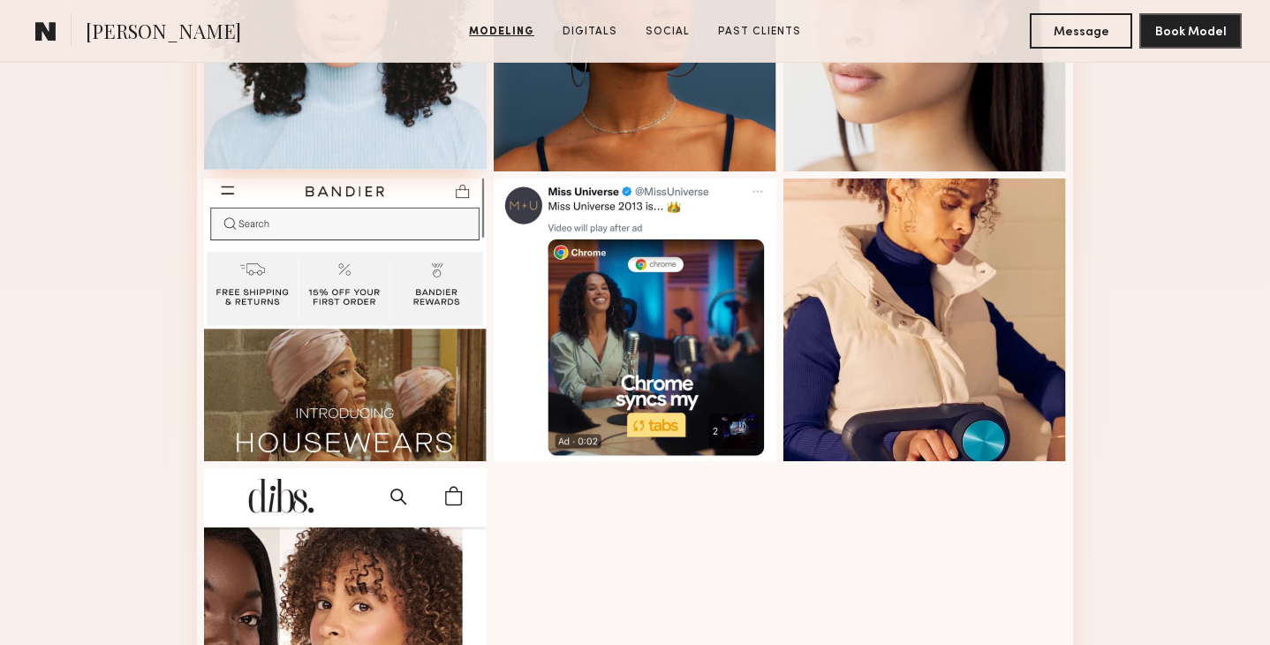
scroll to position [1581, 0]
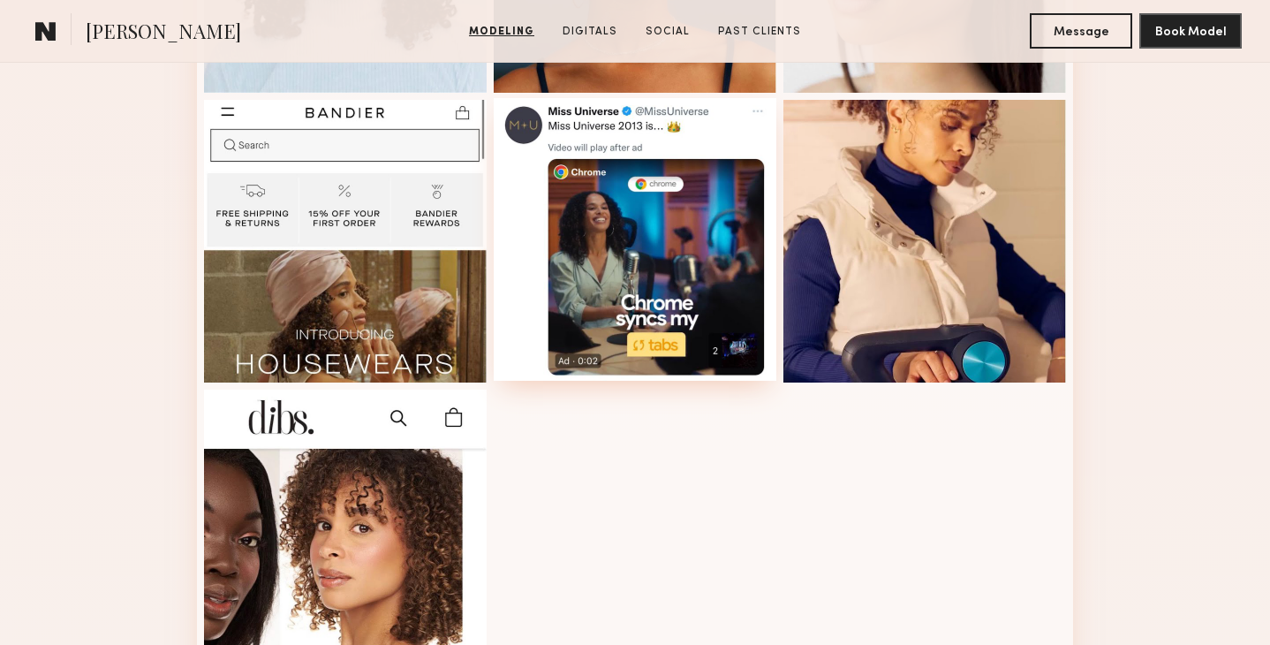
click at [532, 190] on div at bounding box center [635, 239] width 283 height 283
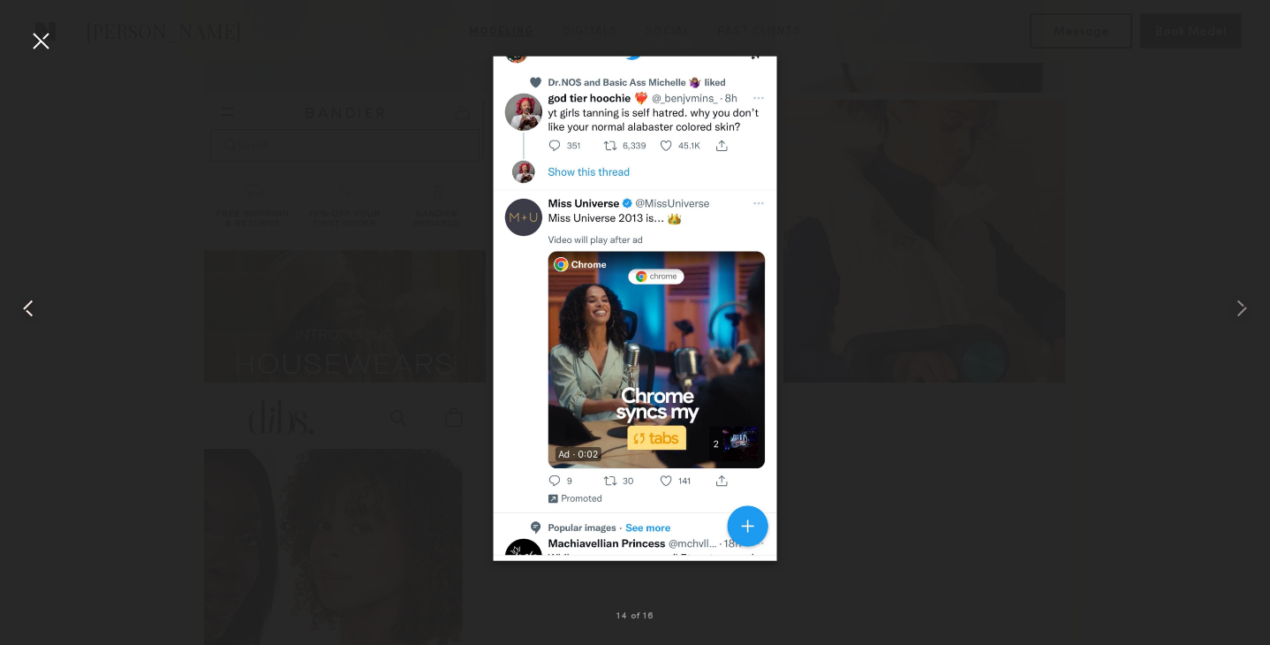
click at [22, 310] on common-icon at bounding box center [28, 308] width 28 height 28
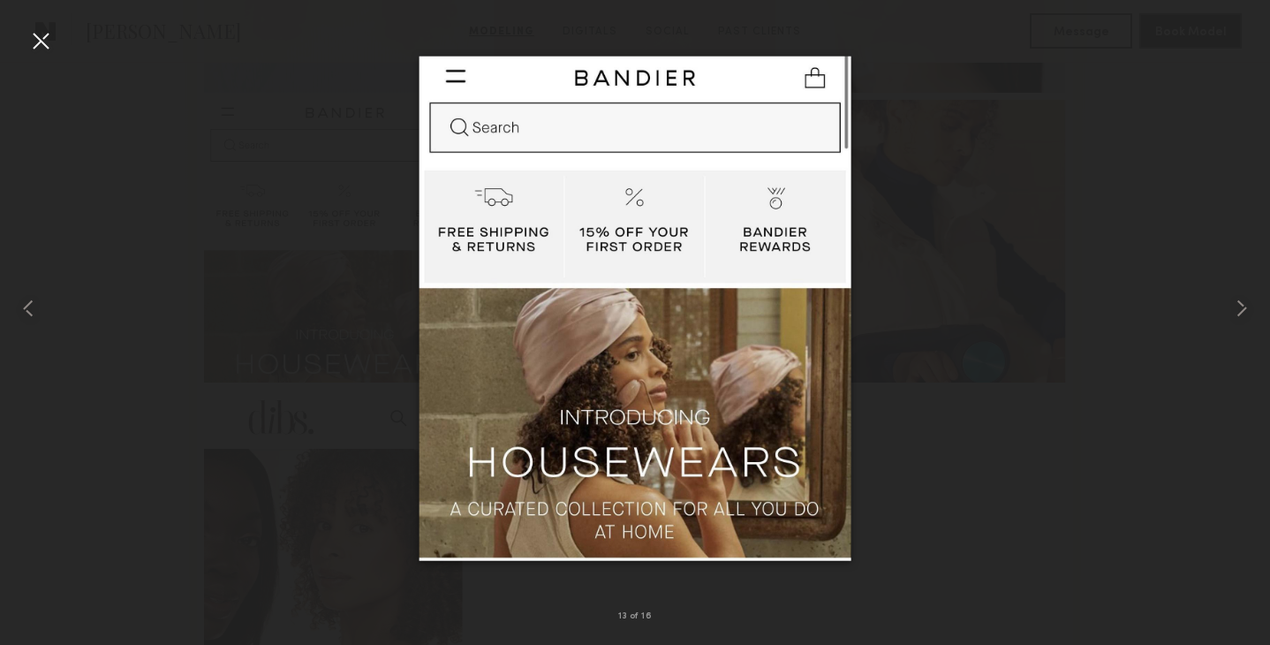
click at [43, 40] on div at bounding box center [40, 40] width 28 height 28
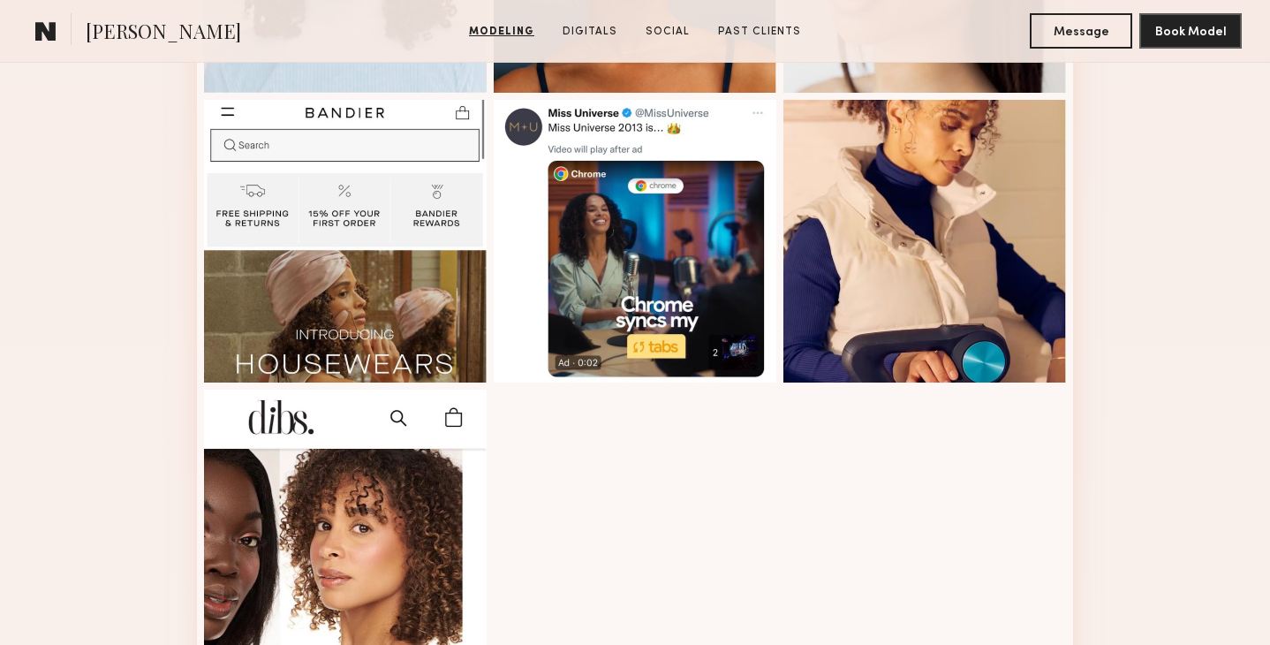
click at [662, 1] on section "[PERSON_NAME] Modeling Digitals Social Past Clients Message Book Model" at bounding box center [635, 31] width 1270 height 63
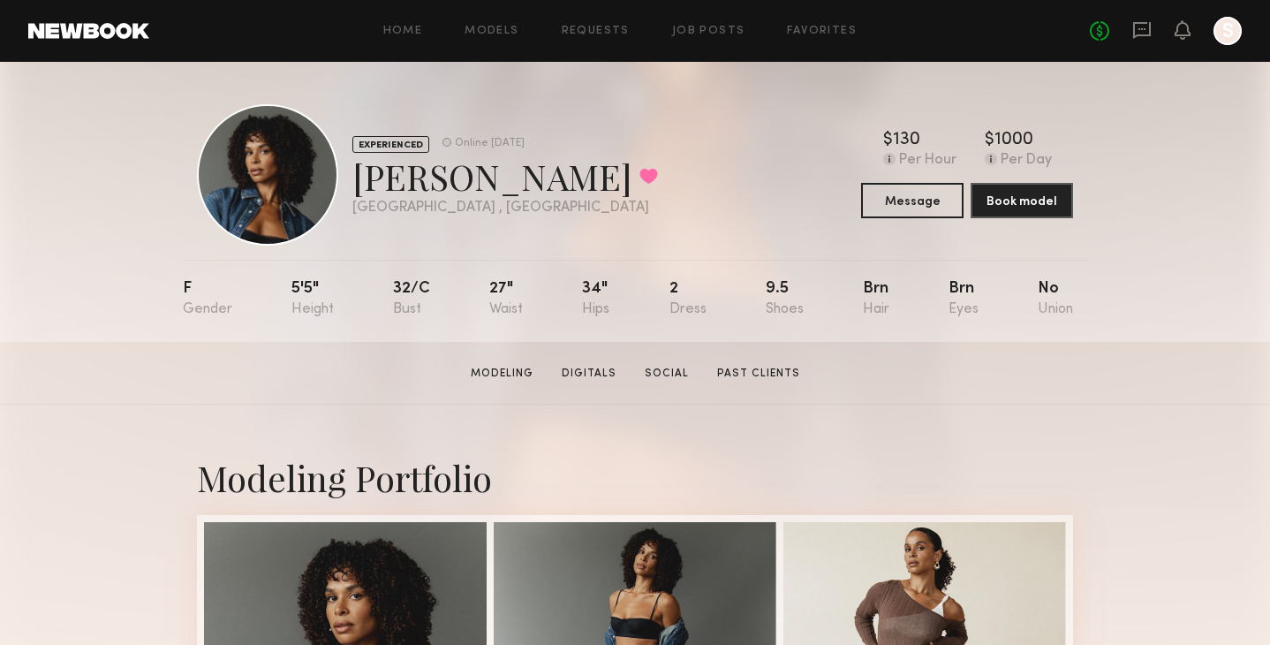
scroll to position [0, 0]
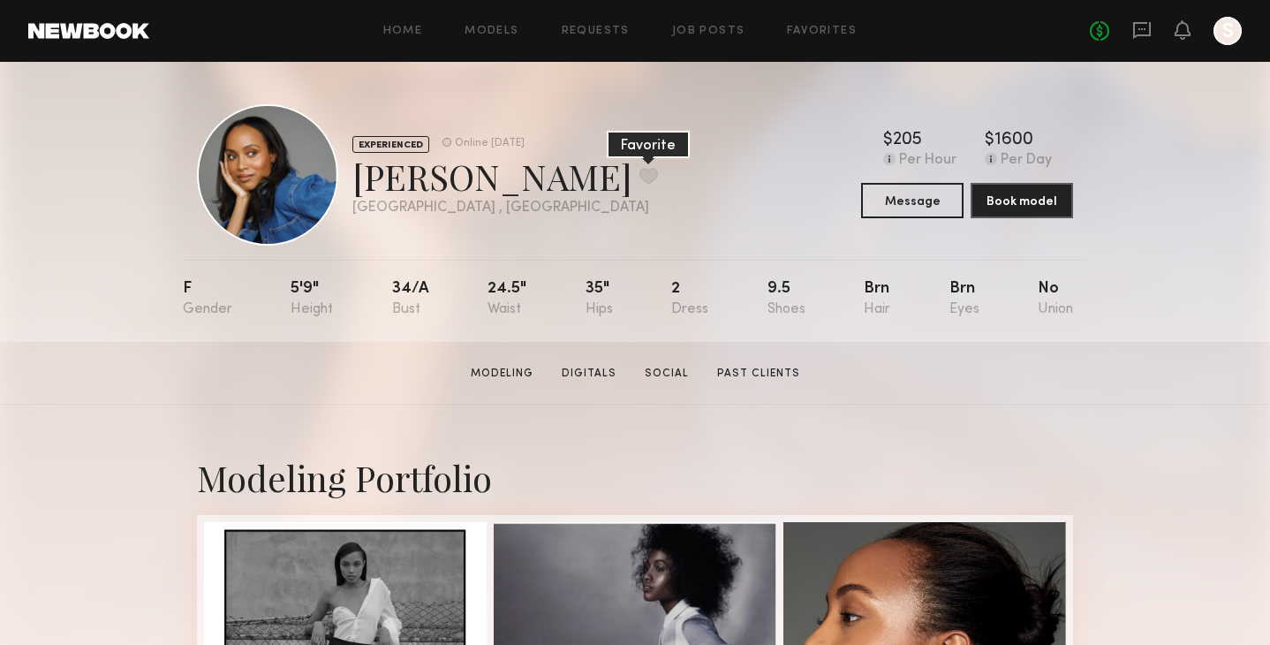
click at [640, 170] on button at bounding box center [649, 176] width 19 height 16
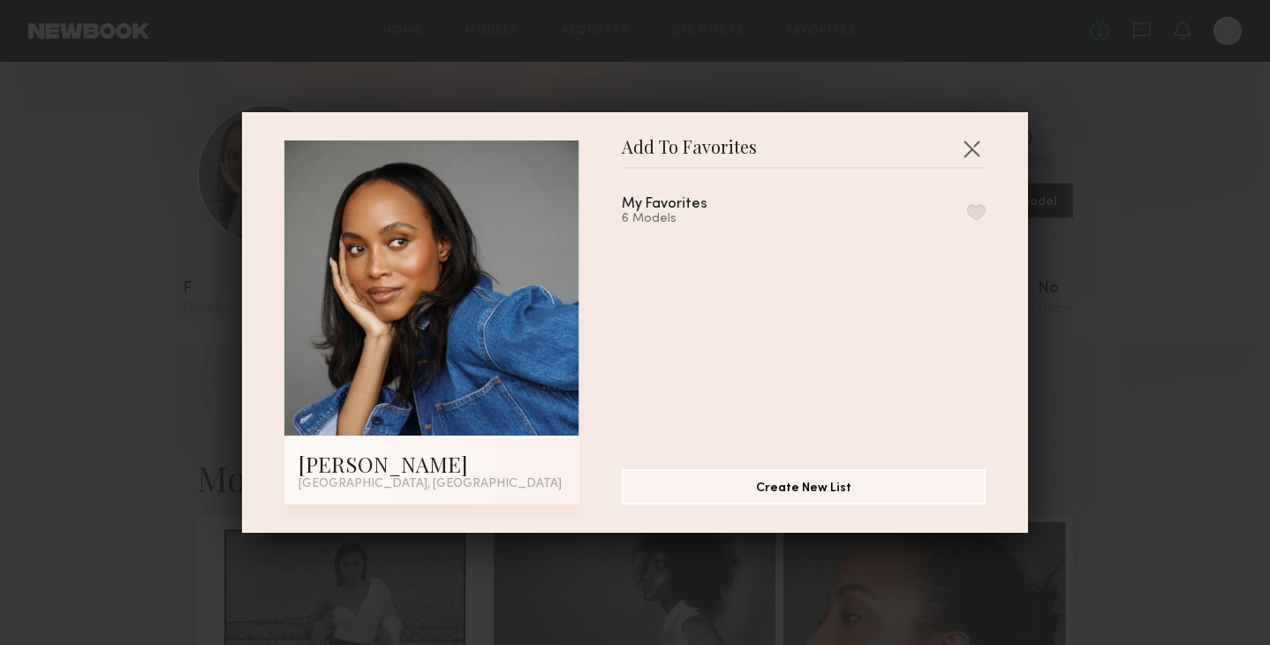
click at [975, 207] on button "button" at bounding box center [976, 212] width 19 height 16
click at [975, 141] on button "button" at bounding box center [972, 148] width 28 height 28
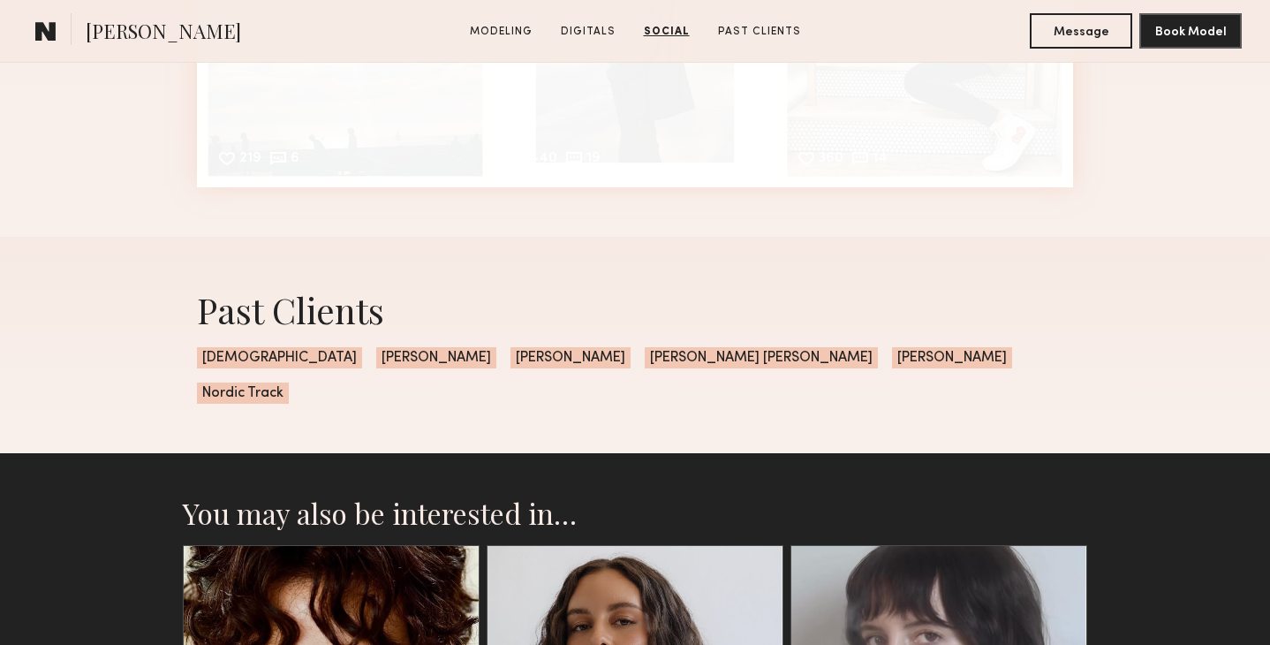
scroll to position [2970, 0]
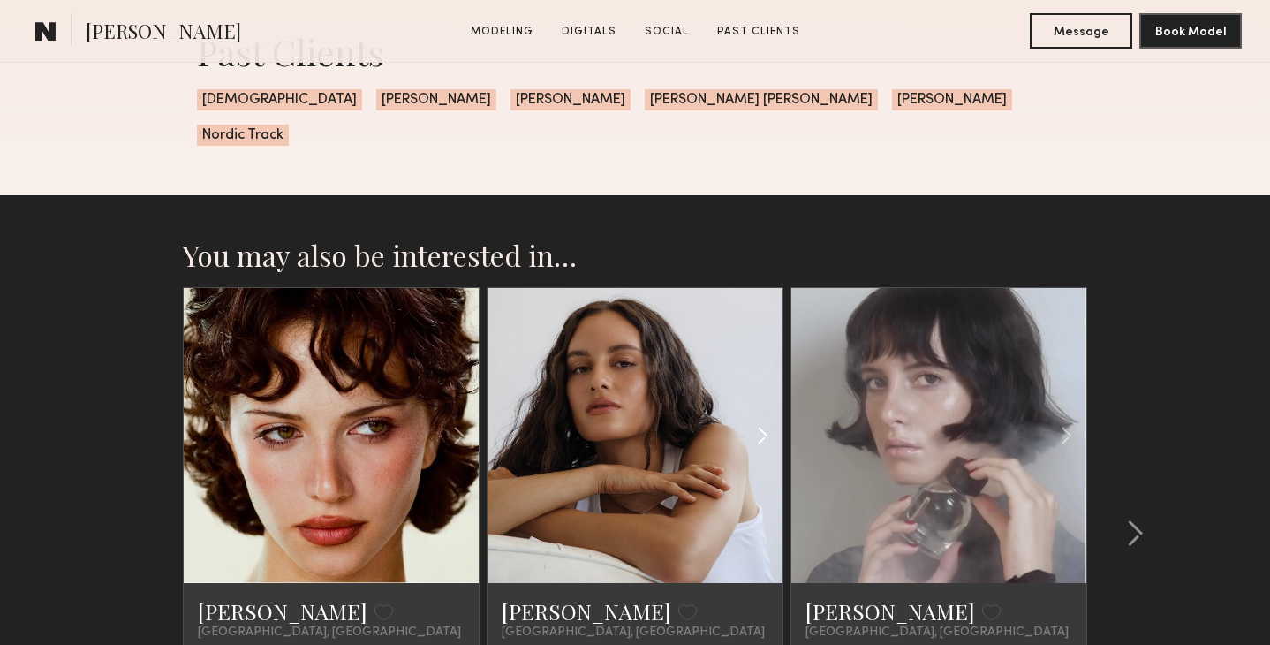
click at [763, 419] on common-icon at bounding box center [763, 436] width 26 height 34
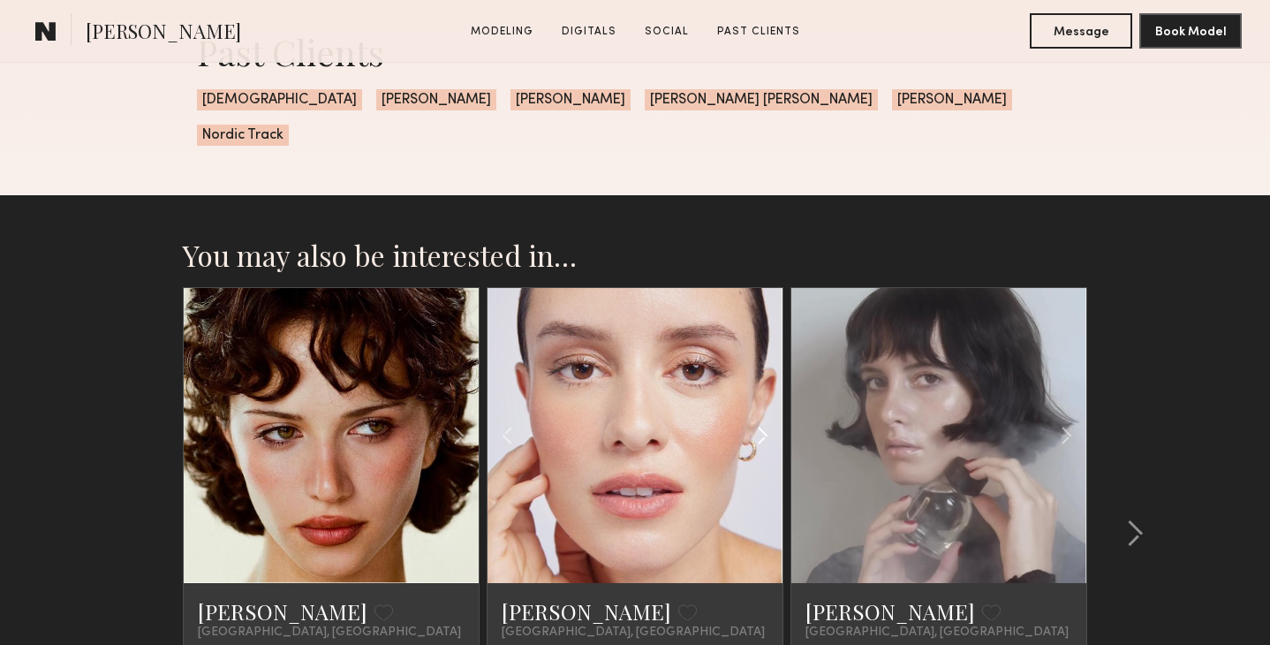
click at [763, 419] on common-icon at bounding box center [763, 436] width 26 height 34
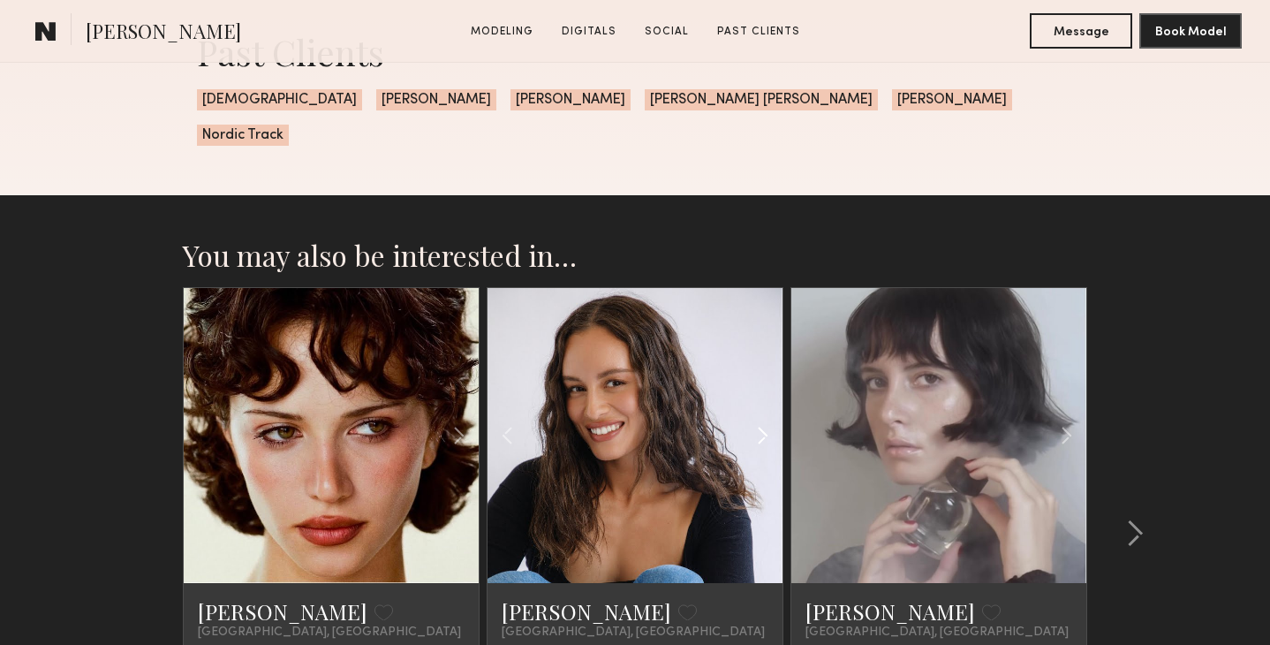
click at [763, 419] on common-icon at bounding box center [763, 436] width 26 height 34
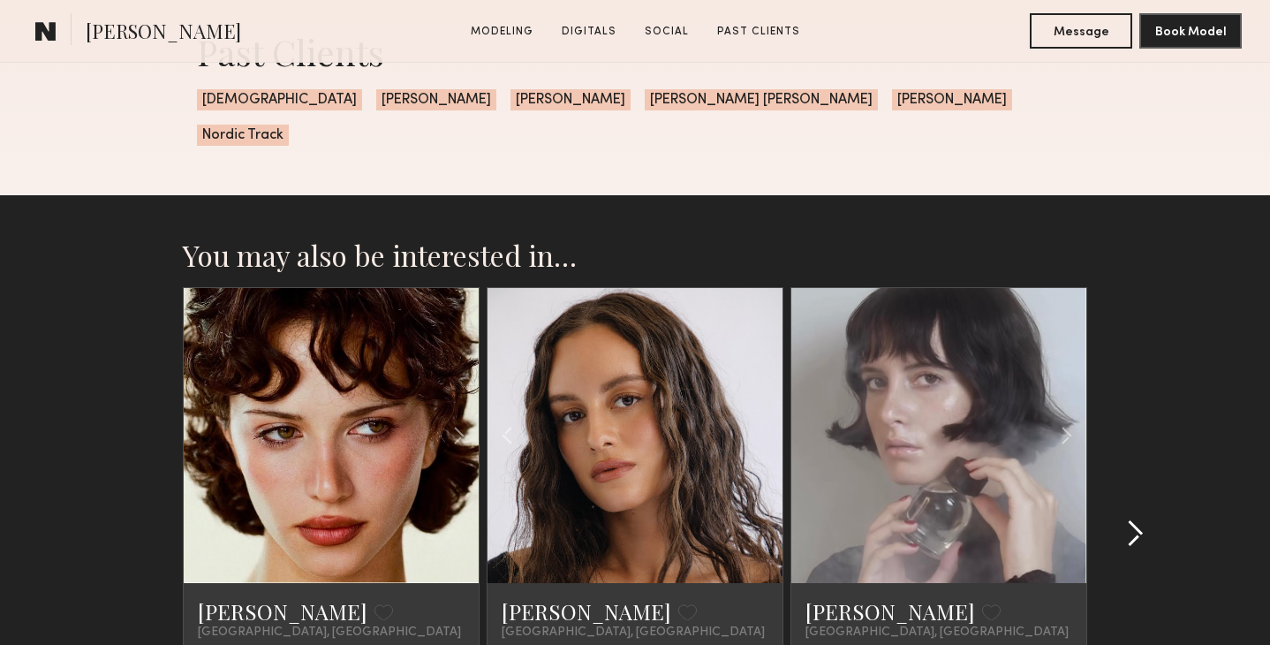
click at [1132, 519] on common-icon at bounding box center [1135, 533] width 18 height 28
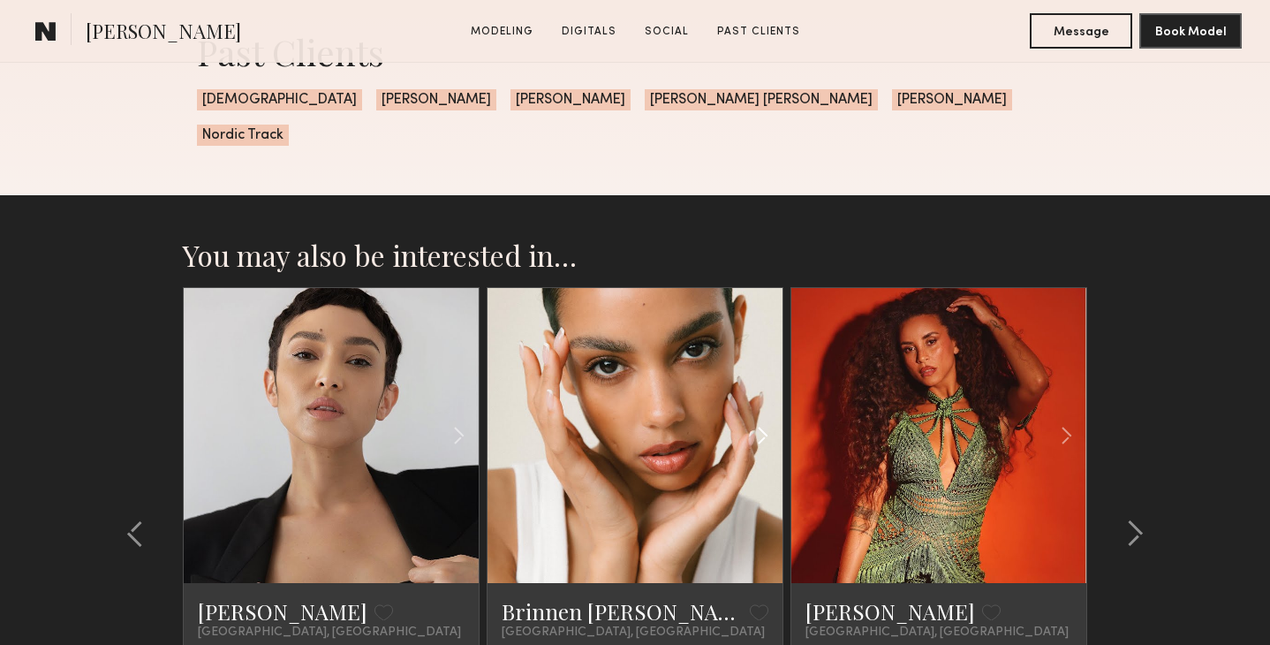
click at [766, 419] on common-icon at bounding box center [763, 436] width 26 height 34
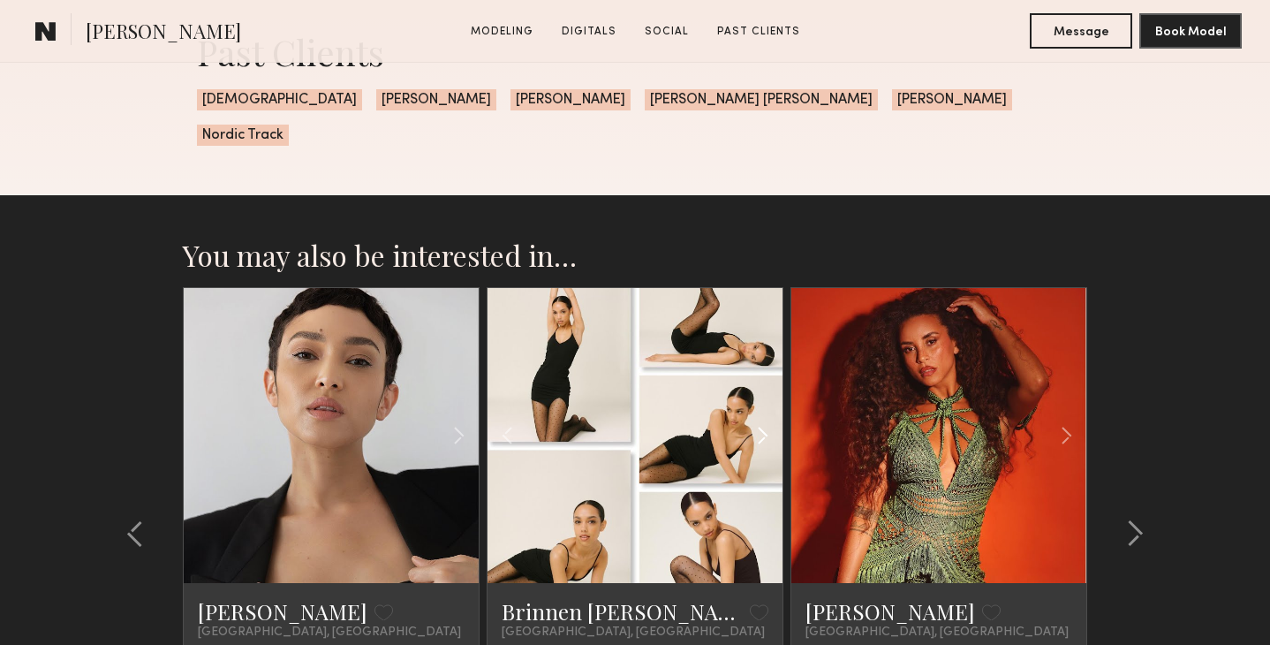
click at [766, 419] on common-icon at bounding box center [763, 436] width 26 height 34
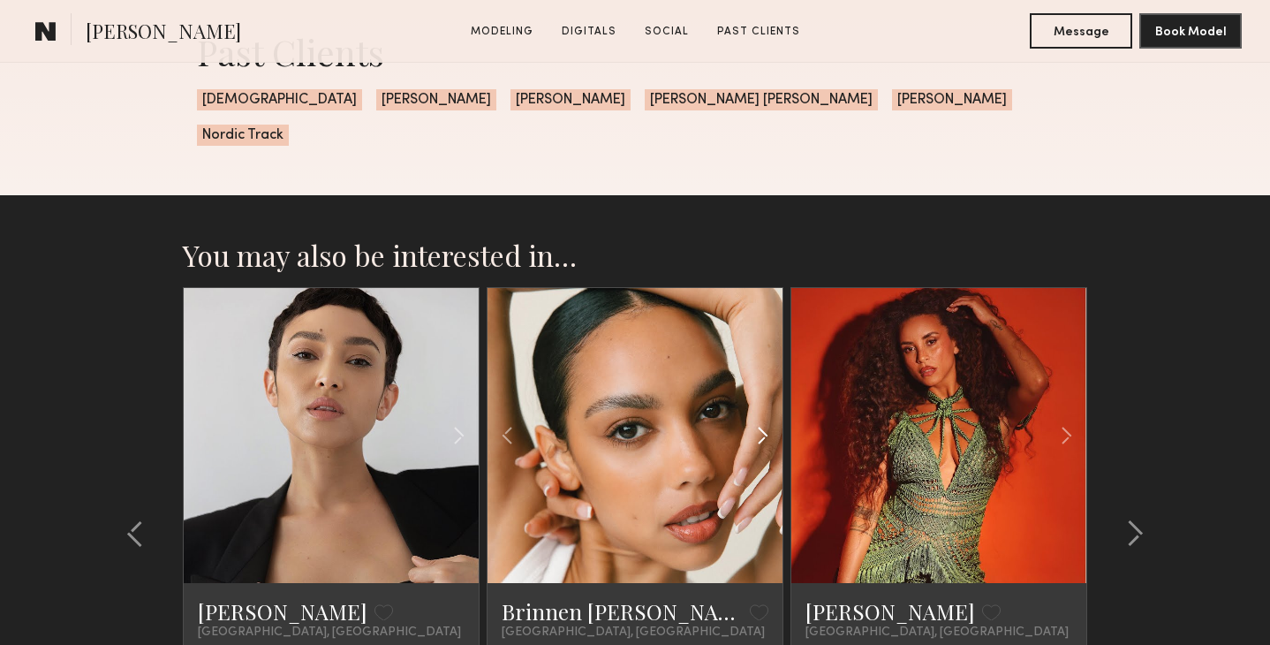
click at [766, 419] on common-icon at bounding box center [763, 436] width 26 height 34
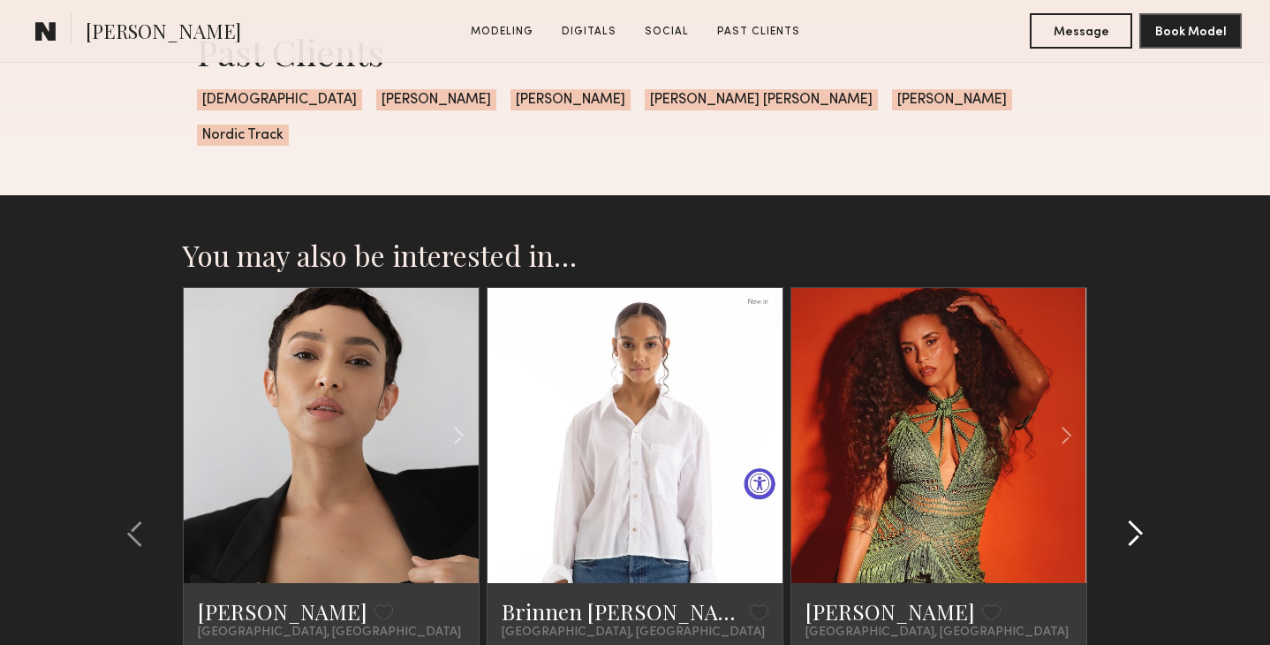
click at [1129, 519] on common-icon at bounding box center [1135, 533] width 18 height 28
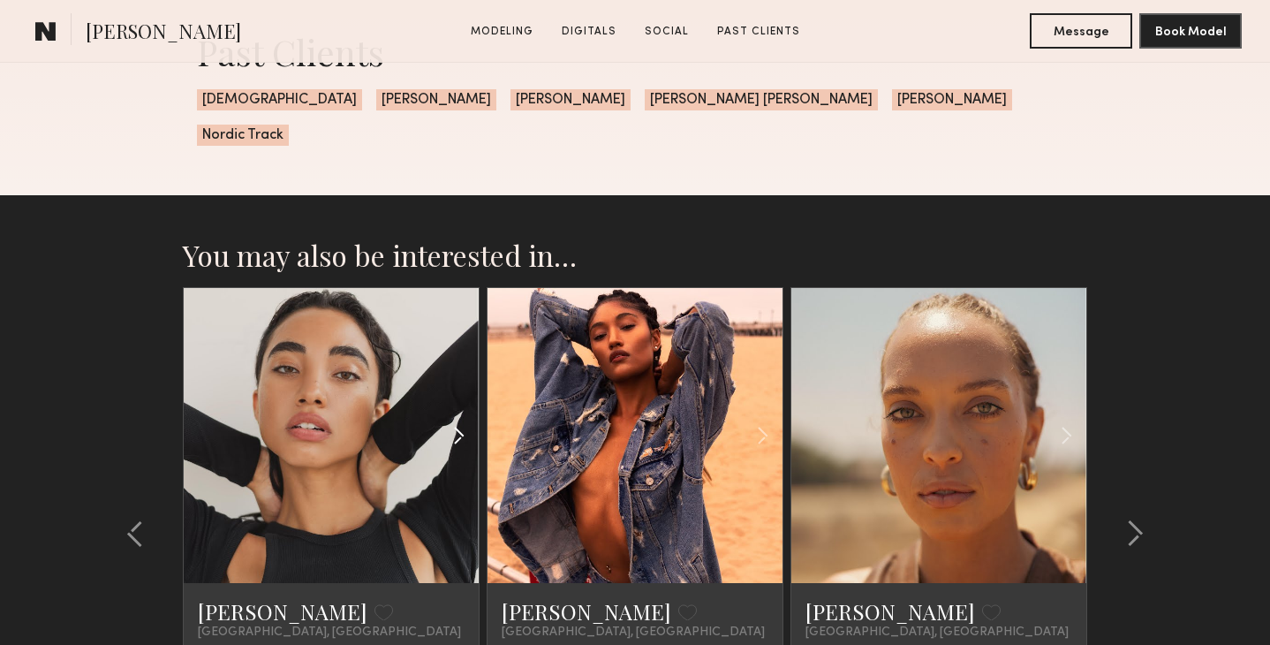
click at [456, 419] on common-icon at bounding box center [459, 436] width 26 height 34
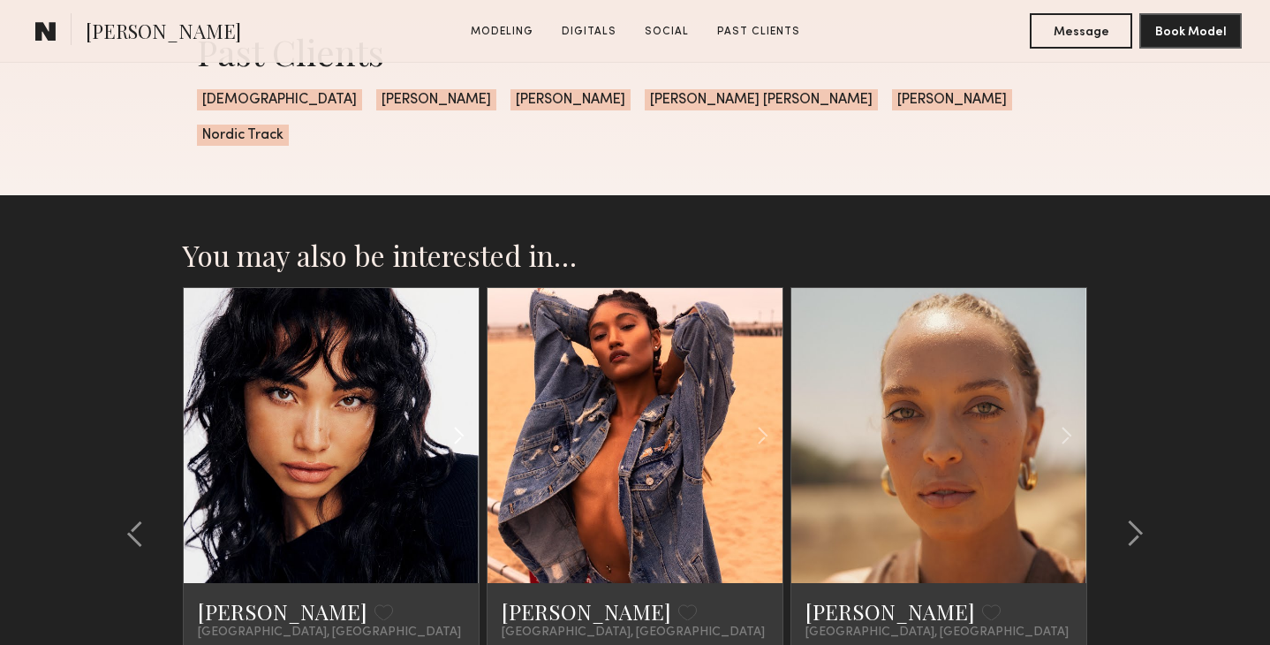
click at [456, 419] on common-icon at bounding box center [459, 436] width 26 height 34
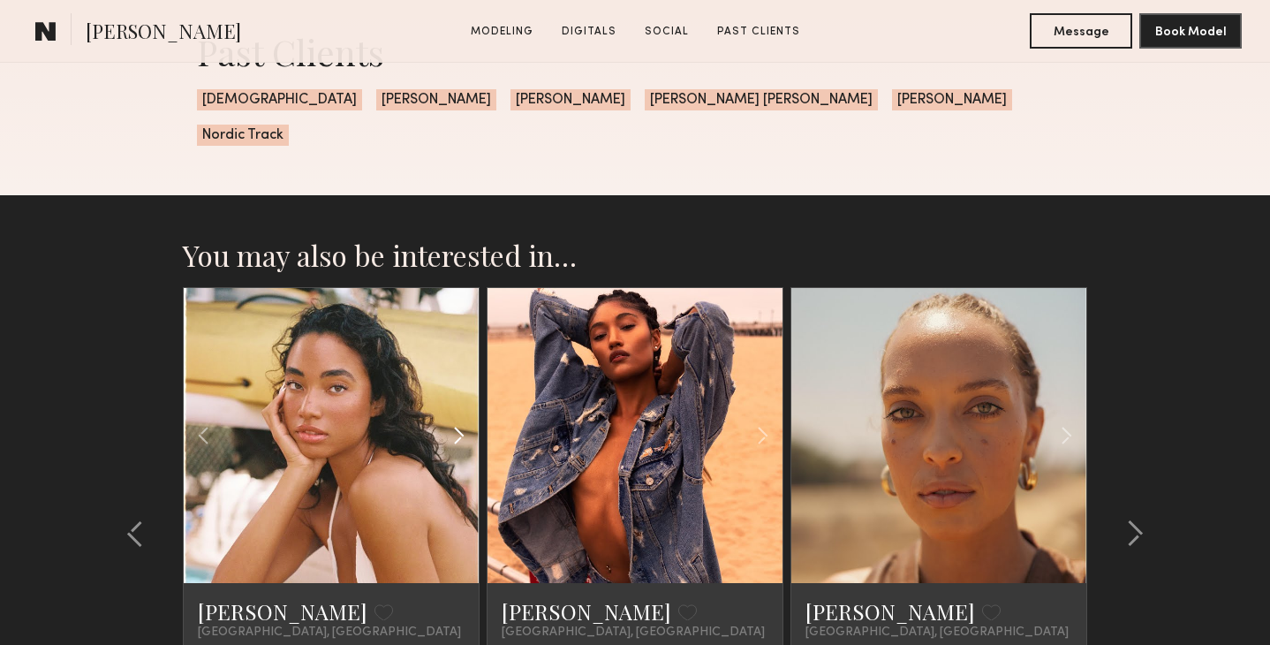
click at [456, 419] on common-icon at bounding box center [459, 436] width 26 height 34
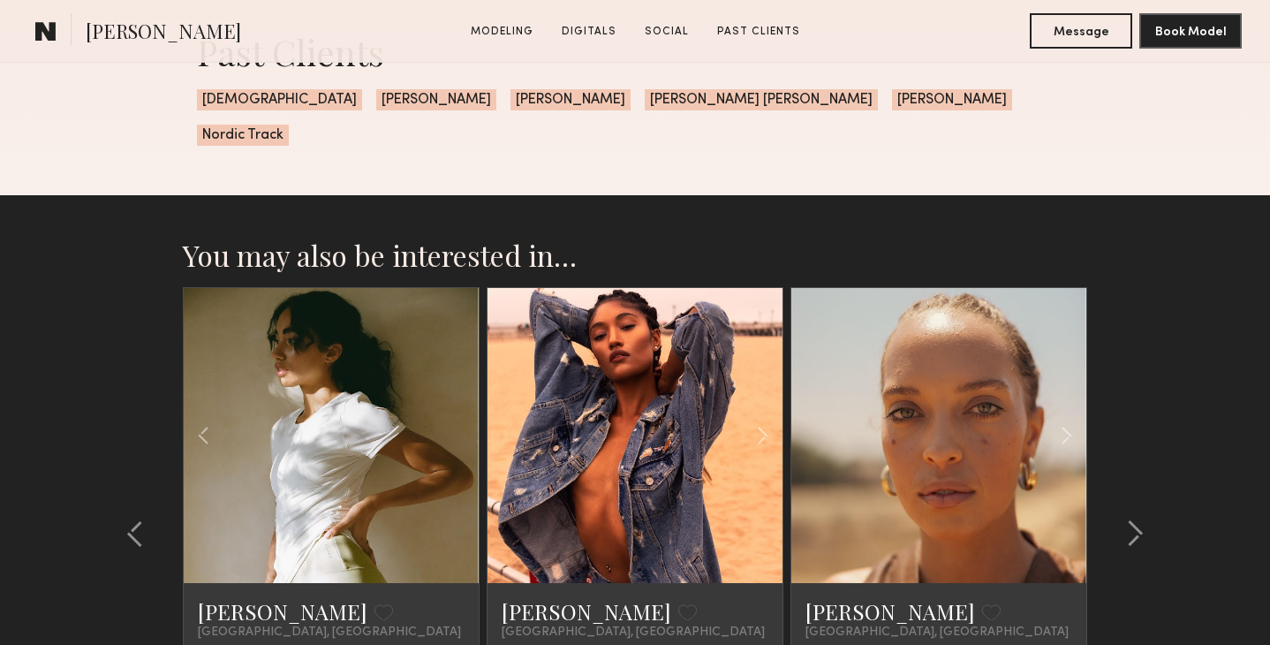
click at [456, 405] on div at bounding box center [331, 435] width 295 height 295
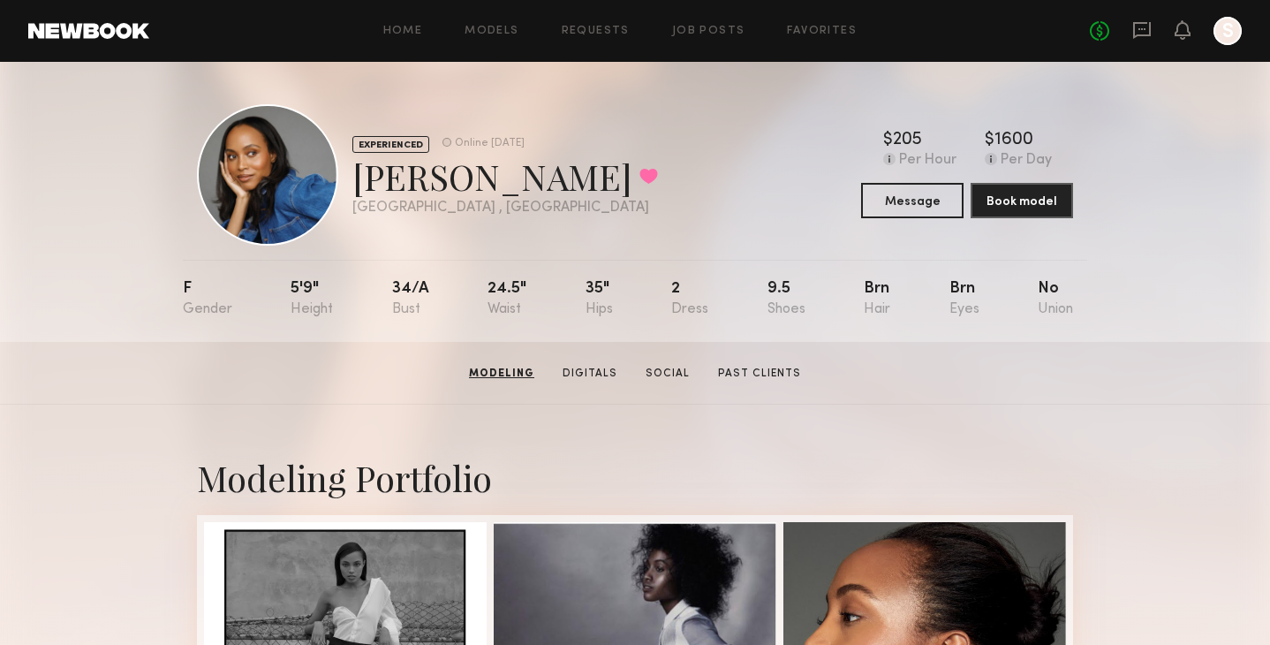
scroll to position [0, 0]
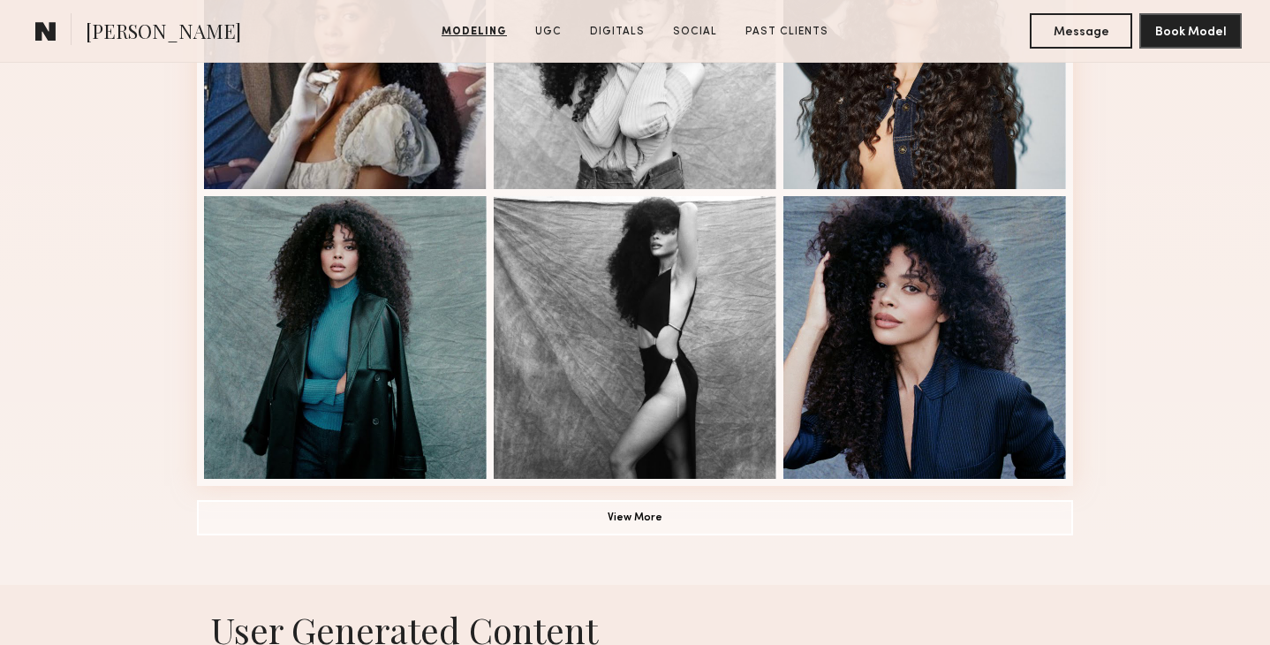
scroll to position [1195, 0]
click at [711, 509] on button "View More" at bounding box center [635, 516] width 876 height 35
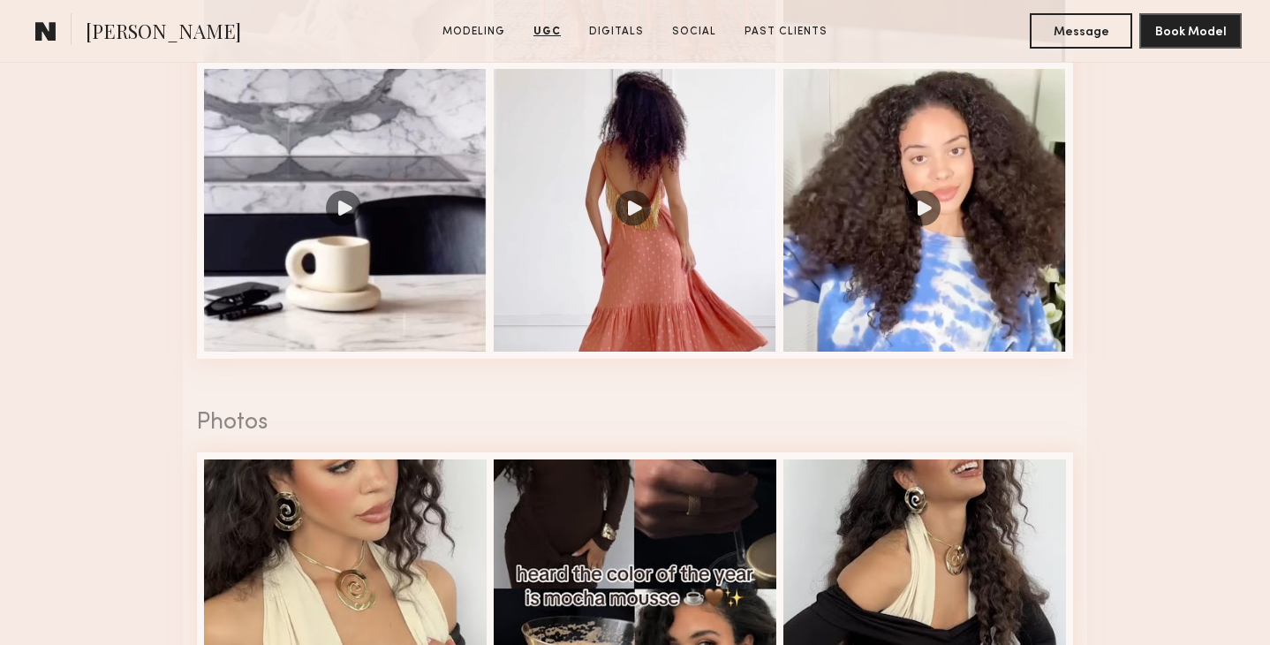
scroll to position [3379, 0]
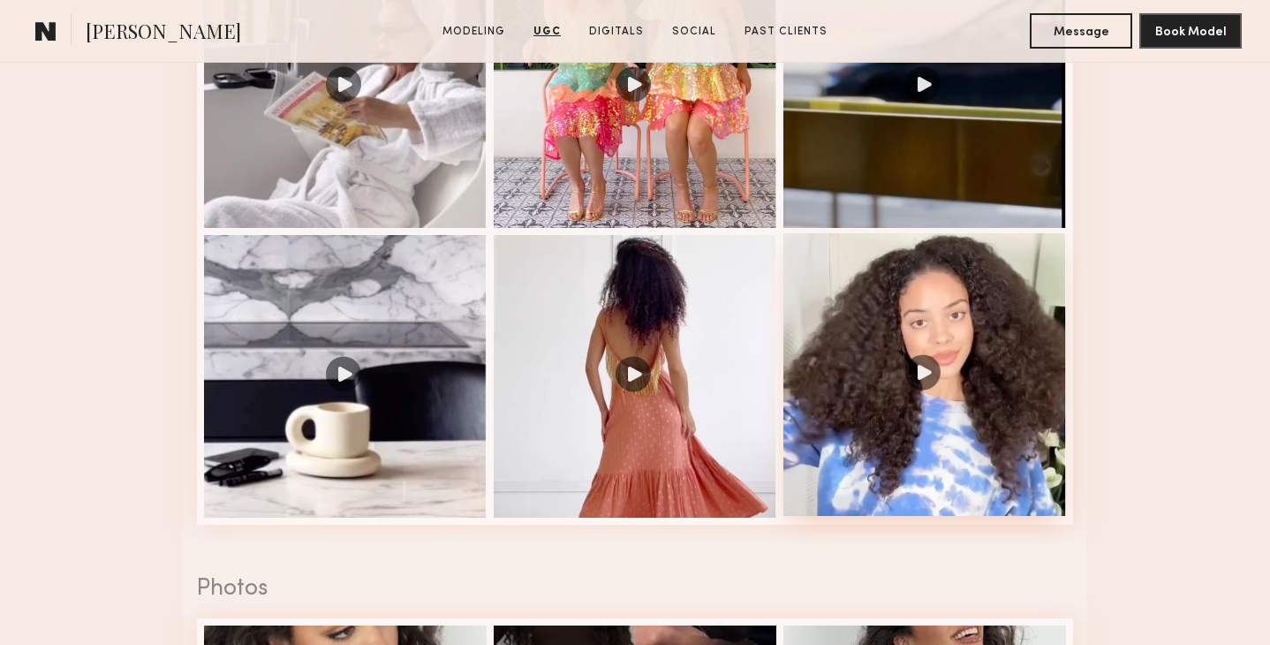
click at [1016, 303] on div at bounding box center [924, 374] width 283 height 283
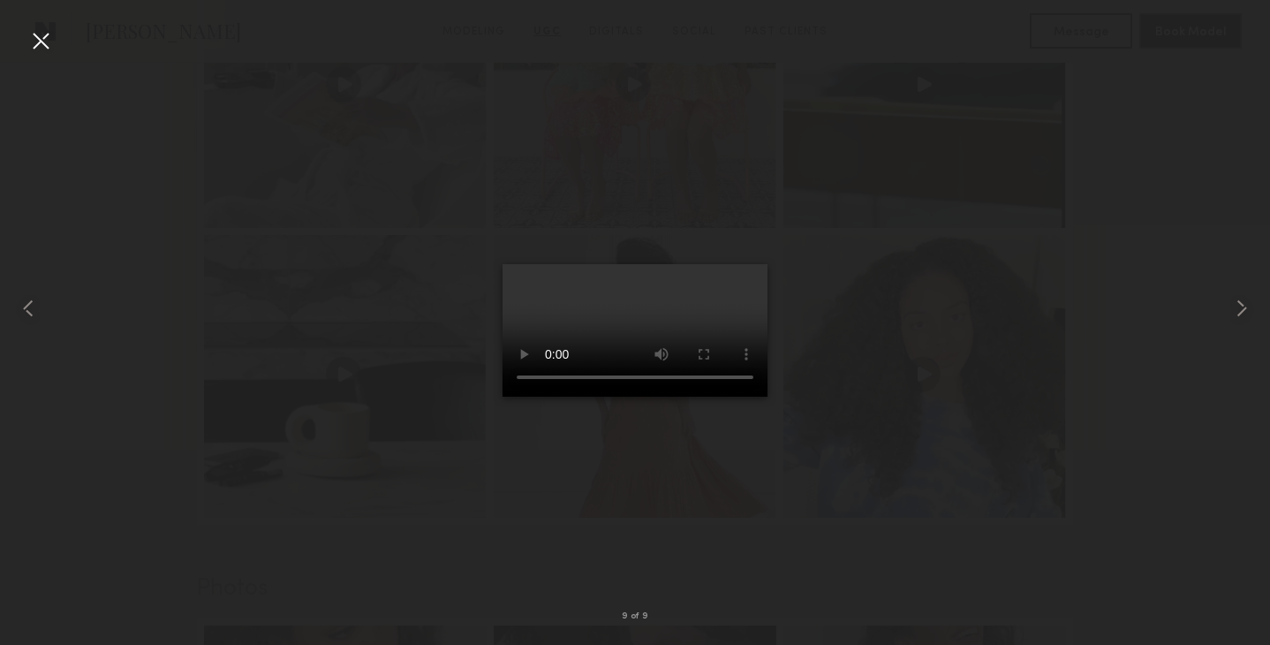
click at [637, 397] on video at bounding box center [635, 330] width 265 height 132
click at [669, 397] on video at bounding box center [635, 330] width 265 height 132
click at [42, 42] on div at bounding box center [40, 40] width 28 height 28
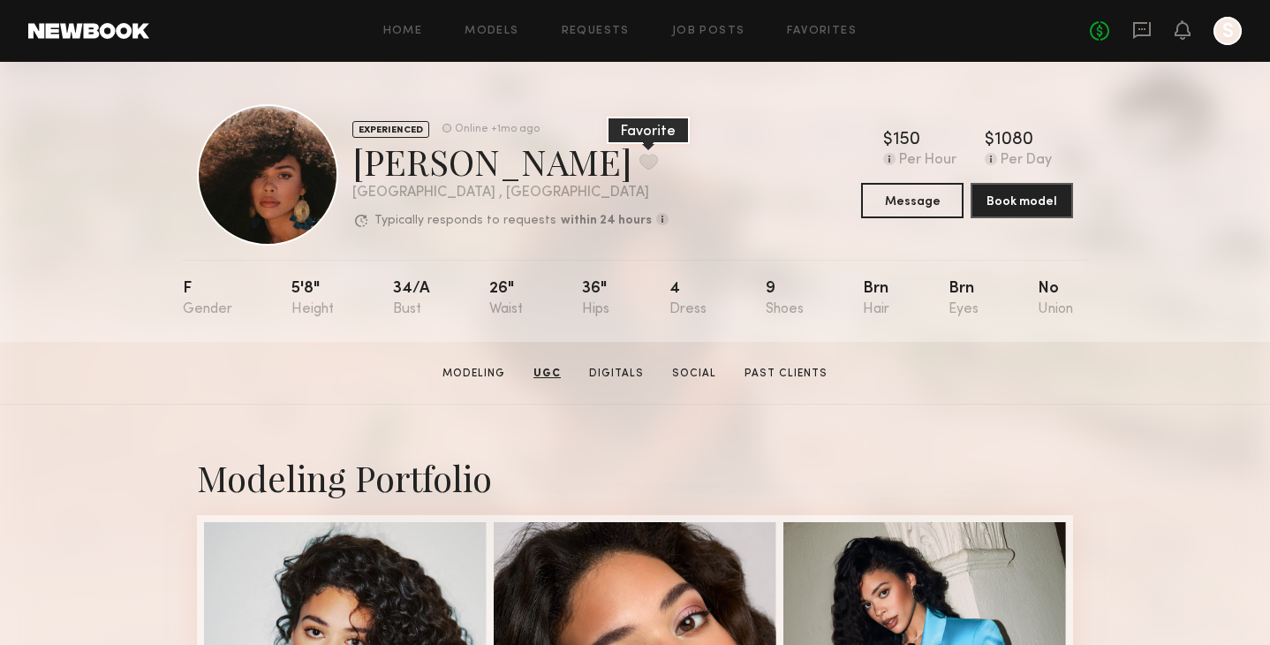
scroll to position [0, 0]
click at [640, 161] on button at bounding box center [649, 162] width 19 height 16
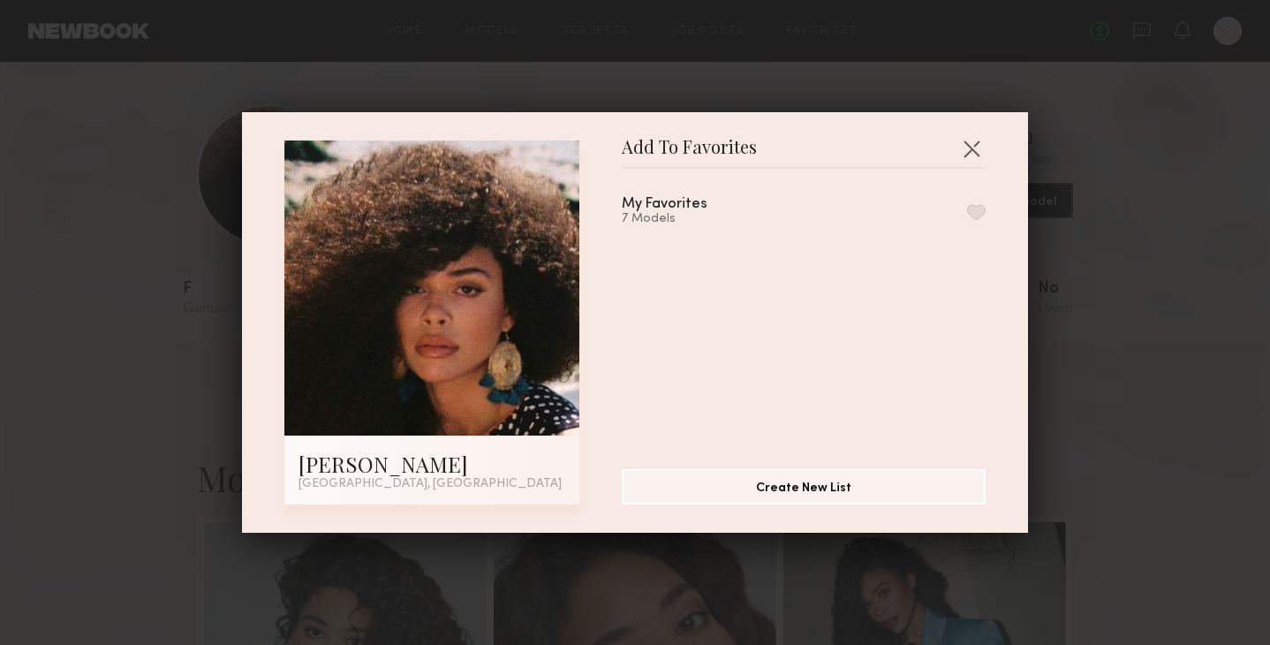
click at [975, 208] on button "button" at bounding box center [976, 212] width 19 height 16
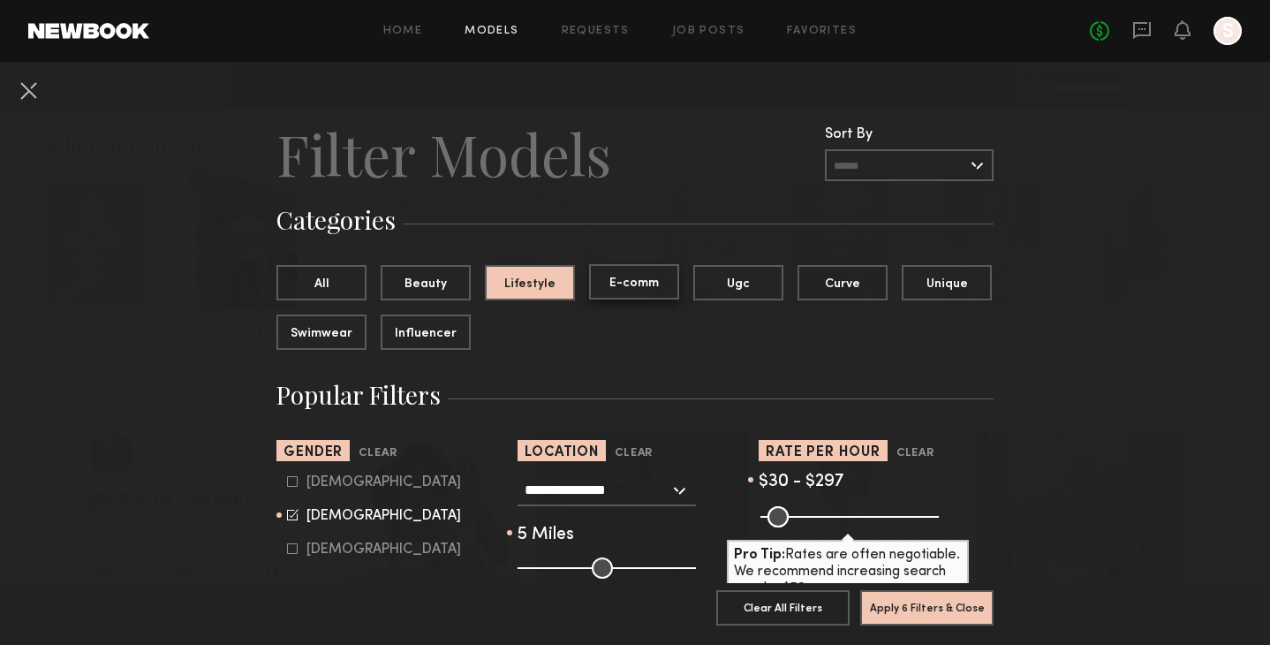
click at [614, 288] on button "E-comm" at bounding box center [634, 281] width 90 height 35
click at [893, 602] on button "Apply 6 Filters & Close" at bounding box center [926, 606] width 133 height 35
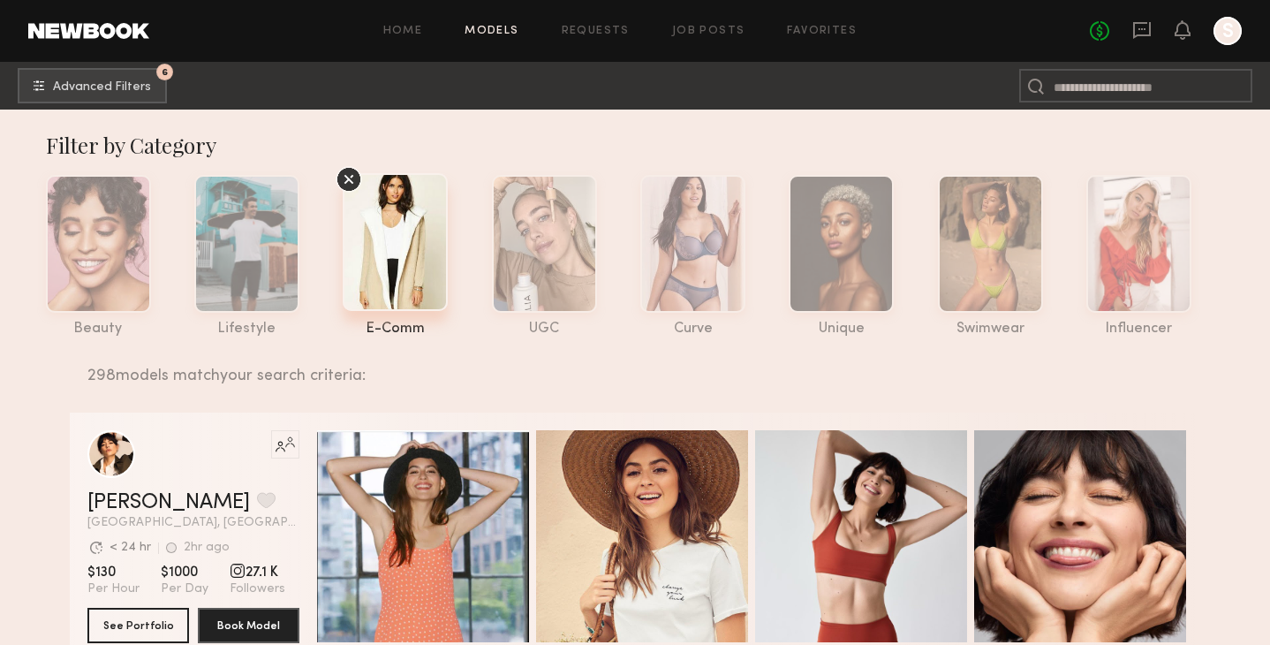
scroll to position [443, 0]
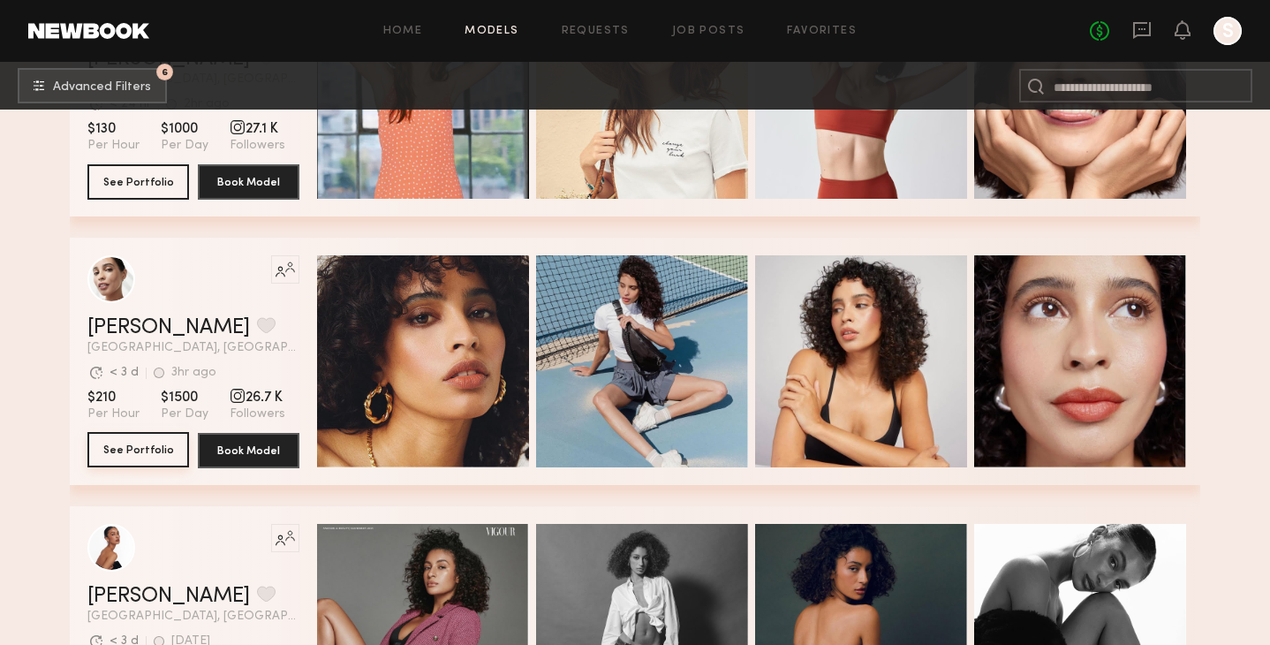
click at [146, 445] on button "See Portfolio" at bounding box center [138, 449] width 102 height 35
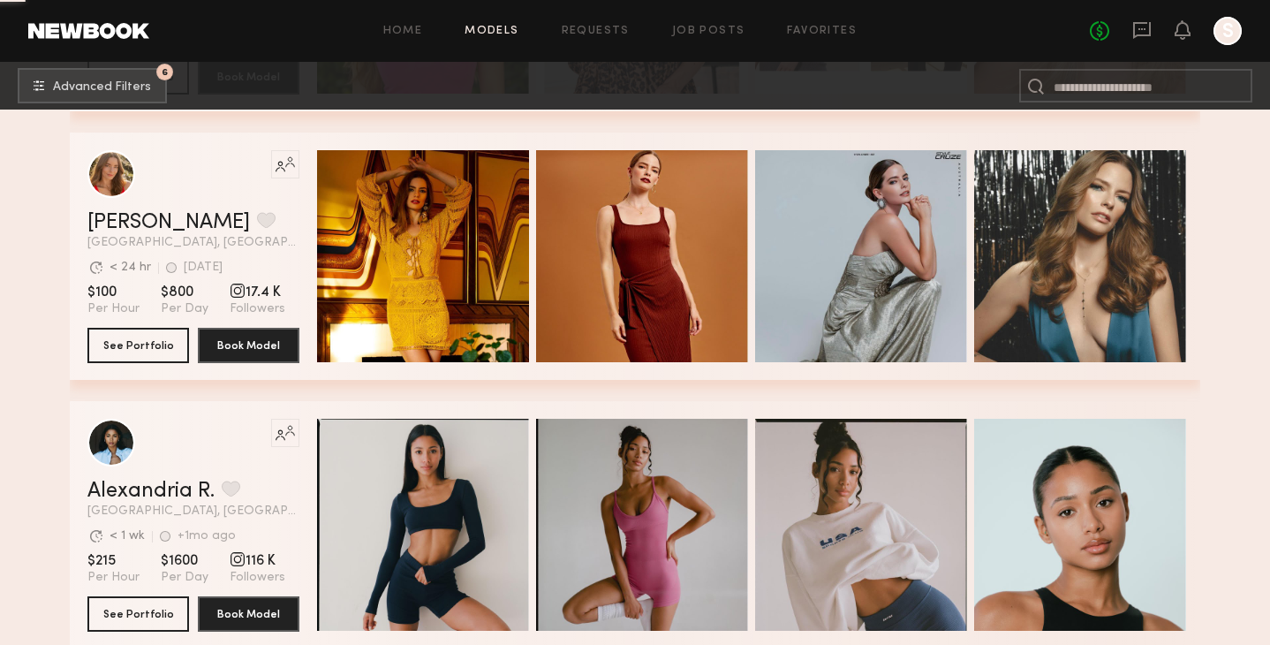
scroll to position [8603, 0]
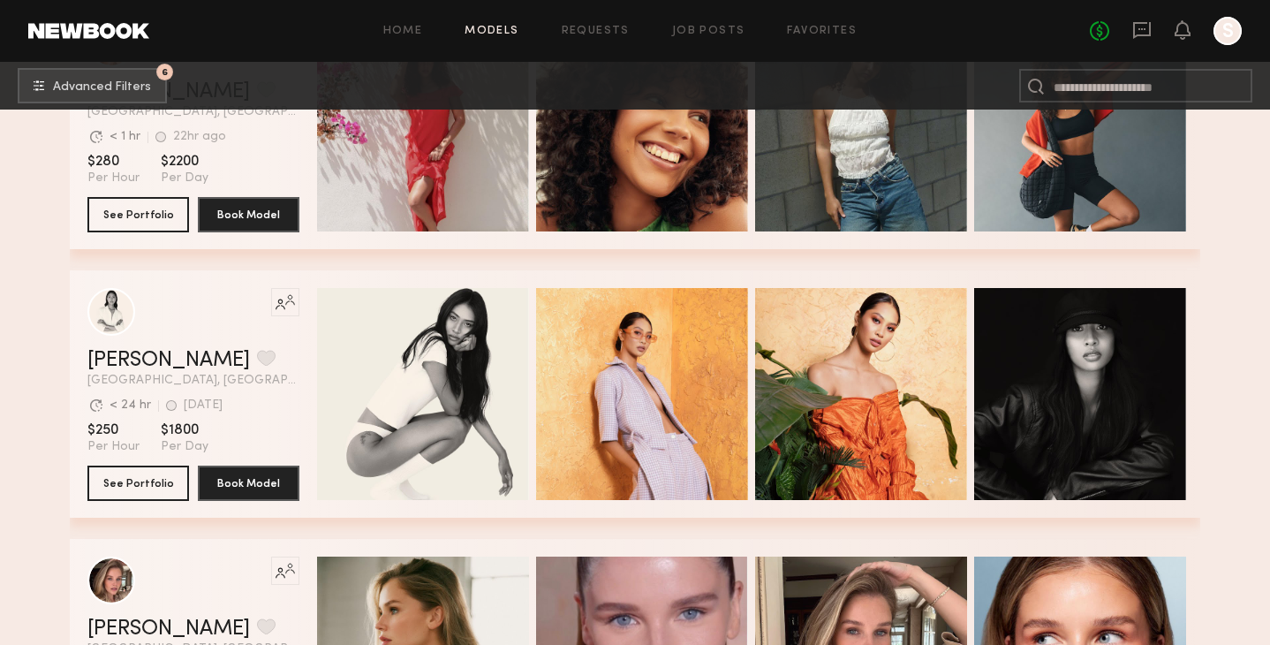
scroll to position [10131, 0]
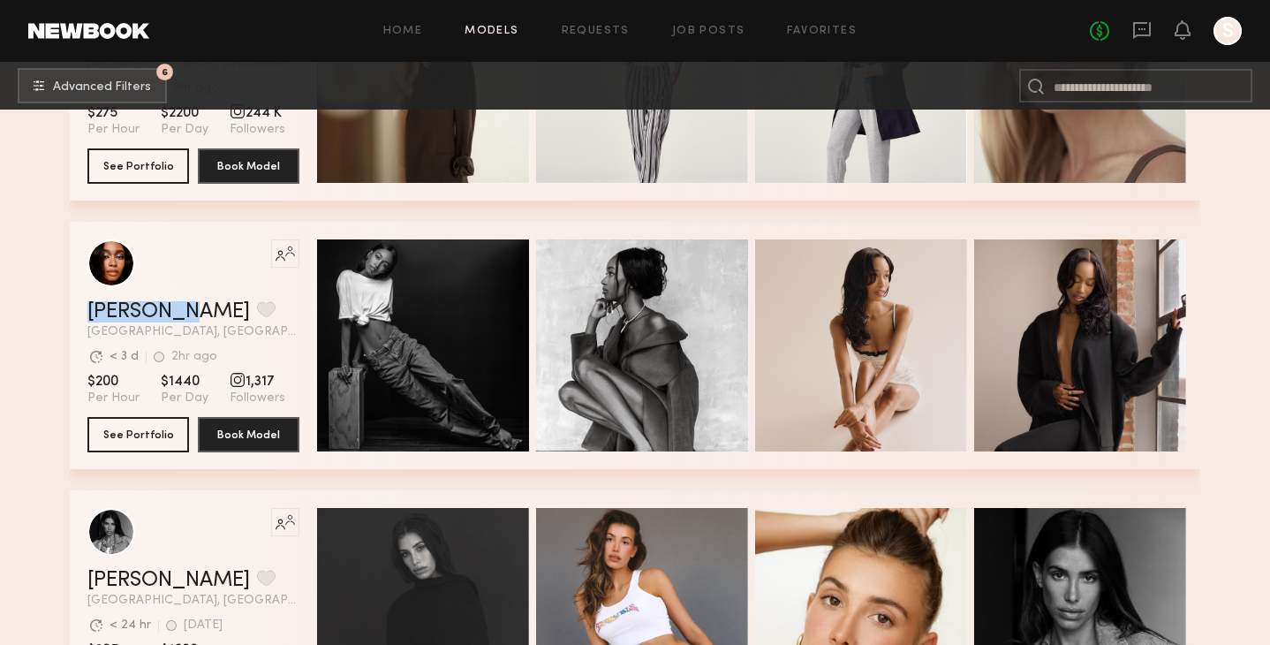
scroll to position [15716, 0]
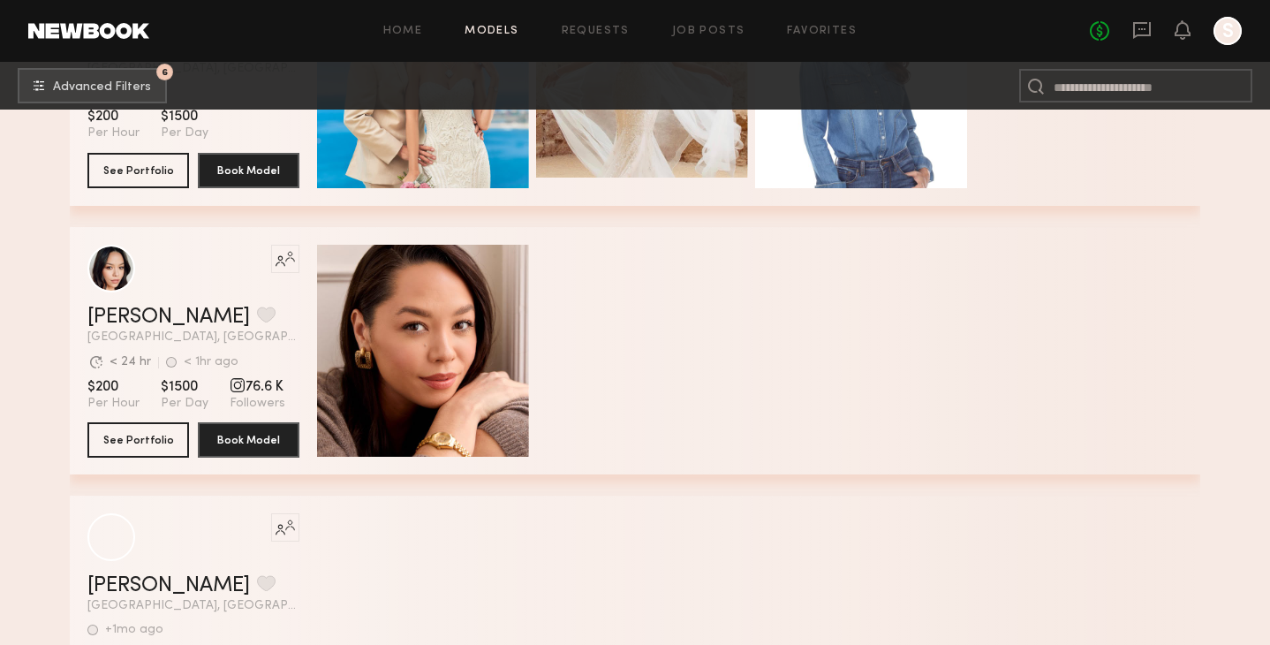
scroll to position [34023, 0]
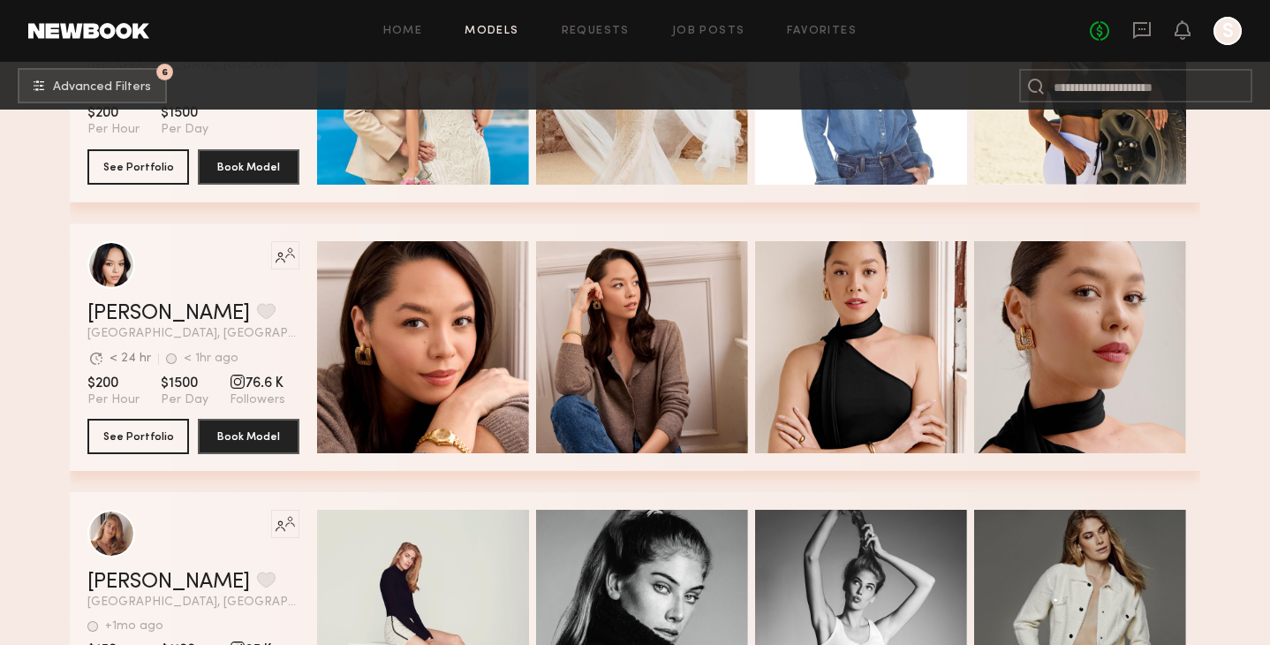
click at [1200, 359] on div "Like this model’s look? Tap to explore similar talent profiles. Danielle A. Fav…" at bounding box center [635, 346] width 1131 height 247
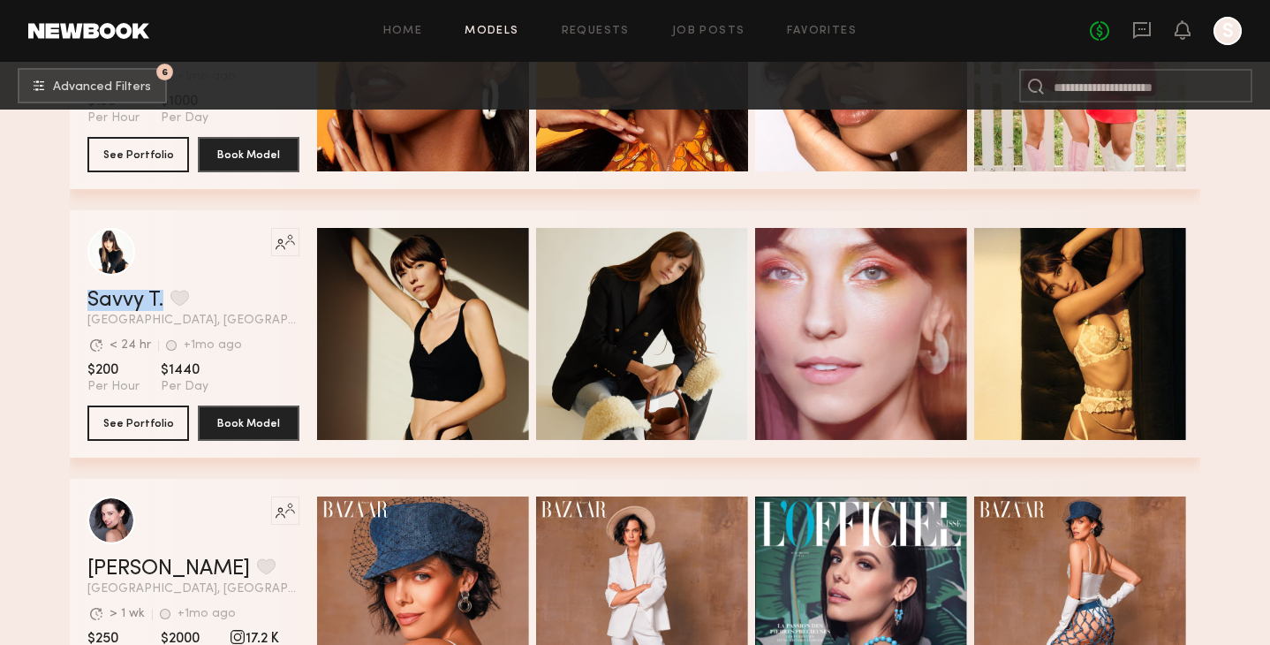
scroll to position [35046, 0]
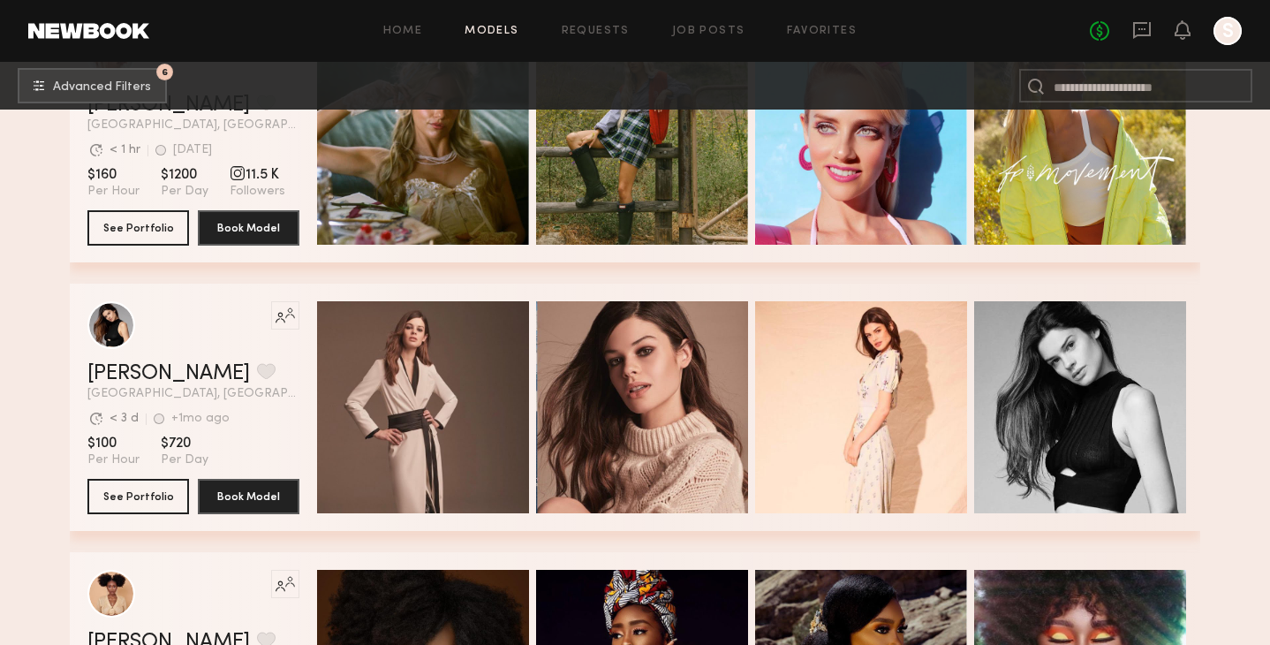
scroll to position [44443, 0]
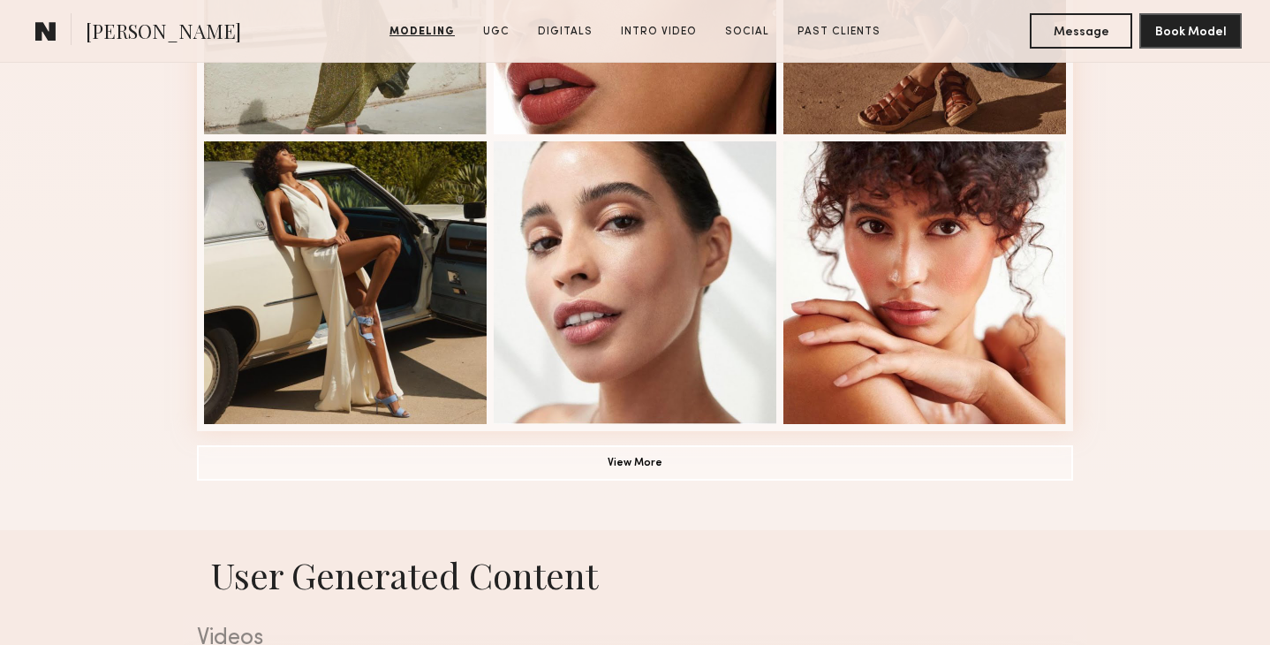
scroll to position [1318, 0]
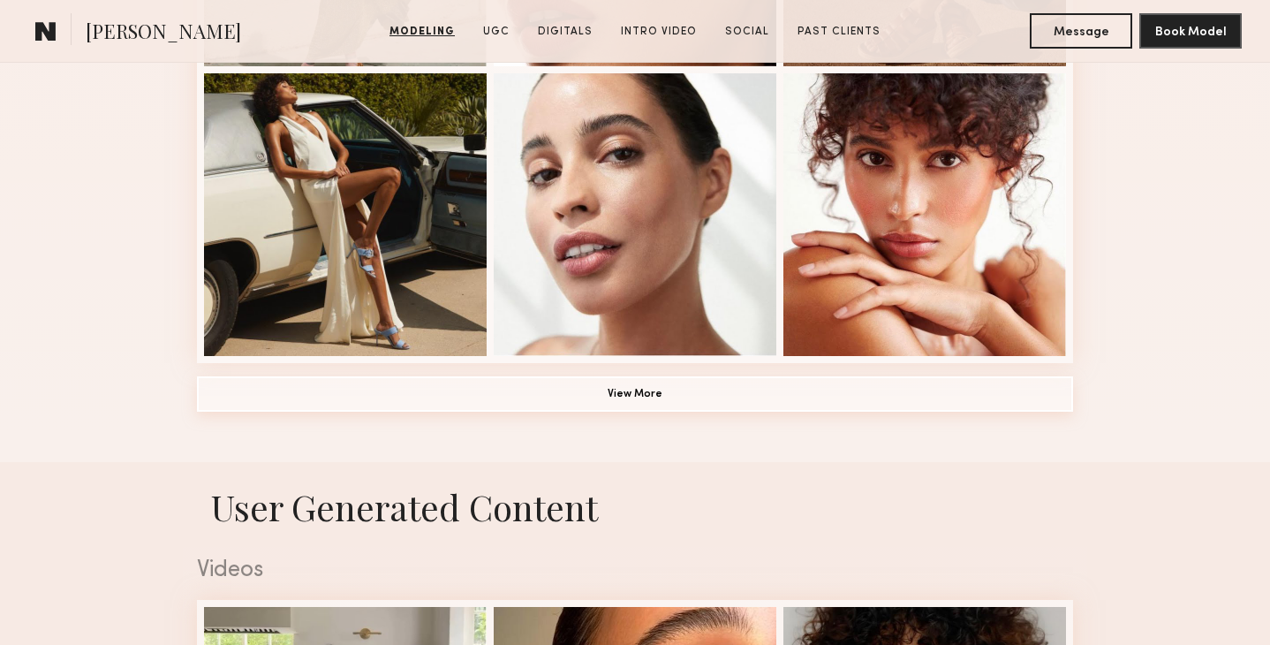
click at [731, 387] on button "View More" at bounding box center [635, 393] width 876 height 35
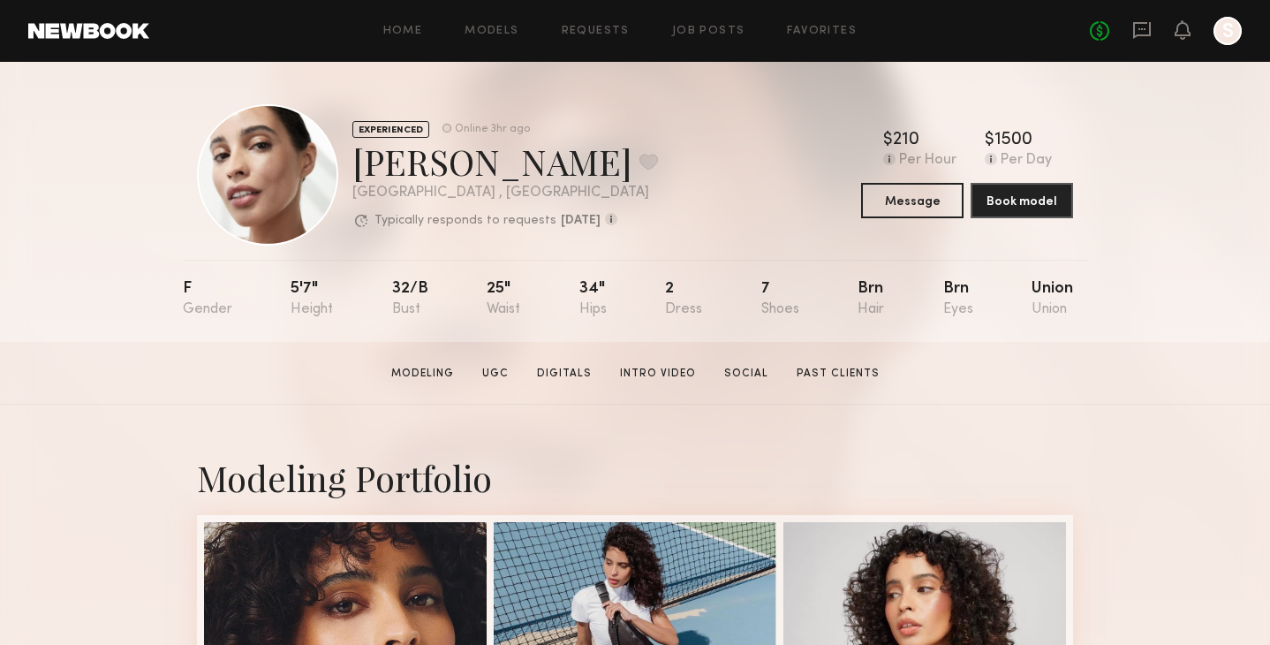
scroll to position [0, 0]
click at [640, 166] on button at bounding box center [649, 162] width 19 height 16
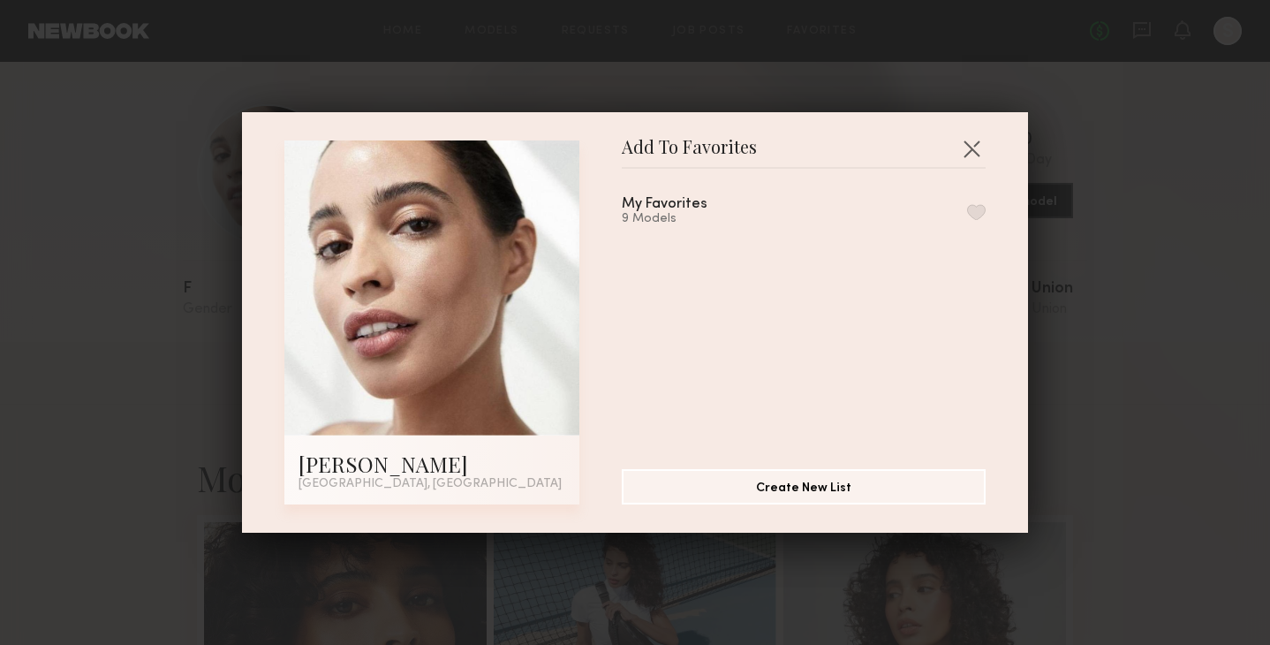
click at [968, 212] on button "button" at bounding box center [976, 212] width 19 height 16
click at [977, 158] on button "button" at bounding box center [972, 148] width 28 height 28
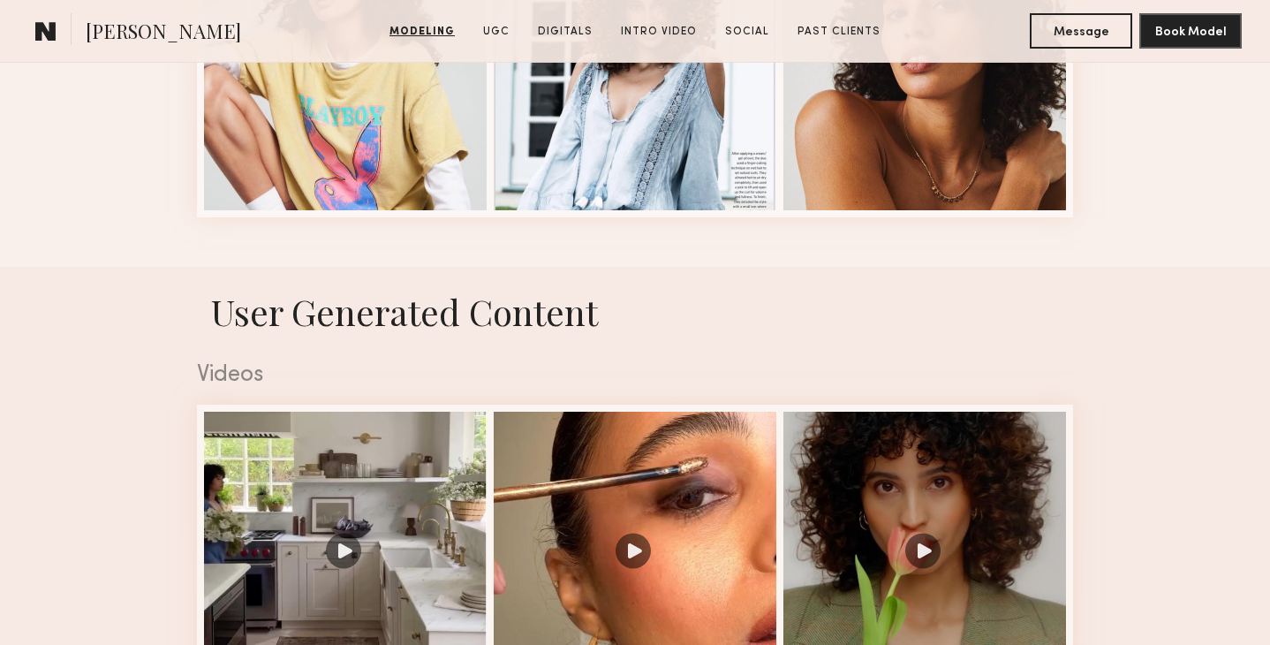
scroll to position [2623, 0]
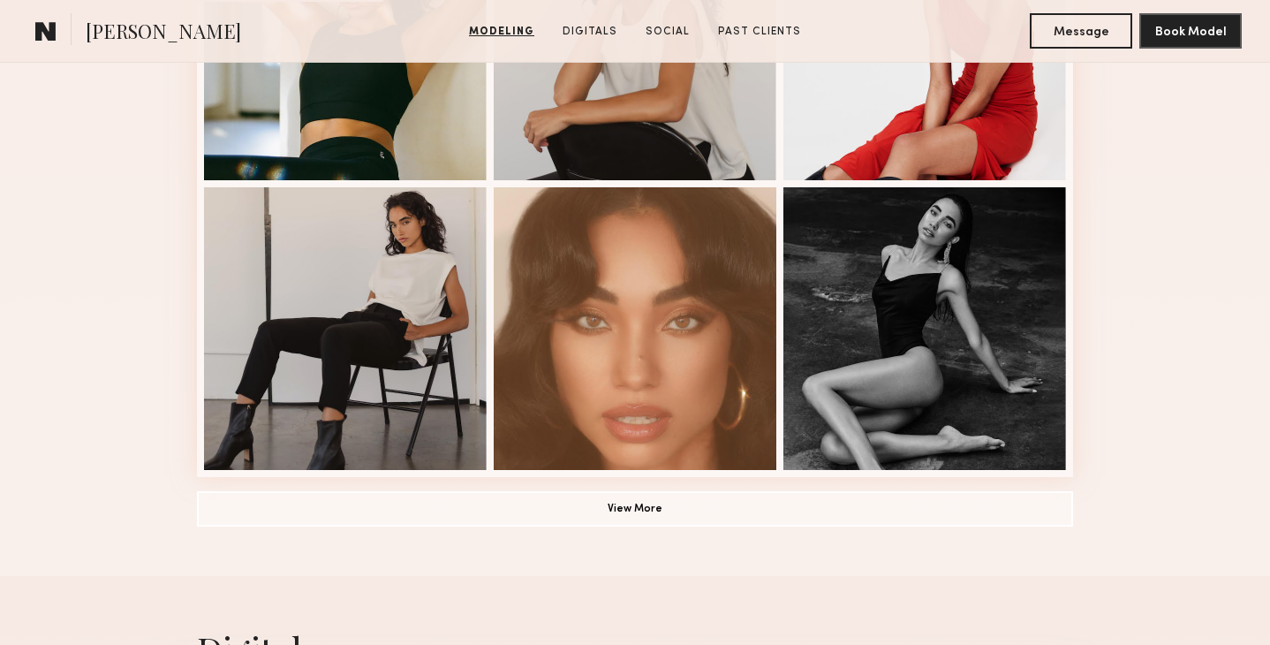
scroll to position [1214, 0]
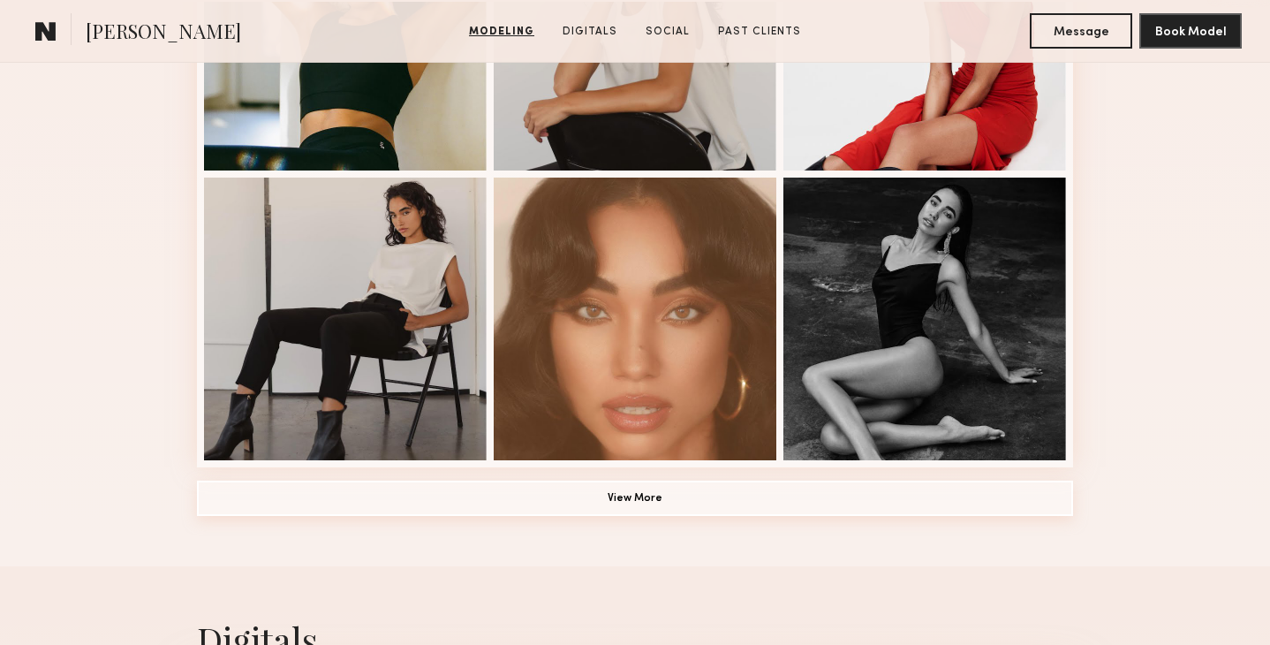
click at [651, 496] on button "View More" at bounding box center [635, 498] width 876 height 35
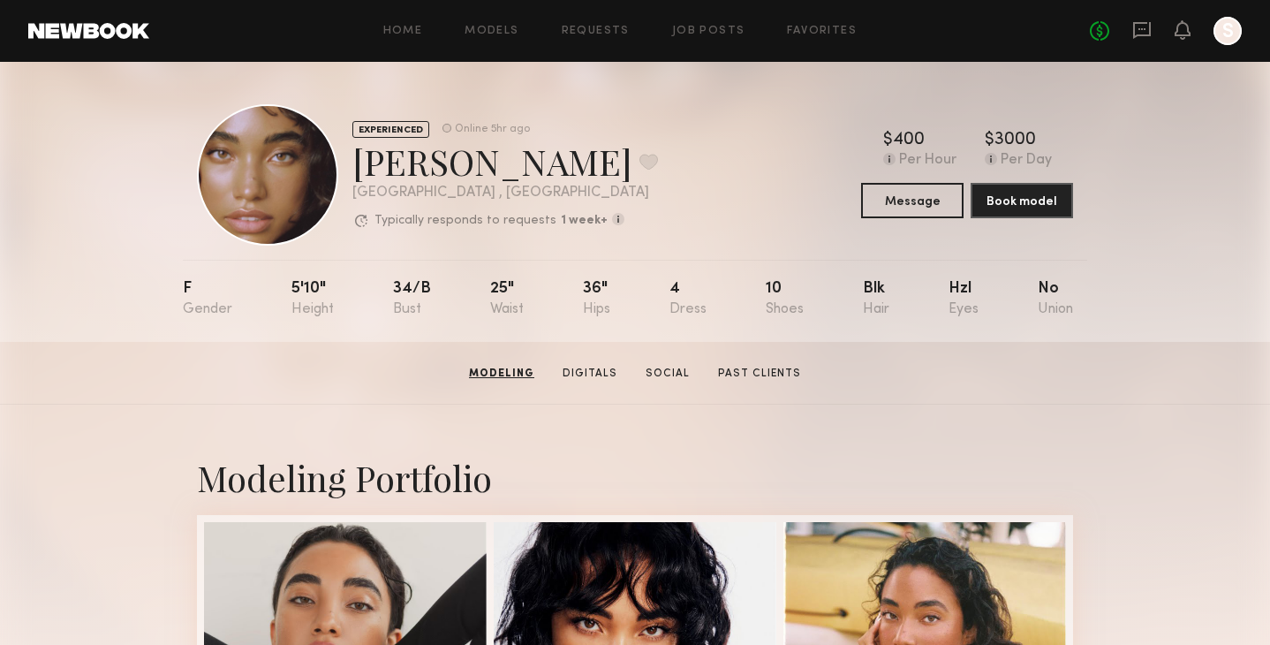
scroll to position [0, 0]
click at [640, 156] on button at bounding box center [649, 162] width 19 height 16
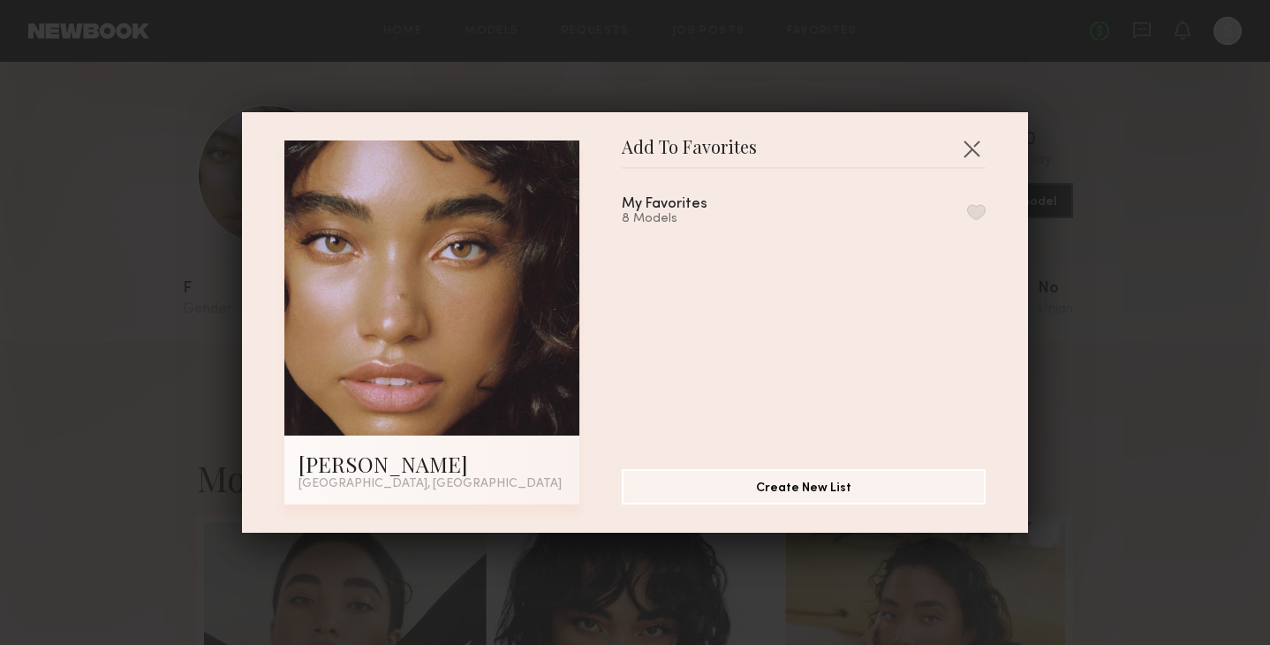
click at [977, 209] on button "button" at bounding box center [976, 212] width 19 height 16
click at [973, 144] on button "button" at bounding box center [972, 148] width 28 height 28
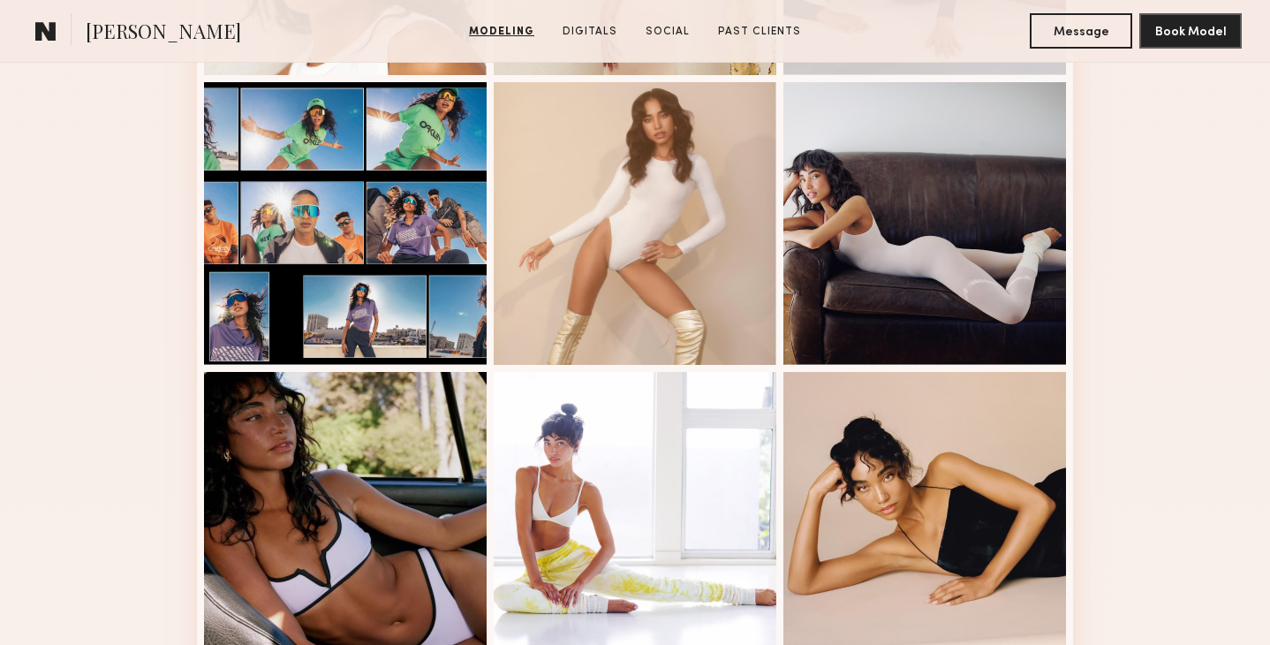
scroll to position [1894, 0]
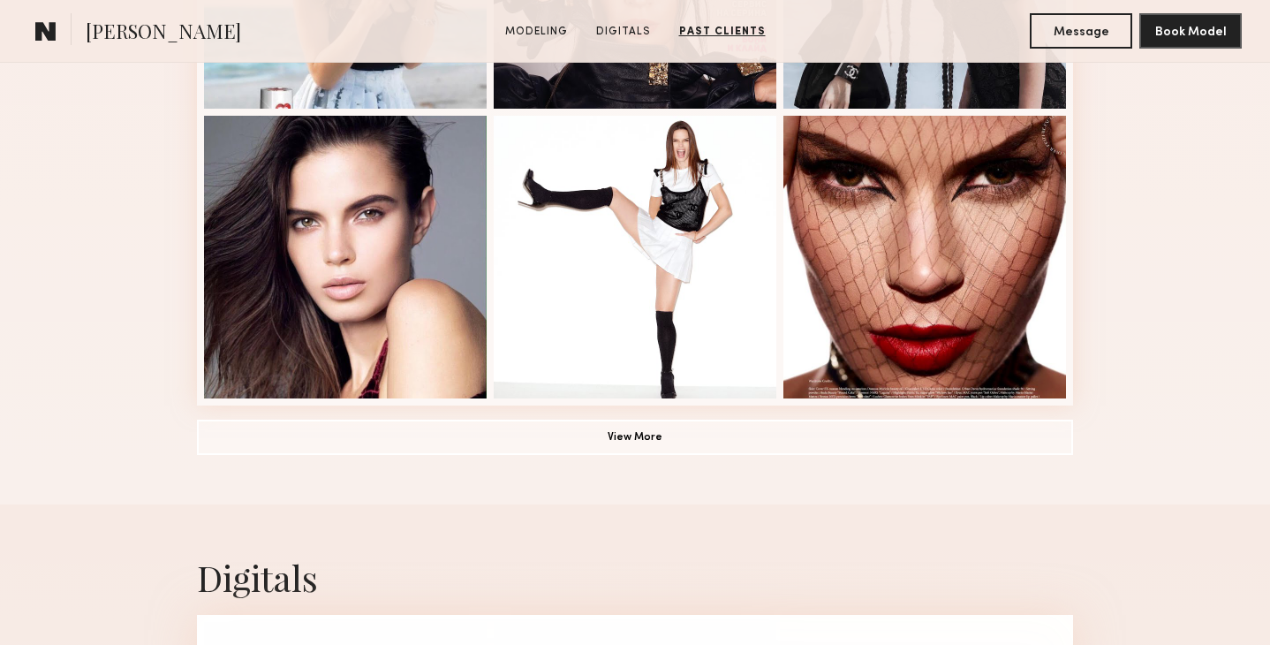
scroll to position [1268, 0]
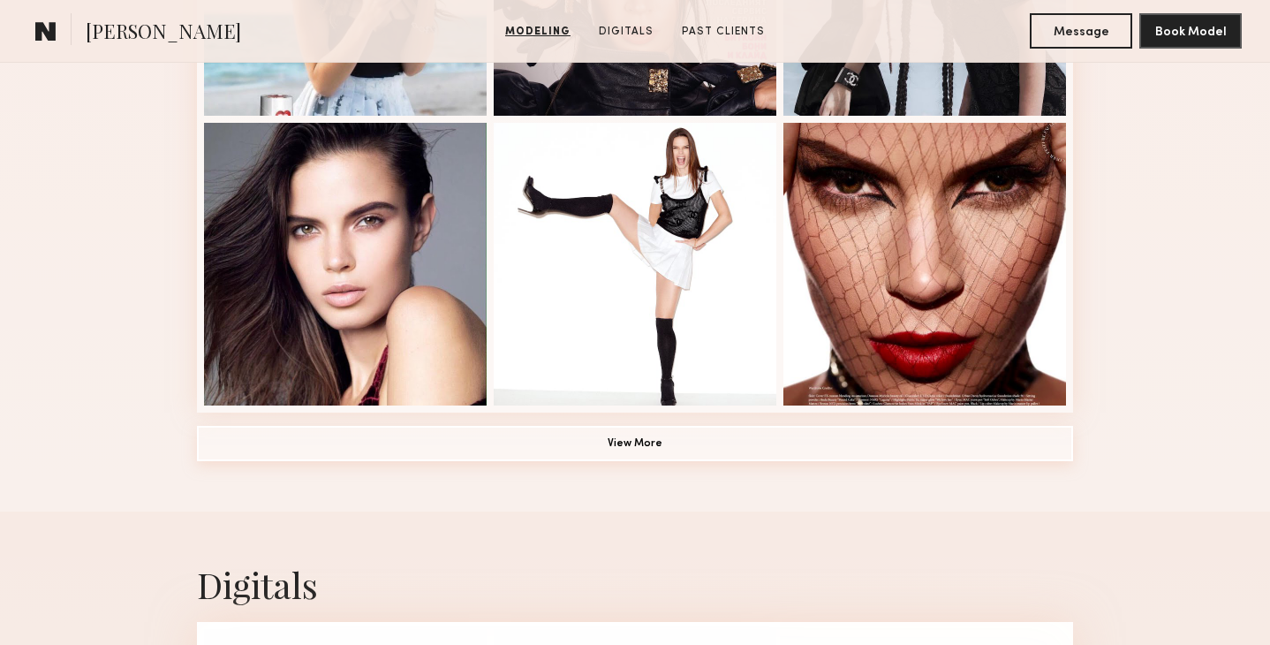
click at [681, 443] on button "View More" at bounding box center [635, 443] width 876 height 35
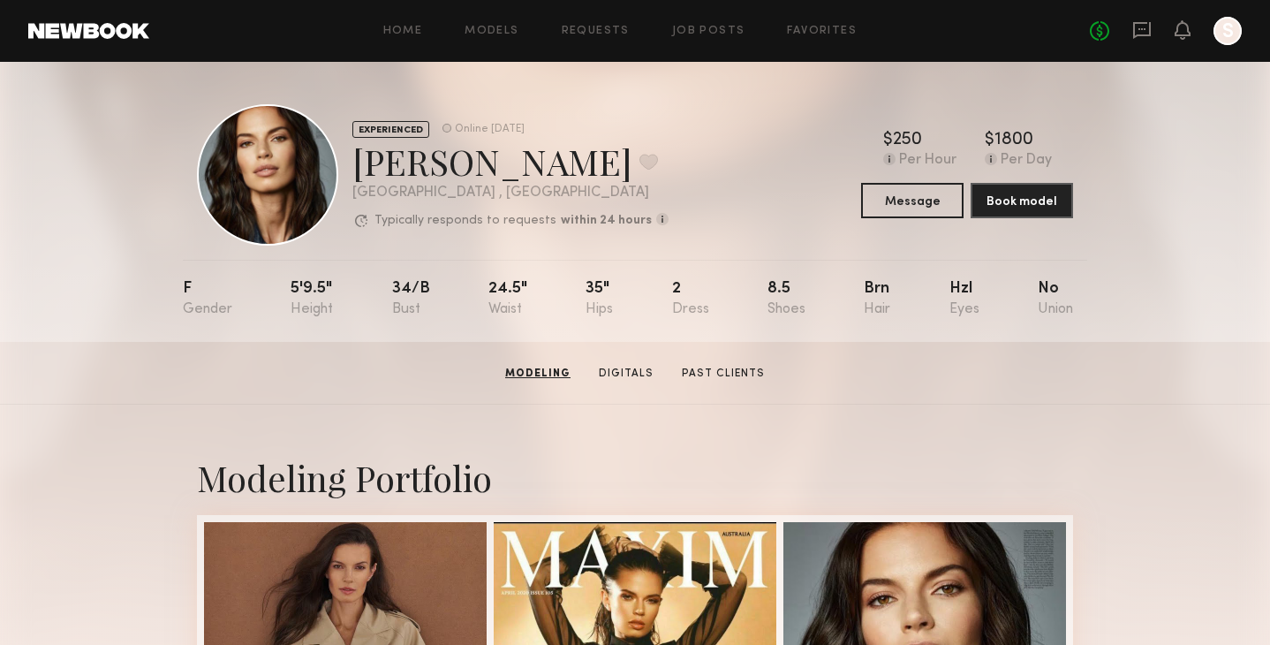
scroll to position [0, 0]
click at [640, 154] on button at bounding box center [649, 162] width 19 height 16
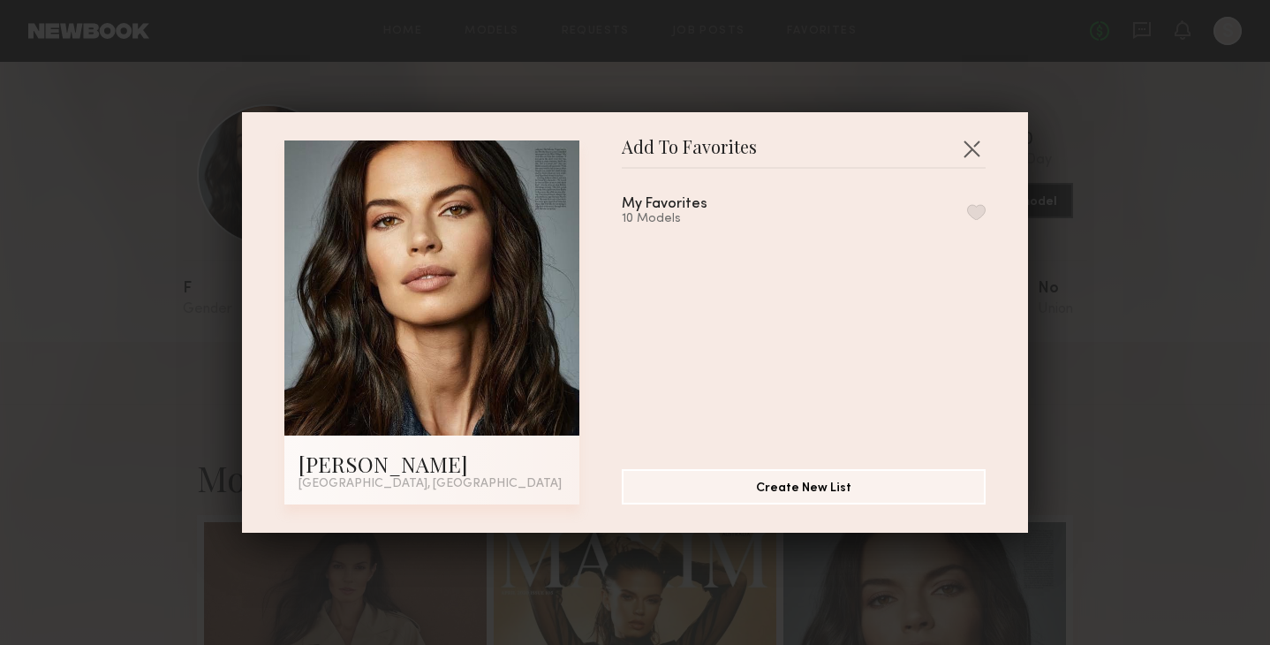
click at [973, 207] on button "button" at bounding box center [976, 212] width 19 height 16
click at [974, 149] on button "button" at bounding box center [972, 148] width 28 height 28
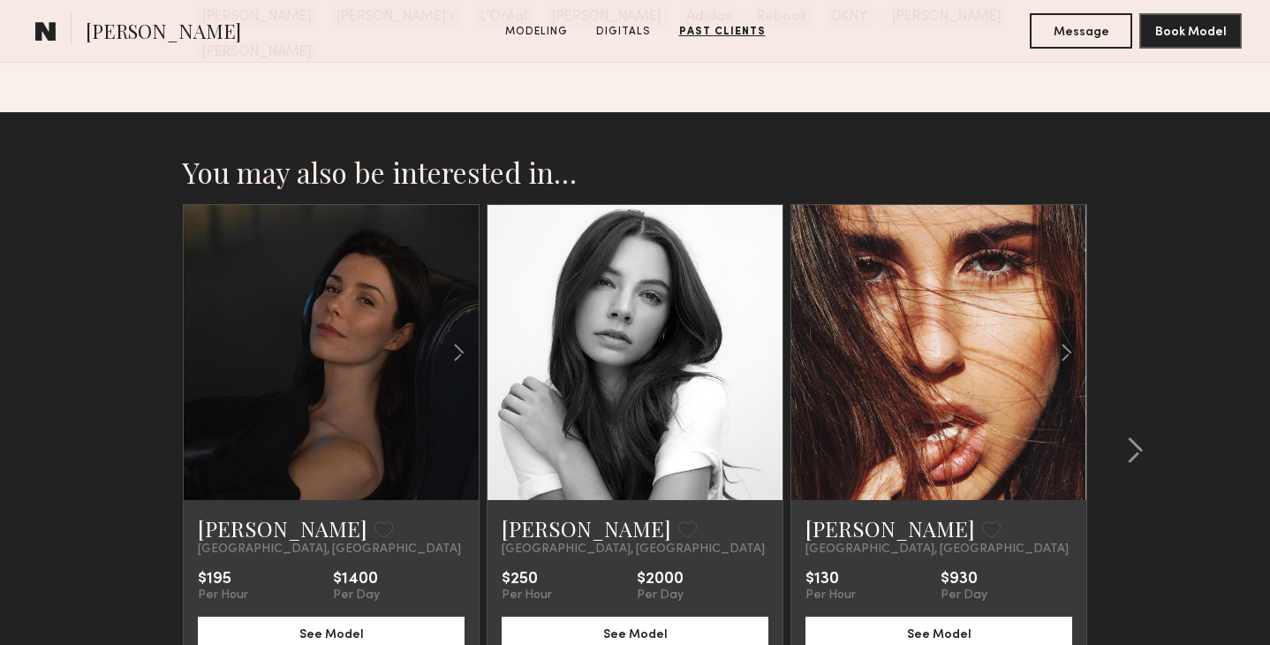
scroll to position [3750, 0]
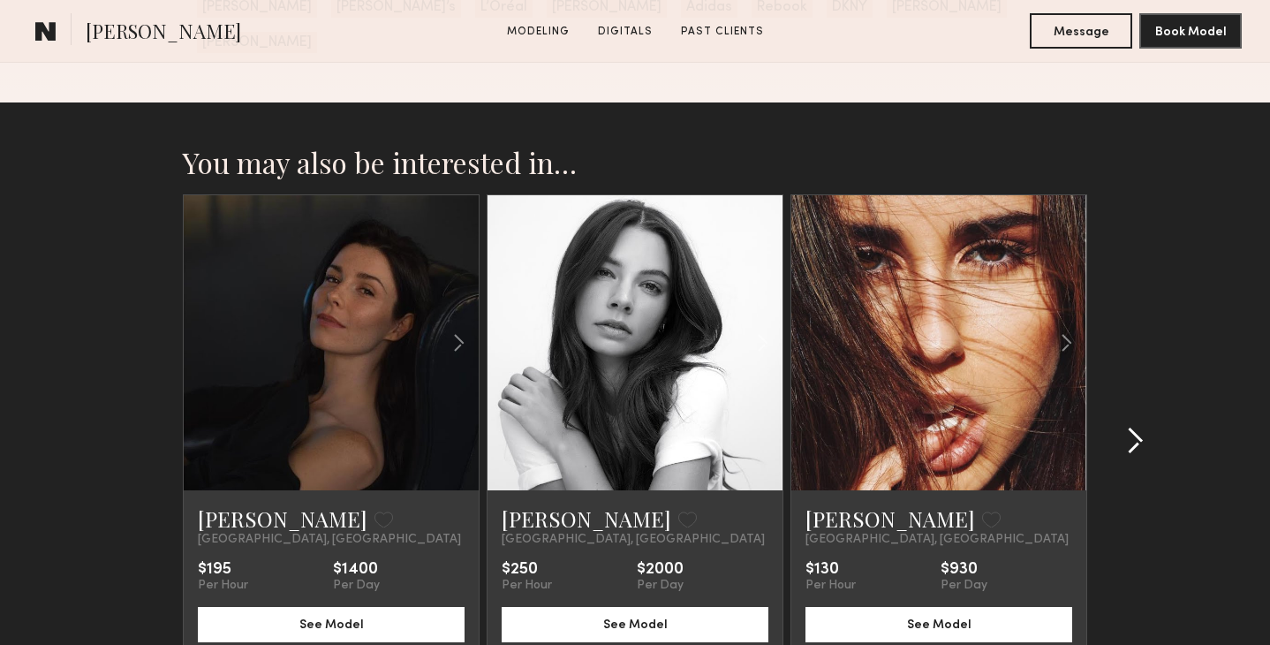
click at [1128, 427] on common-icon at bounding box center [1135, 441] width 18 height 28
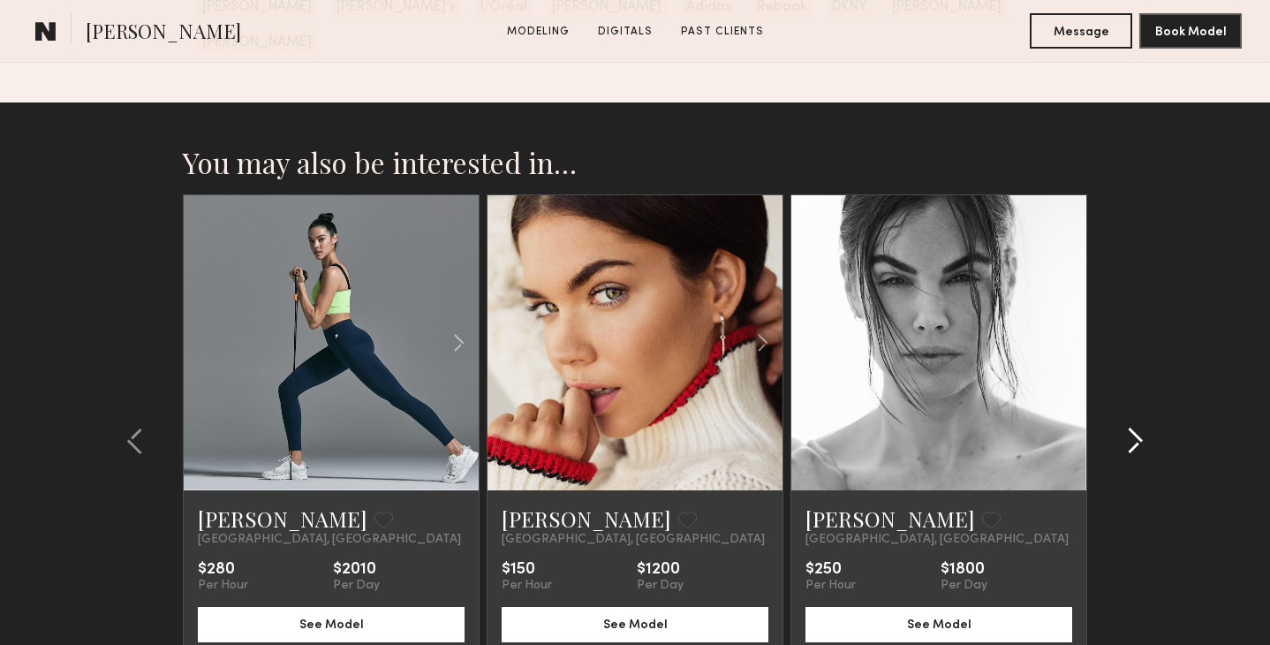
click at [1128, 427] on common-icon at bounding box center [1135, 441] width 18 height 28
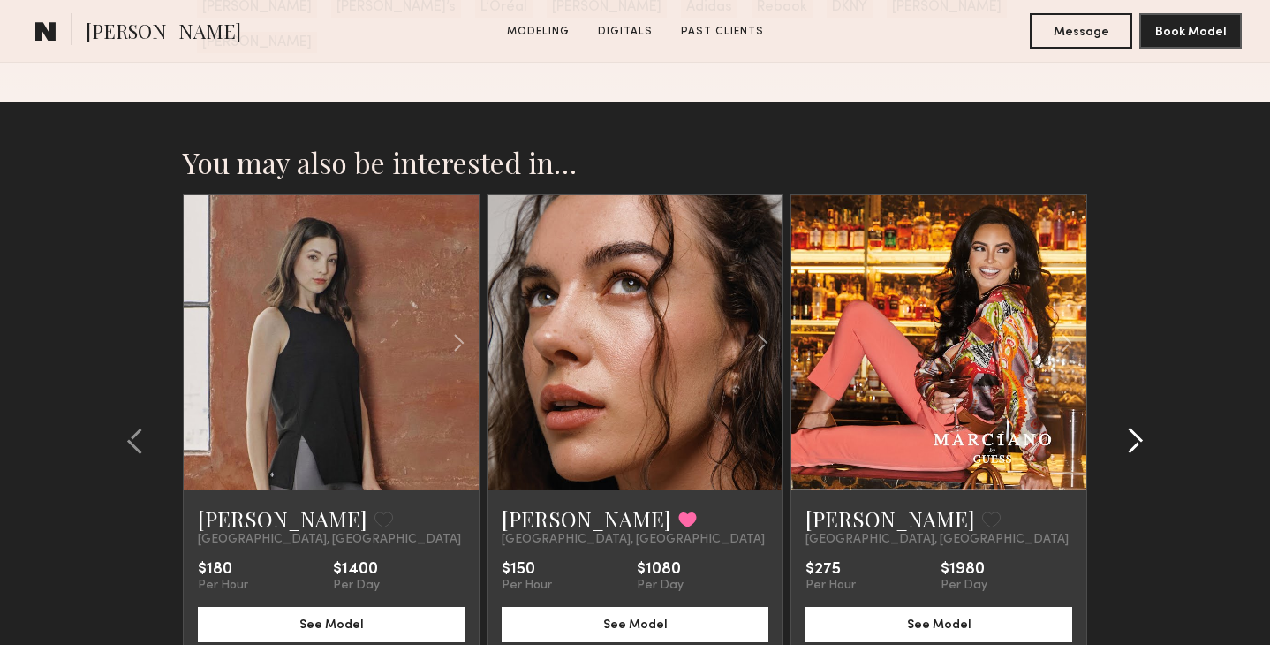
click at [1128, 427] on common-icon at bounding box center [1135, 441] width 18 height 28
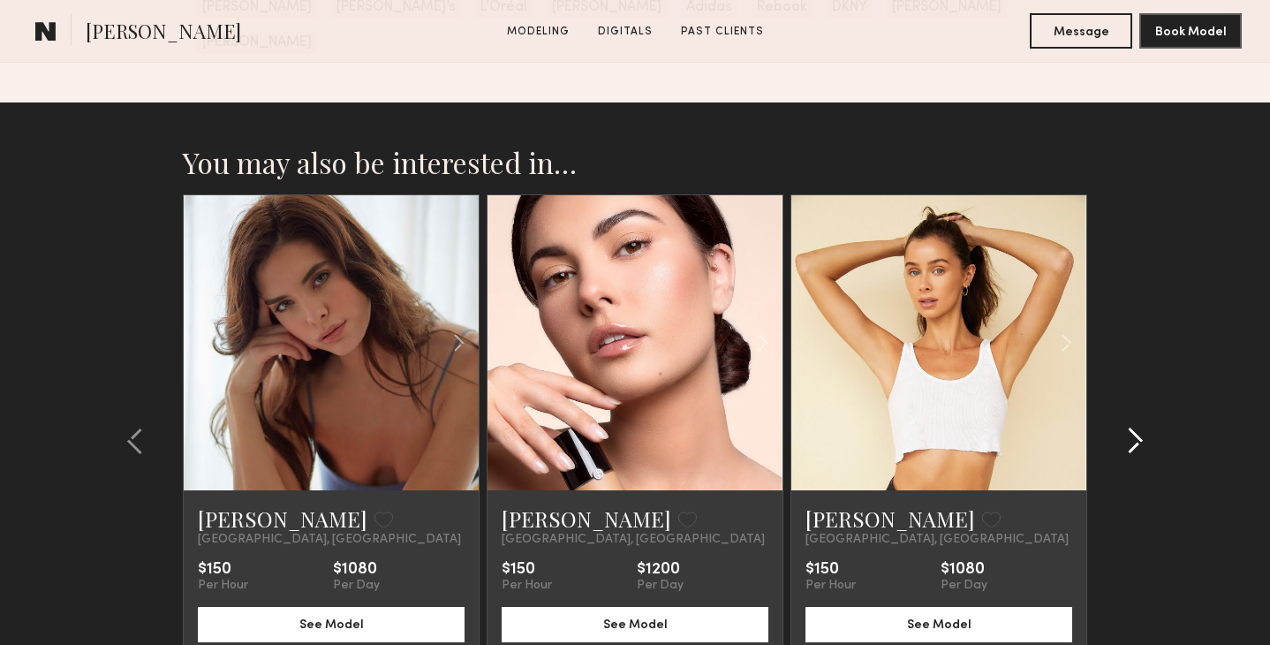
click at [1133, 427] on common-icon at bounding box center [1135, 441] width 18 height 28
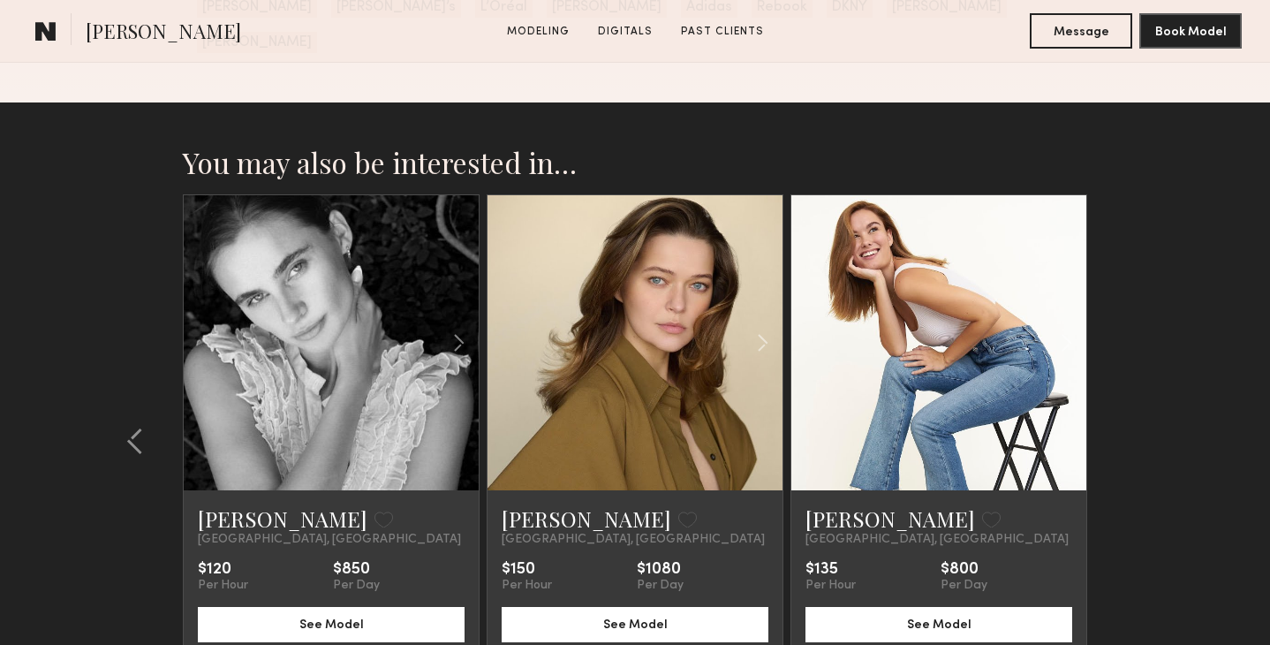
click at [1133, 399] on section "You may also be interested in… Genevieve A. Favorite Los Angeles, CA $195 Per H…" at bounding box center [635, 459] width 1270 height 715
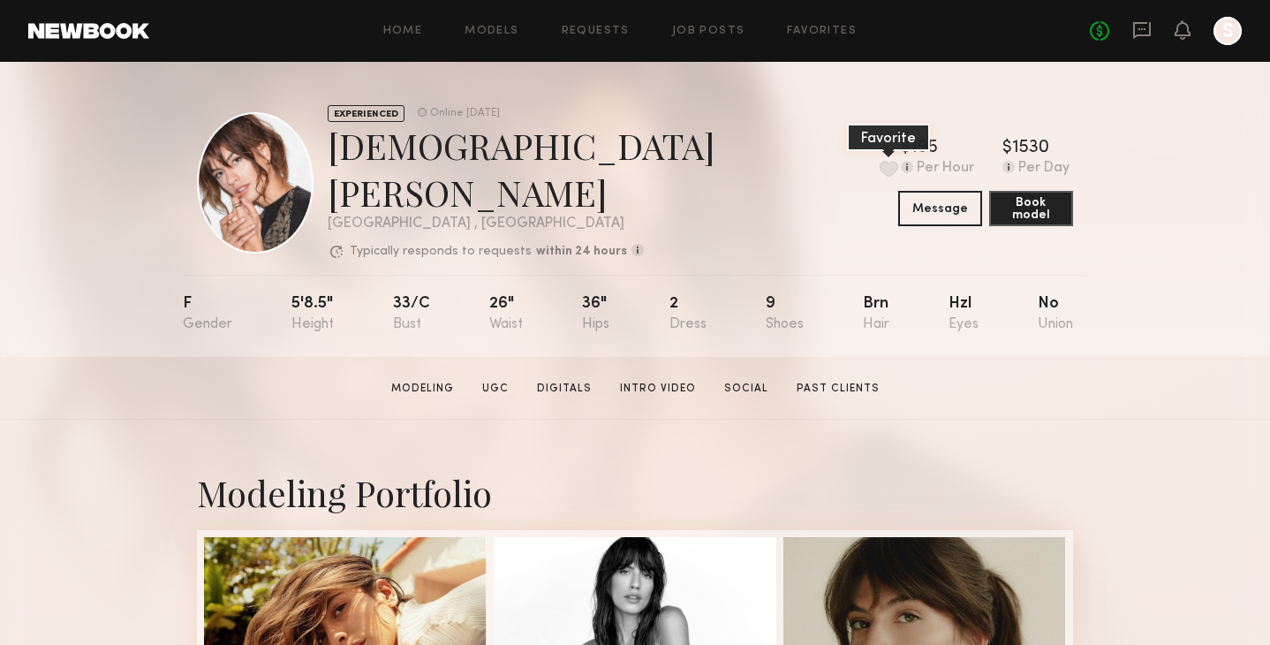
click at [880, 161] on button at bounding box center [889, 169] width 19 height 16
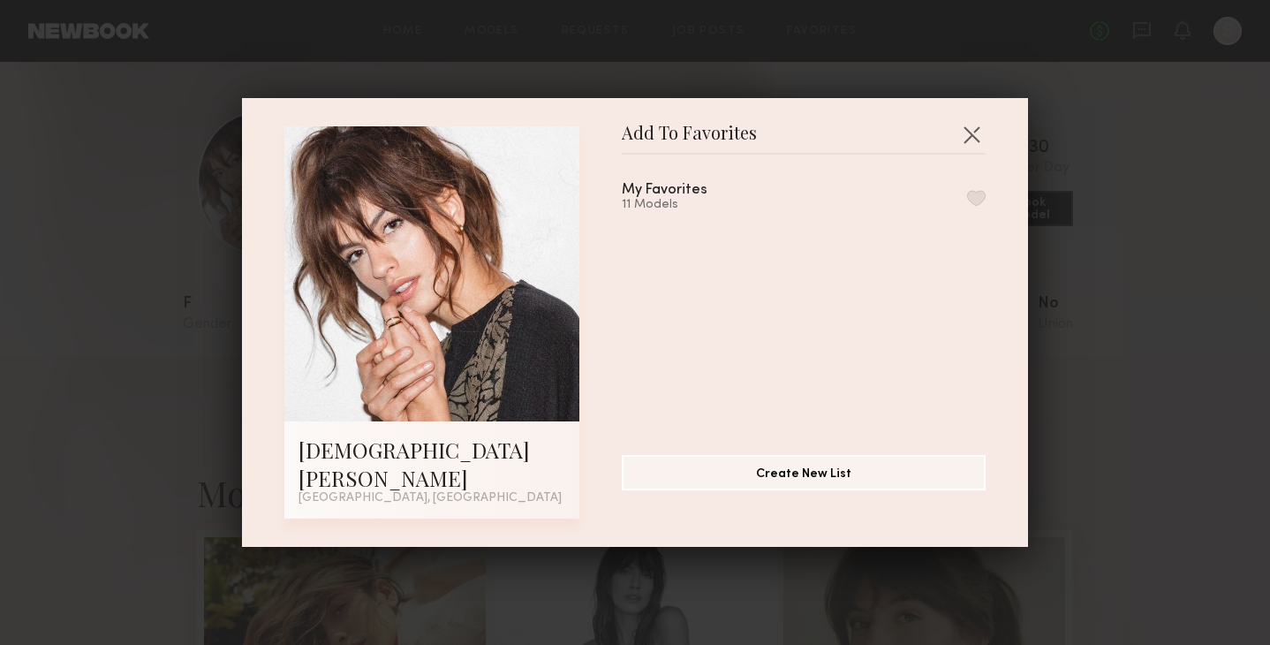
click at [973, 206] on button "button" at bounding box center [976, 198] width 19 height 16
click at [970, 140] on button "button" at bounding box center [972, 134] width 28 height 28
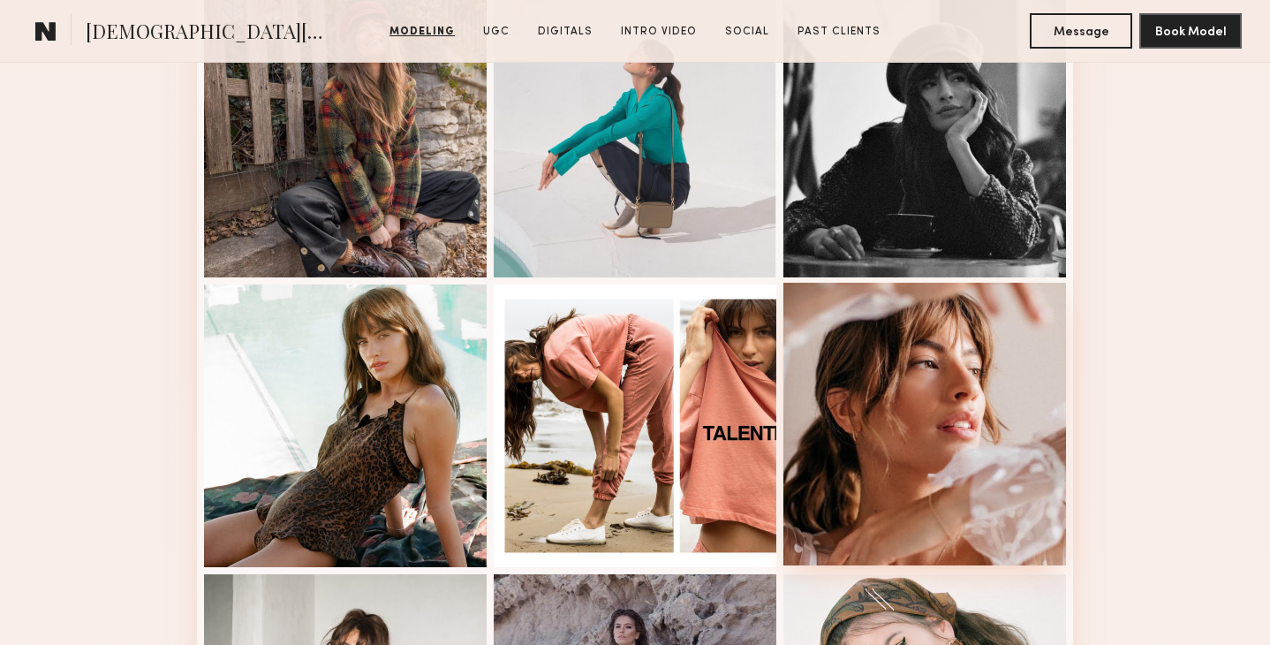
scroll to position [1468, 0]
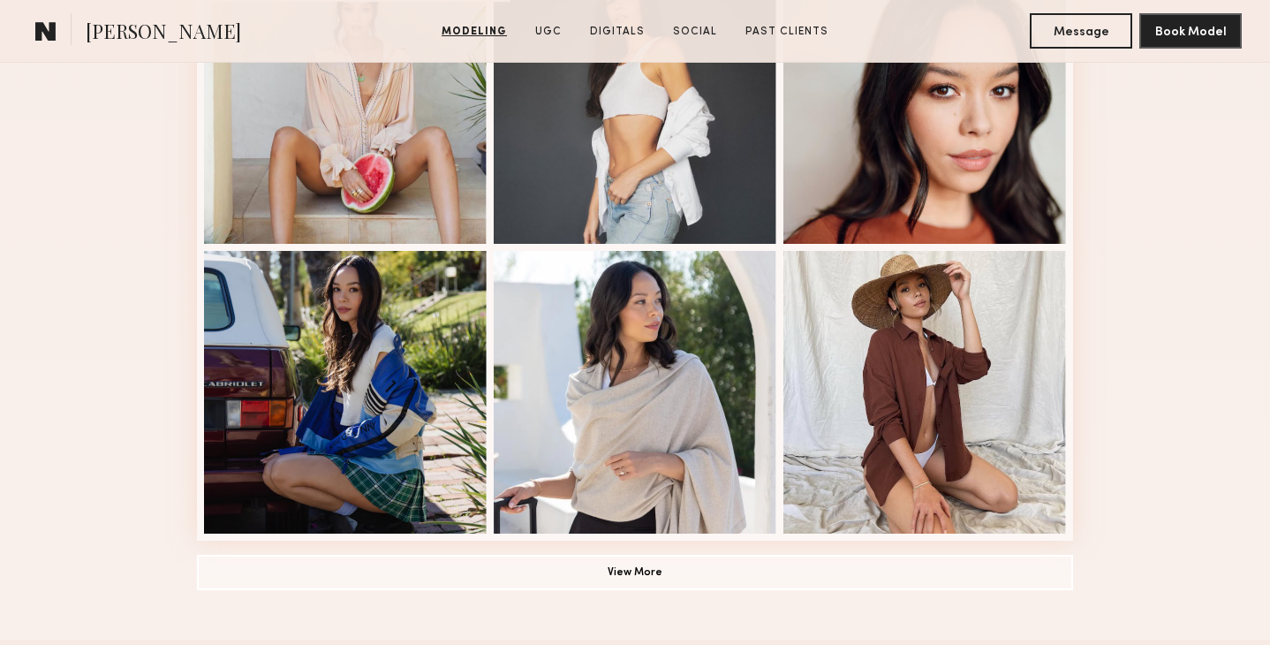
scroll to position [1147, 0]
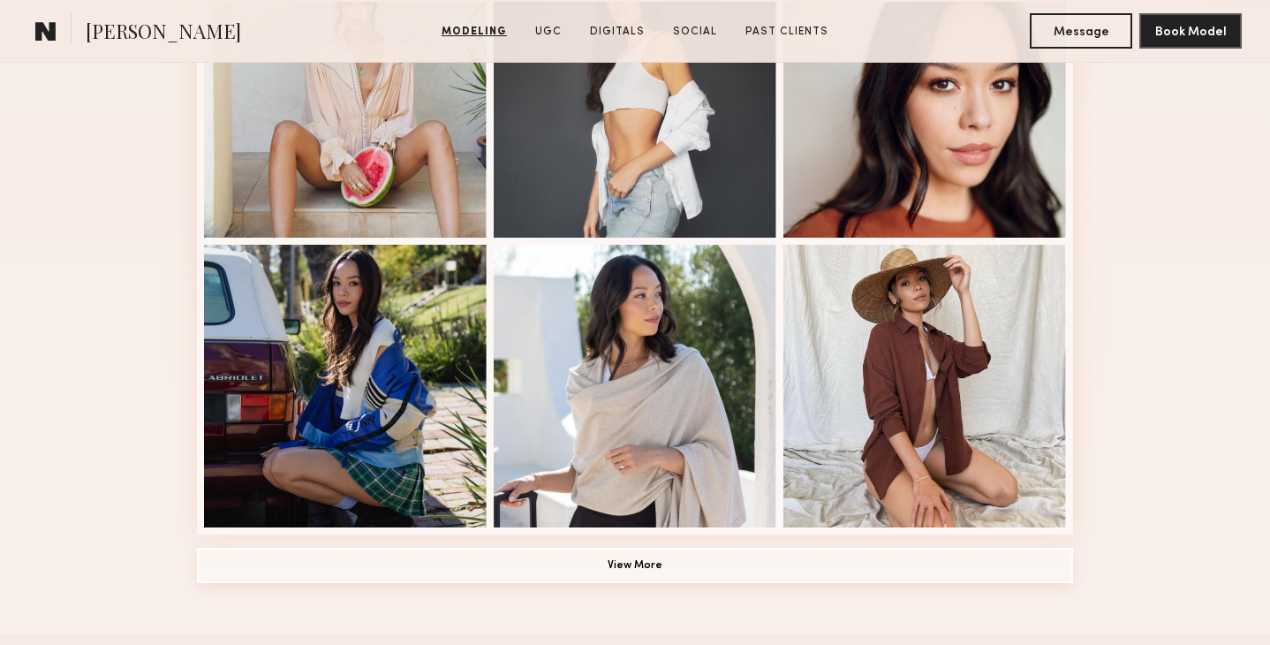
click at [619, 565] on button "View More" at bounding box center [635, 565] width 876 height 35
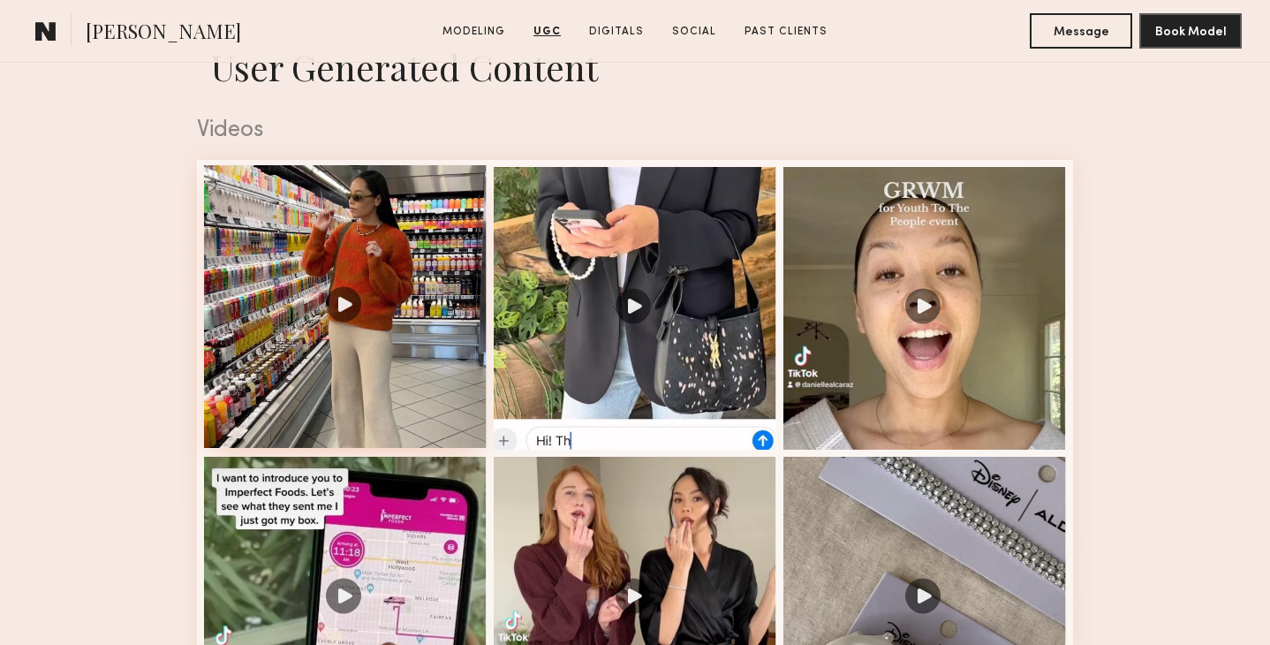
scroll to position [2867, 0]
click at [391, 214] on div at bounding box center [345, 306] width 283 height 283
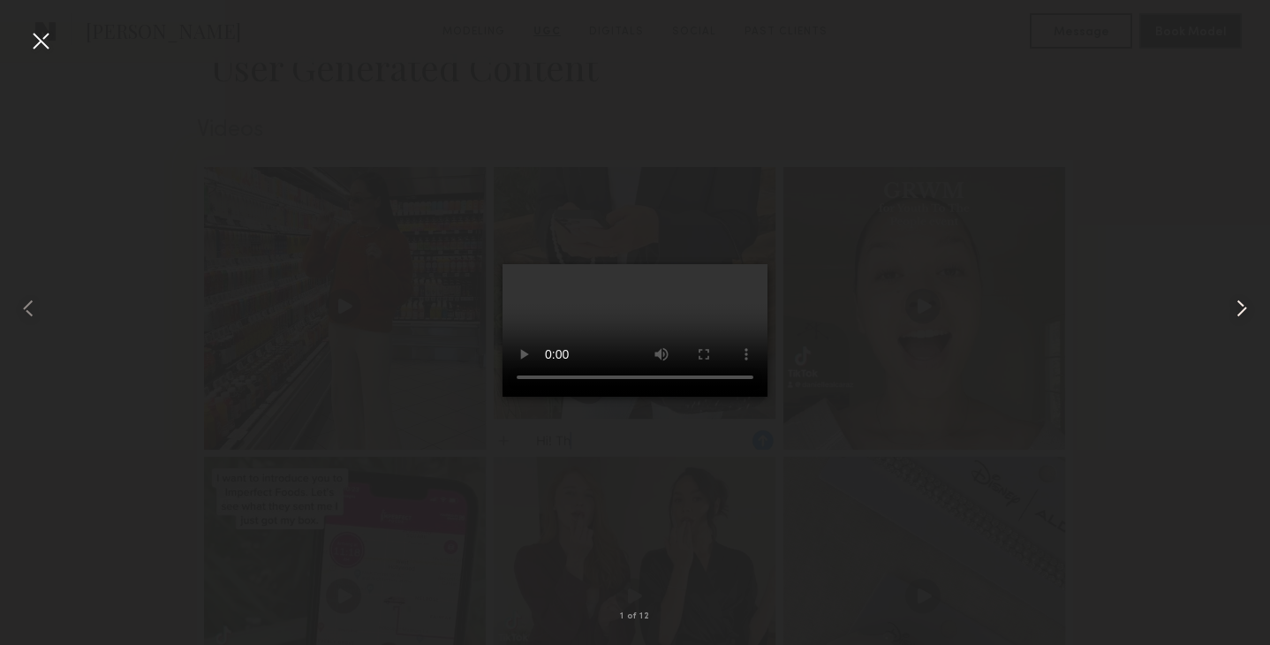
click at [1237, 309] on common-icon at bounding box center [1242, 308] width 28 height 28
click at [1236, 305] on common-icon at bounding box center [1242, 308] width 28 height 28
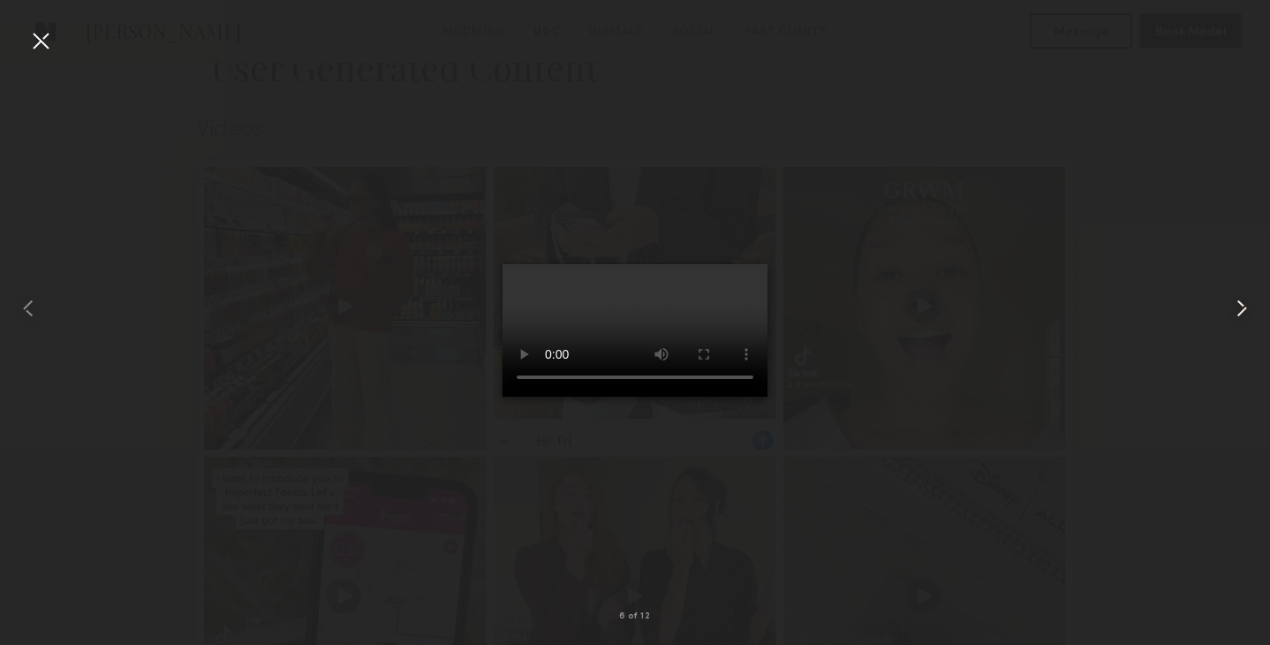
click at [1236, 305] on common-icon at bounding box center [1242, 308] width 28 height 28
click at [1237, 310] on common-icon at bounding box center [1242, 308] width 28 height 28
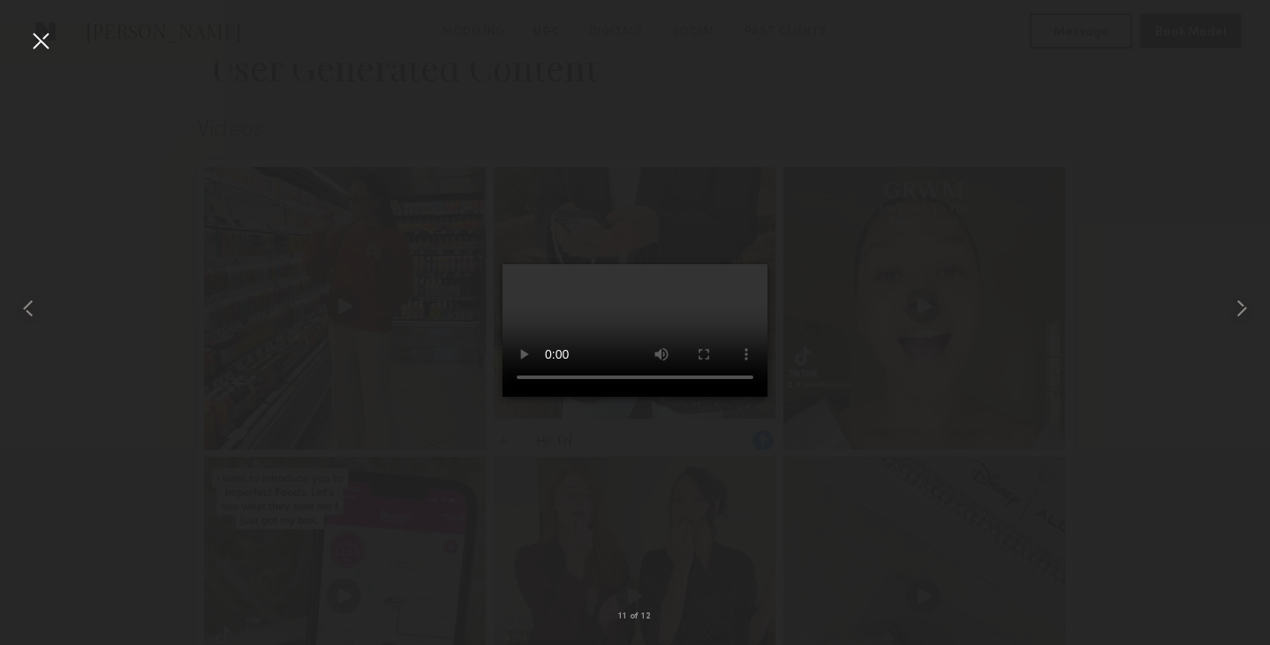
click at [34, 37] on div at bounding box center [40, 40] width 28 height 28
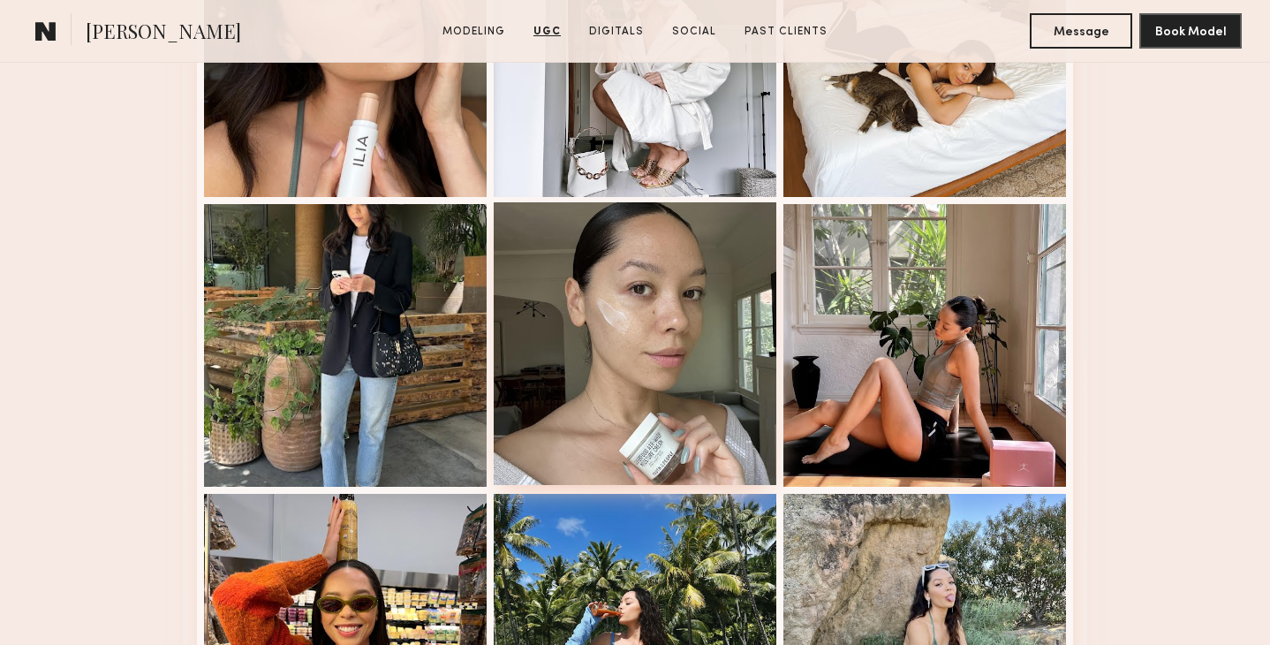
scroll to position [4379, 0]
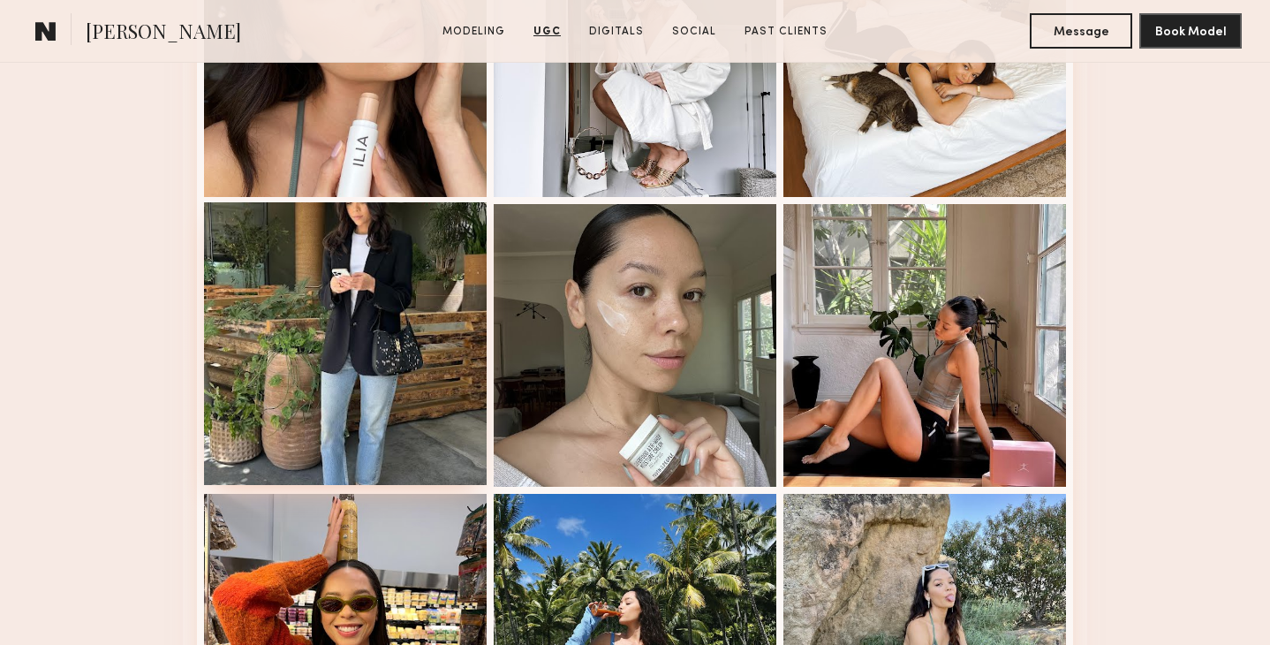
click at [420, 264] on div at bounding box center [345, 343] width 283 height 283
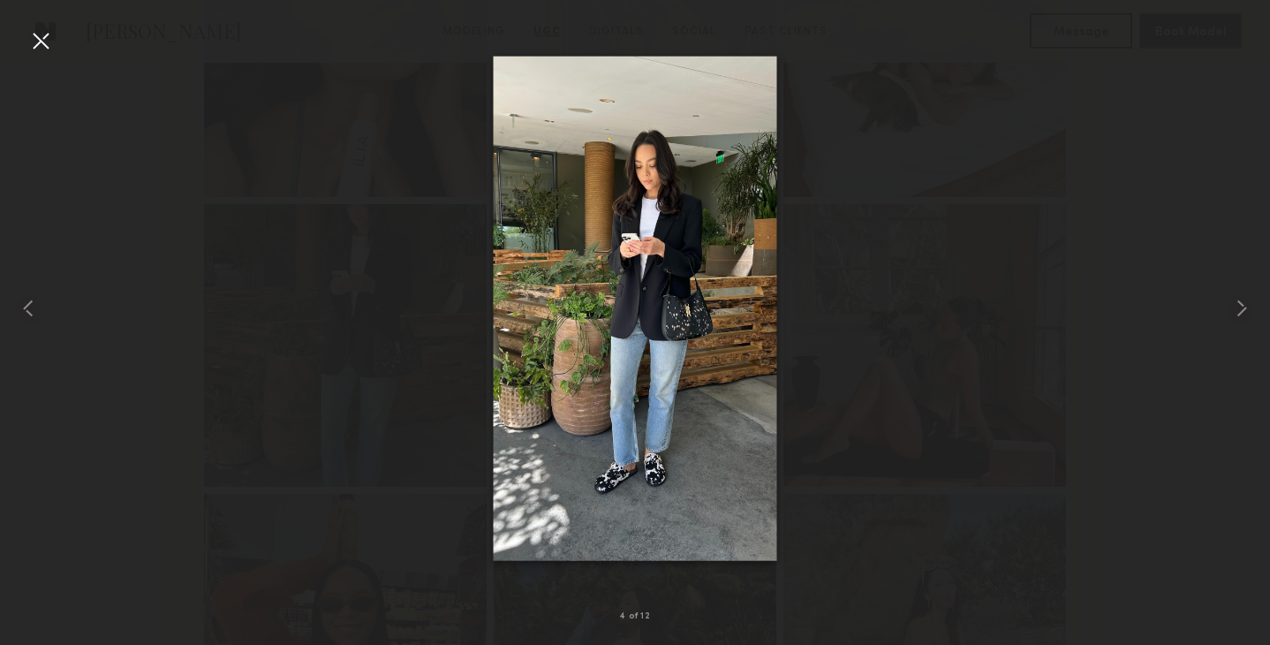
click at [43, 42] on div at bounding box center [40, 40] width 28 height 28
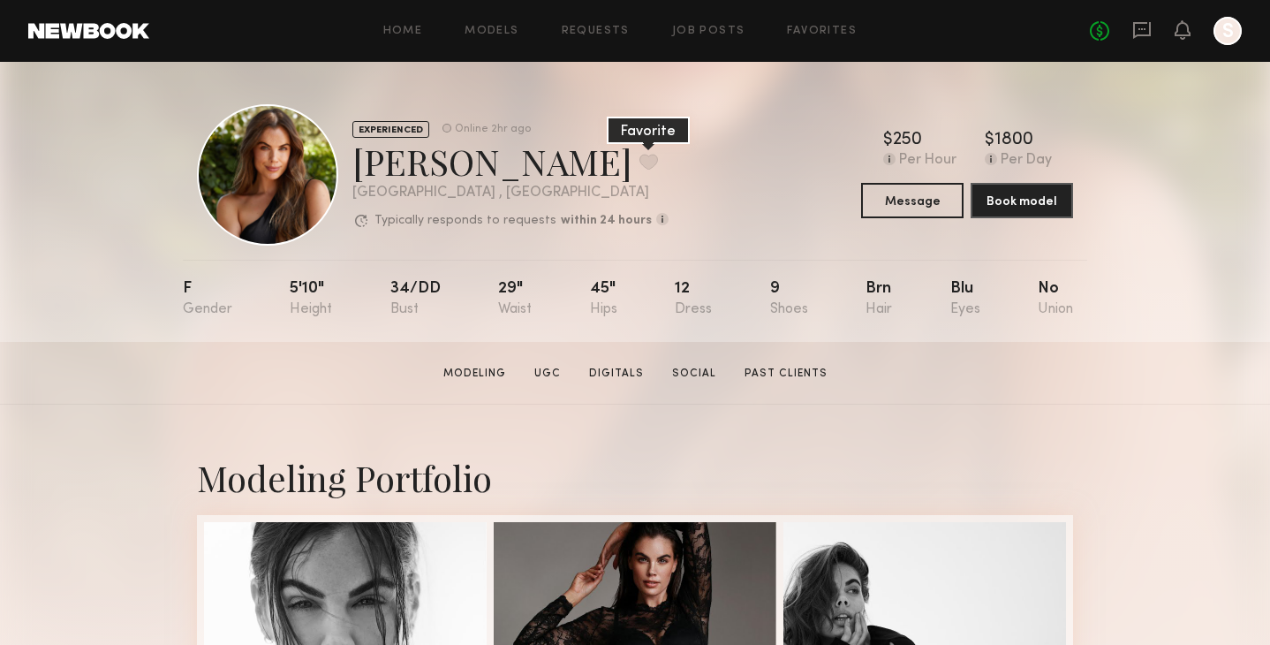
click at [640, 155] on button at bounding box center [649, 162] width 19 height 16
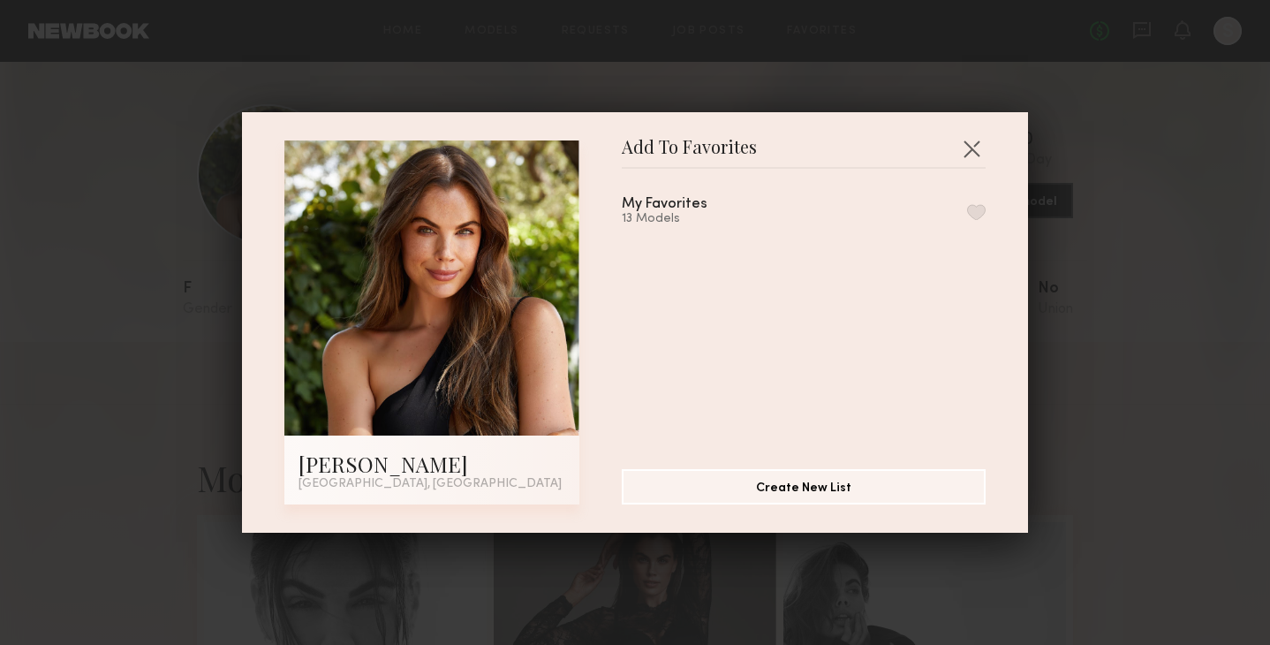
click at [981, 209] on button "button" at bounding box center [976, 212] width 19 height 16
click at [975, 144] on button "button" at bounding box center [972, 148] width 28 height 28
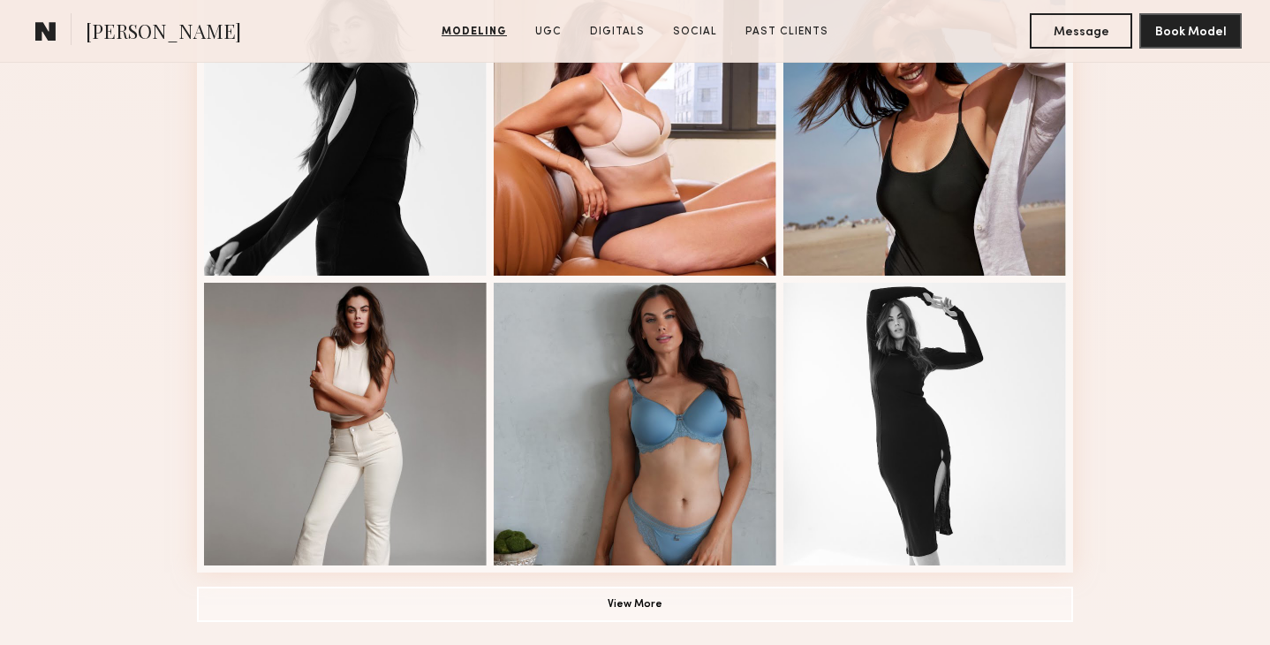
scroll to position [1111, 0]
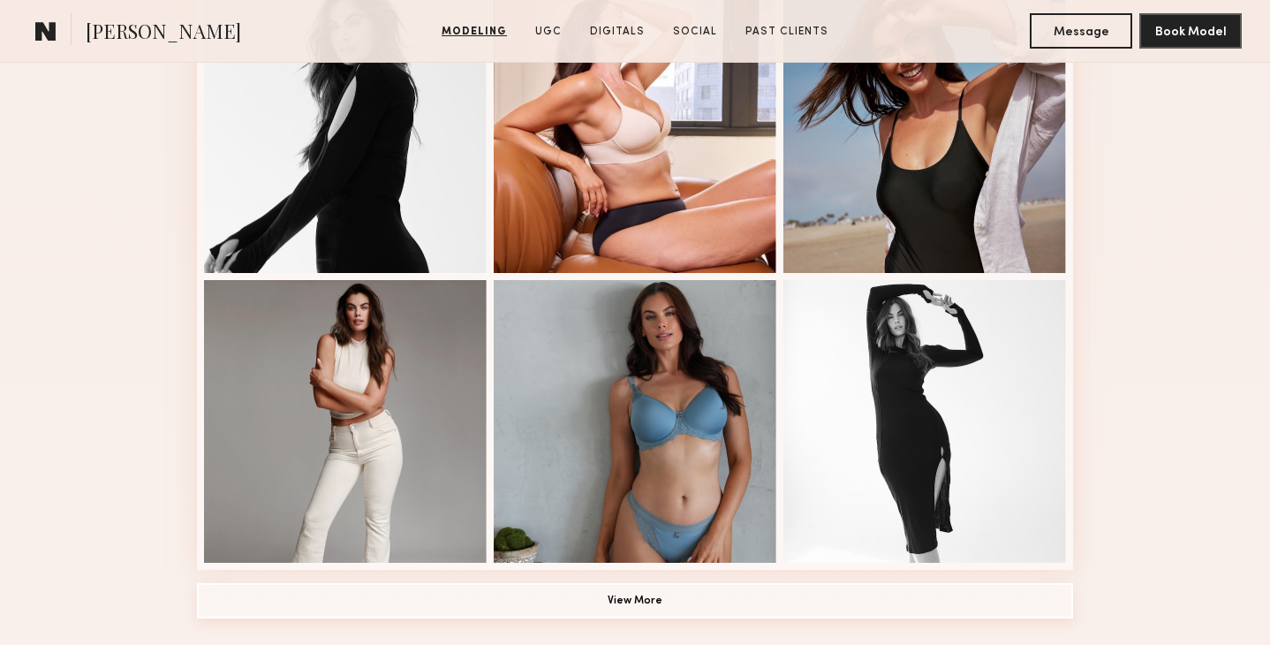
click at [714, 600] on button "View More" at bounding box center [635, 600] width 876 height 35
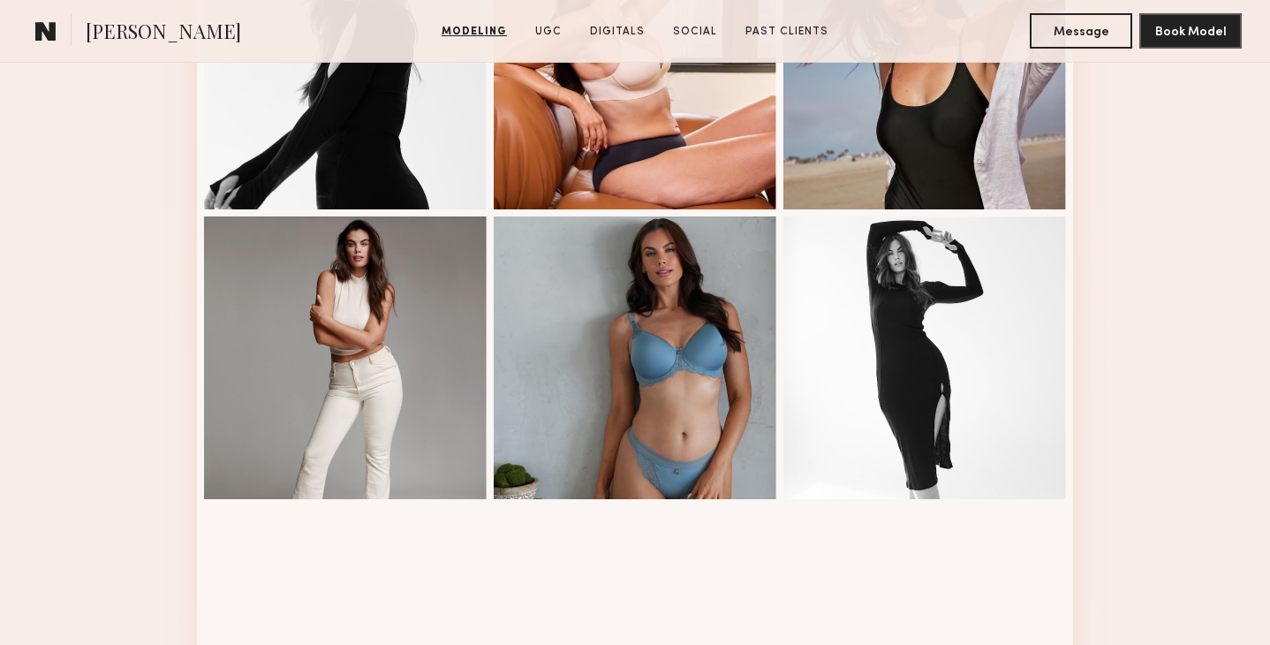
scroll to position [1044, 0]
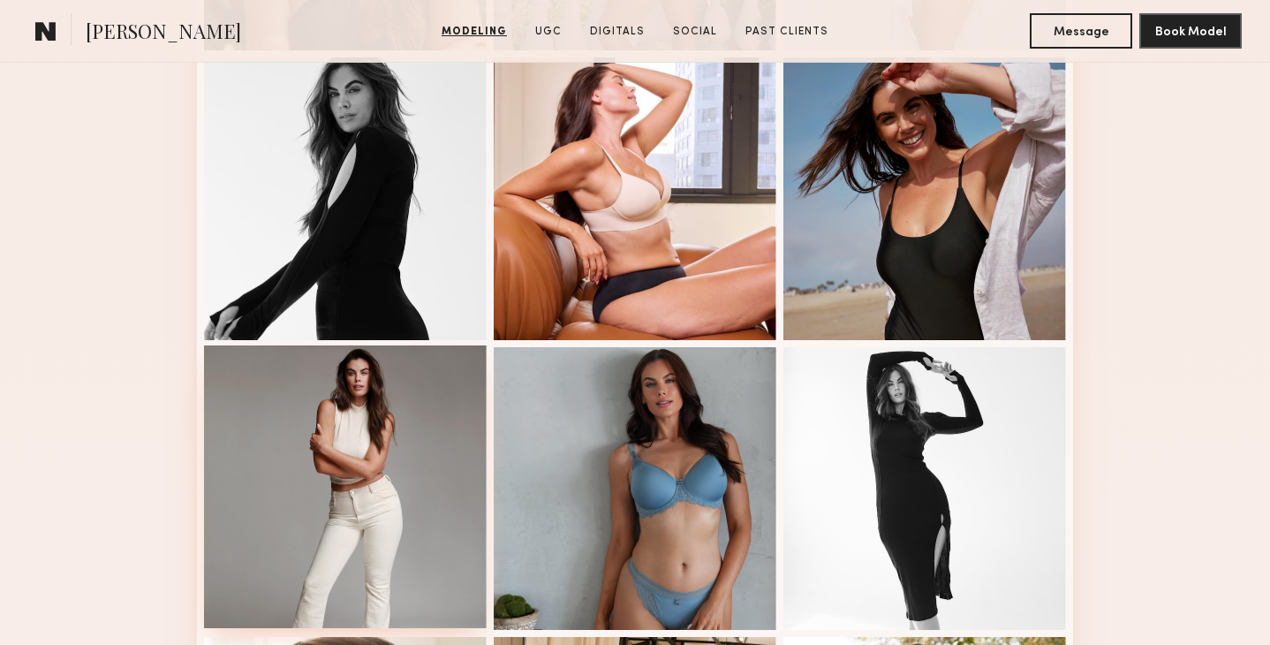
click at [412, 434] on div at bounding box center [345, 486] width 283 height 283
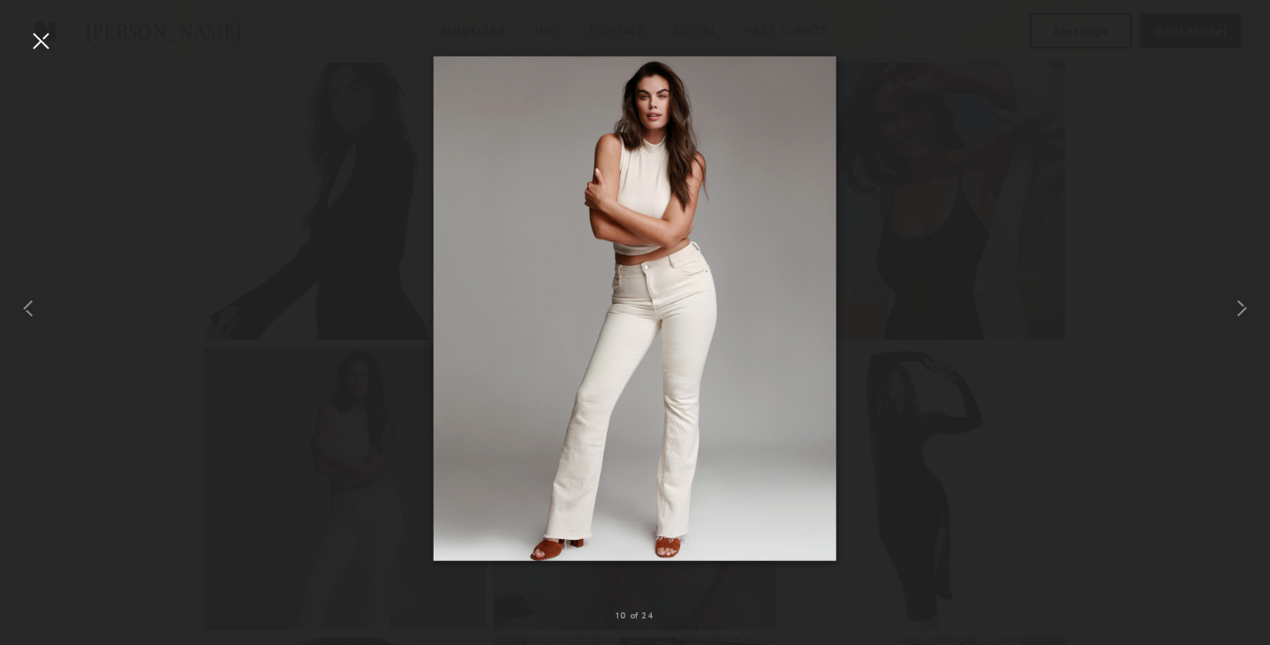
click at [1044, 68] on div at bounding box center [635, 308] width 1270 height 560
click at [52, 41] on div at bounding box center [40, 40] width 28 height 28
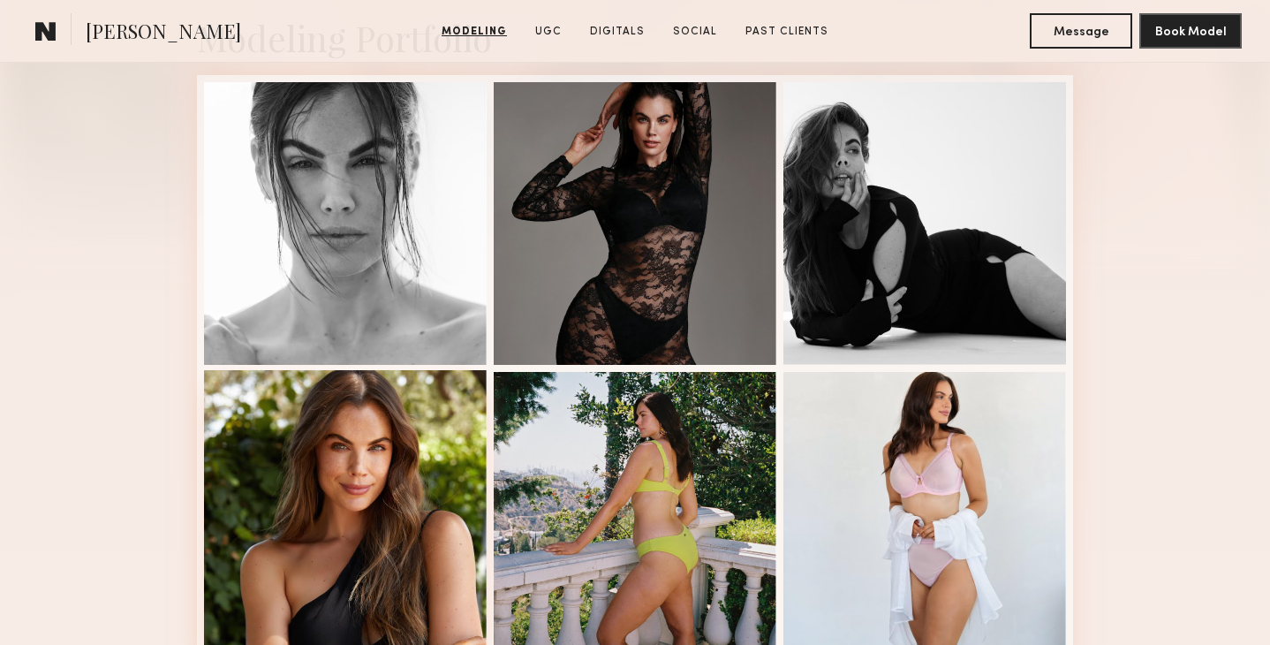
scroll to position [440, 0]
click at [384, 429] on div at bounding box center [345, 511] width 283 height 283
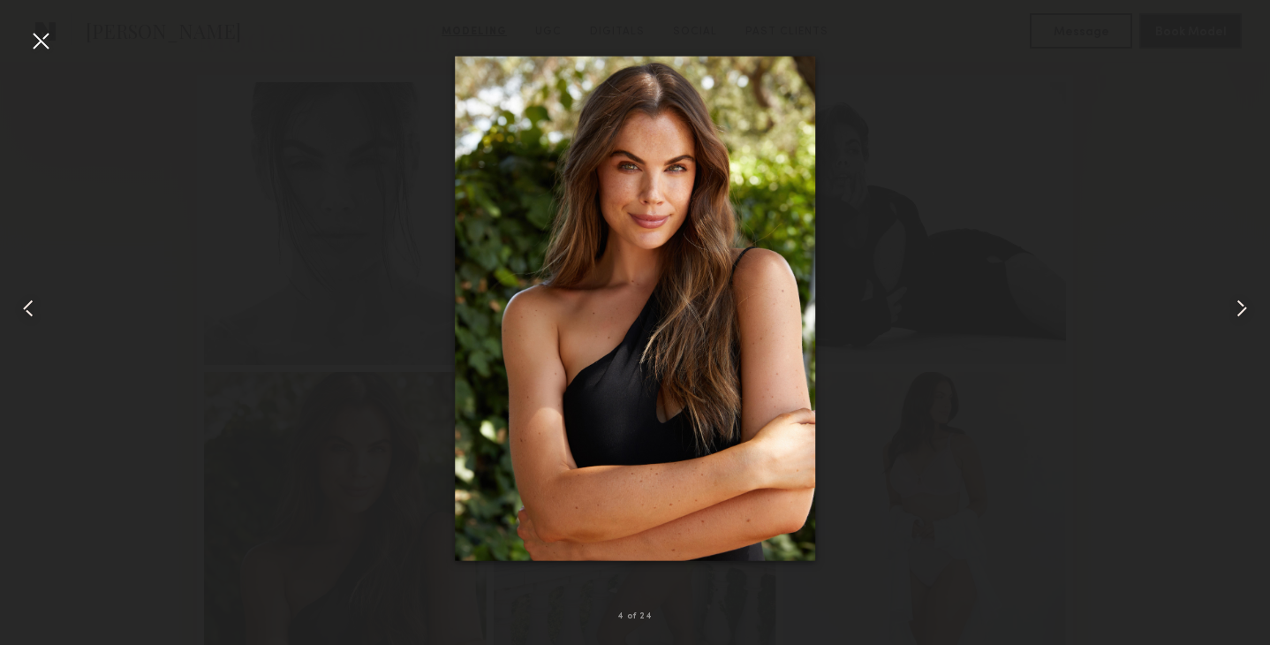
click at [31, 41] on div at bounding box center [40, 40] width 28 height 28
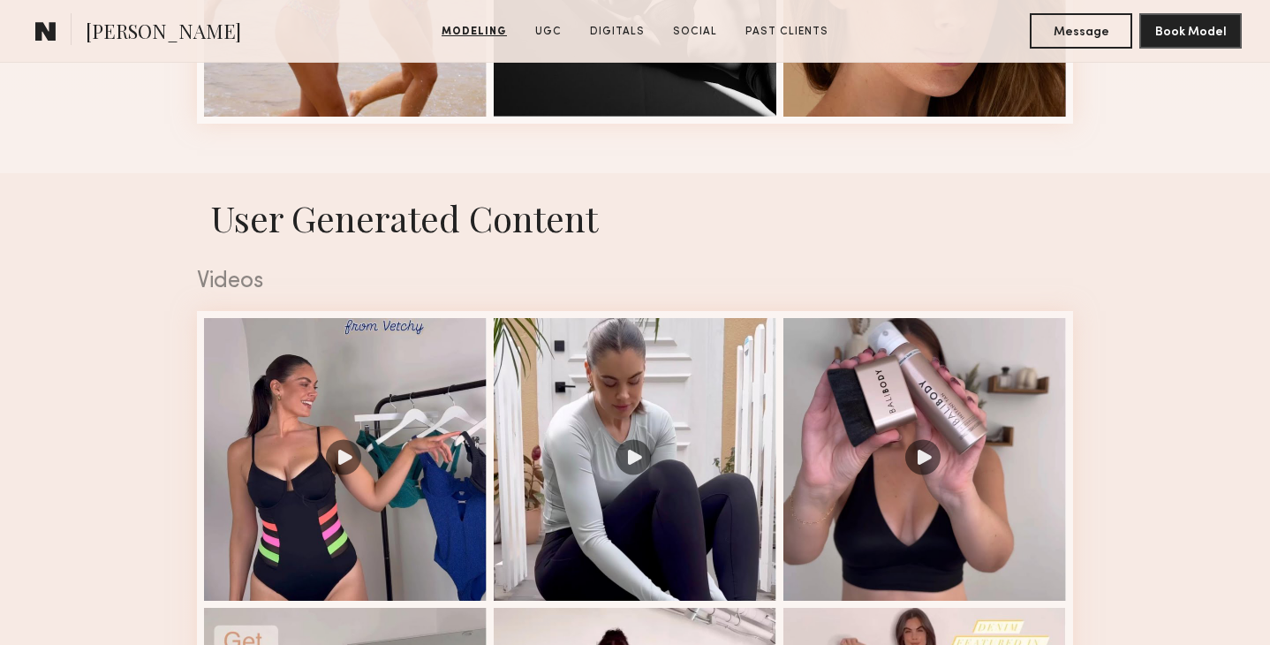
scroll to position [2797, 0]
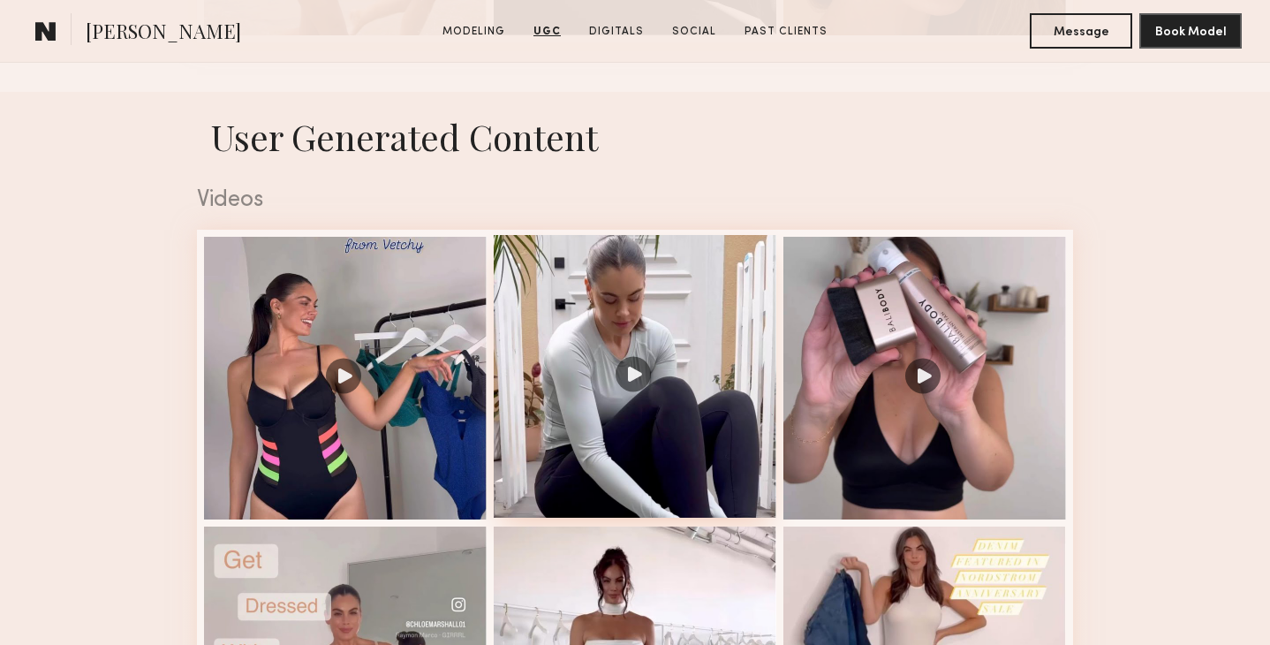
click at [571, 295] on div at bounding box center [635, 376] width 283 height 283
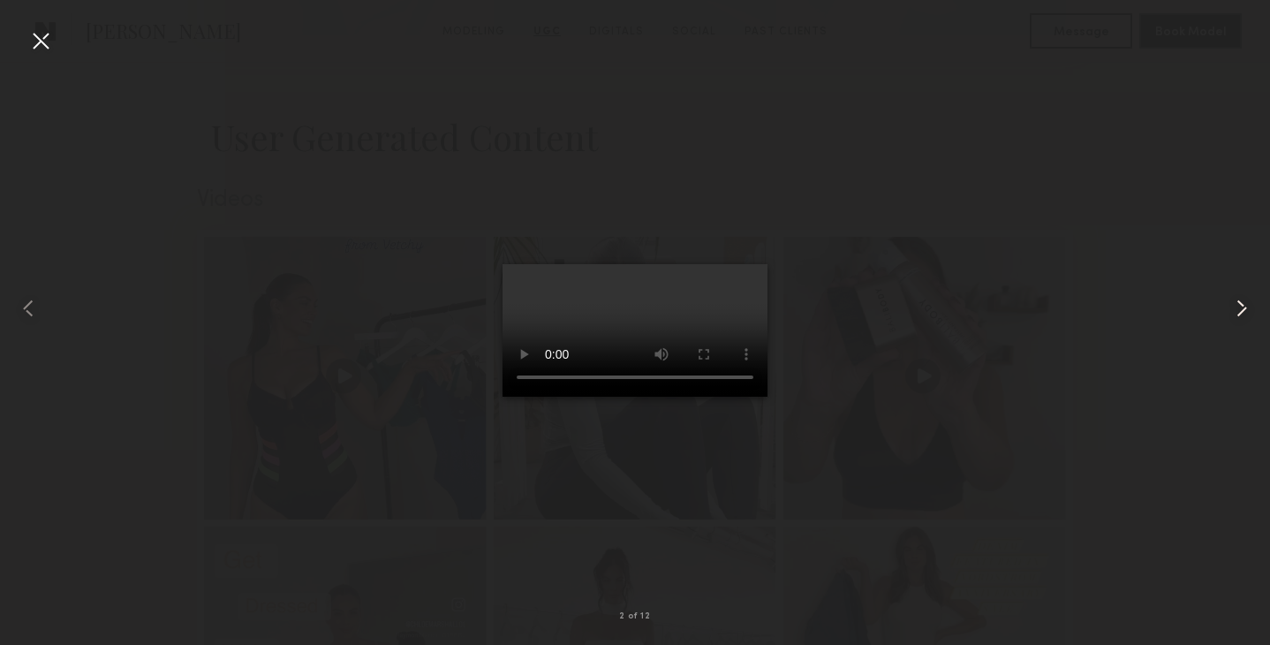
click at [1237, 303] on common-icon at bounding box center [1242, 308] width 28 height 28
click at [27, 300] on common-icon at bounding box center [28, 308] width 28 height 28
click at [1240, 302] on common-icon at bounding box center [1242, 308] width 28 height 28
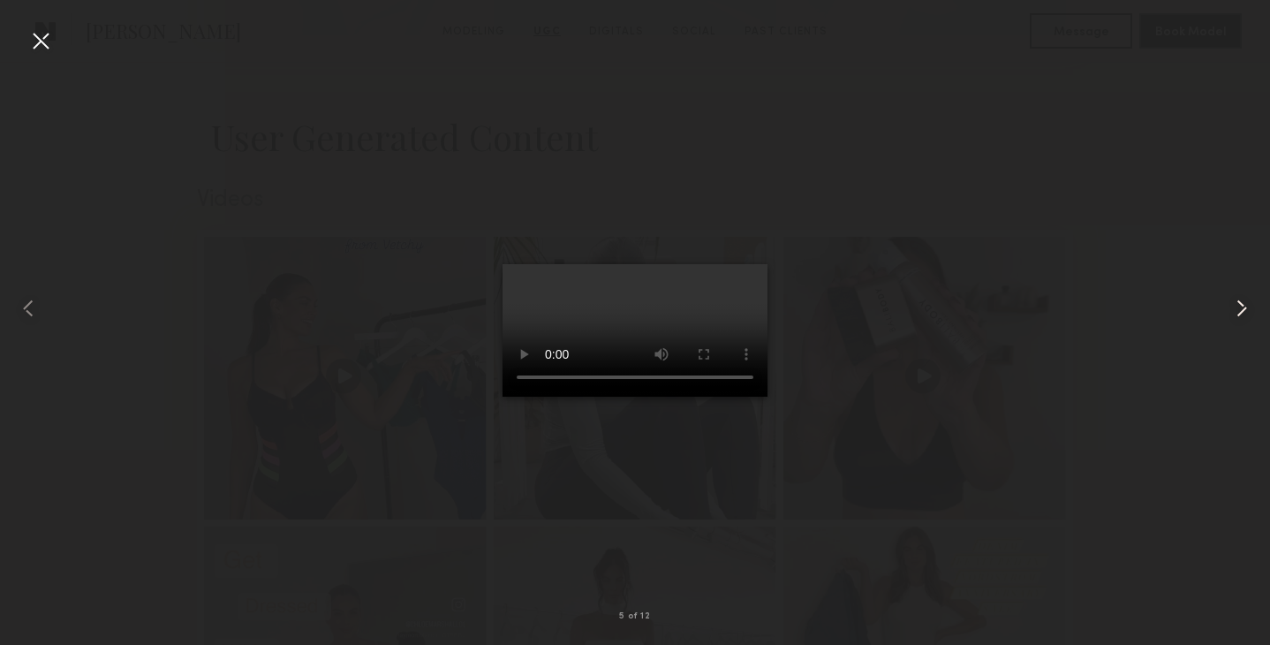
click at [1240, 302] on common-icon at bounding box center [1242, 308] width 28 height 28
click at [1235, 305] on common-icon at bounding box center [1242, 308] width 28 height 28
click at [30, 35] on div at bounding box center [40, 40] width 28 height 28
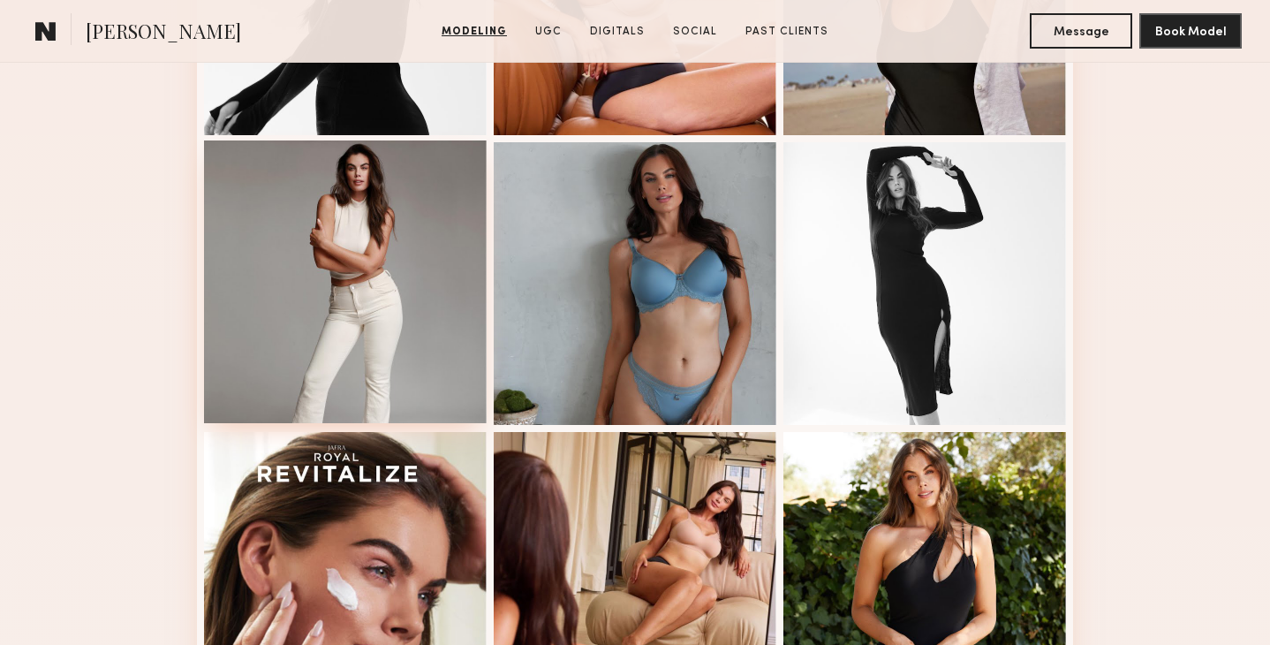
scroll to position [1251, 0]
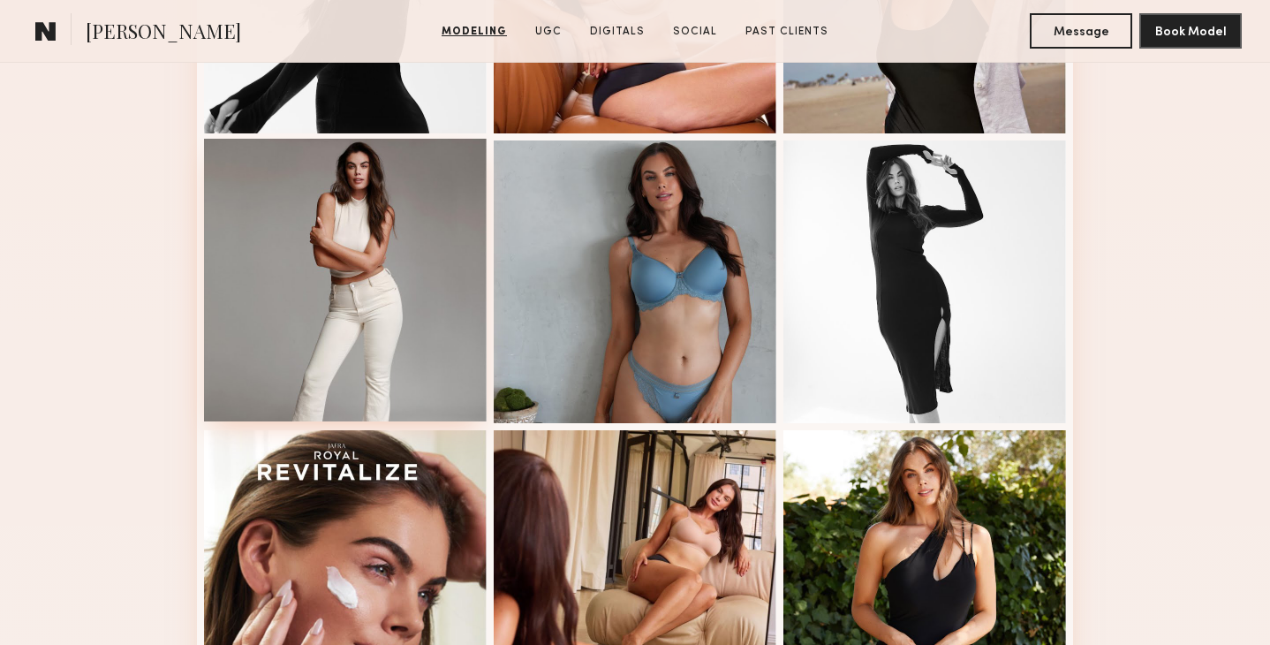
click at [315, 304] on div at bounding box center [345, 280] width 283 height 283
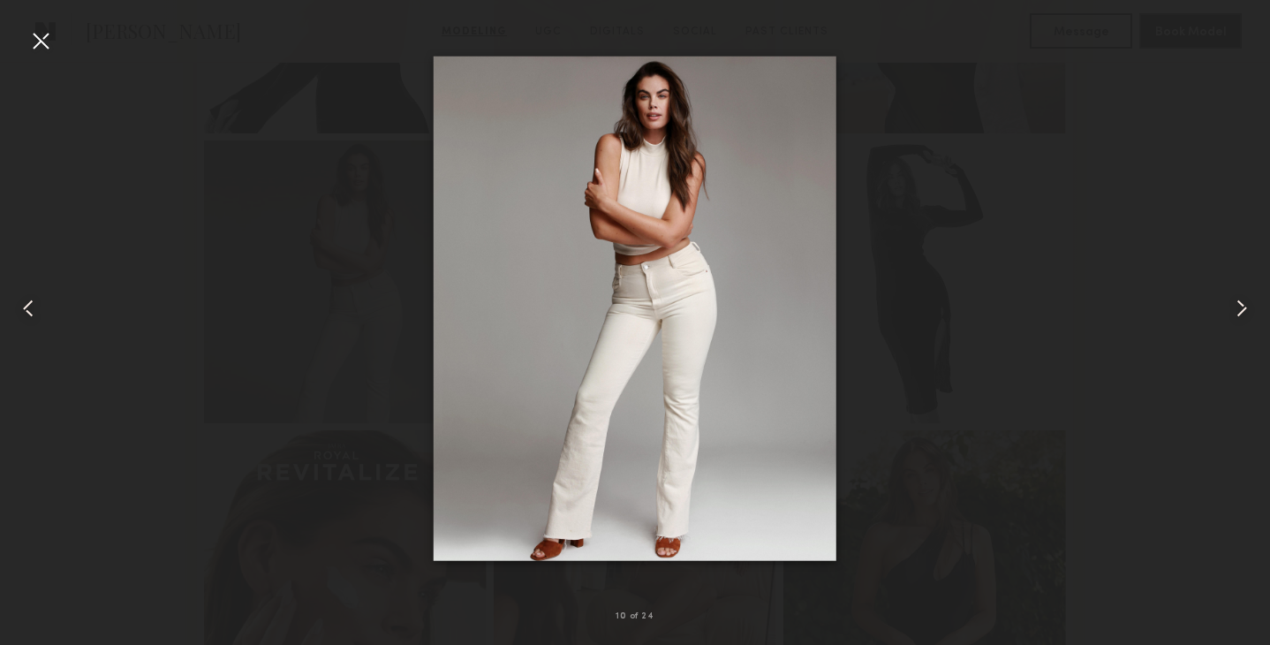
click at [27, 305] on common-icon at bounding box center [28, 308] width 28 height 28
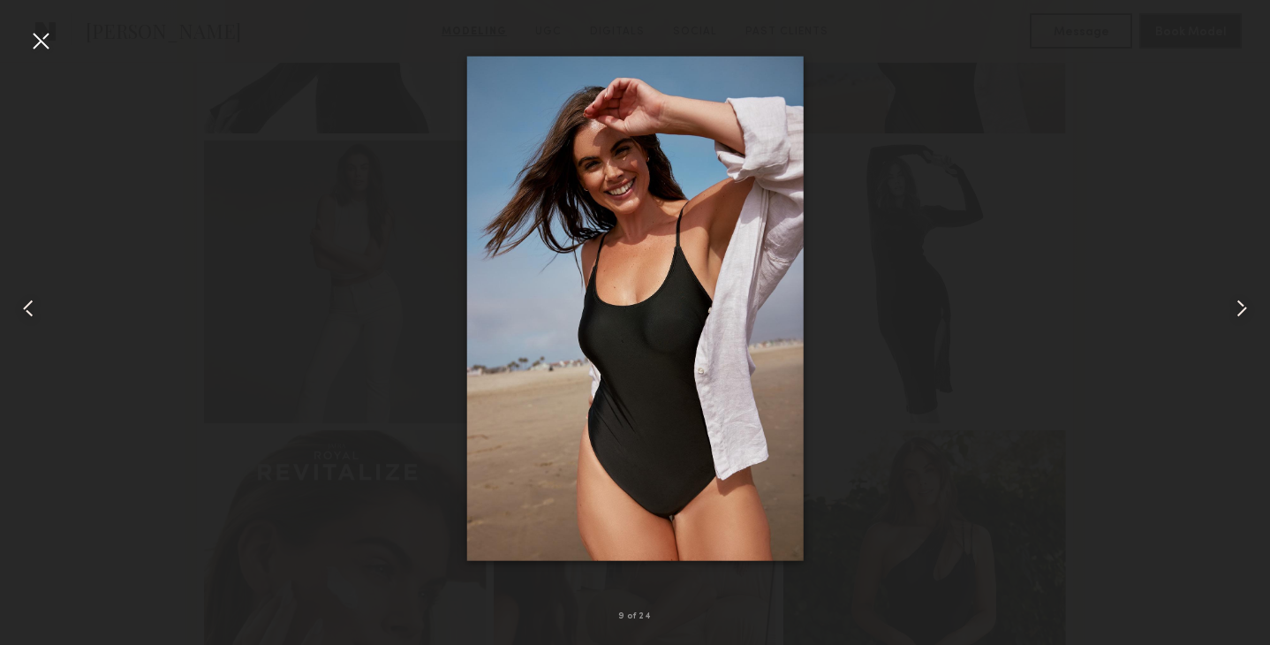
click at [27, 305] on common-icon at bounding box center [28, 308] width 28 height 28
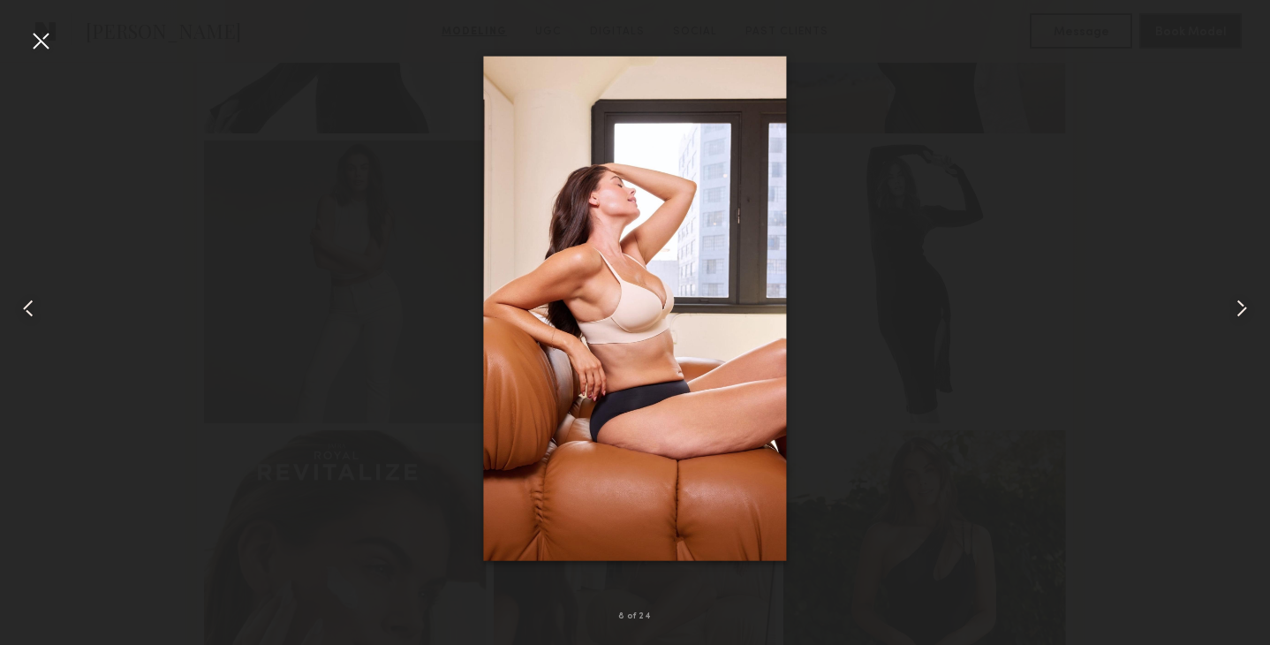
click at [27, 305] on common-icon at bounding box center [28, 308] width 28 height 28
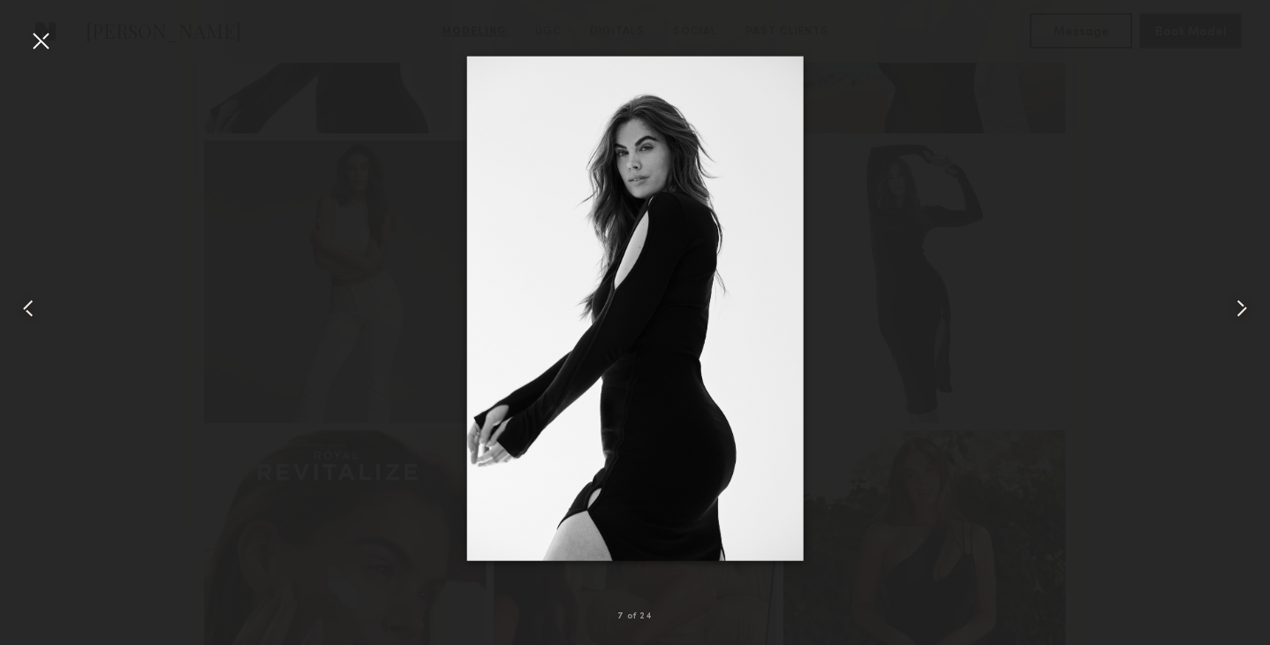
click at [27, 305] on common-icon at bounding box center [28, 308] width 28 height 28
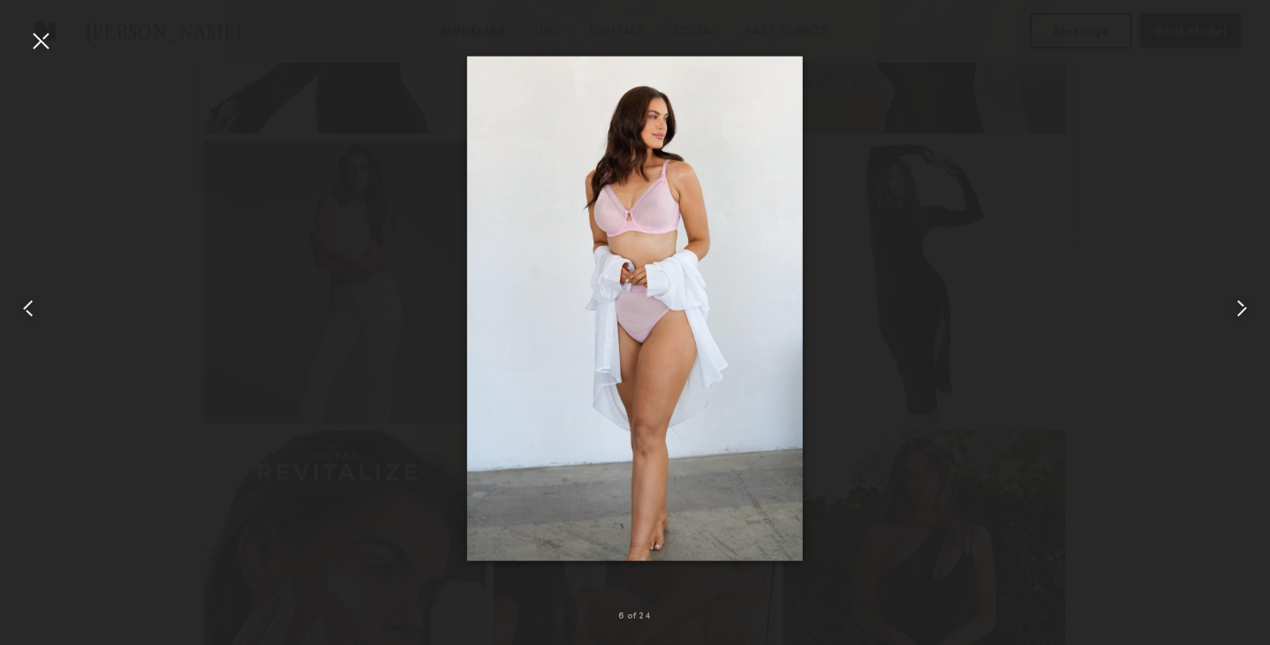
click at [27, 305] on common-icon at bounding box center [28, 308] width 28 height 28
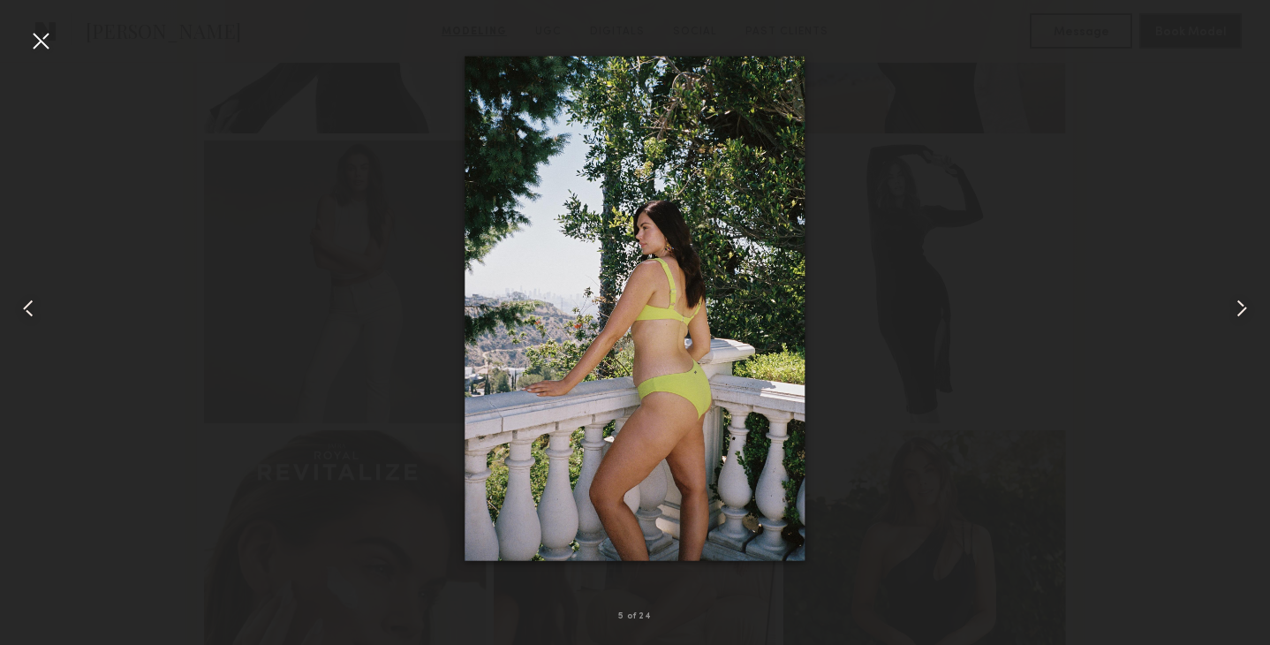
click at [27, 305] on common-icon at bounding box center [28, 308] width 28 height 28
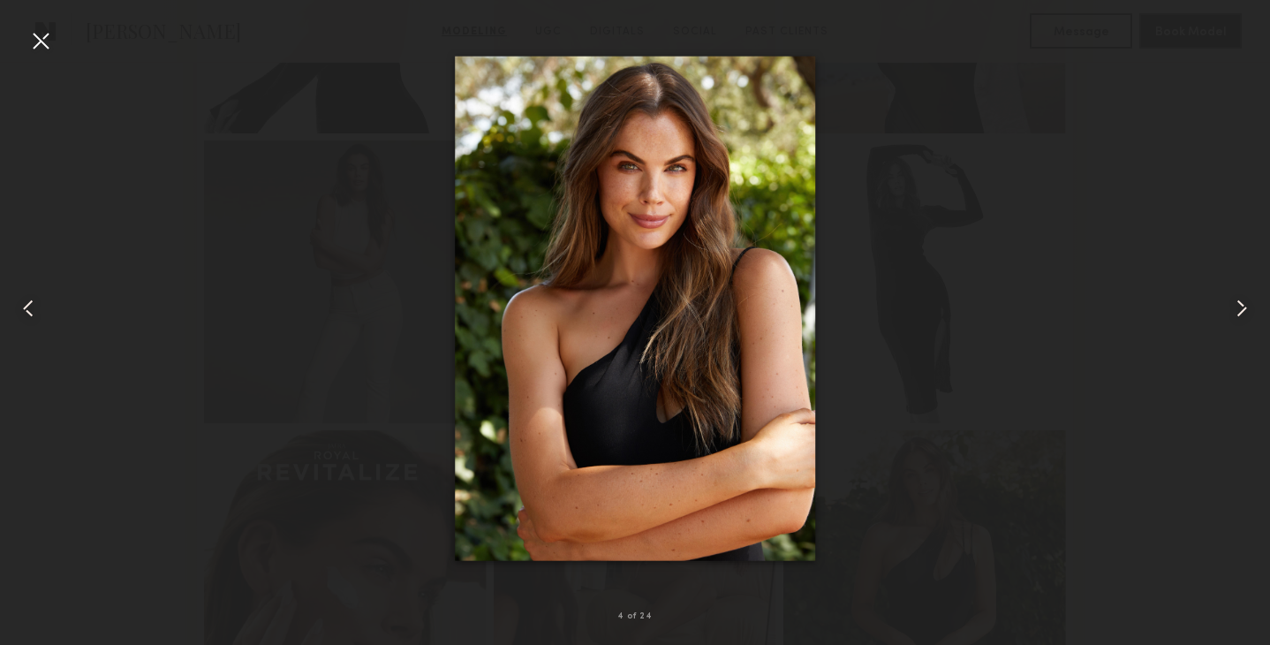
click at [1140, 99] on div at bounding box center [635, 308] width 1270 height 560
click at [42, 33] on div at bounding box center [40, 40] width 28 height 28
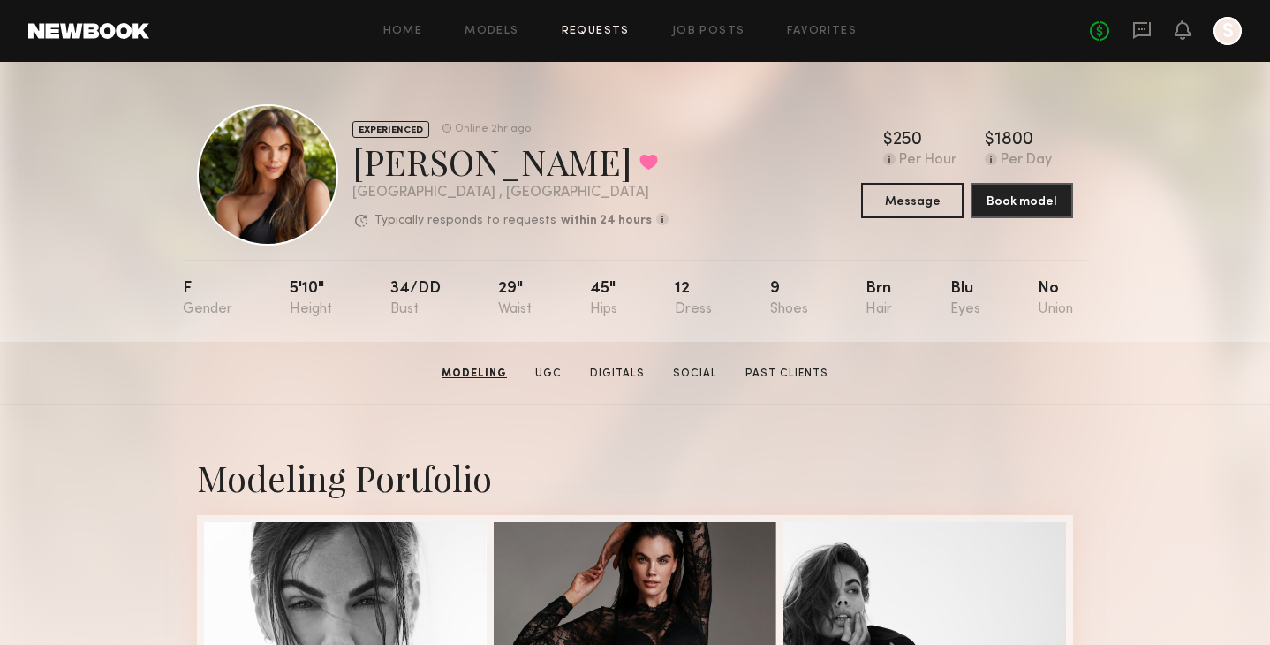
scroll to position [0, 0]
